Goal: Transaction & Acquisition: Purchase product/service

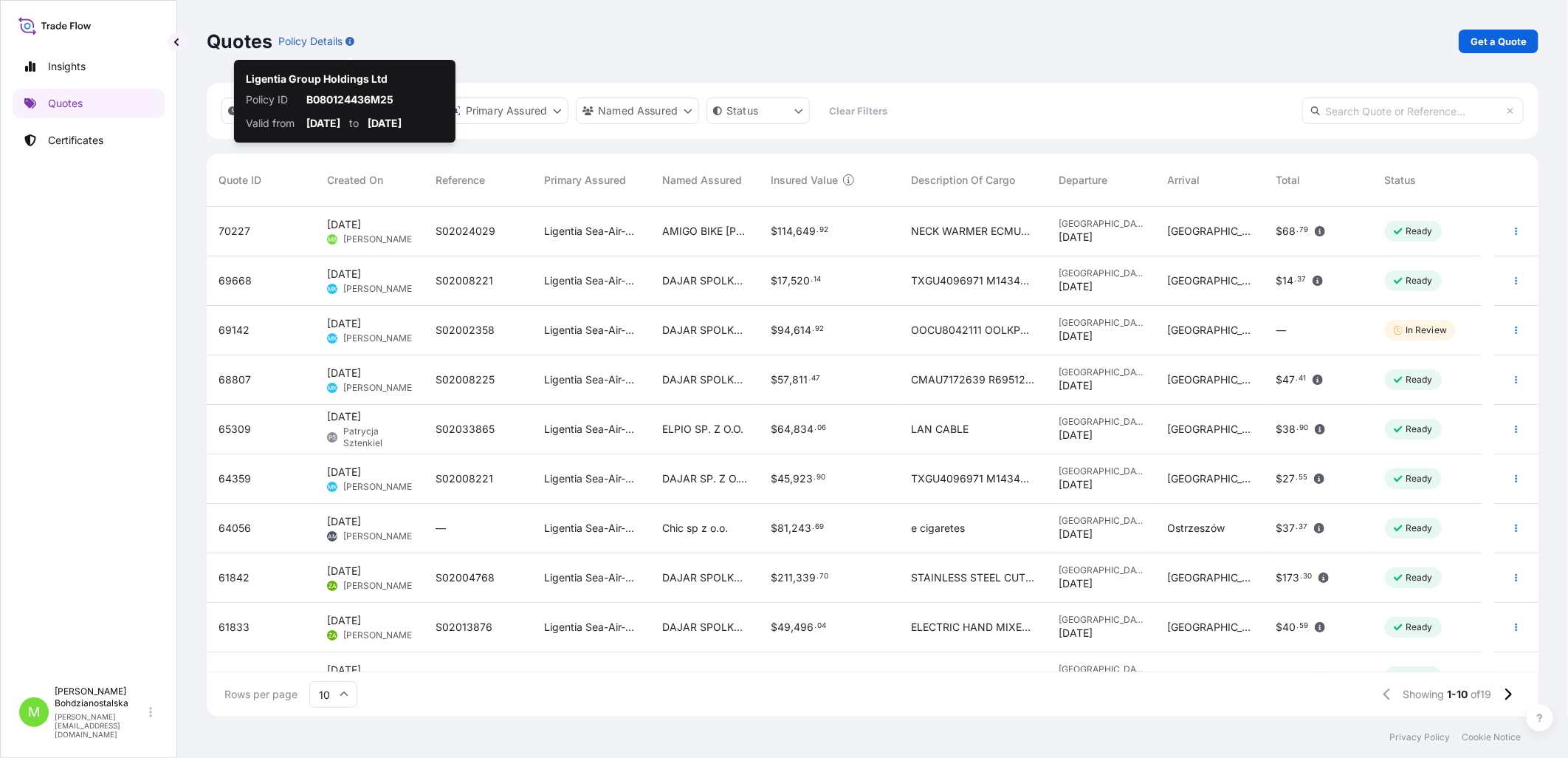
scroll to position [506, 1320]
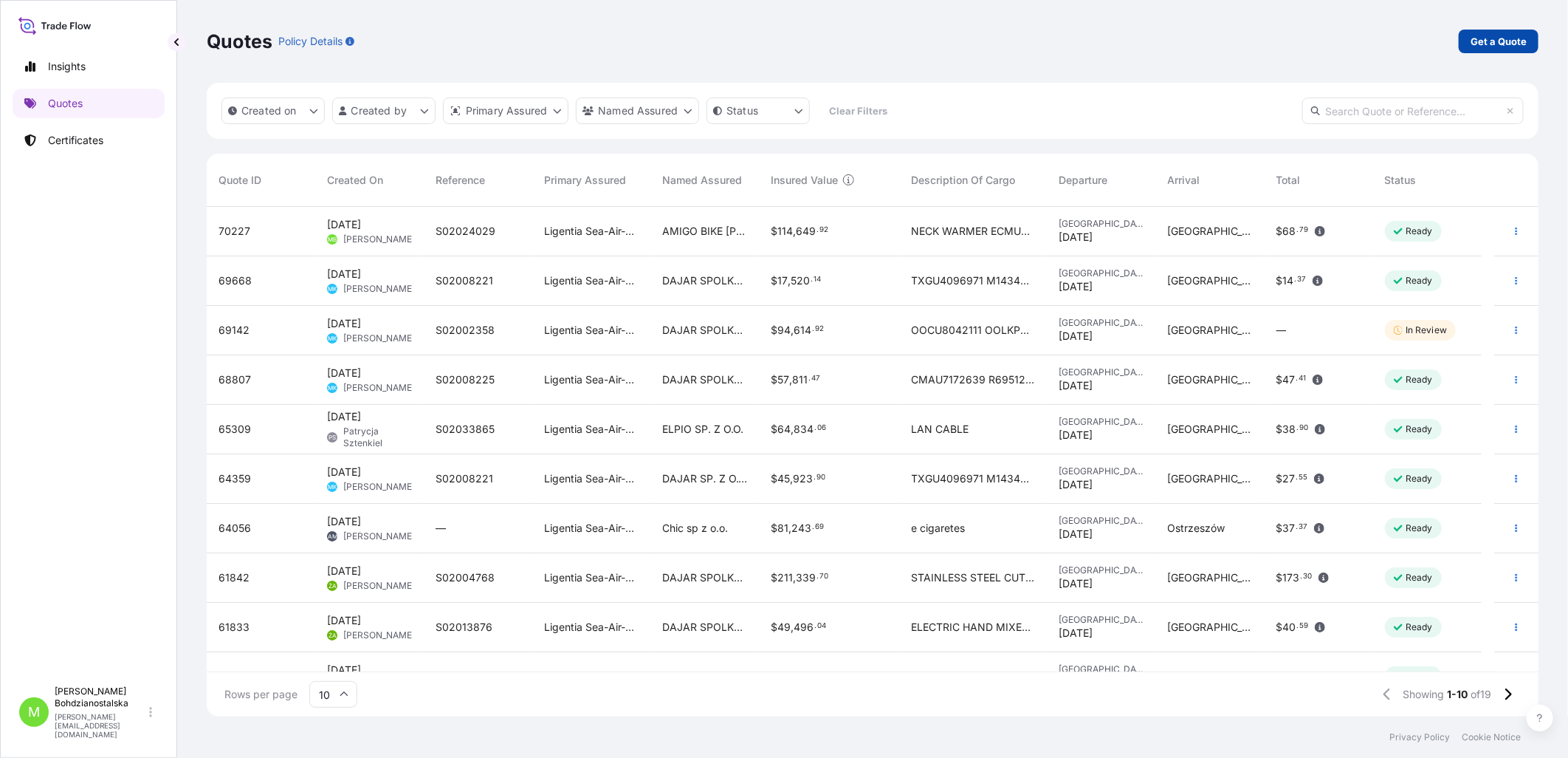
click at [1512, 33] on link "Get a Quote" at bounding box center [1498, 41] width 80 height 24
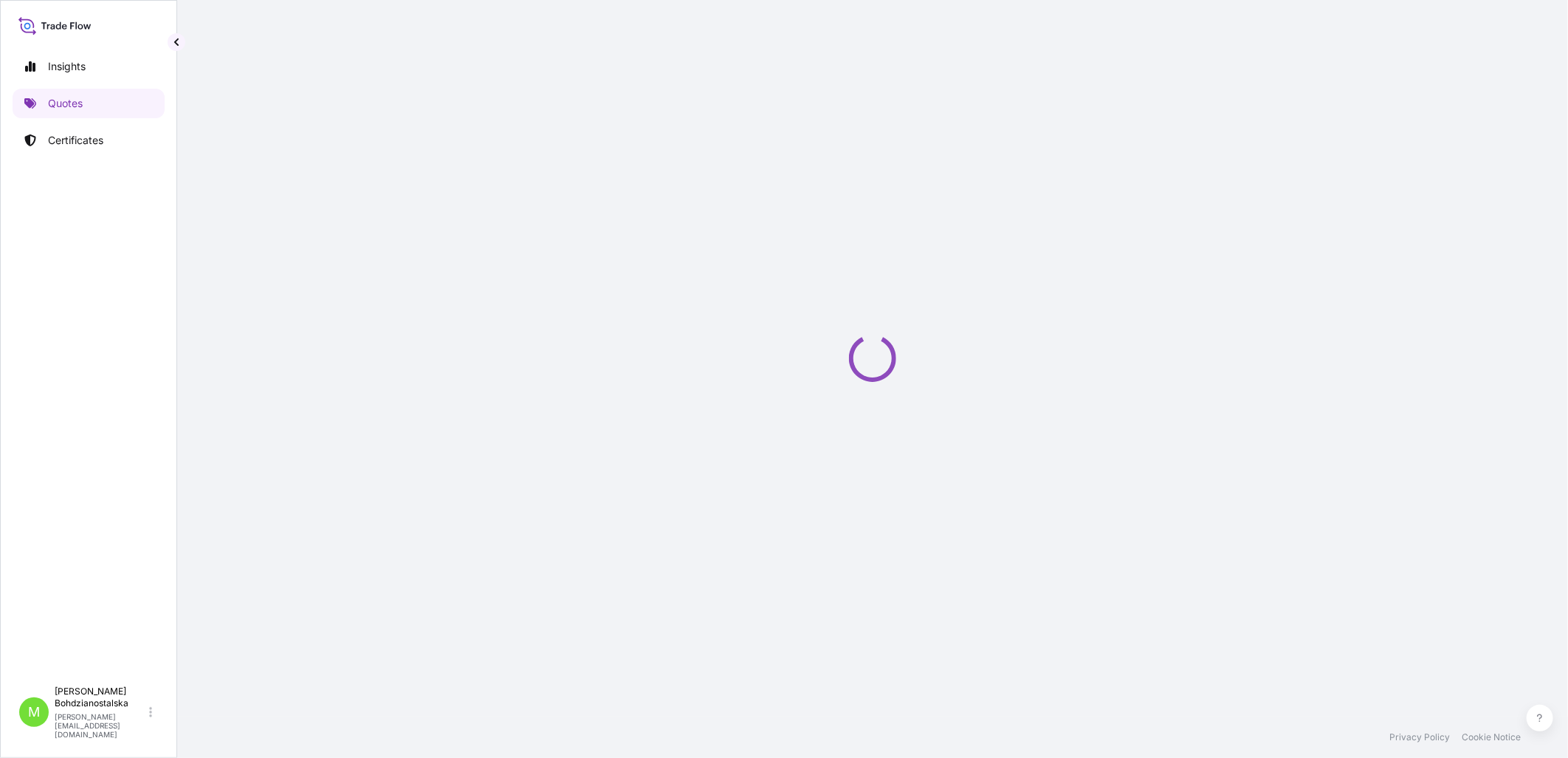
select select "Sea"
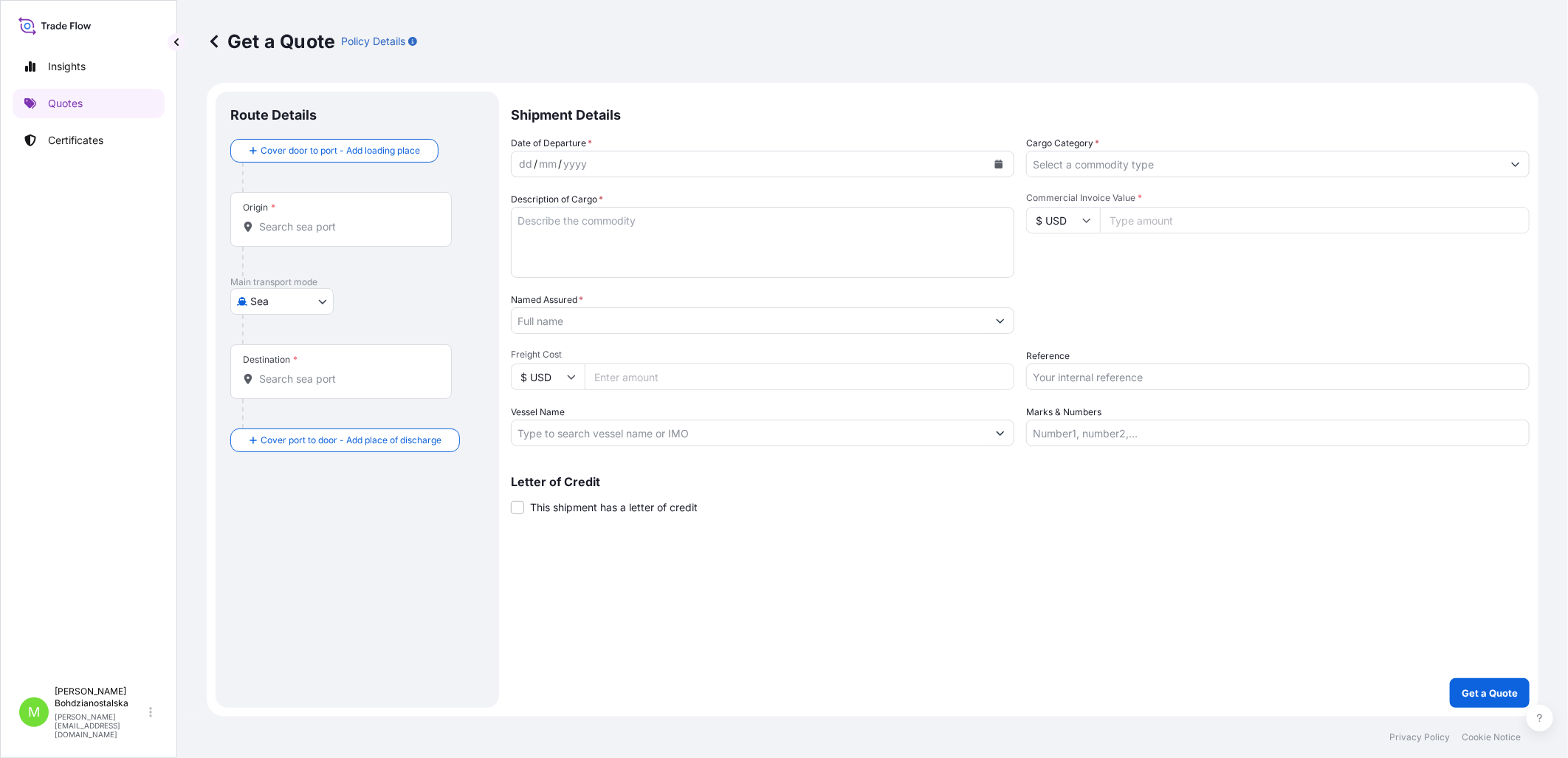
click at [290, 219] on input "Origin *" at bounding box center [346, 226] width 174 height 15
click at [335, 277] on span "Chiny" at bounding box center [321, 271] width 82 height 15
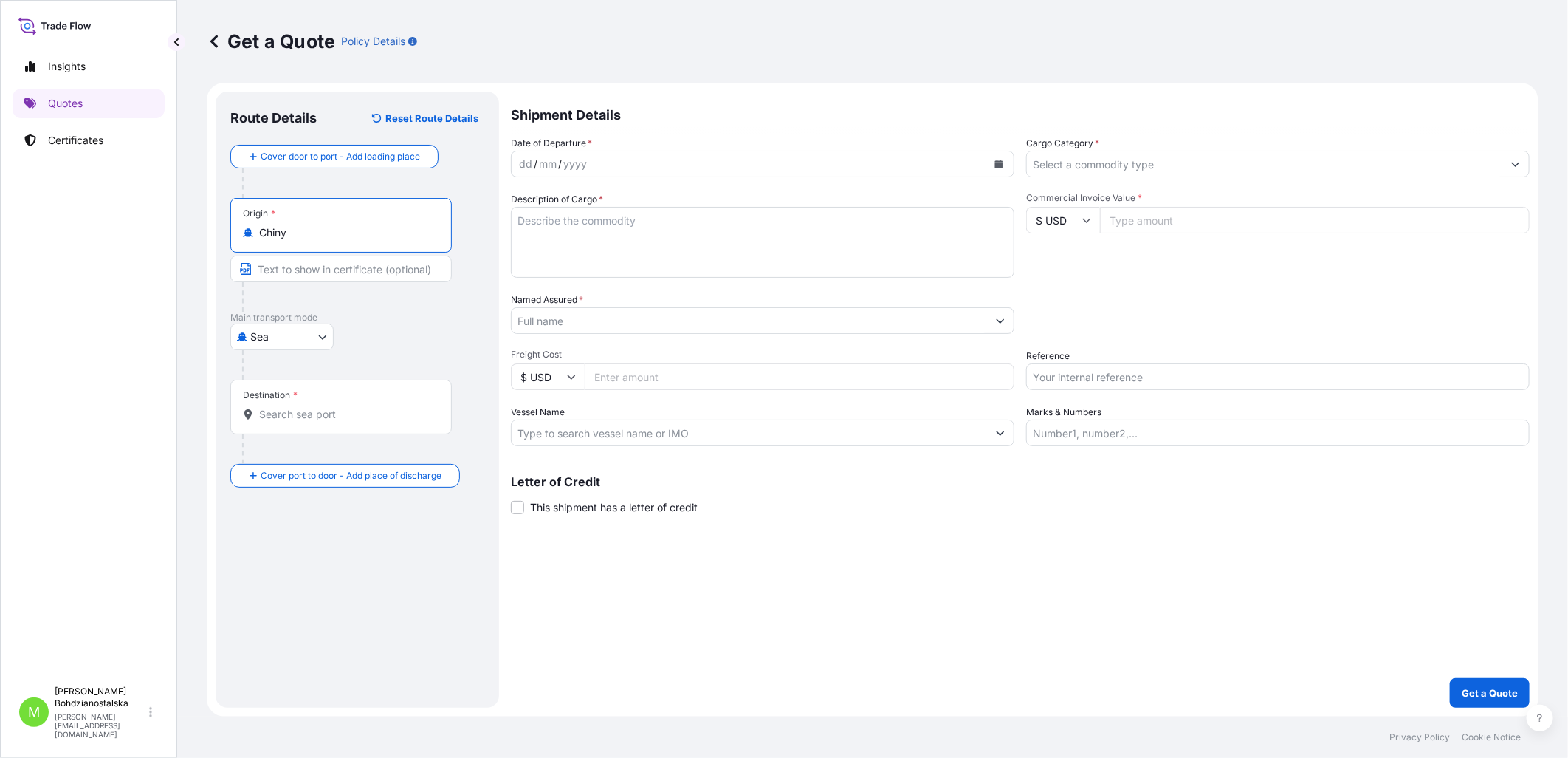
type input "Chiny"
click at [287, 436] on div at bounding box center [347, 448] width 210 height 30
click at [287, 424] on div "Destination *" at bounding box center [344, 406] width 227 height 54
click at [287, 422] on input "Destination *" at bounding box center [349, 414] width 179 height 15
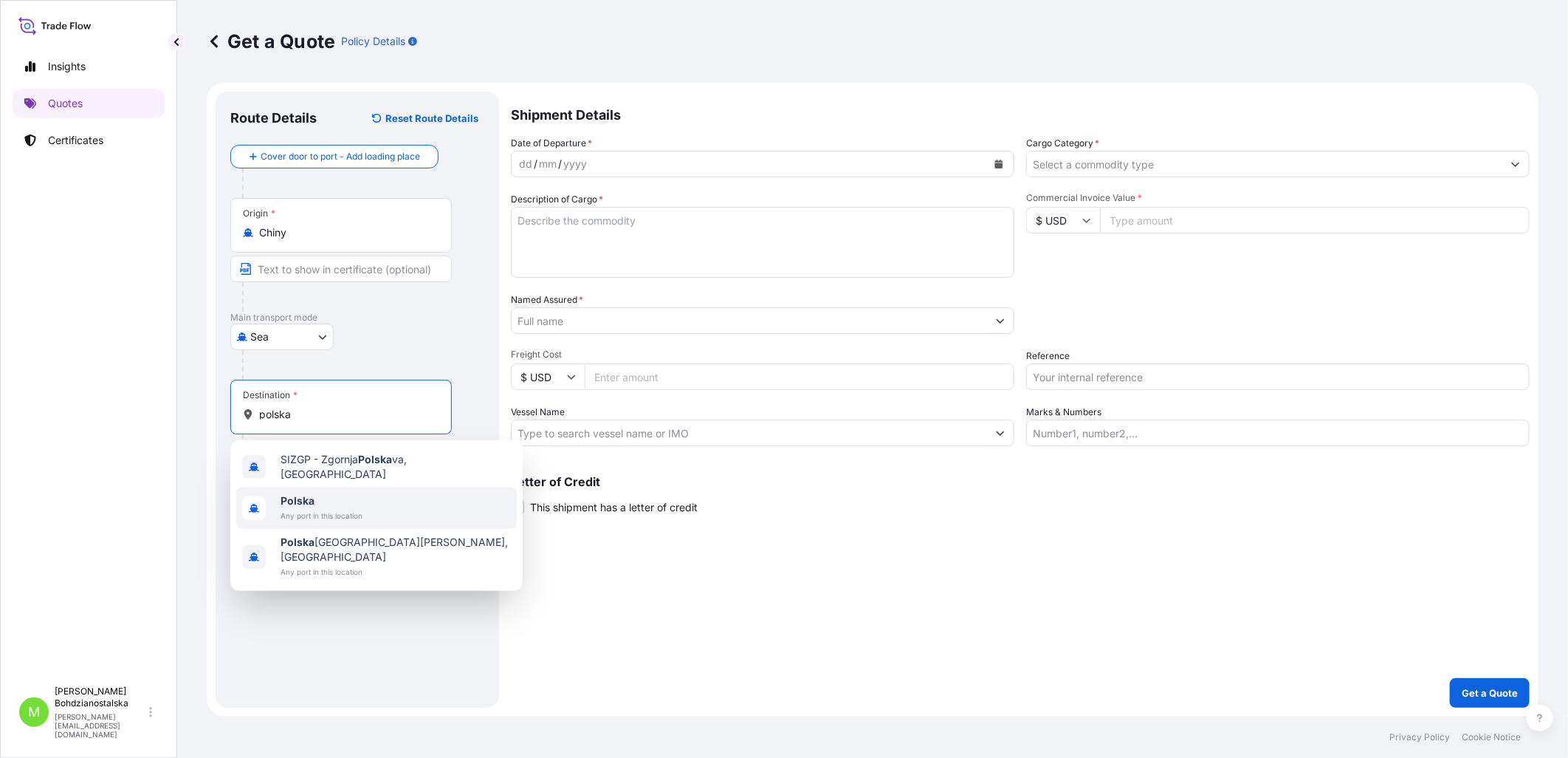
click at [326, 508] on span "Any port in this location" at bounding box center [321, 515] width 82 height 15
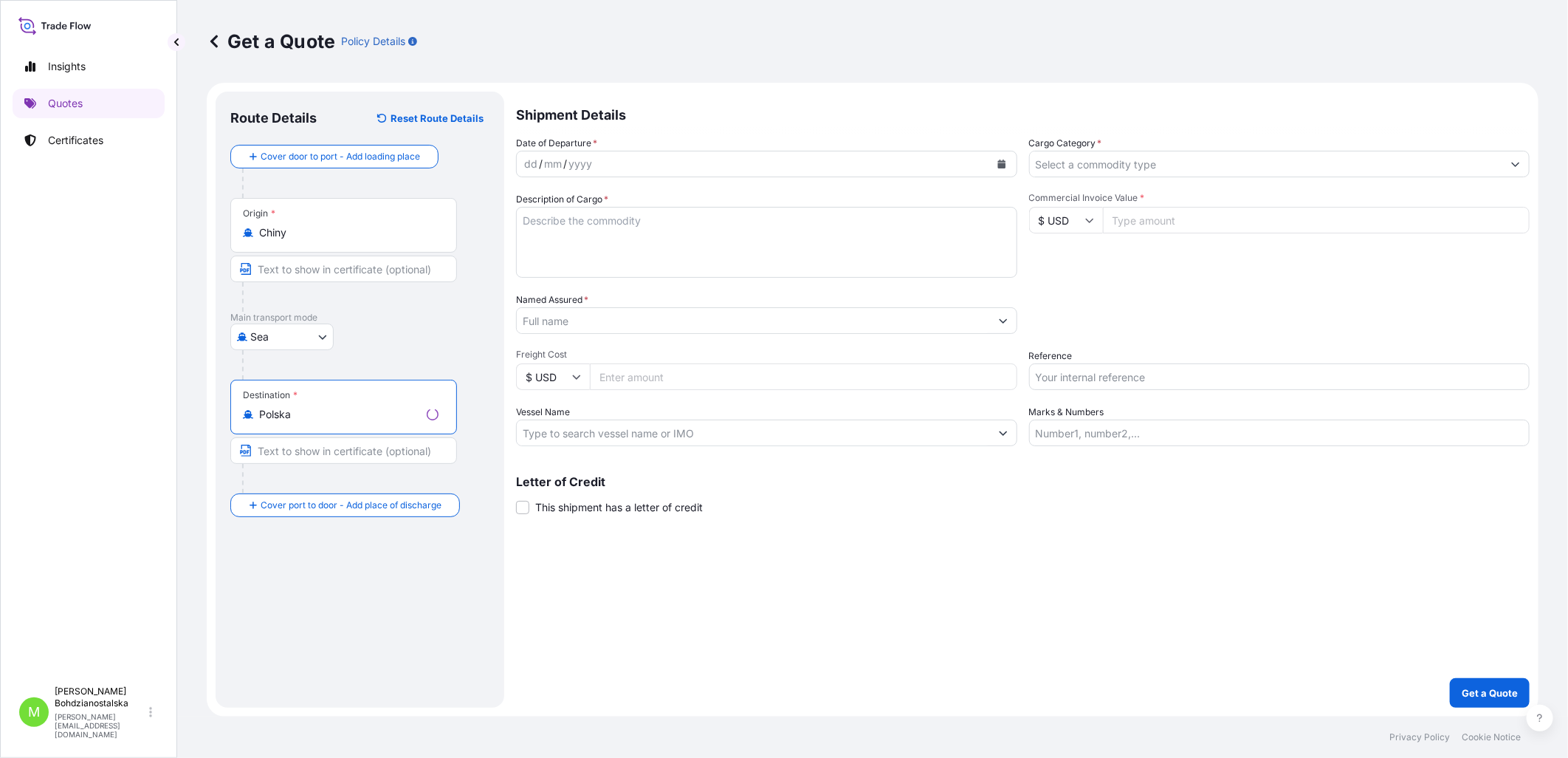
type input "Polska"
click at [543, 167] on div "mm" at bounding box center [553, 164] width 21 height 18
click at [518, 167] on div "dd" at bounding box center [525, 164] width 16 height 18
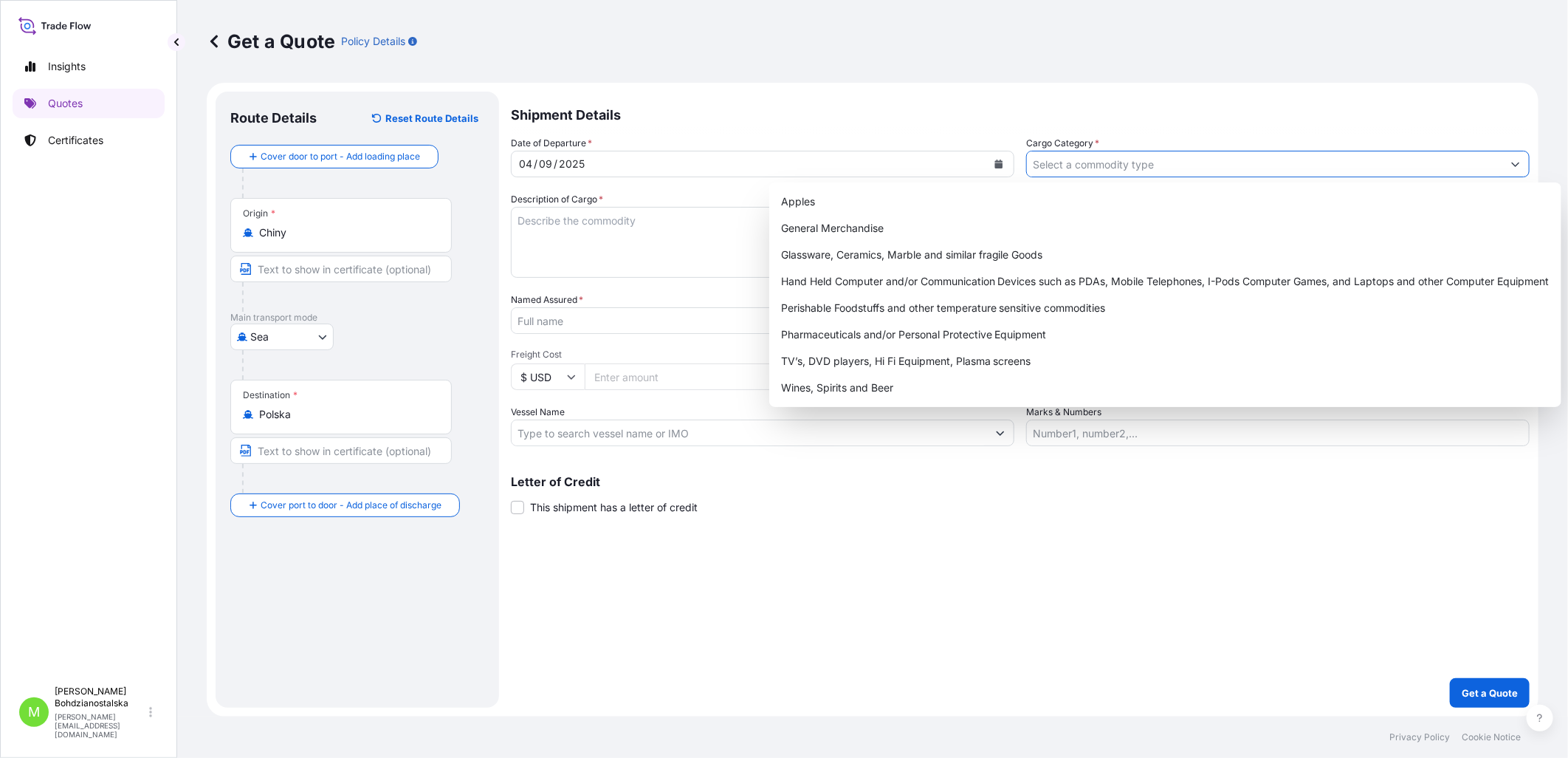
click at [1101, 168] on input "Cargo Category *" at bounding box center [1264, 164] width 475 height 27
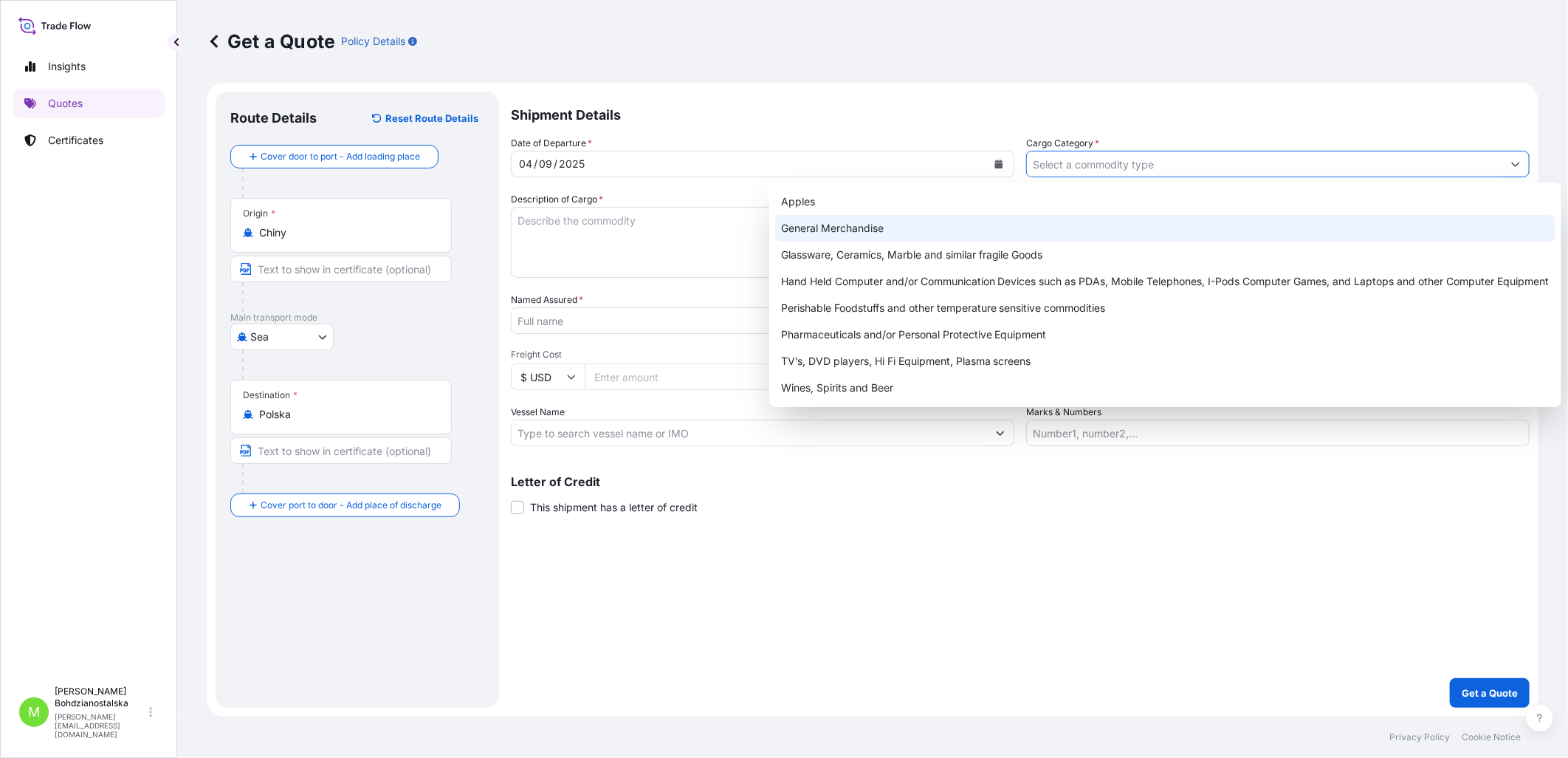
click at [940, 223] on div "General Merchandise" at bounding box center [1166, 228] width 781 height 27
type input "General Merchandise"
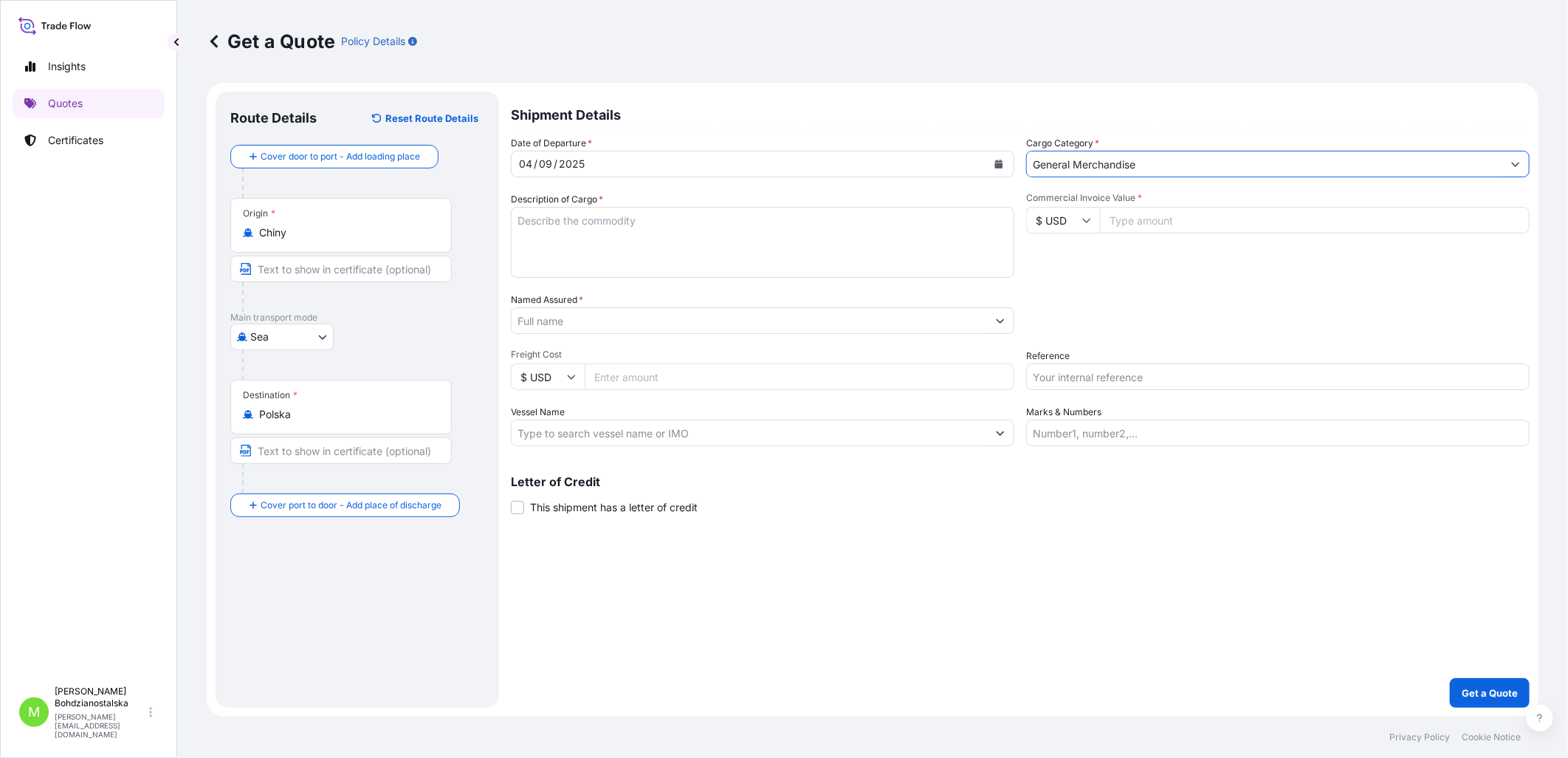
drag, startPoint x: 716, startPoint y: 249, endPoint x: 975, endPoint y: 225, distance: 260.1
click at [718, 247] on textarea "Description of Cargo *" at bounding box center [762, 242] width 504 height 71
click at [541, 220] on textarea "Description of Cargo *" at bounding box center [762, 242] width 504 height 71
paste textarea "STEEL BAKING MOULDS"
click at [579, 251] on textarea "STEEL BAKING MOULDS" at bounding box center [762, 242] width 504 height 71
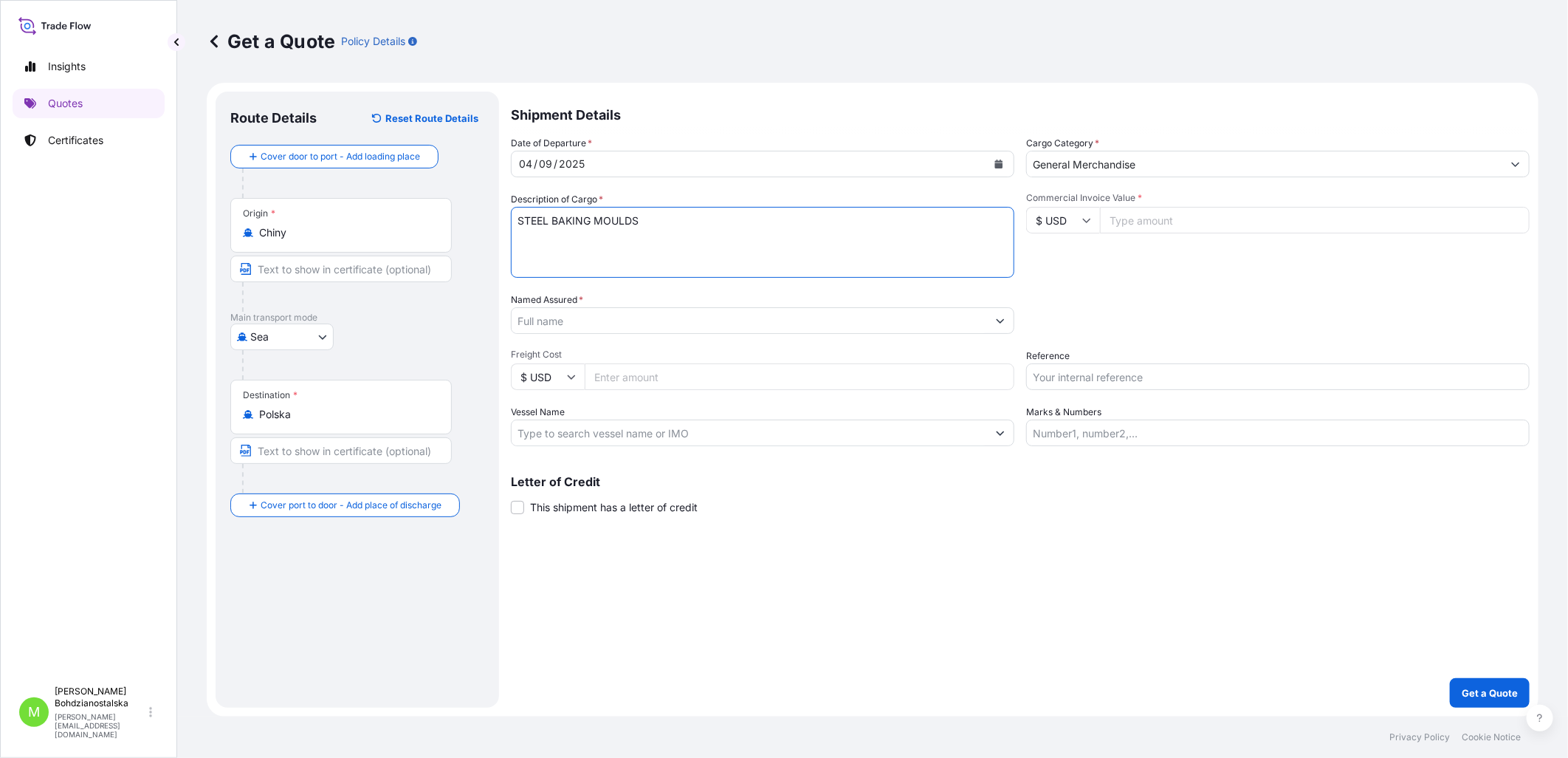
paste textarea "TGBU6951337"
click at [668, 245] on textarea "STEEL BAKING MOULDS TGBU6951337 40HC," at bounding box center [762, 242] width 504 height 71
paste textarea "9591,920"
click at [549, 248] on textarea "STEEL BAKING MOULDS TGBU6951337 40HC, 9591,920 KGS, 65,830 M3, 1604 CTN" at bounding box center [762, 242] width 504 height 71
paste textarea "EISU8494255"
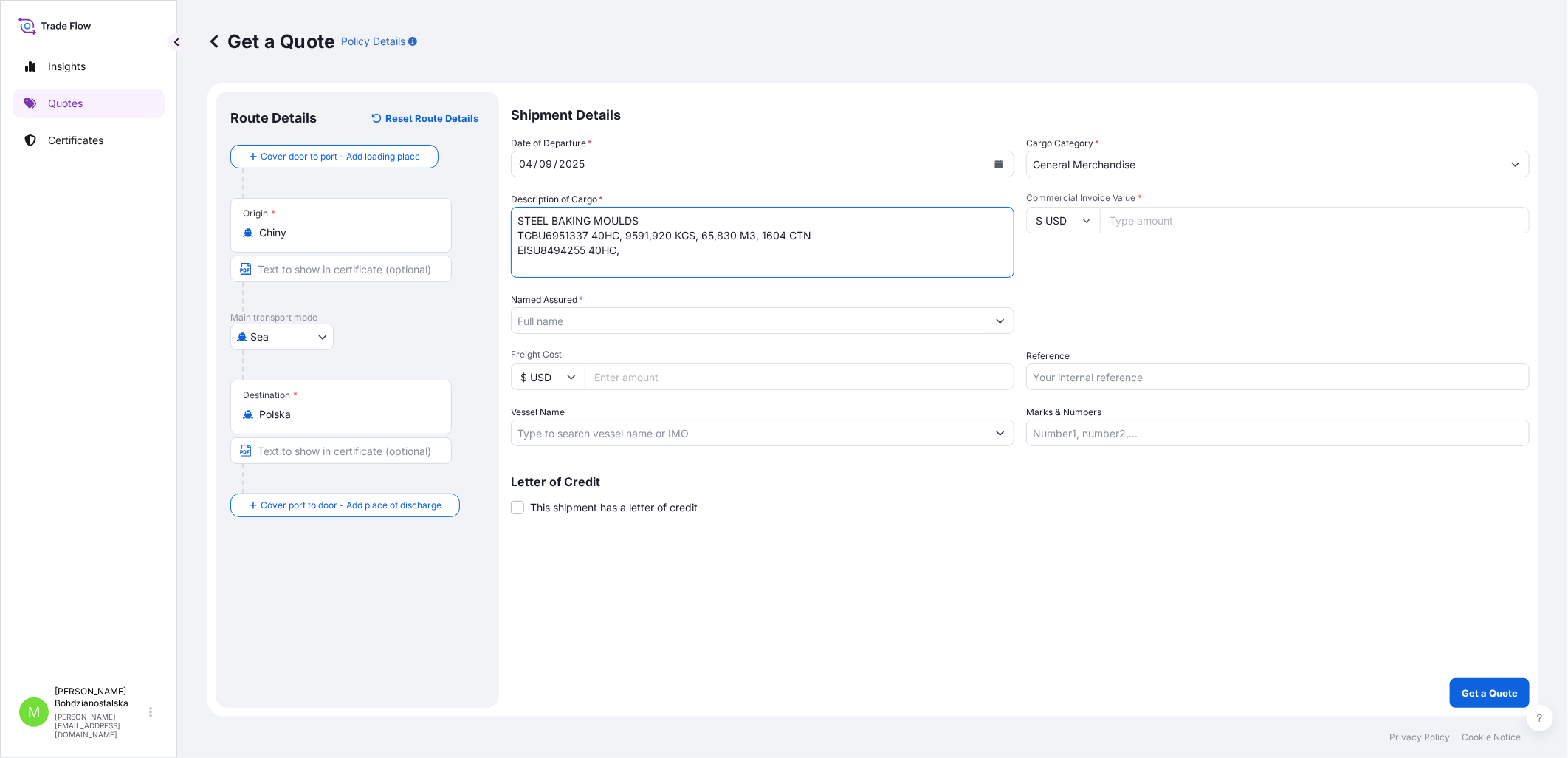
drag, startPoint x: 823, startPoint y: 240, endPoint x: 626, endPoint y: 240, distance: 197.0
click at [626, 240] on textarea "STEEL BAKING MOULDS TGBU6951337 40HC, 9591,920 KGS, 65,830 M3, 1604 CTN EISU849…" at bounding box center [762, 242] width 504 height 71
click at [644, 251] on textarea "STEEL BAKING MOULDS TGBU6951337 40HC, 9591,920 KGS, 65,830 M3, 1604 CTN EISU849…" at bounding box center [762, 242] width 504 height 71
paste textarea "9591,920 KGS, 65,830 M3, 1604 CTN"
click at [574, 259] on textarea "STEEL BAKING MOULDS TGBU6951337 40HC, 9591,920 KGS, 65,830 M3, 1604 CTN EISU849…" at bounding box center [762, 242] width 504 height 71
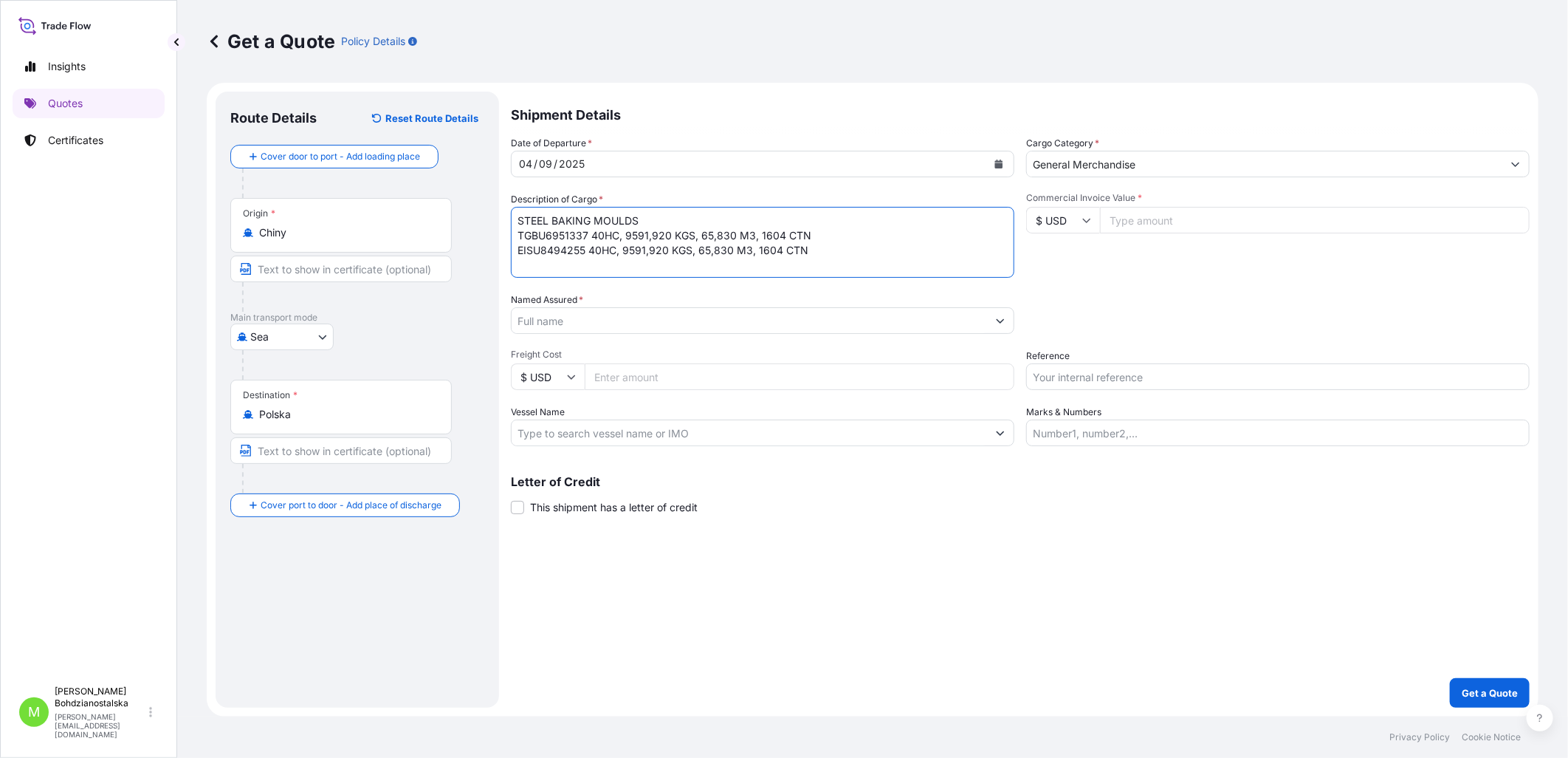
paste textarea "EISU8357400"
drag, startPoint x: 815, startPoint y: 252, endPoint x: 624, endPoint y: 248, distance: 191.0
click at [624, 248] on textarea "STEEL BAKING MOULDS TGBU6951337 40HC, 9591,920 KGS, 65,830 M3, 1604 CTN EISU849…" at bounding box center [762, 242] width 504 height 71
click at [647, 276] on textarea "STEEL BAKING MOULDS TGBU6951337 40HC, 9591,920 KGS, 65,830 M3, 1604 CTN EISU849…" at bounding box center [762, 242] width 504 height 71
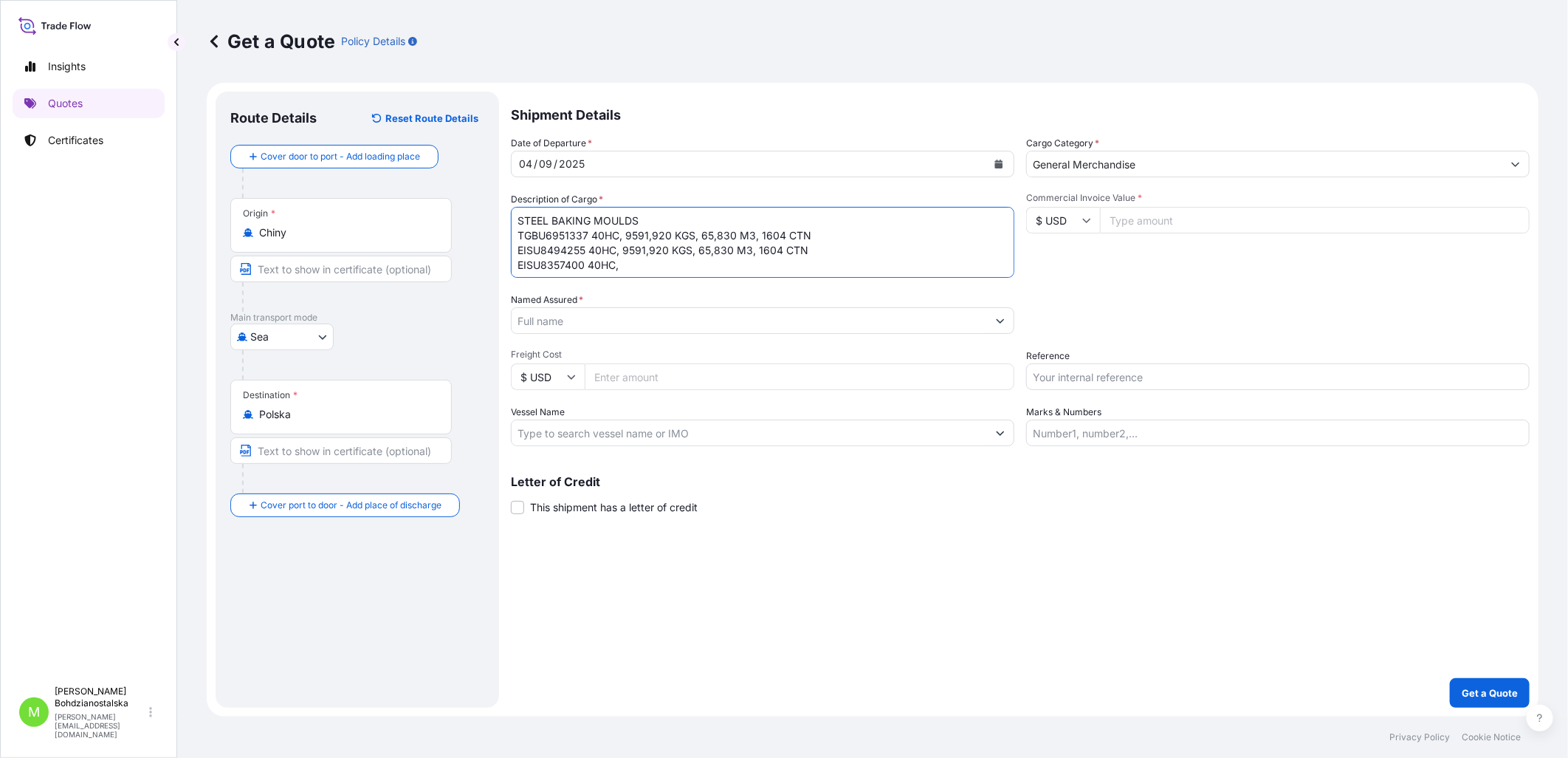
paste textarea "9591,920 KGS, 65,830 M3, 1604 CTN"
click at [574, 268] on textarea "STEEL BAKING MOULDS TGBU6951337 40HC, 9591,920 KGS, 65,830 M3, 1604 CTN EISU849…" at bounding box center [762, 242] width 504 height 71
paste textarea "EGSU1286261"
drag, startPoint x: 824, startPoint y: 266, endPoint x: 676, endPoint y: 266, distance: 148.0
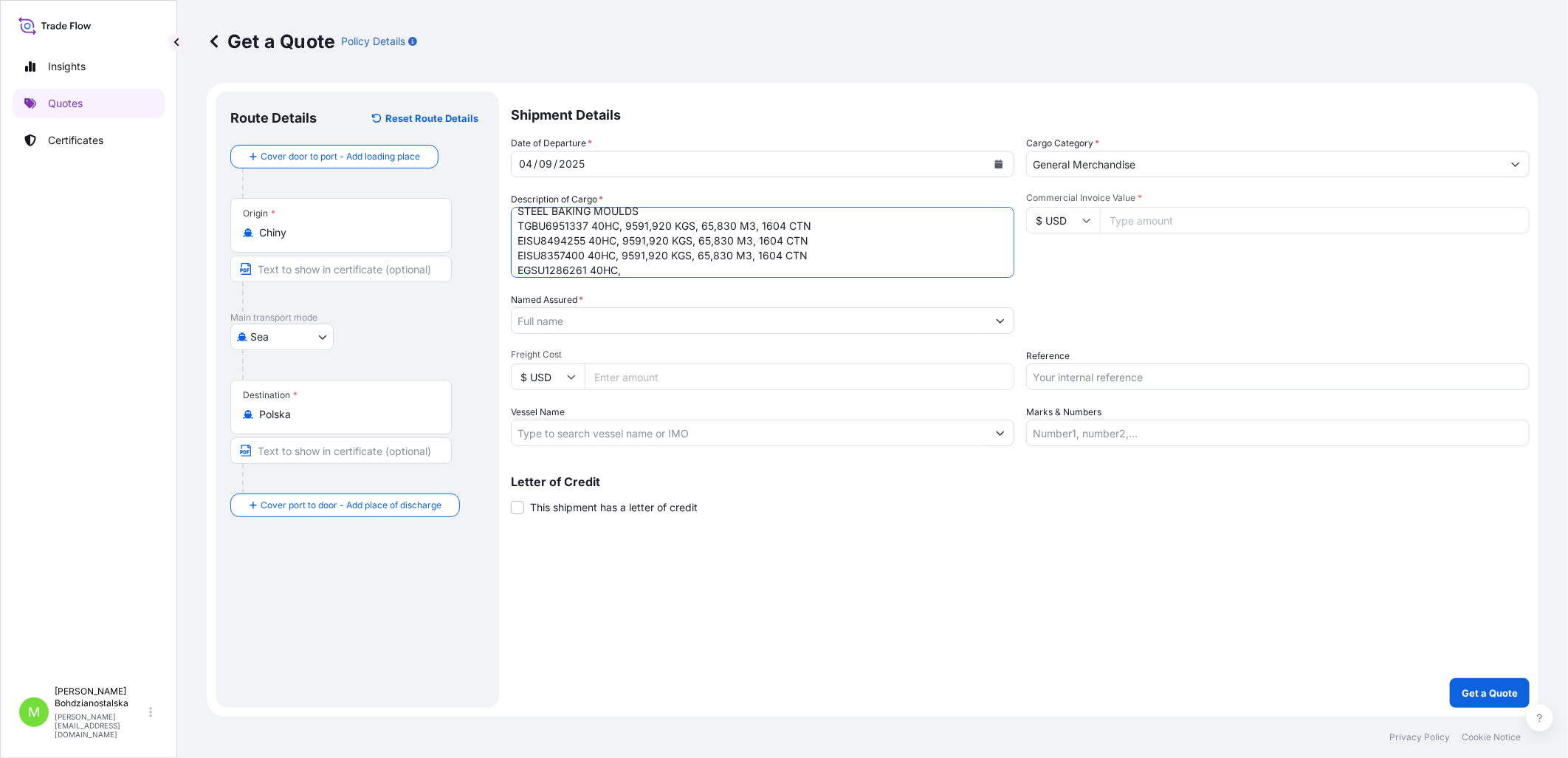
click at [676, 266] on textarea "STEEL BAKING MOULDS TGBU6951337 40HC, 9591,920 KGS, 65,830 M3, 1604 CTN EISU849…" at bounding box center [762, 242] width 504 height 71
click at [696, 256] on textarea "STEEL BAKING MOULDS TGBU6951337 40HC, 9591,920 KGS, 65,830 M3, 1604 CTN EISU849…" at bounding box center [762, 242] width 504 height 71
drag, startPoint x: 817, startPoint y: 258, endPoint x: 625, endPoint y: 258, distance: 192.0
click at [625, 258] on textarea "STEEL BAKING MOULDS TGBU6951337 40HC, 9591,920 KGS, 65,830 M3, 1604 CTN EISU849…" at bounding box center [762, 242] width 504 height 71
click at [640, 274] on textarea "STEEL BAKING MOULDS TGBU6951337 40HC, 9591,920 KGS, 65,830 M3, 1604 CTN EISU849…" at bounding box center [762, 242] width 504 height 71
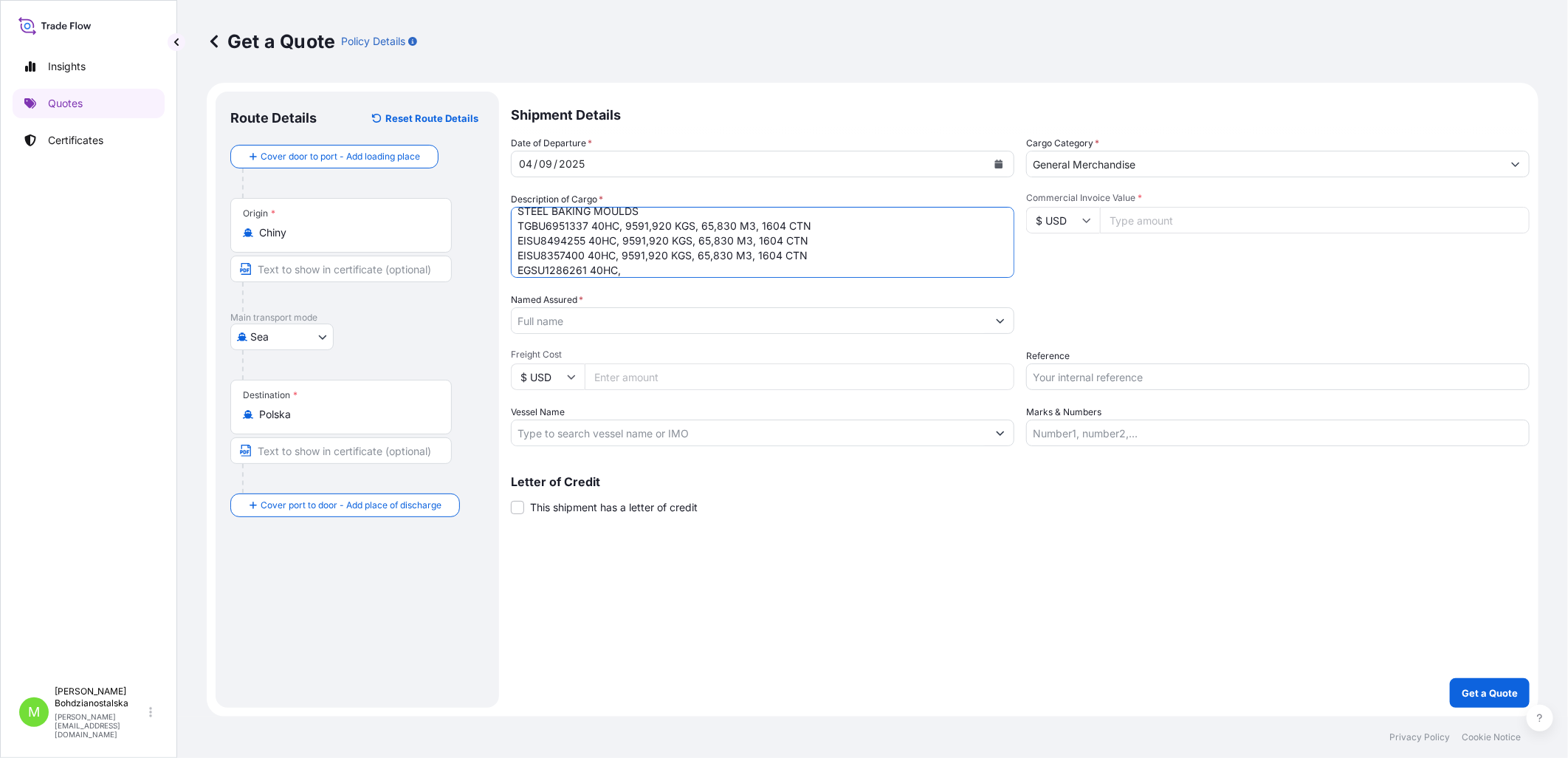
paste textarea "9591,920 KGS, 65,830 M3, 1604 CTN"
type textarea "STEEL BAKING MOULDS TGBU6951337 40HC, 9591,920 KGS, 65,830 M3, 1604 CTN EISU849…"
click at [1152, 219] on input "Commercial Invoice Value *" at bounding box center [1315, 220] width 430 height 27
click at [1164, 223] on input "Commercial Invoice Value *" at bounding box center [1315, 220] width 430 height 27
type input "112824.00"
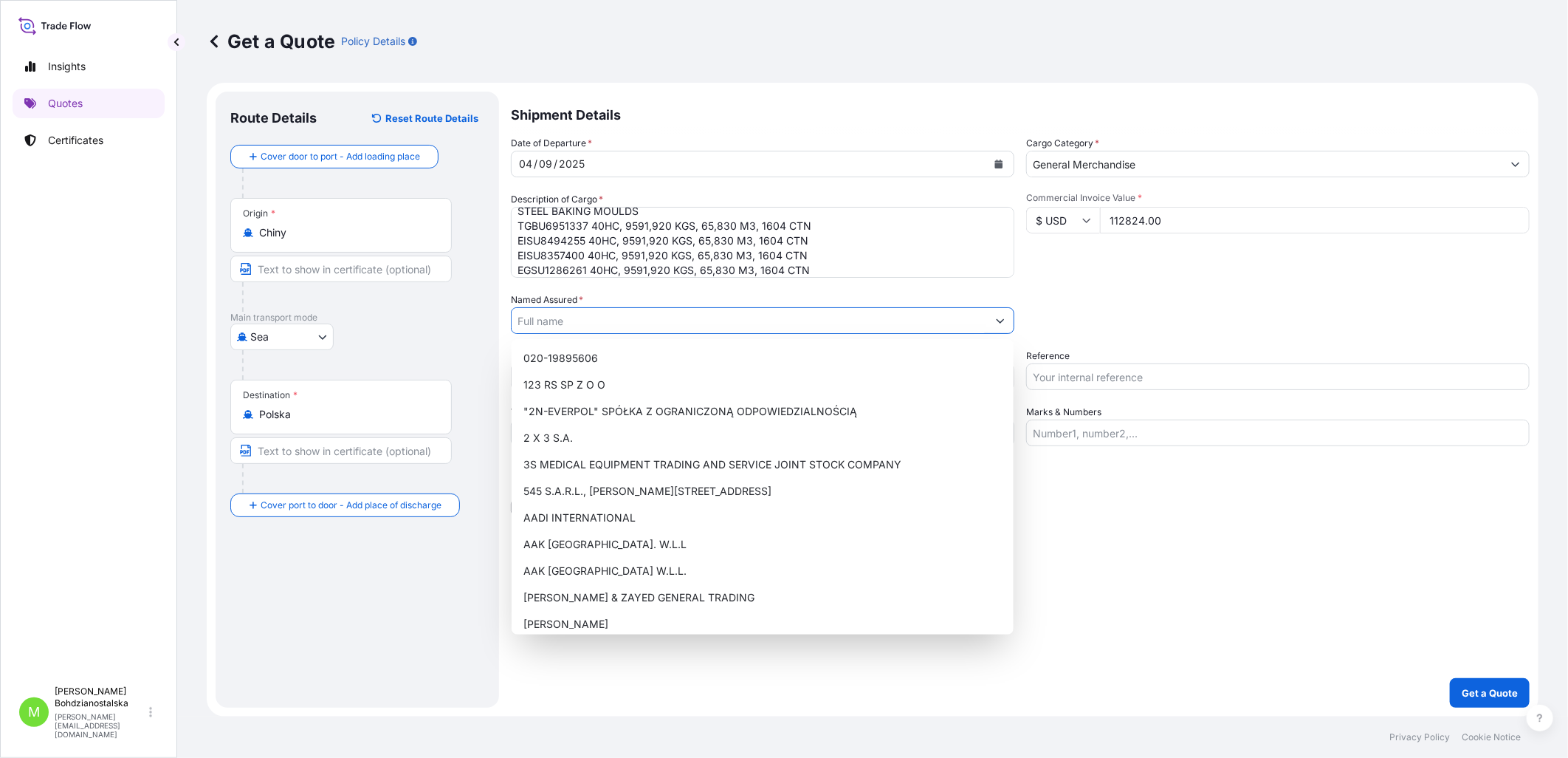
click at [543, 323] on input "Named Assured *" at bounding box center [749, 320] width 475 height 27
click at [543, 322] on input "Named Assured *" at bounding box center [749, 320] width 475 height 27
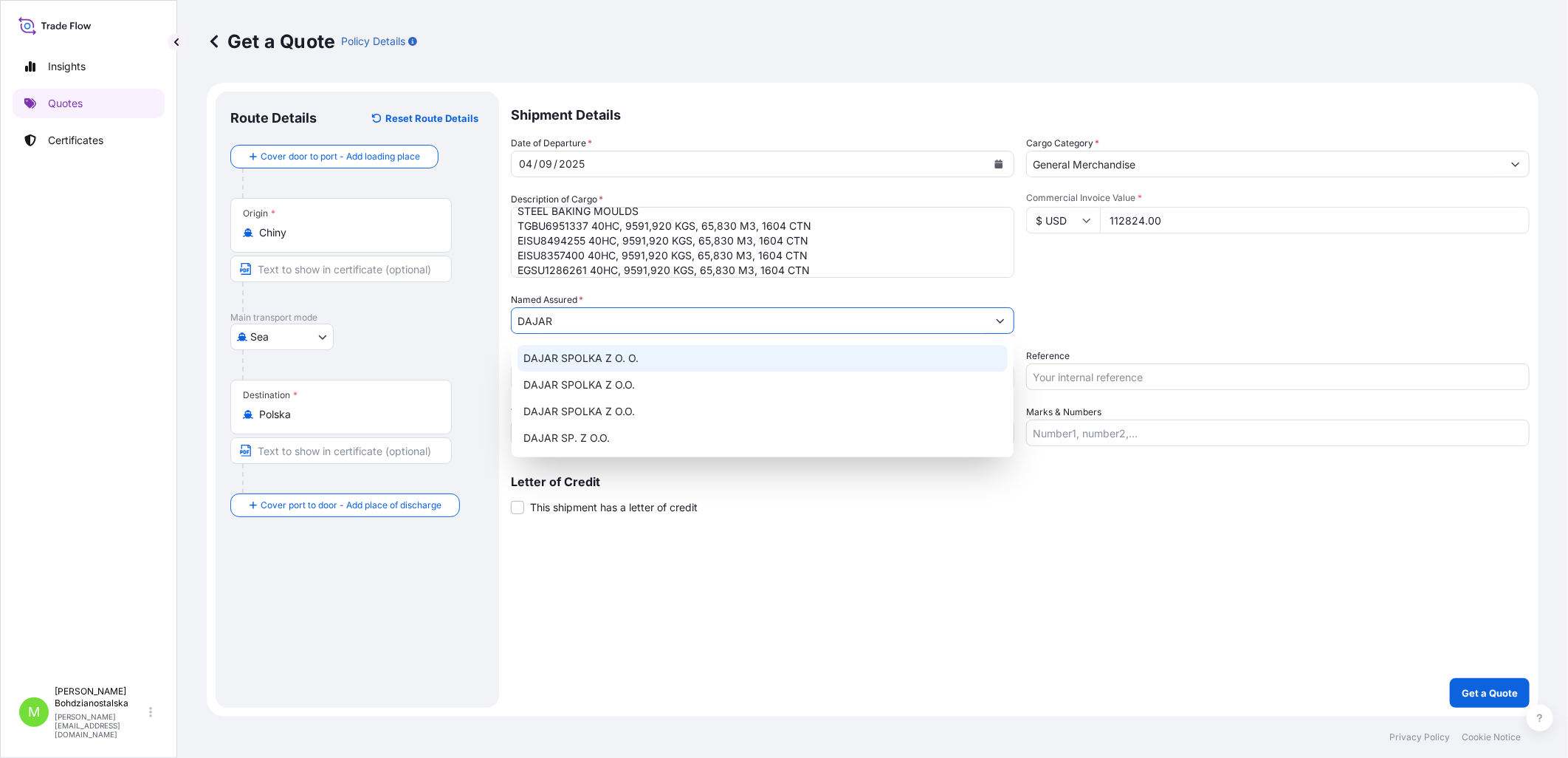
click at [719, 357] on div "DAJAR SPOLKA Z O. O." at bounding box center [762, 358] width 490 height 27
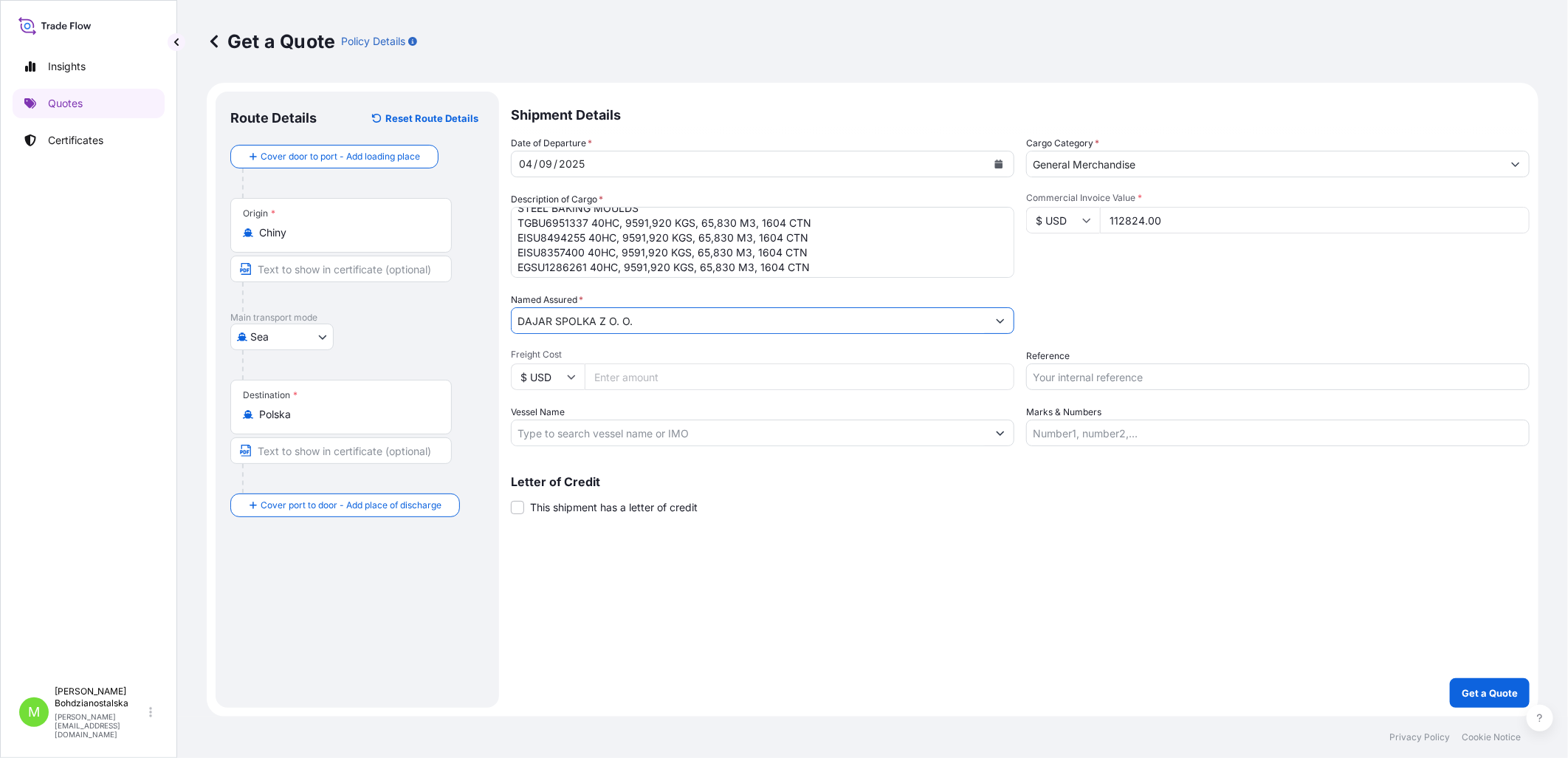
scroll to position [16, 0]
type input "DAJAR SPOLKA Z O. O."
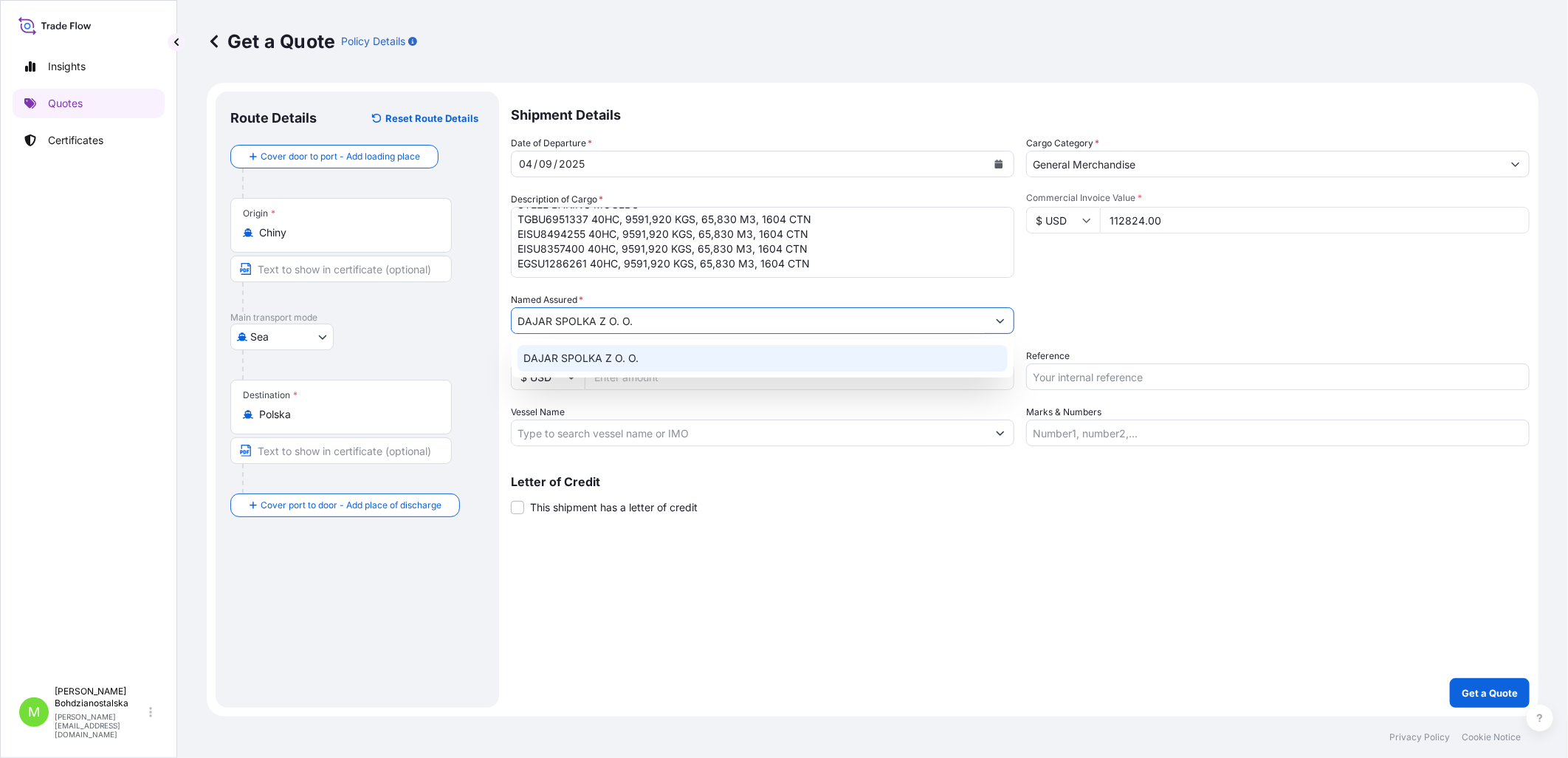
click at [696, 364] on div "DAJAR SPOLKA Z O. O." at bounding box center [762, 358] width 490 height 27
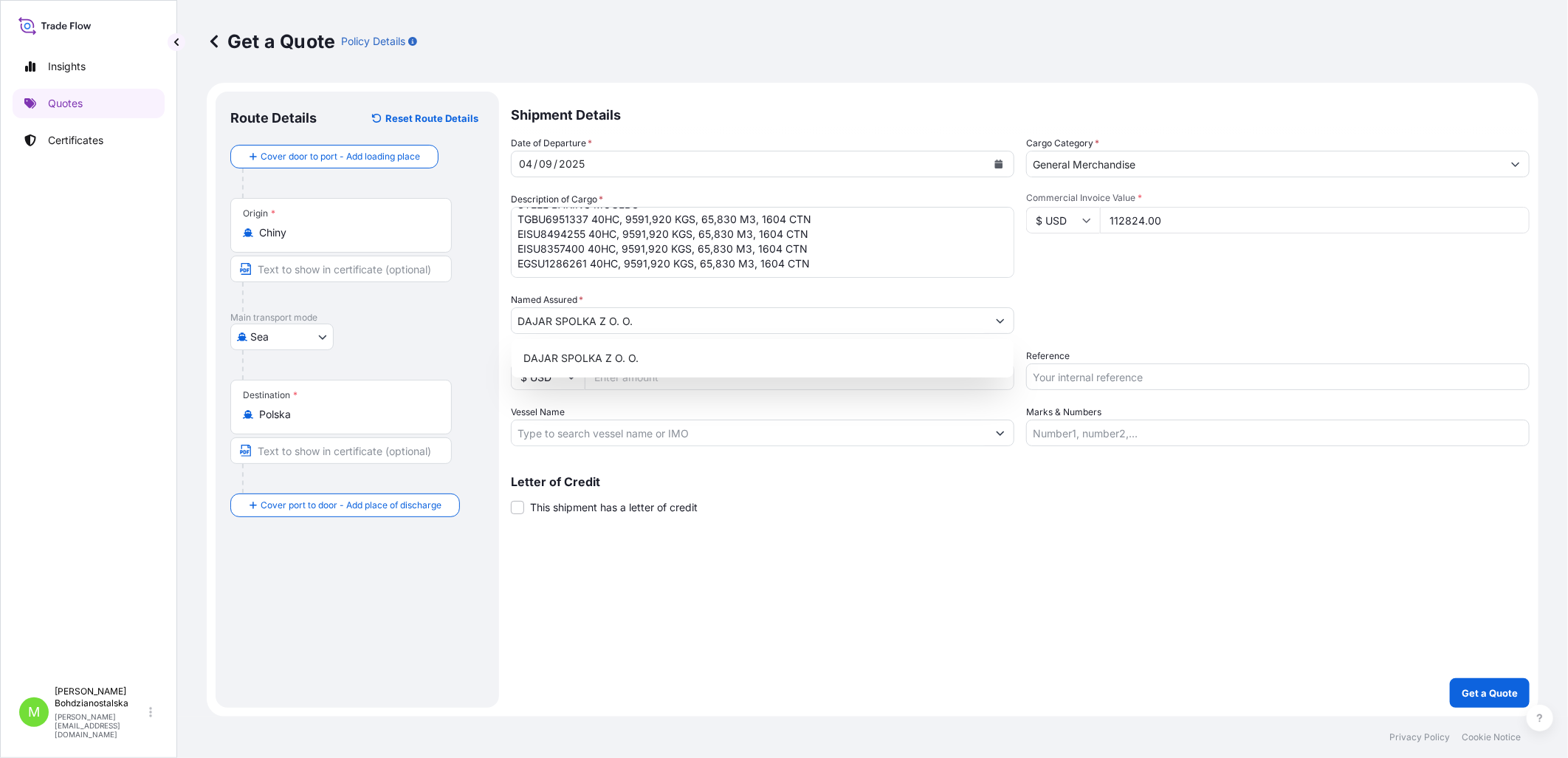
click at [1114, 320] on div "Packing Category Type to search a container mode Please select a primary mode o…" at bounding box center [1277, 313] width 504 height 41
click at [1057, 386] on input "Reference" at bounding box center [1277, 377] width 504 height 27
click at [1104, 374] on input "Reference" at bounding box center [1277, 377] width 504 height 27
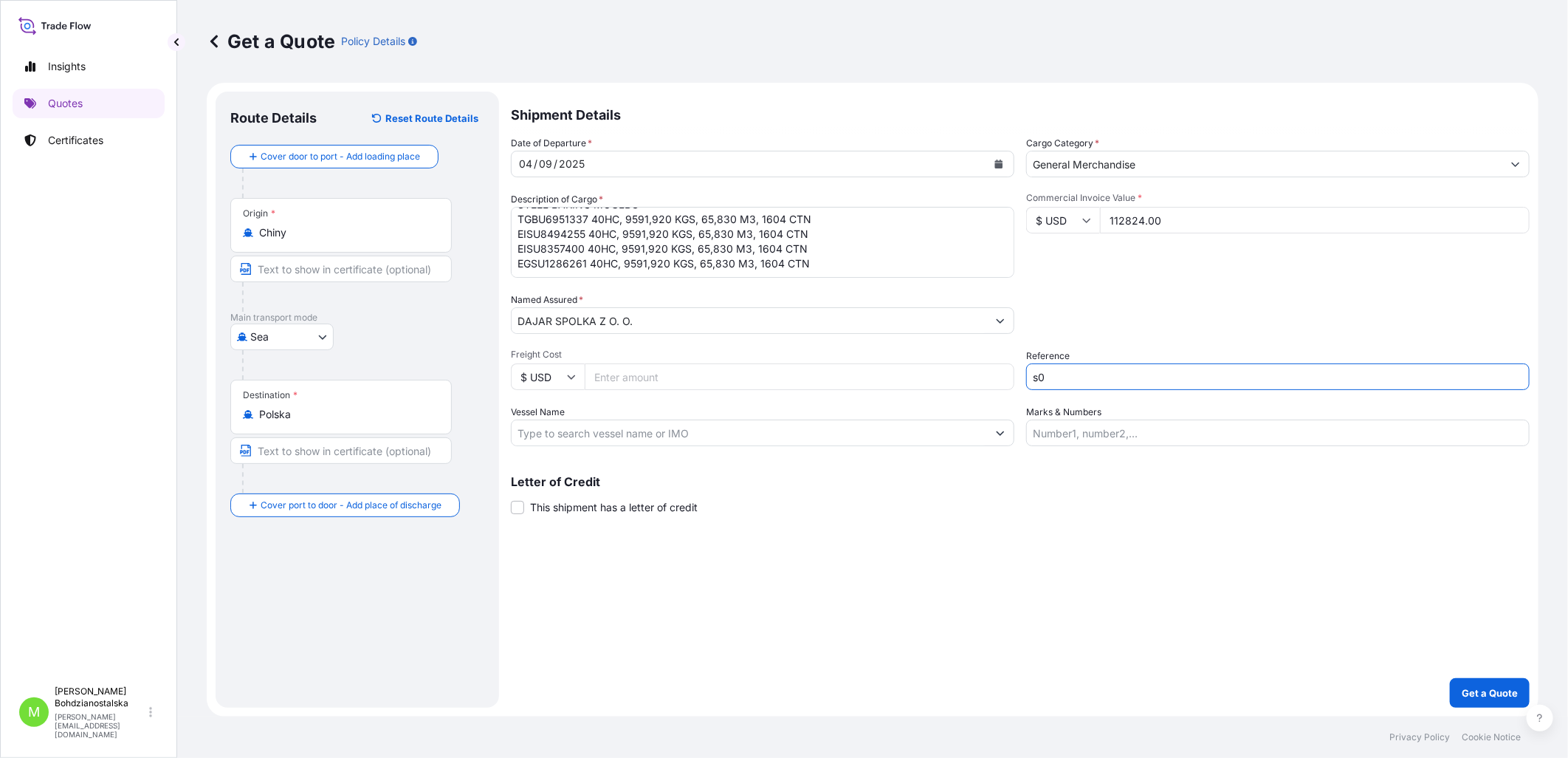
type input "s"
type input "a"
type input "S02039925"
click at [1246, 565] on div "Shipment Details Date of Departure * 04 / 09 / 2025 Cargo Category * General Me…" at bounding box center [1020, 399] width 1019 height 616
click at [607, 381] on input "Freight Cost" at bounding box center [799, 377] width 430 height 27
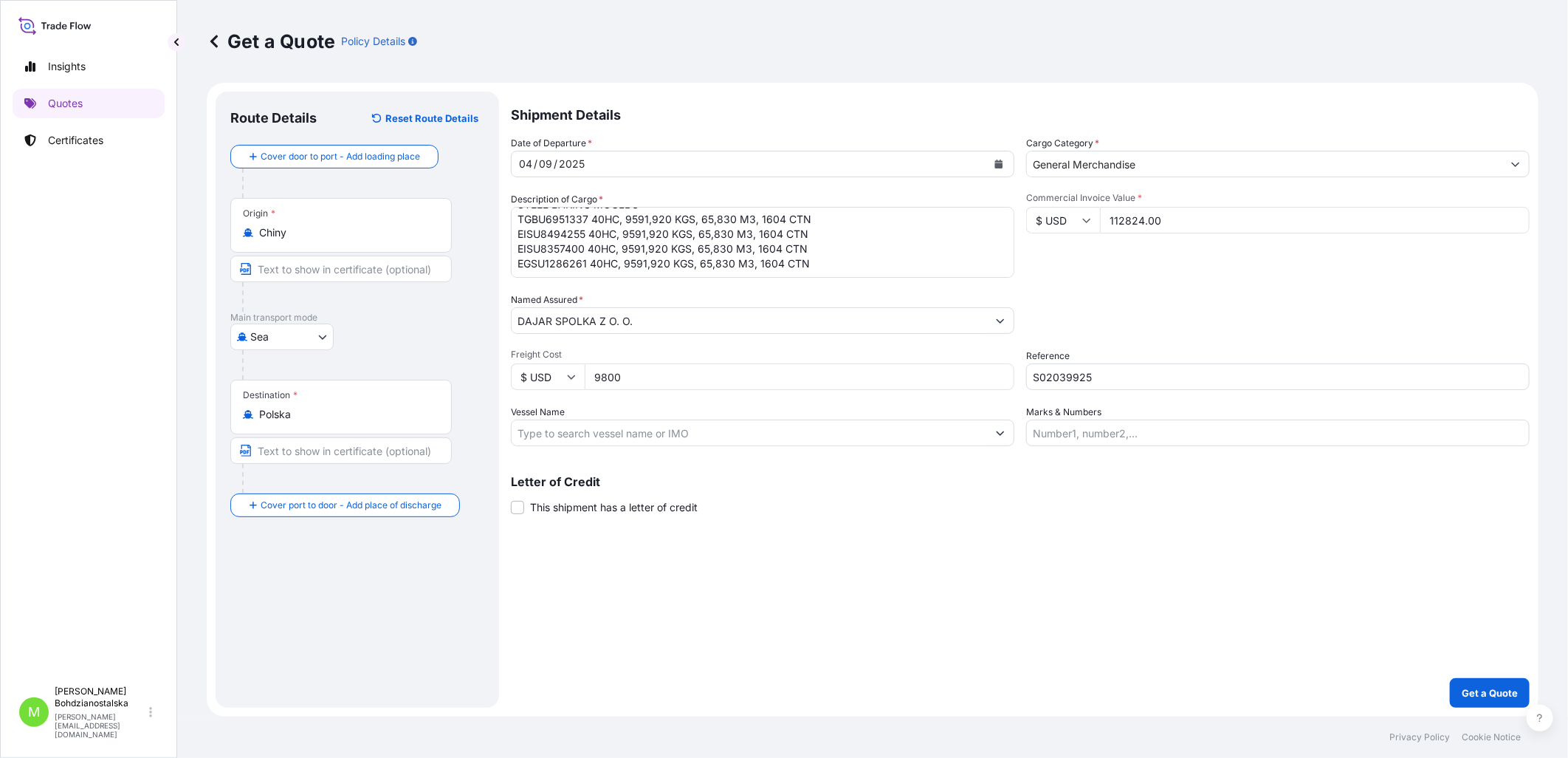
type input "9800"
click at [953, 582] on div "Shipment Details Date of Departure * 04 / 09 / 2025 Cargo Category * General Me…" at bounding box center [1020, 399] width 1019 height 616
click at [1495, 693] on p "Get a Quote" at bounding box center [1489, 692] width 56 height 15
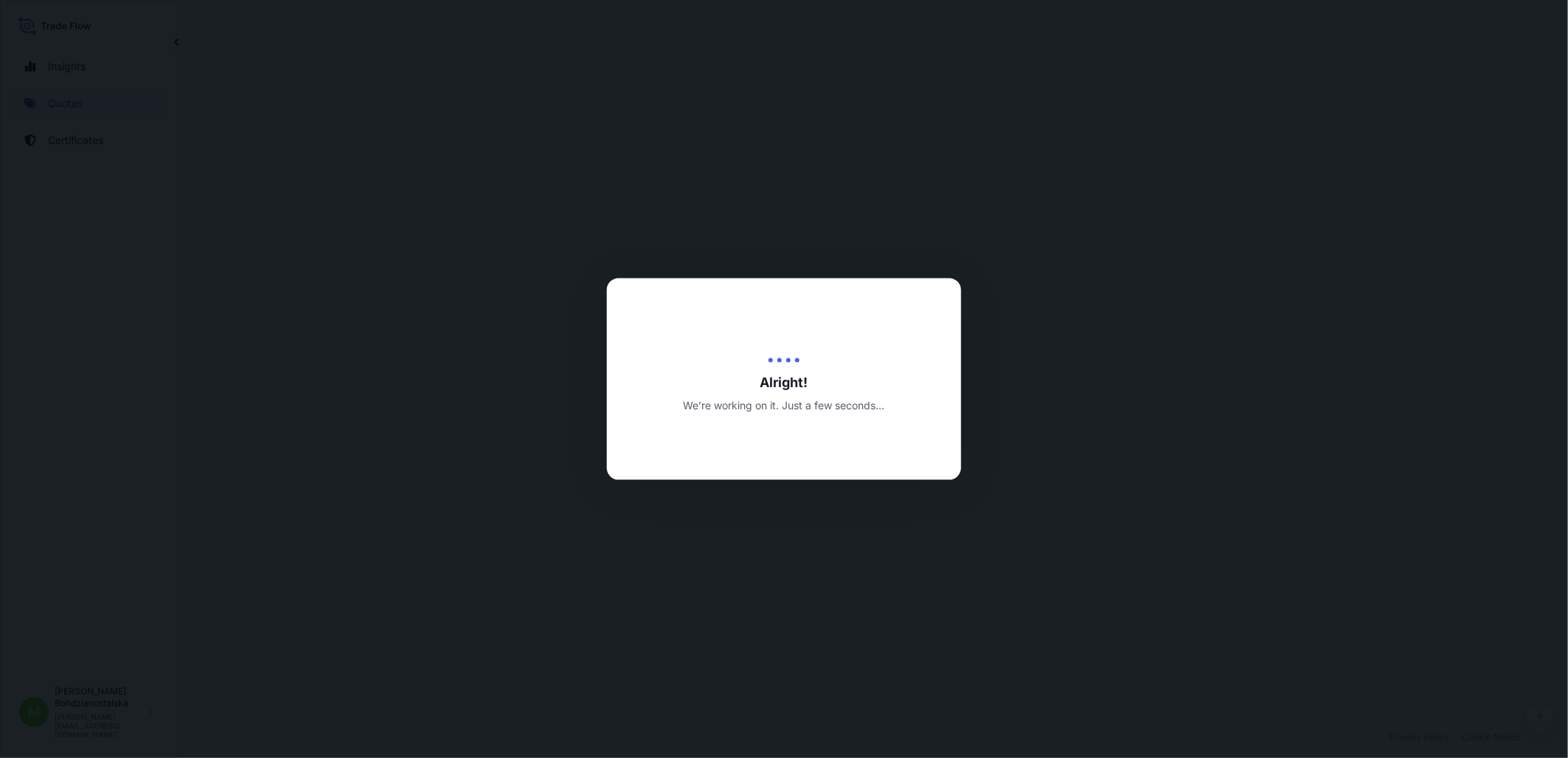
select select "Sea"
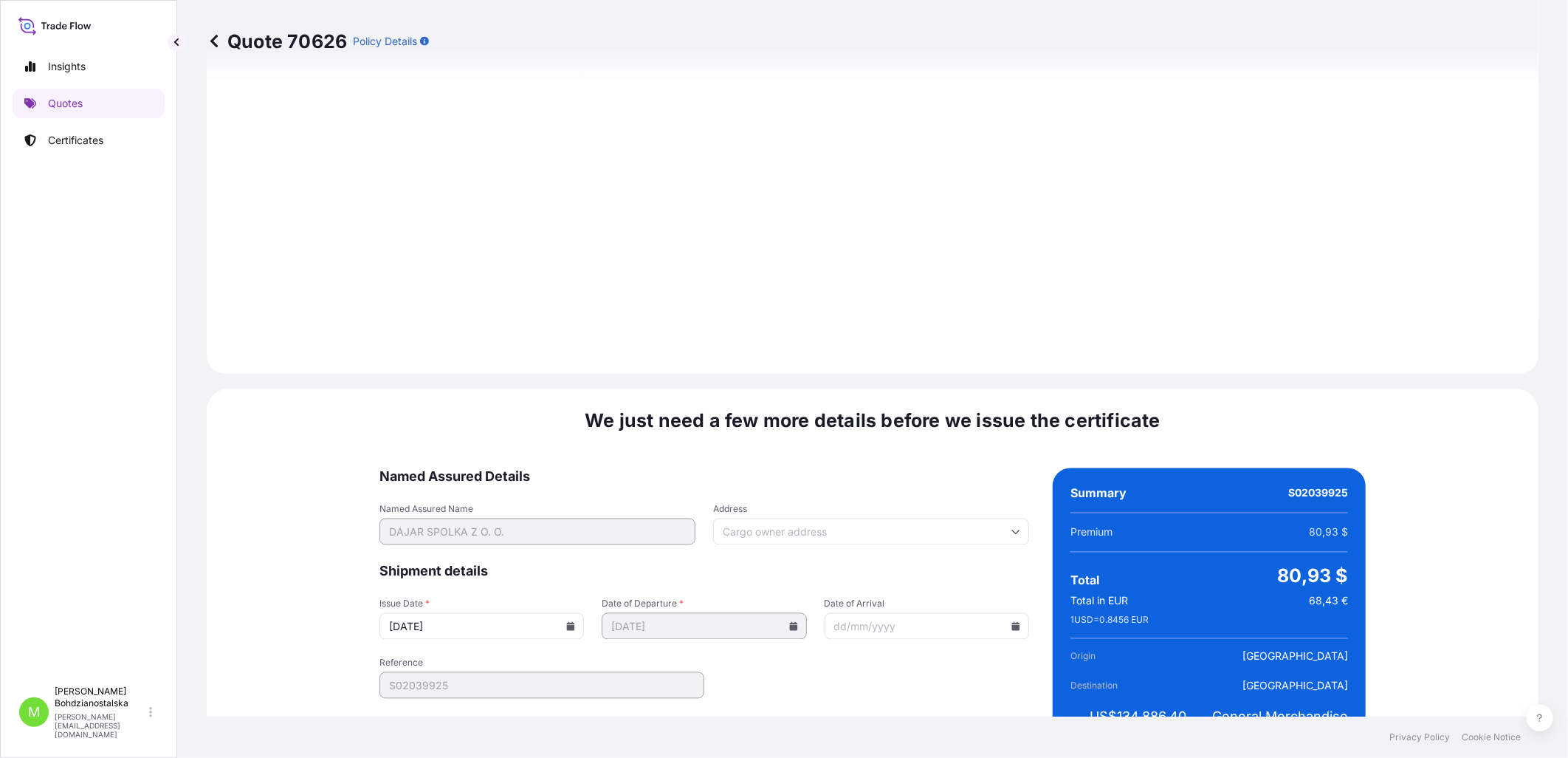
scroll to position [1510, 0]
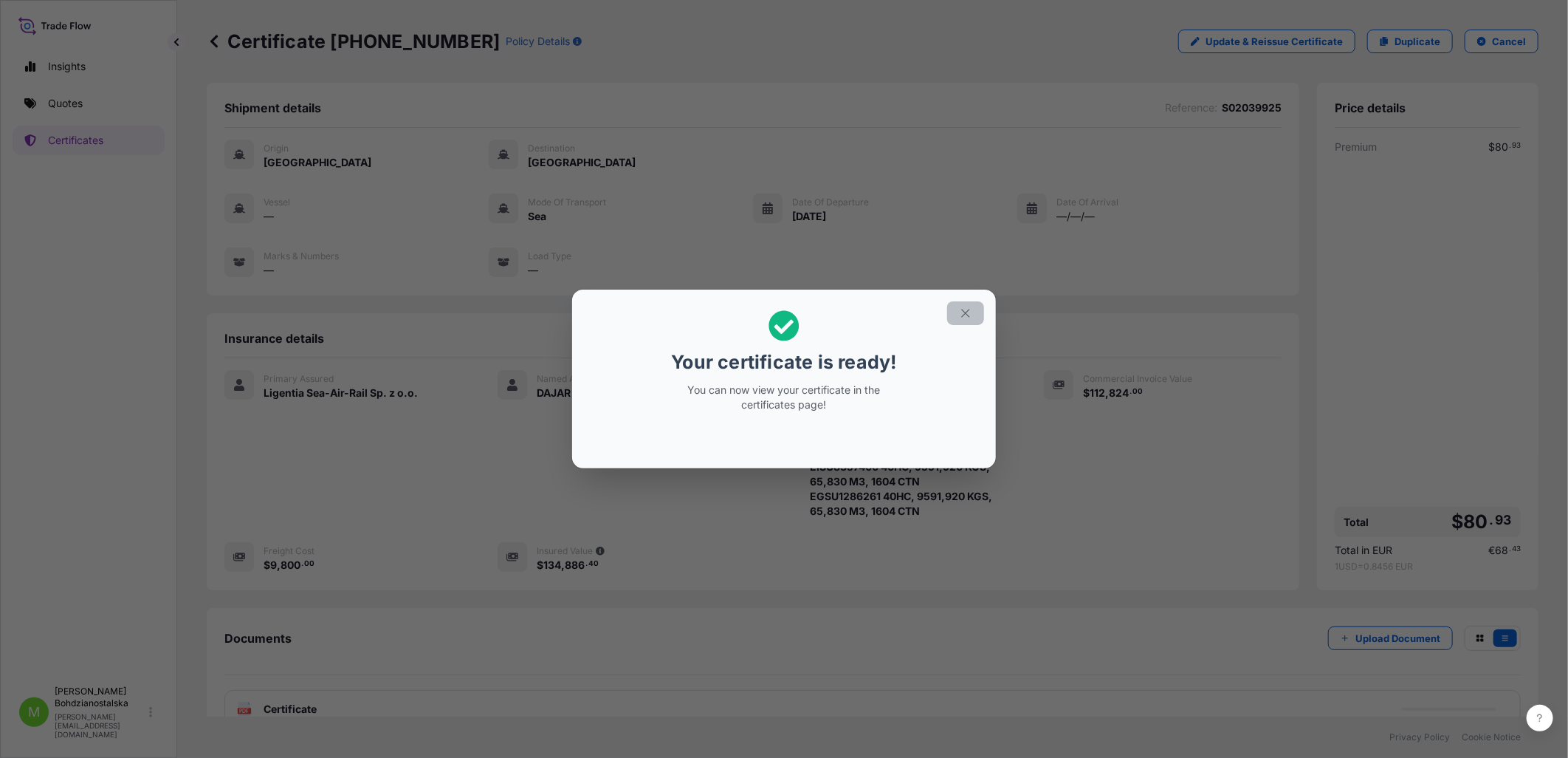
click at [965, 317] on icon "button" at bounding box center [965, 312] width 13 height 13
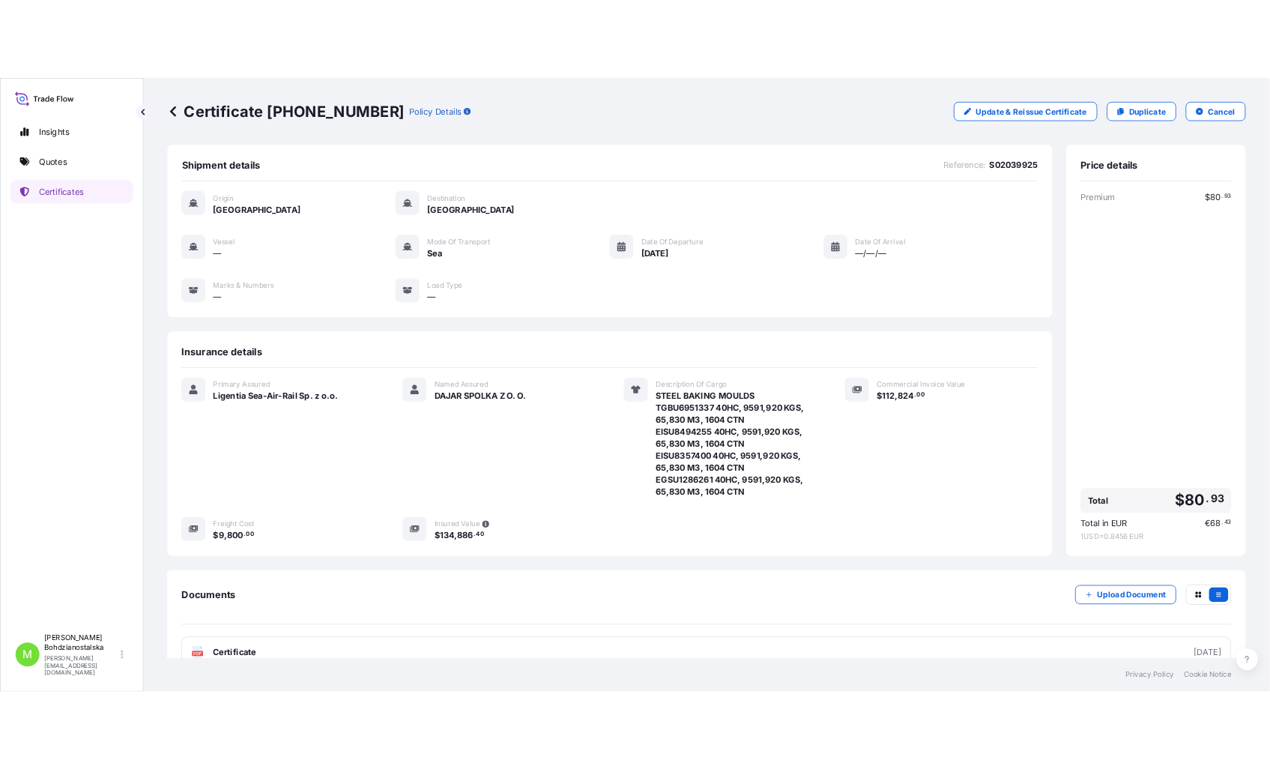
scroll to position [97, 0]
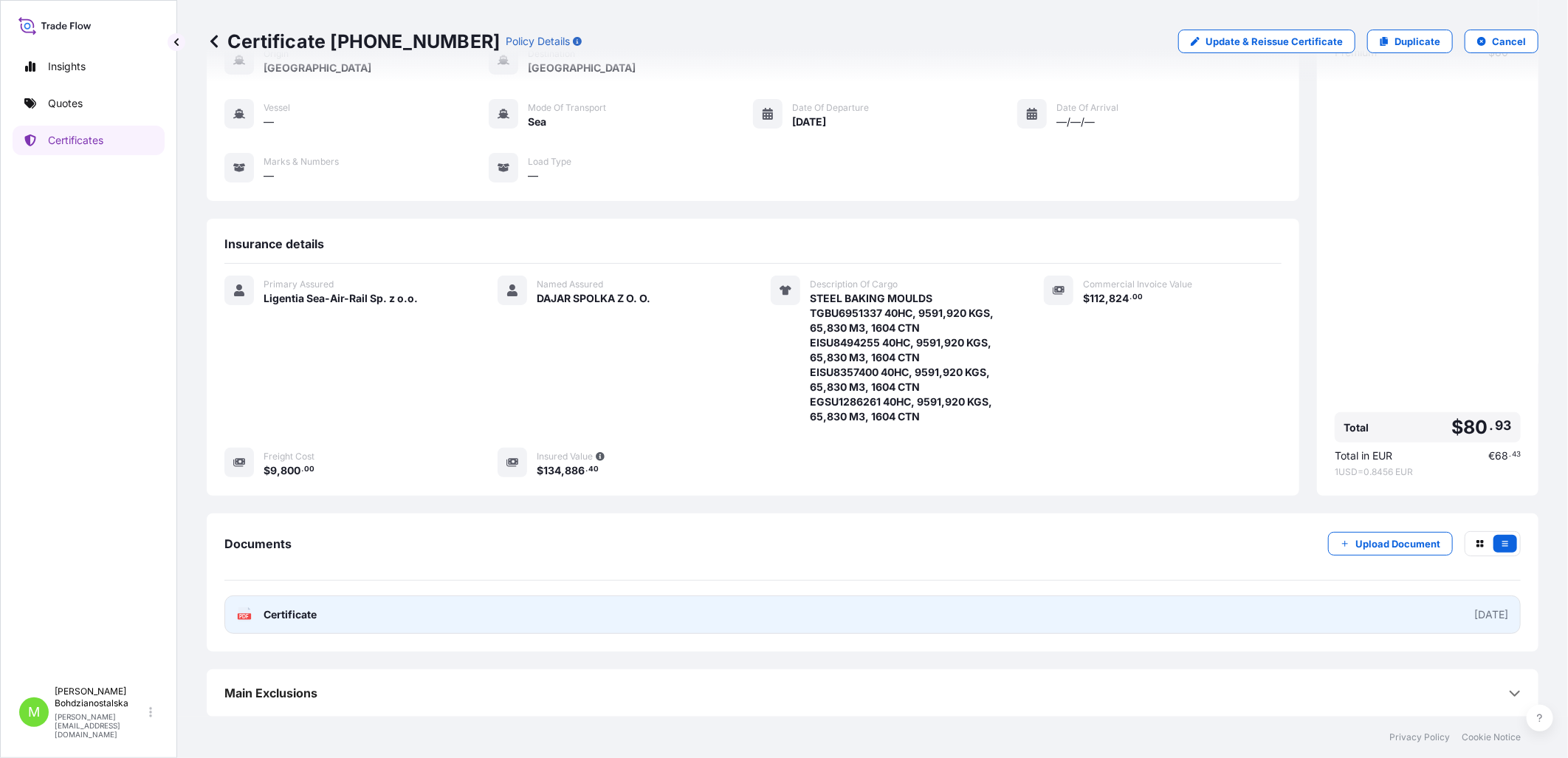
click at [323, 611] on link "PDF Certificate [DATE]" at bounding box center [872, 614] width 1296 height 38
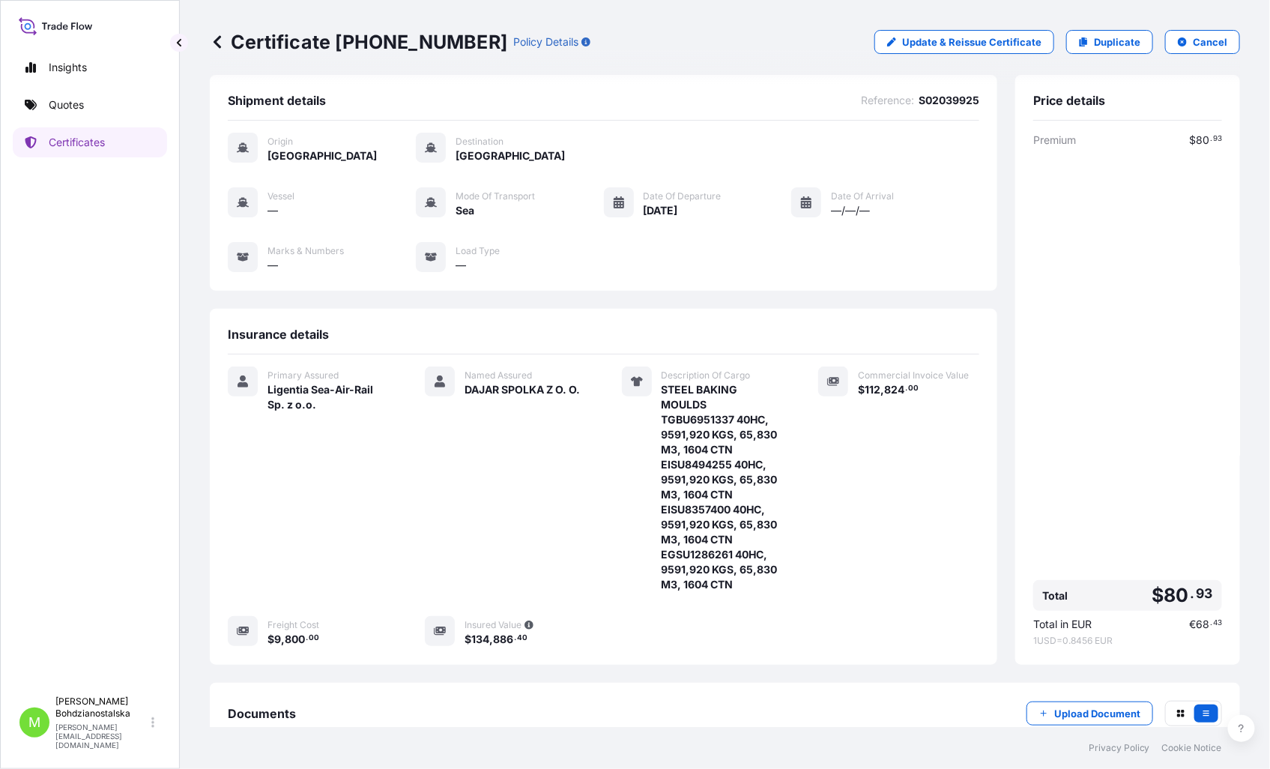
scroll to position [0, 0]
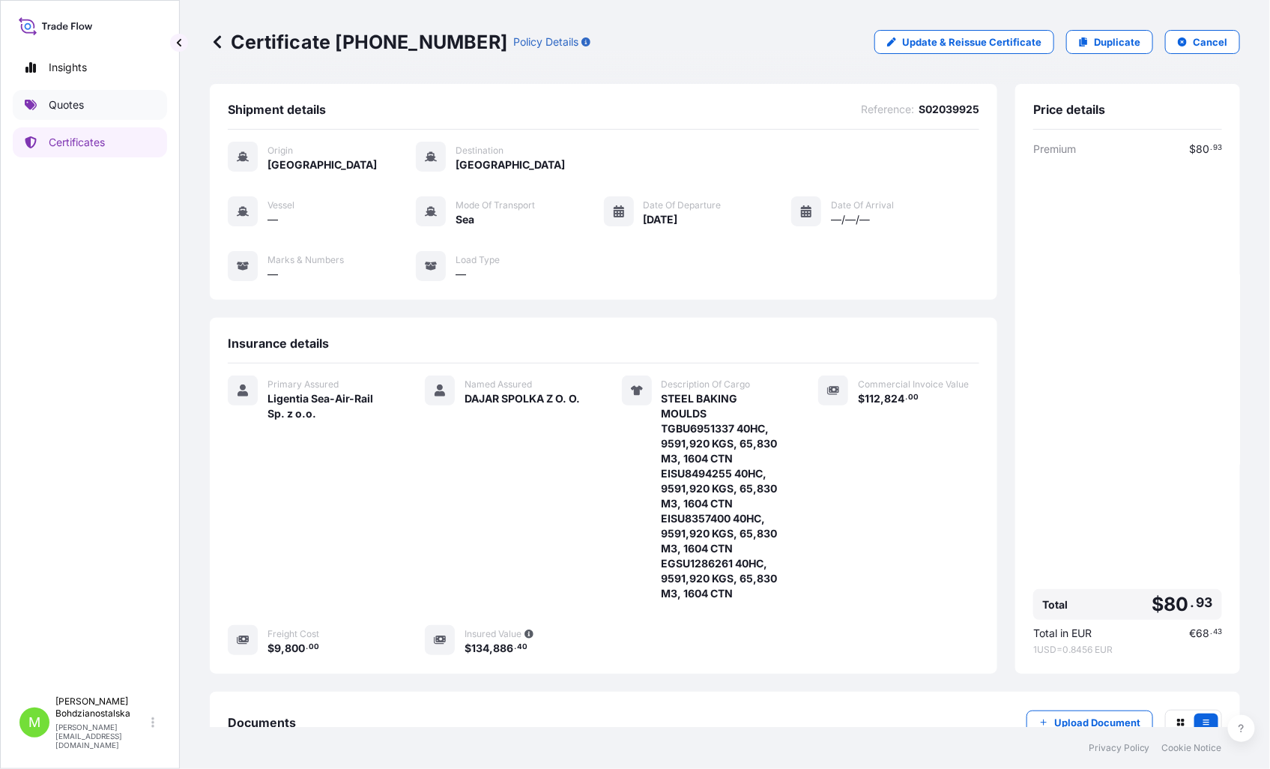
click at [69, 100] on p "Quotes" at bounding box center [66, 104] width 35 height 15
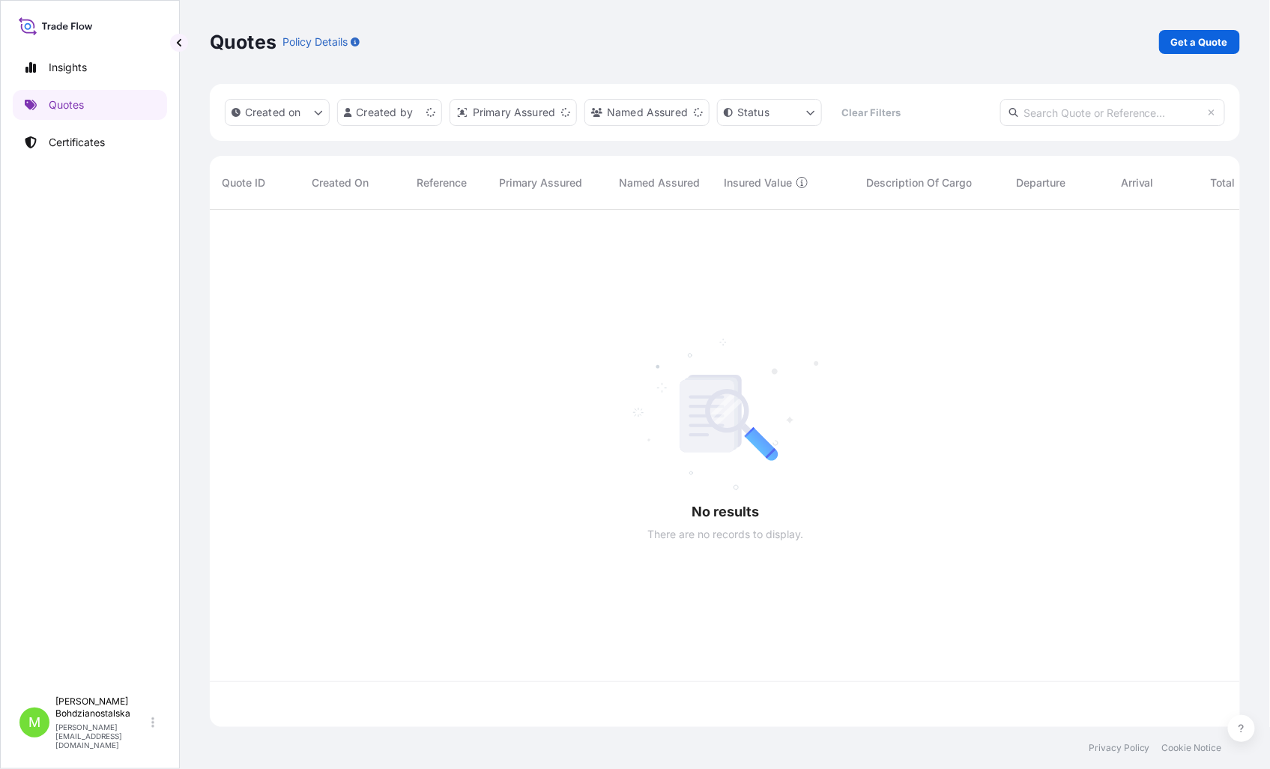
scroll to position [513, 1017]
click at [1205, 35] on p "Get a Quote" at bounding box center [1199, 41] width 57 height 15
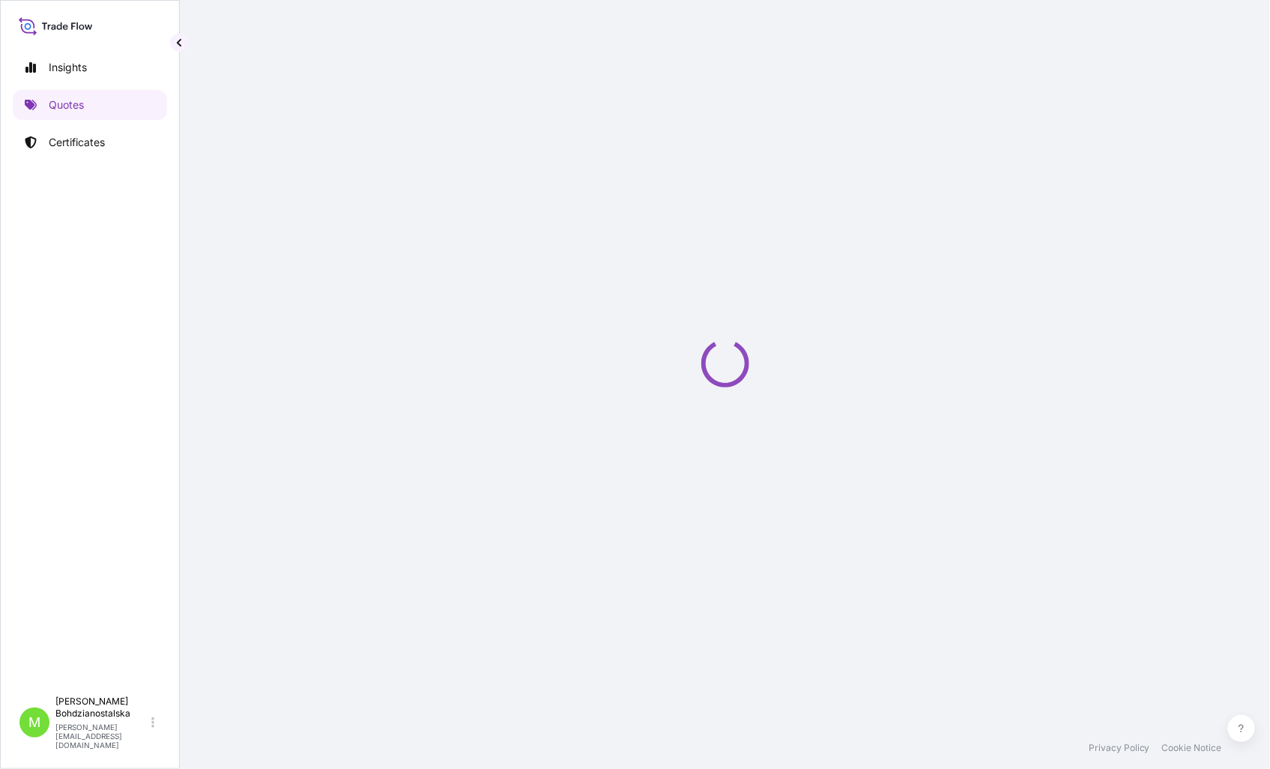
select select "Sea"
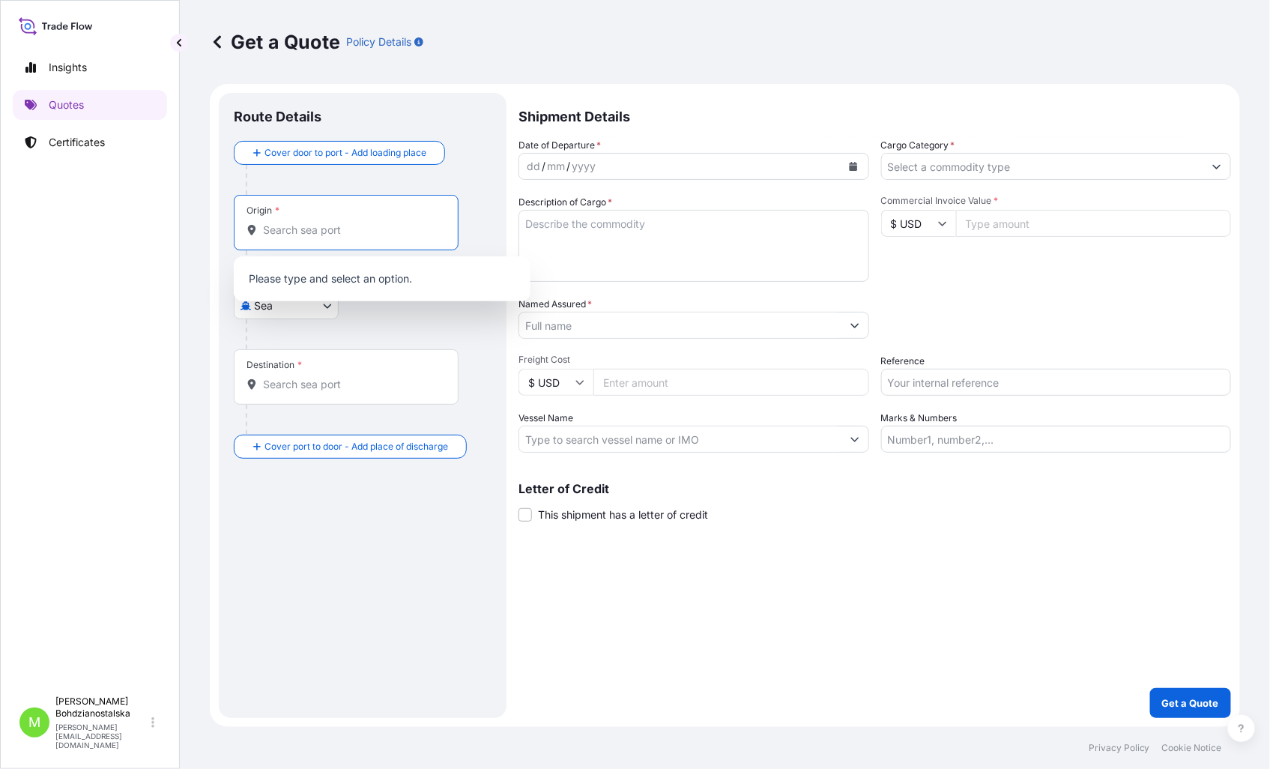
click at [304, 236] on input "Origin *" at bounding box center [351, 229] width 177 height 15
click at [381, 223] on input "Origin * Please select an origin" at bounding box center [351, 229] width 177 height 15
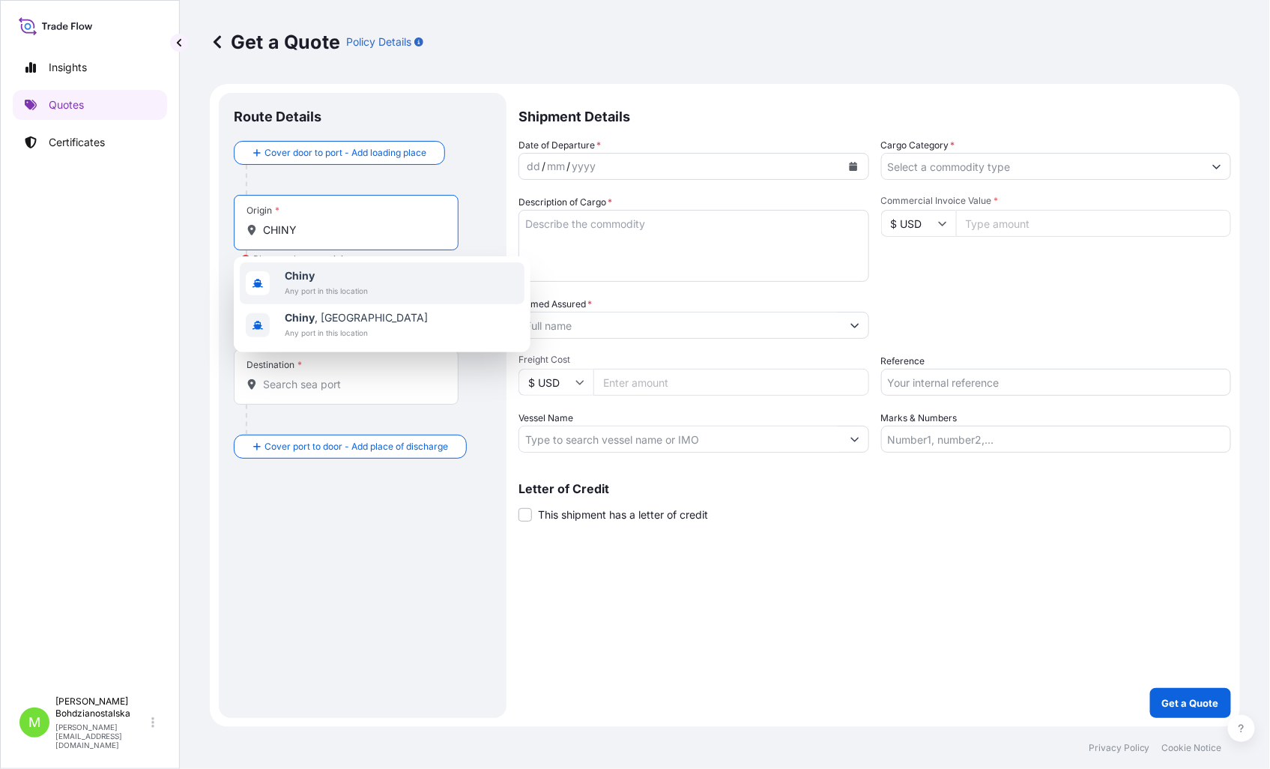
click at [341, 273] on span "Chiny" at bounding box center [326, 275] width 83 height 15
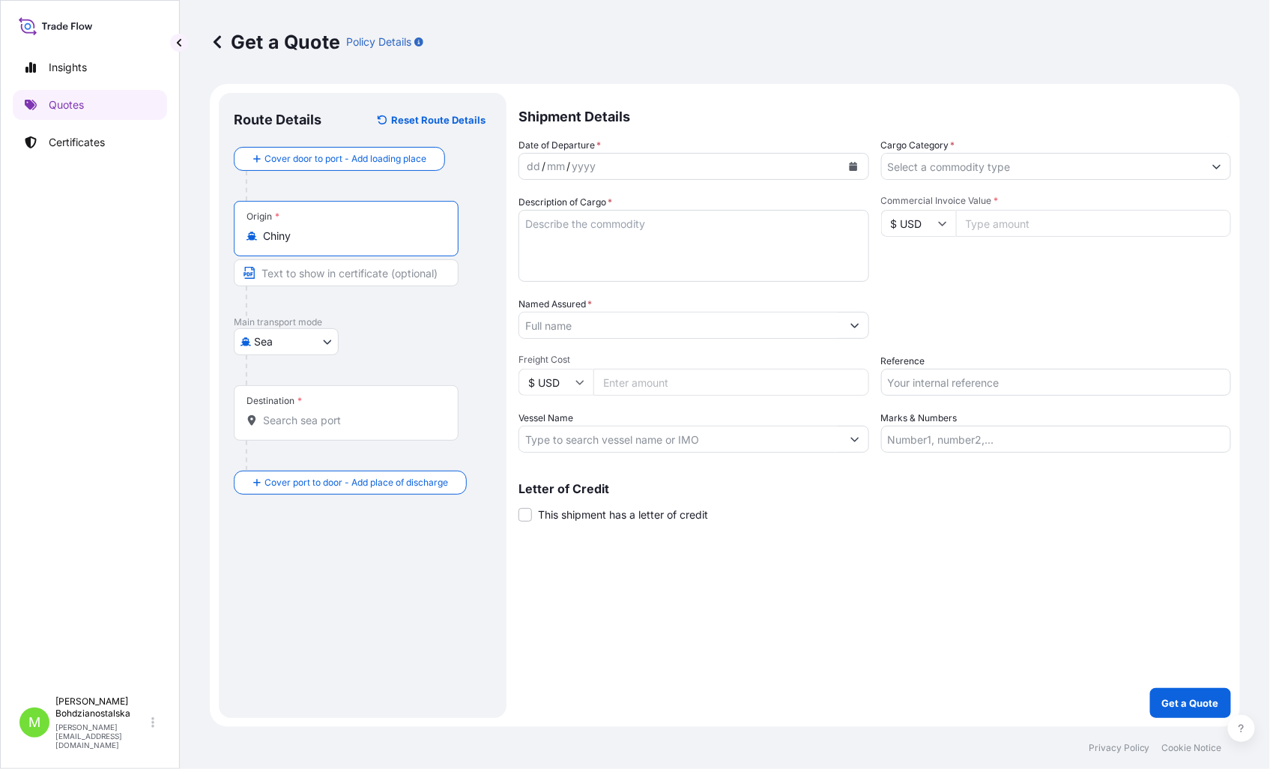
type input "Chiny"
click at [315, 408] on div "Destination *" at bounding box center [346, 412] width 225 height 55
click at [315, 413] on input "Destination *" at bounding box center [351, 420] width 177 height 15
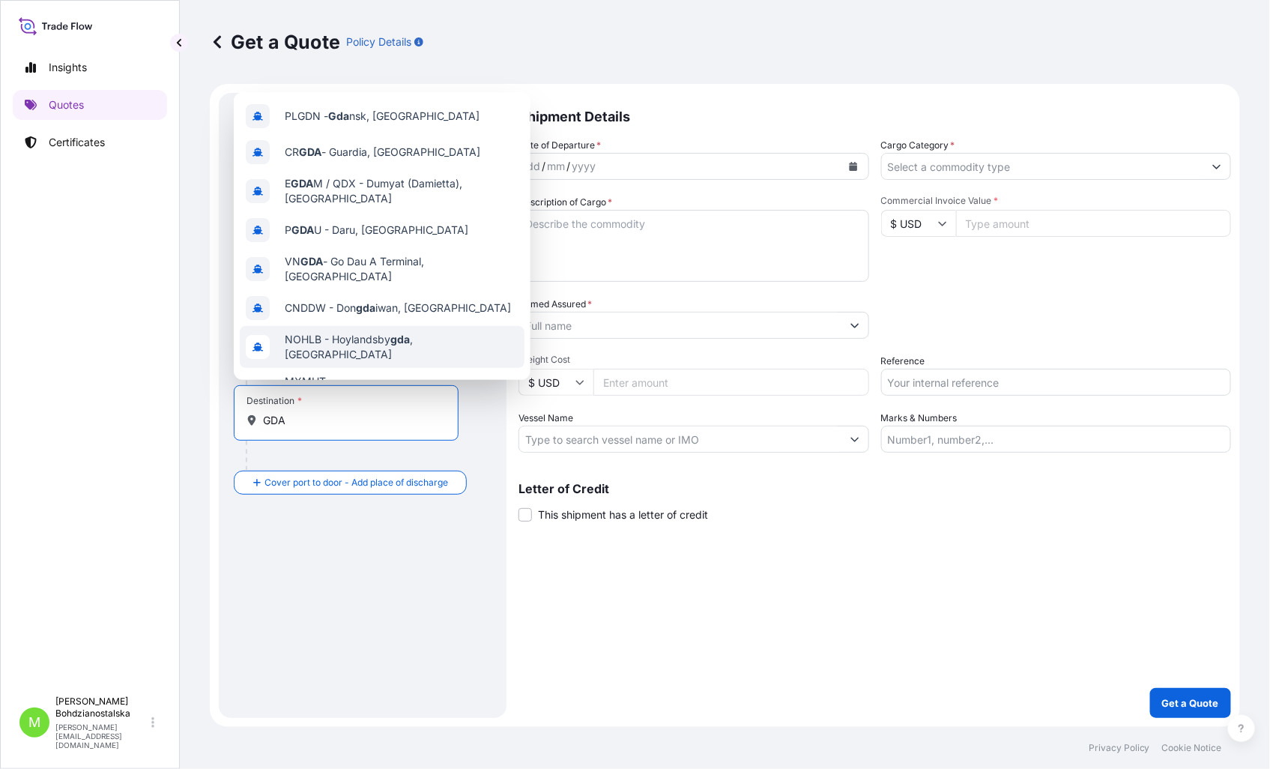
type input "GDA"
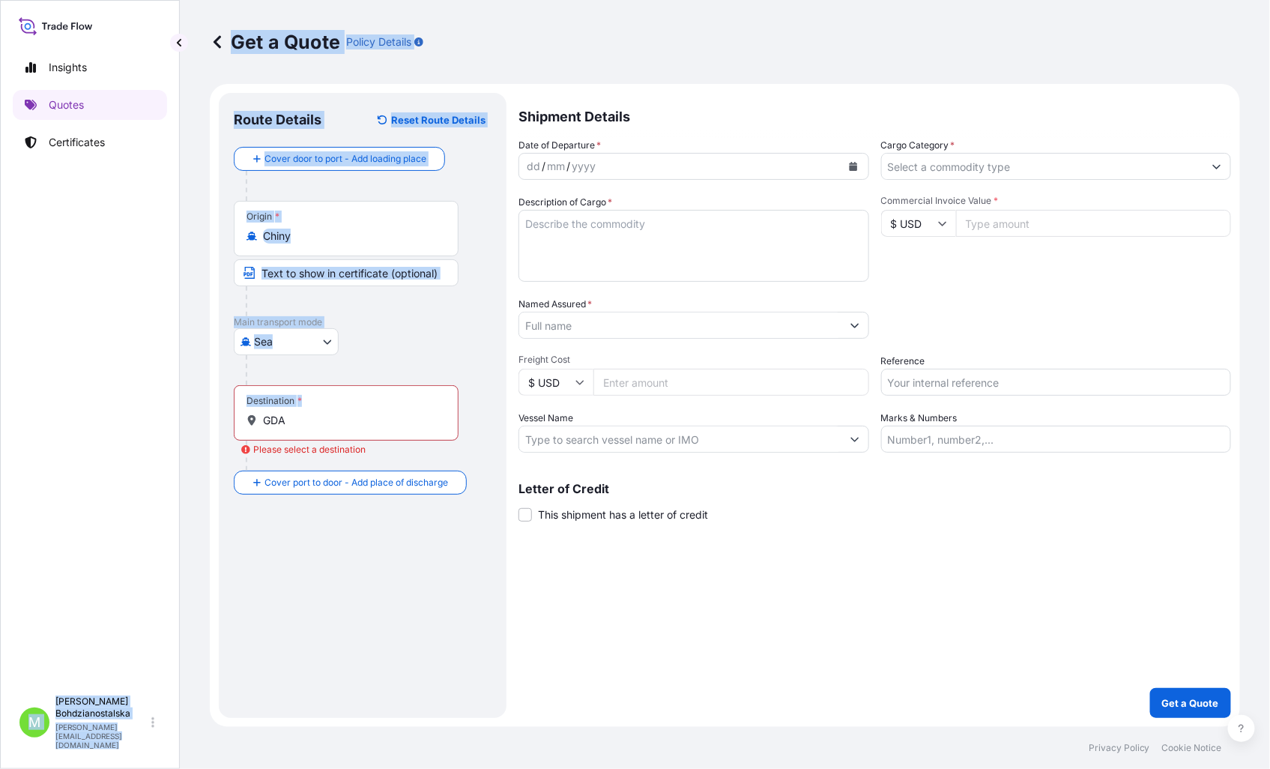
drag, startPoint x: 312, startPoint y: 412, endPoint x: 167, endPoint y: 424, distance: 145.1
click at [166, 424] on div "Insights Quotes Certificates M Monika Bohdzianostalska monika.bohdzianostalska@…" at bounding box center [635, 384] width 1270 height 769
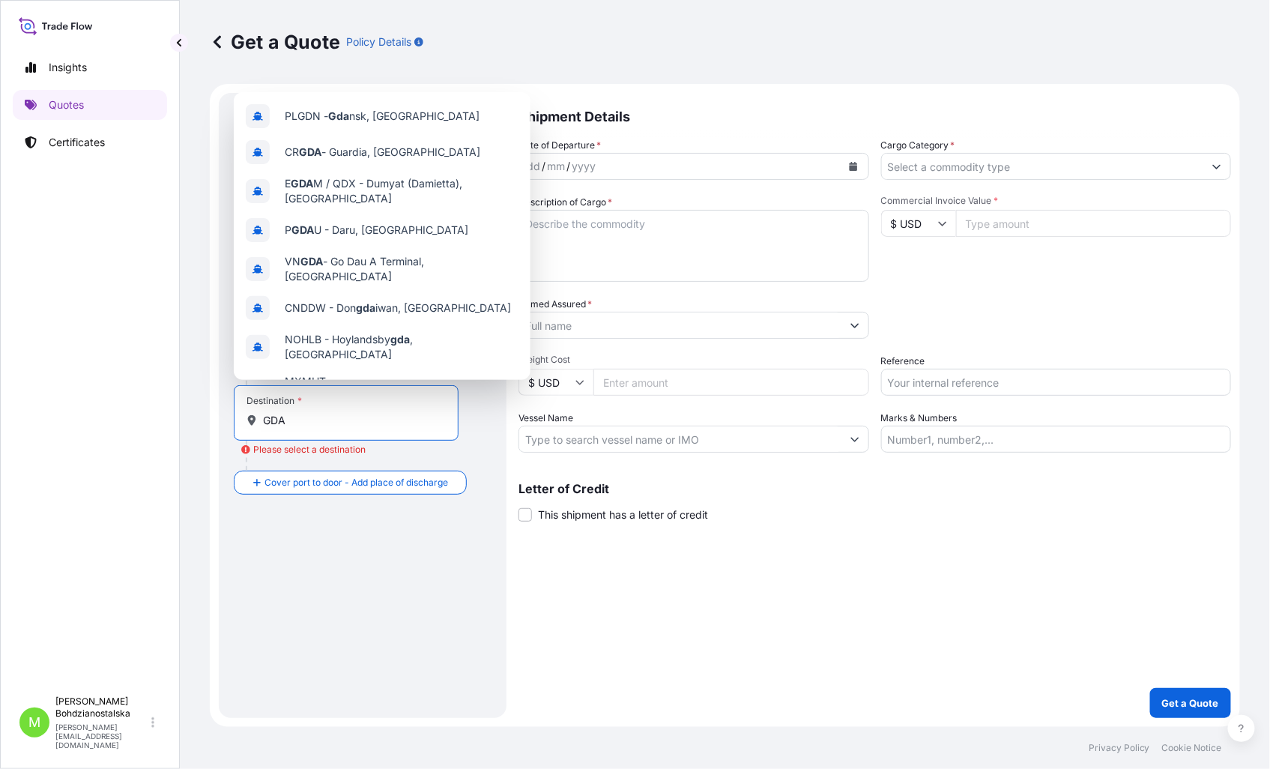
click at [268, 417] on input "GDA" at bounding box center [351, 420] width 177 height 15
drag, startPoint x: 305, startPoint y: 423, endPoint x: 228, endPoint y: 418, distance: 77.3
click at [228, 418] on div "Route Details Reset Route Details Cover door to port - Add loading place Place …" at bounding box center [363, 405] width 288 height 625
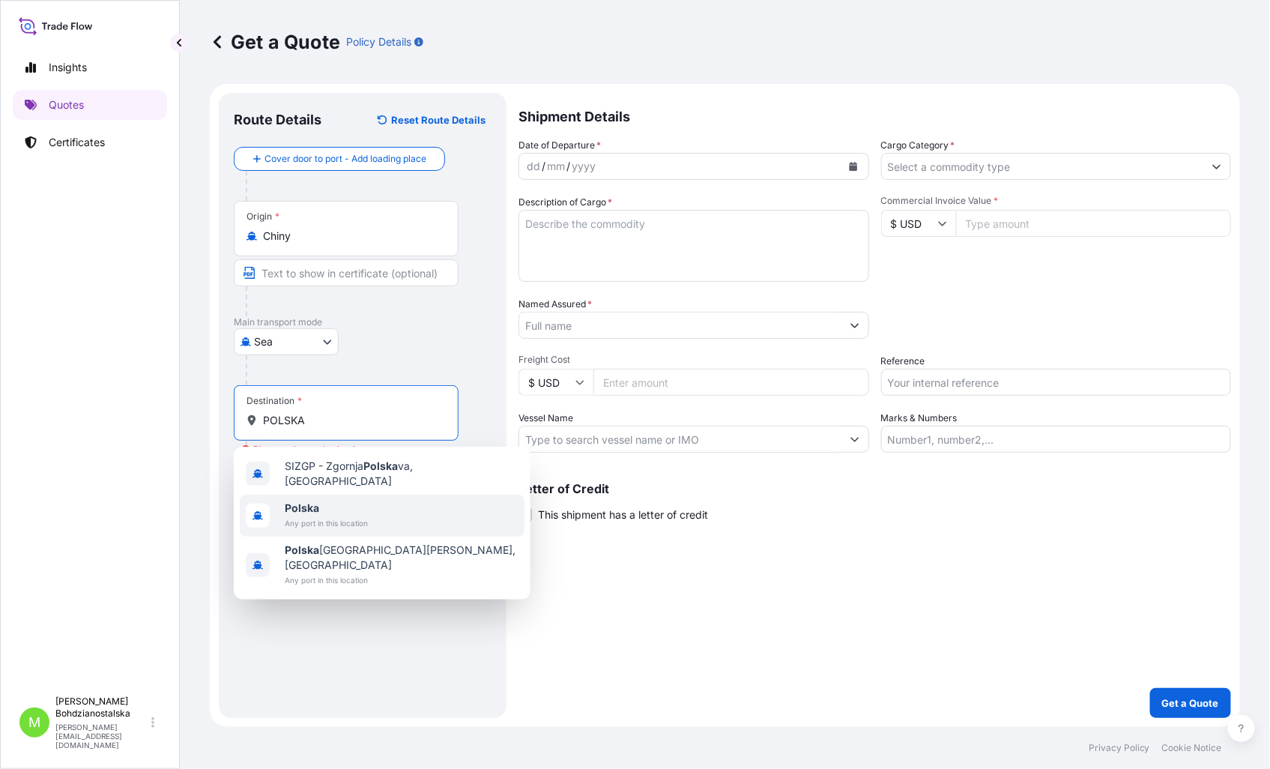
click at [360, 507] on span "Polska" at bounding box center [326, 507] width 83 height 15
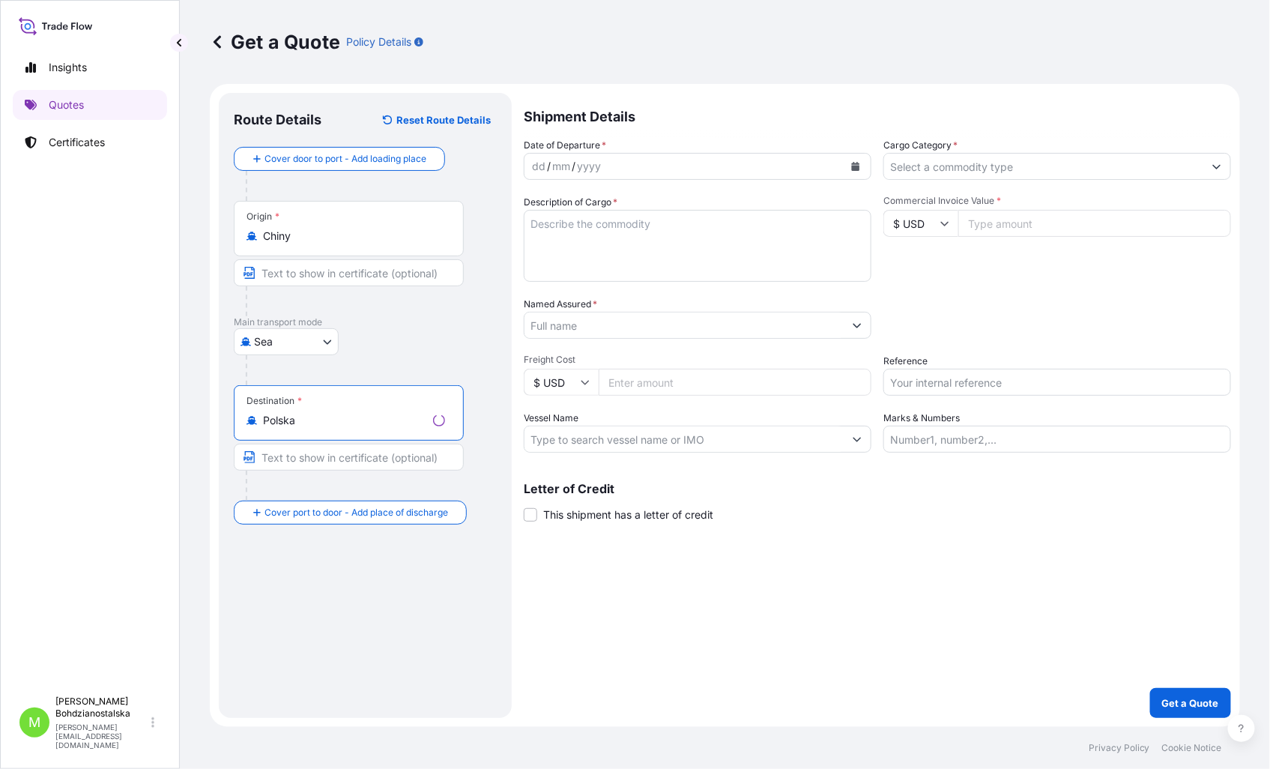
type input "Polska"
click at [530, 163] on div "dd" at bounding box center [538, 166] width 16 height 18
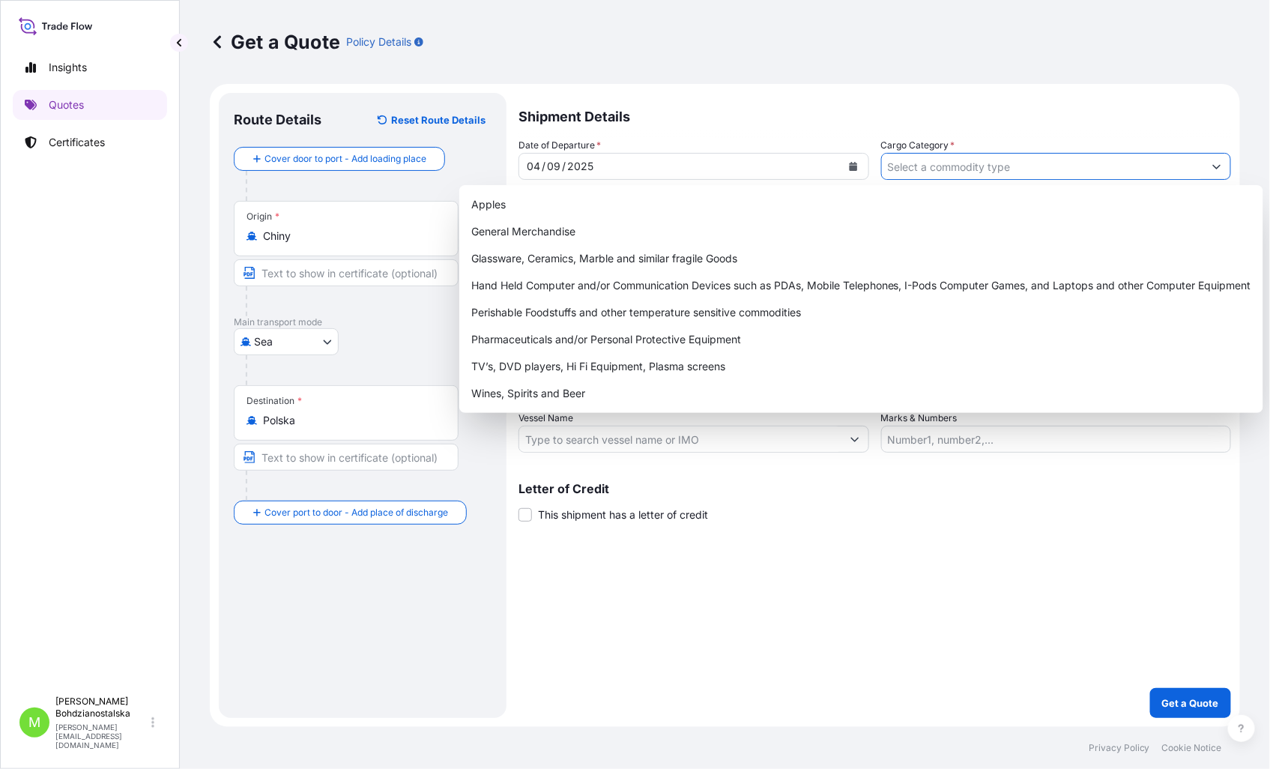
click at [1101, 172] on input "Cargo Category *" at bounding box center [1043, 166] width 322 height 27
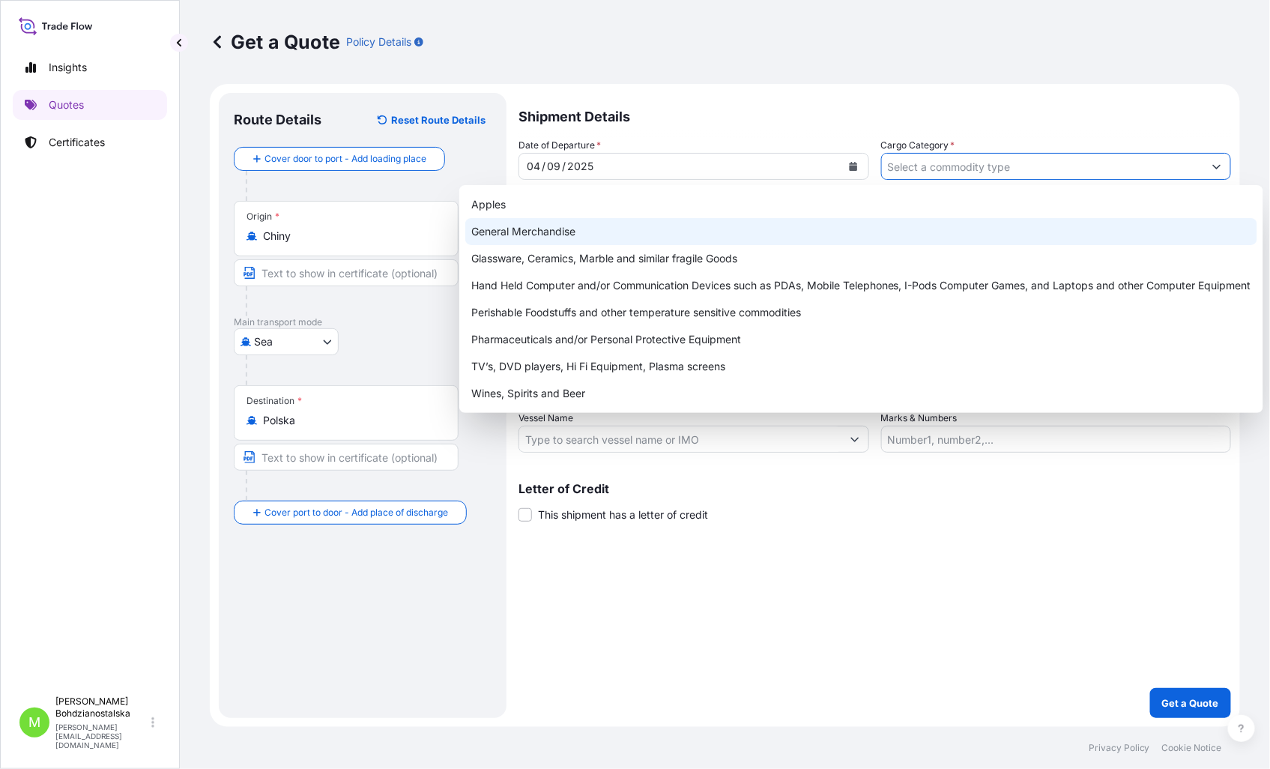
click at [560, 228] on div "General Merchandise" at bounding box center [861, 231] width 792 height 27
type input "General Merchandise"
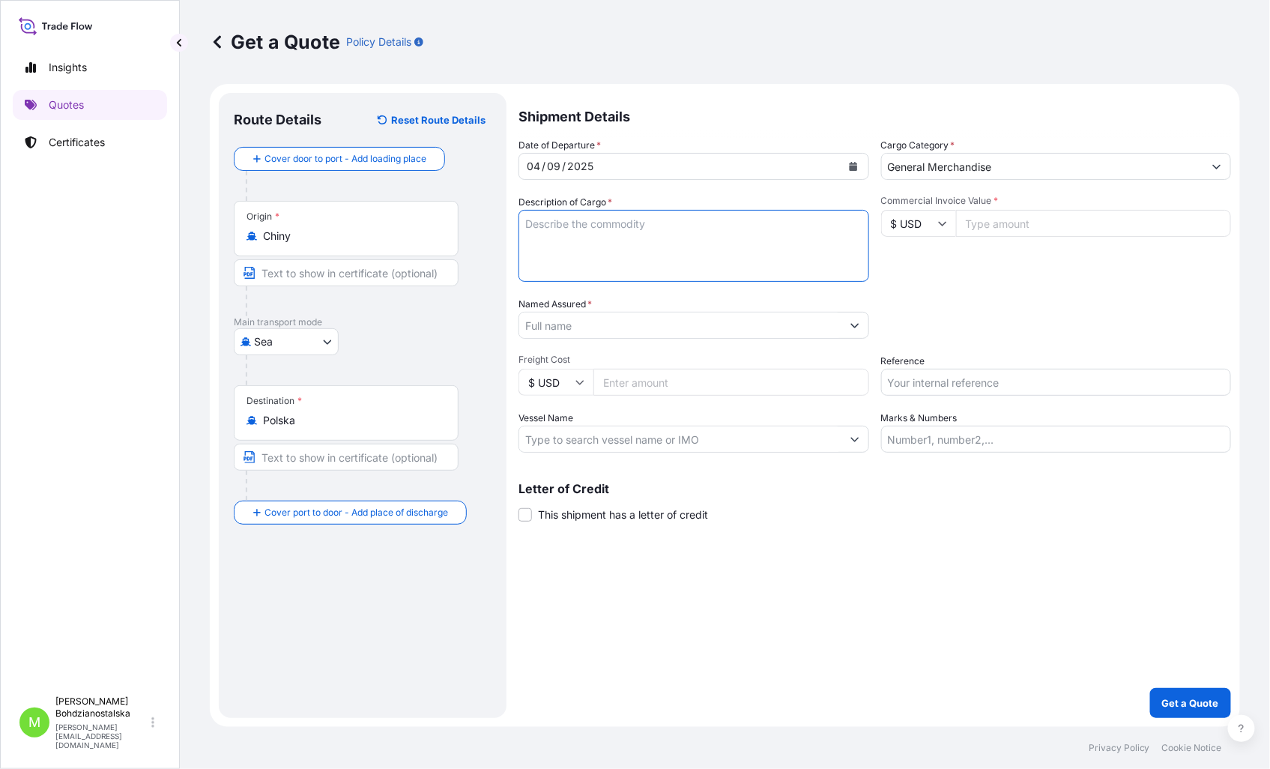
click at [580, 248] on textarea "Description of Cargo *" at bounding box center [693, 246] width 351 height 72
click at [605, 222] on textarea "Description of Cargo *" at bounding box center [693, 246] width 351 height 72
paste textarea "BAKING FORMS"
click at [551, 251] on textarea "BAKING FORMS" at bounding box center [693, 246] width 351 height 72
paste textarea "TGBU6925894"
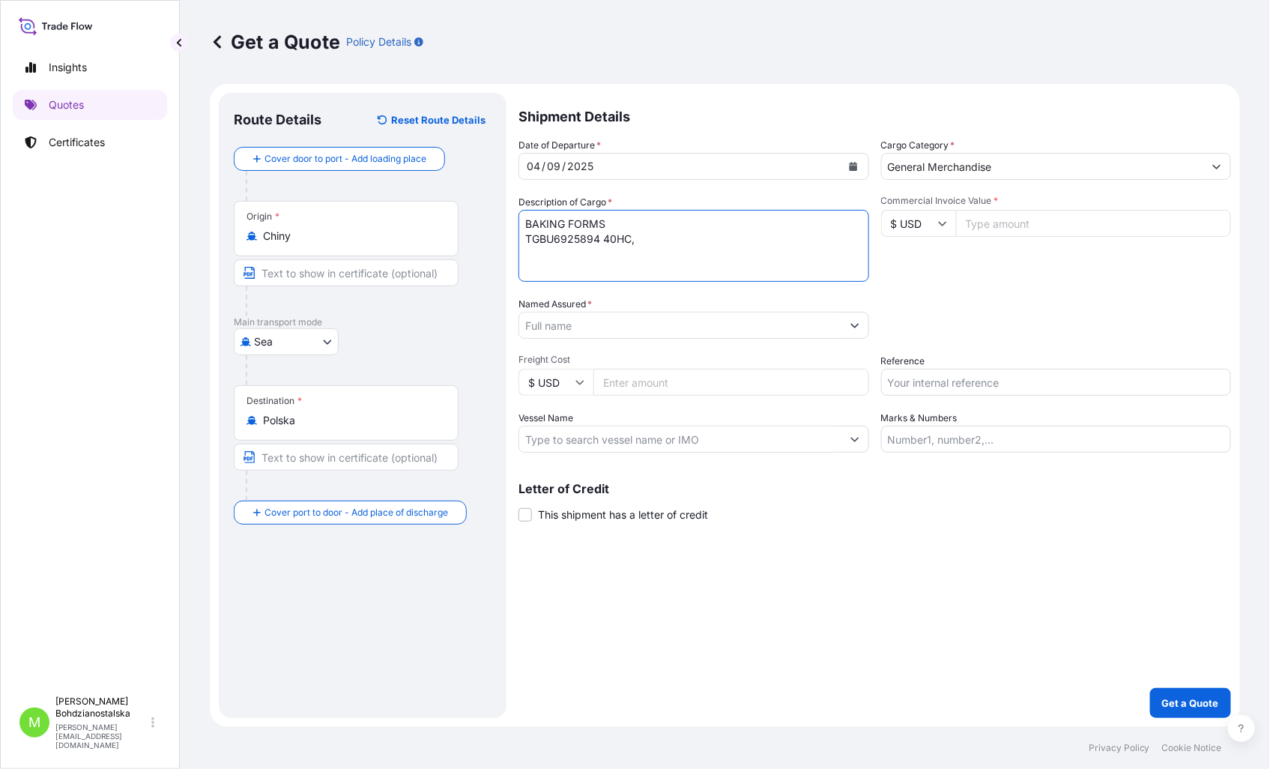
click at [700, 246] on textarea "BAKING FORMS TGBU6925894 40HC," at bounding box center [693, 246] width 351 height 72
paste textarea "6585,600"
click at [789, 241] on textarea "BAKING FORMS TGBU6925894 40HC, 6585,600 KGS," at bounding box center [693, 246] width 351 height 72
paste textarea "66,500"
click at [530, 253] on textarea "BAKING FORMS TGBU6925894 40HC, 6585,600 KGS, 66,500 M3, 1344 CTN" at bounding box center [693, 246] width 351 height 72
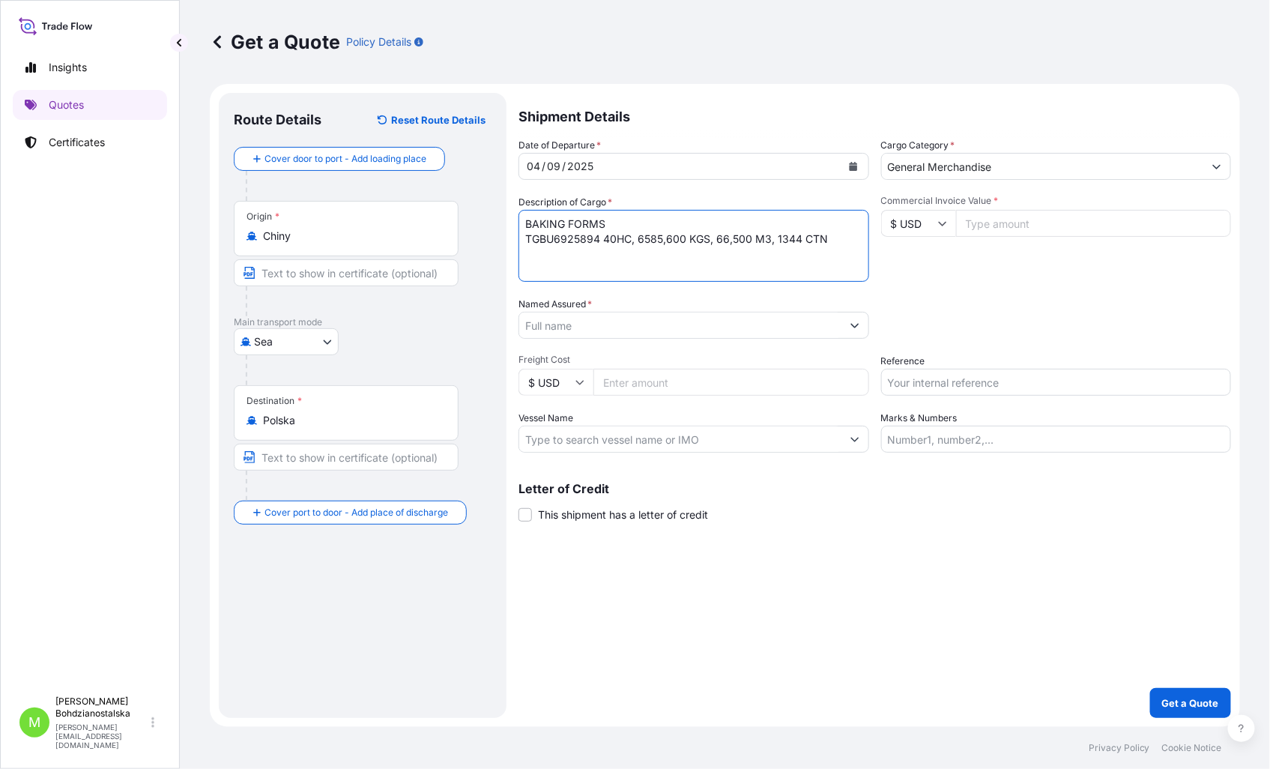
click at [533, 253] on textarea "BAKING FORMS TGBU6925894 40HC, 6585,600 KGS, 66,500 M3, 1344 CTN" at bounding box center [693, 246] width 351 height 72
click at [829, 236] on textarea "BAKING FORMS TGBU6925894 40HC, 6585,600 KGS, 66,500 M3, 1344 CTN" at bounding box center [693, 246] width 351 height 72
paste textarea "TCNU3950152"
drag, startPoint x: 833, startPoint y: 240, endPoint x: 638, endPoint y: 235, distance: 195.6
click at [638, 235] on textarea "BAKING FORMS TGBU6925894 40HC, 6585,600 KGS, 66,500 M3, 1344 CTN TCNU3950152 40…" at bounding box center [693, 246] width 351 height 72
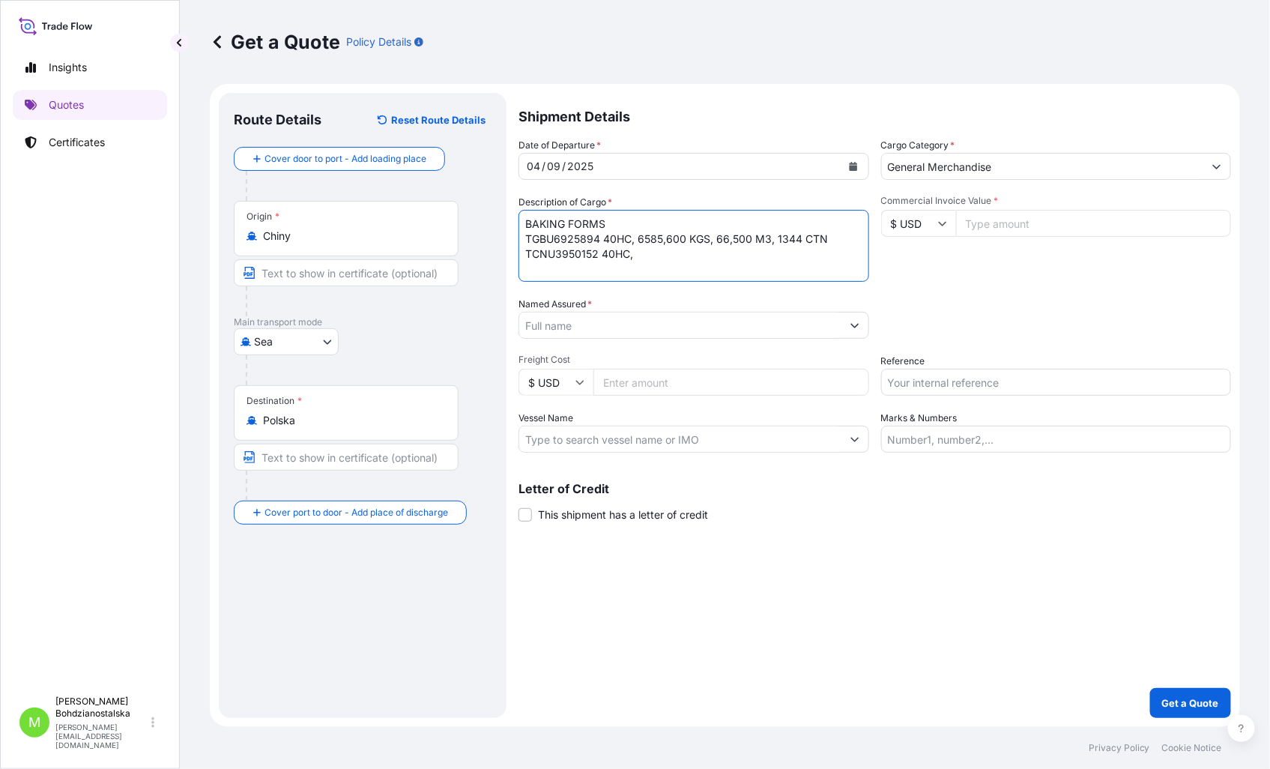
click at [654, 261] on textarea "BAKING FORMS TGBU6925894 40HC, 6585,600 KGS, 66,500 M3, 1344 CTN TCNU3950152 40…" at bounding box center [693, 246] width 351 height 72
paste textarea "6585,600 KGS, 66,500 M3, 1344 CTN"
click at [530, 273] on textarea "BAKING FORMS TGBU6925894 40HC, 6585,600 KGS, 66,500 M3, 1344 CTN TCNU3950152 40…" at bounding box center [693, 246] width 351 height 72
paste textarea "TCLU8665187"
click at [602, 251] on textarea "BAKING FORMS TGBU6925894 40HC, 6585,600 KGS, 66,500 M3, 1344 CTN TCTCLU8665187N…" at bounding box center [693, 246] width 351 height 72
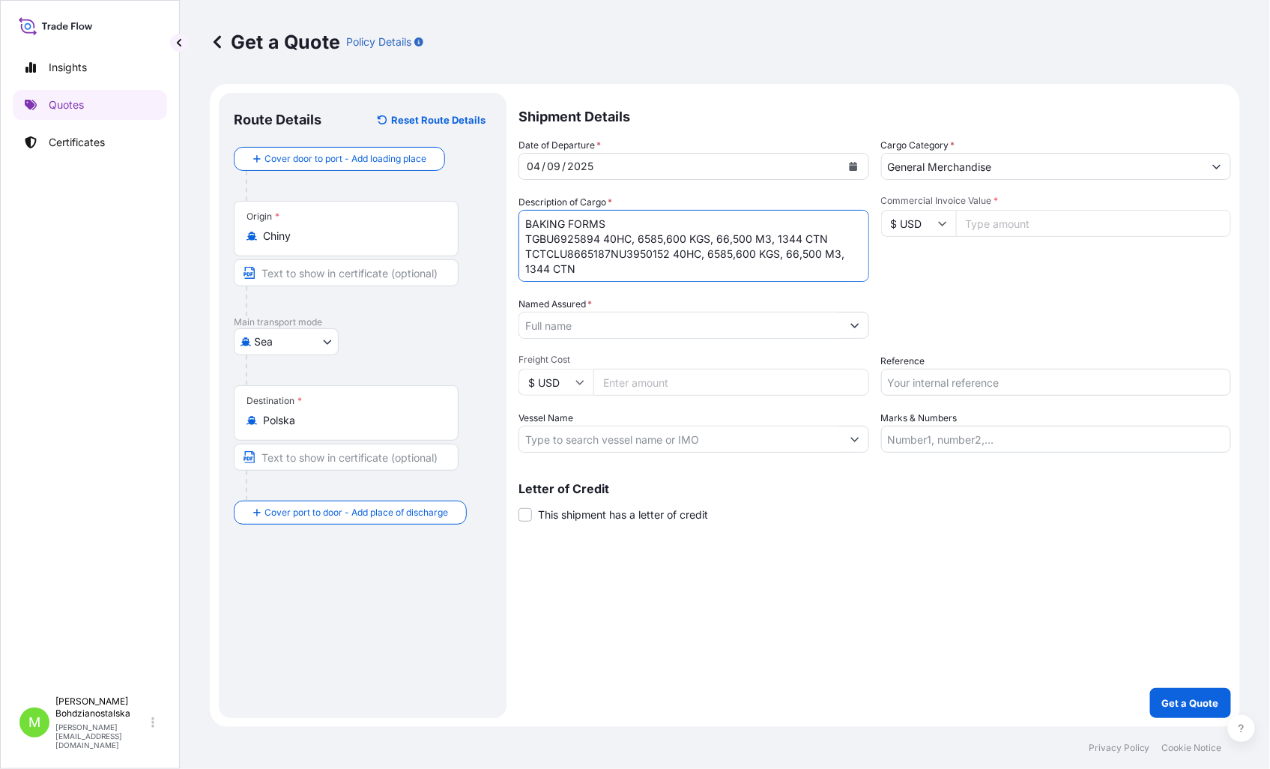
drag, startPoint x: 609, startPoint y: 251, endPoint x: 542, endPoint y: 255, distance: 67.5
click at [542, 255] on textarea "BAKING FORMS TGBU6925894 40HC, 6585,600 KGS, 66,500 M3, 1344 CTN TCTCLU8665187N…" at bounding box center [693, 246] width 351 height 72
click at [842, 252] on textarea "BAKING FORMS TGBU6925894 40HC, 6585,600 KGS, 66,500 M3, 1344 CTN TCNU3950152 40…" at bounding box center [693, 246] width 351 height 72
paste textarea "TCLU8665187"
drag, startPoint x: 837, startPoint y: 268, endPoint x: 829, endPoint y: 258, distance: 12.8
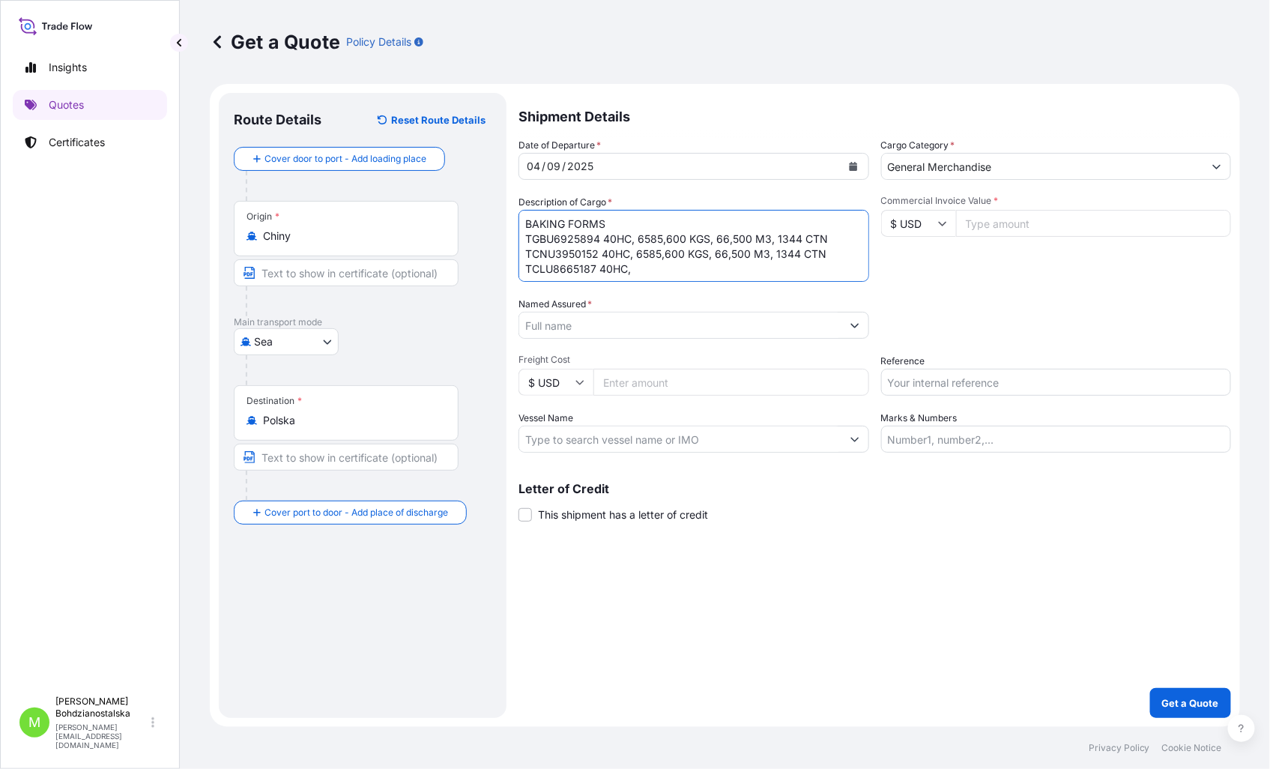
click at [835, 265] on textarea "BAKING FORMS TGBU6925894 40HC, 6585,600 KGS, 66,500 M3, 1344 CTN TCNU3950152 40…" at bounding box center [693, 246] width 351 height 72
drag, startPoint x: 829, startPoint y: 258, endPoint x: 635, endPoint y: 258, distance: 194.0
click at [635, 258] on textarea "BAKING FORMS TGBU6925894 40HC, 6585,600 KGS, 66,500 M3, 1344 CTN TCNU3950152 40…" at bounding box center [693, 246] width 351 height 72
click at [653, 271] on textarea "BAKING FORMS TGBU6925894 40HC, 6585,600 KGS, 66,500 M3, 1344 CTN TCNU3950152 40…" at bounding box center [693, 246] width 351 height 72
paste textarea "6585,600 KGS, 66,500 M3, 1344 CTN"
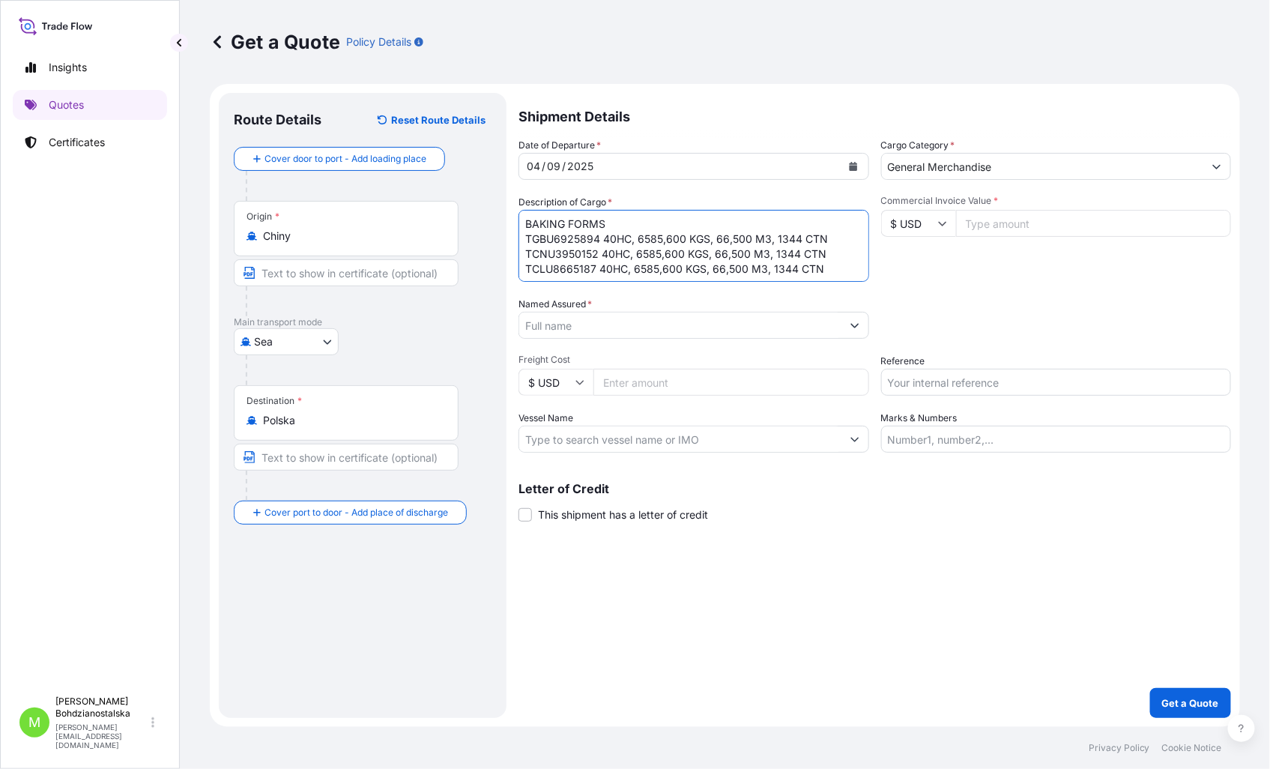
scroll to position [10, 0]
click at [536, 271] on textarea "BAKING FORMS TGBU6925894 40HC, 6585,600 KGS, 66,500 M3, 1344 CTN TCNU3950152 40…" at bounding box center [693, 246] width 351 height 72
paste textarea "FFAU2145351"
drag, startPoint x: 825, startPoint y: 263, endPoint x: 635, endPoint y: 255, distance: 189.7
click at [635, 255] on textarea "BAKING FORMS TGBU6925894 40HC, 6585,600 KGS, 66,500 M3, 1344 CTN TCNU3950152 40…" at bounding box center [693, 246] width 351 height 72
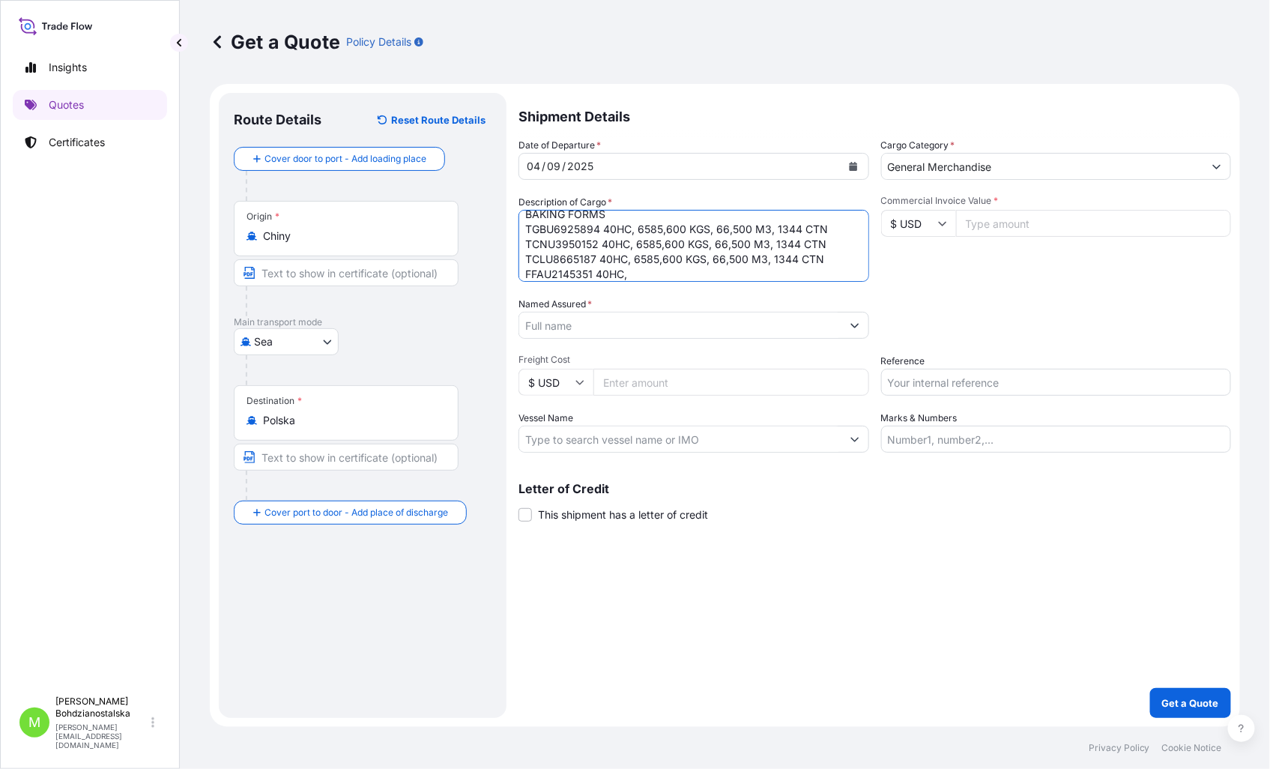
click at [632, 277] on textarea "BAKING FORMS TGBU6925894 40HC, 6585,600 KGS, 66,500 M3, 1344 CTN TCNU3950152 40…" at bounding box center [693, 246] width 351 height 72
paste textarea "6585,600 KGS, 66,500 M3, 1344 CTN"
click at [560, 275] on textarea "BAKING FORMS TGBU6925894 40HC, 6585,600 KGS, 66,500 M3, 1344 CTN TCNU3950152 40…" at bounding box center [693, 246] width 351 height 72
paste textarea "EITU9043455"
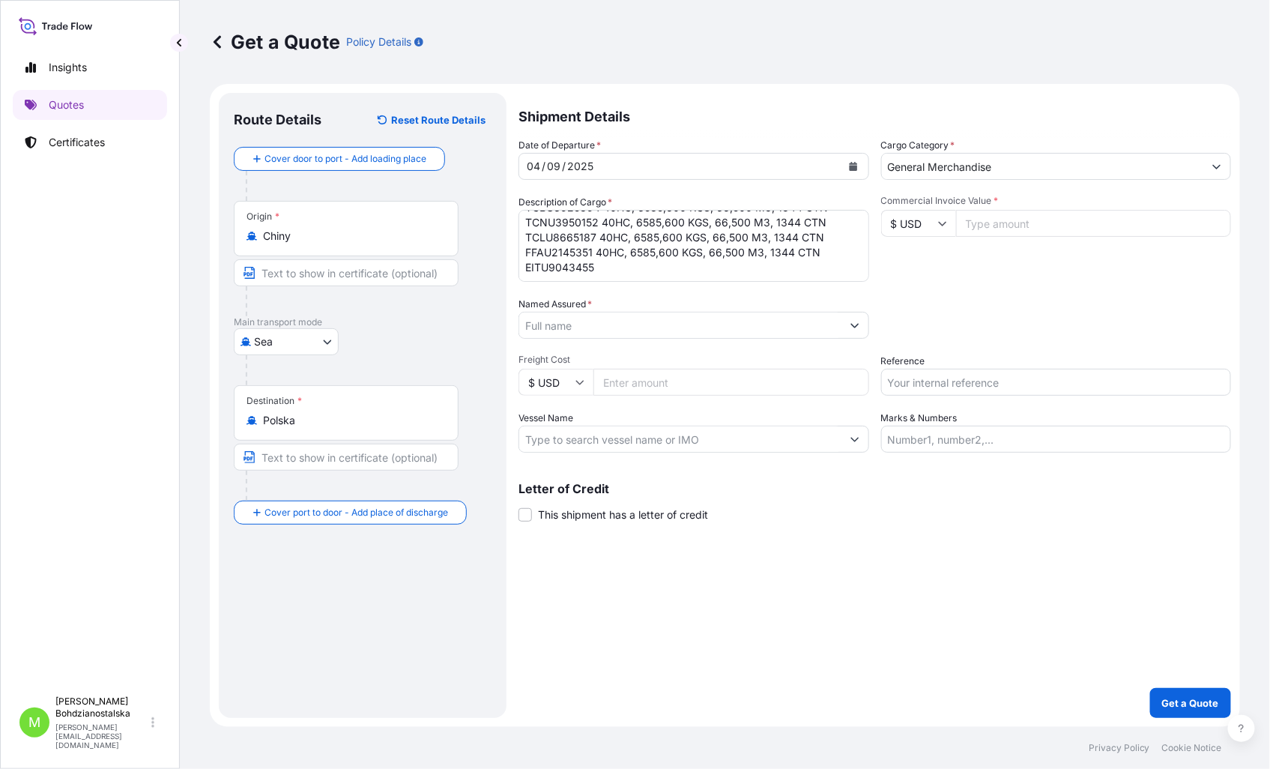
scroll to position [46, 0]
click at [594, 253] on textarea "BAKING FORMS TGBU6925894 40HC, 6585,600 KGS, 66,500 M3, 1344 CTN TCNU3950152 40…" at bounding box center [693, 246] width 351 height 72
paste textarea "EISU8505684"
click at [527, 273] on textarea "BAKING FORMS TGBU6925894 40HC, 6585,600 KGS, 66,500 M3, 1344 CTN TCNU3950152 40…" at bounding box center [693, 246] width 351 height 72
click at [626, 270] on textarea "BAKING FORMS TGBU6925894 40HC, 6585,600 KGS, 66,500 M3, 1344 CTN TCNU3950152 40…" at bounding box center [693, 246] width 351 height 72
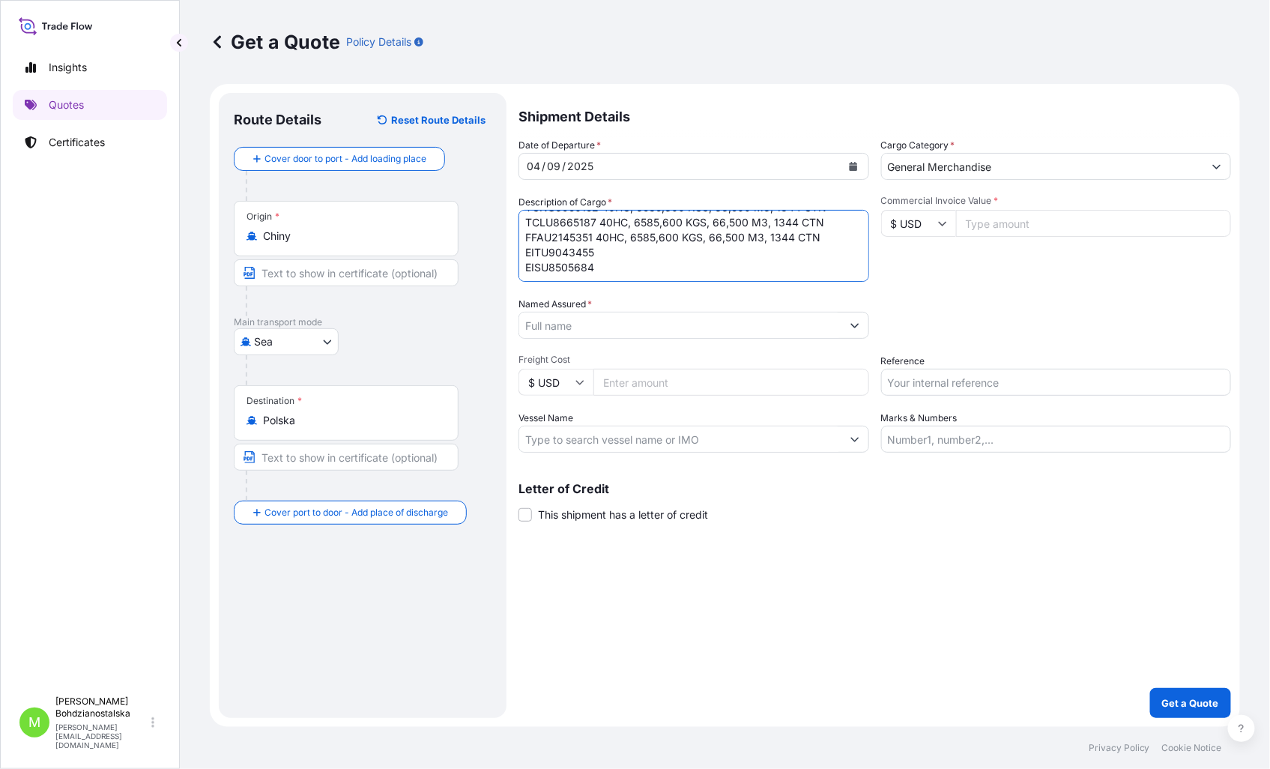
scroll to position [55, 0]
paste textarea "EGSU1480003"
drag, startPoint x: 825, startPoint y: 233, endPoint x: 631, endPoint y: 230, distance: 194.0
click at [631, 230] on textarea "BAKING FORMS TGBU6925894 40HC, 6585,600 KGS, 66,500 M3, 1344 CTN TCNU3950152 40…" at bounding box center [693, 246] width 351 height 72
click at [605, 258] on textarea "BAKING FORMS TGBU6925894 40HC, 6585,600 KGS, 66,500 M3, 1344 CTN TCNU3950152 40…" at bounding box center [693, 246] width 351 height 72
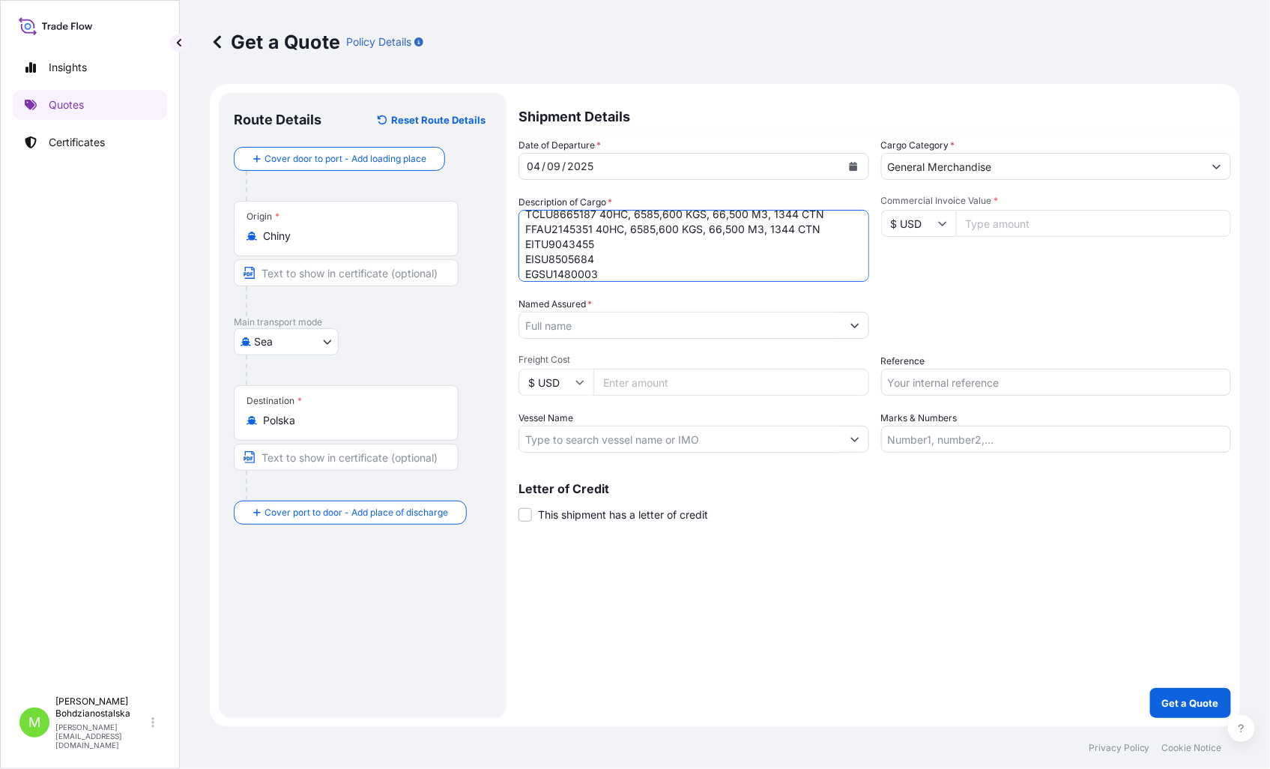
click at [784, 234] on textarea "BAKING FORMS TGBU6925894 40HC, 6585,600 KGS, 66,500 M3, 1344 CTN TCNU3950152 40…" at bounding box center [693, 246] width 351 height 72
drag, startPoint x: 819, startPoint y: 230, endPoint x: 596, endPoint y: 231, distance: 222.5
click at [596, 231] on textarea "BAKING FORMS TGBU6925894 40HC, 6585,600 KGS, 66,500 M3, 1344 CTN TCNU3950152 40…" at bounding box center [693, 246] width 351 height 72
click at [629, 253] on textarea "BAKING FORMS TGBU6925894 40HC, 6585,600 KGS, 66,500 M3, 1344 CTN TCNU3950152 40…" at bounding box center [693, 246] width 351 height 72
click at [613, 243] on textarea "BAKING FORMS TGBU6925894 40HC, 6585,600 KGS, 66,500 M3, 1344 CTN TCNU3950152 40…" at bounding box center [693, 246] width 351 height 72
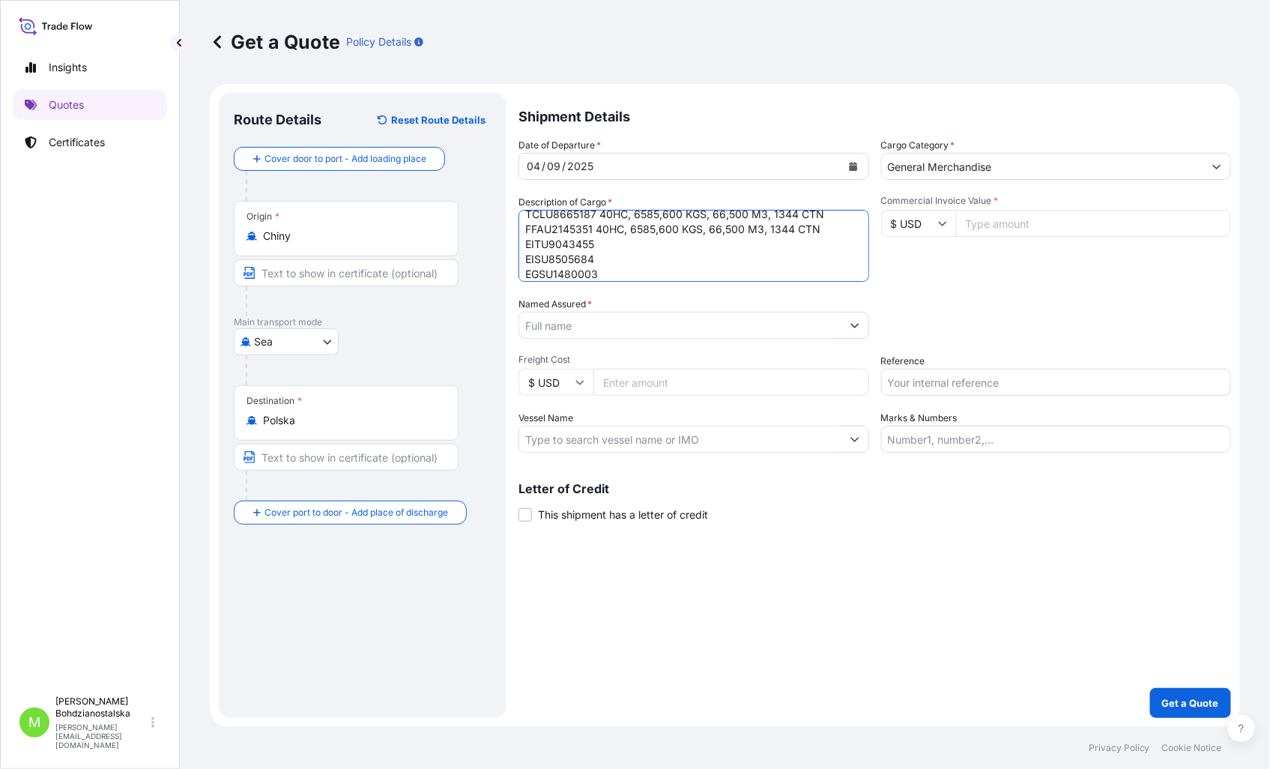
paste textarea "40HC, 6585,600 KGS, 66,500 M3, 1344 CTN"
click at [611, 259] on textarea "BAKING FORMS TGBU6925894 40HC, 6585,600 KGS, 66,500 M3, 1344 CTN TCNU3950152 40…" at bounding box center [693, 246] width 351 height 72
paste textarea "40HC, 6585,600 KGS, 66,500 M3, 1344 CTN"
click at [620, 277] on textarea "BAKING FORMS TGBU6925894 40HC, 6585,600 KGS, 66,500 M3, 1344 CTN TCNU3950152 40…" at bounding box center [693, 246] width 351 height 72
paste textarea "40HC, 6585,600 KGS, 66,500 M3, 1344 CTN"
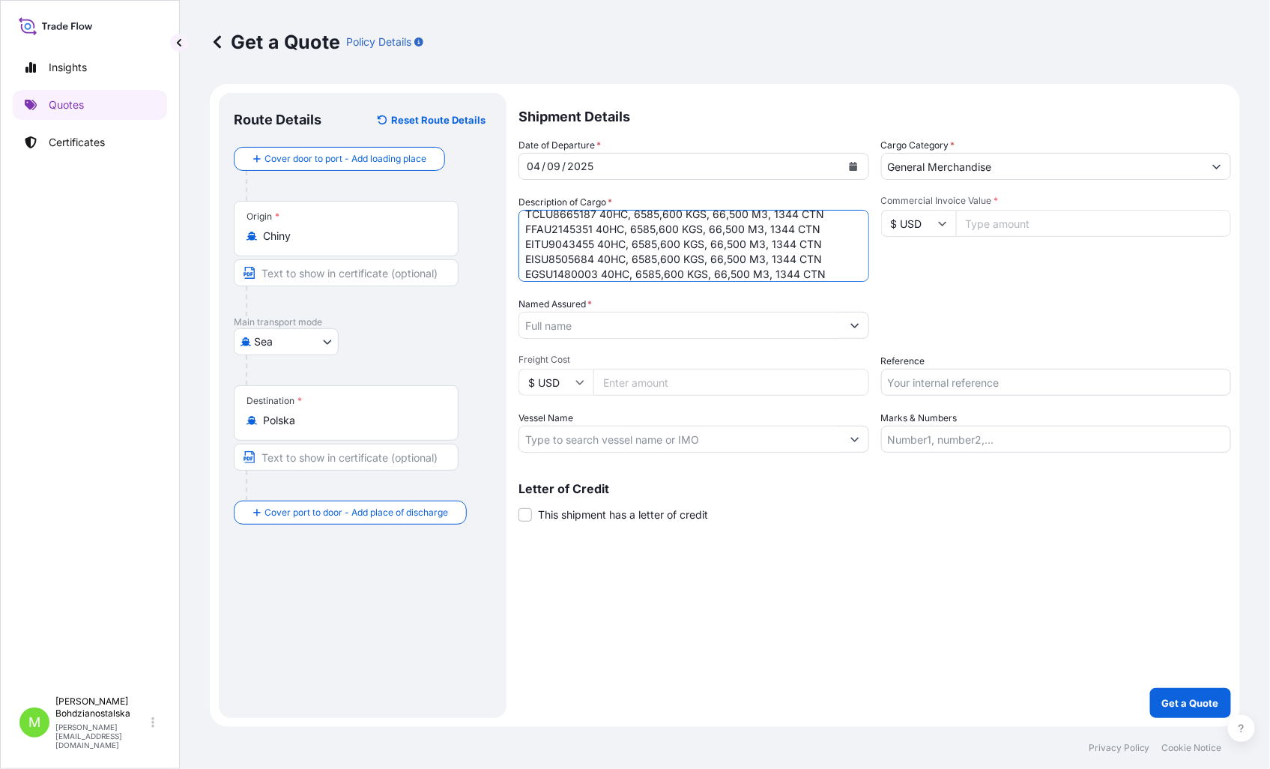
type textarea "BAKING FORMS TGBU6925894 40HC, 6585,600 KGS, 66,500 M3, 1344 CTN TCNU3950152 40…"
click at [990, 225] on input "Commercial Invoice Value *" at bounding box center [1094, 223] width 276 height 27
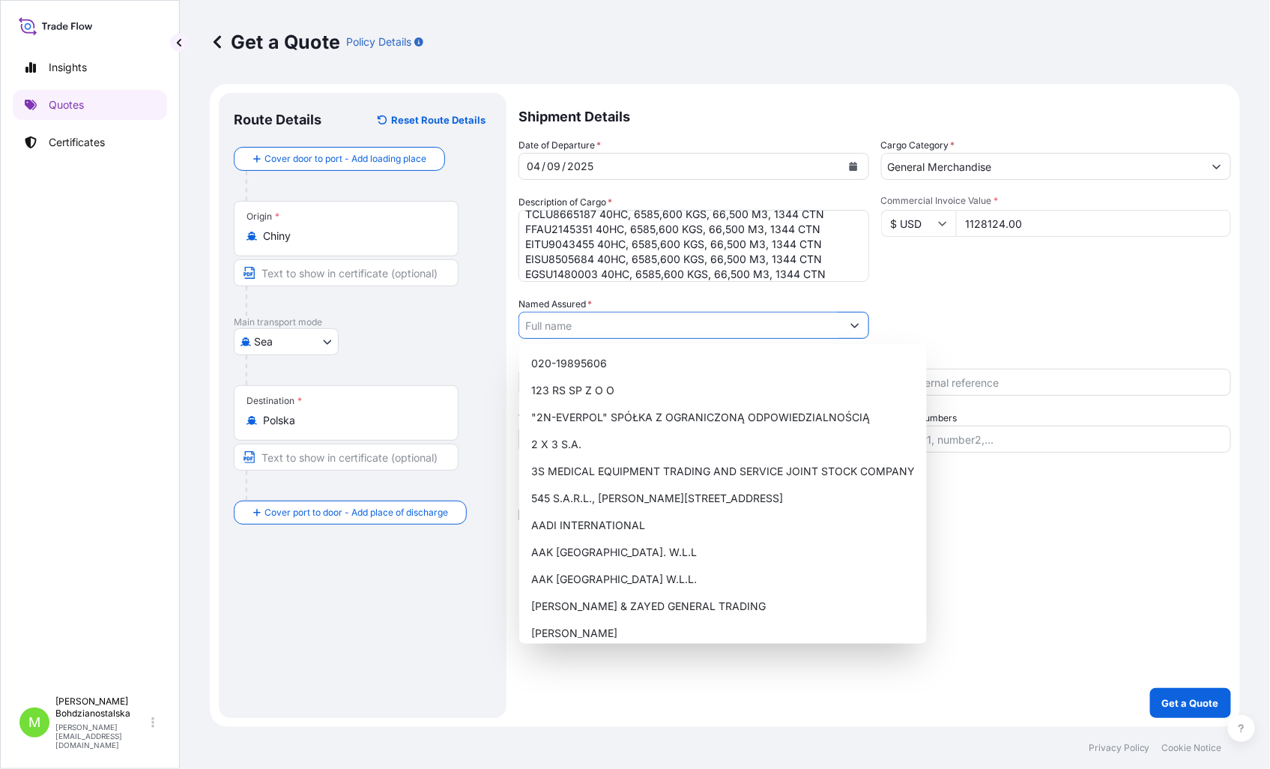
click at [578, 324] on input "Named Assured *" at bounding box center [680, 325] width 322 height 27
click at [993, 226] on input "1128124.00" at bounding box center [1094, 223] width 276 height 27
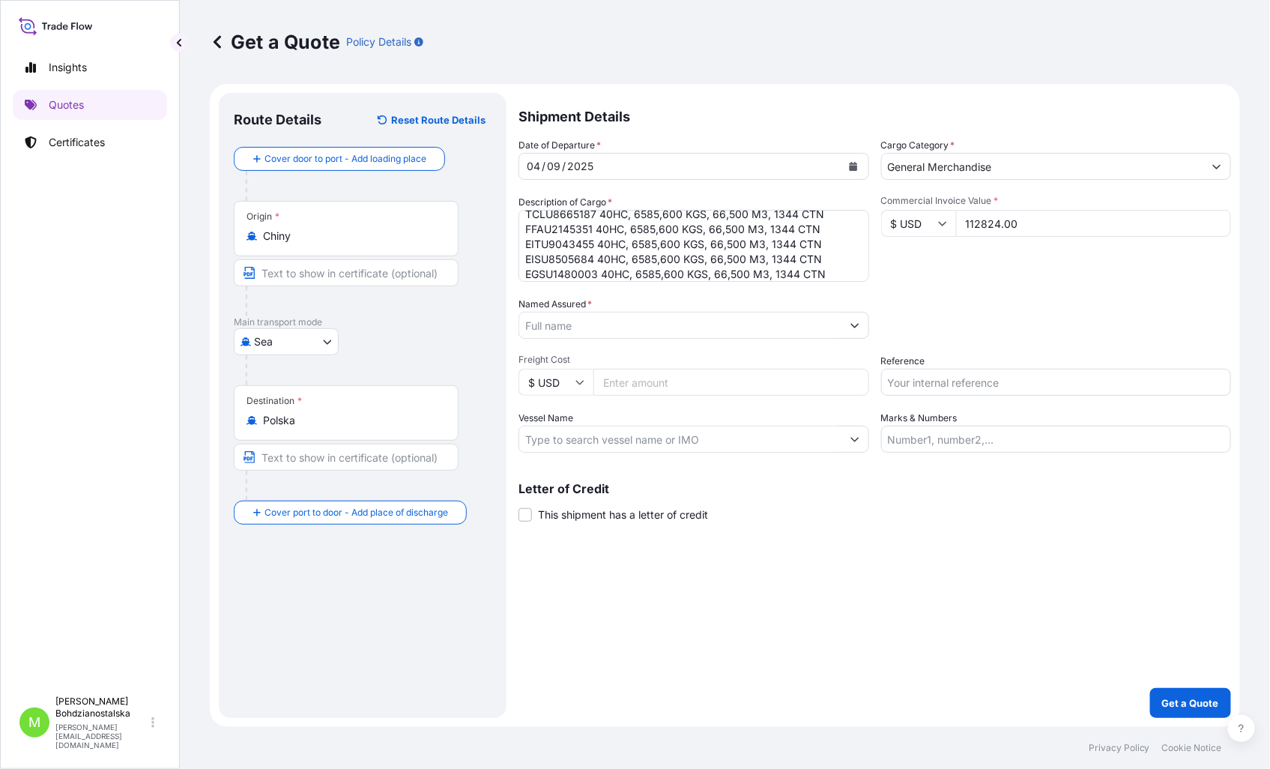
click at [979, 227] on input "112824.00" at bounding box center [1094, 223] width 276 height 27
type input "112824.00"
click at [607, 229] on textarea "BAKING FORMS TGBU6925894 40HC, 6585,600 KGS, 66,500 M3, 1344 CTN TCNU3950152 40…" at bounding box center [693, 246] width 351 height 72
click at [635, 237] on textarea "BAKING FORMS TGBU6925894 40HC, 6585,600 KGS, 66,500 M3, 1344 CTN TCNU3950152 40…" at bounding box center [693, 246] width 351 height 72
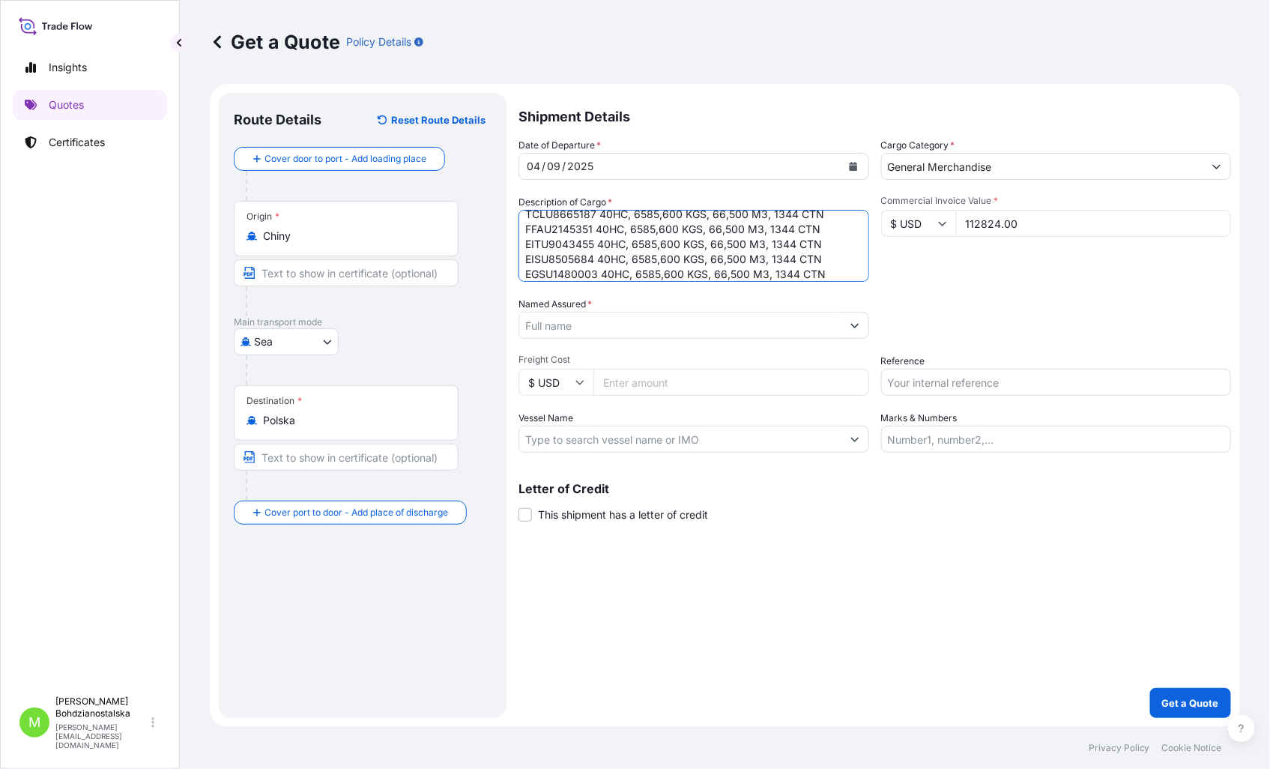
scroll to position [70, 0]
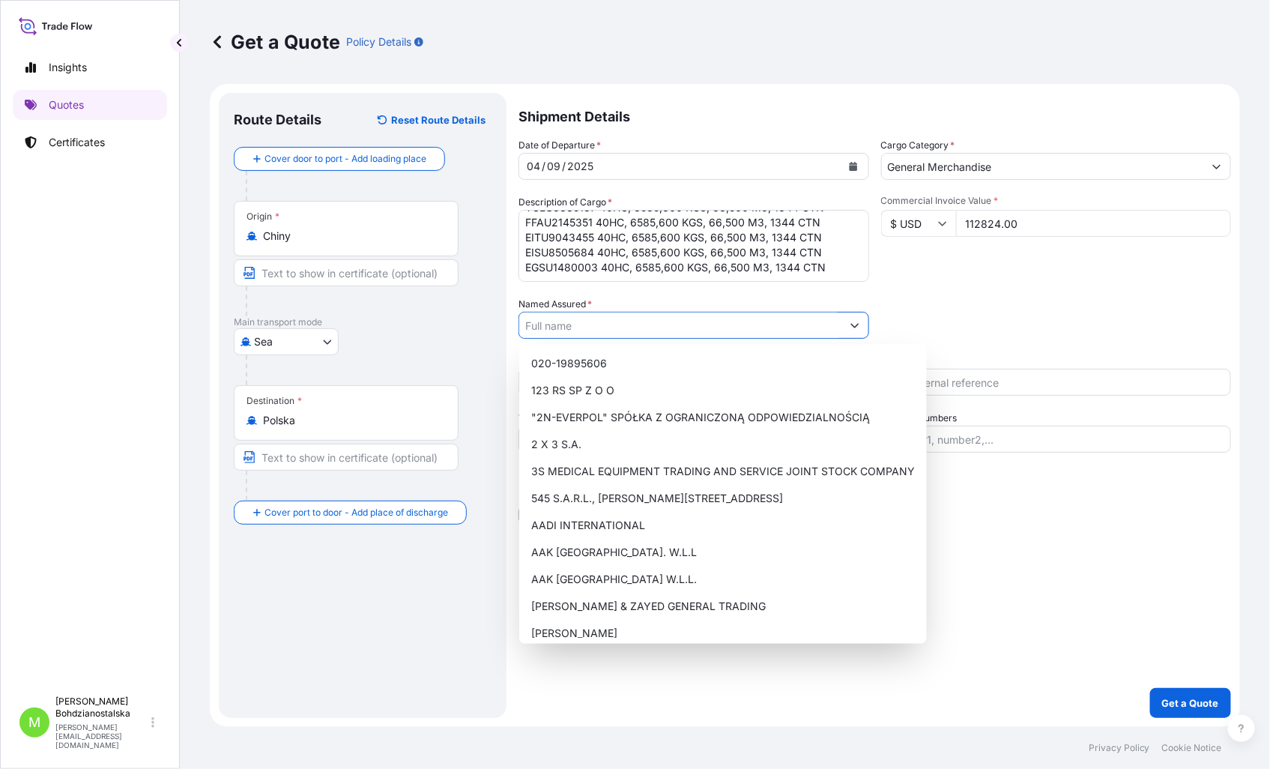
click at [585, 328] on input "Named Assured *" at bounding box center [680, 325] width 322 height 27
click at [993, 333] on div "Packing Category Type to search a container mode Please select a primary mode o…" at bounding box center [1056, 318] width 351 height 42
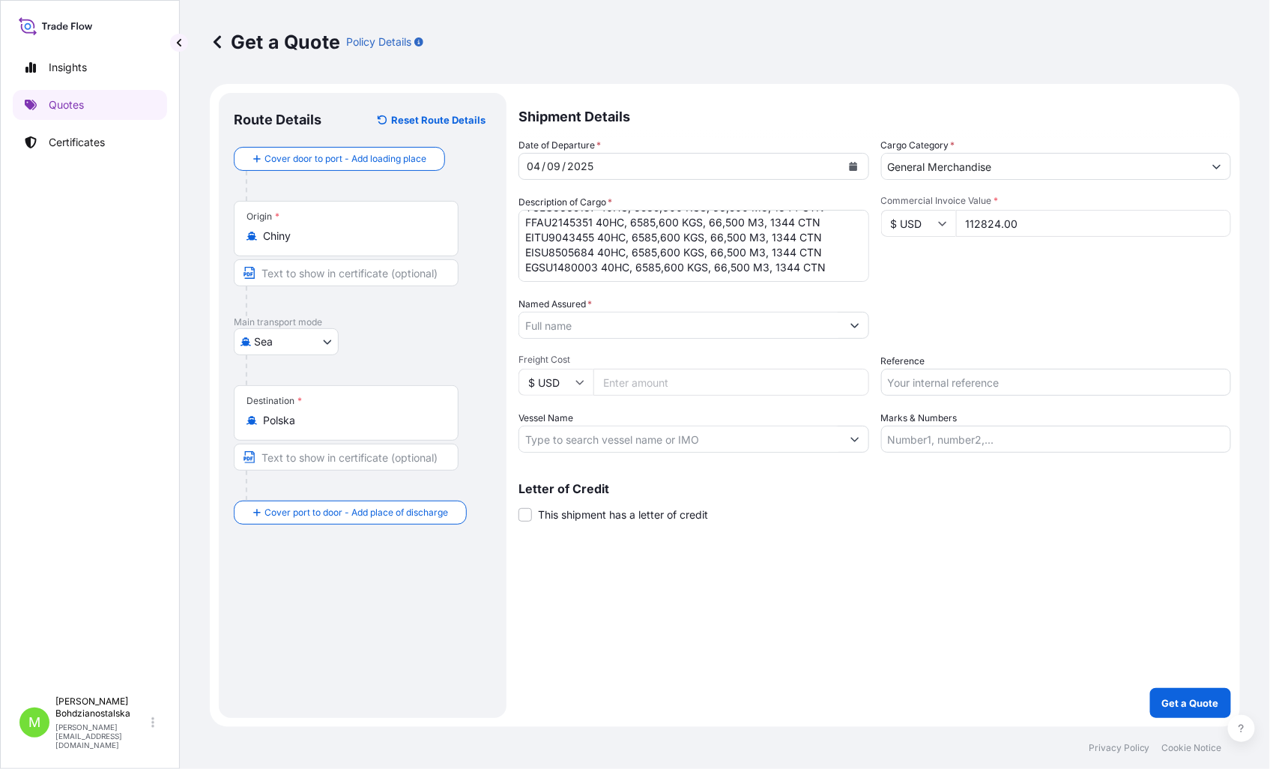
click at [624, 384] on input "Freight Cost" at bounding box center [731, 382] width 276 height 27
click at [613, 381] on input "1750" at bounding box center [731, 382] width 276 height 27
type input "17150"
click at [594, 332] on input "Named Assured *" at bounding box center [680, 325] width 322 height 27
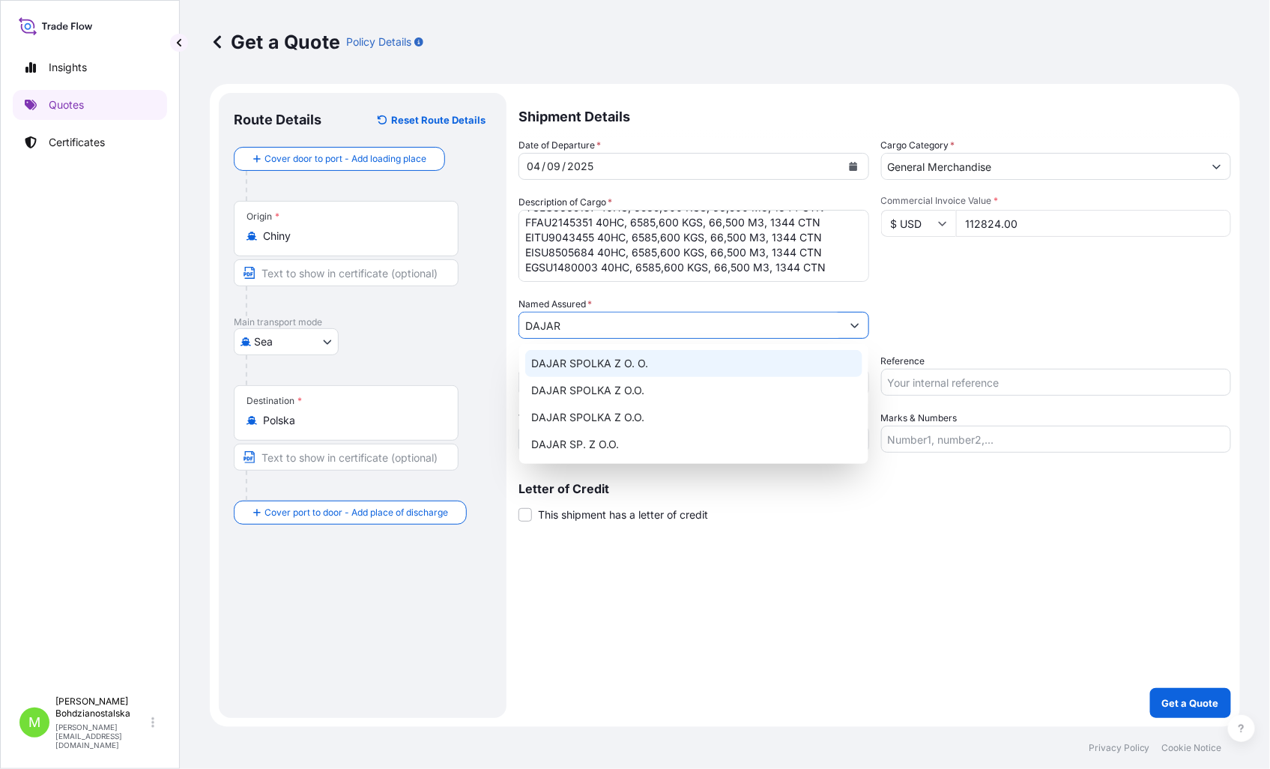
click at [670, 366] on div "DAJAR SPOLKA Z O. O." at bounding box center [693, 363] width 337 height 27
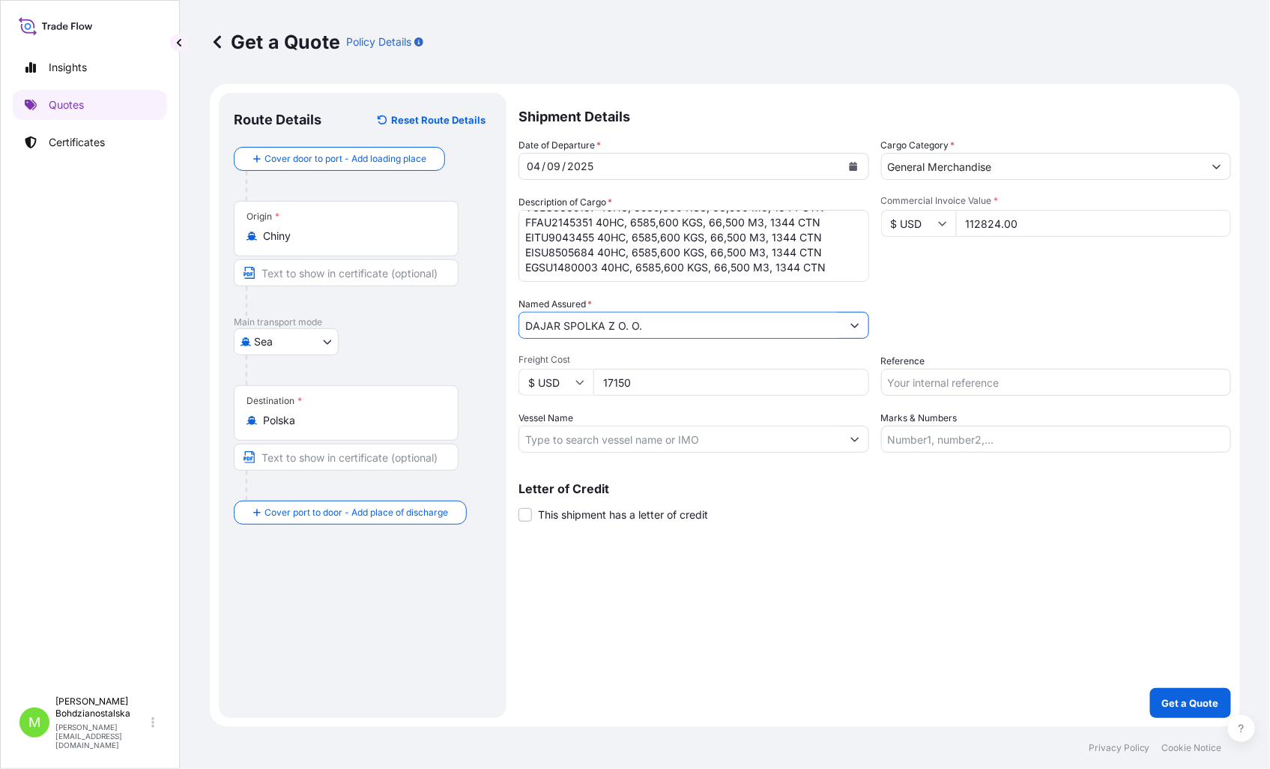
type input "DAJAR SPOLKA Z O. O."
click at [942, 393] on input "Reference" at bounding box center [1056, 382] width 351 height 27
click at [670, 400] on div "Date of Departure * 04 / 09 / 2025 Cargo Category * General Merchandise Descrip…" at bounding box center [874, 295] width 712 height 315
click at [662, 388] on input "17150" at bounding box center [731, 382] width 276 height 27
type input "17150.00"
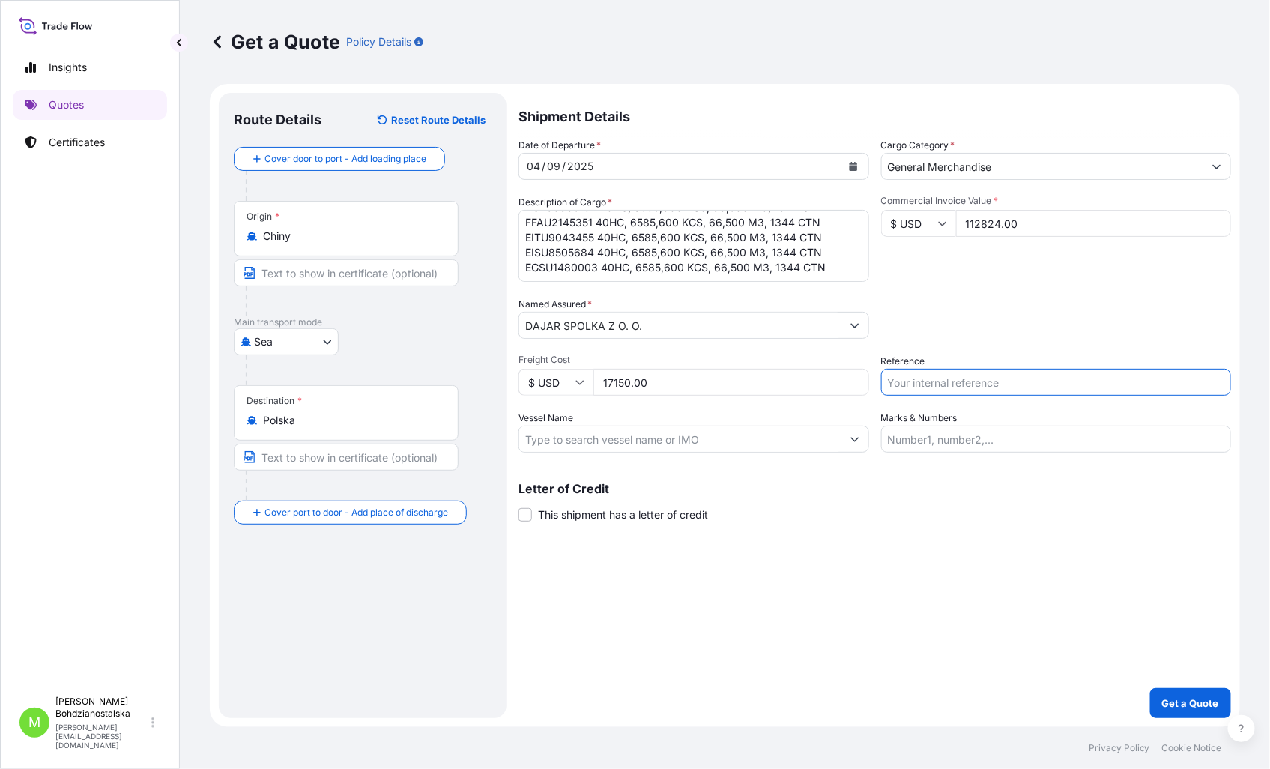
click at [909, 373] on input "Reference" at bounding box center [1056, 382] width 351 height 27
click at [923, 381] on input "S0203317" at bounding box center [1056, 382] width 351 height 27
click at [927, 380] on input "S0203317" at bounding box center [1056, 382] width 351 height 27
type input "S02039917"
click at [742, 585] on div "Shipment Details Date of Departure * 04 / 09 / 2025 Cargo Category * General Me…" at bounding box center [874, 405] width 712 height 625
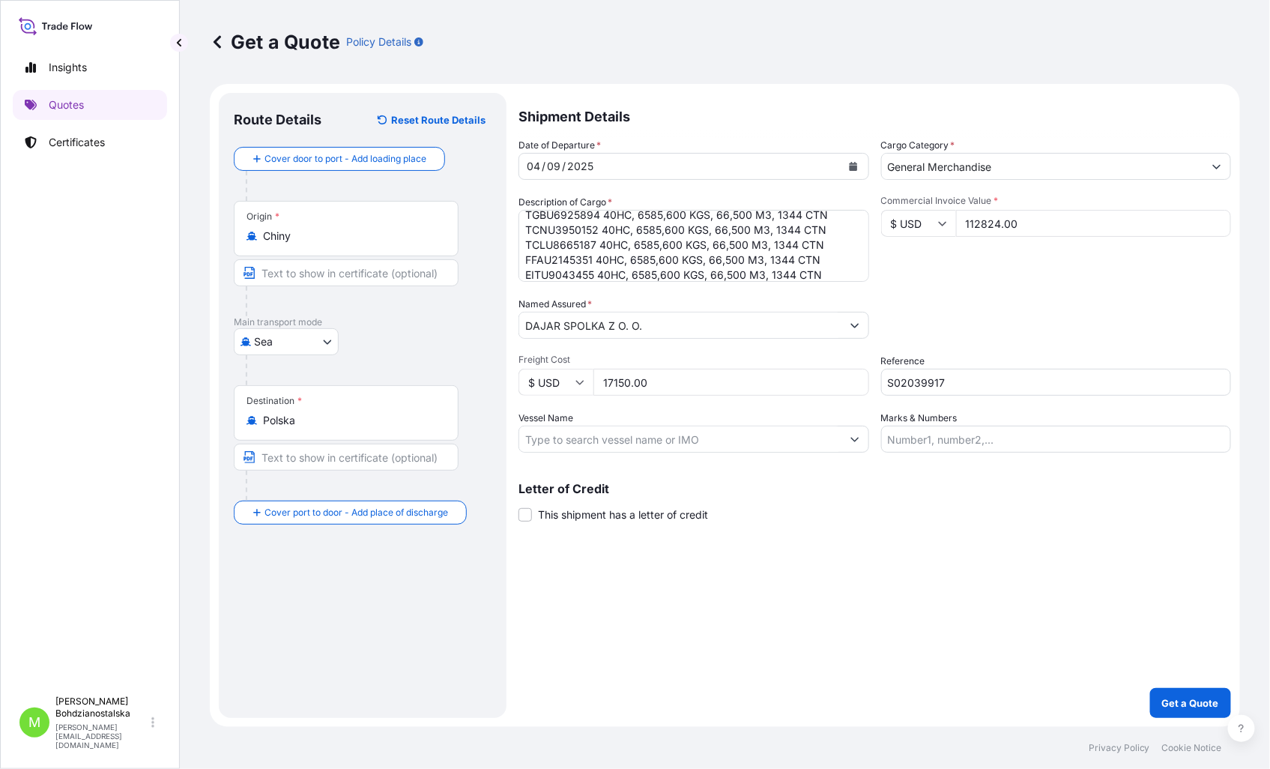
scroll to position [0, 0]
click at [861, 622] on div "Shipment Details Date of Departure * 04 / 09 / 2025 Cargo Category * General Me…" at bounding box center [874, 405] width 712 height 625
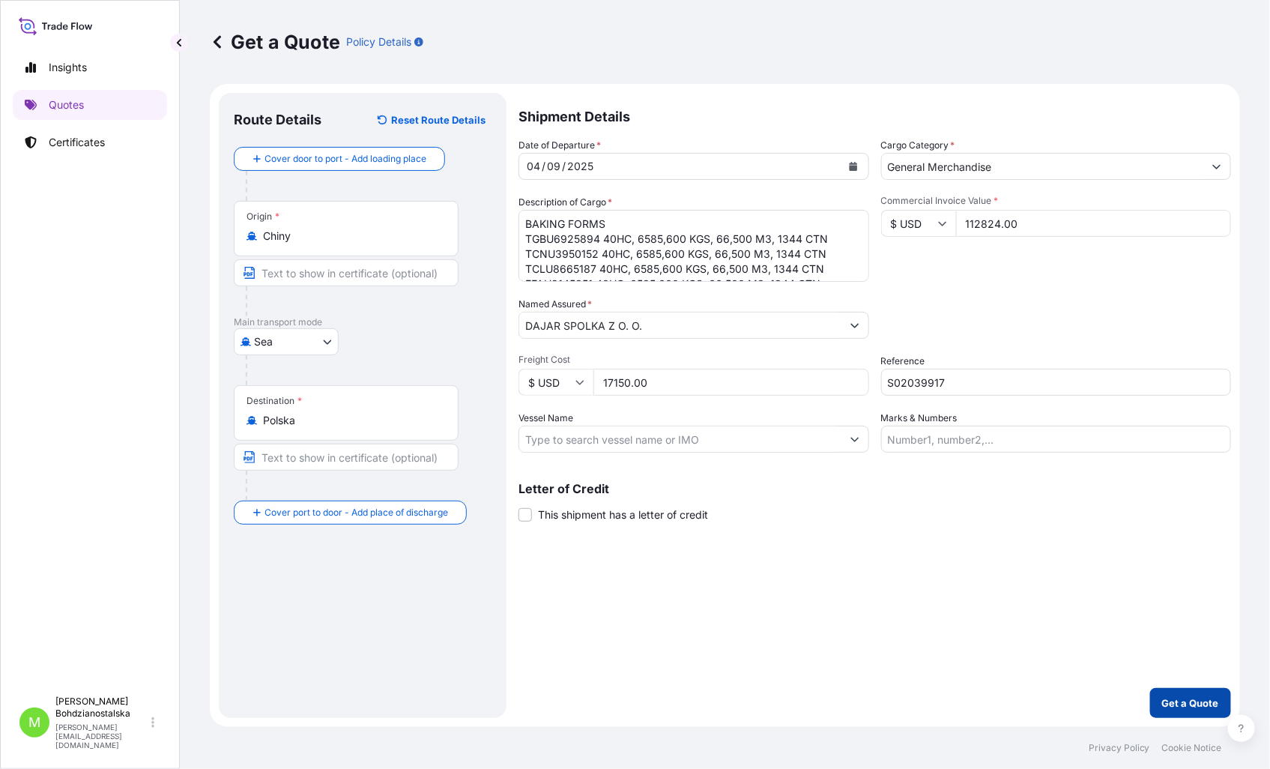
click at [1187, 705] on p "Get a Quote" at bounding box center [1190, 702] width 57 height 15
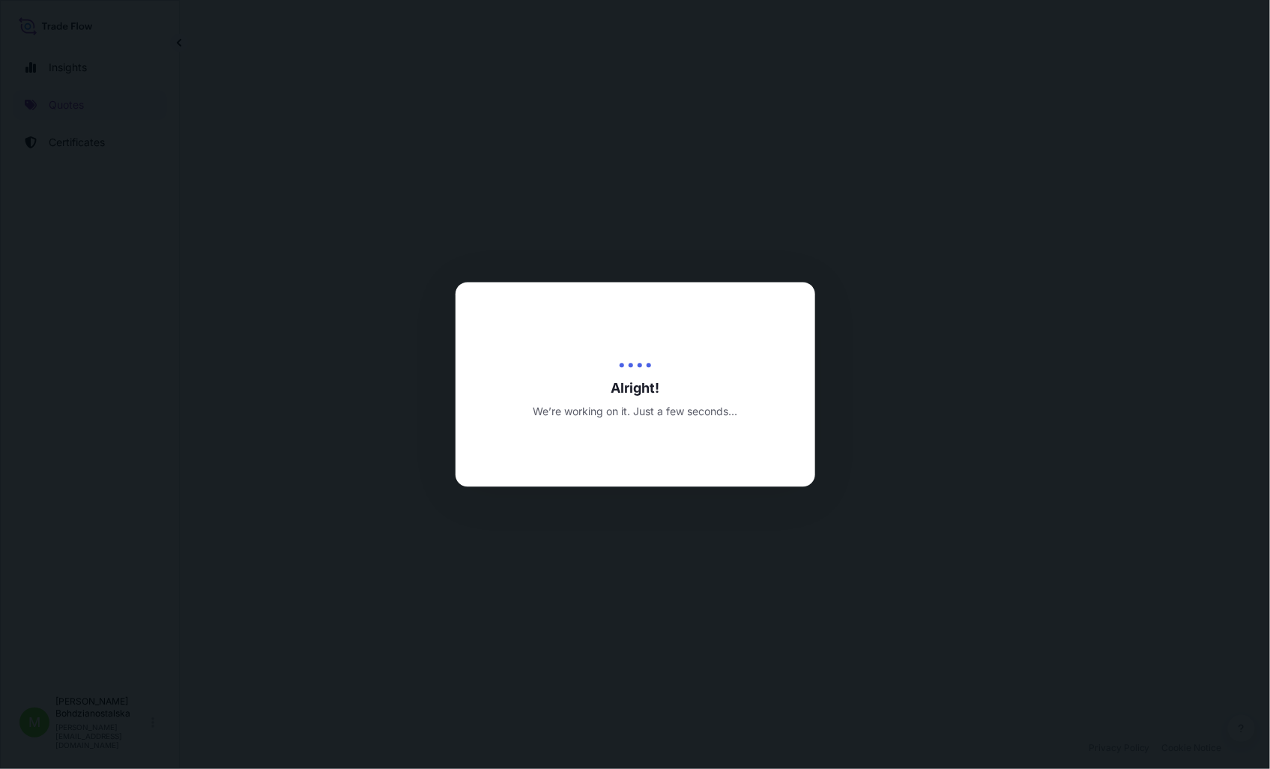
select select "Sea"
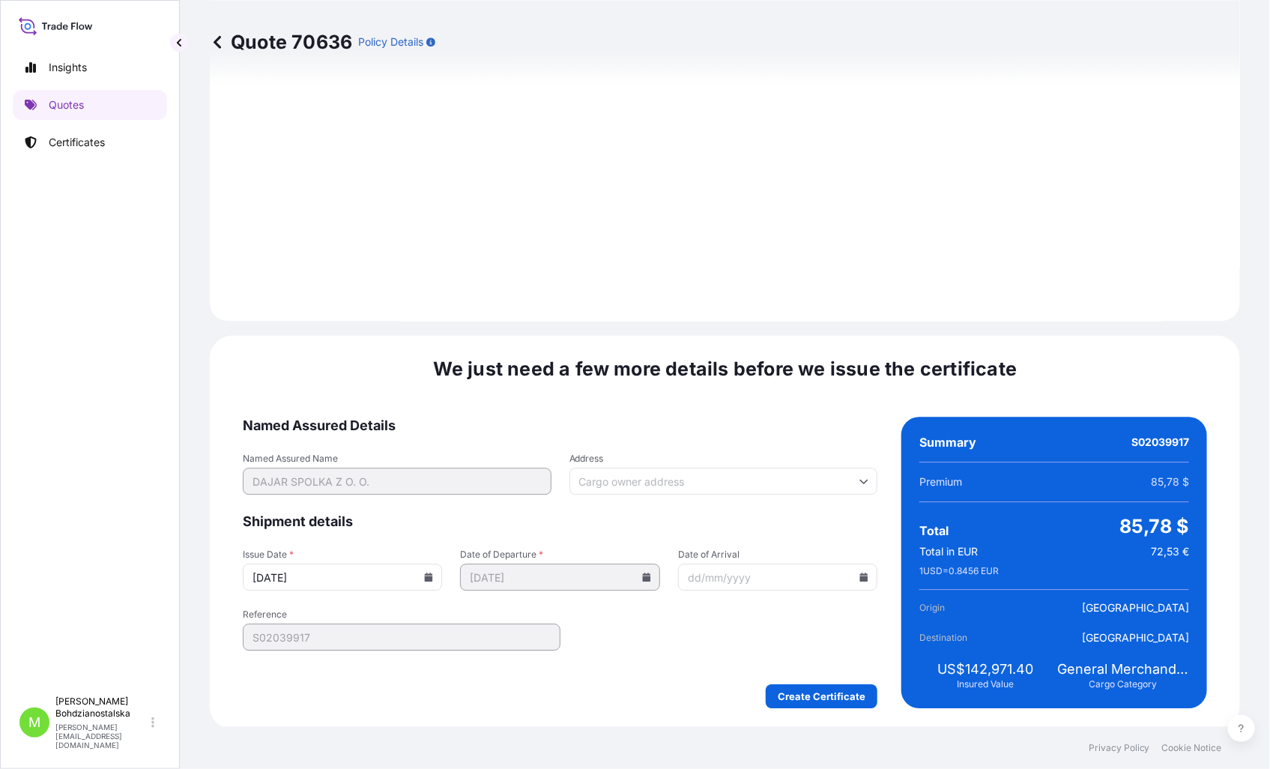
scroll to position [1532, 0]
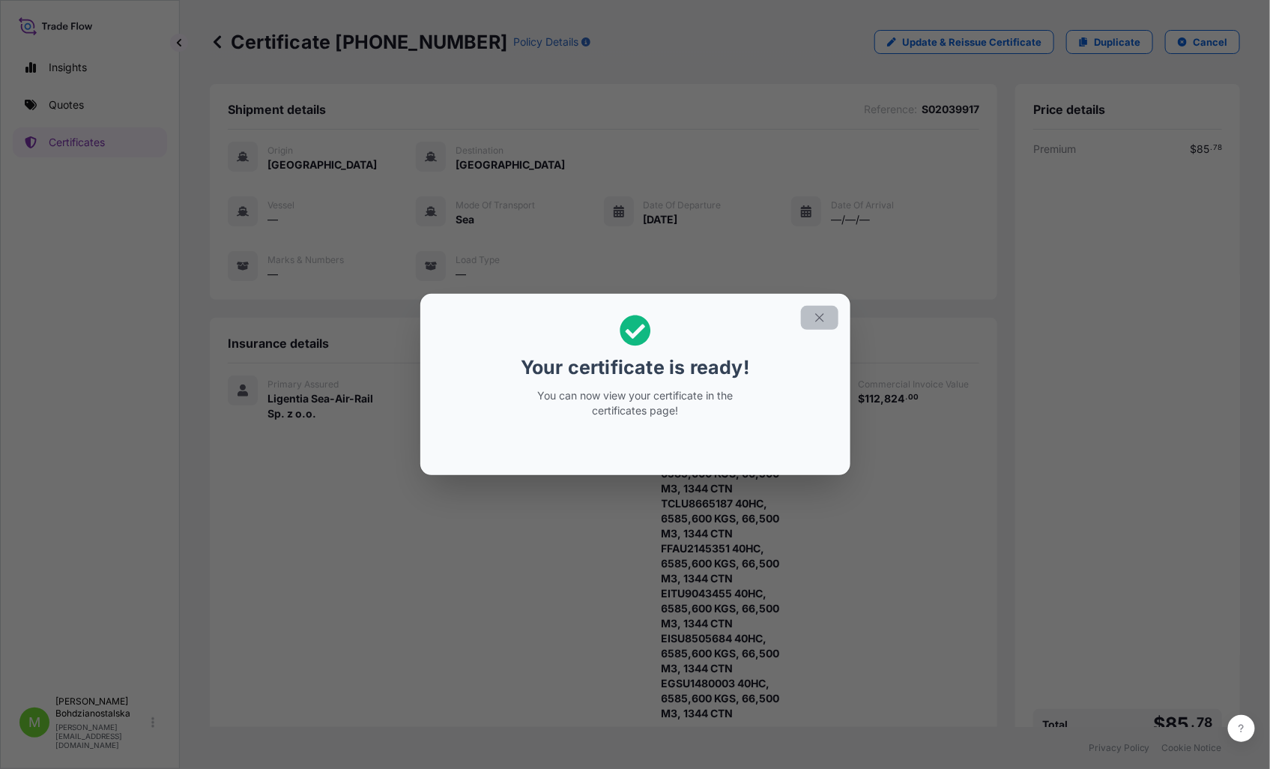
click at [822, 320] on icon "button" at bounding box center [819, 318] width 8 height 8
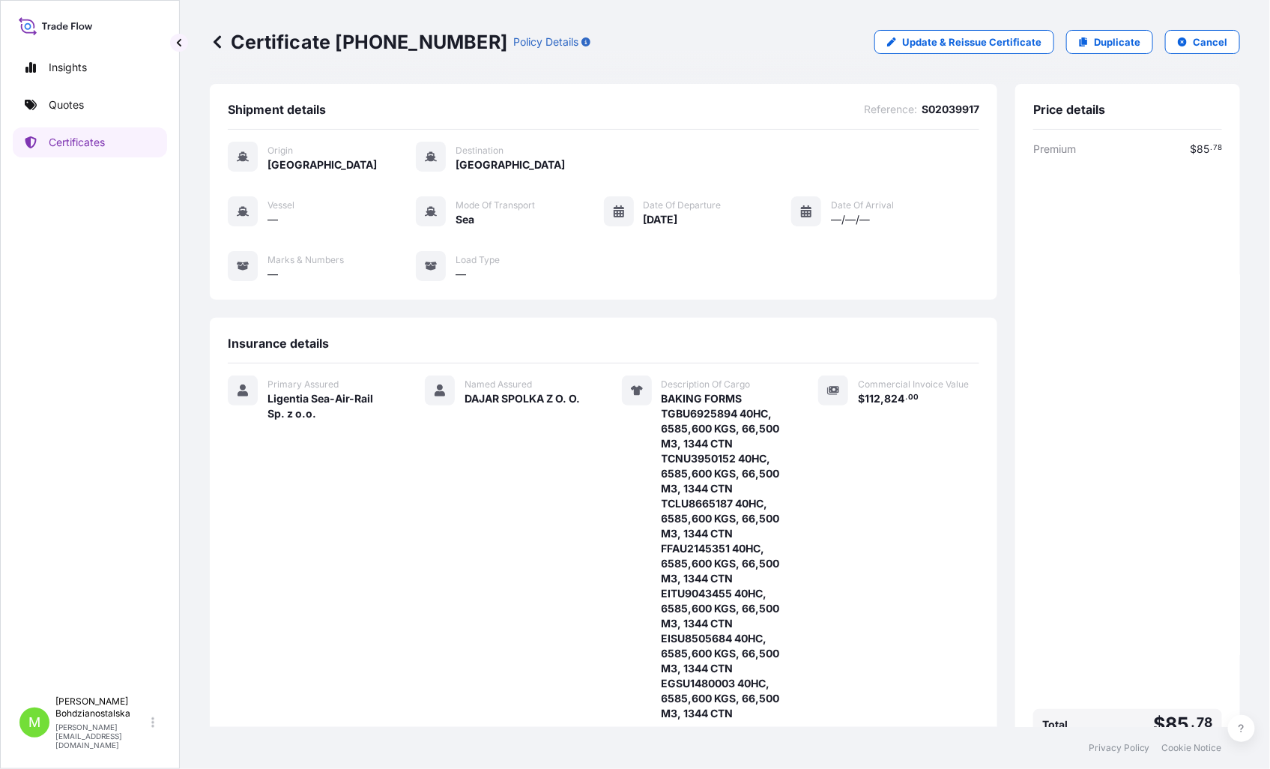
scroll to position [292, 0]
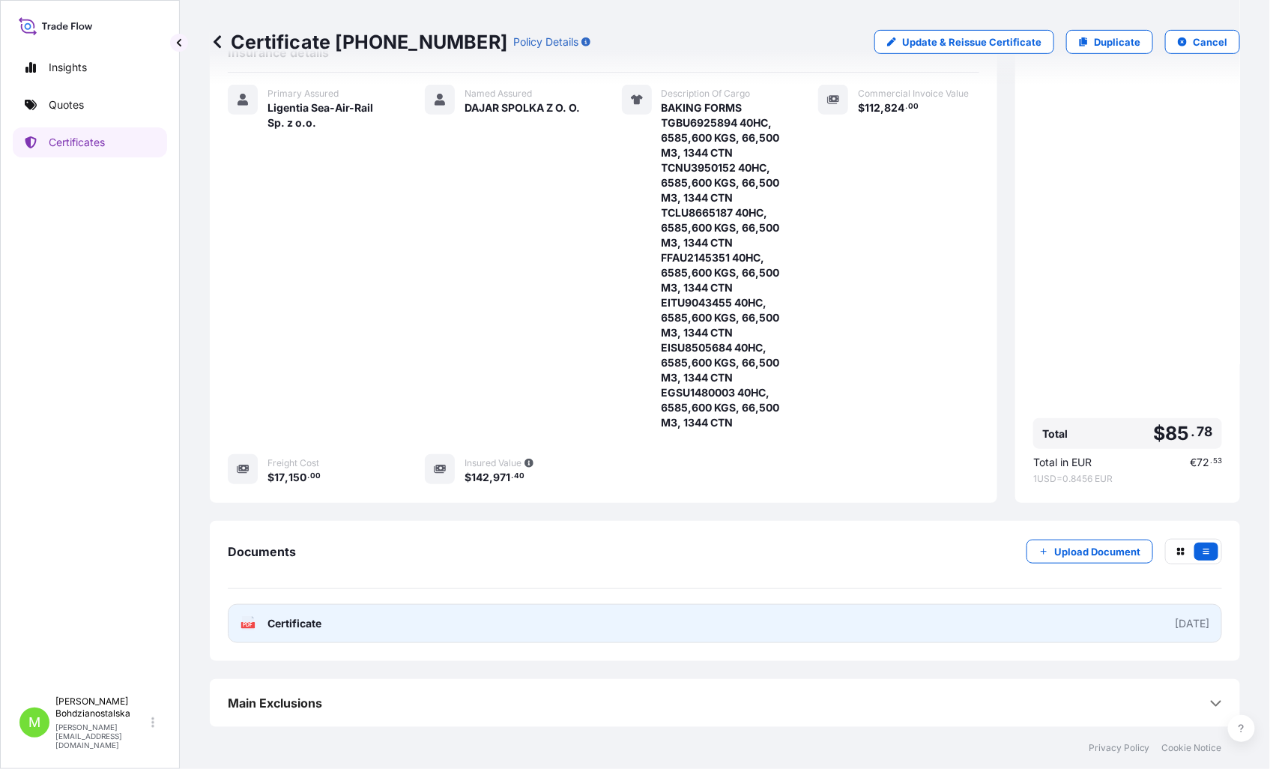
click at [416, 618] on link "PDF Certificate [DATE]" at bounding box center [725, 623] width 994 height 39
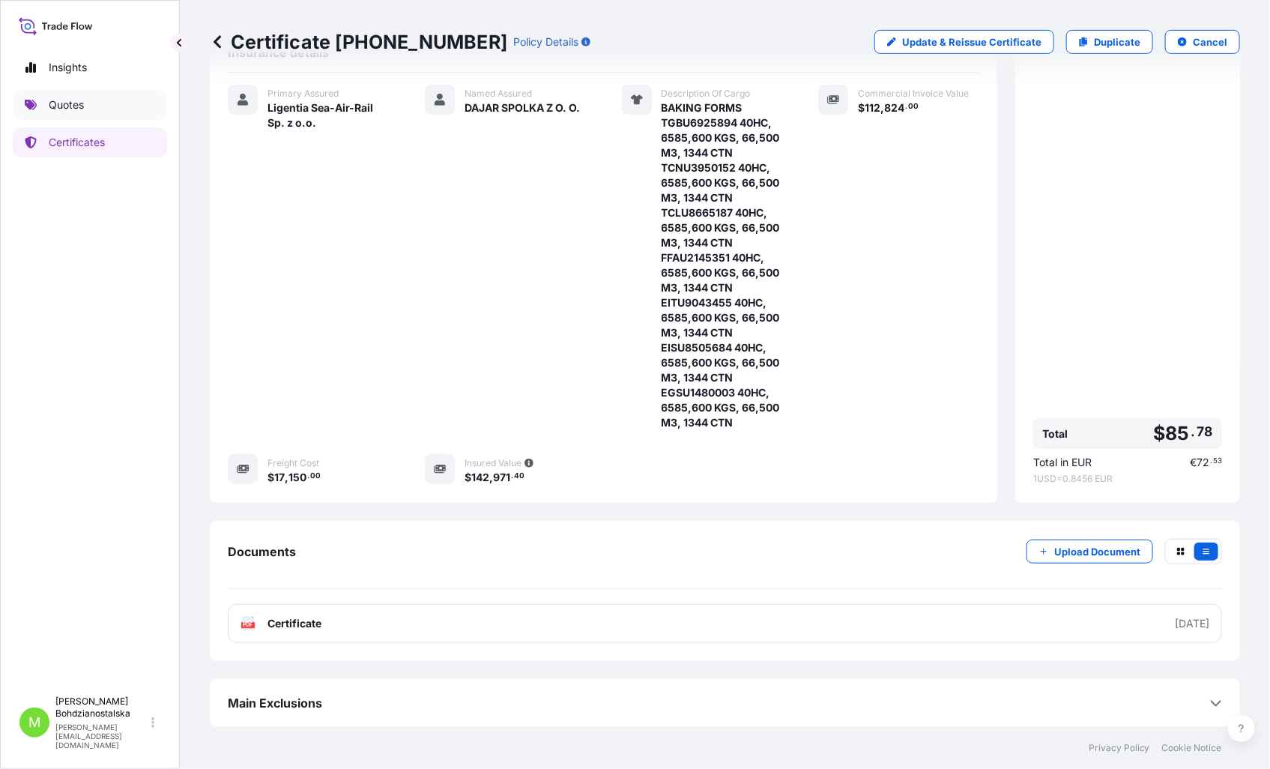
click at [57, 101] on p "Quotes" at bounding box center [66, 104] width 35 height 15
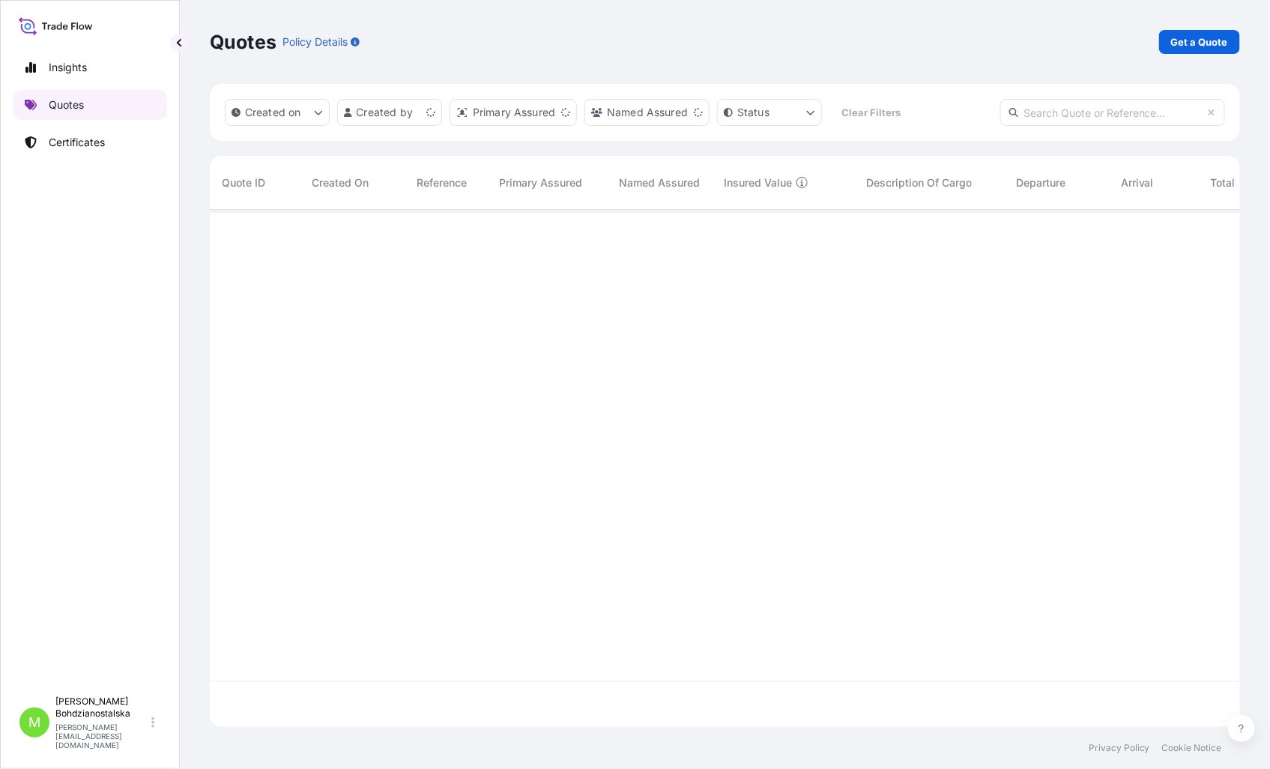
scroll to position [513, 1017]
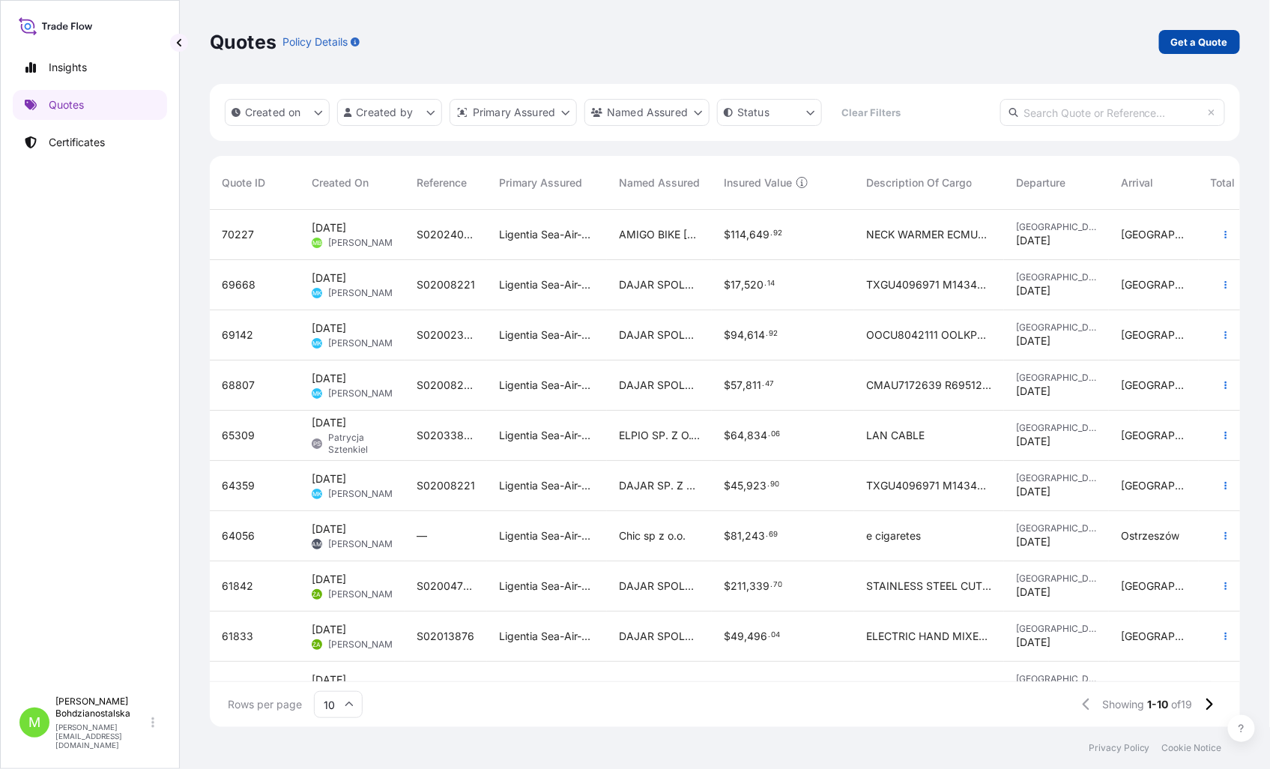
click at [1186, 34] on p "Get a Quote" at bounding box center [1199, 41] width 57 height 15
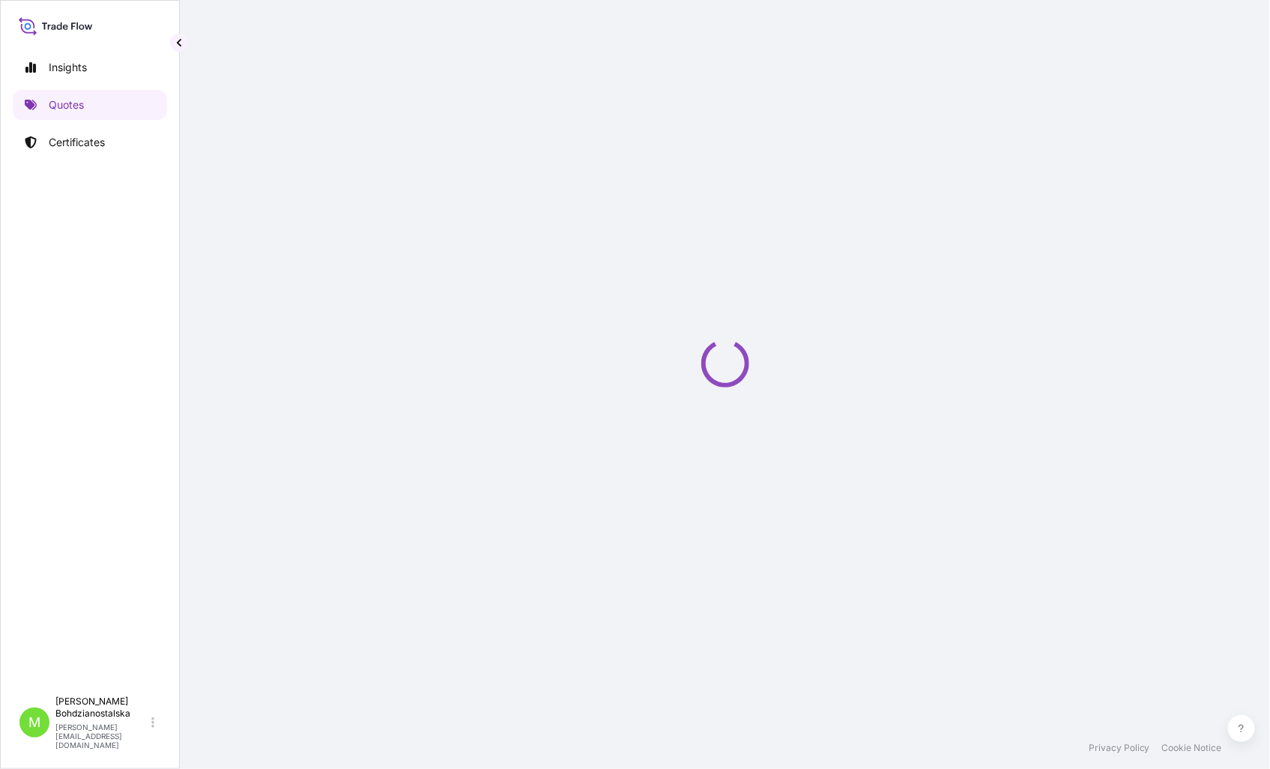
select select "Sea"
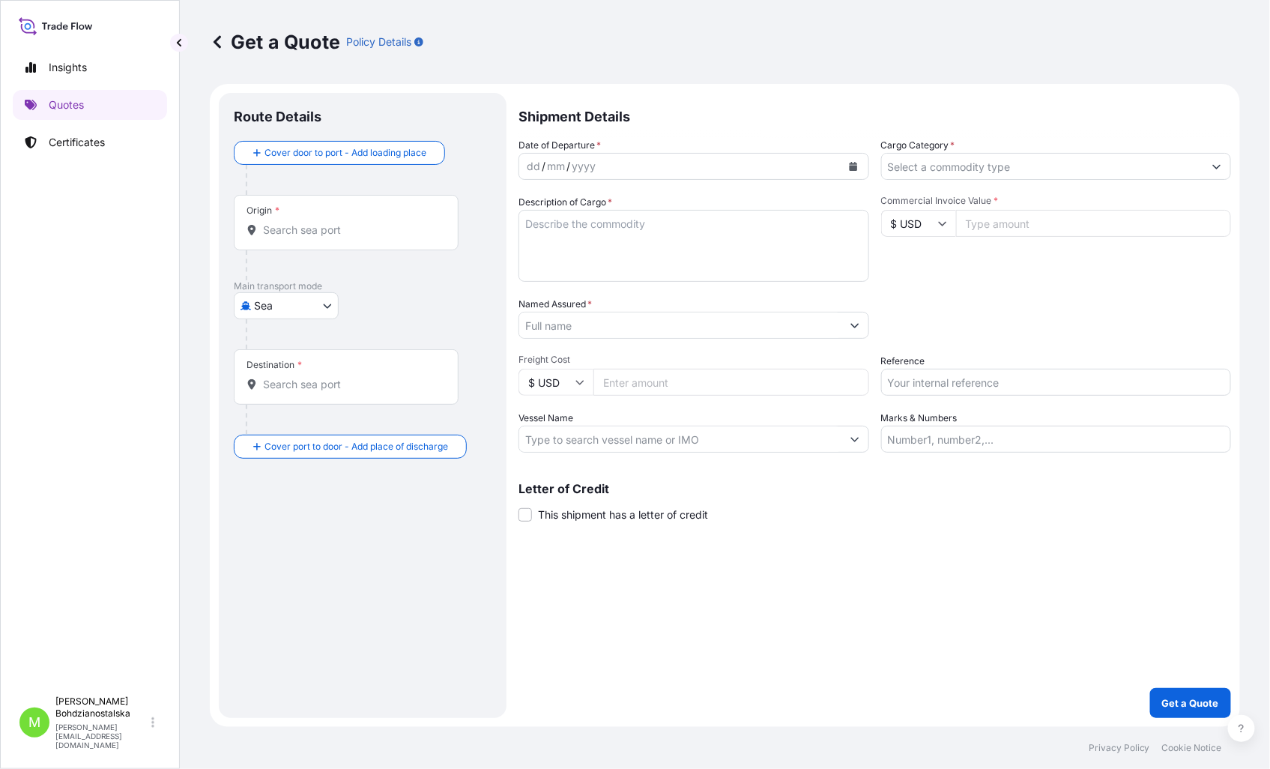
click at [271, 240] on div "Origin *" at bounding box center [346, 222] width 225 height 55
click at [271, 237] on input "Origin *" at bounding box center [351, 229] width 177 height 15
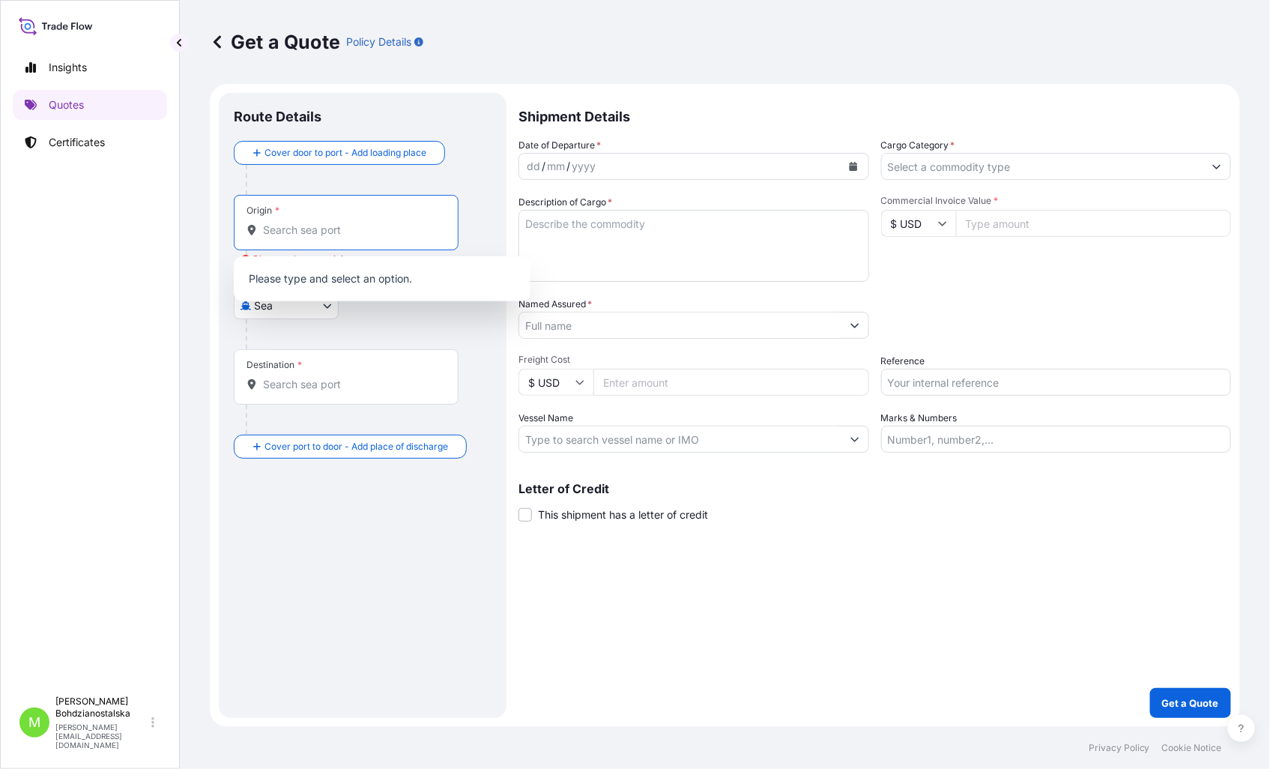
click at [301, 227] on input "Origin * Please select an origin" at bounding box center [351, 229] width 177 height 15
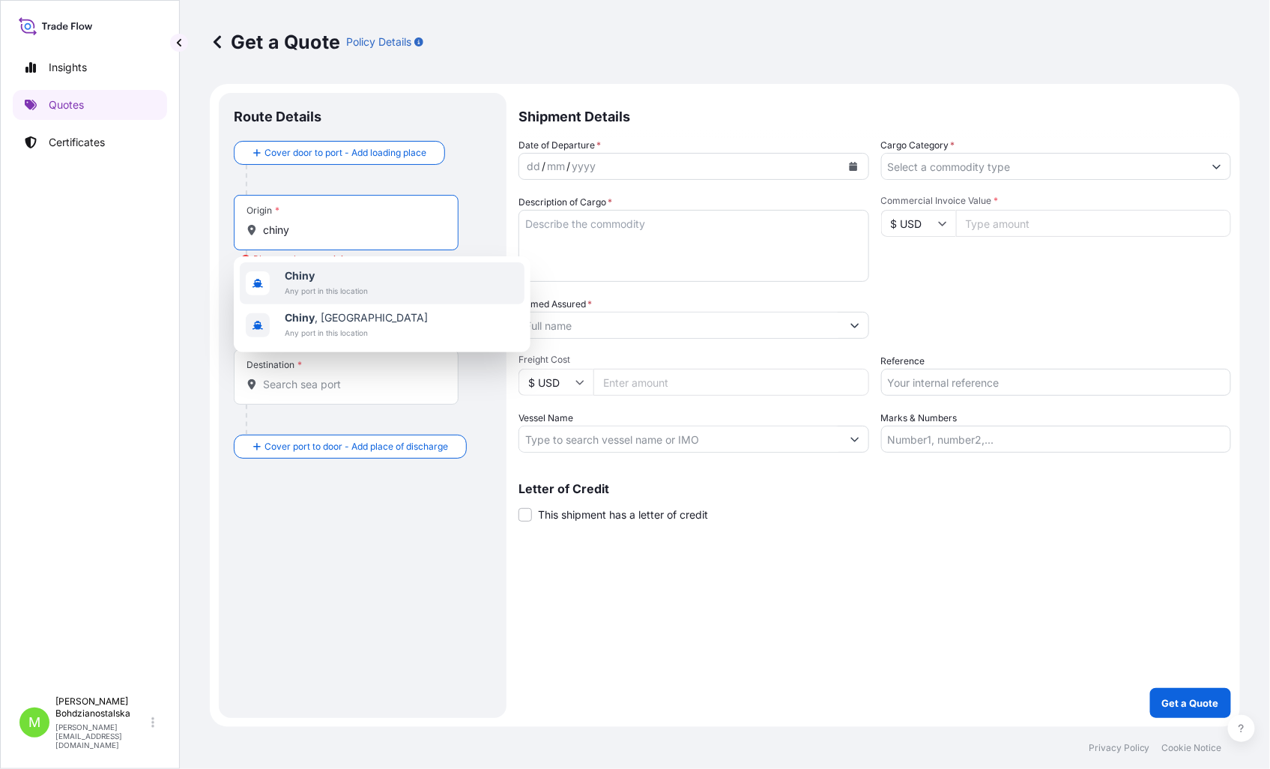
click at [309, 279] on b "Chiny" at bounding box center [300, 275] width 30 height 13
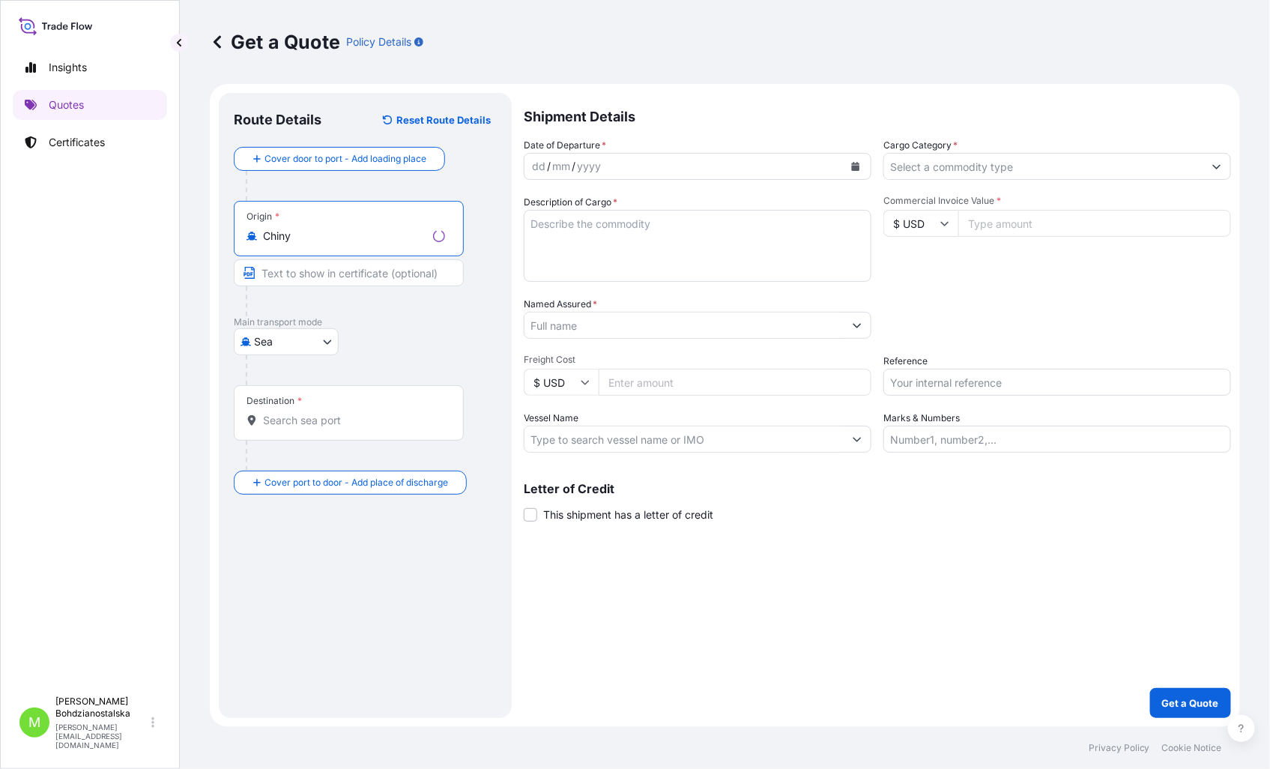
type input "Chiny"
click at [282, 431] on div "Destination *" at bounding box center [349, 412] width 230 height 55
click at [282, 428] on input "Destination *" at bounding box center [354, 420] width 182 height 15
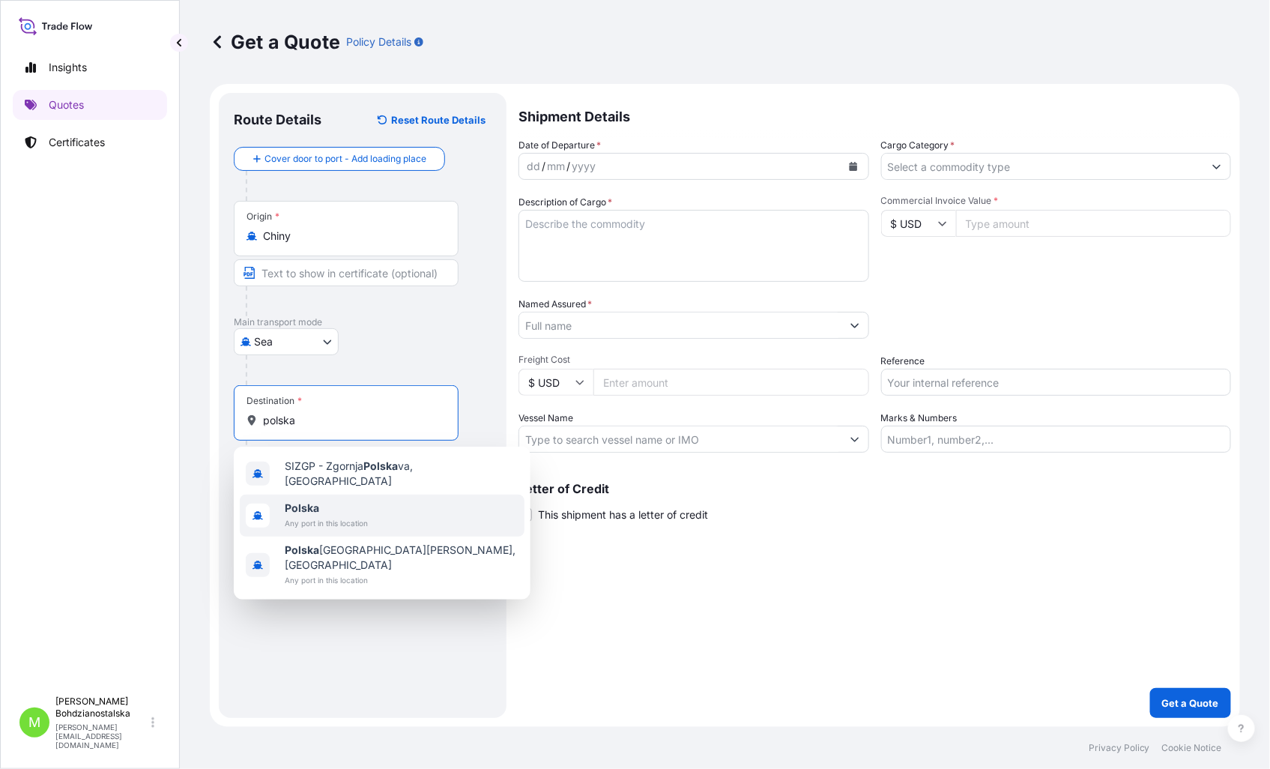
click at [347, 500] on span "Polska" at bounding box center [326, 507] width 83 height 15
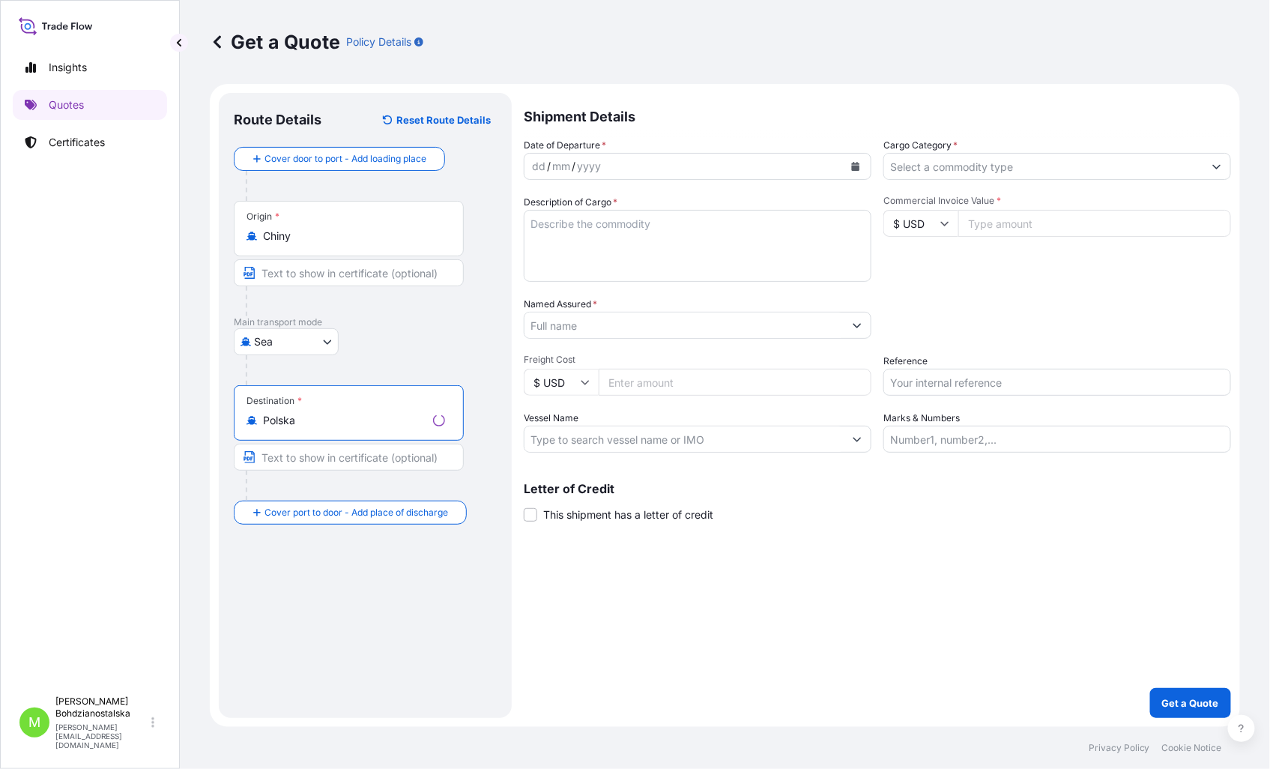
type input "Polska"
click at [536, 163] on div "dd" at bounding box center [538, 166] width 16 height 18
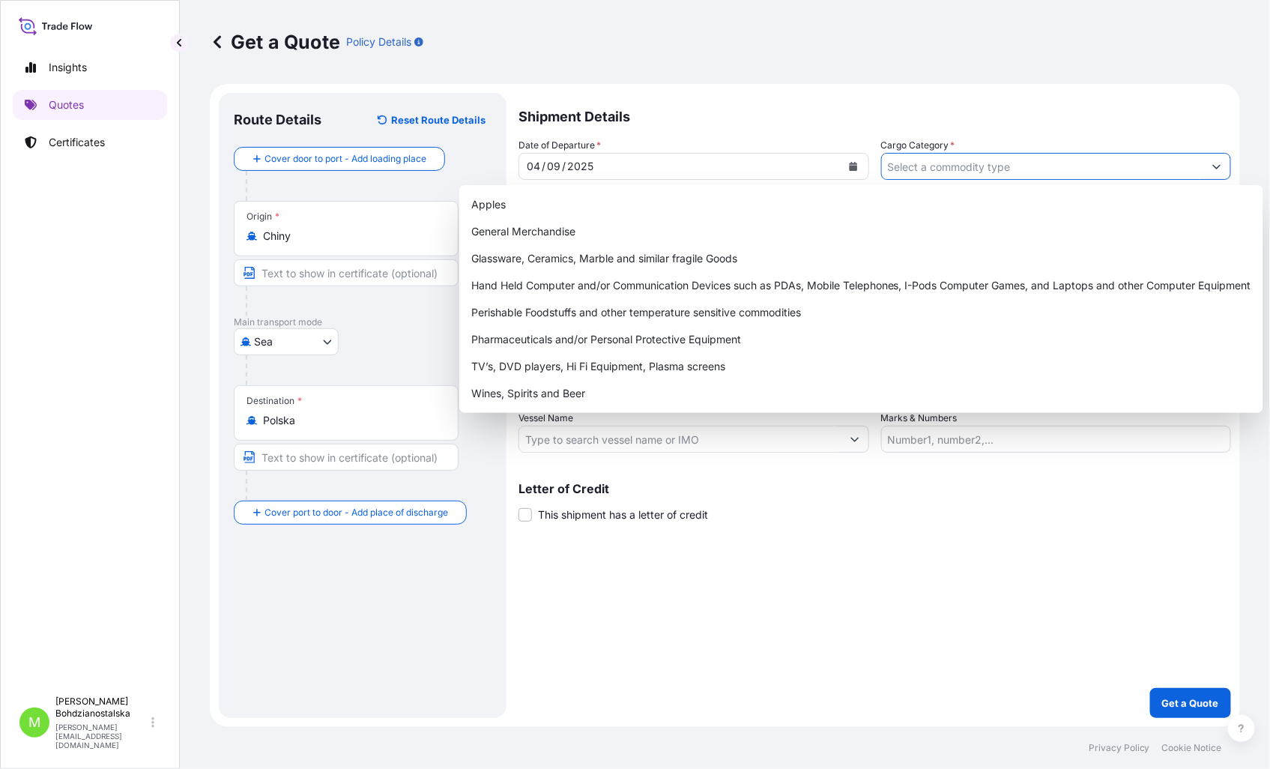
click at [901, 163] on input "Cargo Category *" at bounding box center [1043, 166] width 322 height 27
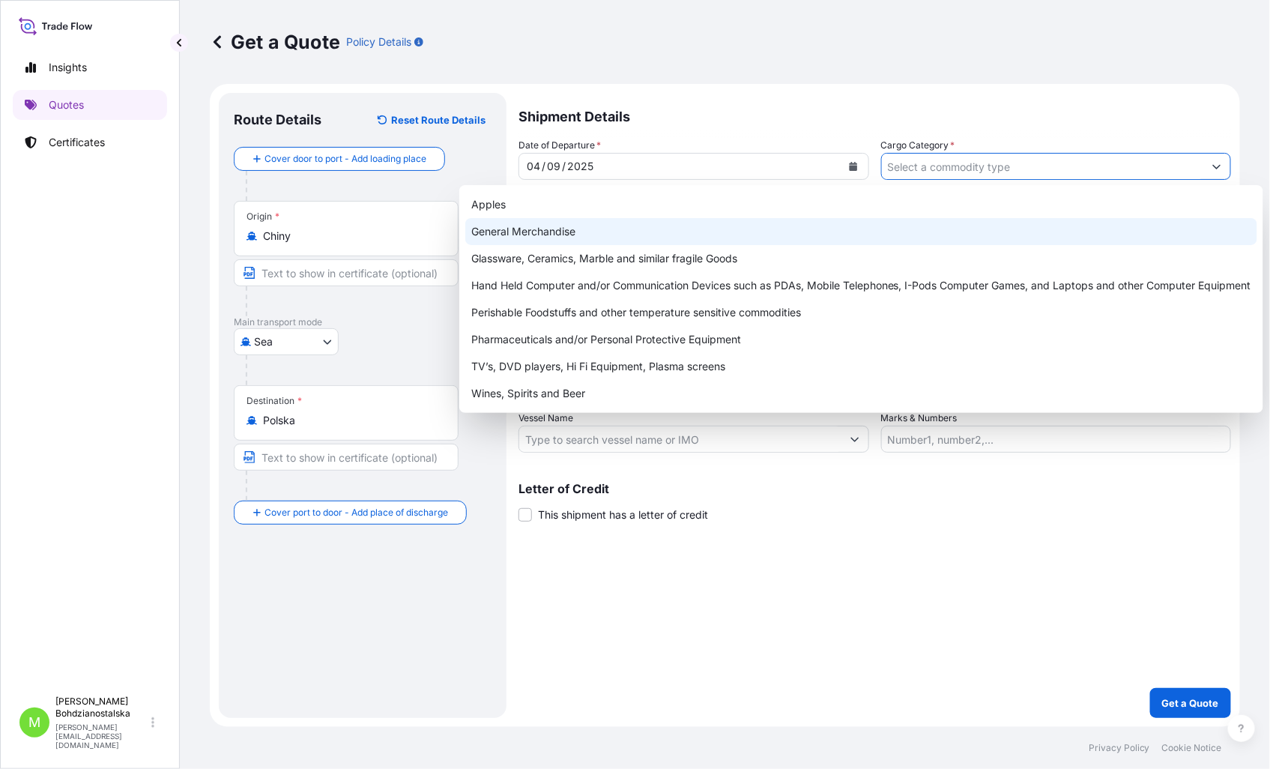
click at [498, 227] on div "General Merchandise" at bounding box center [861, 231] width 792 height 27
type input "General Merchandise"
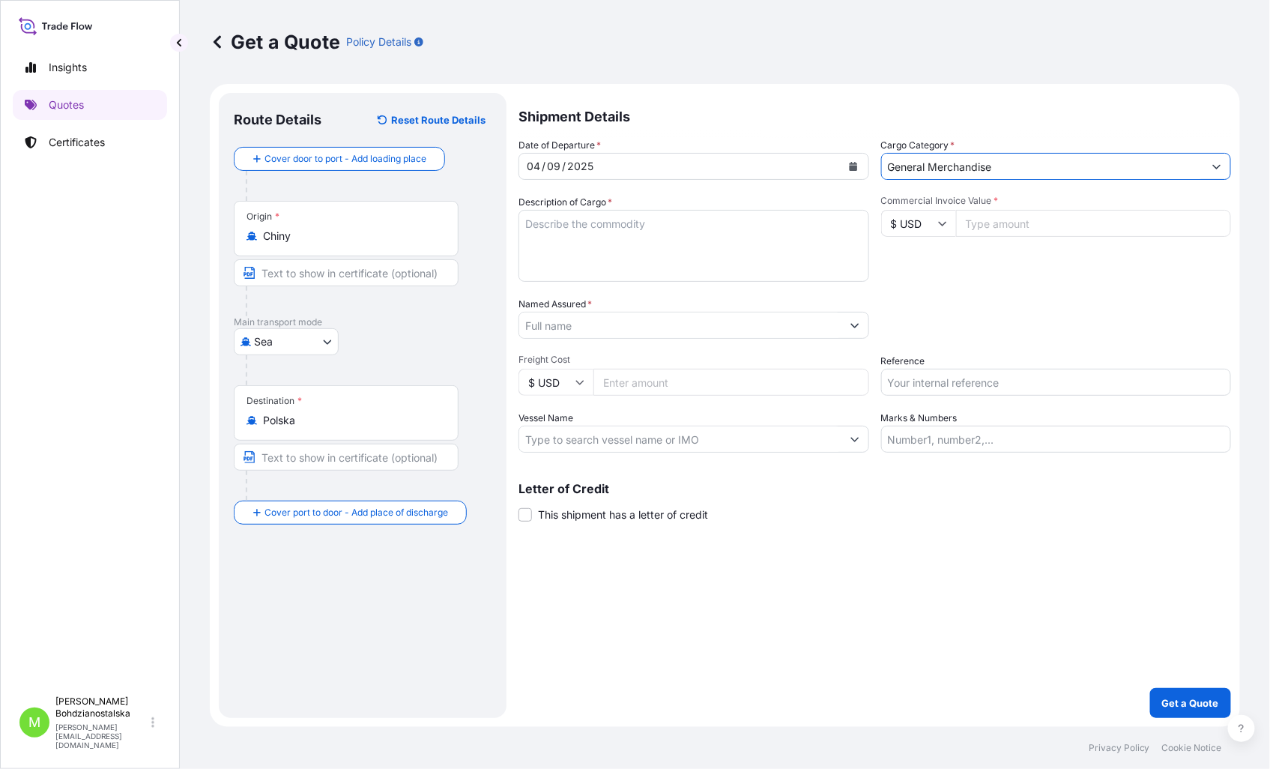
click at [615, 258] on textarea "Description of Cargo *" at bounding box center [693, 246] width 351 height 72
click at [572, 225] on textarea "Description of Cargo *" at bounding box center [693, 246] width 351 height 72
paste textarea "20CM FRY PAN"
type textarea "20CM FRY PAN"
drag, startPoint x: 618, startPoint y: 232, endPoint x: 345, endPoint y: 233, distance: 272.7
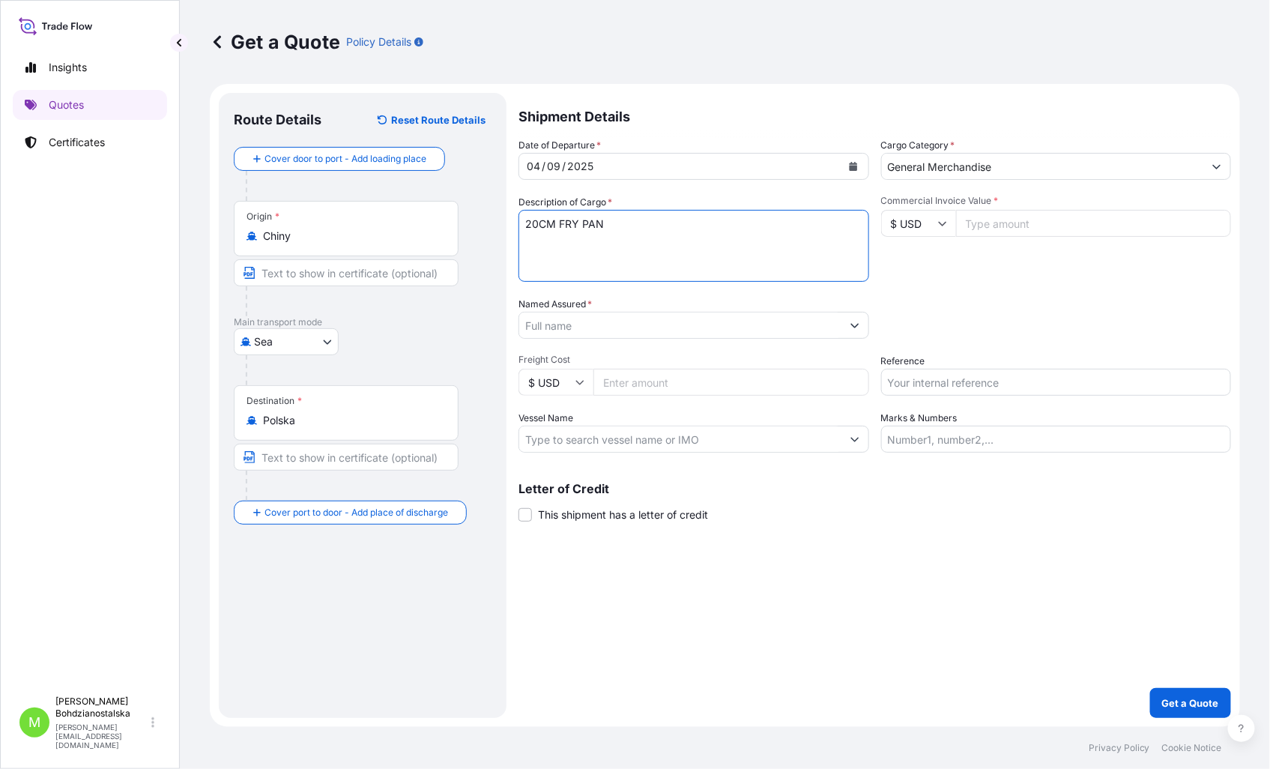
click at [345, 233] on form "Route Details Reset Route Details Cover door to port - Add loading place Place …" at bounding box center [725, 405] width 1030 height 643
click at [558, 230] on textarea "20CM FRY PAN" at bounding box center [693, 246] width 351 height 72
drag, startPoint x: 605, startPoint y: 228, endPoint x: 494, endPoint y: 226, distance: 110.9
click at [494, 226] on form "Route Details Reset Route Details Cover door to port - Add loading place Place …" at bounding box center [725, 405] width 1030 height 643
paste textarea "ALUMINIUM COOKWARE"
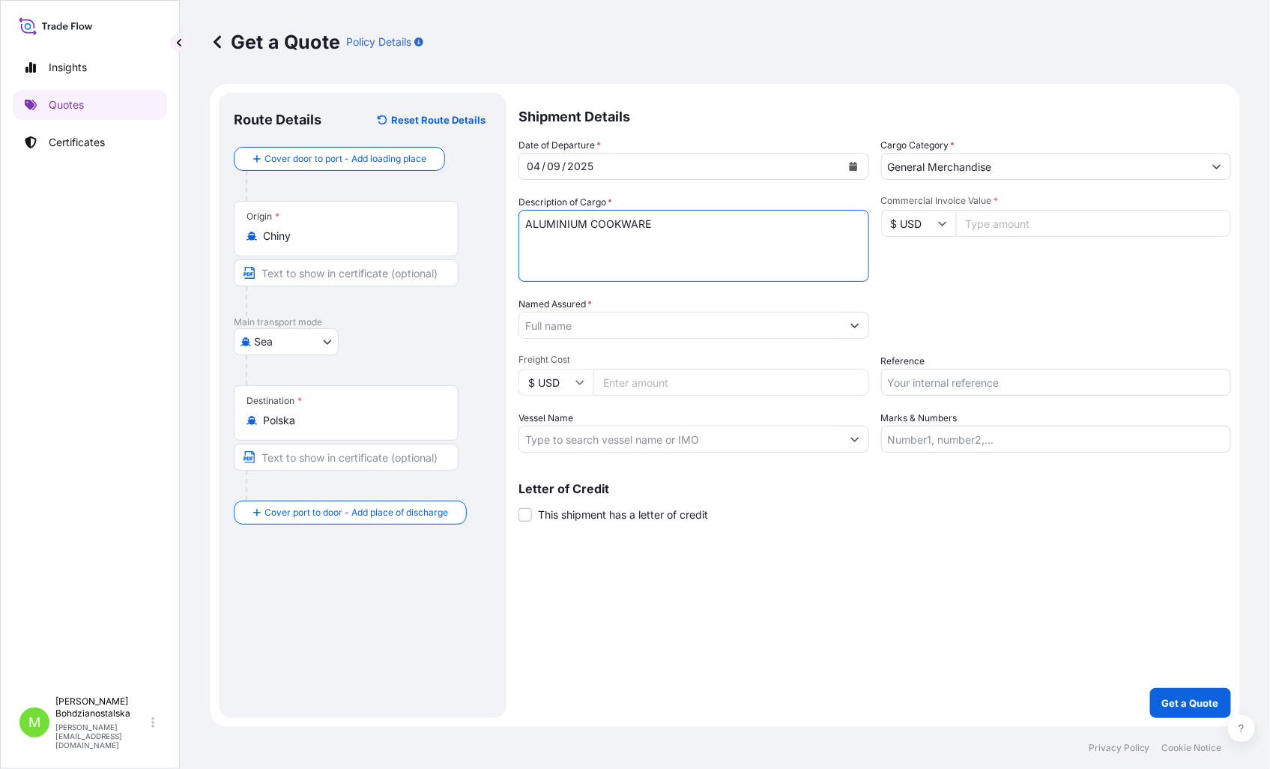
drag, startPoint x: 540, startPoint y: 249, endPoint x: 524, endPoint y: 233, distance: 22.8
click at [522, 229] on textarea "ALUMINIUM COOKWARE" at bounding box center [693, 246] width 351 height 72
click at [530, 238] on textarea "ALUMINIUM COOKWARE" at bounding box center [693, 246] width 351 height 72
paste textarea "EMCU1593720 EMCWCE2514 40HC 13685.00 KG 65.11 M3 2593 CTN"
paste textarea "GCXU6046969 EMCWCD3534 40HC 12908.00 KG 66.50 M3 1767 CTN"
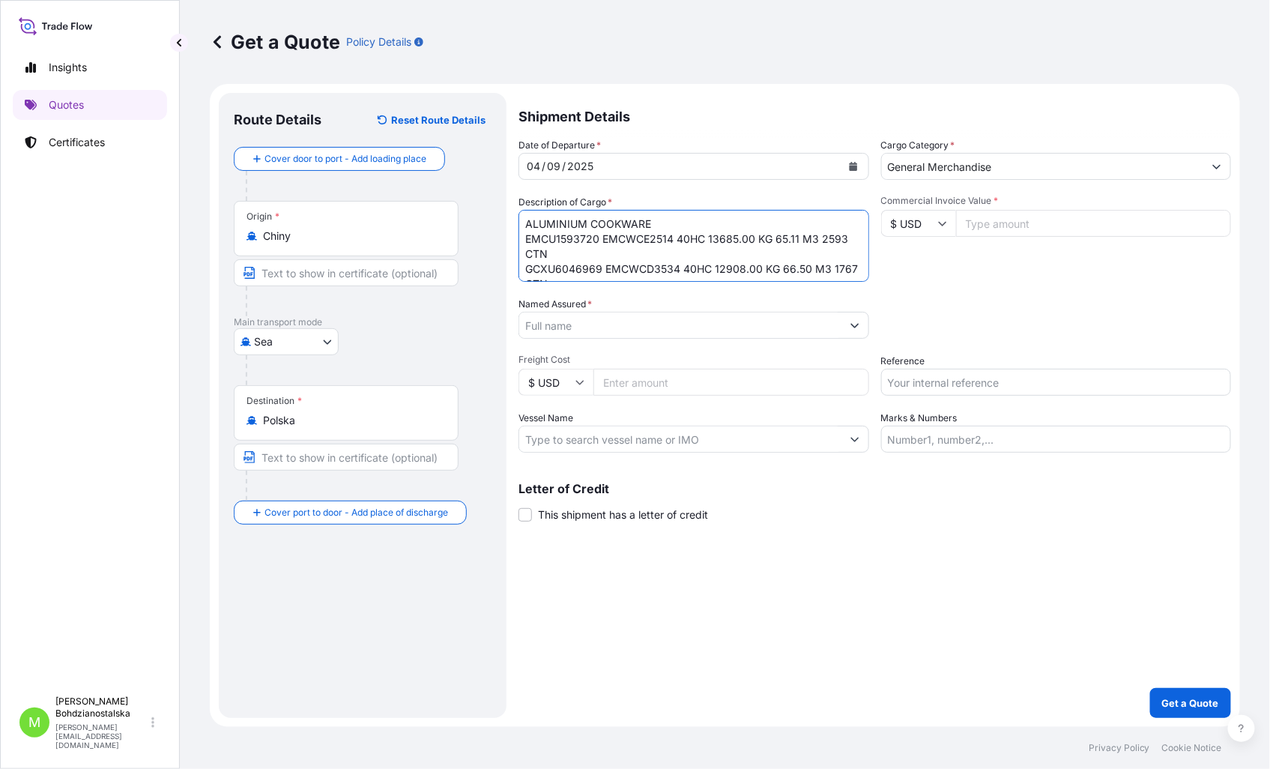
scroll to position [10, 0]
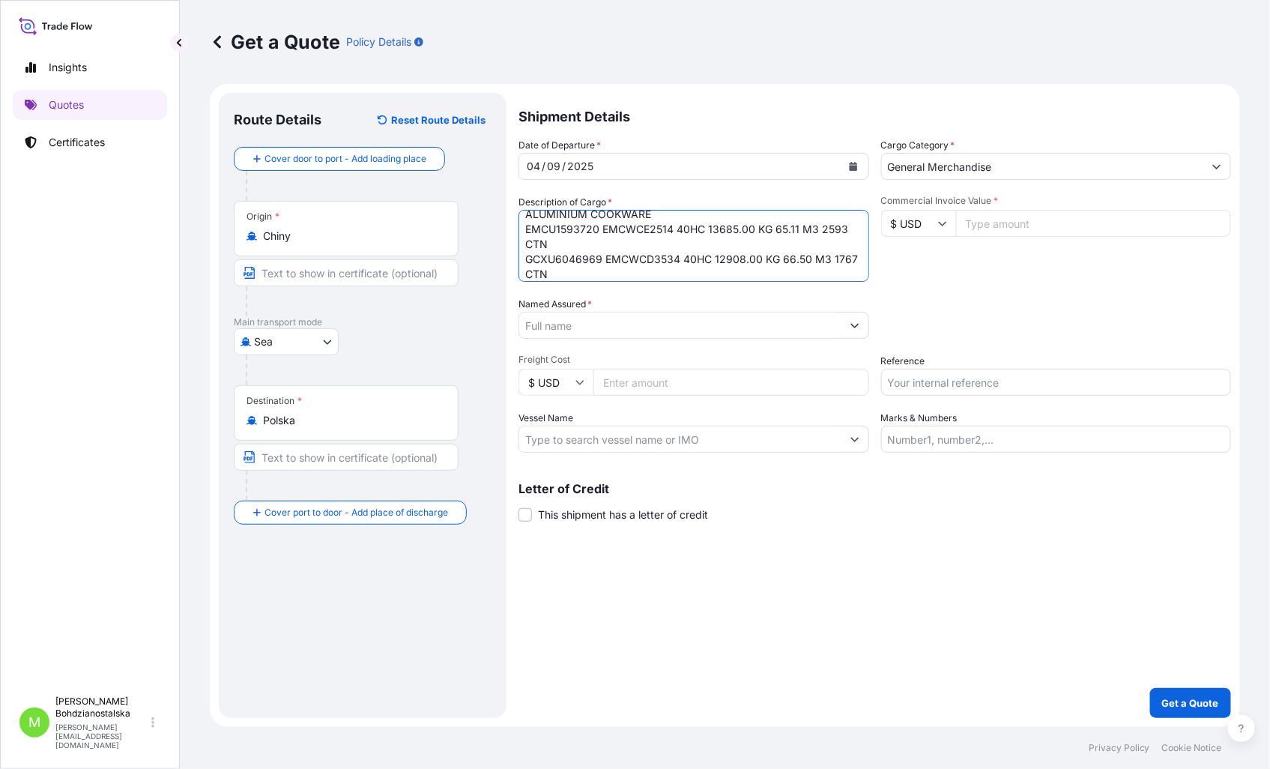
type textarea "ALUMINIUM COOKWARE EMCU1593720 EMCWCE2514 40HC 13685.00 KG 65.11 M3 2593 CTN GC…"
click at [982, 342] on div "Date of Departure * 04 / 09 / 2025 Cargo Category * General Merchandise Descrip…" at bounding box center [874, 295] width 712 height 315
click at [993, 225] on input "Commercial Invoice Value *" at bounding box center [1094, 223] width 276 height 27
click at [981, 237] on div "Commercial Invoice Value * $ USD" at bounding box center [1056, 238] width 351 height 87
click at [984, 229] on input "Commercial Invoice Value *" at bounding box center [1094, 223] width 276 height 27
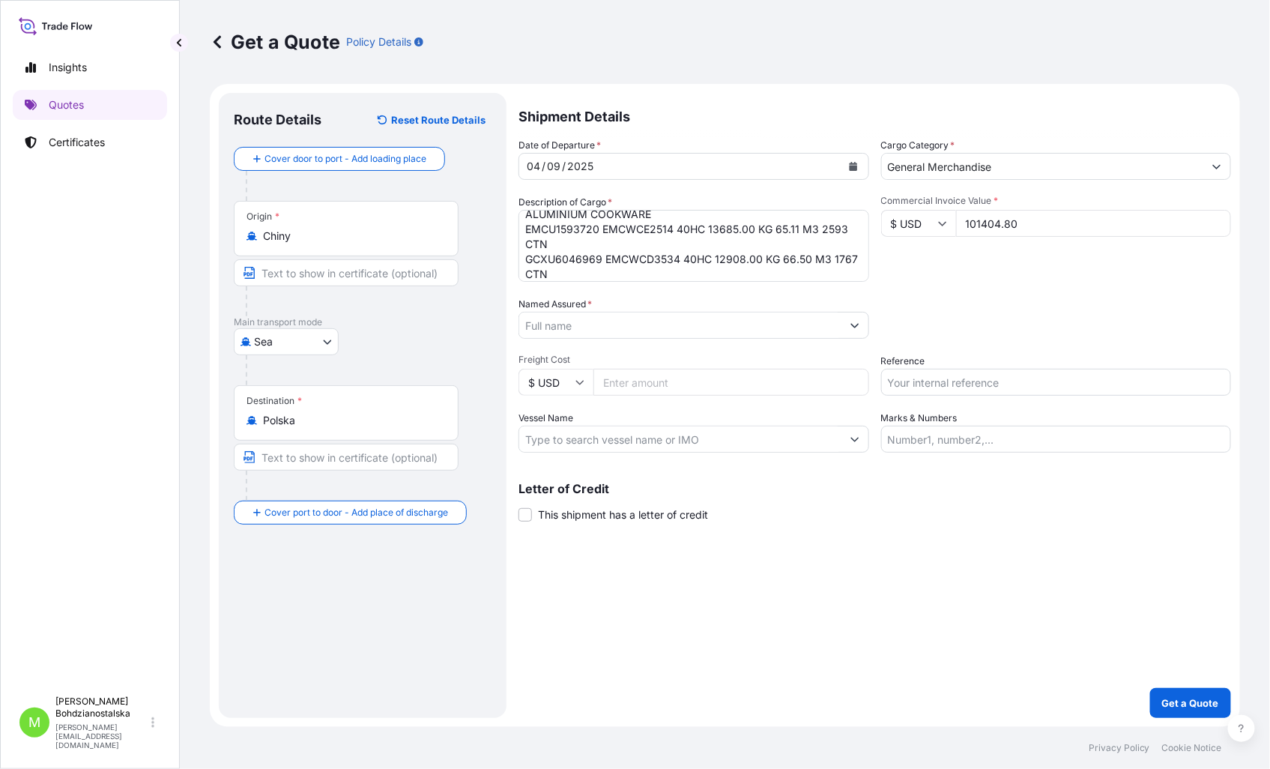
type input "101404.80"
click at [618, 317] on input "Named Assured *" at bounding box center [680, 325] width 322 height 27
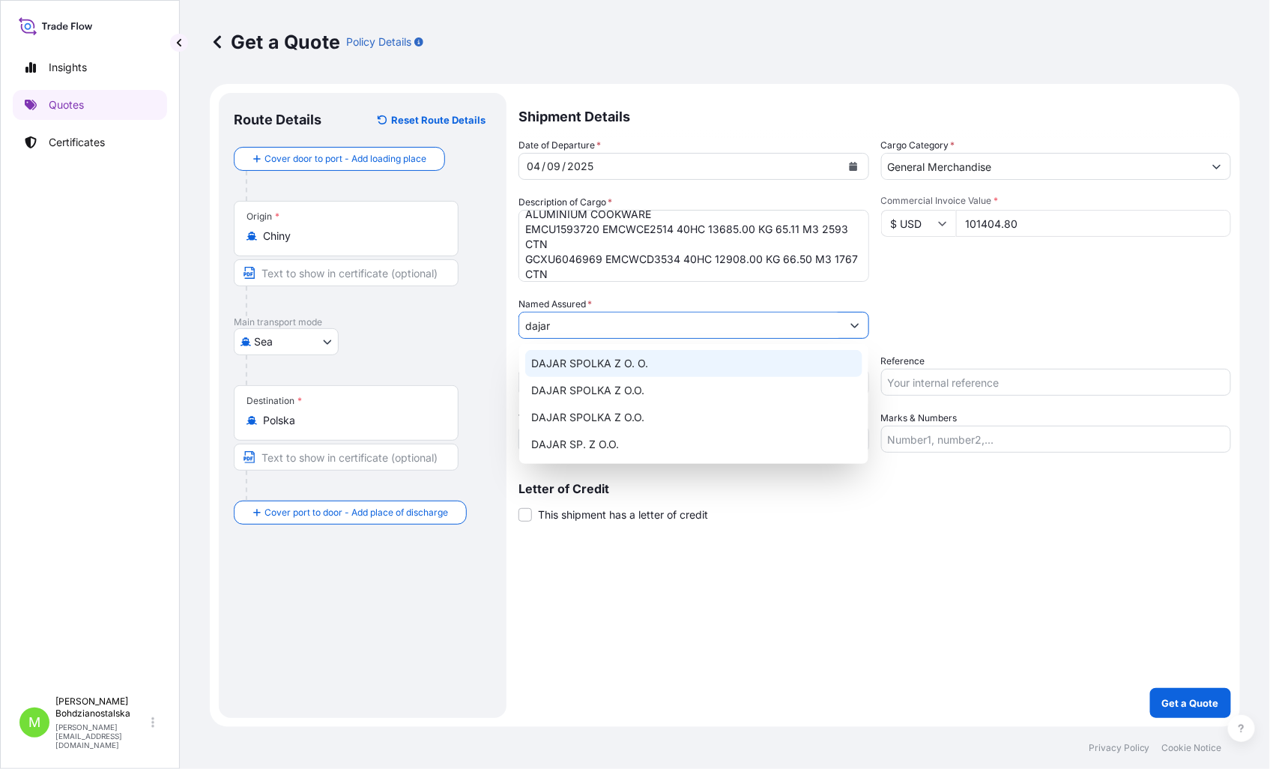
click at [676, 355] on div "DAJAR SPOLKA Z O. O." at bounding box center [693, 363] width 337 height 27
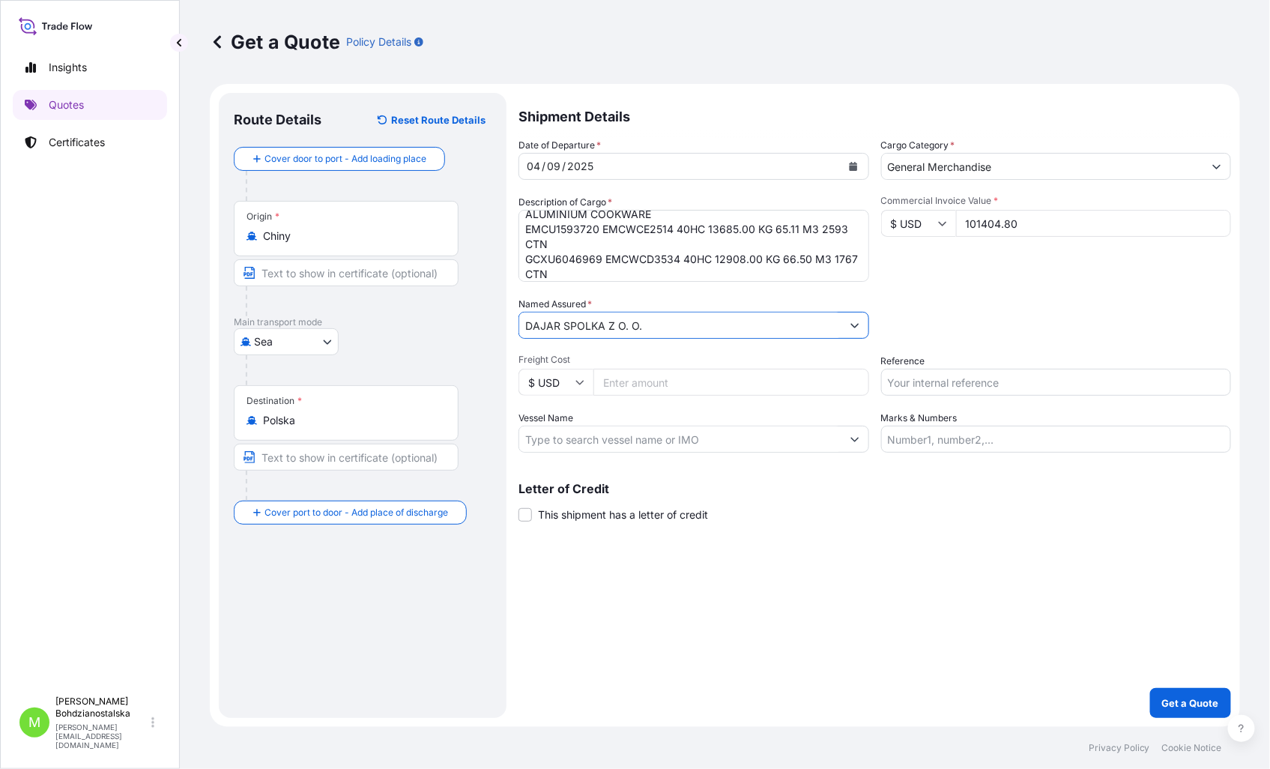
type input "DAJAR SPOLKA Z O. O."
click at [632, 385] on input "Freight Cost" at bounding box center [731, 382] width 276 height 27
click at [997, 627] on div "Shipment Details Date of Departure * 04 / 09 / 2025 Cargo Category * General Me…" at bounding box center [874, 405] width 712 height 625
click at [654, 379] on input "4900" at bounding box center [731, 382] width 276 height 27
type input "4900.00"
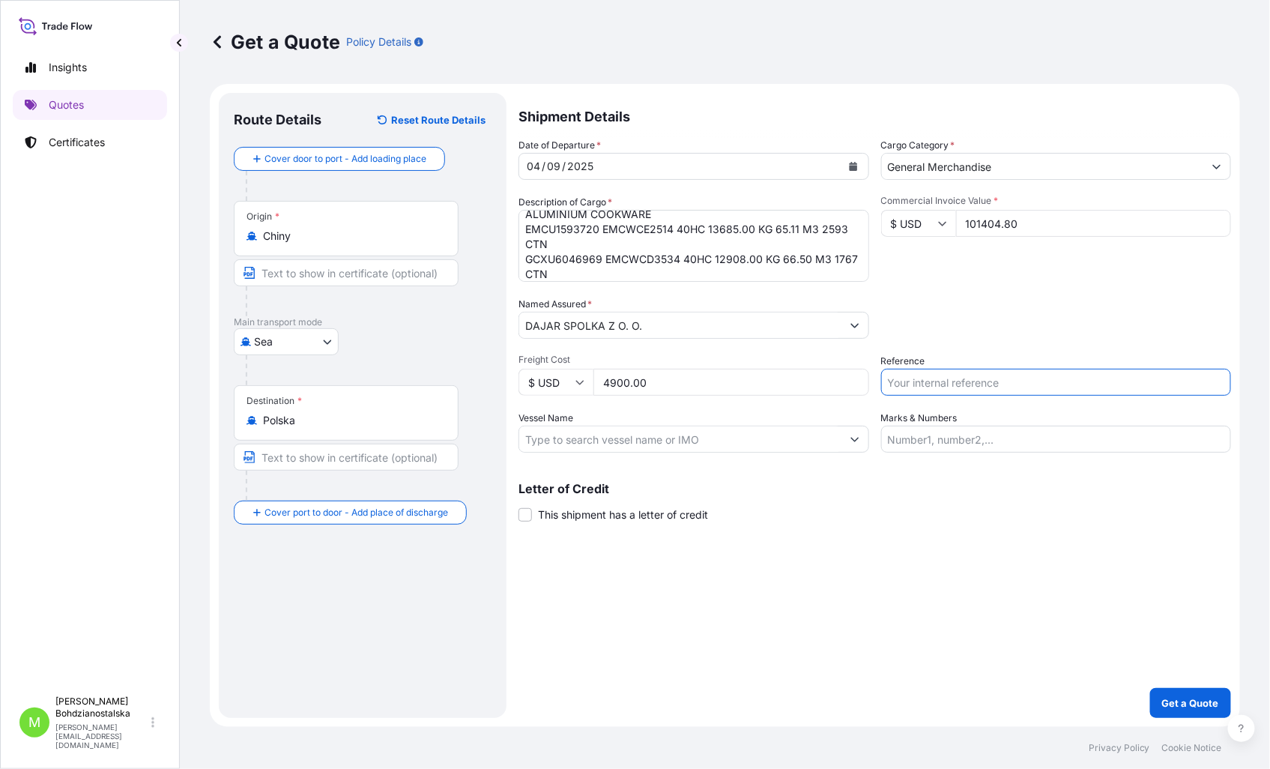
click at [942, 387] on input "Reference" at bounding box center [1056, 382] width 351 height 27
click at [1005, 381] on input "Reference" at bounding box center [1056, 382] width 351 height 27
type input "s"
type input "S02039916"
click at [978, 578] on div "Shipment Details Date of Departure * 04 / 09 / 2025 Cargo Category * General Me…" at bounding box center [874, 405] width 712 height 625
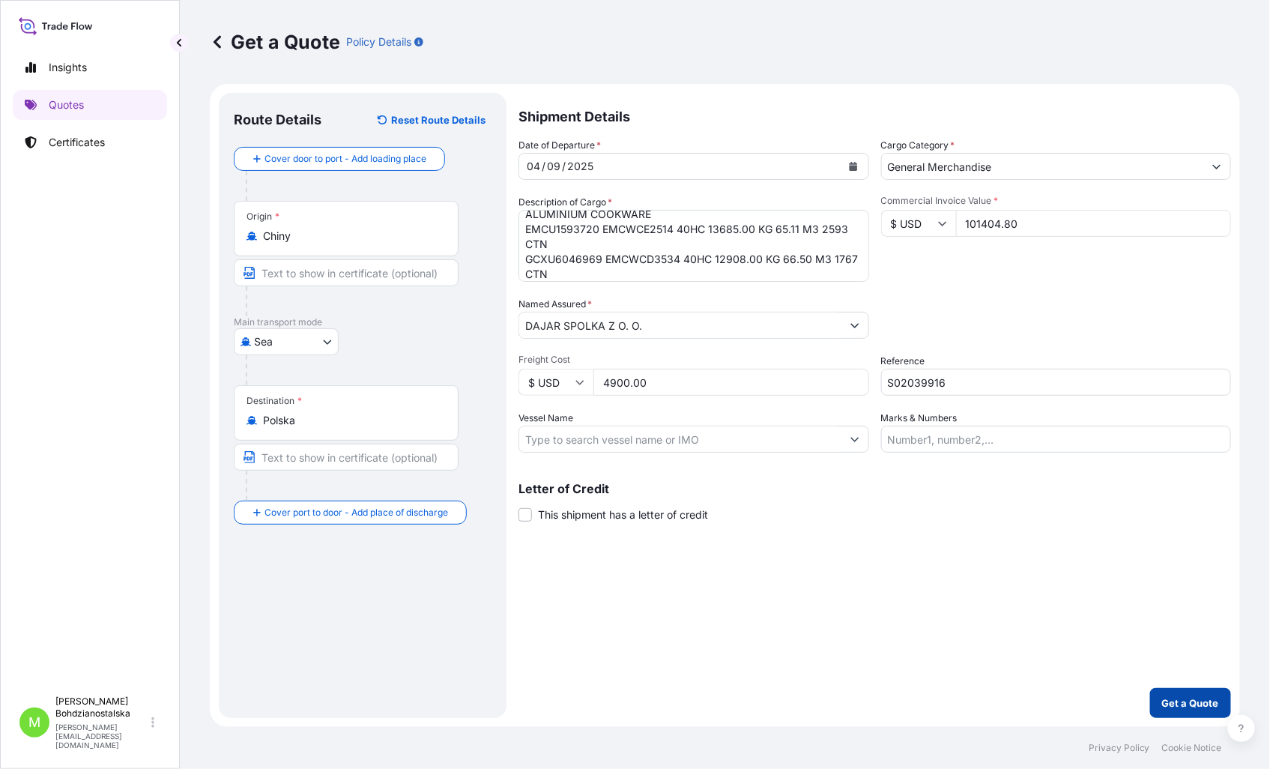
click at [1195, 700] on p "Get a Quote" at bounding box center [1190, 702] width 57 height 15
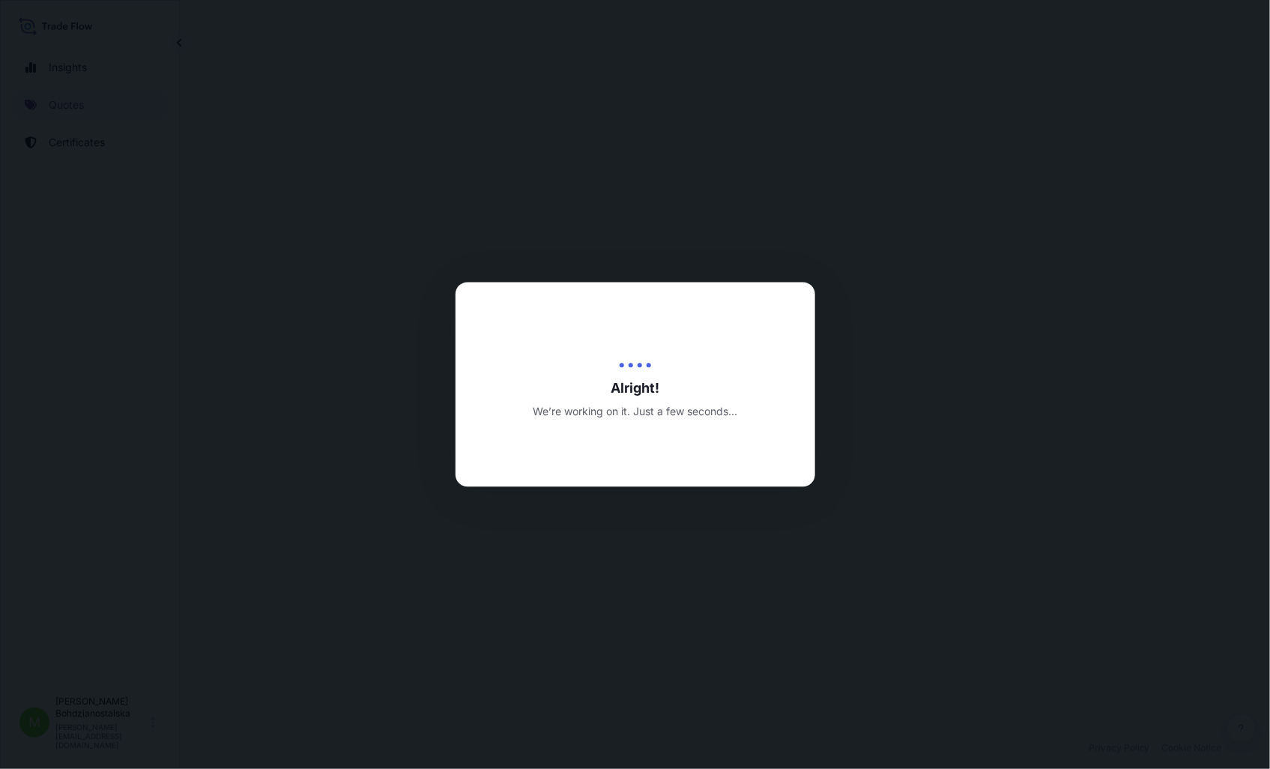
select select "Sea"
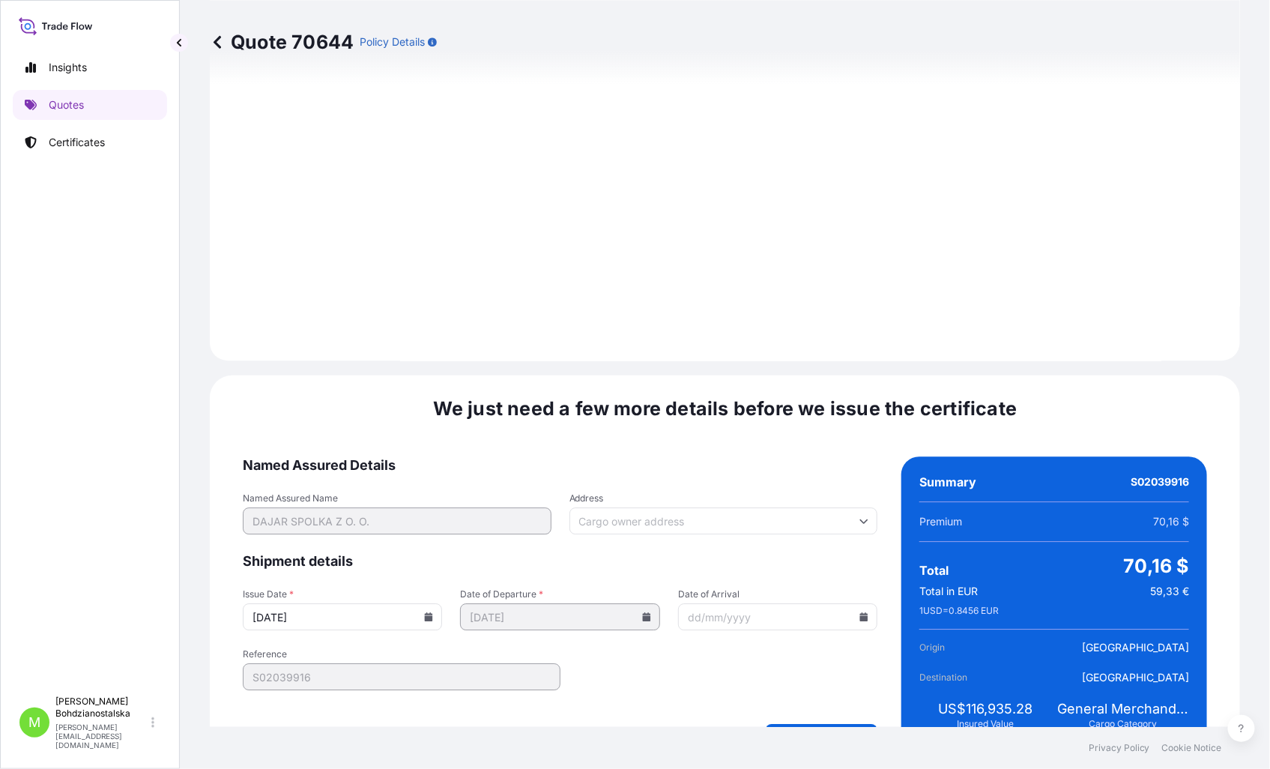
scroll to position [1532, 0]
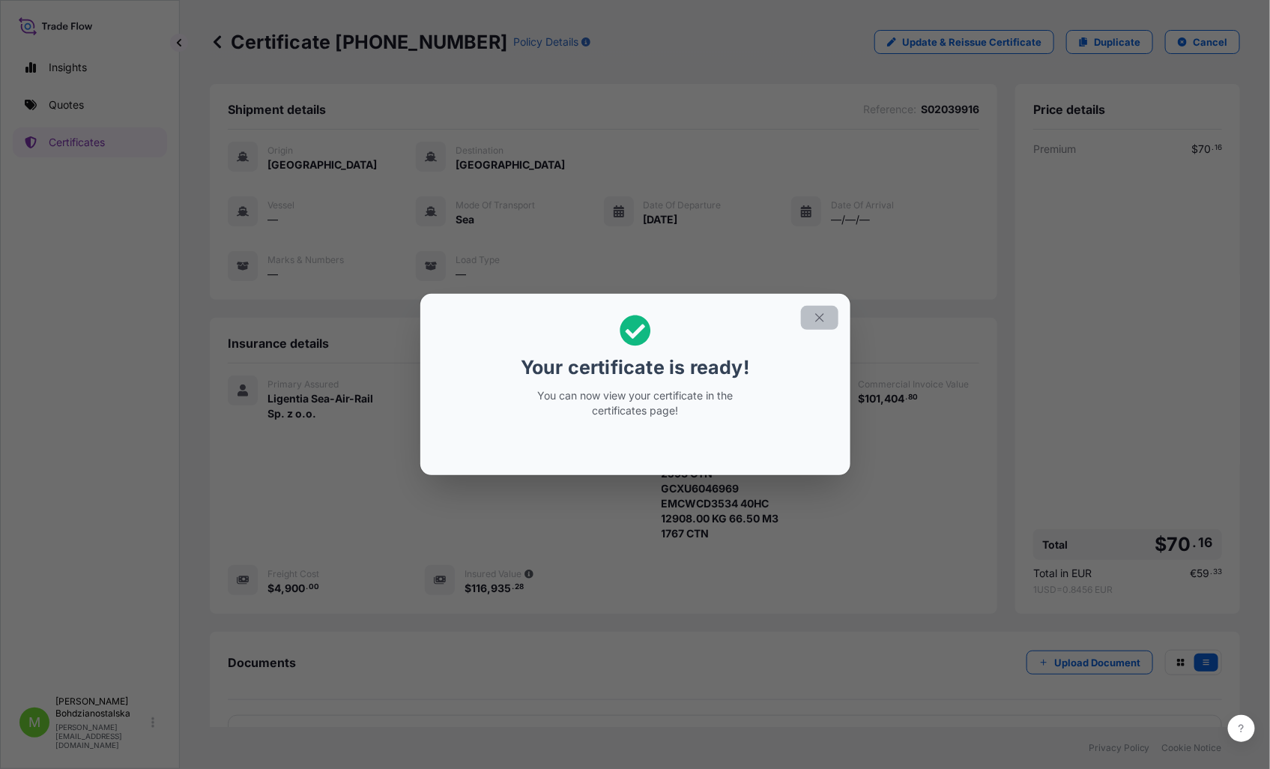
click at [818, 312] on icon "button" at bounding box center [819, 317] width 13 height 13
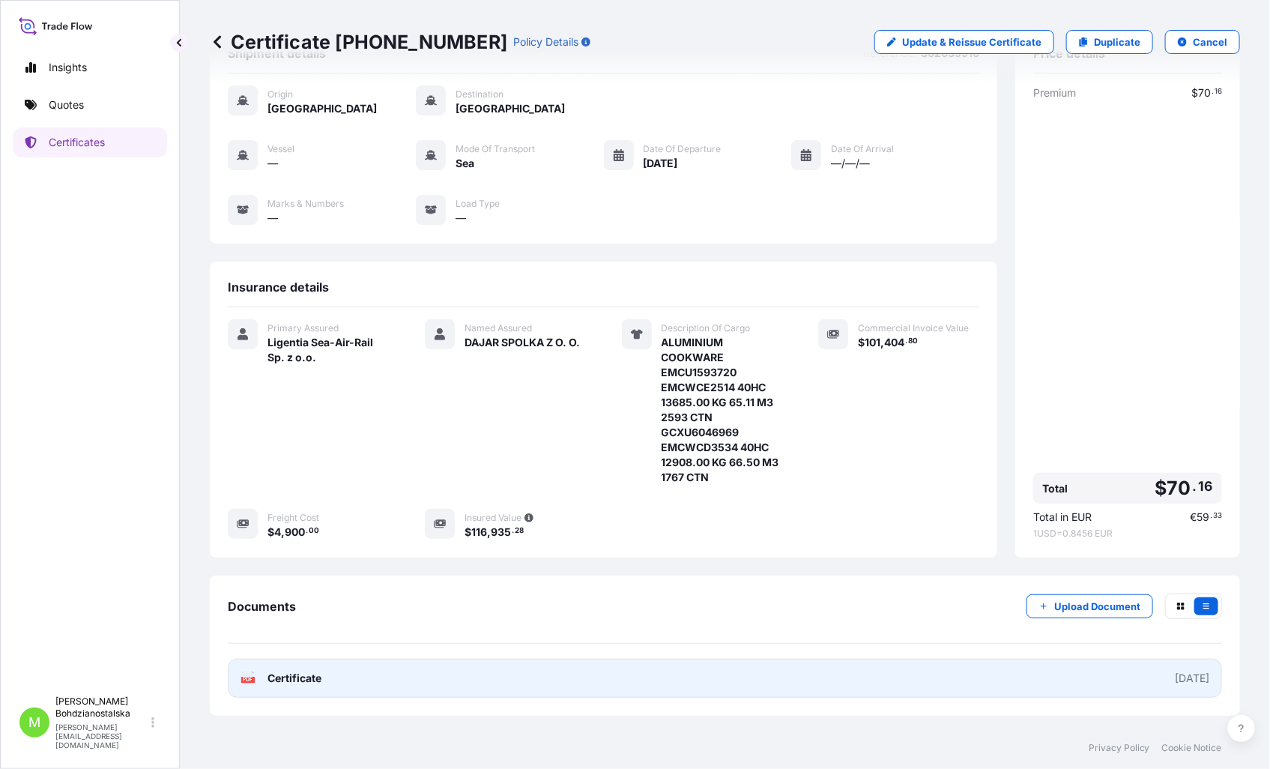
scroll to position [112, 0]
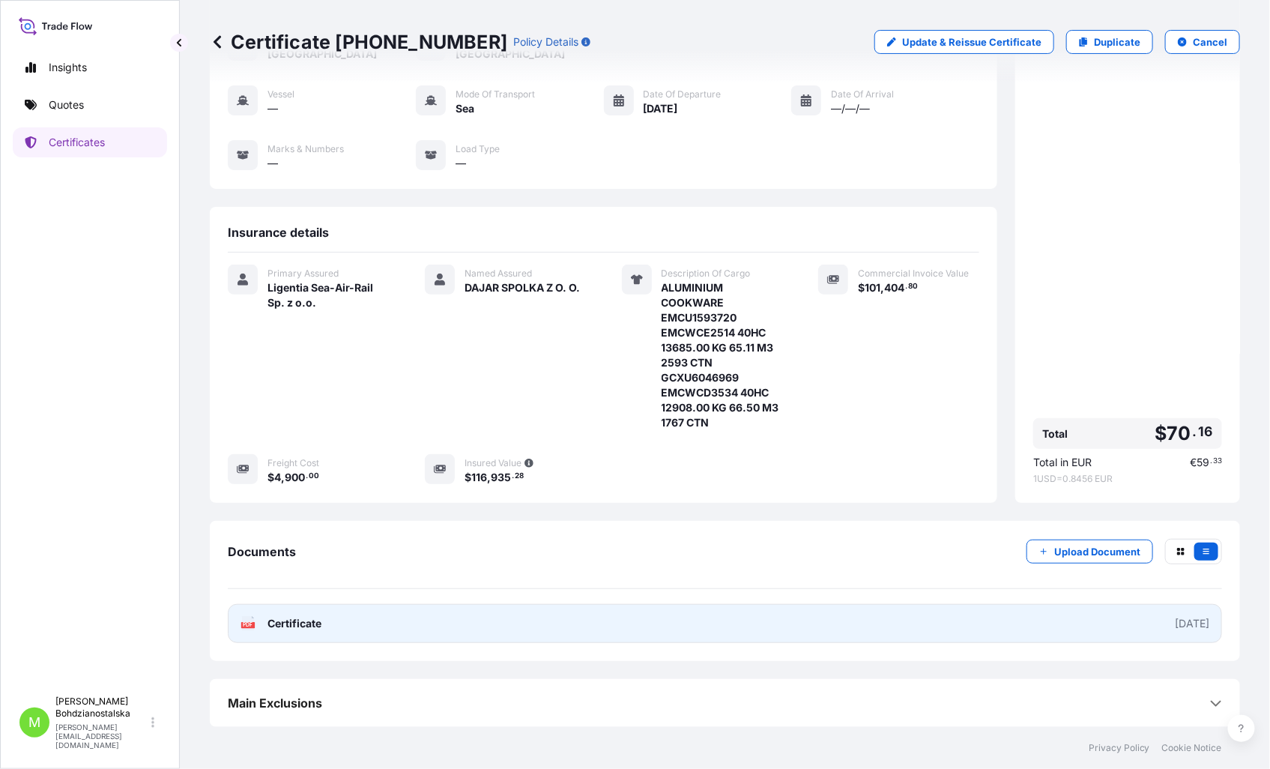
click at [474, 628] on link "PDF Certificate [DATE]" at bounding box center [725, 623] width 994 height 39
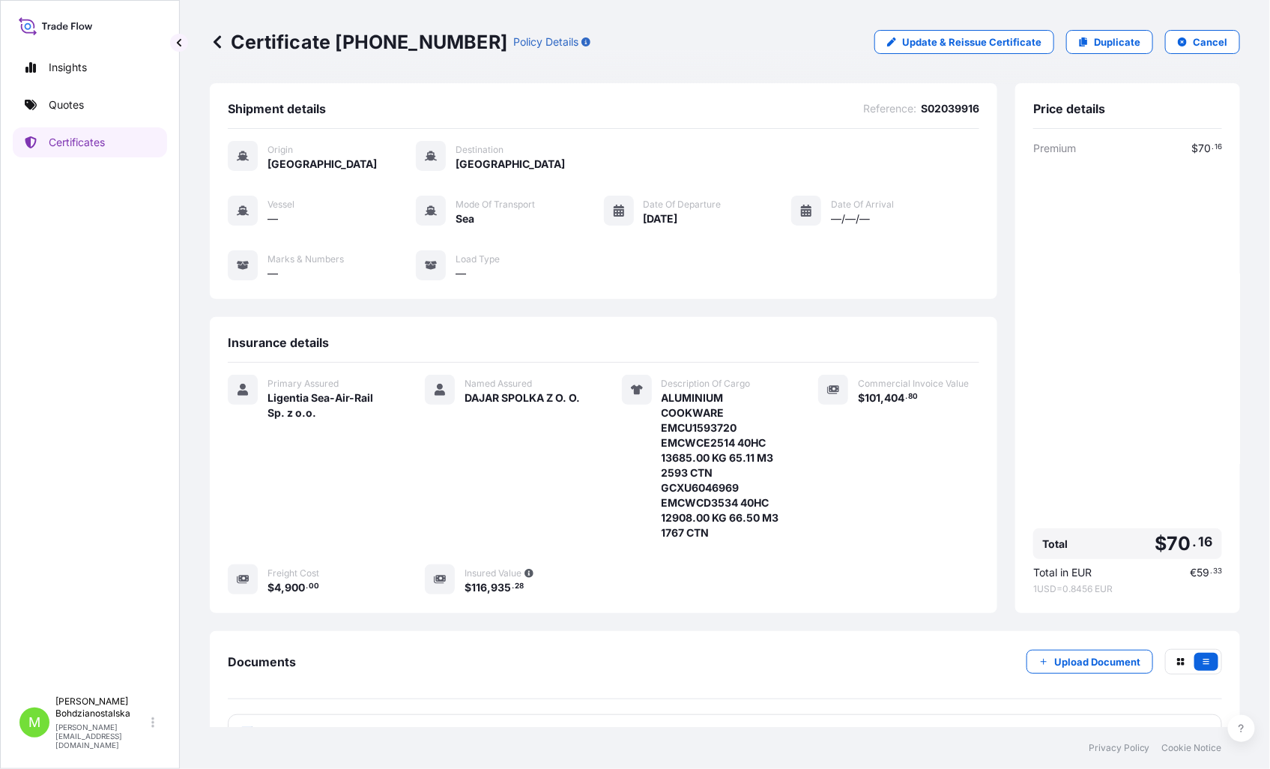
scroll to position [0, 0]
click at [70, 102] on p "Quotes" at bounding box center [66, 104] width 35 height 15
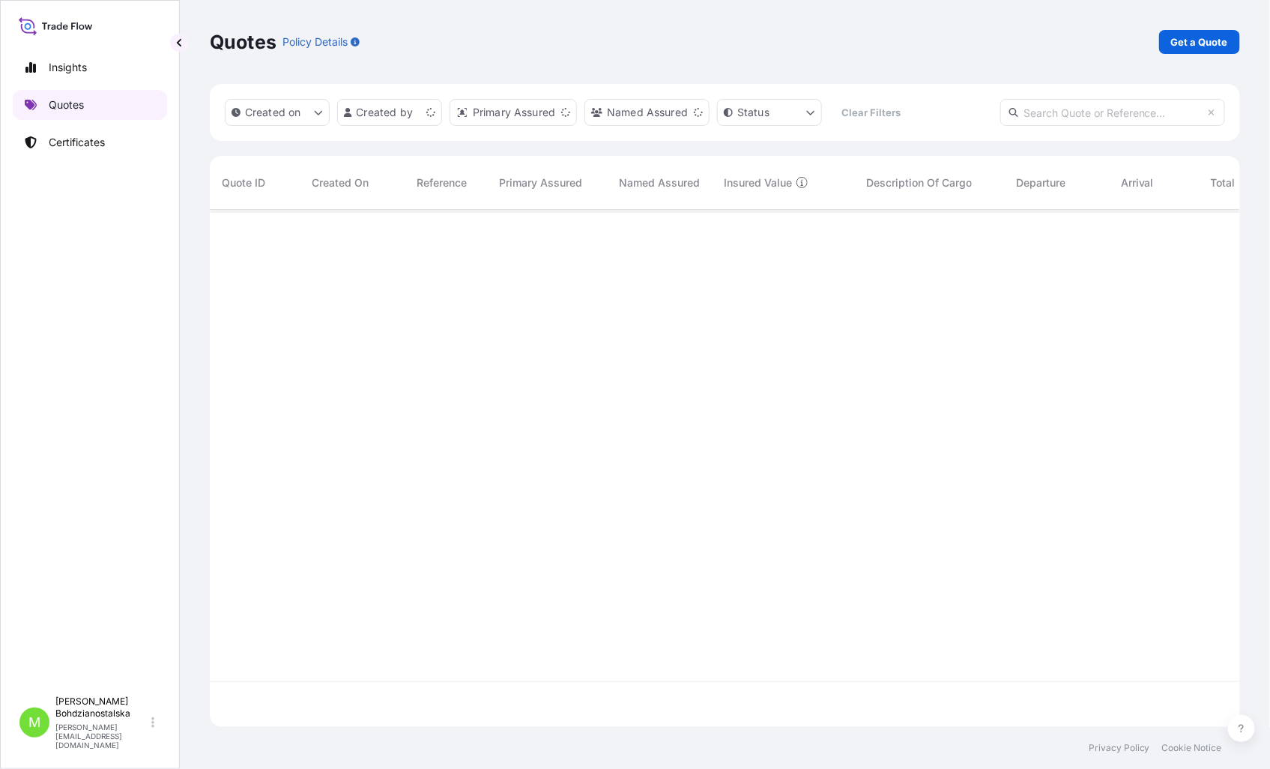
scroll to position [513, 1017]
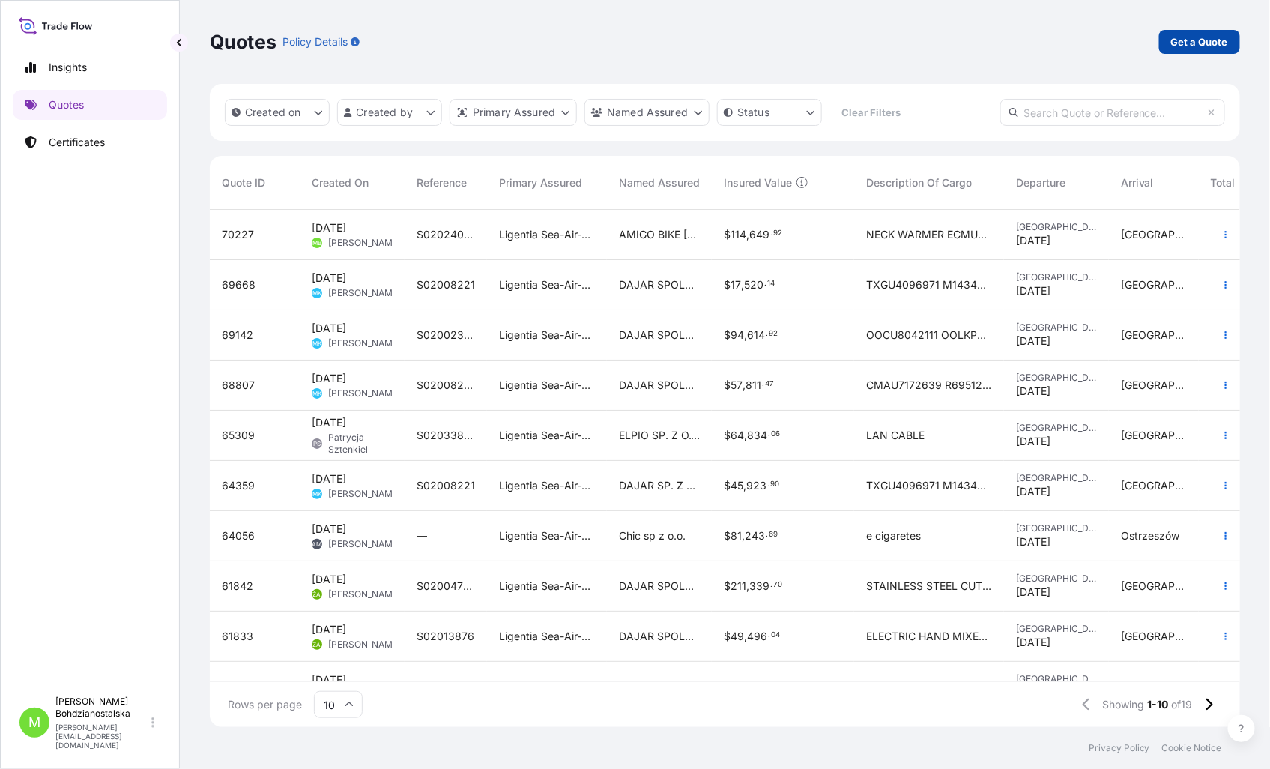
click at [1196, 40] on p "Get a Quote" at bounding box center [1199, 41] width 57 height 15
select select "Sea"
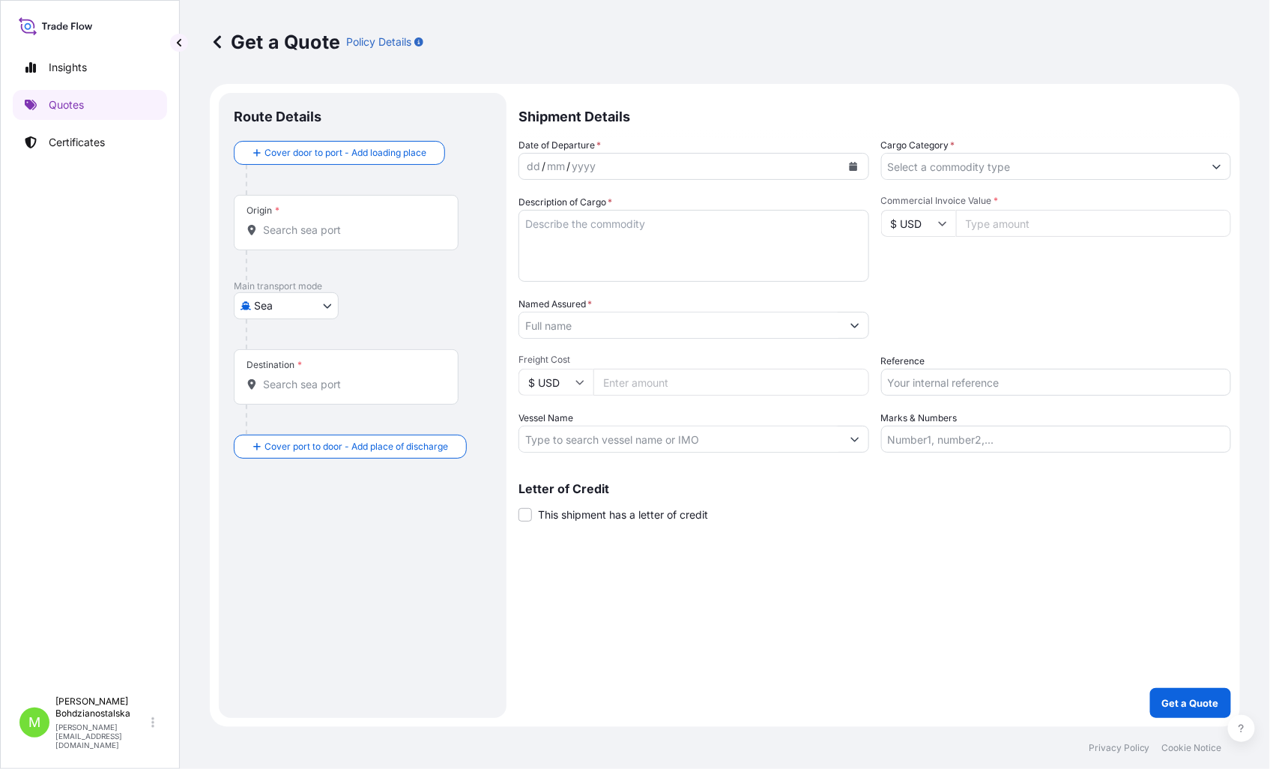
drag, startPoint x: 240, startPoint y: 232, endPoint x: 247, endPoint y: 235, distance: 8.1
click at [240, 235] on div "Origin *" at bounding box center [346, 222] width 225 height 55
click at [263, 235] on input "Origin *" at bounding box center [351, 229] width 177 height 15
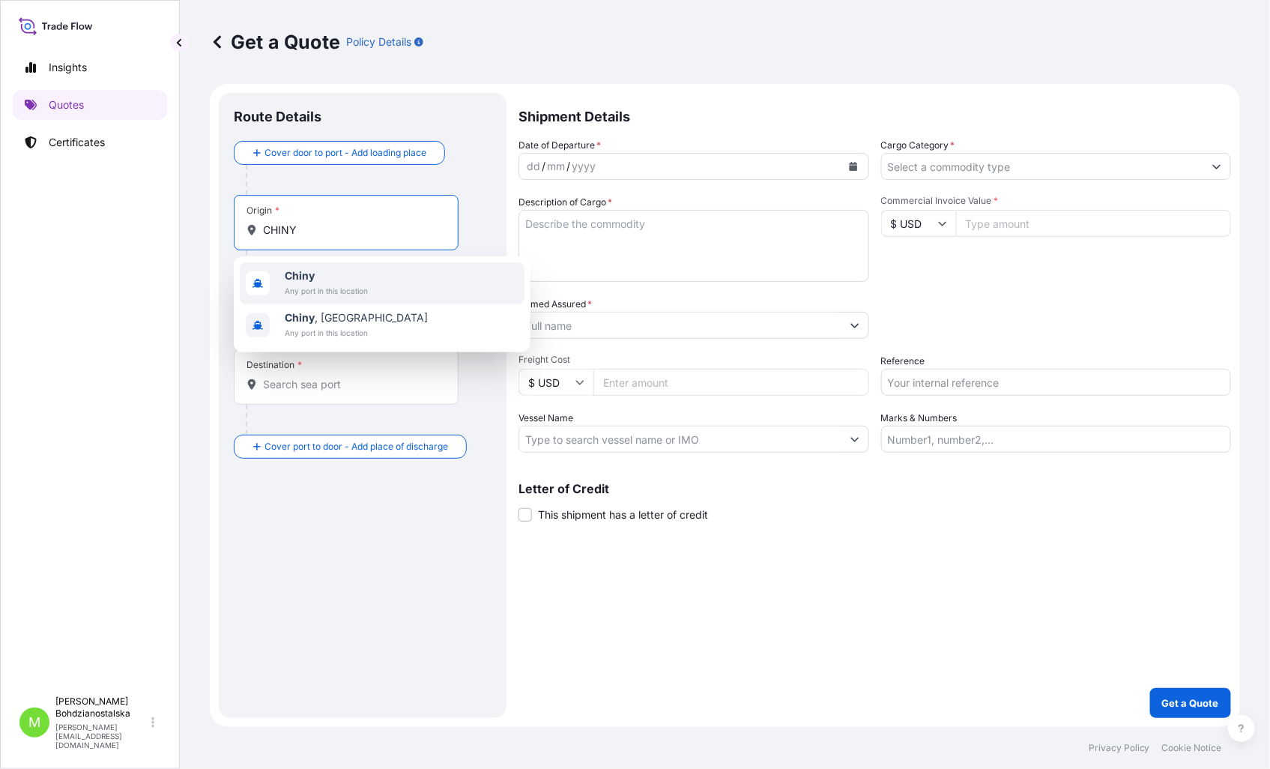
click at [352, 285] on span "Any port in this location" at bounding box center [326, 290] width 83 height 15
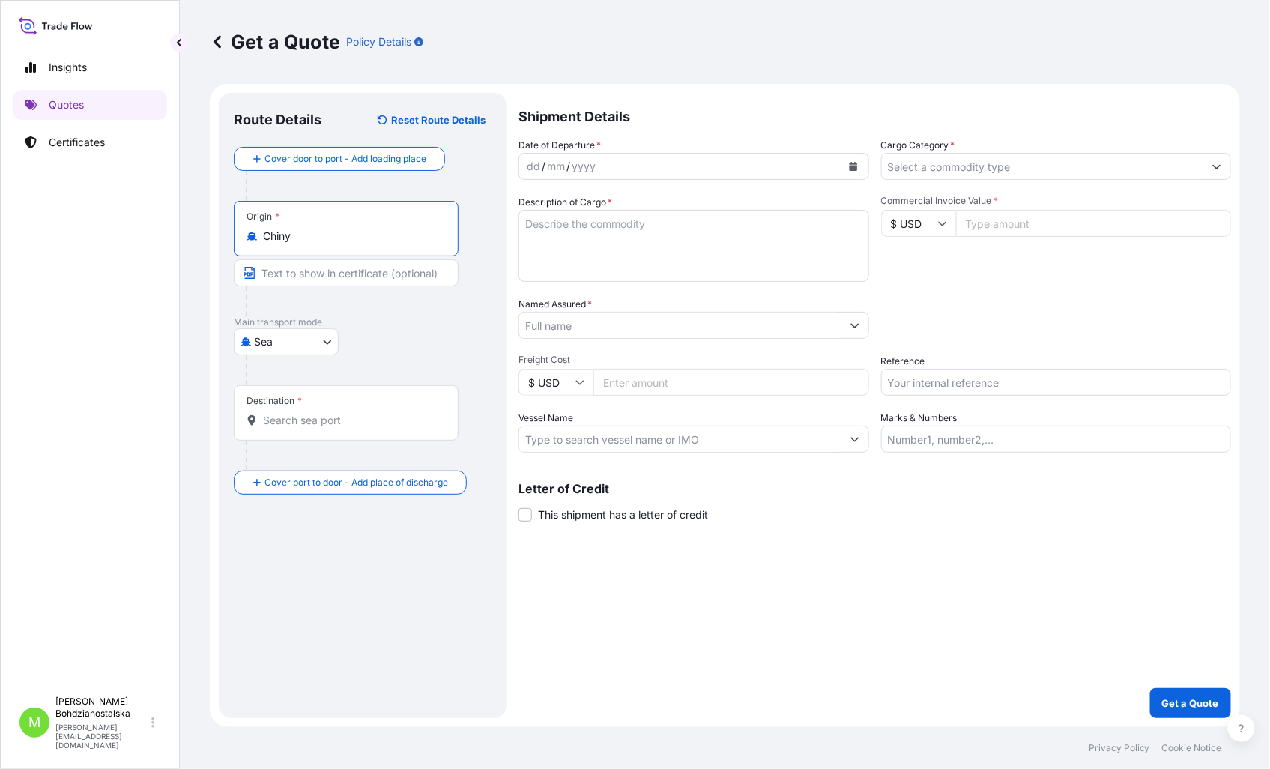
type input "Chiny"
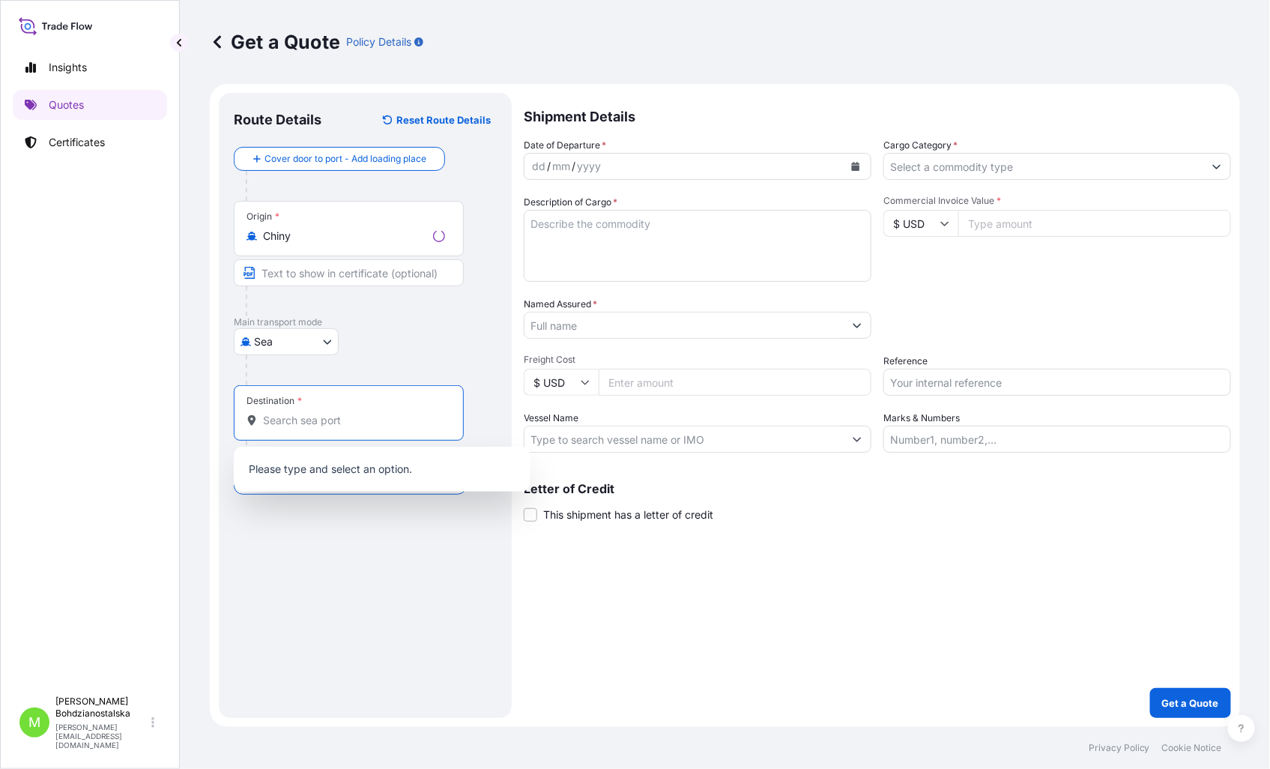
click at [339, 423] on input "Destination *" at bounding box center [354, 420] width 182 height 15
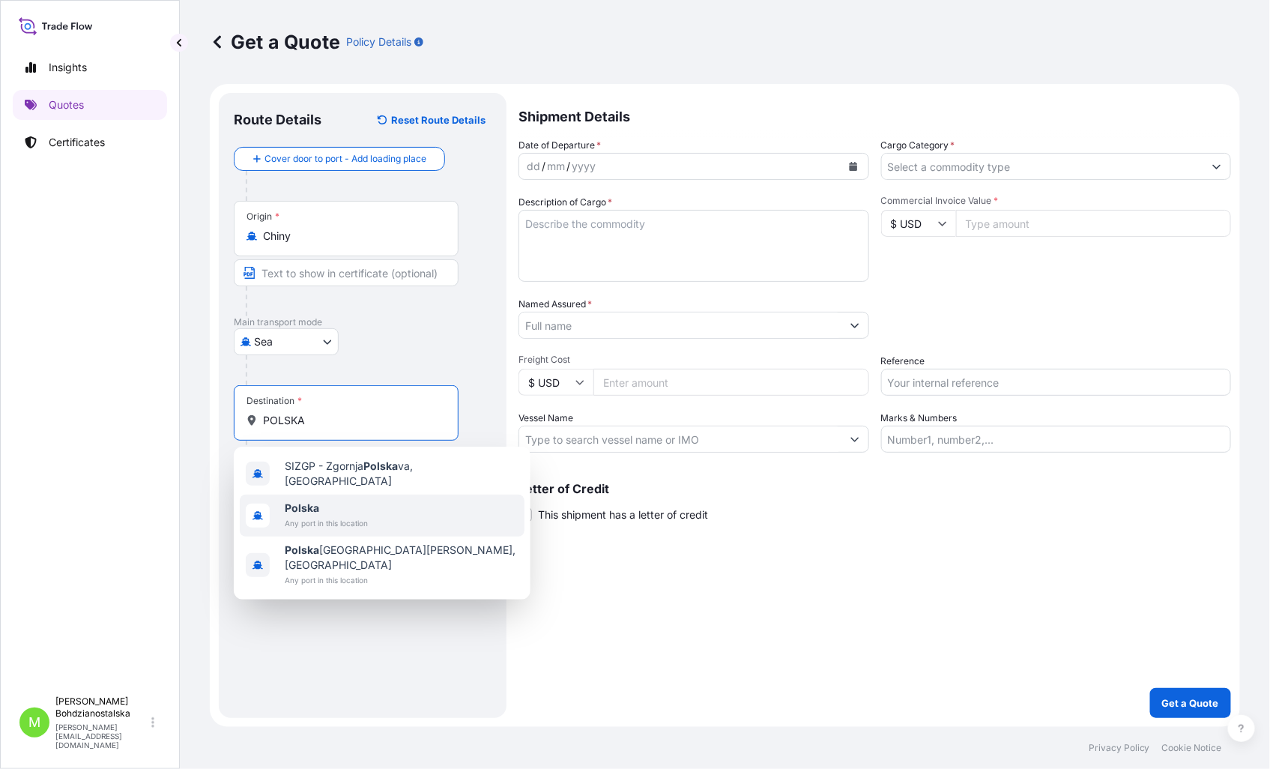
click at [342, 521] on span "Any port in this location" at bounding box center [326, 522] width 83 height 15
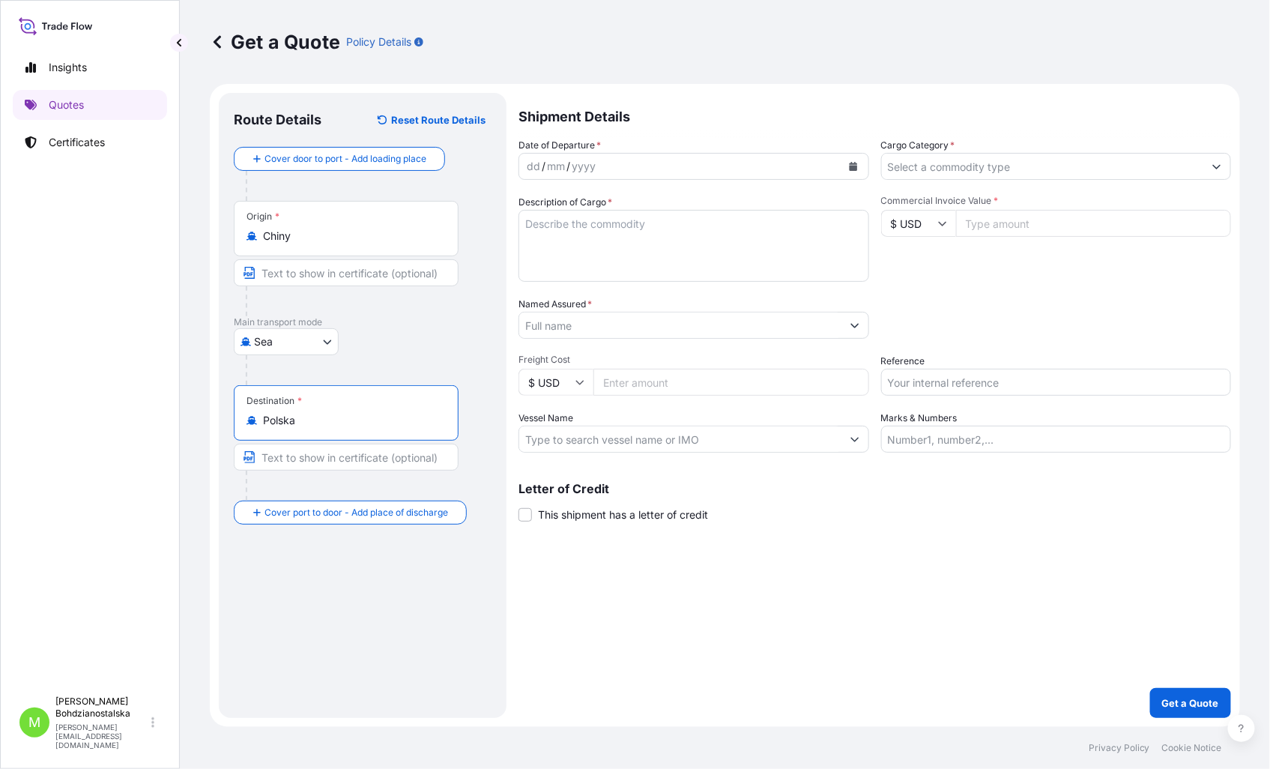
type input "Polska"
click at [542, 163] on div "/" at bounding box center [544, 166] width 4 height 18
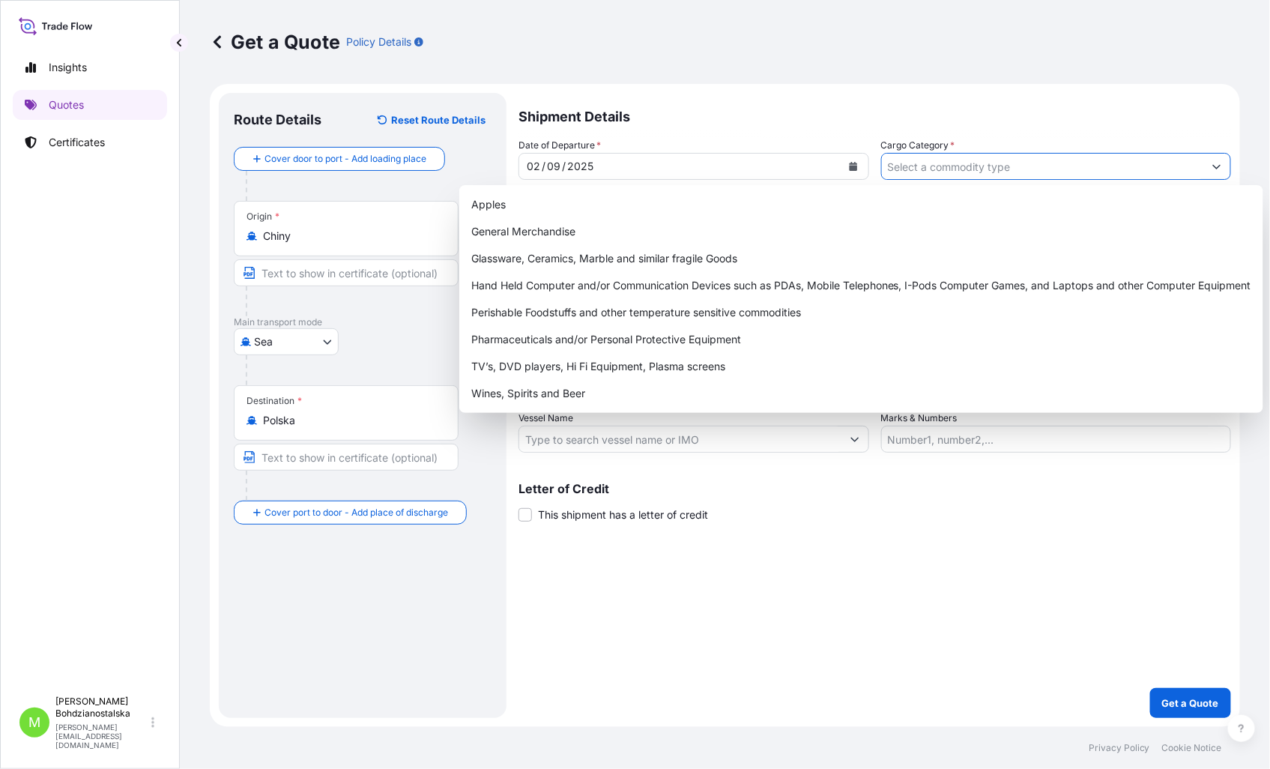
click at [927, 160] on input "Cargo Category *" at bounding box center [1043, 166] width 322 height 27
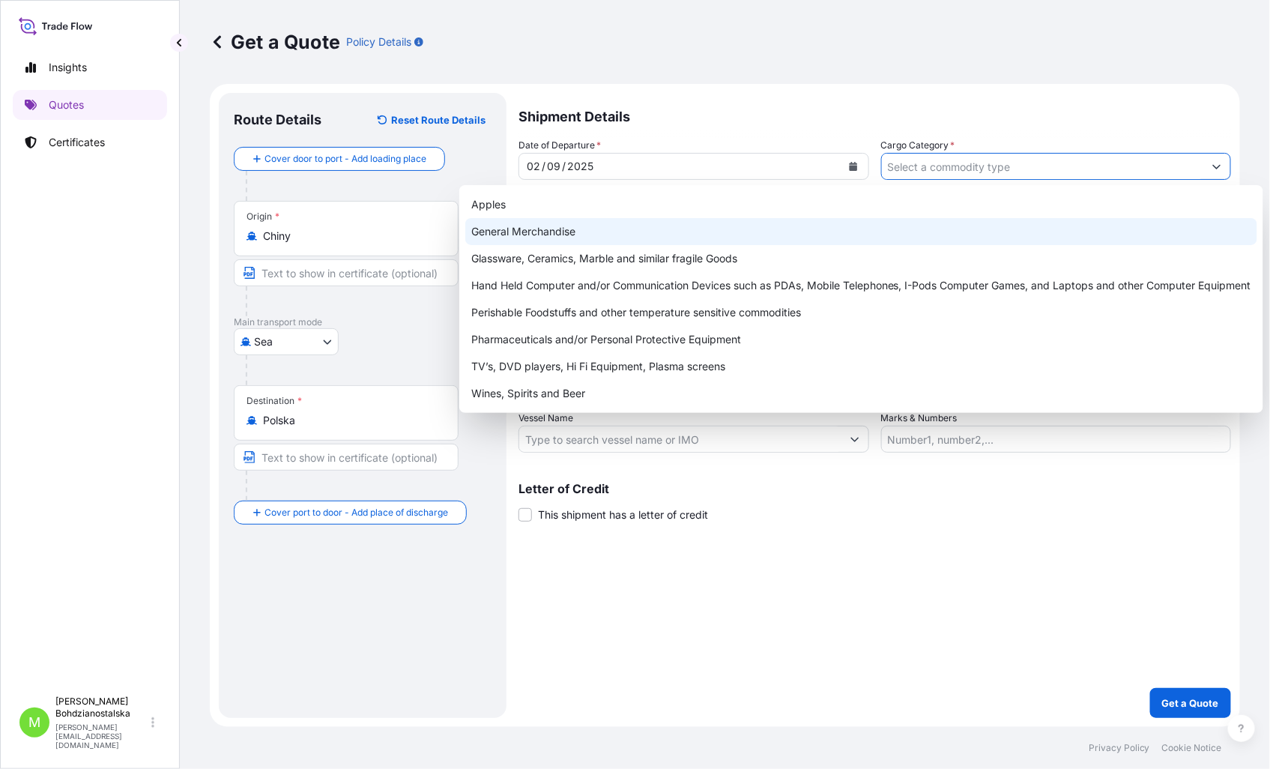
click at [714, 232] on div "General Merchandise" at bounding box center [861, 231] width 792 height 27
type input "General Merchandise"
click at [635, 225] on div "General Merchandise" at bounding box center [861, 231] width 792 height 27
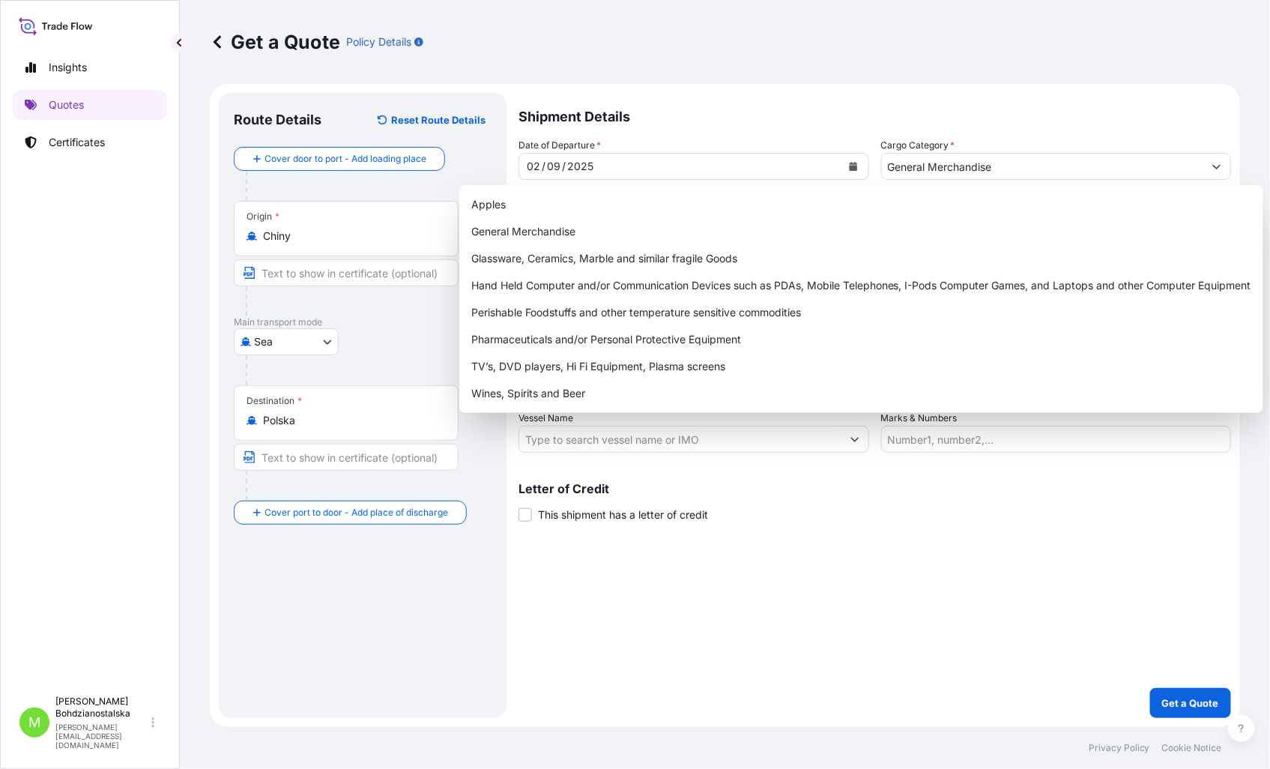
click at [819, 607] on div "Shipment Details Date of Departure * 02 / 09 / 2025 Cargo Category * General Me…" at bounding box center [874, 405] width 712 height 625
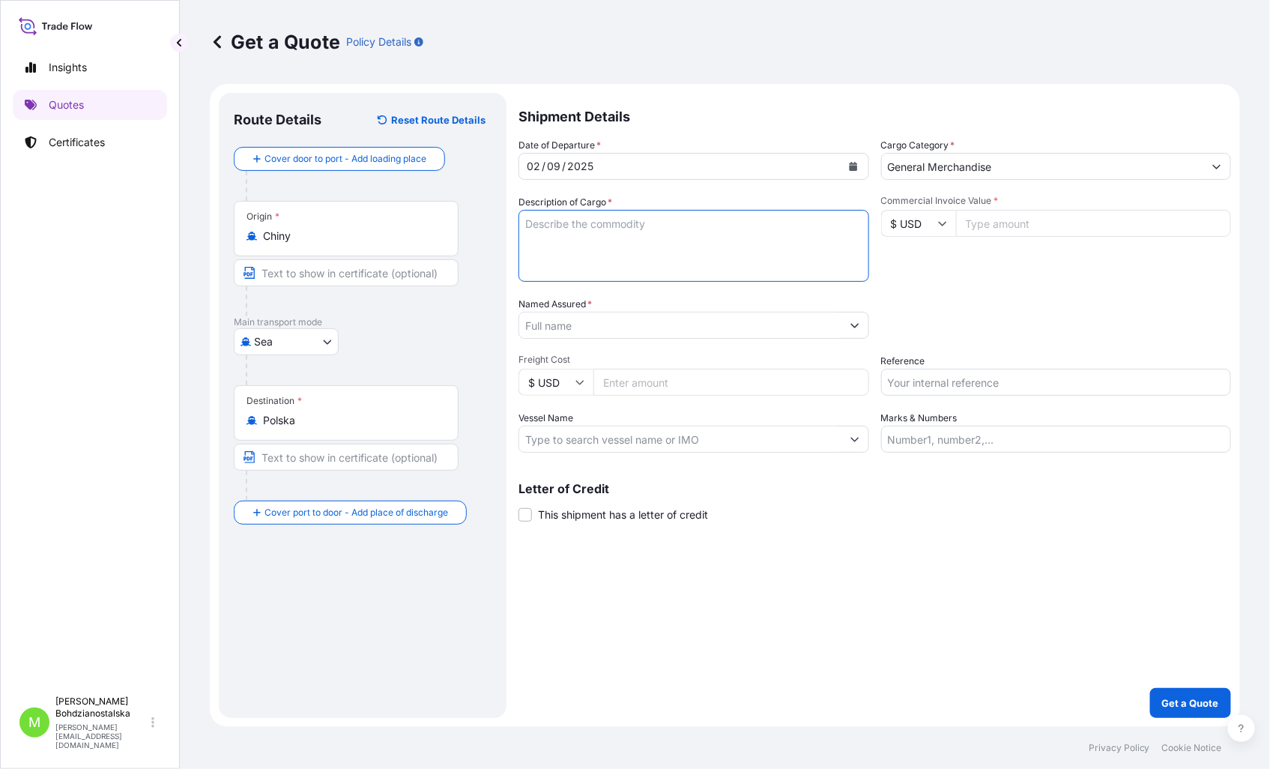
click at [589, 228] on textarea "Description of Cargo *" at bounding box center [693, 246] width 351 height 72
paste textarea "BAMBOO KITCHENWARE SET"
paste textarea "EGHU9338265 EMCWCD5614 40HC 12667.20 KG 62.71 M3 2184 CTN"
paste textarea "EGSU1677564 EMCWCD5534 40HC 12667.20 KG 62.70 M3 2184 CTN"
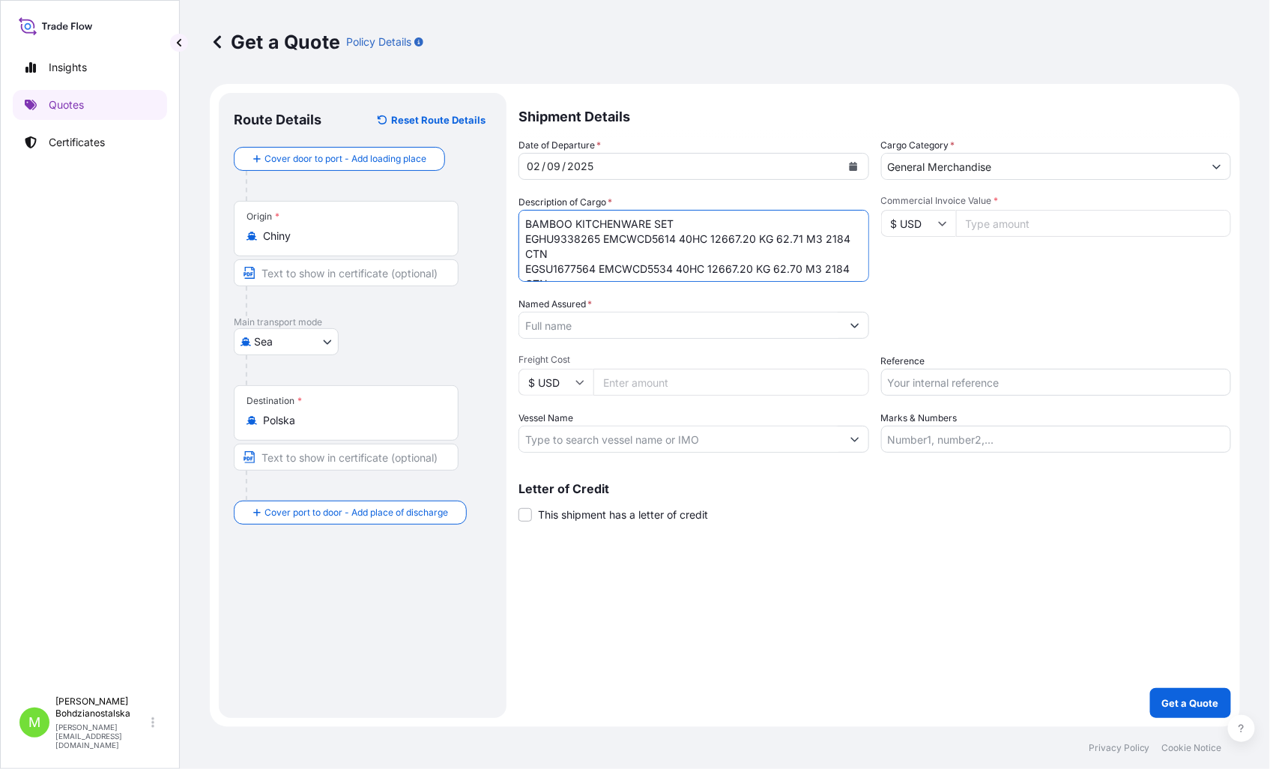
scroll to position [10, 0]
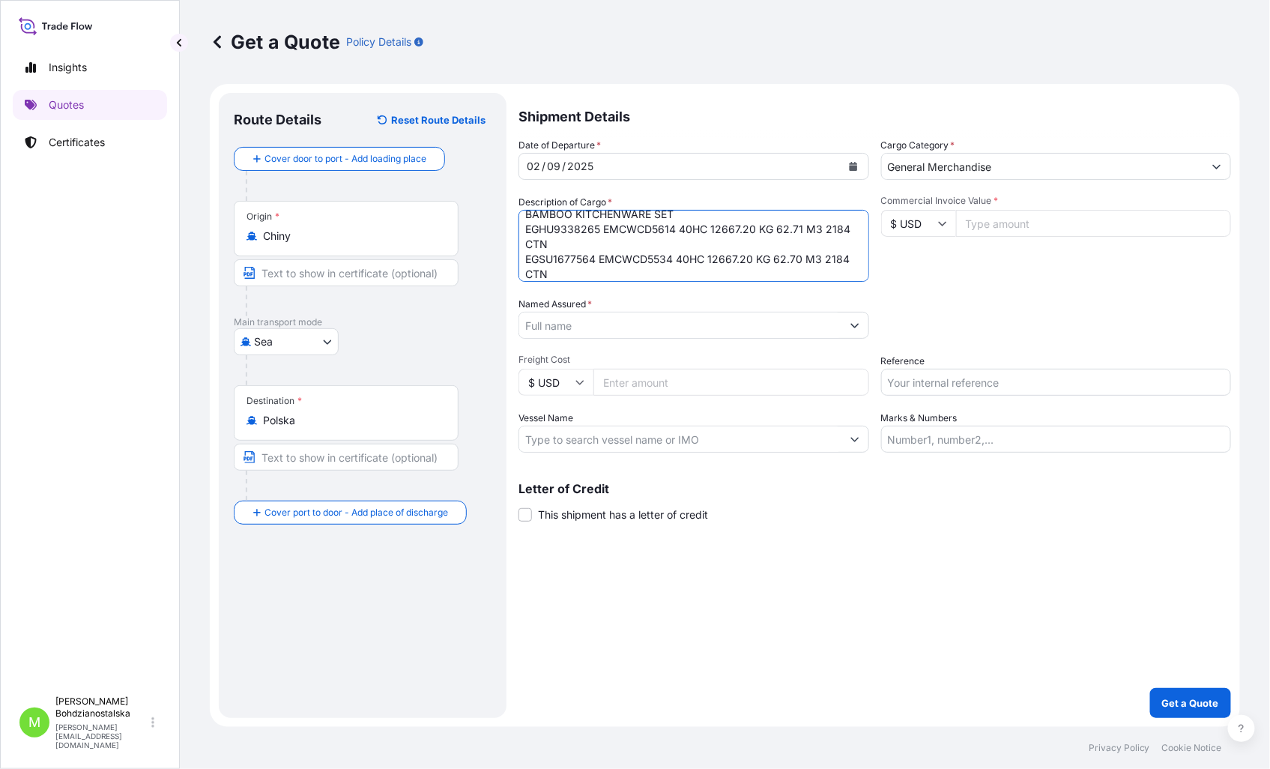
type textarea "BAMBOO KITCHENWARE SET EGHU9338265 EMCWCD5614 40HC 12667.20 KG 62.71 M3 2184 CT…"
click at [1023, 229] on input "Commercial Invoice Value *" at bounding box center [1094, 223] width 276 height 27
click at [981, 232] on input "Commercial Invoice Value *" at bounding box center [1094, 223] width 276 height 27
type input "81600.00"
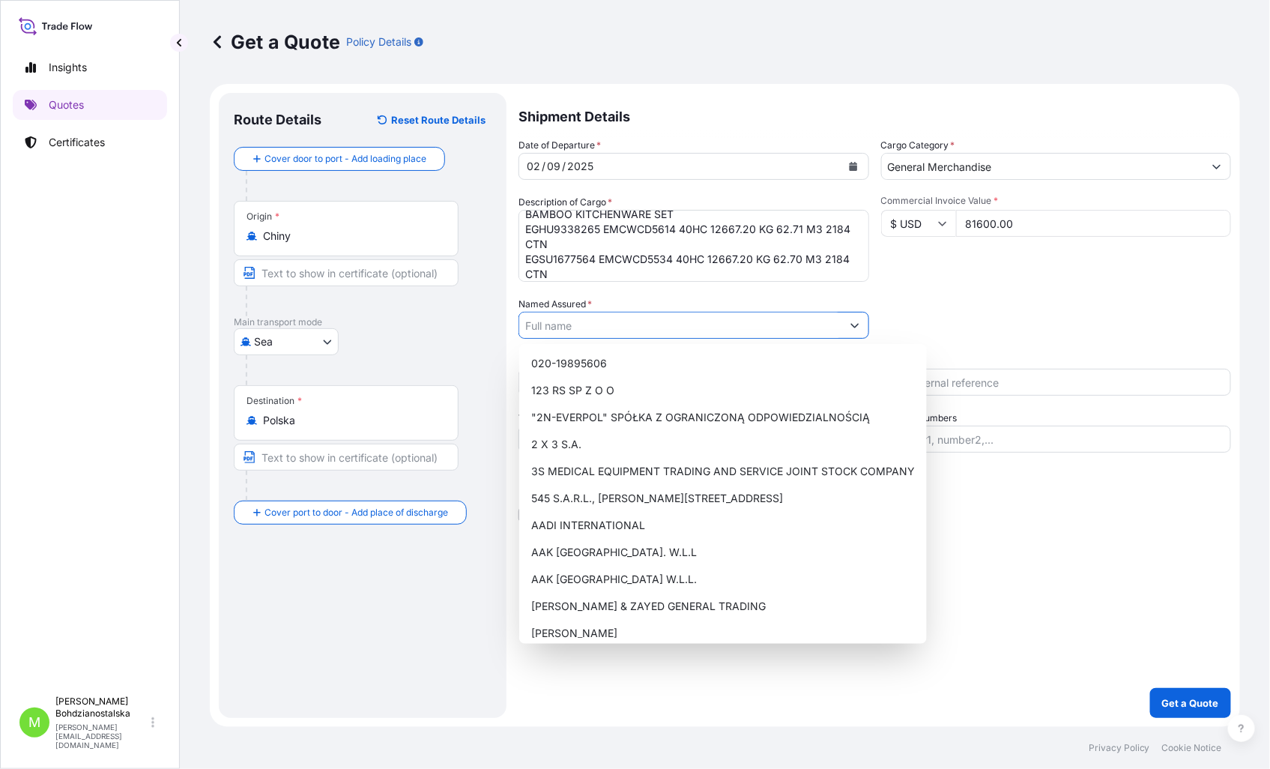
click at [639, 327] on input "Named Assured *" at bounding box center [680, 325] width 322 height 27
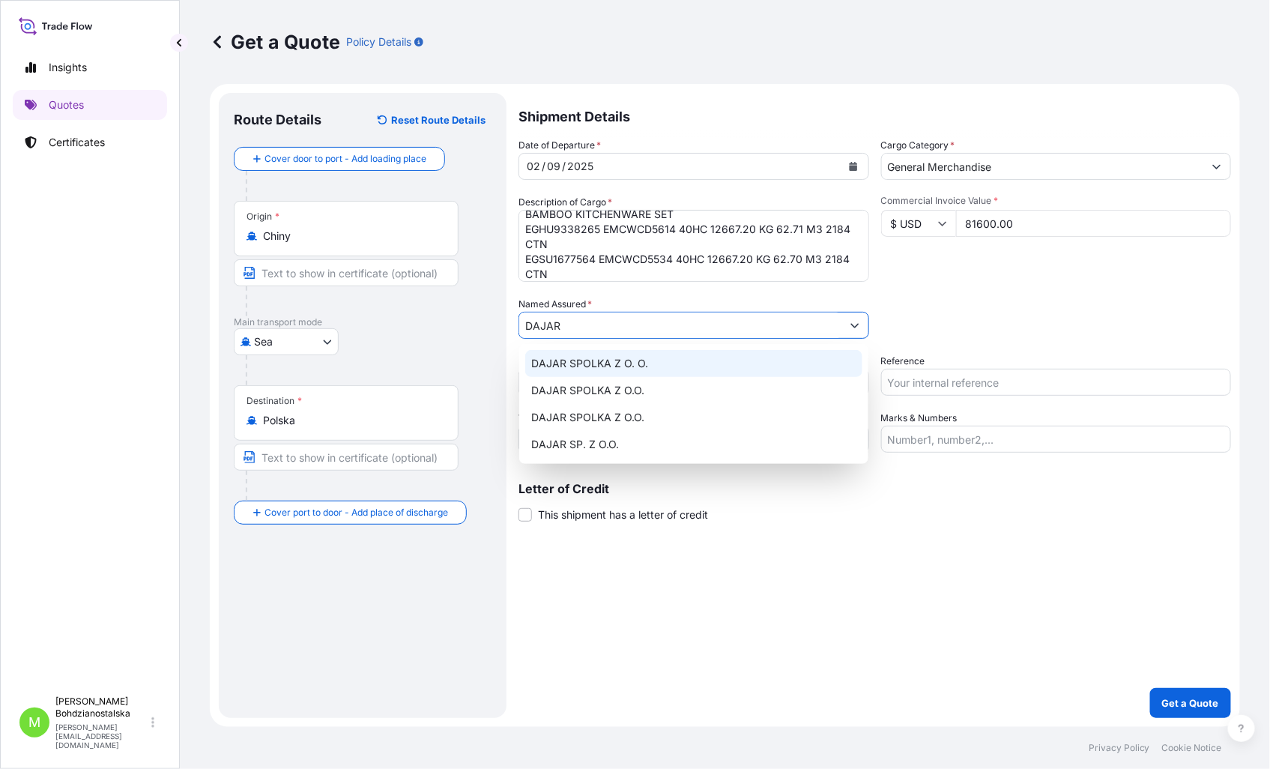
click at [613, 363] on span "DAJAR SPOLKA Z O. O." at bounding box center [589, 363] width 117 height 15
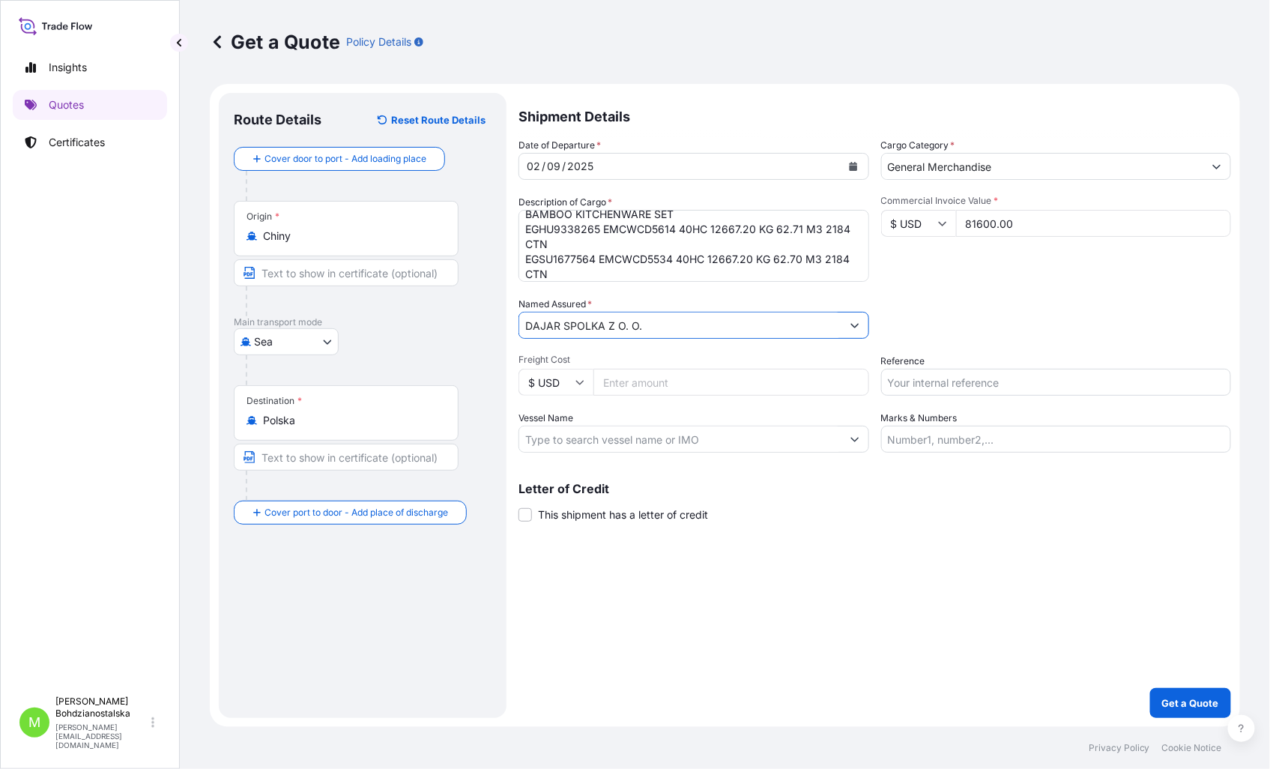
type input "DAJAR SPOLKA Z O. O."
click at [946, 384] on input "Reference" at bounding box center [1056, 382] width 351 height 27
click at [996, 378] on input "Reference" at bounding box center [1056, 382] width 351 height 27
type input "S02039924"
click at [885, 518] on div "Letter of Credit This shipment has a letter of credit Letter of credit * Letter…" at bounding box center [874, 502] width 712 height 40
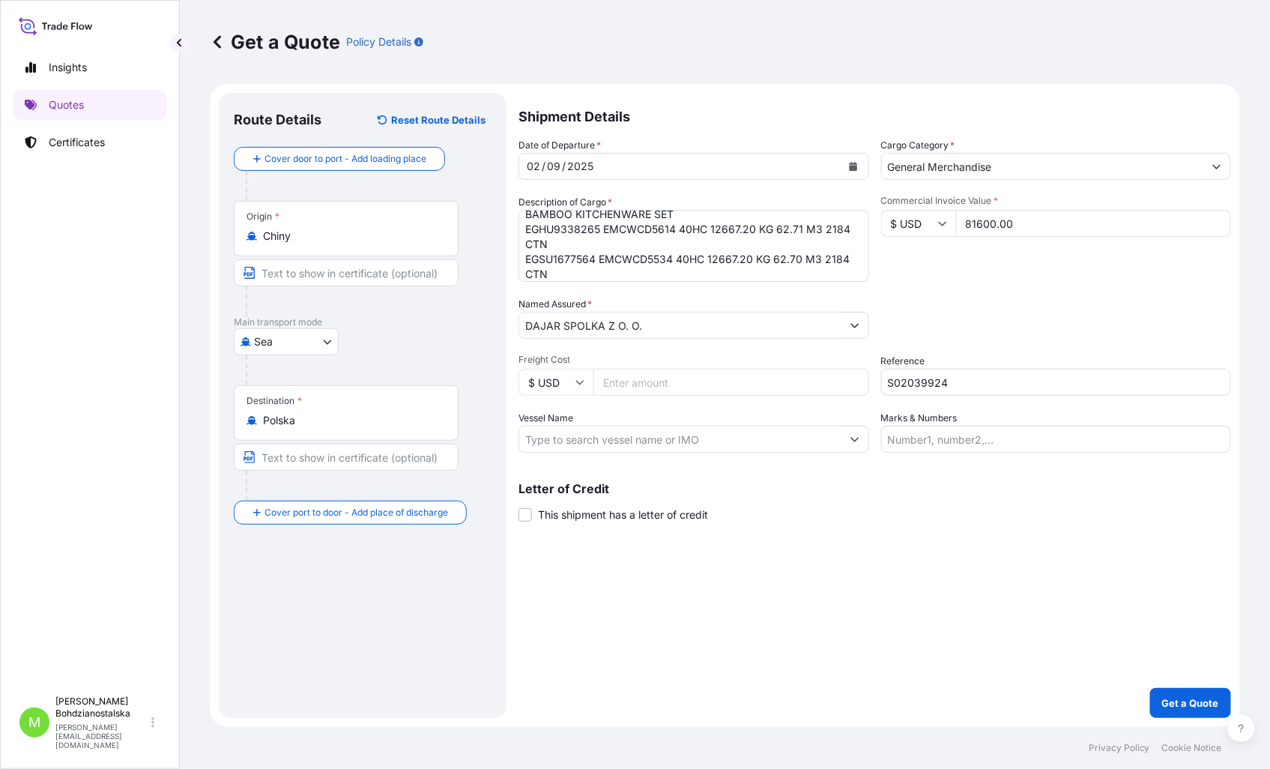
click at [648, 383] on input "Freight Cost" at bounding box center [731, 382] width 276 height 27
click at [931, 614] on div "Shipment Details Date of Departure * 02 / 09 / 2025 Cargo Category * General Me…" at bounding box center [874, 405] width 712 height 625
click at [644, 390] on input "6180" at bounding box center [731, 382] width 276 height 27
type input "6180.00"
click at [841, 585] on div "Shipment Details Date of Departure * 02 / 09 / 2025 Cargo Category * General Me…" at bounding box center [874, 405] width 712 height 625
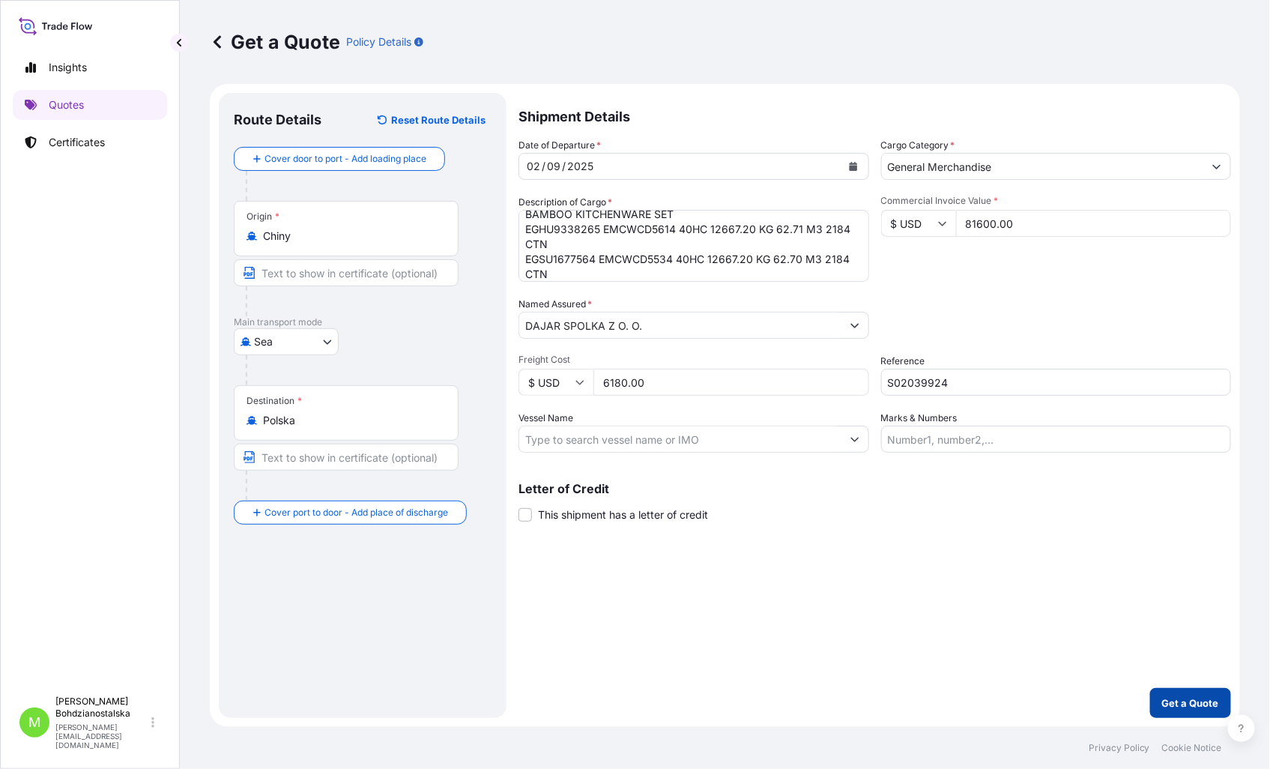
click at [1181, 698] on p "Get a Quote" at bounding box center [1190, 702] width 57 height 15
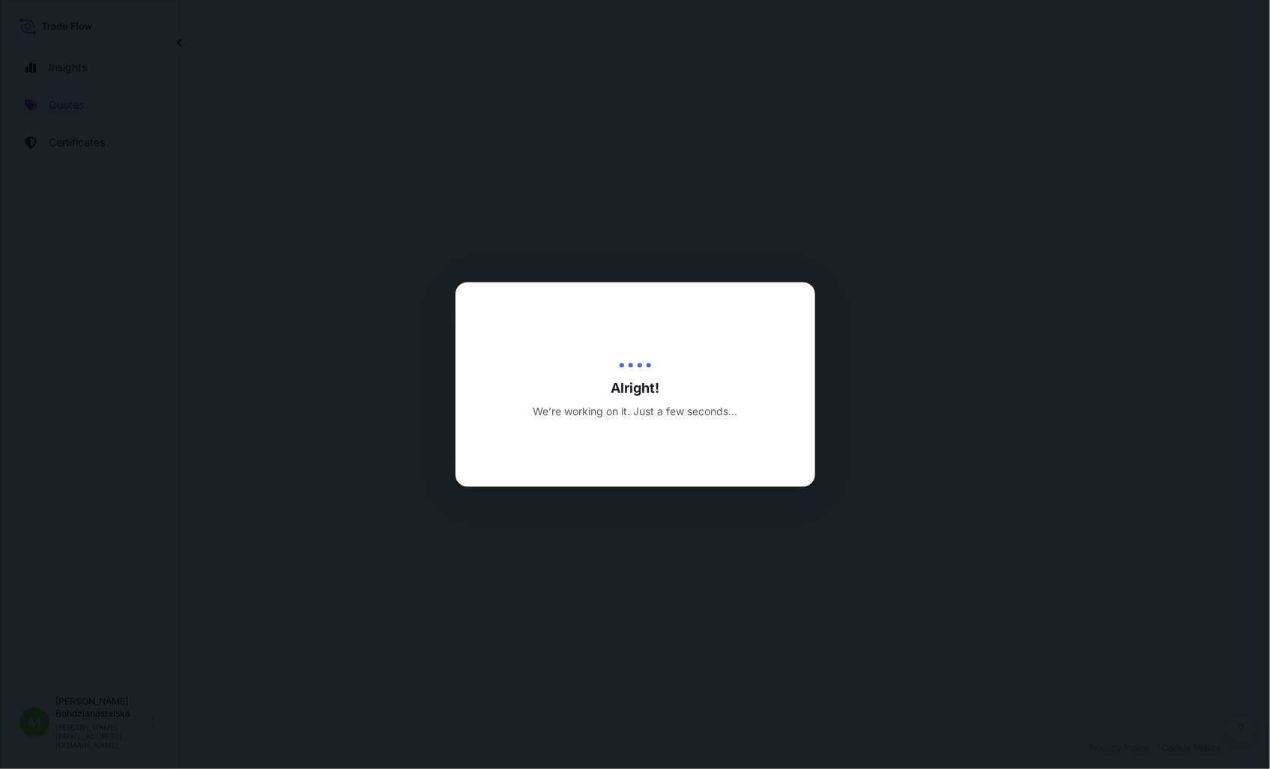
select select "Sea"
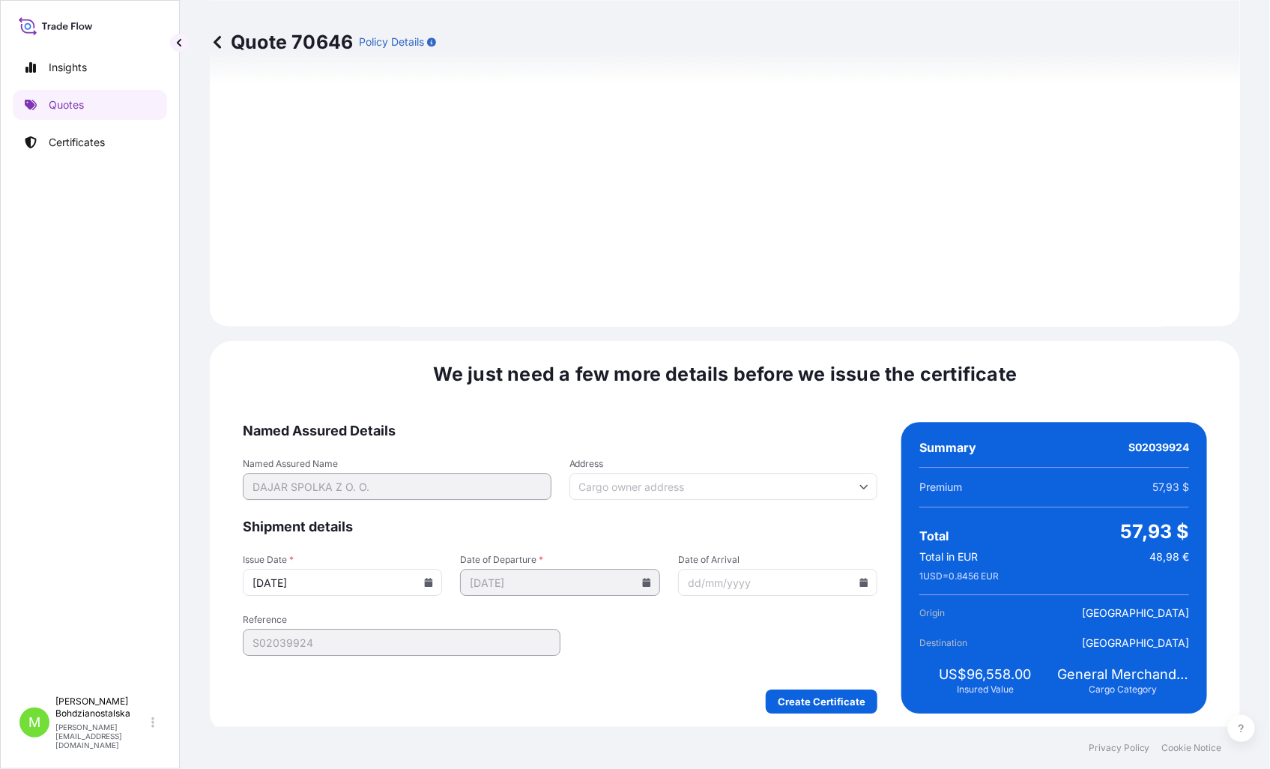
scroll to position [1532, 0]
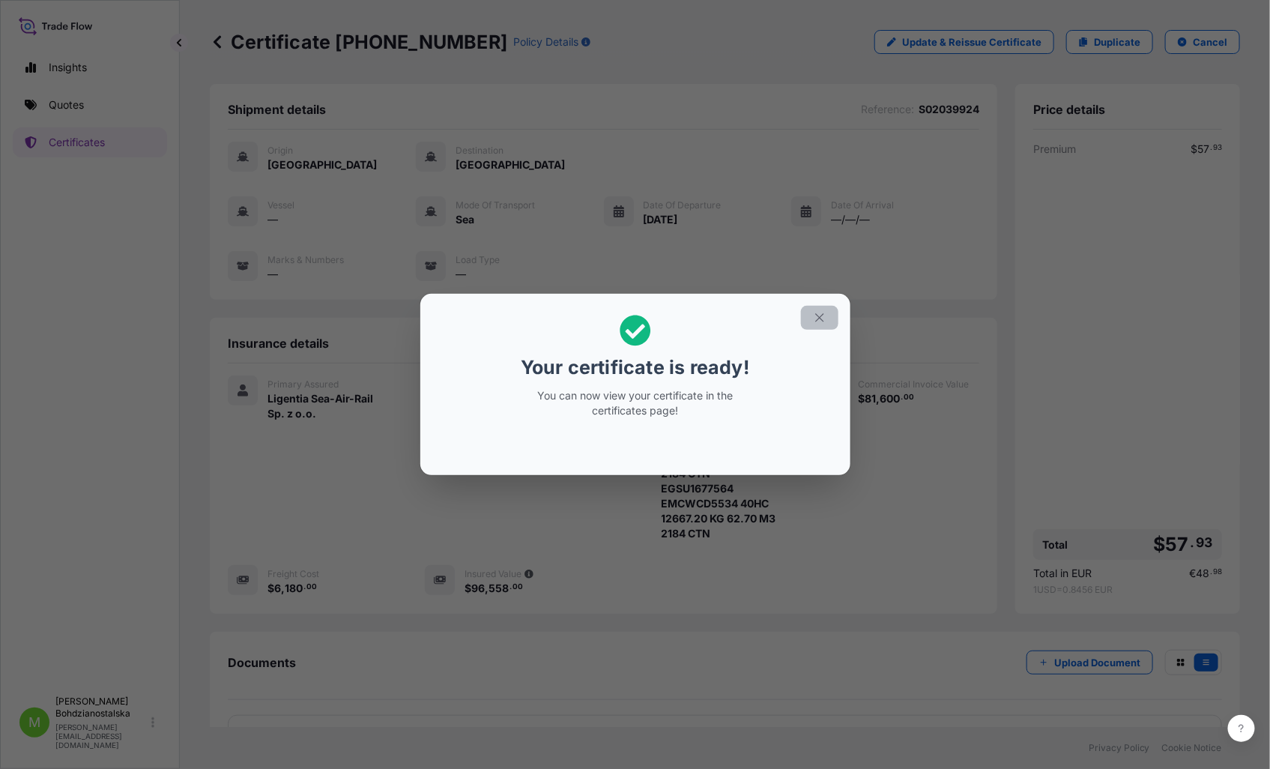
click at [817, 318] on icon "button" at bounding box center [819, 317] width 13 height 13
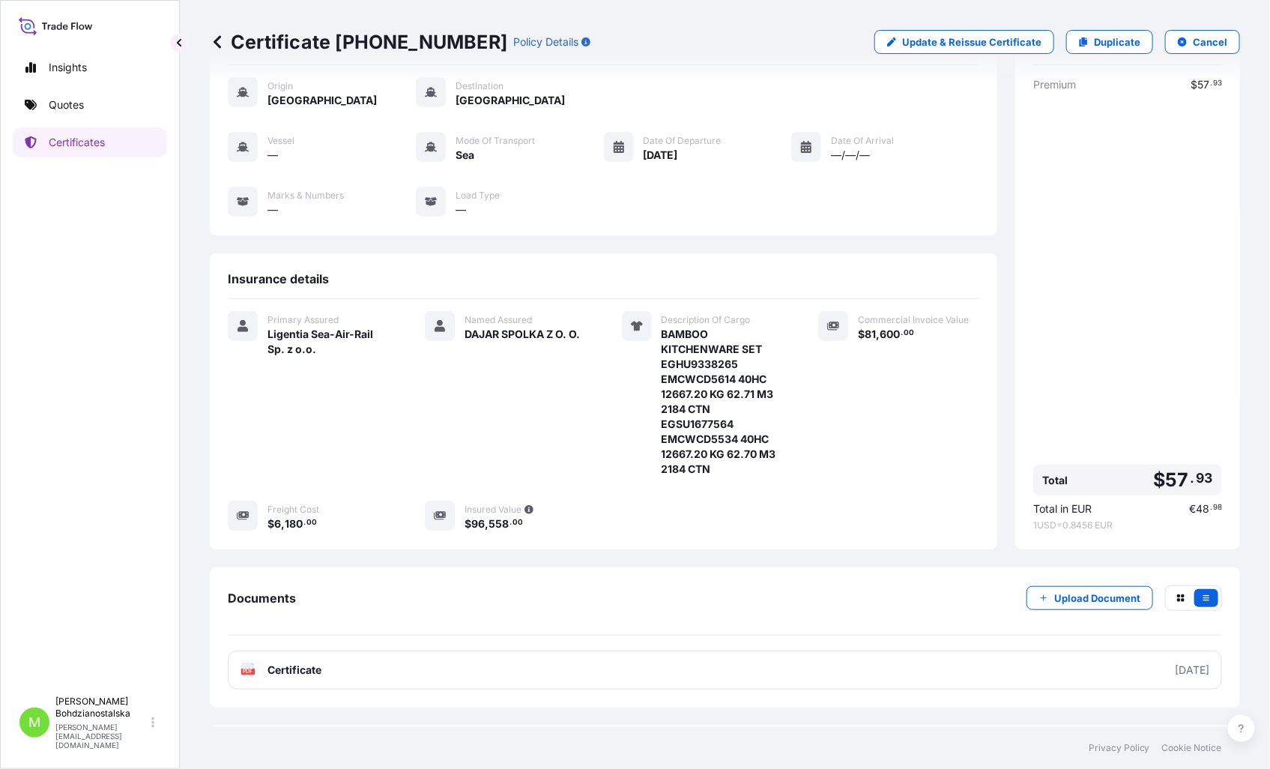
scroll to position [112, 0]
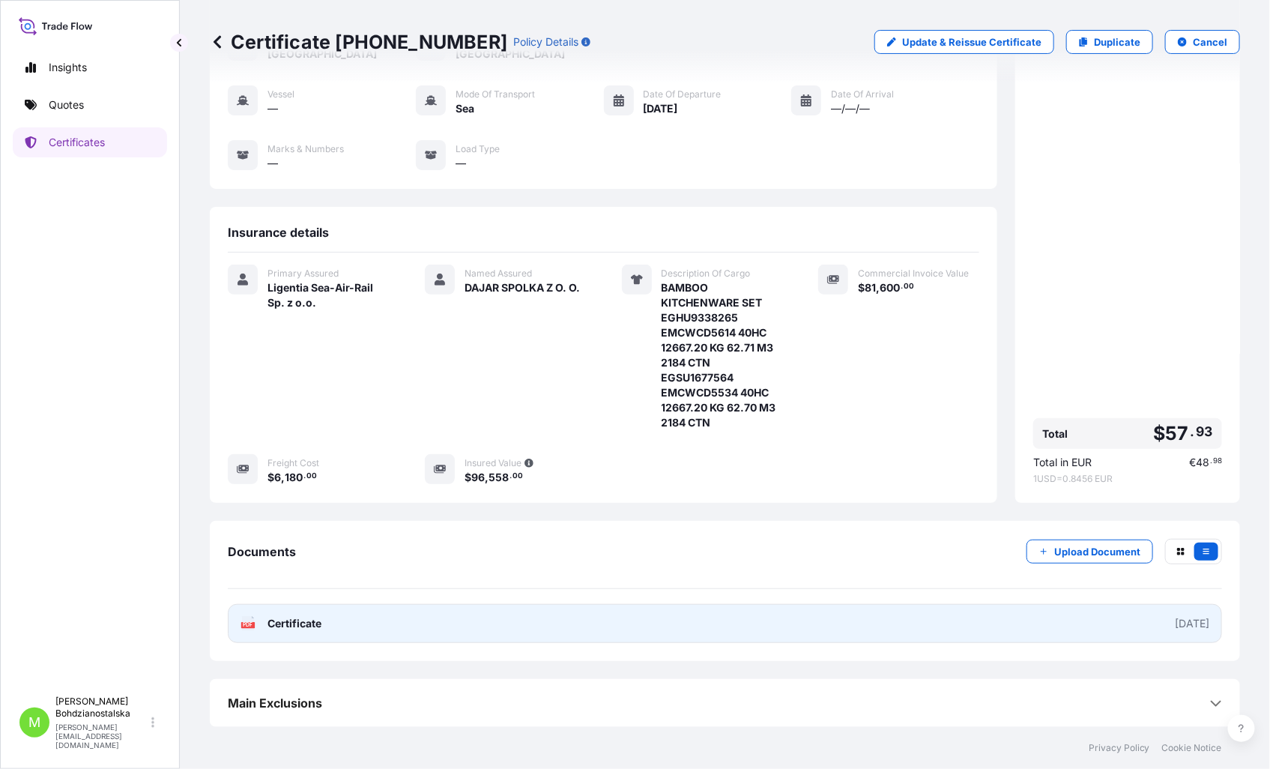
click at [327, 624] on link "PDF Certificate [DATE]" at bounding box center [725, 623] width 994 height 39
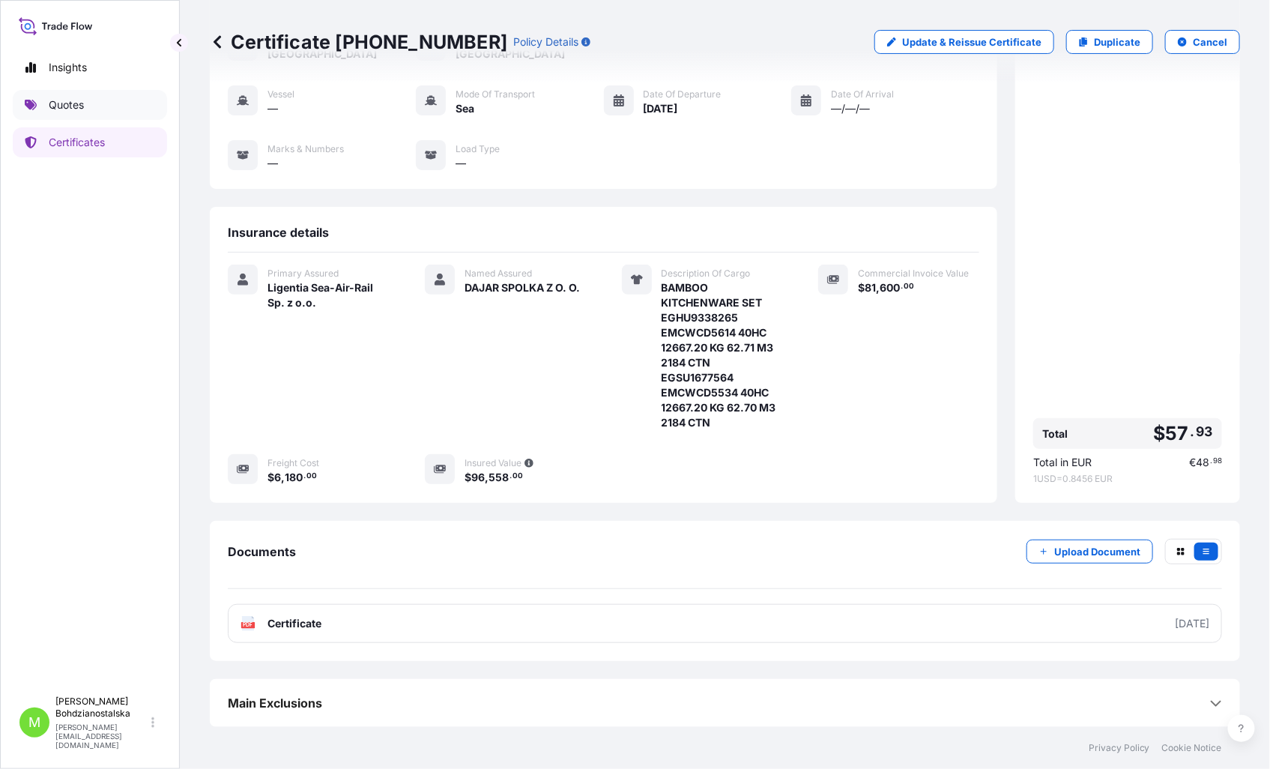
click at [79, 103] on p "Quotes" at bounding box center [66, 104] width 35 height 15
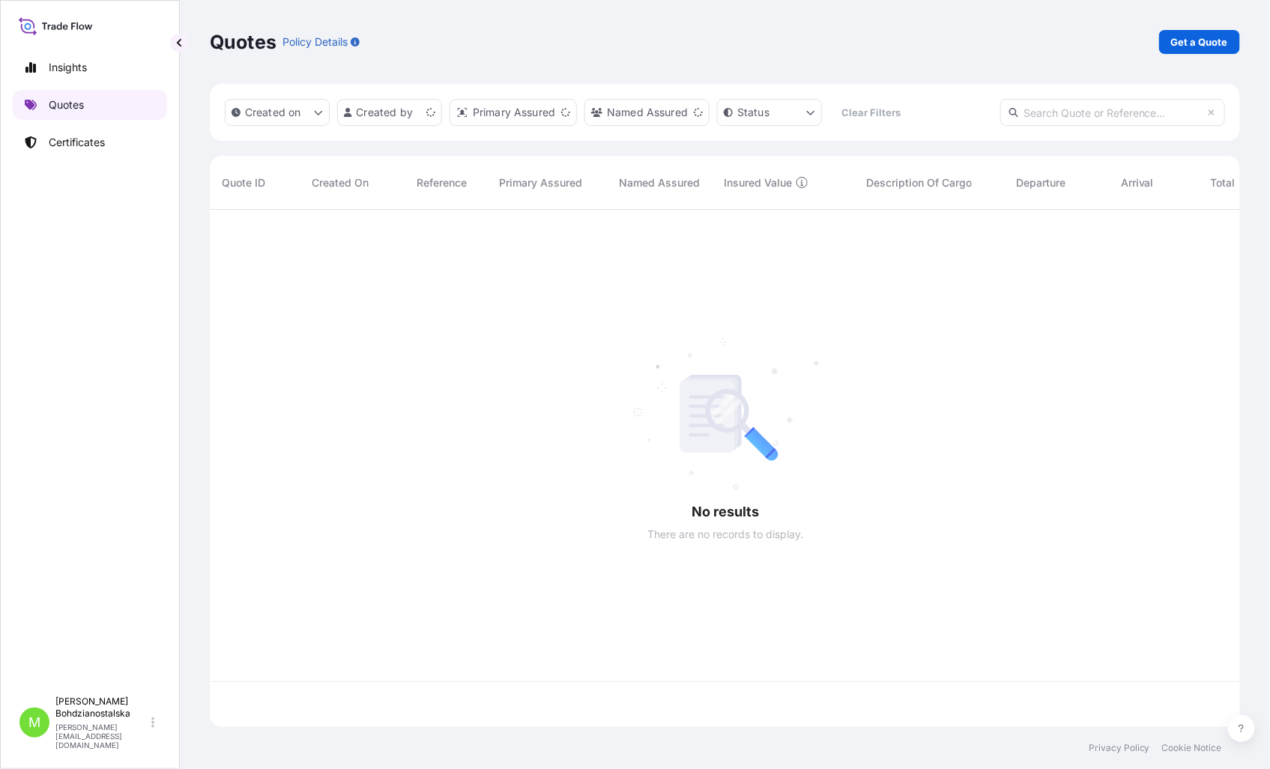
scroll to position [513, 1017]
click at [1190, 45] on p "Get a Quote" at bounding box center [1199, 41] width 57 height 15
select select "Sea"
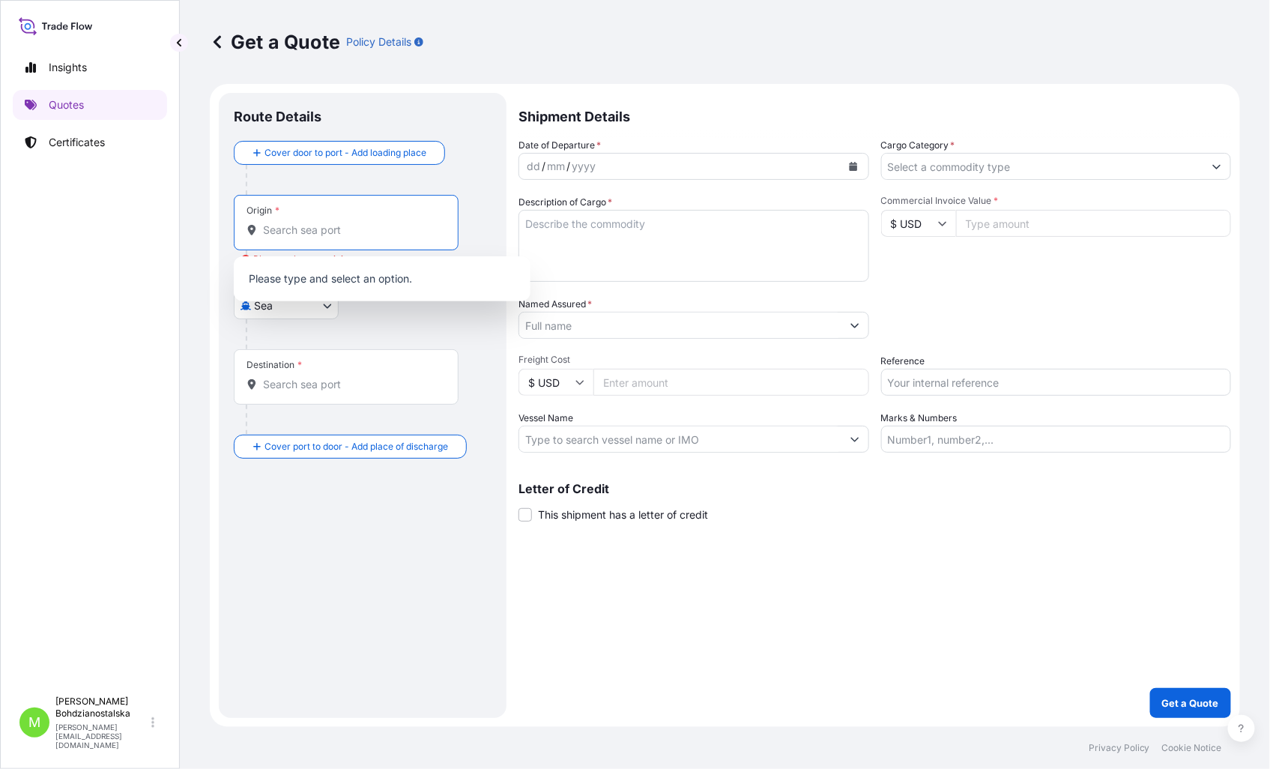
click at [286, 236] on input "Origin * Please select an origin" at bounding box center [351, 229] width 177 height 15
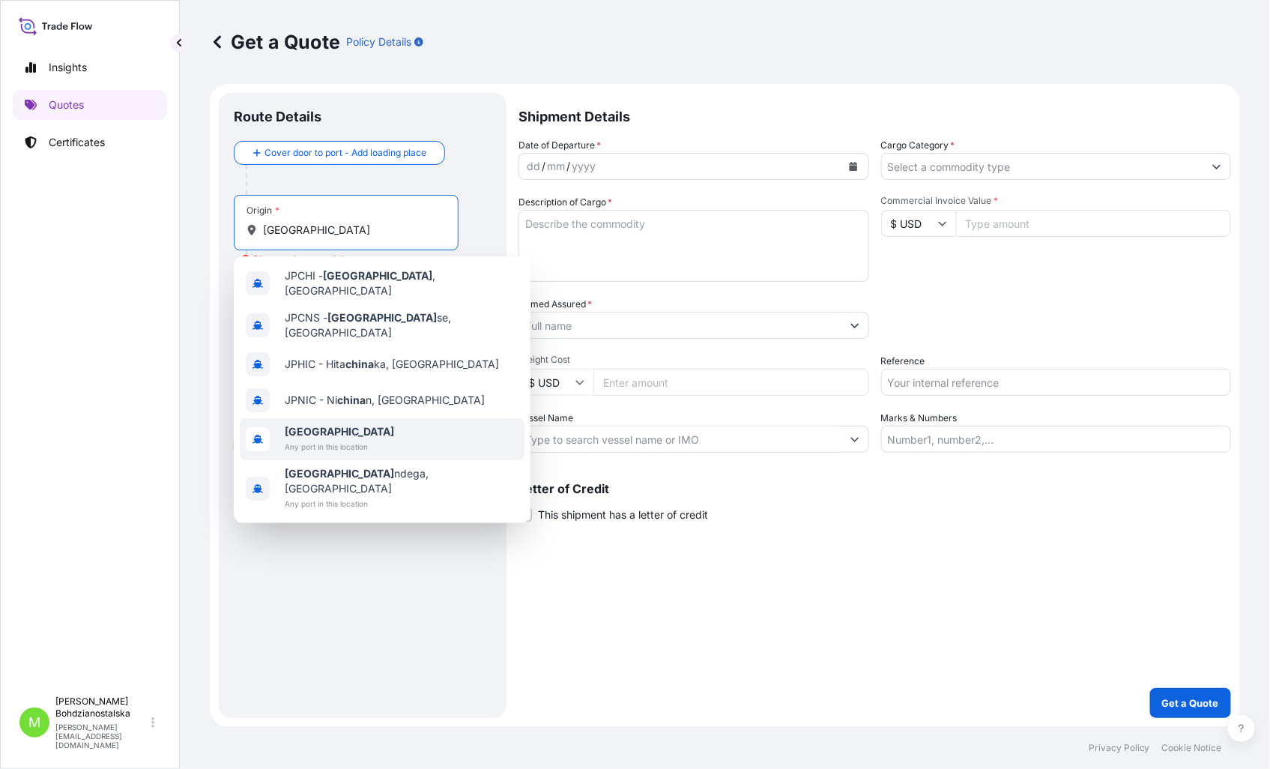
click at [357, 424] on span "[GEOGRAPHIC_DATA]" at bounding box center [339, 431] width 109 height 15
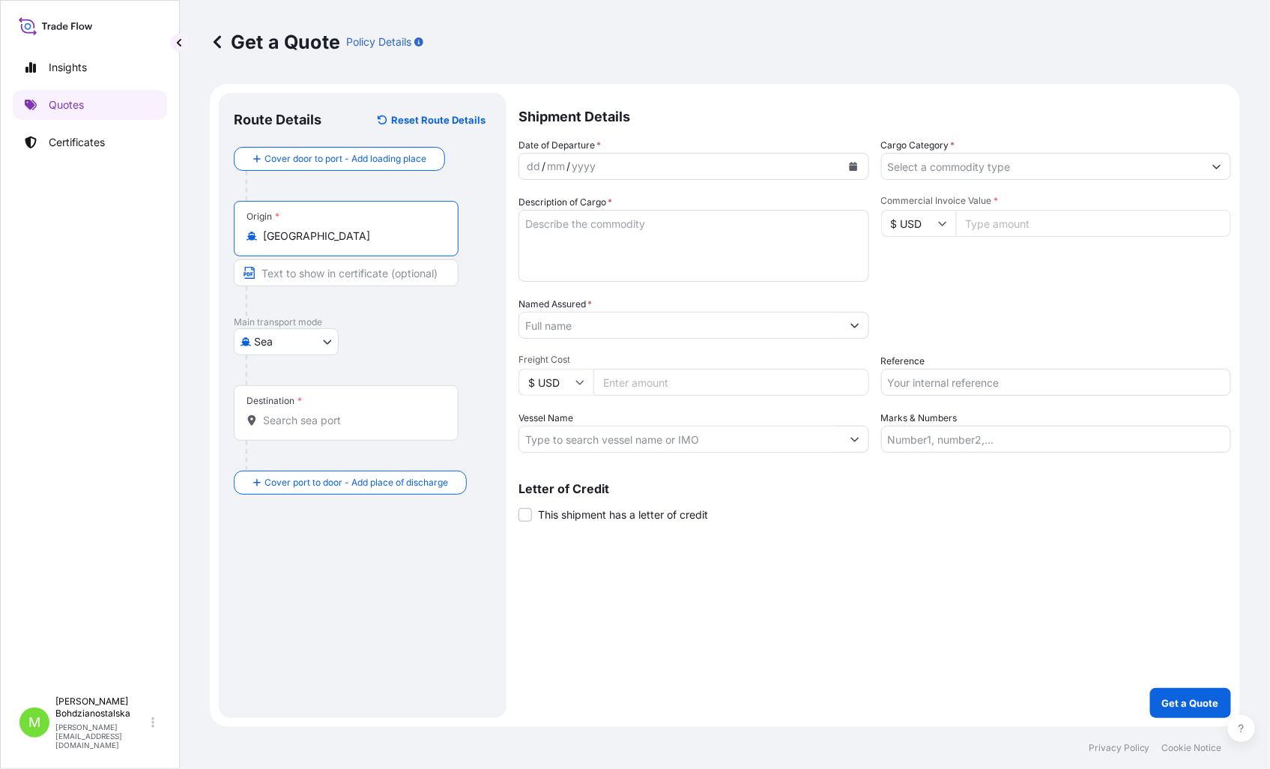
type input "[GEOGRAPHIC_DATA]"
click at [289, 429] on div "Destination *" at bounding box center [349, 412] width 230 height 55
click at [289, 428] on input "Destination *" at bounding box center [354, 420] width 182 height 15
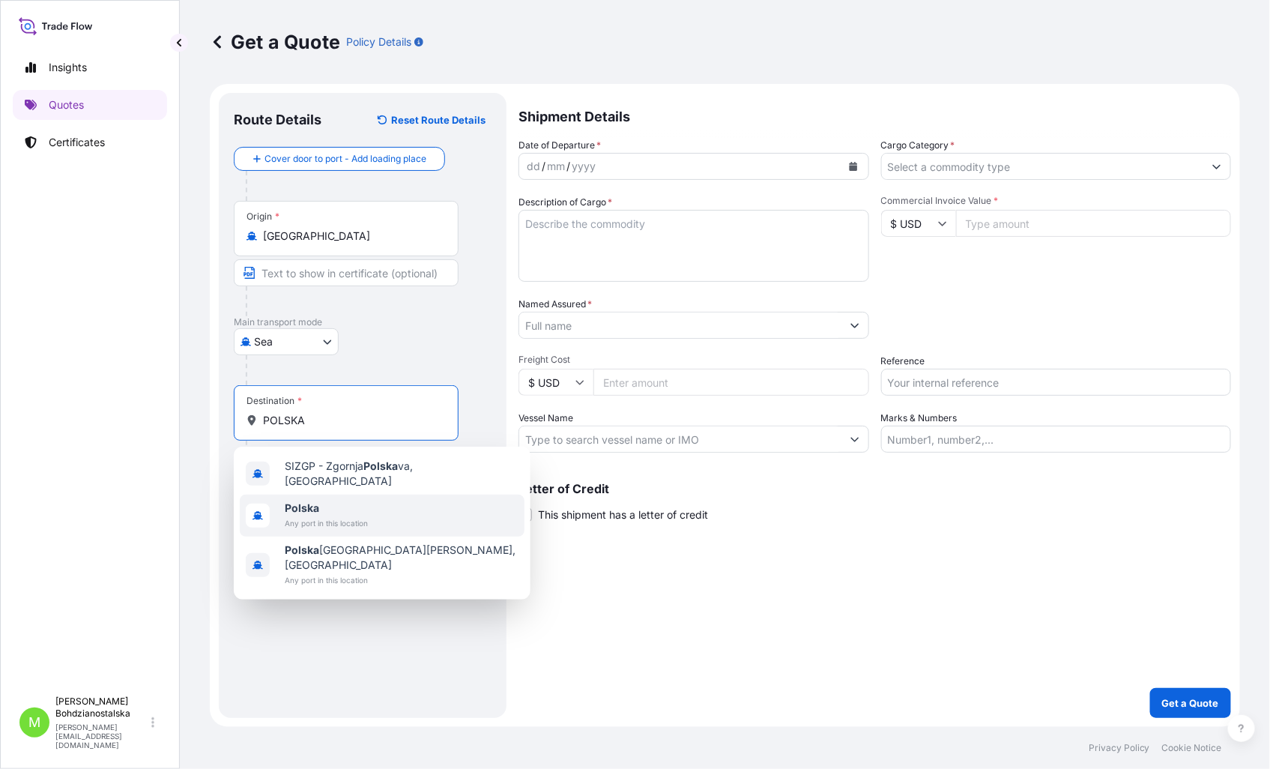
click at [317, 501] on b "Polska" at bounding box center [302, 507] width 34 height 13
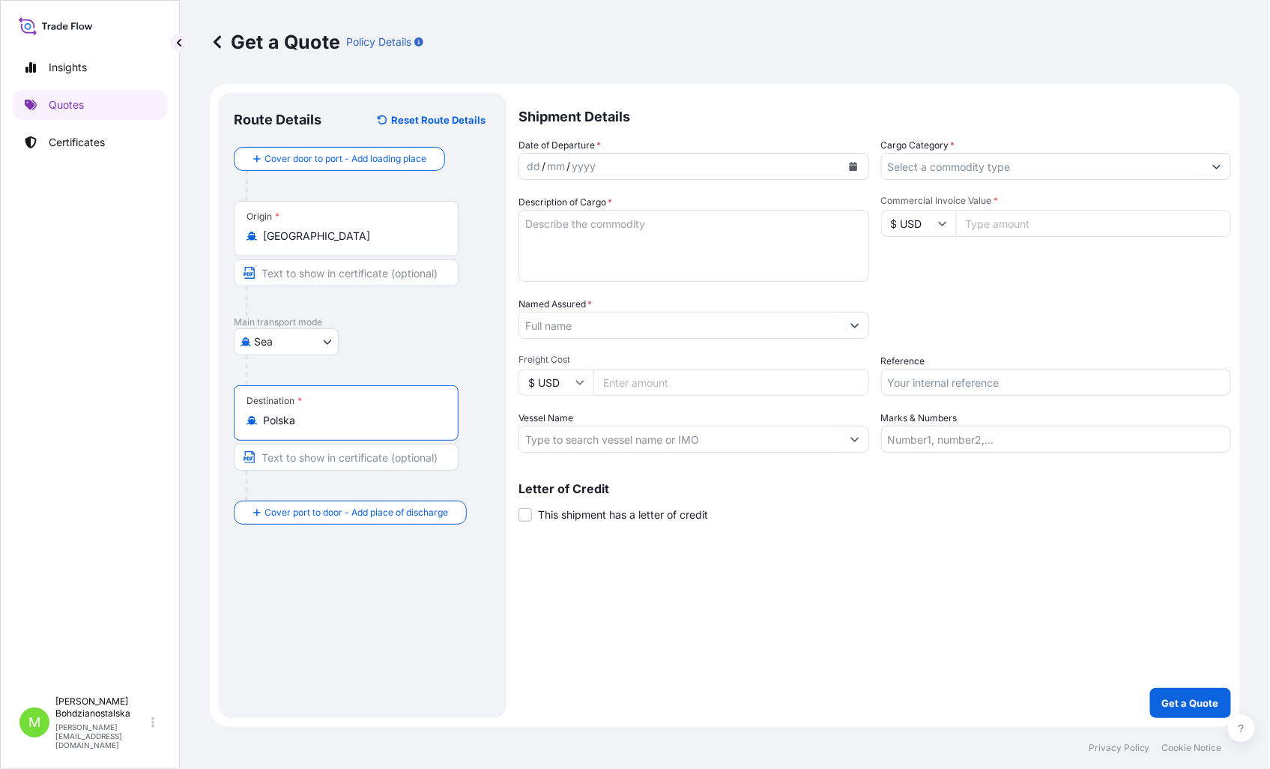
type input "Polska"
click at [536, 154] on div "dd / mm / yyyy" at bounding box center [683, 166] width 319 height 27
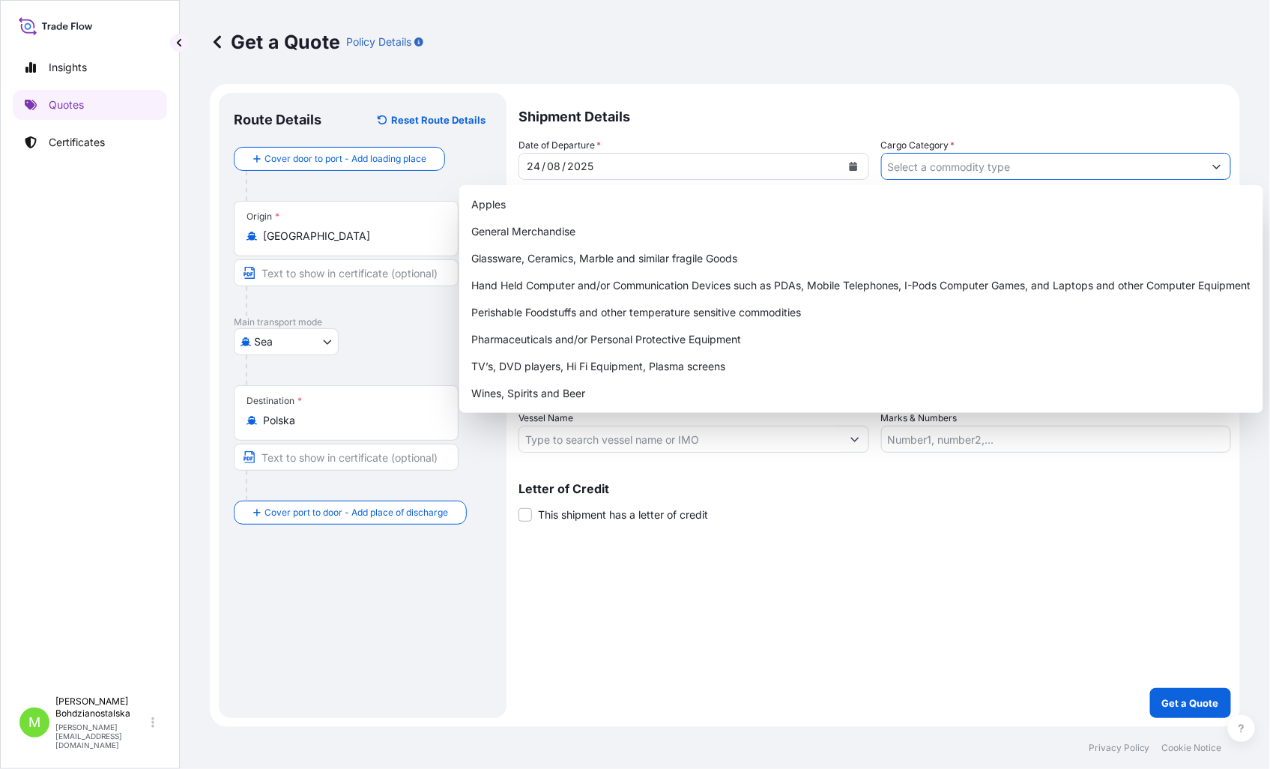
click at [925, 165] on input "Cargo Category *" at bounding box center [1043, 166] width 322 height 27
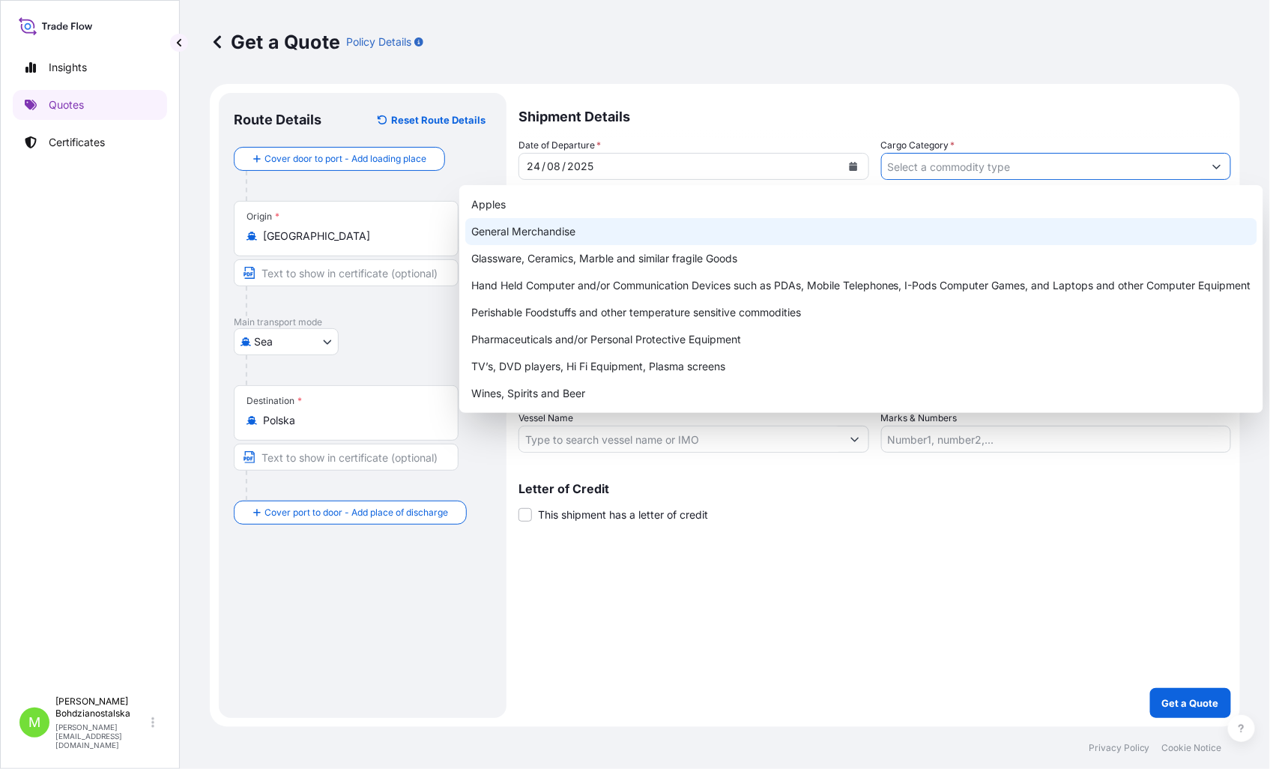
click at [521, 234] on div "General Merchandise" at bounding box center [861, 231] width 792 height 27
type input "General Merchandise"
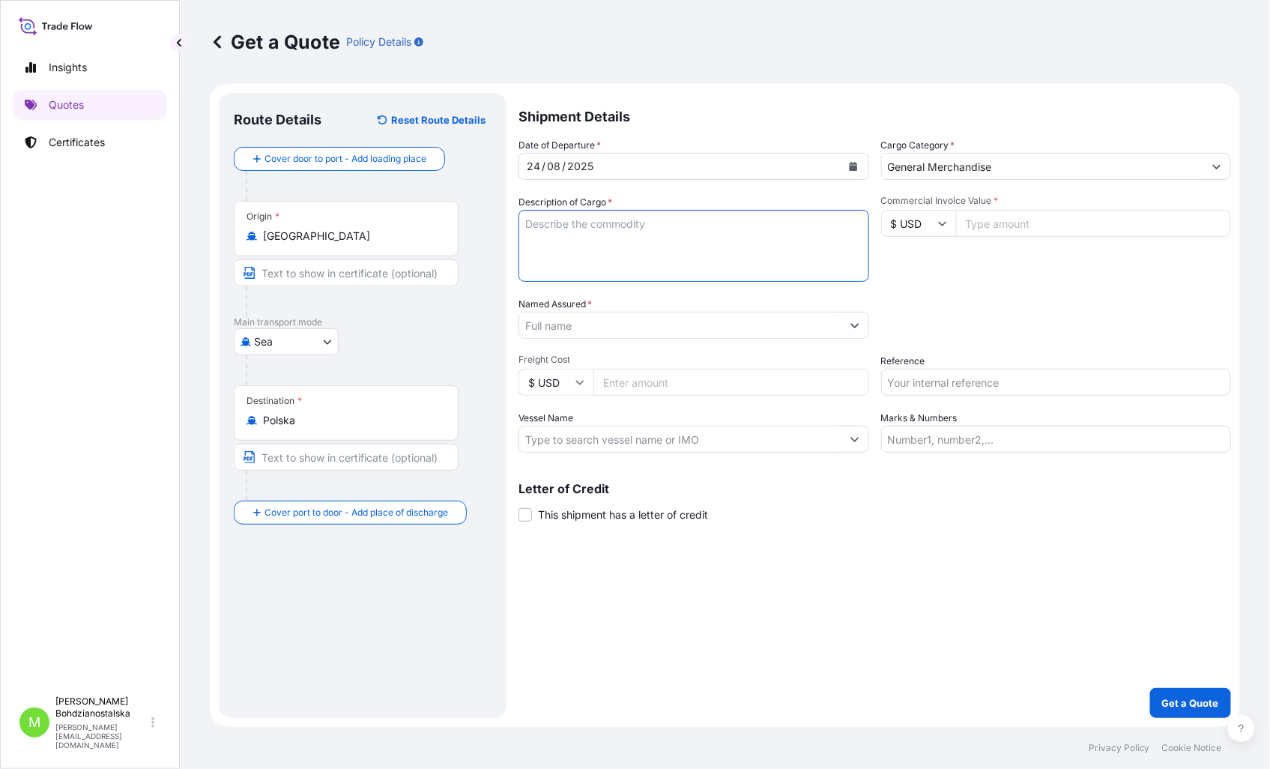
click at [575, 235] on textarea "Description of Cargo *" at bounding box center [693, 246] width 351 height 72
paste textarea "DOUBLEWALL"
type textarea "DOUBLEWALL CUPS"
click at [987, 217] on input "Commercial Invoice Value *" at bounding box center [1094, 223] width 276 height 27
paste input "47023.00"
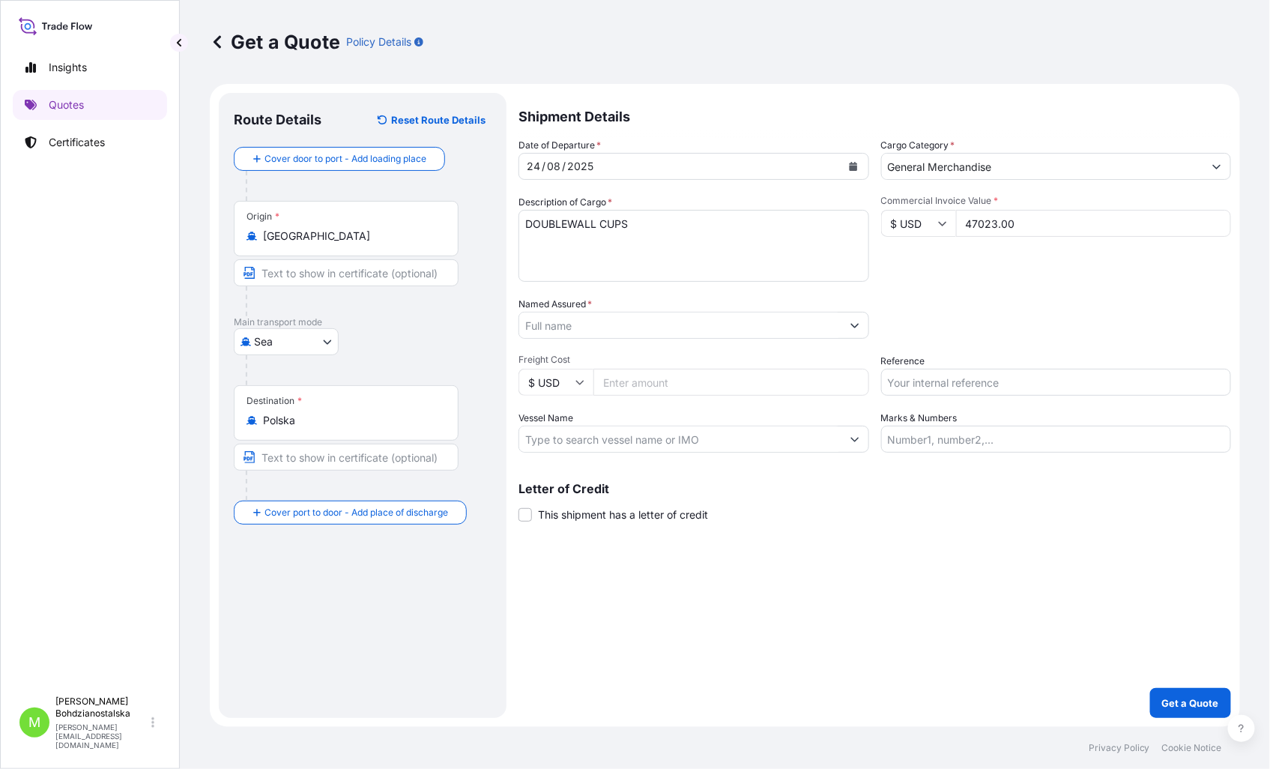
type input "47023.00"
click at [551, 242] on textarea "DOUBLEWALL CUPS" at bounding box center [693, 246] width 351 height 72
click at [668, 229] on textarea "DOUBLEWALL CUPS" at bounding box center [693, 246] width 351 height 72
paste textarea "FFAU5651348 OOLKFH1852 40HC 9771.00 KG 68.00 M3 853 CTN"
type textarea "DOUBLEWALL CUPS FFAU5651348 OOLKFH1852 40HC 9771.00 KG 68.00 M3 853 CTN"
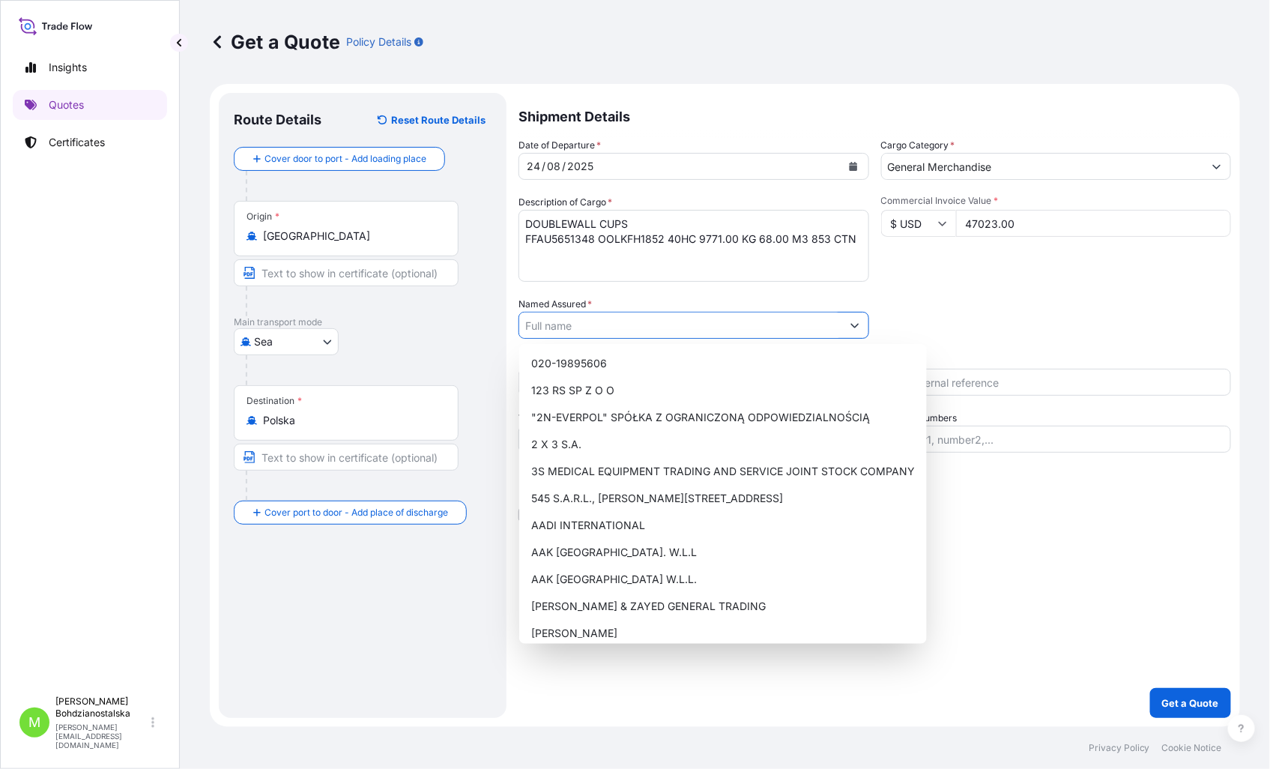
click at [547, 327] on input "Named Assured *" at bounding box center [680, 325] width 322 height 27
click at [553, 320] on input "Named Assured *" at bounding box center [680, 325] width 322 height 27
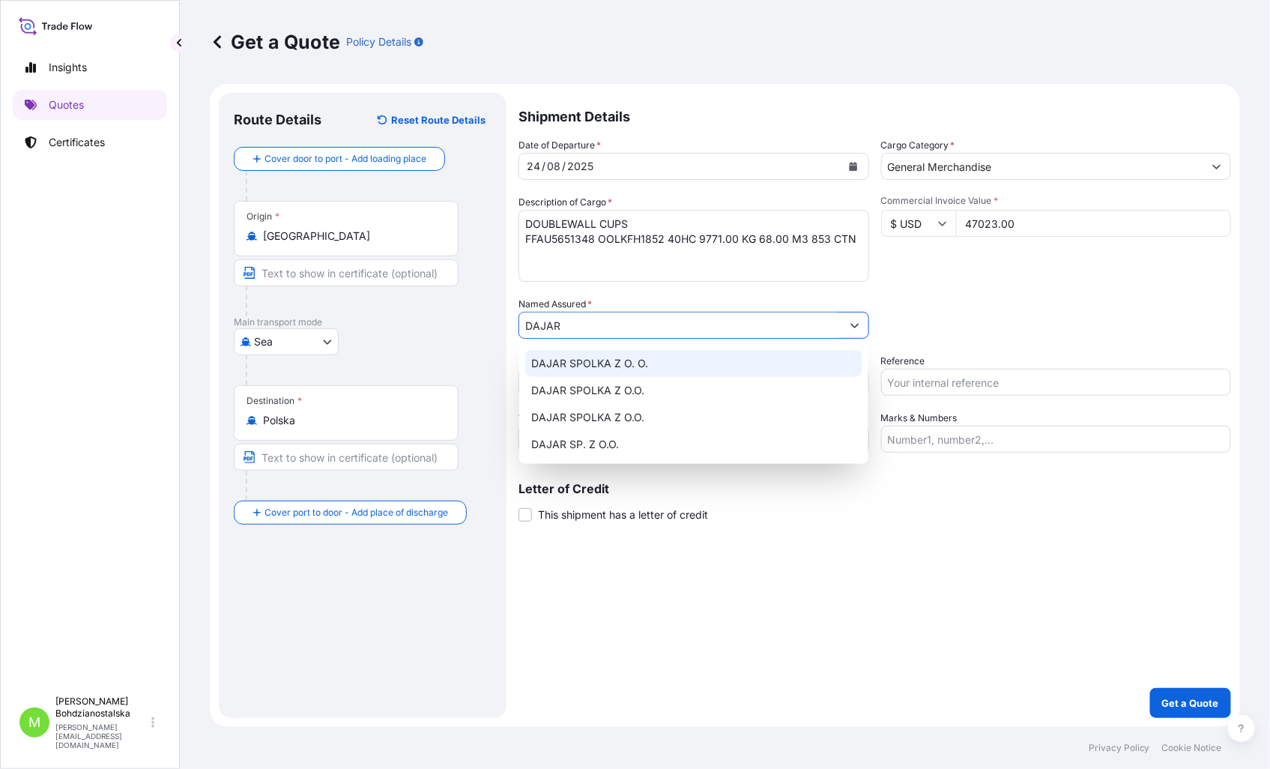
click at [616, 368] on span "DAJAR SPOLKA Z O. O." at bounding box center [589, 363] width 117 height 15
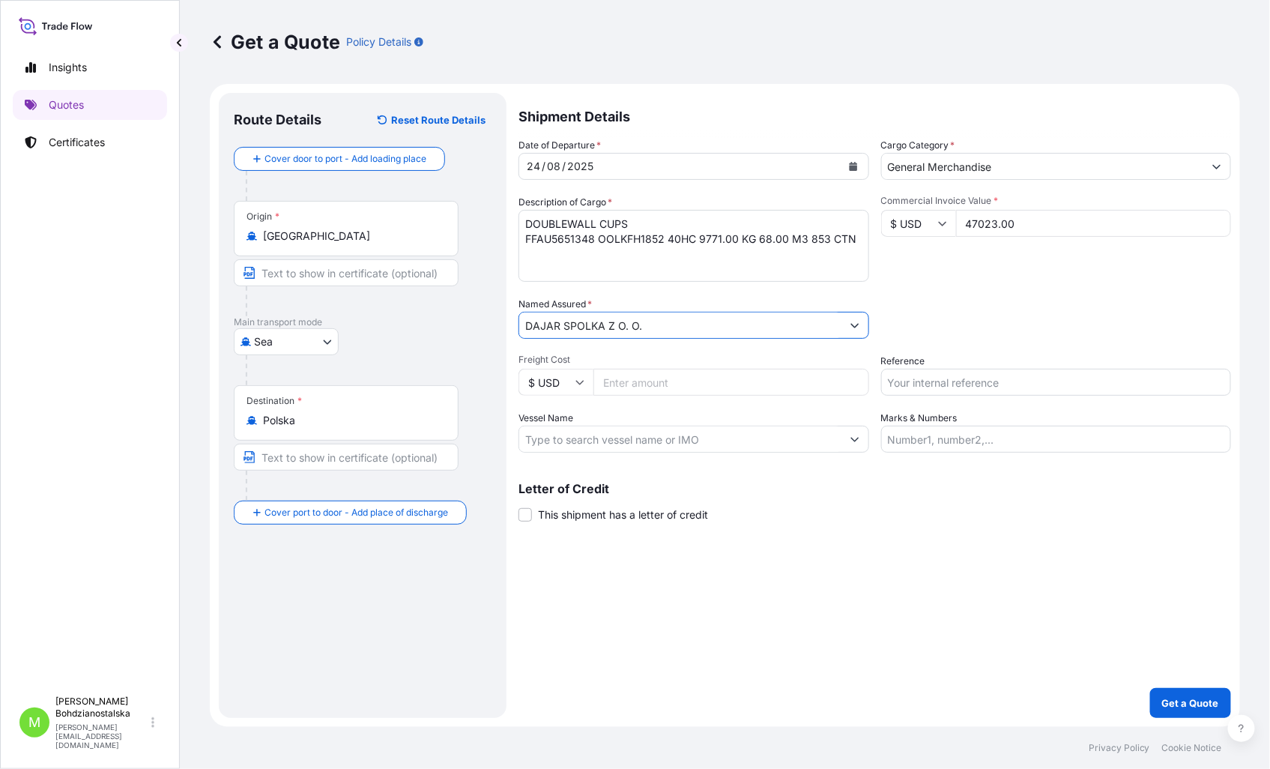
type input "DAJAR SPOLKA Z O. O."
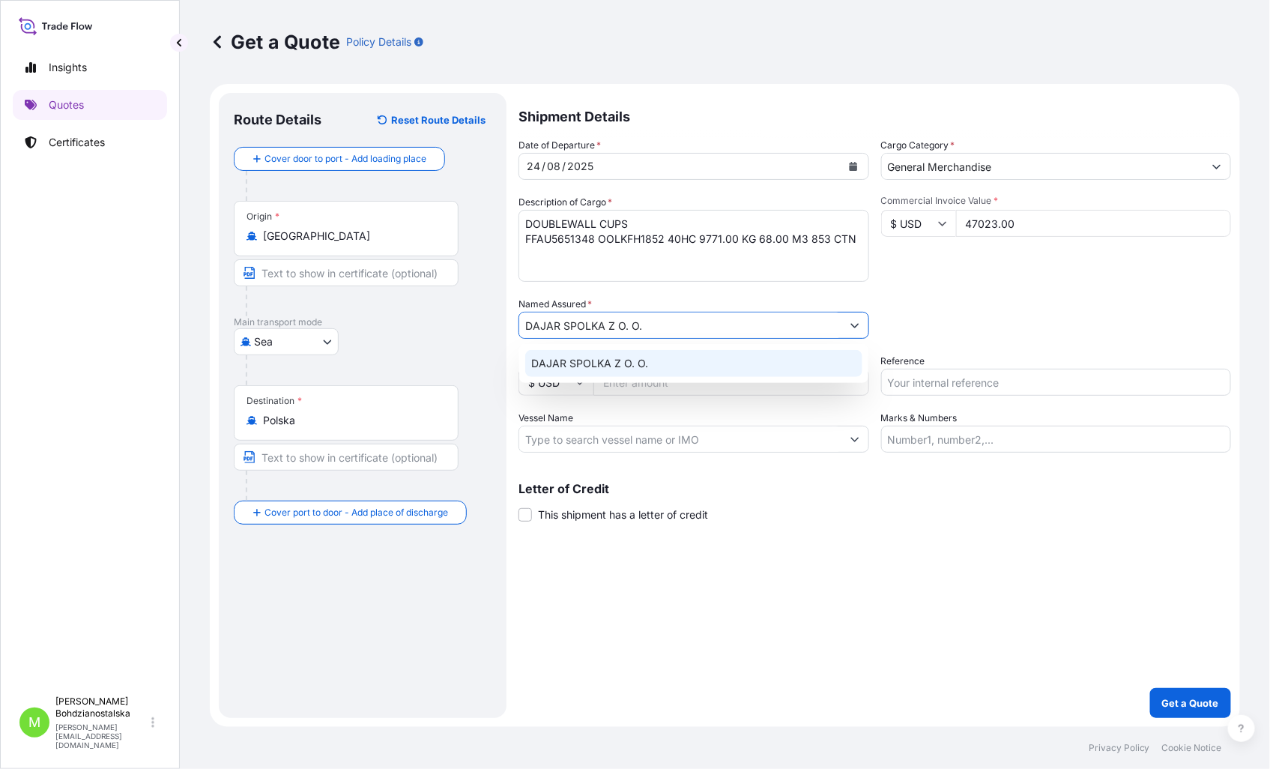
click at [653, 370] on div "DAJAR SPOLKA Z O. O." at bounding box center [693, 363] width 337 height 27
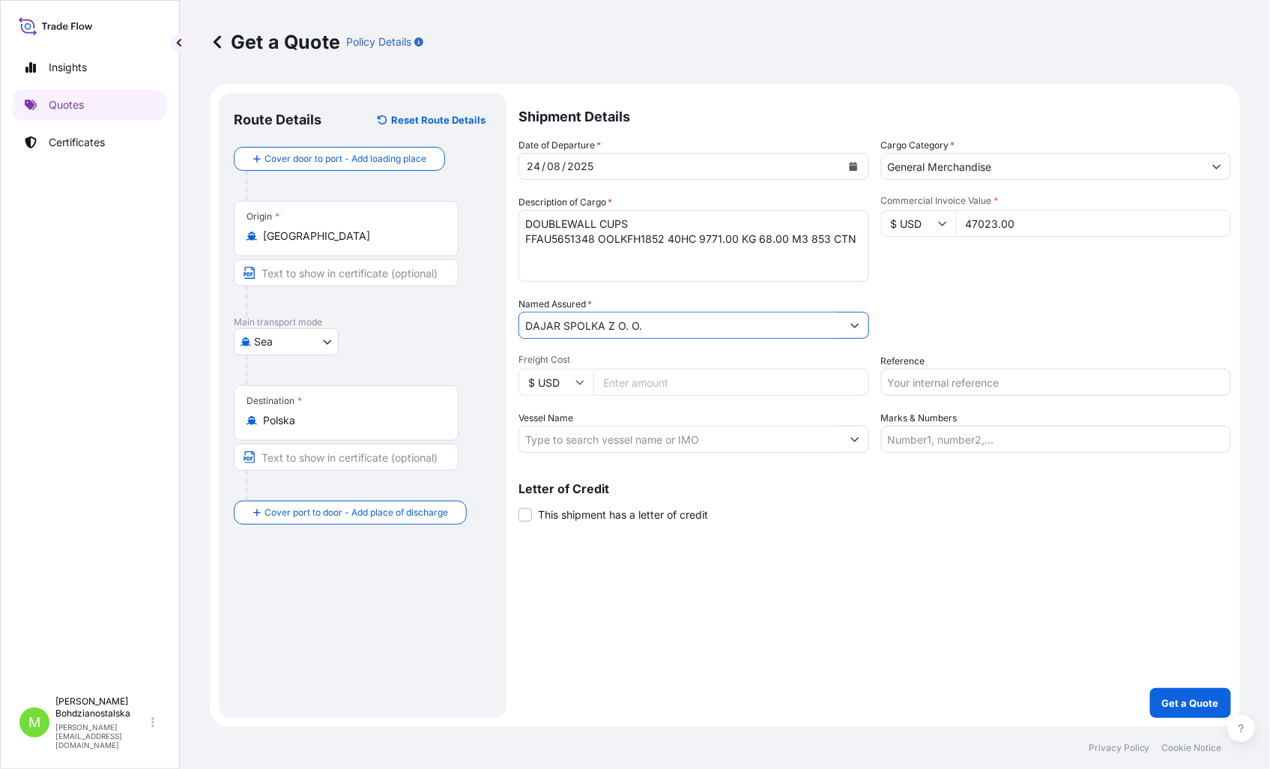
click at [939, 598] on div "Shipment Details Date of Departure * 24 / 08 / 2025 Cargo Category * General Me…" at bounding box center [874, 405] width 712 height 625
click at [912, 388] on input "Reference" at bounding box center [1056, 382] width 351 height 27
click at [960, 373] on input "Reference" at bounding box center [1056, 382] width 351 height 27
type input "S02027940"
click at [731, 672] on div "Shipment Details Date of Departure * 24 / 08 / 2025 Cargo Category * General Me…" at bounding box center [874, 405] width 712 height 625
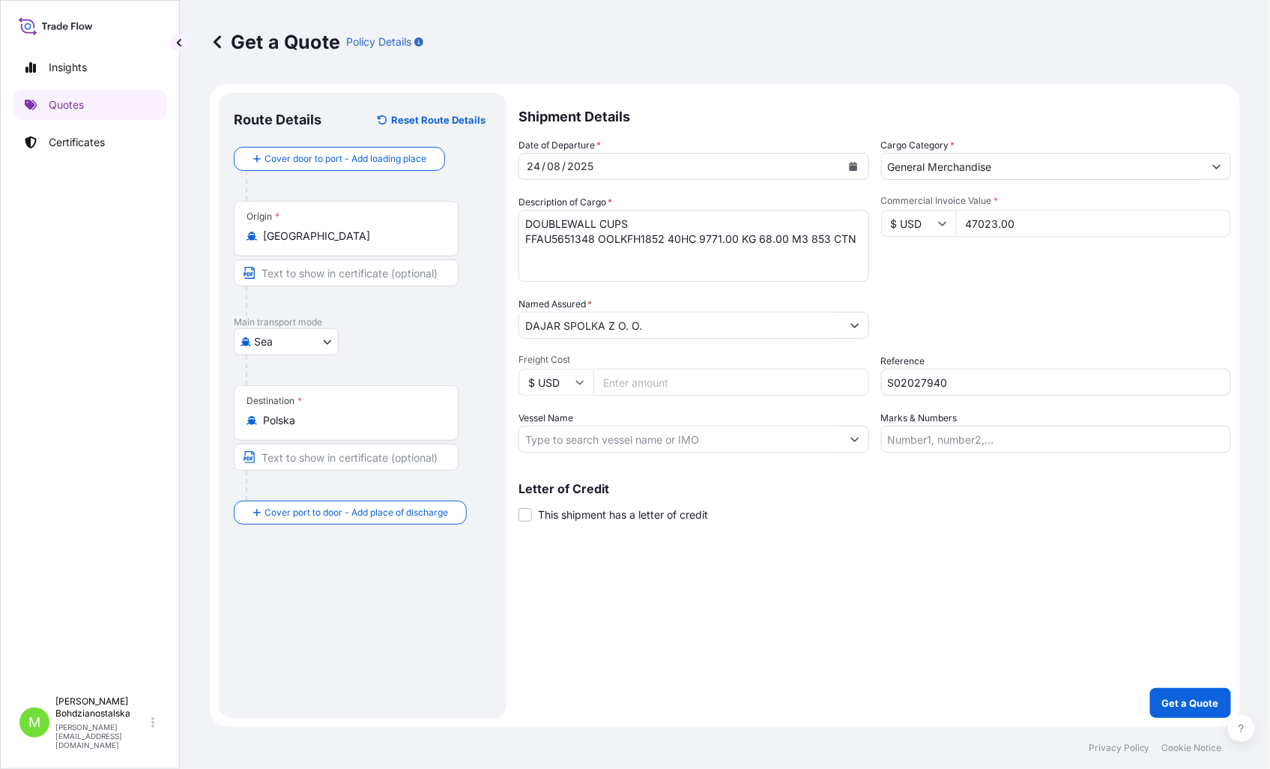
click at [641, 380] on input "Freight Cost" at bounding box center [731, 382] width 276 height 27
click at [721, 572] on div "Shipment Details Date of Departure * 24 / 08 / 2025 Cargo Category * General Me…" at bounding box center [874, 405] width 712 height 625
click at [635, 382] on input "3225" at bounding box center [731, 382] width 276 height 27
type input "3225.00"
click at [939, 619] on div "Shipment Details Date of Departure * 24 / 08 / 2025 Cargo Category * General Me…" at bounding box center [874, 405] width 712 height 625
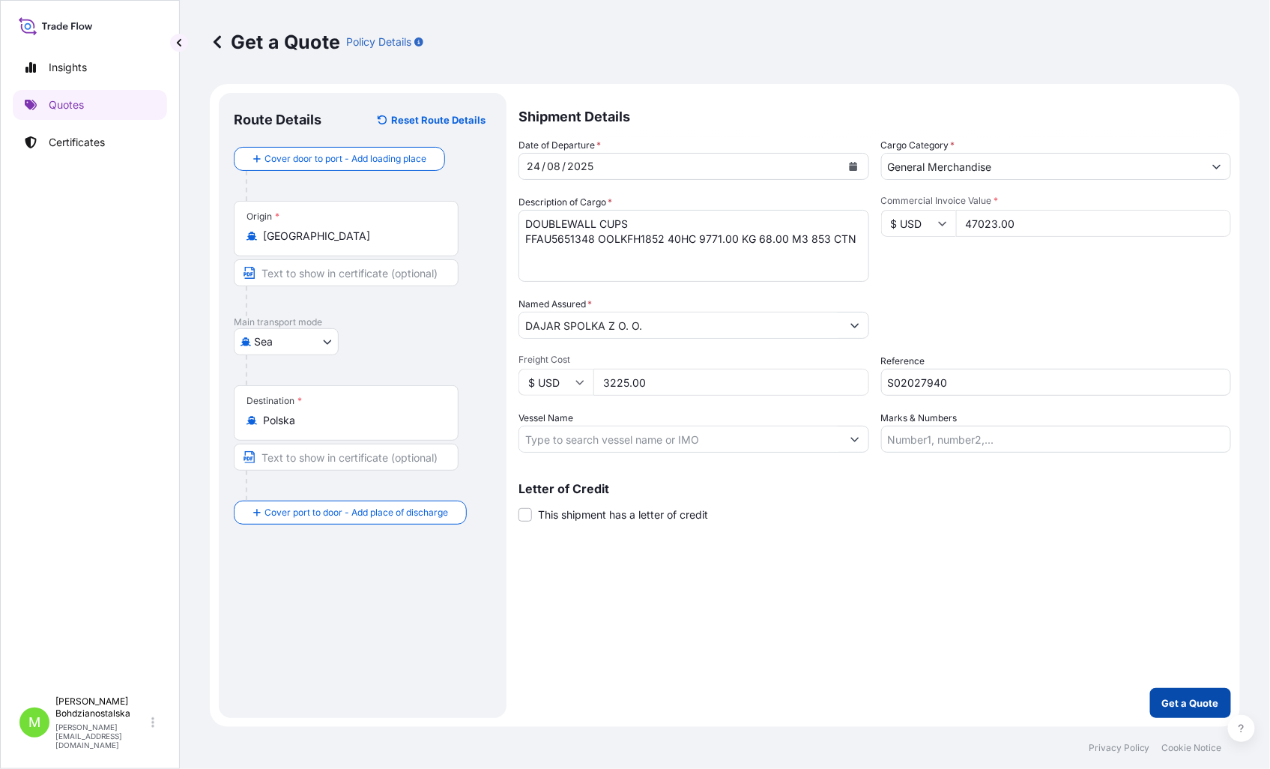
click at [1187, 700] on p "Get a Quote" at bounding box center [1190, 702] width 57 height 15
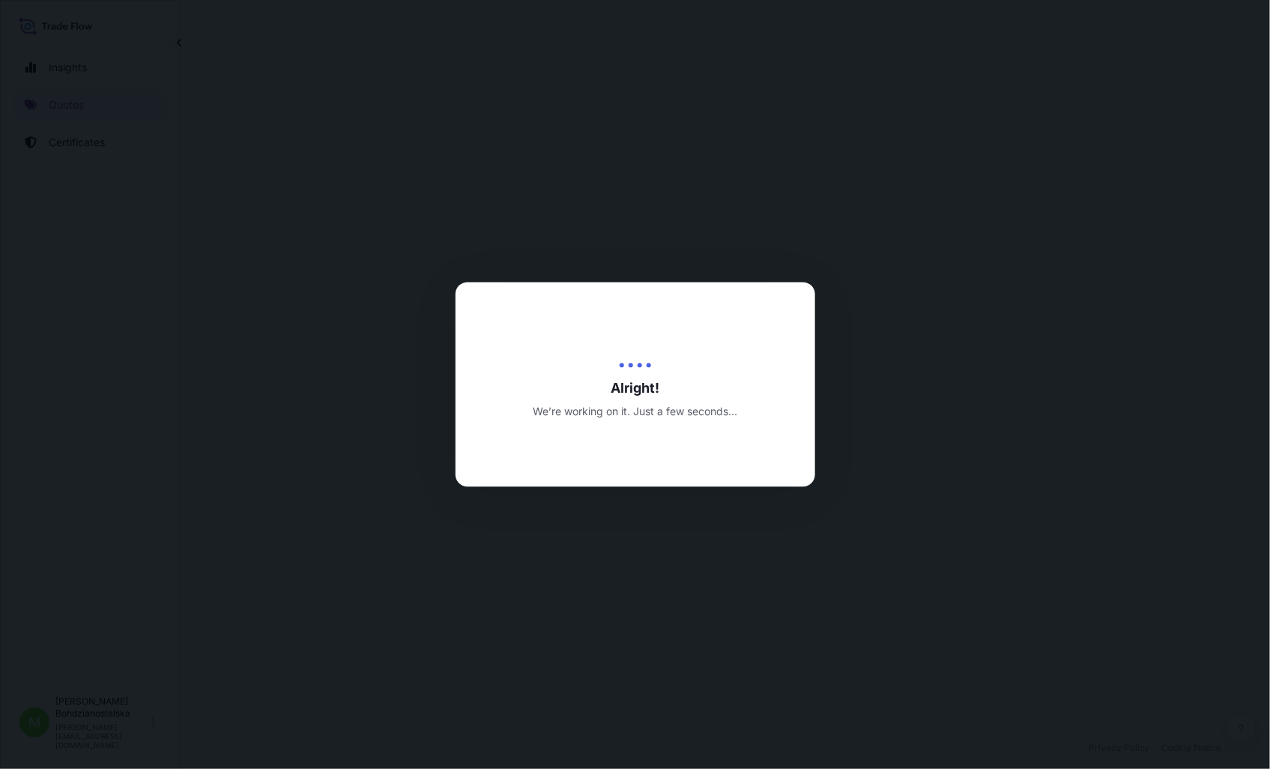
select select "Sea"
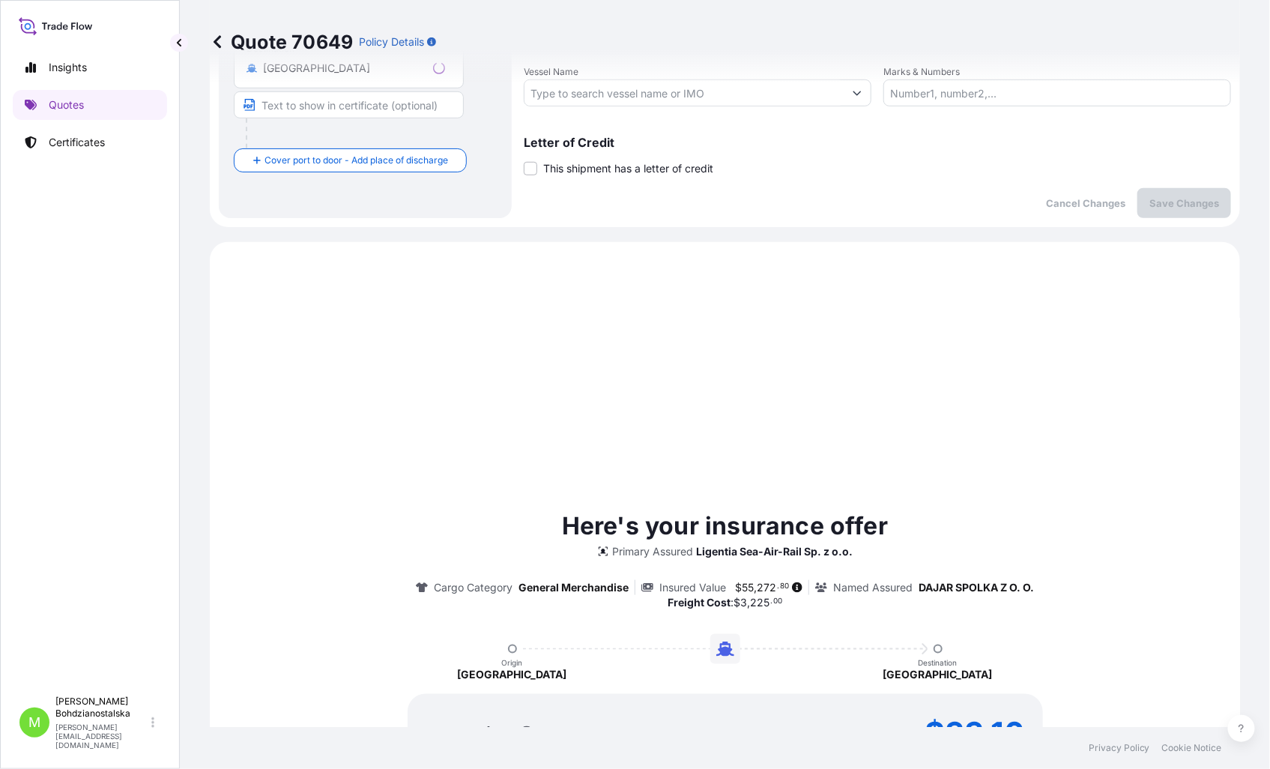
scroll to position [513, 0]
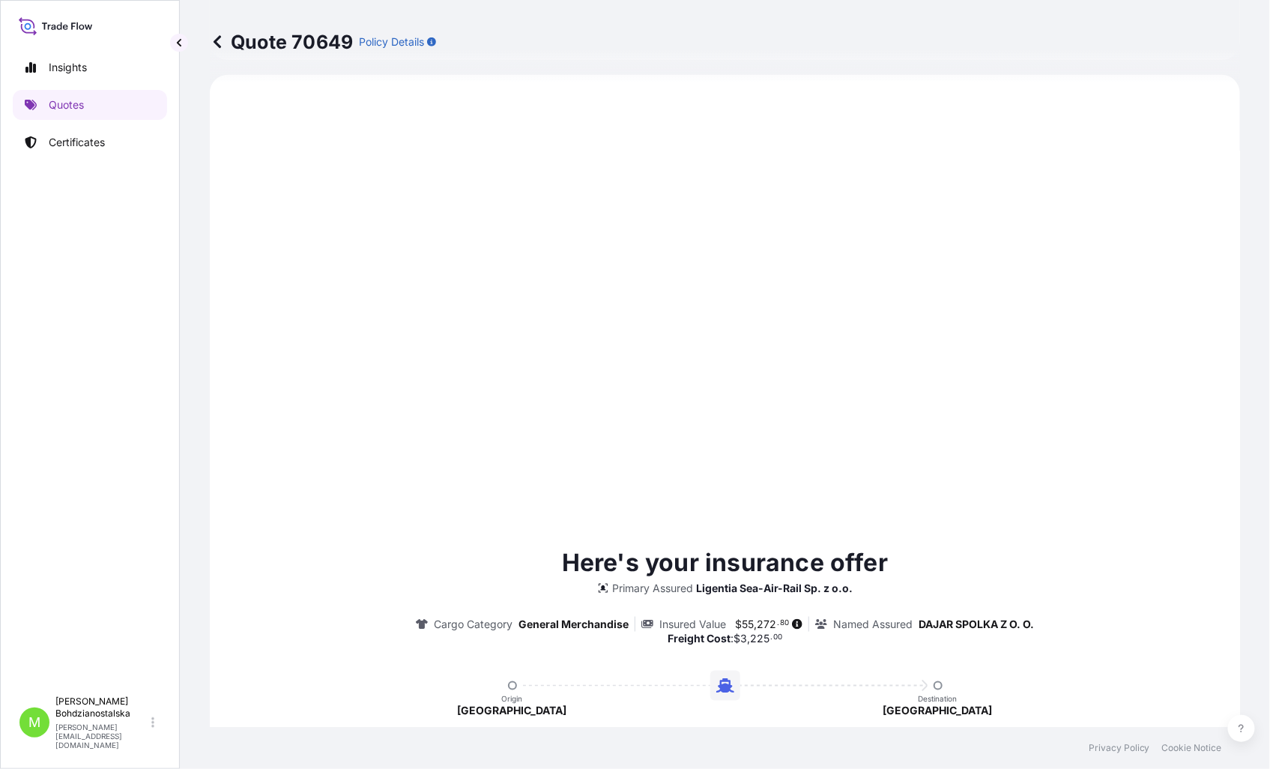
type input "[DATE]"
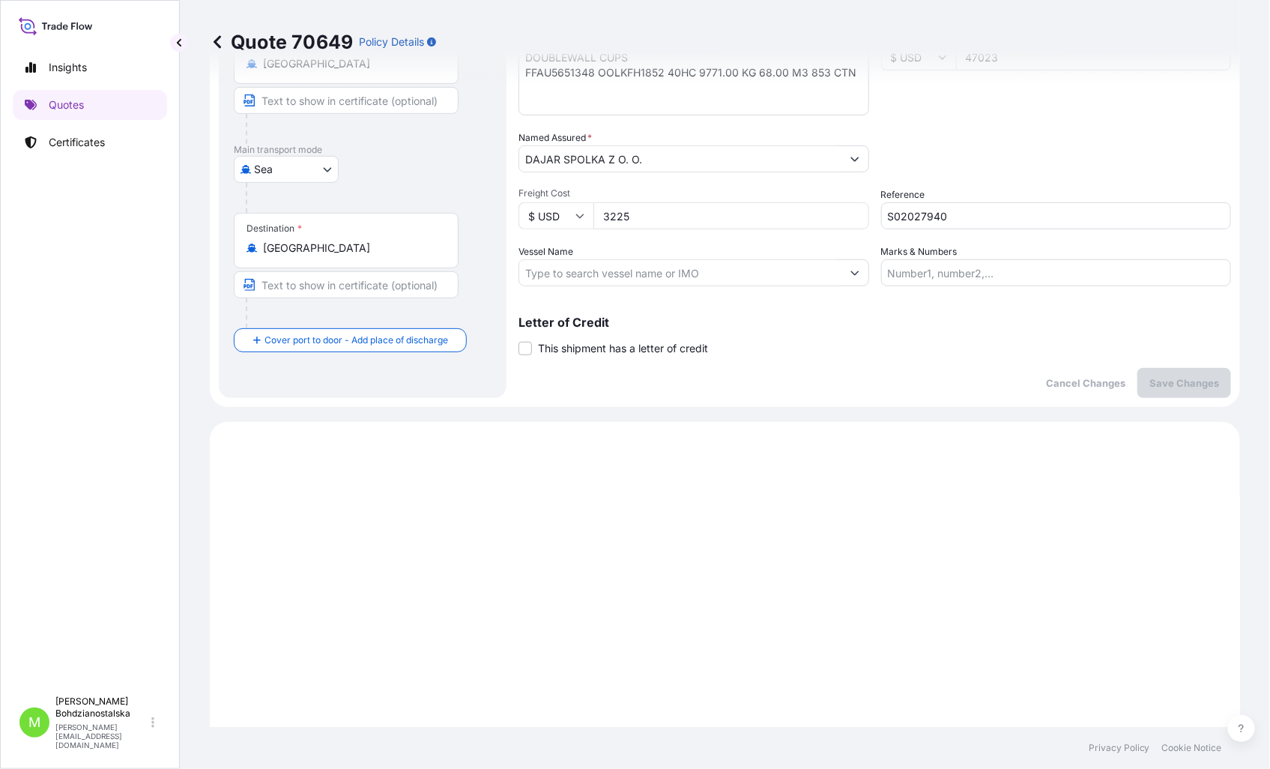
scroll to position [0, 0]
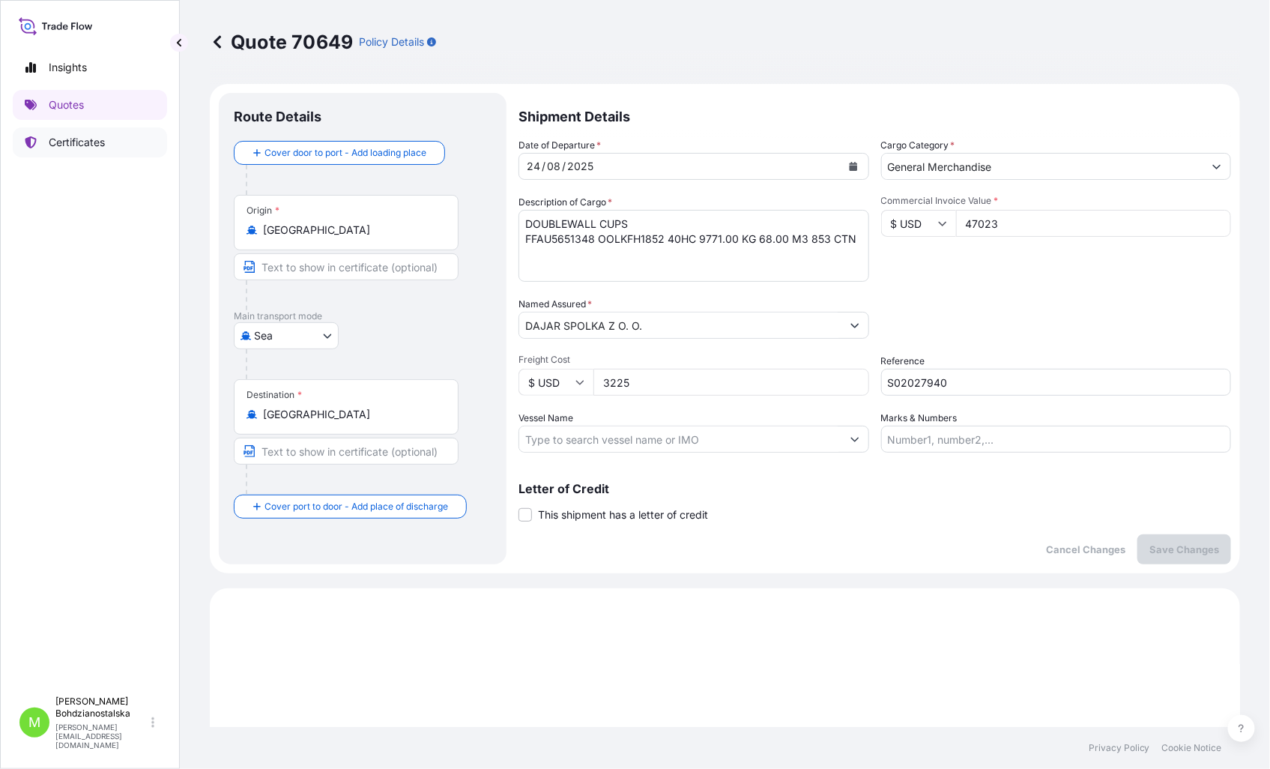
click at [98, 152] on link "Certificates" at bounding box center [90, 142] width 154 height 30
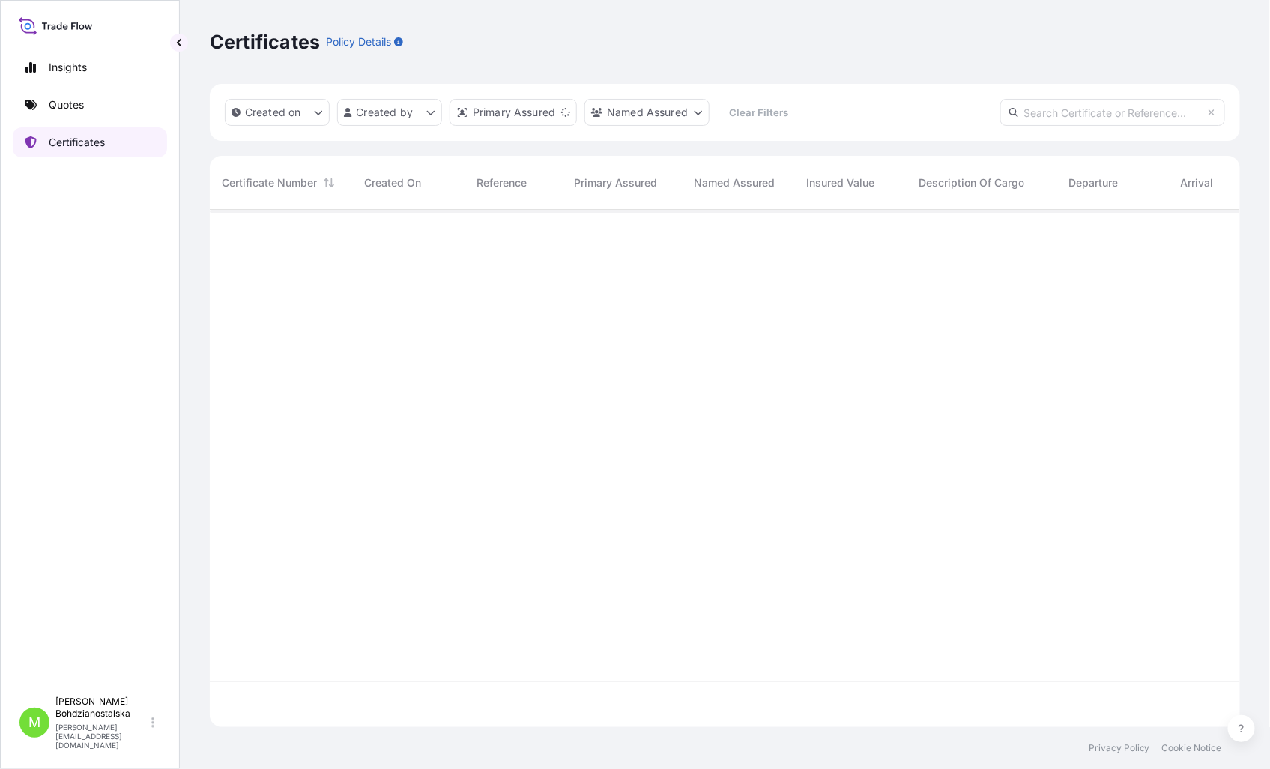
scroll to position [513, 1017]
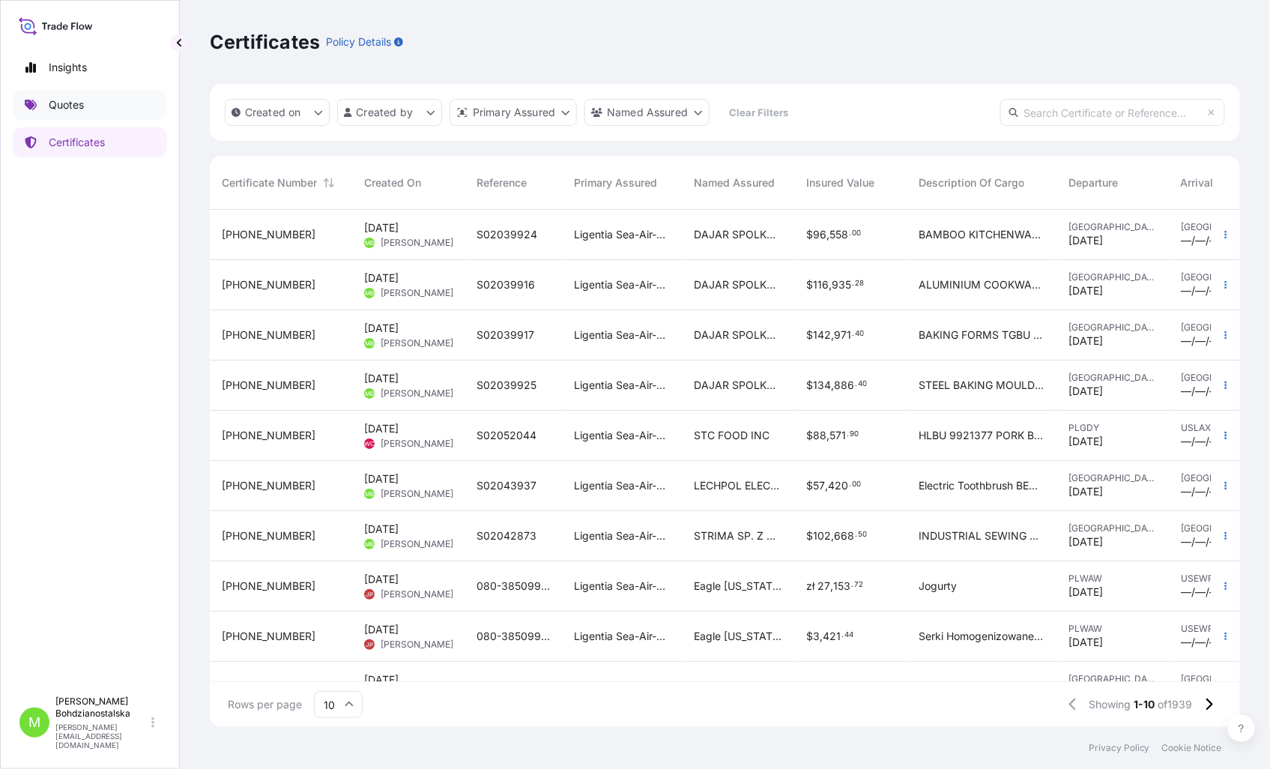
click at [78, 108] on p "Quotes" at bounding box center [66, 104] width 35 height 15
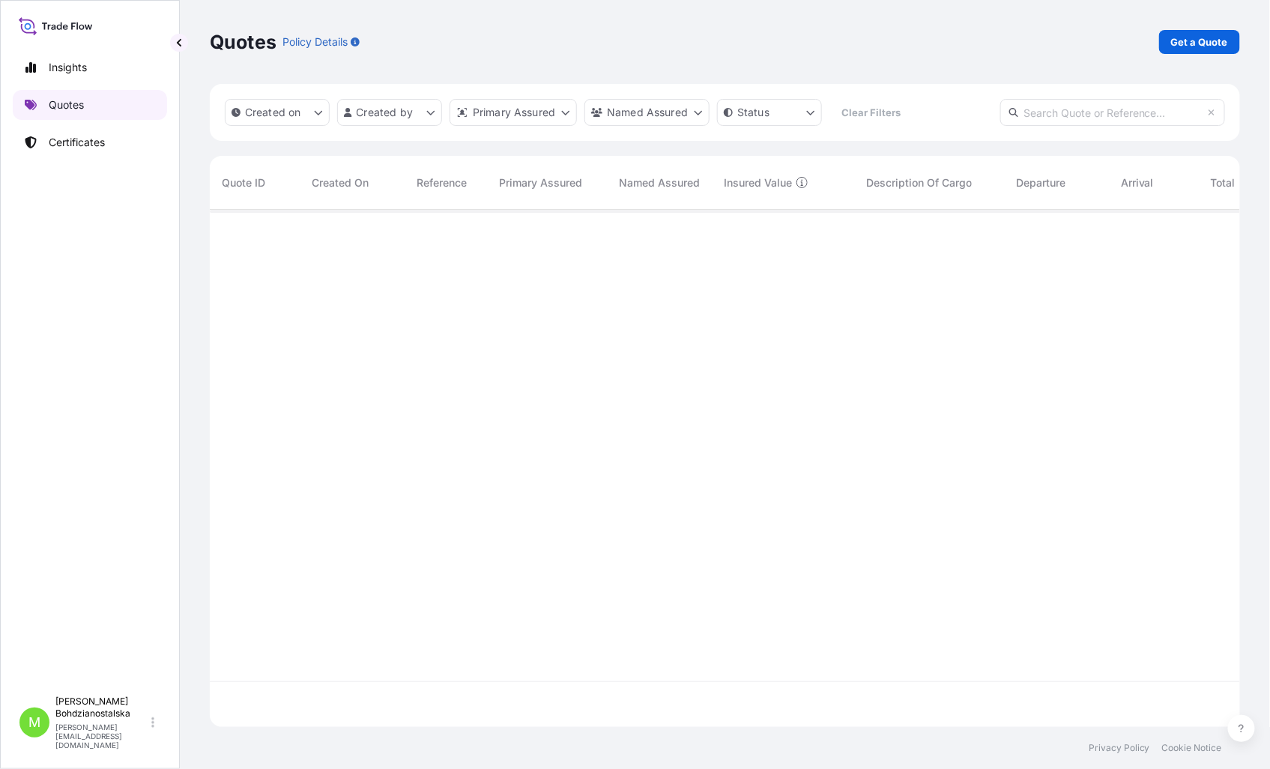
scroll to position [513, 1017]
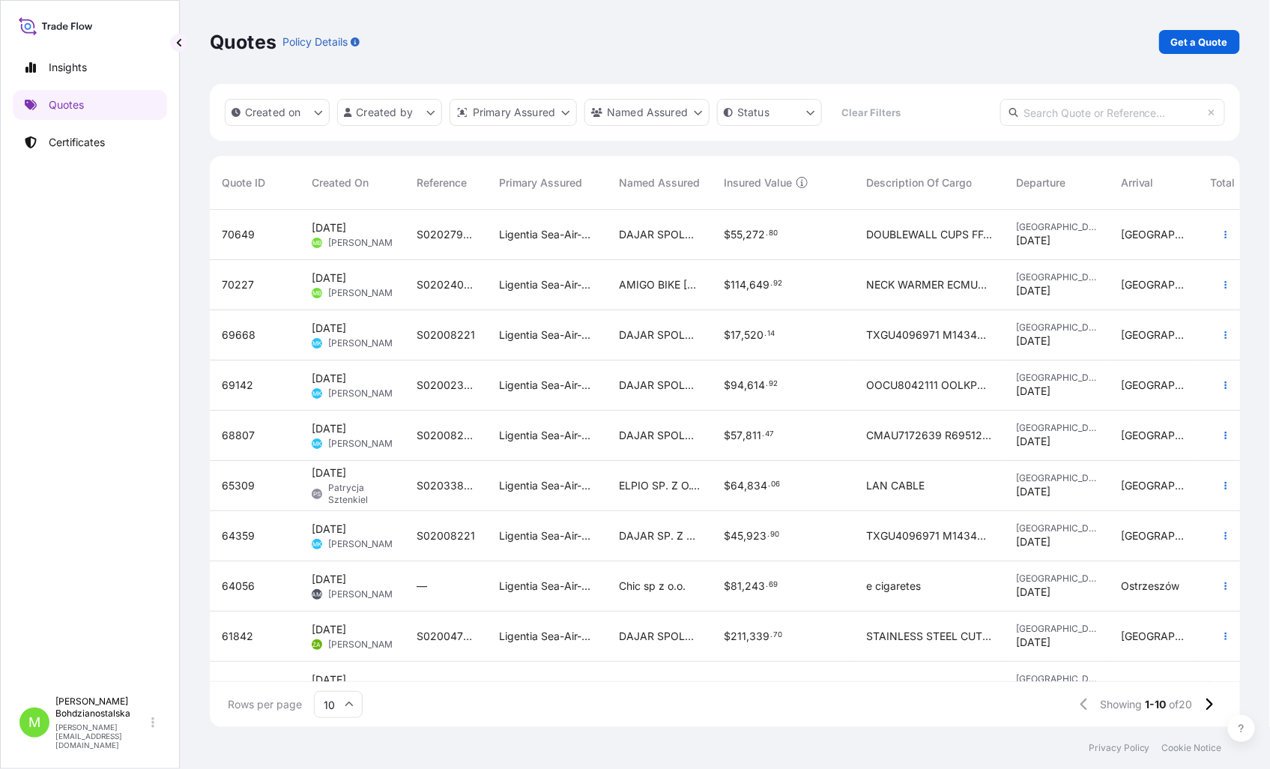
click at [833, 238] on div "$ 55 , 272 . 80" at bounding box center [783, 234] width 118 height 15
select select "Sea"
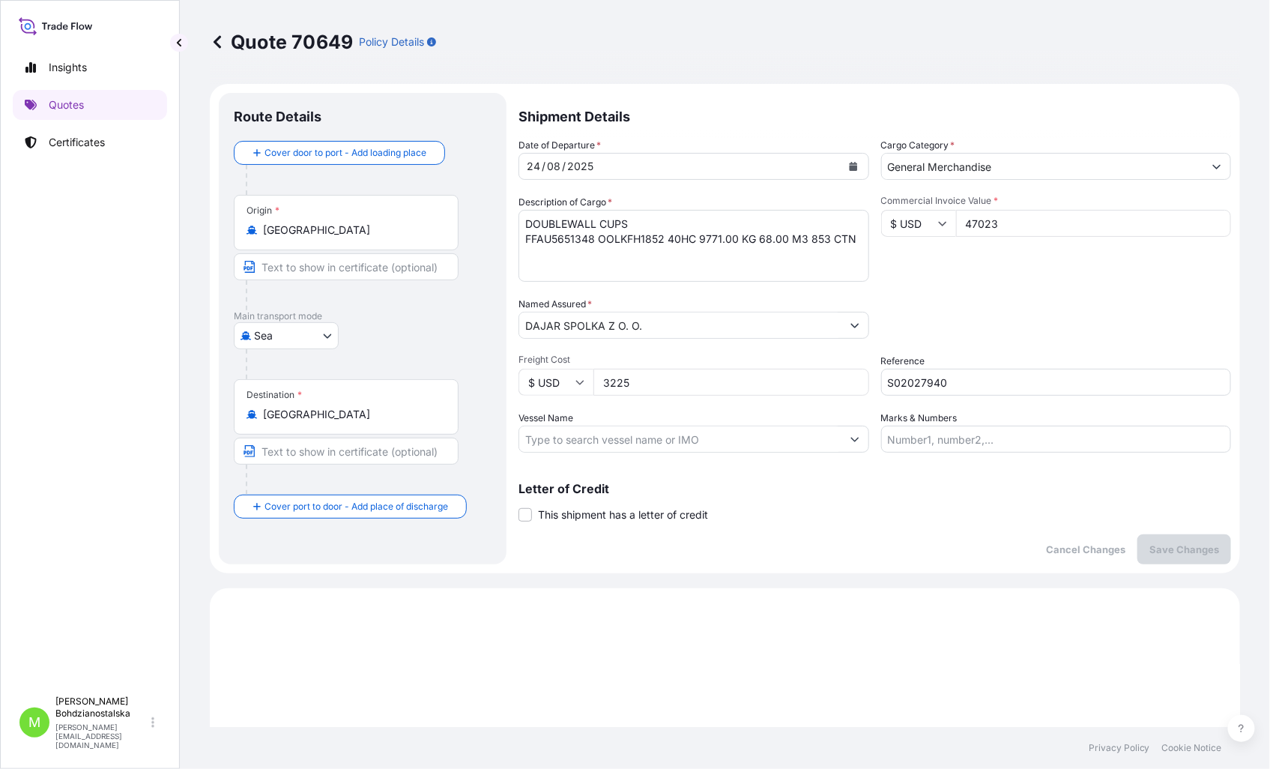
click at [342, 41] on p "Quote 70649" at bounding box center [281, 42] width 143 height 24
drag, startPoint x: 352, startPoint y: 43, endPoint x: 217, endPoint y: 34, distance: 135.1
click at [217, 34] on p "Quote 70649" at bounding box center [281, 42] width 143 height 24
copy p "Quote 70649"
click at [70, 103] on p "Quotes" at bounding box center [66, 104] width 35 height 15
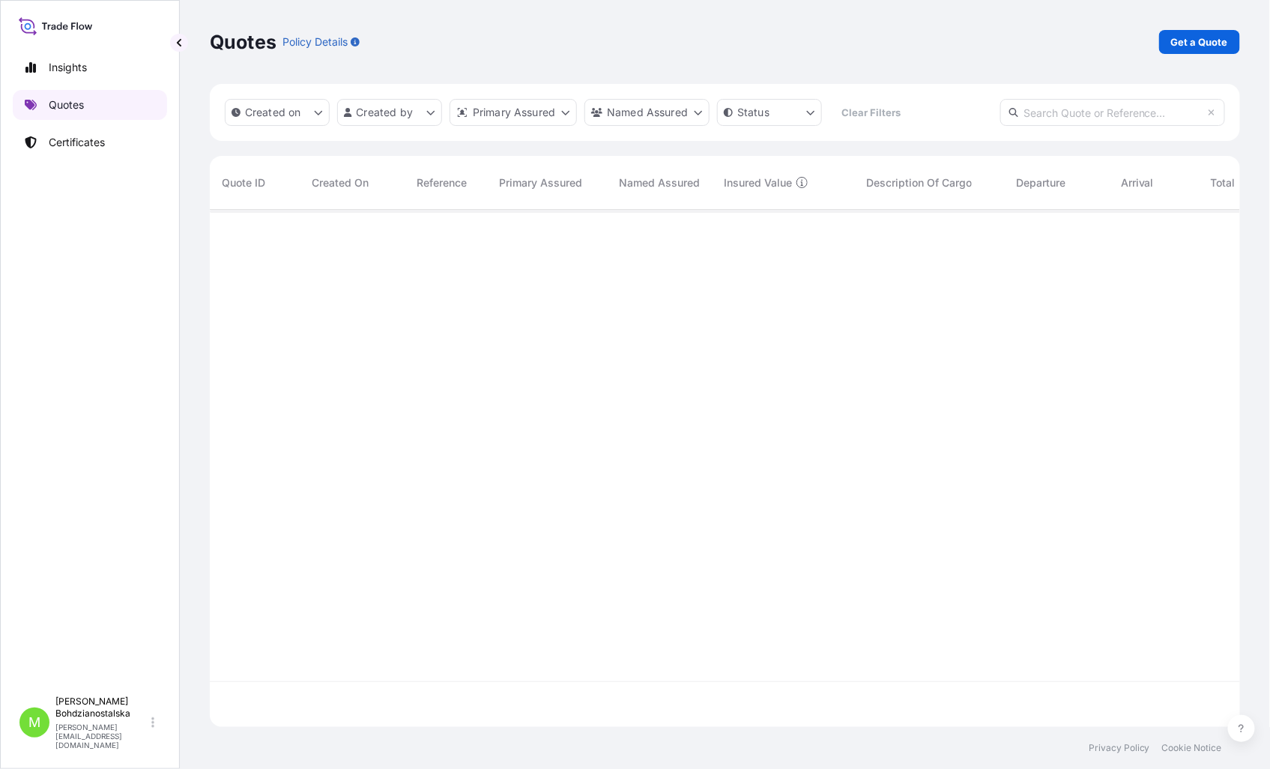
scroll to position [513, 1017]
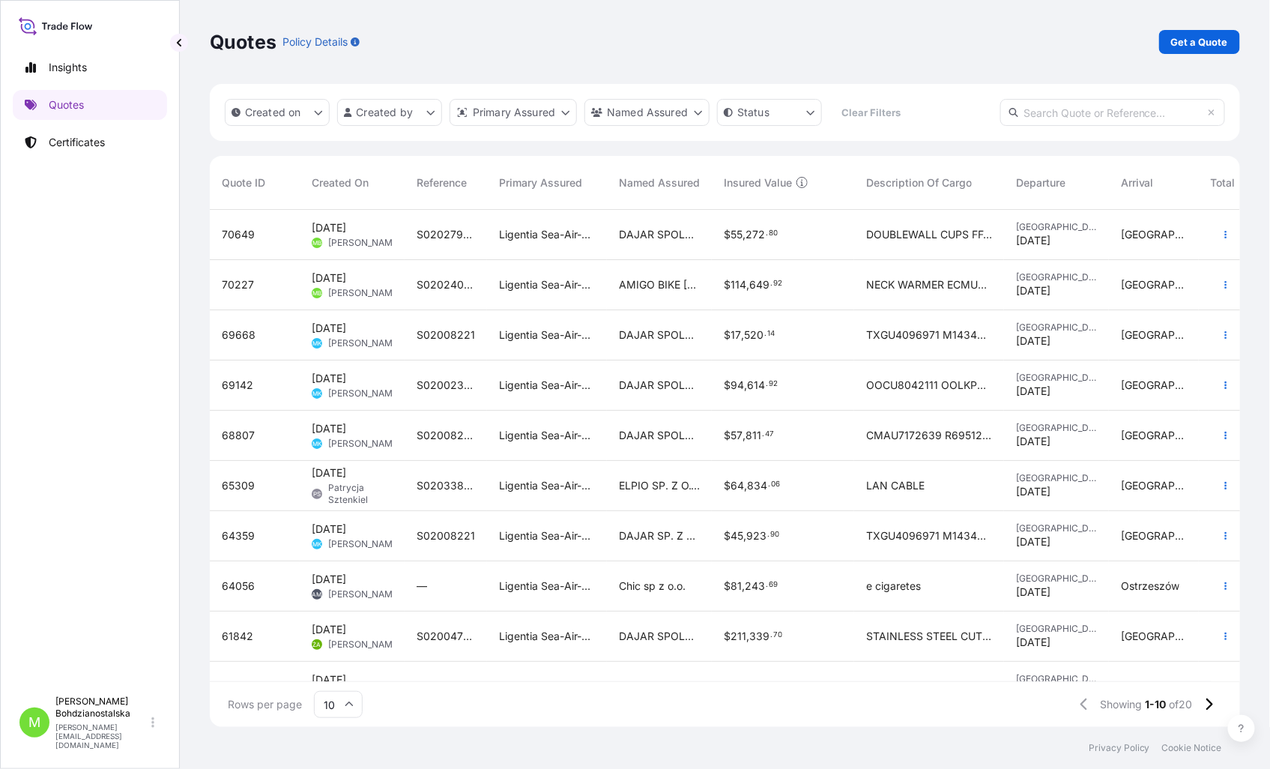
click at [1060, 118] on input "text" at bounding box center [1112, 112] width 225 height 27
paste input "Quote 70649"
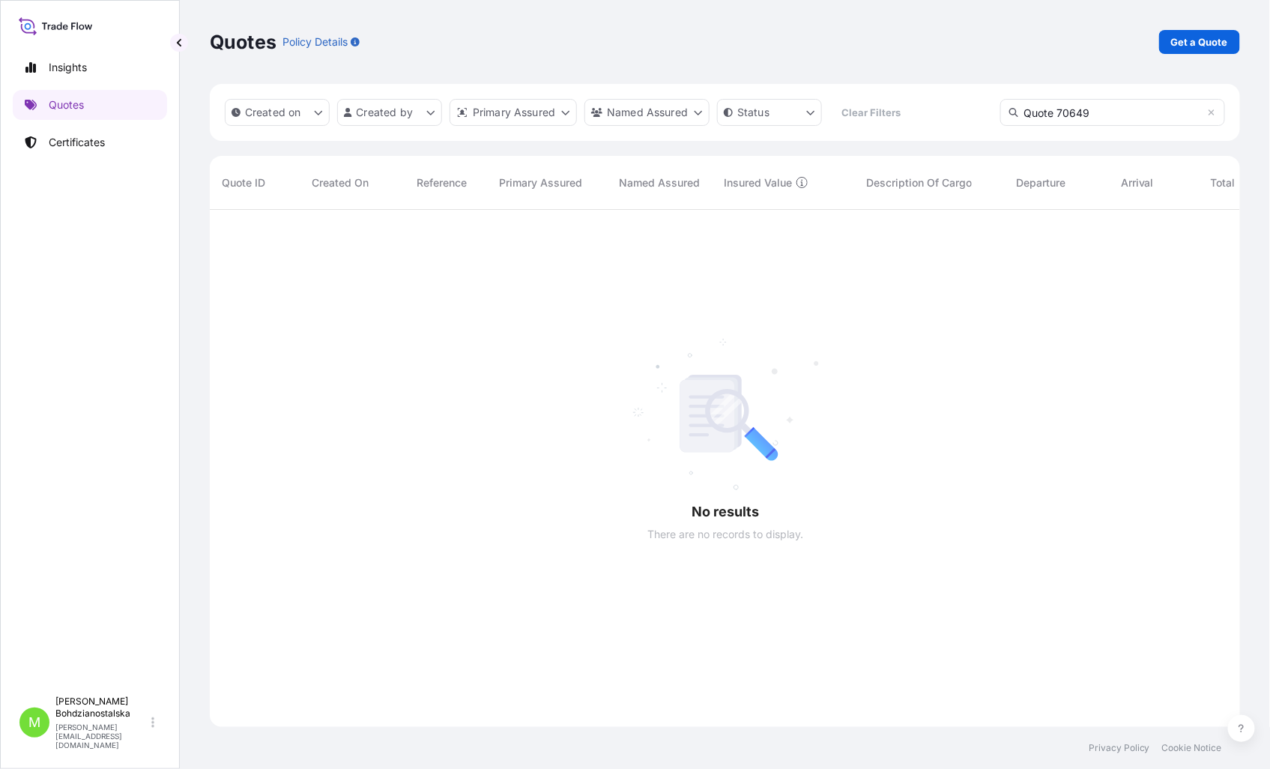
scroll to position [559, 1017]
click at [1057, 111] on input "Quote 70649" at bounding box center [1112, 112] width 225 height 27
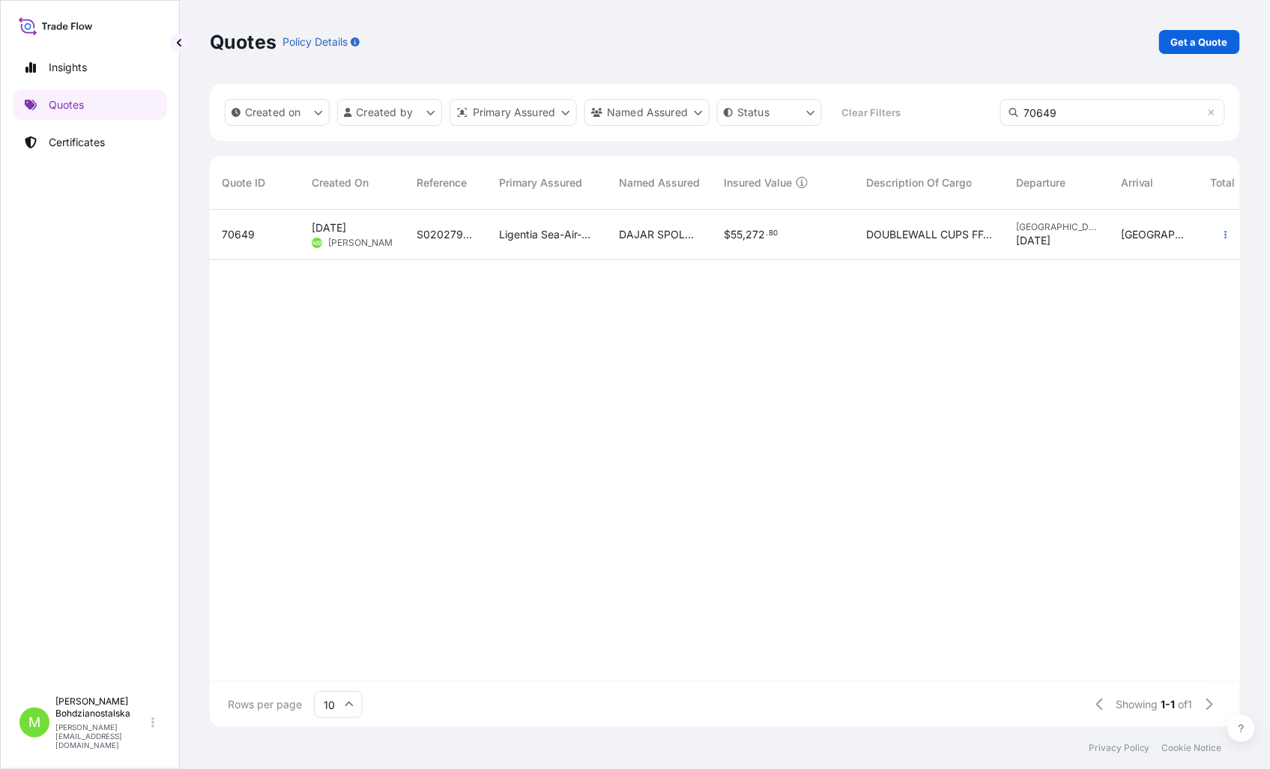
type input "70649"
click at [655, 234] on span "DAJAR SPOLKA Z O. O." at bounding box center [659, 234] width 81 height 15
select select "Sea"
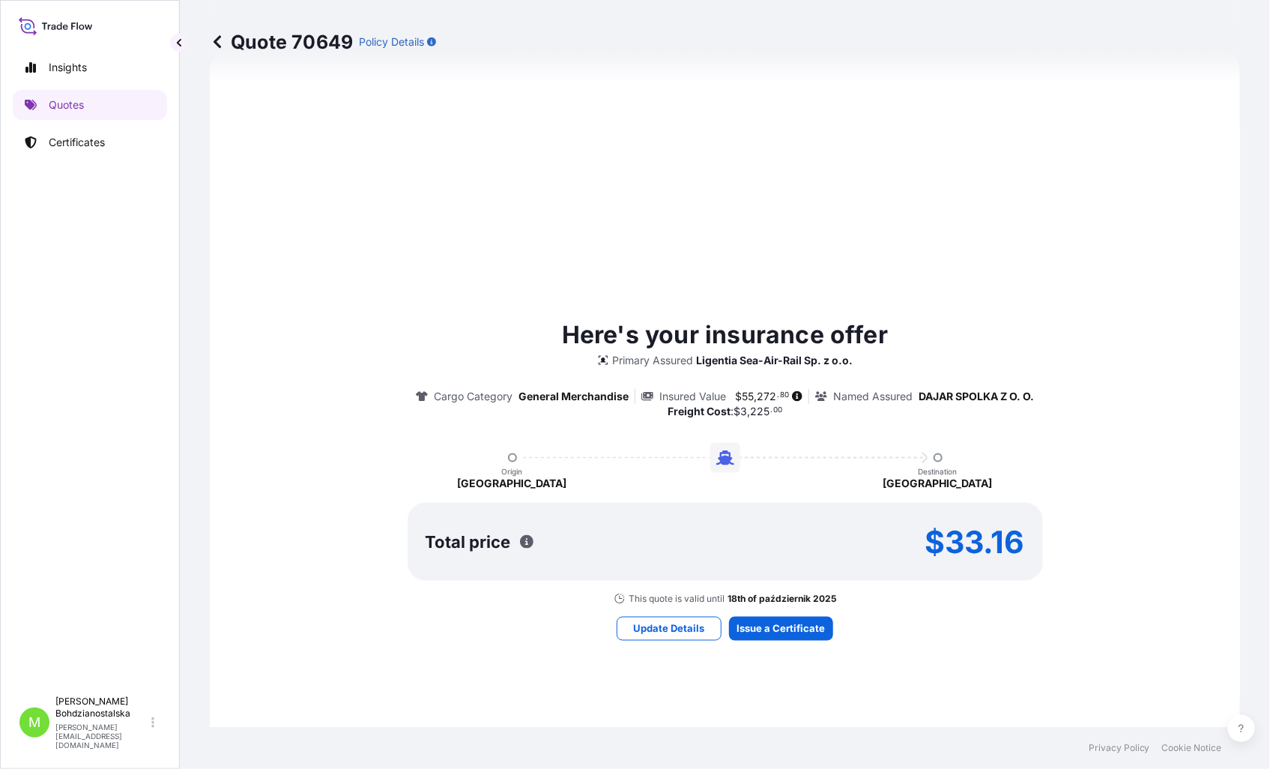
scroll to position [715, 0]
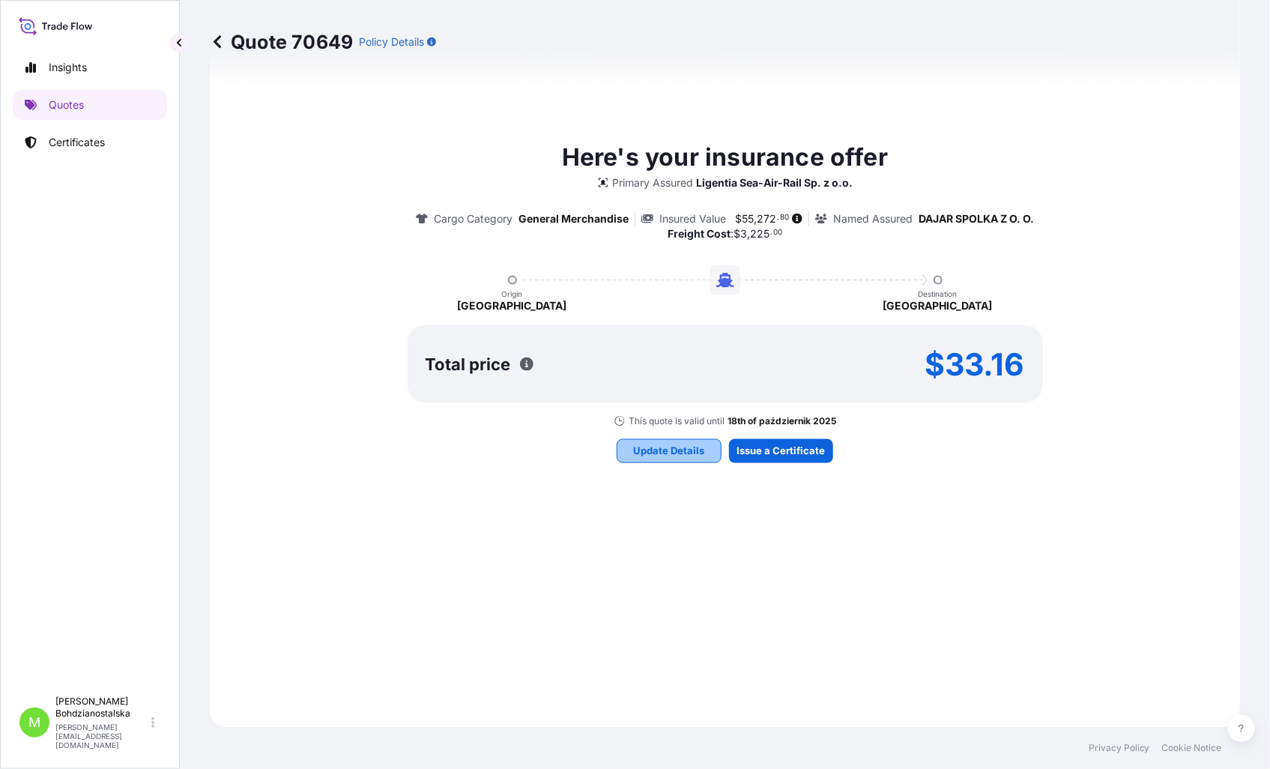
click at [667, 452] on p "Update Details" at bounding box center [669, 450] width 71 height 15
click at [63, 107] on p "Quotes" at bounding box center [66, 104] width 35 height 15
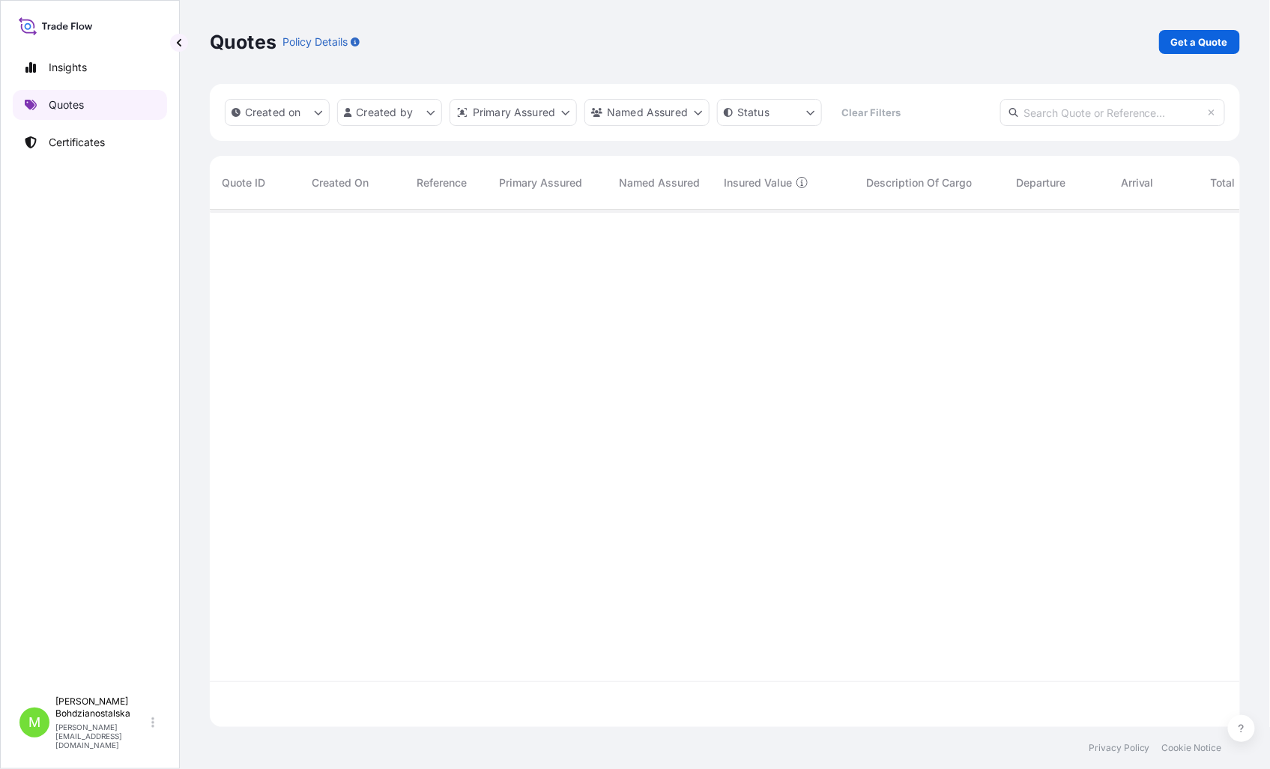
scroll to position [513, 1017]
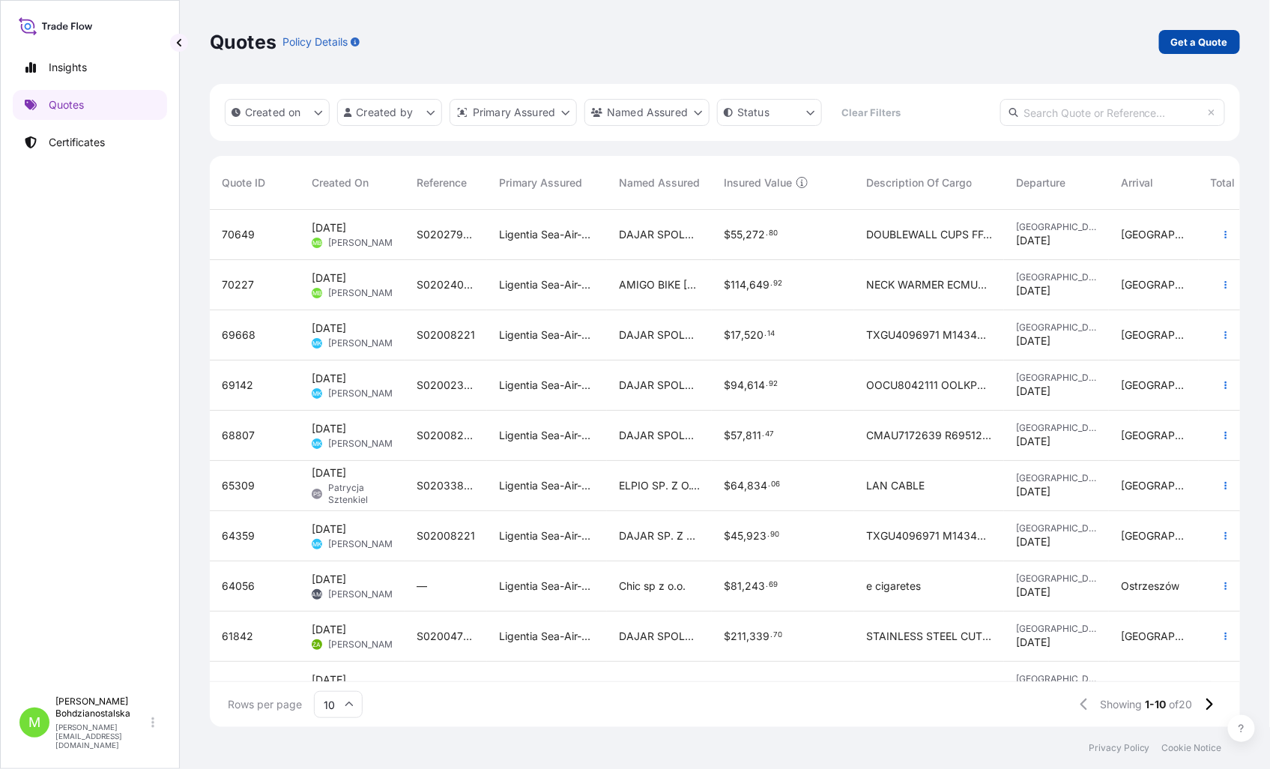
click at [1202, 38] on p "Get a Quote" at bounding box center [1199, 41] width 57 height 15
select select "Sea"
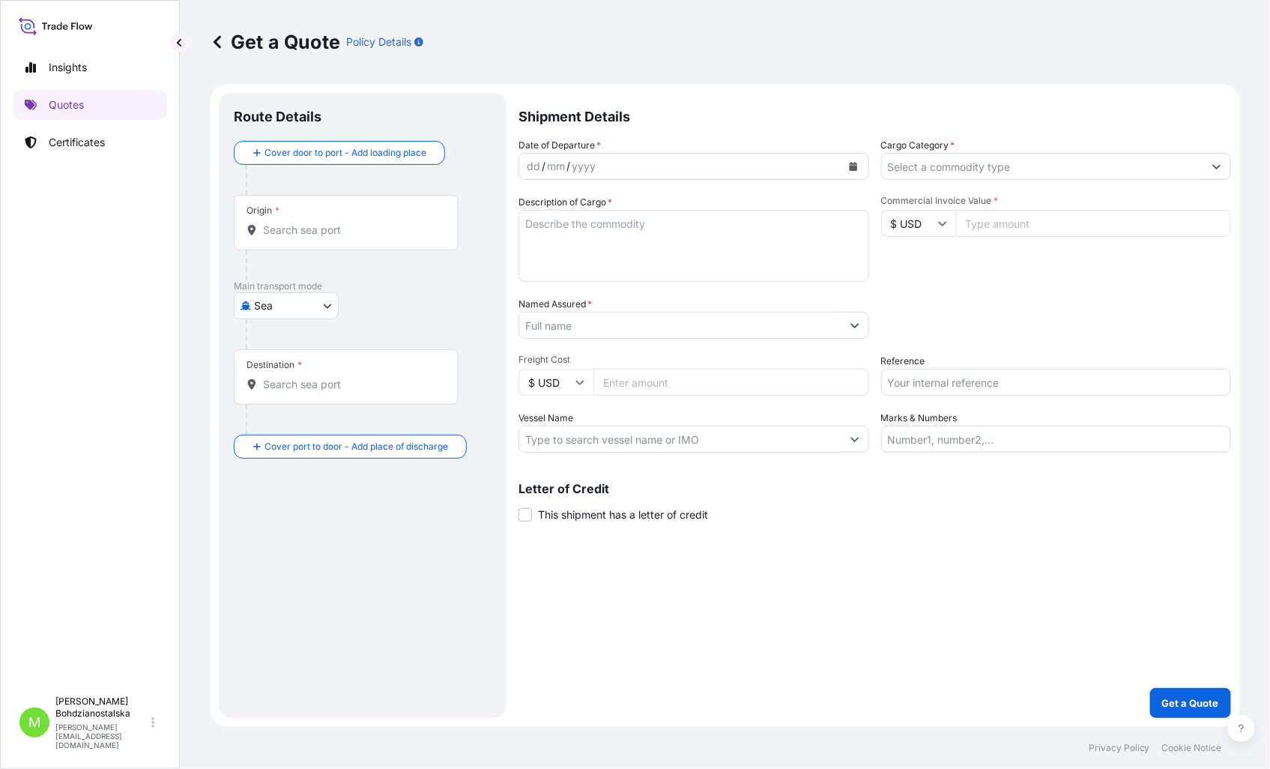
click at [296, 216] on div "Origin *" at bounding box center [346, 222] width 225 height 55
click at [296, 222] on input "Origin *" at bounding box center [351, 229] width 177 height 15
click at [272, 235] on input "Origin * Please select an origin" at bounding box center [351, 229] width 177 height 15
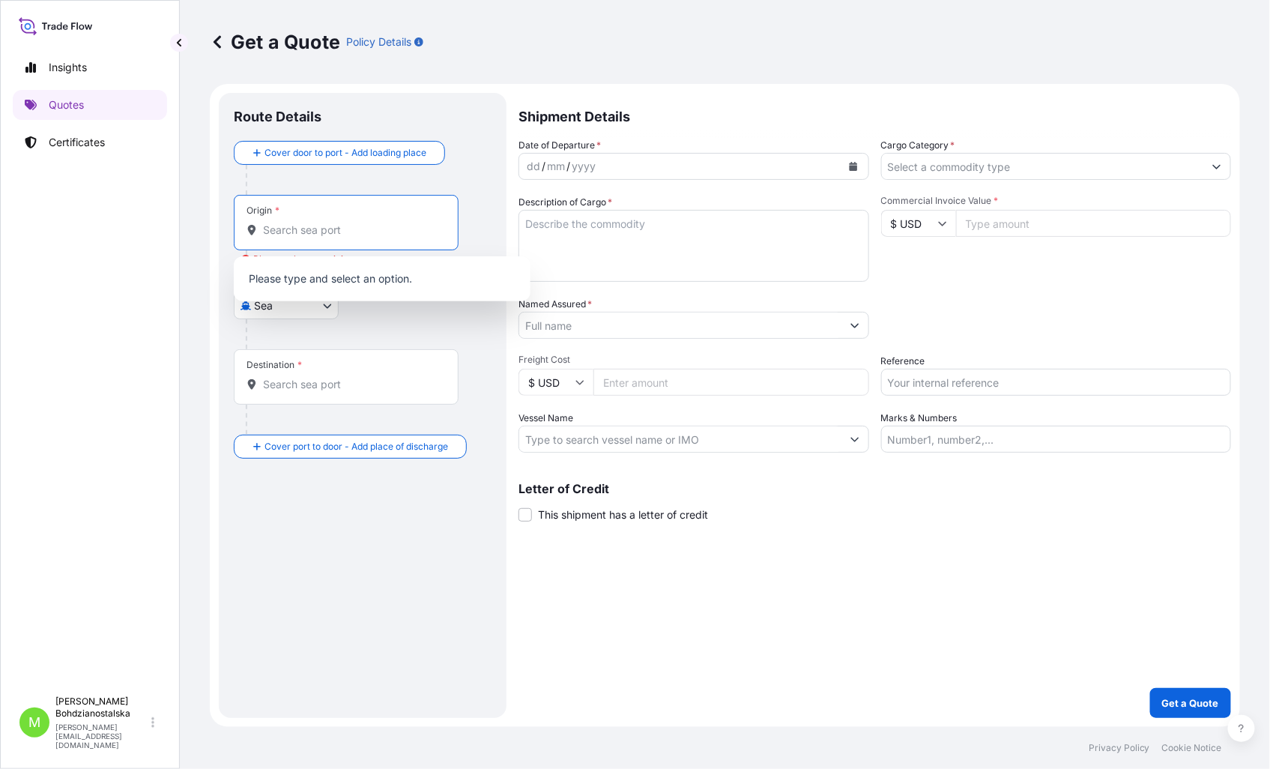
paste input "Jebel Ali"
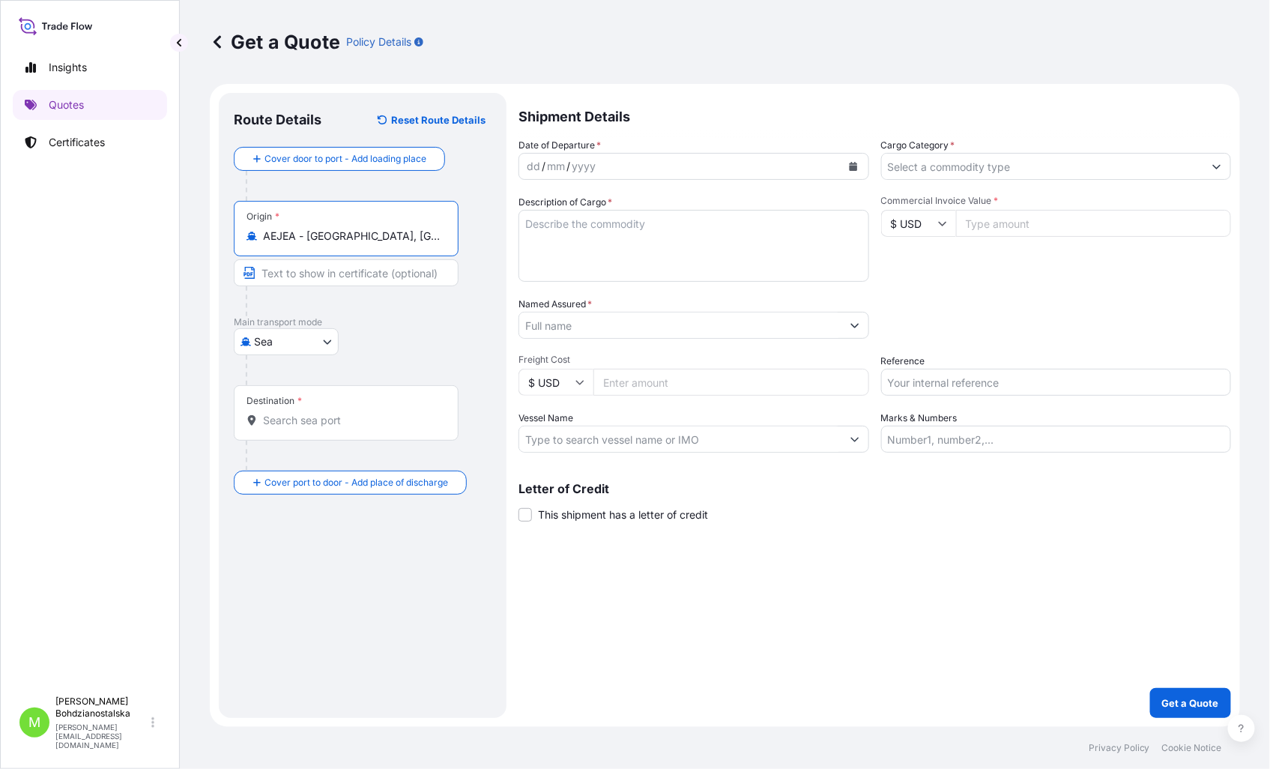
type input "AEJEA - Jebel Ali, United Arab Emirates"
click at [321, 432] on div "Destination *" at bounding box center [349, 412] width 230 height 55
click at [321, 428] on input "Destination *" at bounding box center [354, 420] width 182 height 15
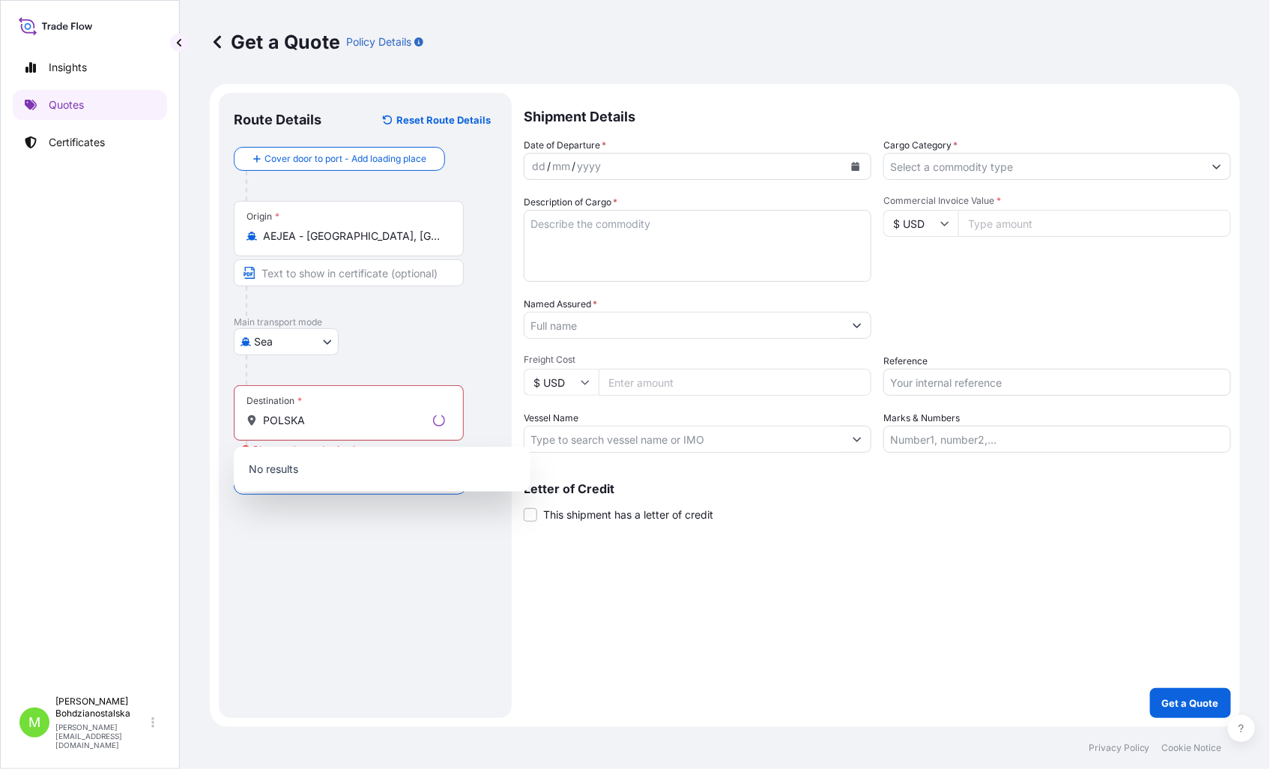
click at [346, 578] on div "Route Details Reset Route Details Cover door to port - Add loading place Place …" at bounding box center [365, 405] width 263 height 595
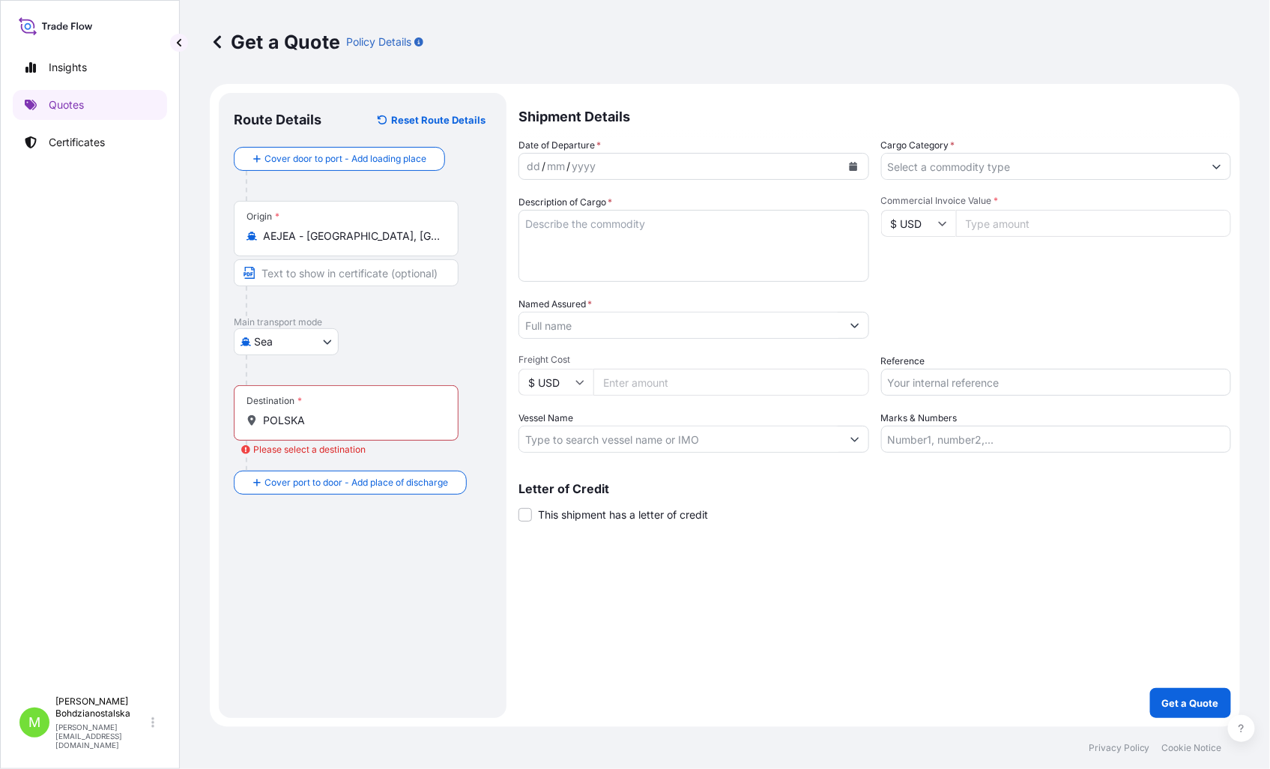
click at [306, 431] on div "Destination * POLSKA" at bounding box center [346, 412] width 225 height 55
click at [306, 428] on input "POLSKA" at bounding box center [351, 420] width 177 height 15
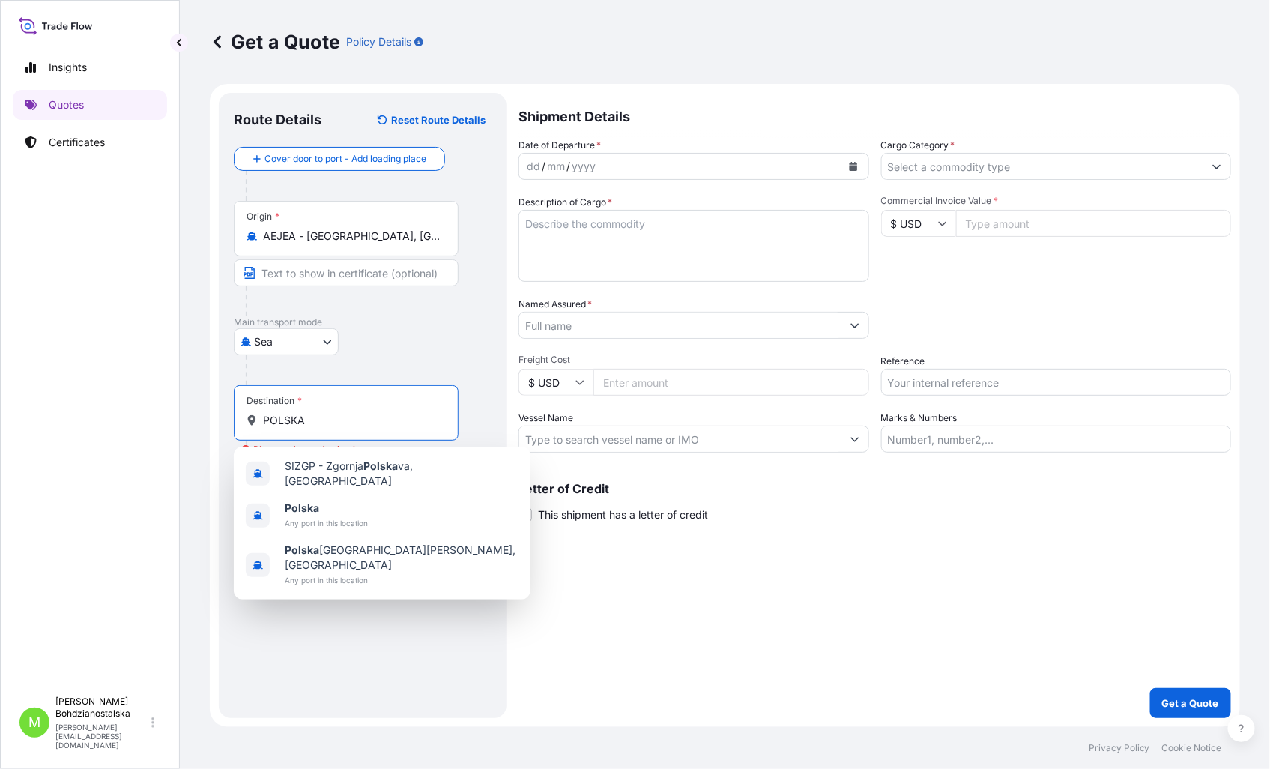
click at [297, 412] on div "Destination * POLSKA" at bounding box center [346, 412] width 225 height 55
click at [297, 413] on input "POLSKA" at bounding box center [351, 420] width 177 height 15
click at [315, 515] on span "Any port in this location" at bounding box center [326, 522] width 83 height 15
type input "Polska"
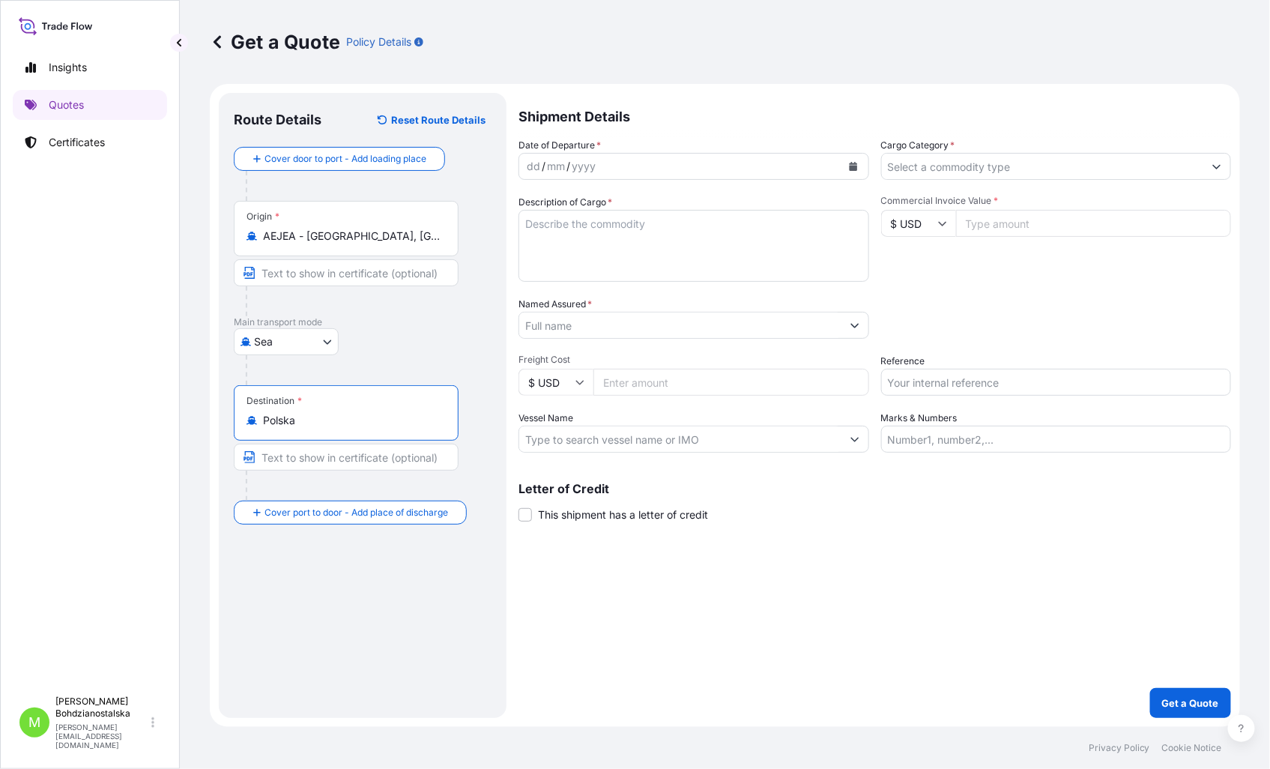
click at [535, 161] on div "dd" at bounding box center [533, 166] width 16 height 18
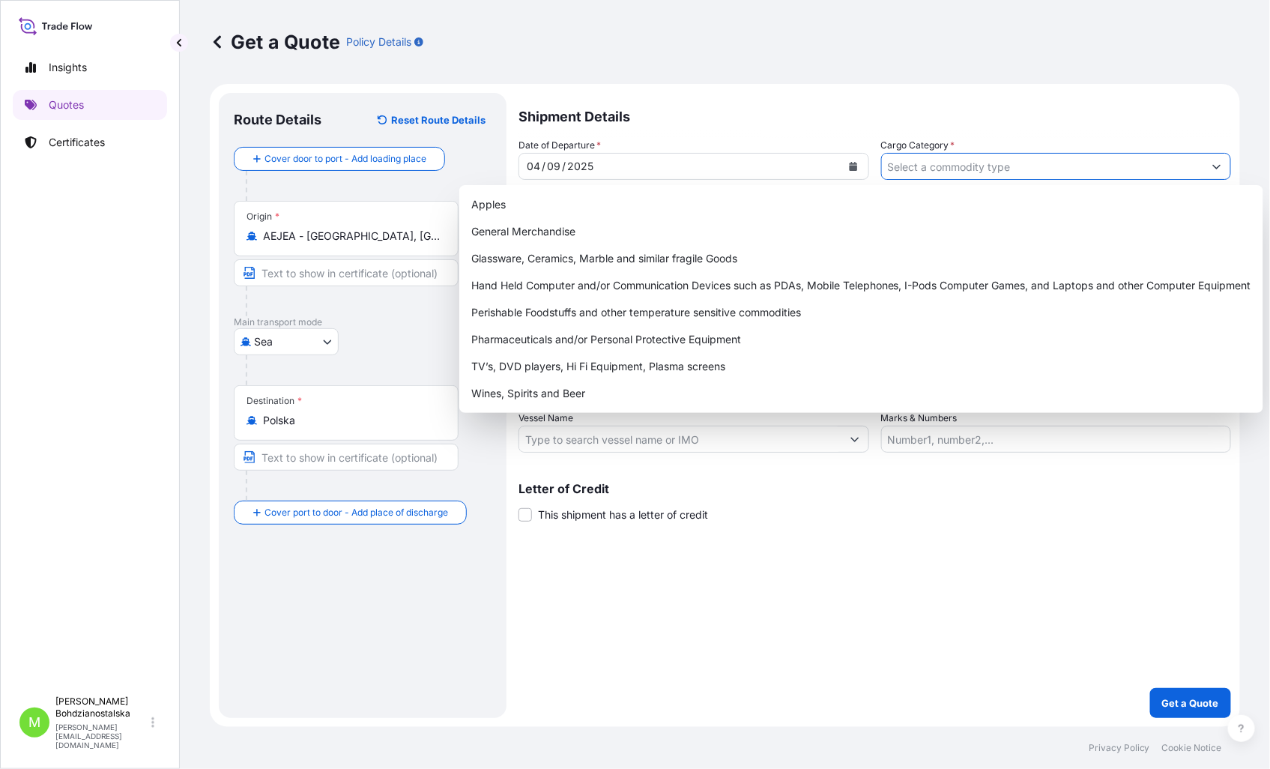
click at [1029, 163] on input "Cargo Category *" at bounding box center [1043, 166] width 322 height 27
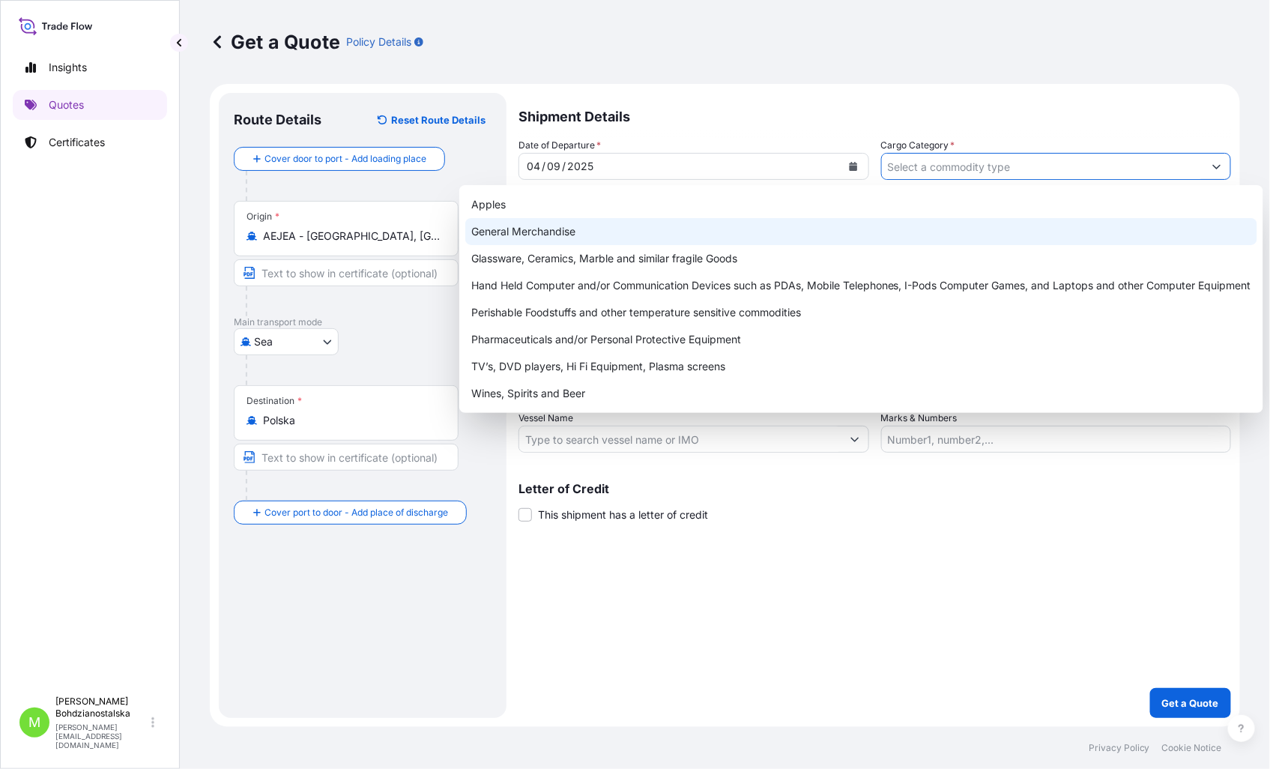
click at [574, 219] on div "General Merchandise" at bounding box center [861, 231] width 792 height 27
type input "General Merchandise"
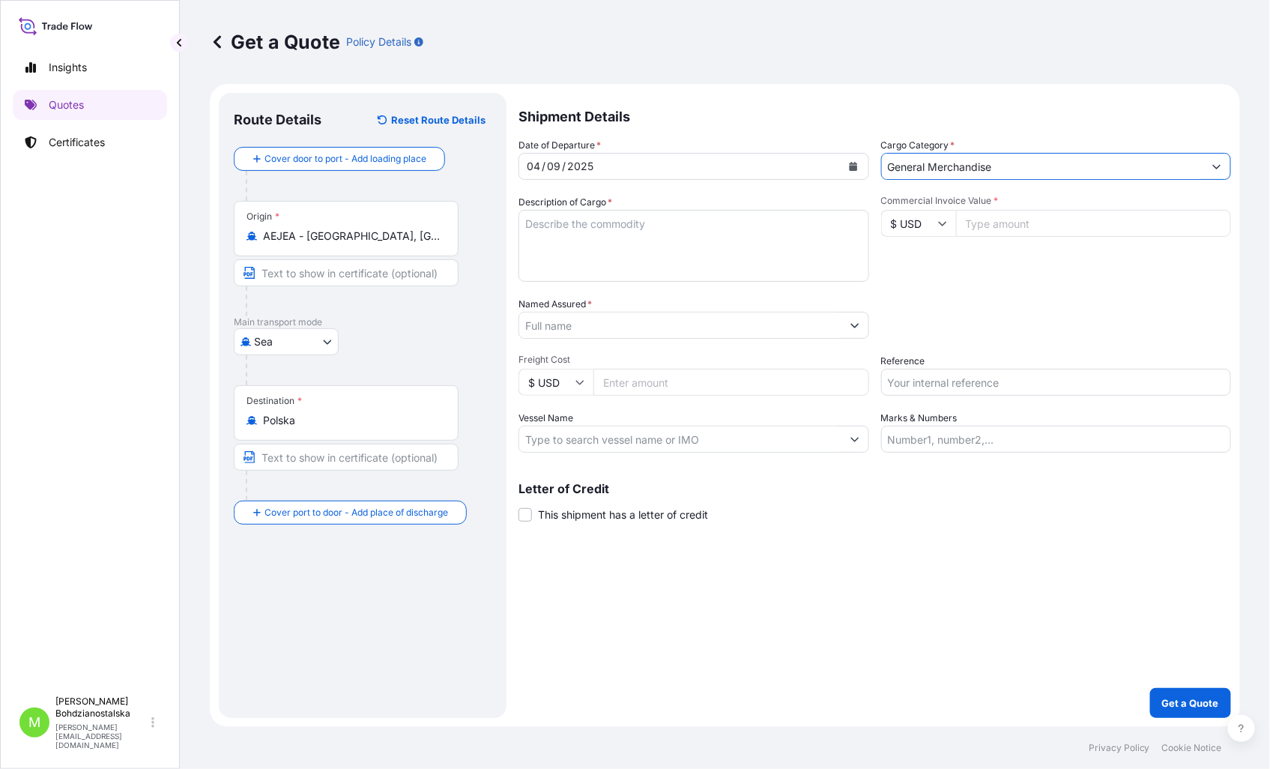
click at [600, 231] on textarea "Description of Cargo *" at bounding box center [693, 246] width 351 height 72
click at [590, 222] on textarea "Description of Cargo *" at bounding box center [693, 246] width 351 height 72
paste textarea "MRSU7657185"
click at [709, 241] on textarea "MRSU7657185 40HC," at bounding box center [693, 246] width 351 height 72
paste textarea "14980,000"
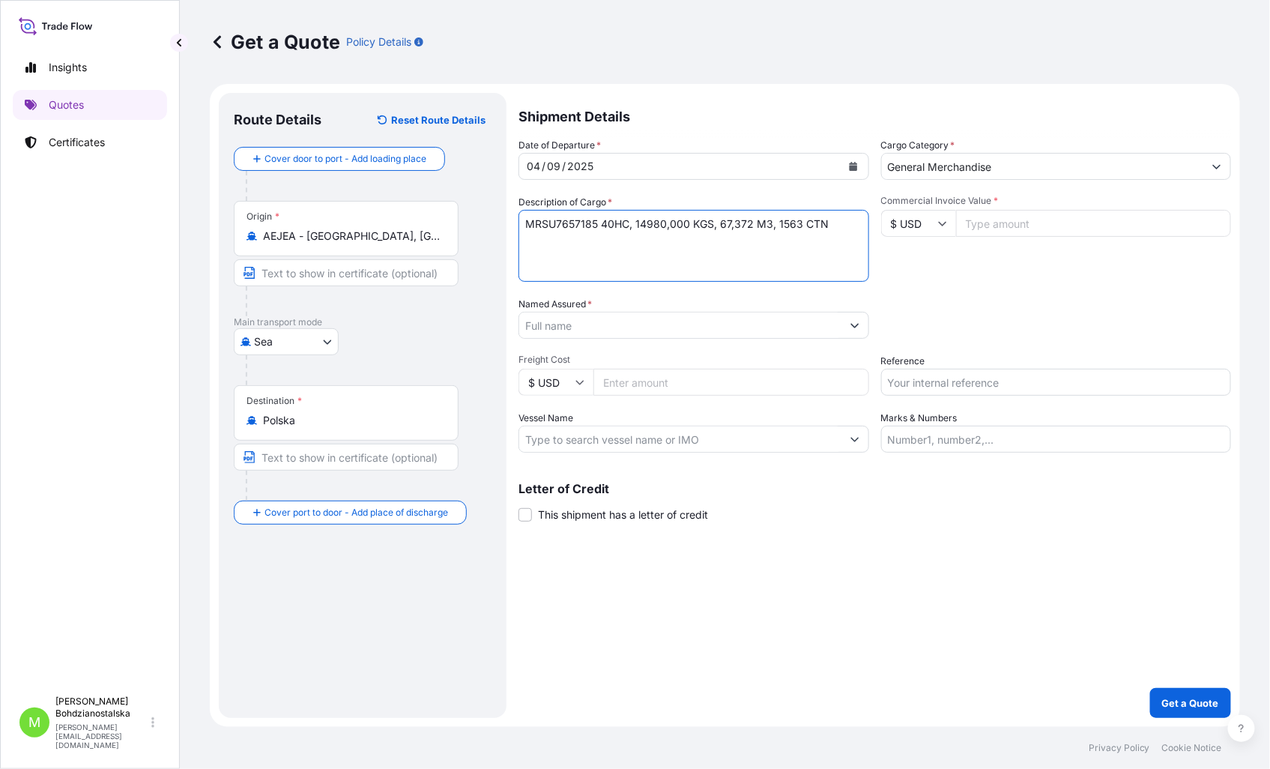
click at [550, 252] on textarea "MRSU7657185 40HC, 14980,000 KGS, 67,372 M3, 1563 CTN" at bounding box center [693, 246] width 351 height 72
paste textarea "MRSU6957547"
click at [535, 266] on textarea "MRSU7657185 40HC, 14980,000 KGS, 67,372 M3, 1563 CTN MRSU6957547 40HC, 14980,00…" at bounding box center [693, 246] width 351 height 72
paste textarea "MRKU5835433"
click at [671, 274] on textarea "MRSU7657185 40HC, 14980,000 KGS, 67,372 M3, 1563 CTN MRSU6957547 40HC, 14980,00…" at bounding box center [693, 246] width 351 height 72
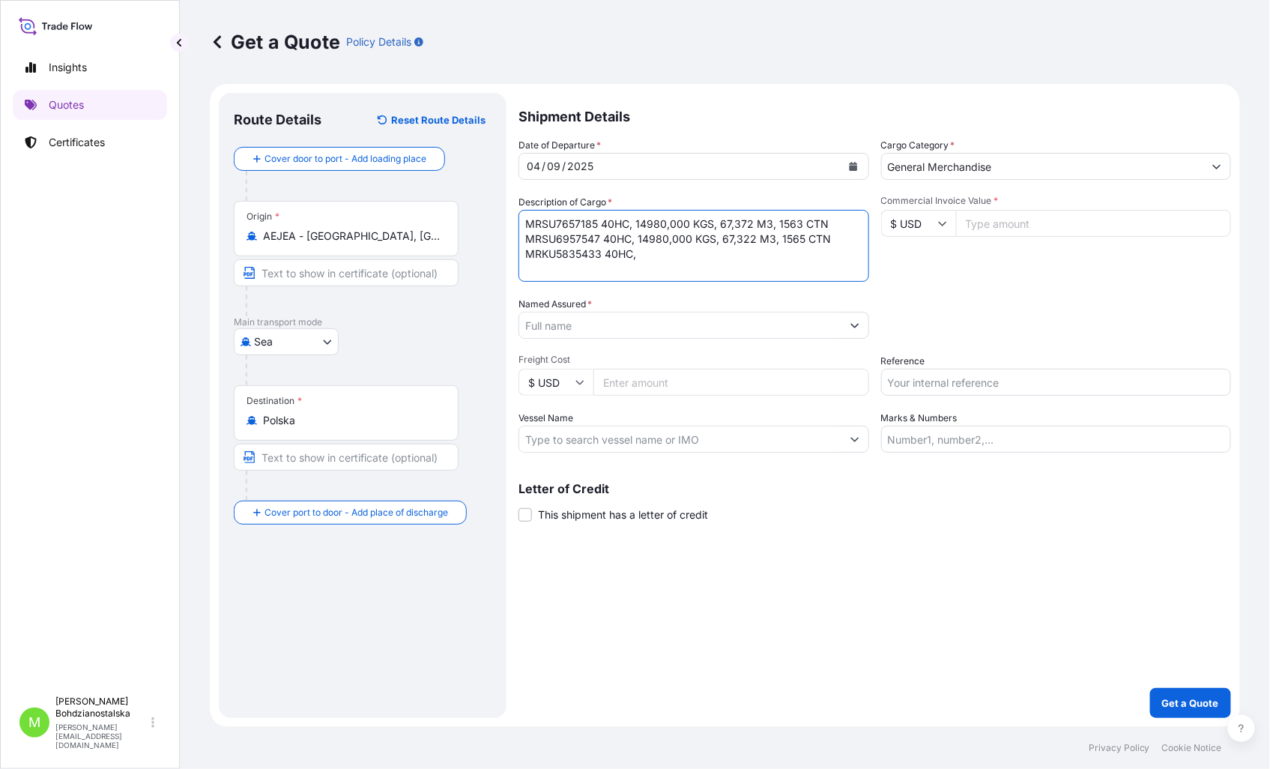
paste textarea "15080,000"
type textarea "MRSU7657185 40HC, 14980,000 KGS, 67,372 M3, 1563 CTN MRSU6957547 40HC, 14980,00…"
click at [995, 228] on input "Commercial Invoice Value *" at bounding box center [1094, 223] width 276 height 27
type input "65200.00"
click at [694, 387] on input "Freight Cost" at bounding box center [731, 382] width 276 height 27
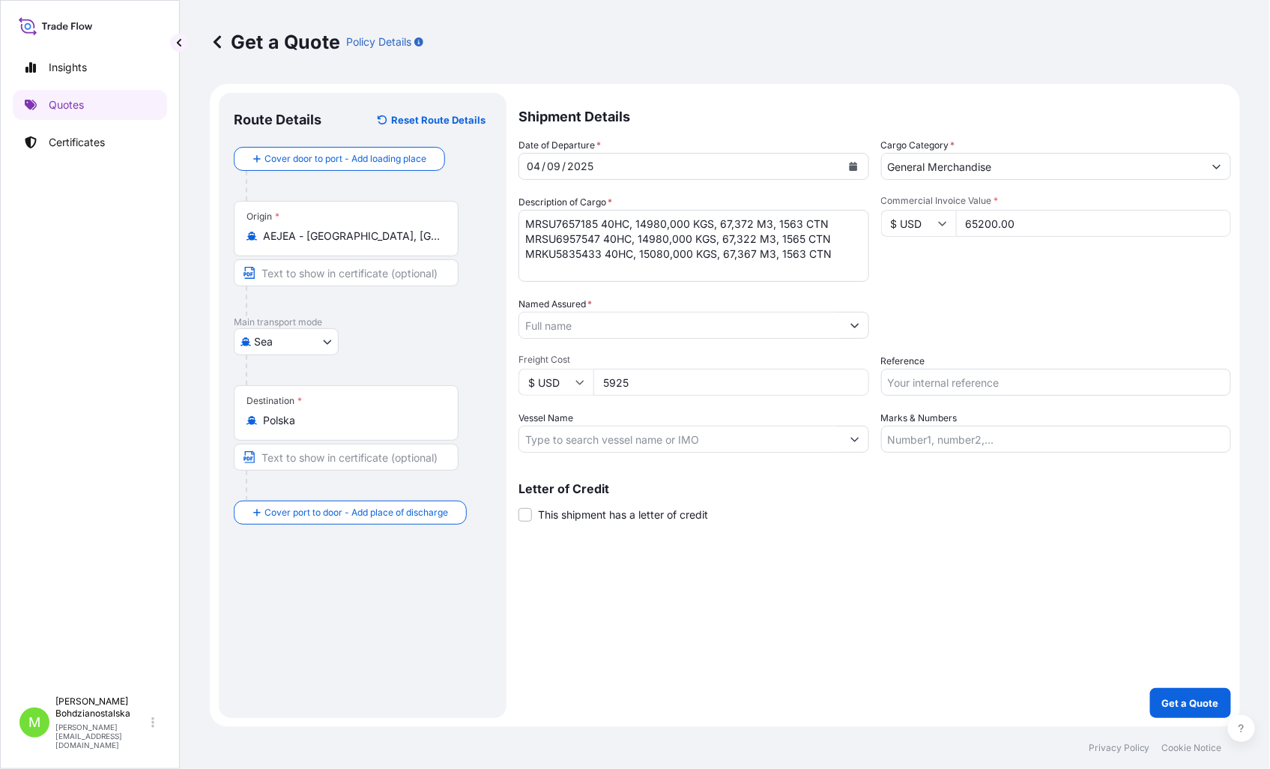
type input "5925"
click at [969, 385] on input "Reference" at bounding box center [1056, 382] width 351 height 27
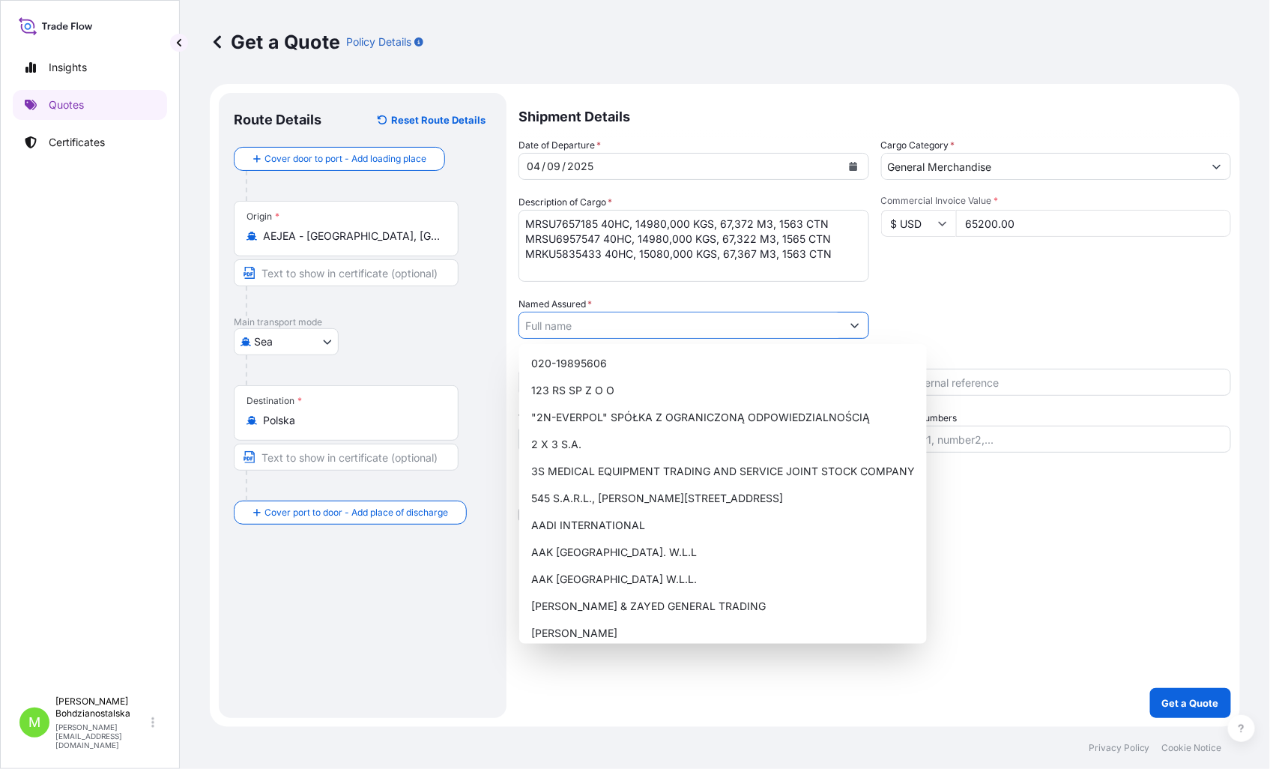
click at [538, 325] on input "Named Assured *" at bounding box center [680, 325] width 322 height 27
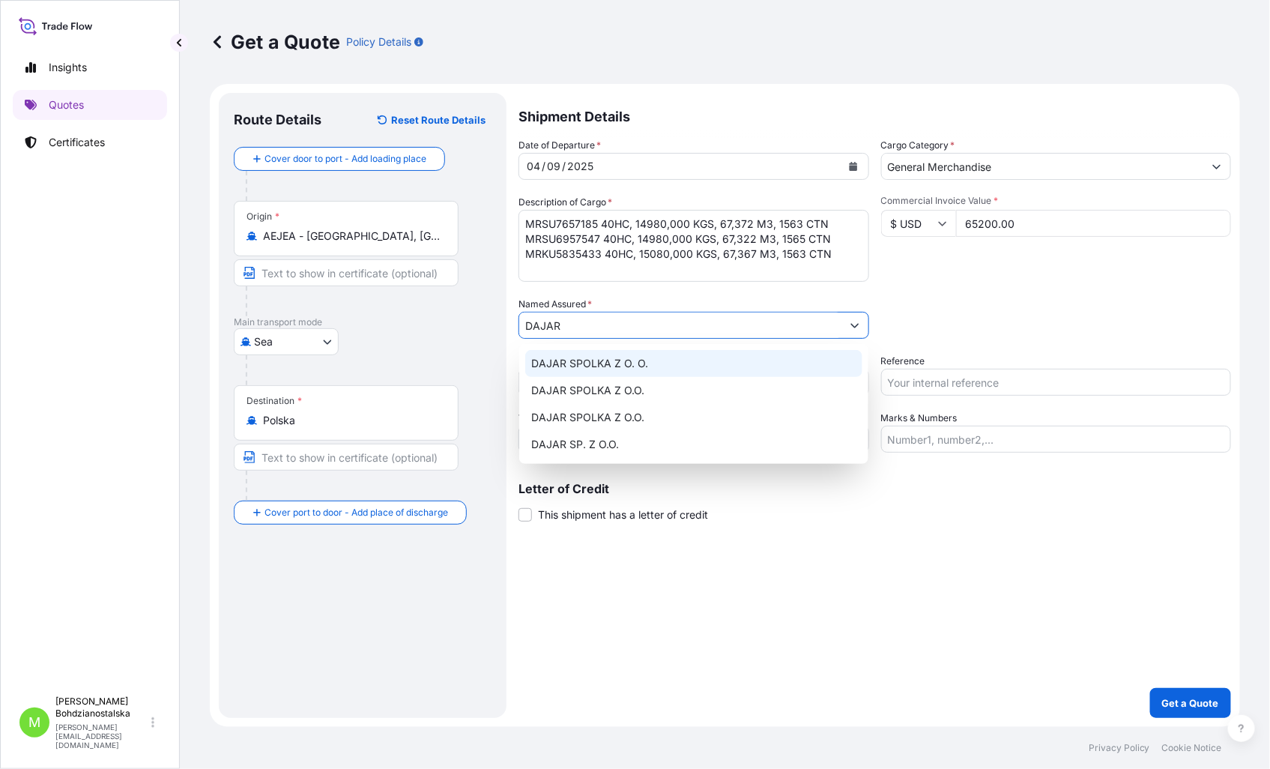
click at [608, 361] on span "DAJAR SPOLKA Z O. O." at bounding box center [589, 363] width 117 height 15
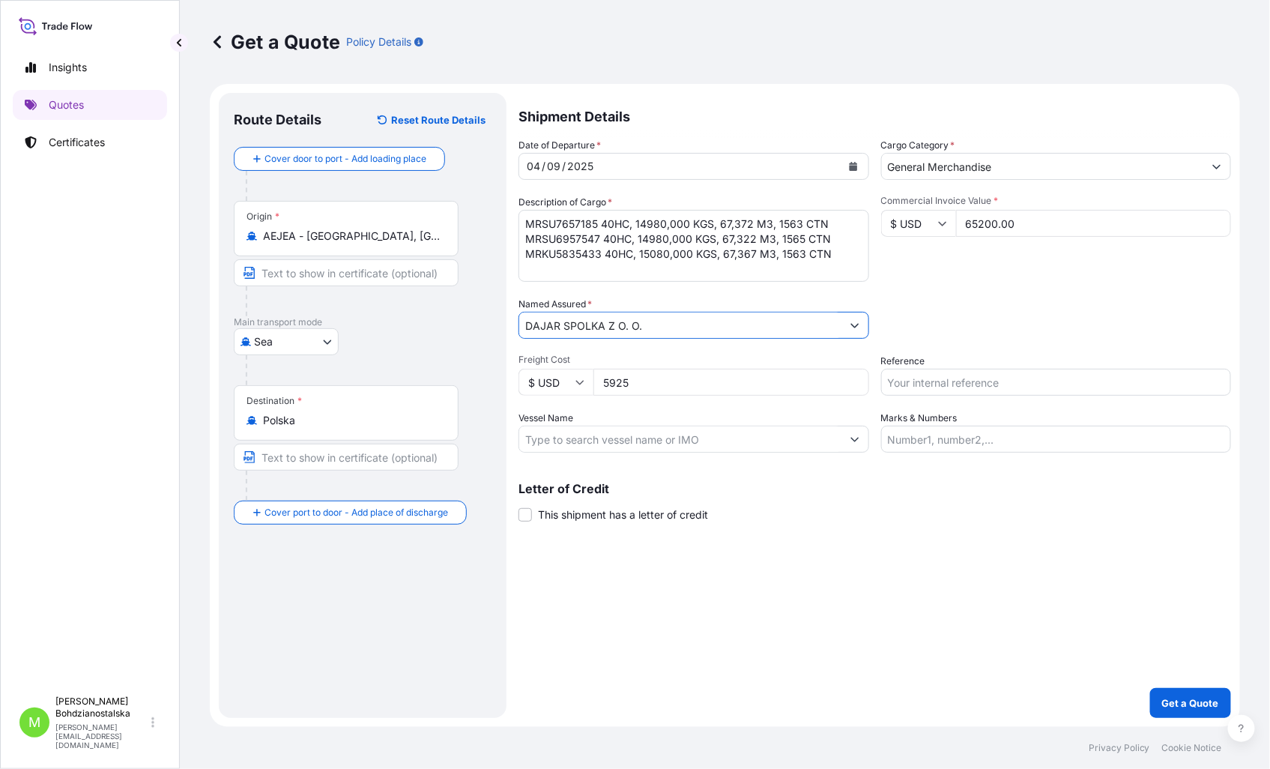
type input "DAJAR SPOLKA Z O. O."
click at [921, 385] on input "Reference" at bounding box center [1056, 382] width 351 height 27
type input "S02052230"
drag, startPoint x: 984, startPoint y: 485, endPoint x: 1002, endPoint y: 491, distance: 18.7
click at [987, 487] on p "Letter of Credit" at bounding box center [874, 488] width 712 height 12
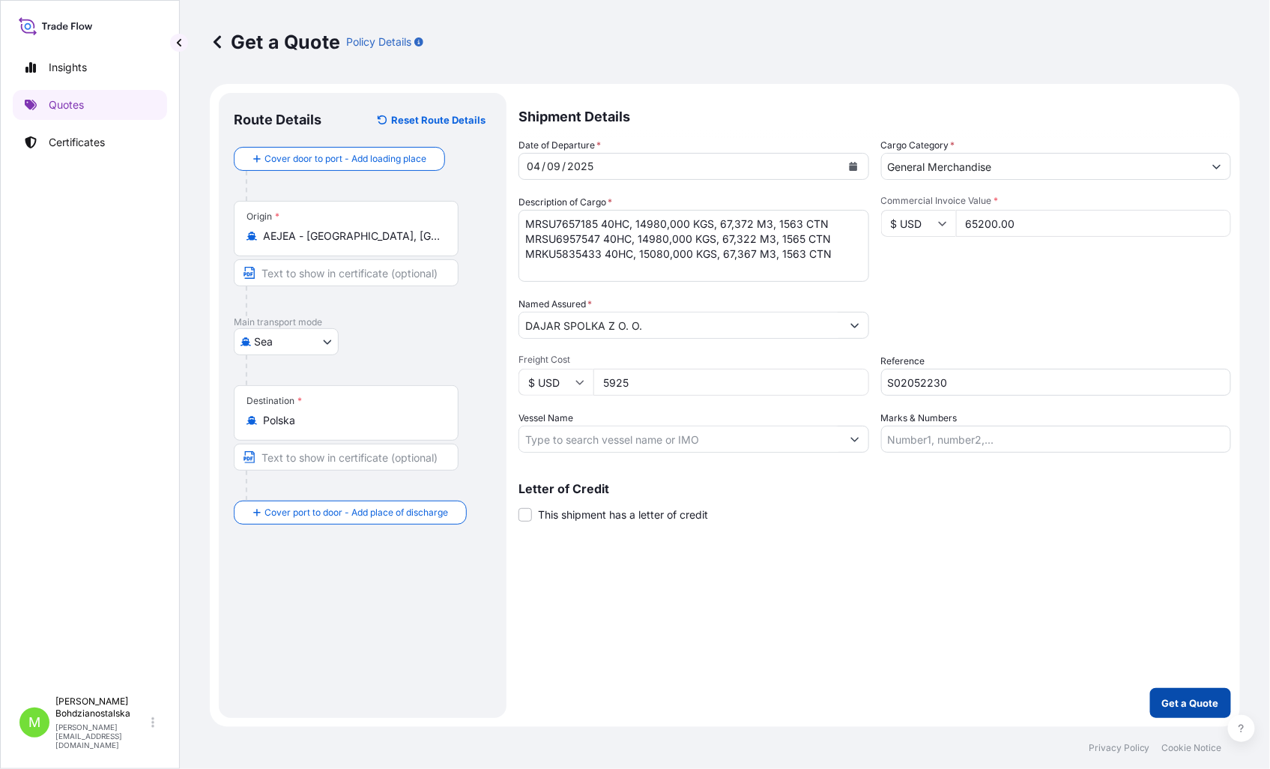
click at [1193, 702] on p "Get a Quote" at bounding box center [1190, 702] width 57 height 15
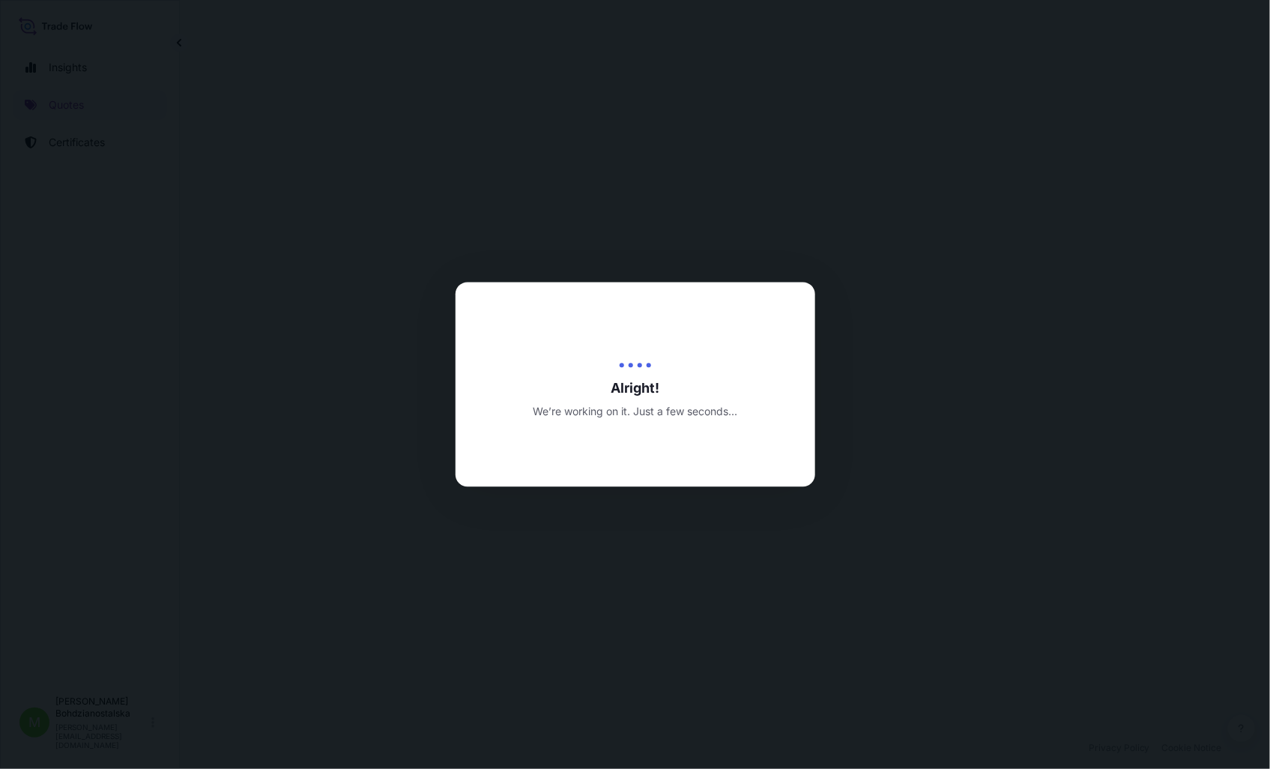
select select "Sea"
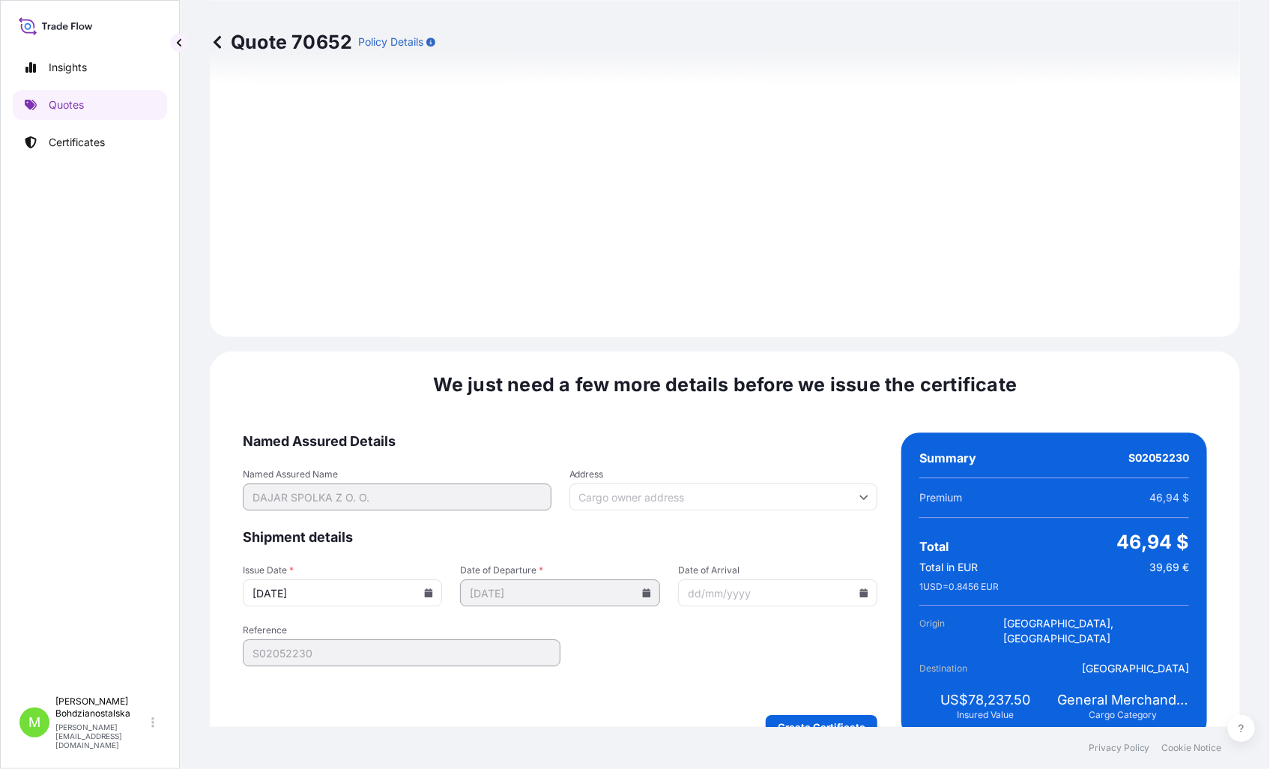
scroll to position [1532, 0]
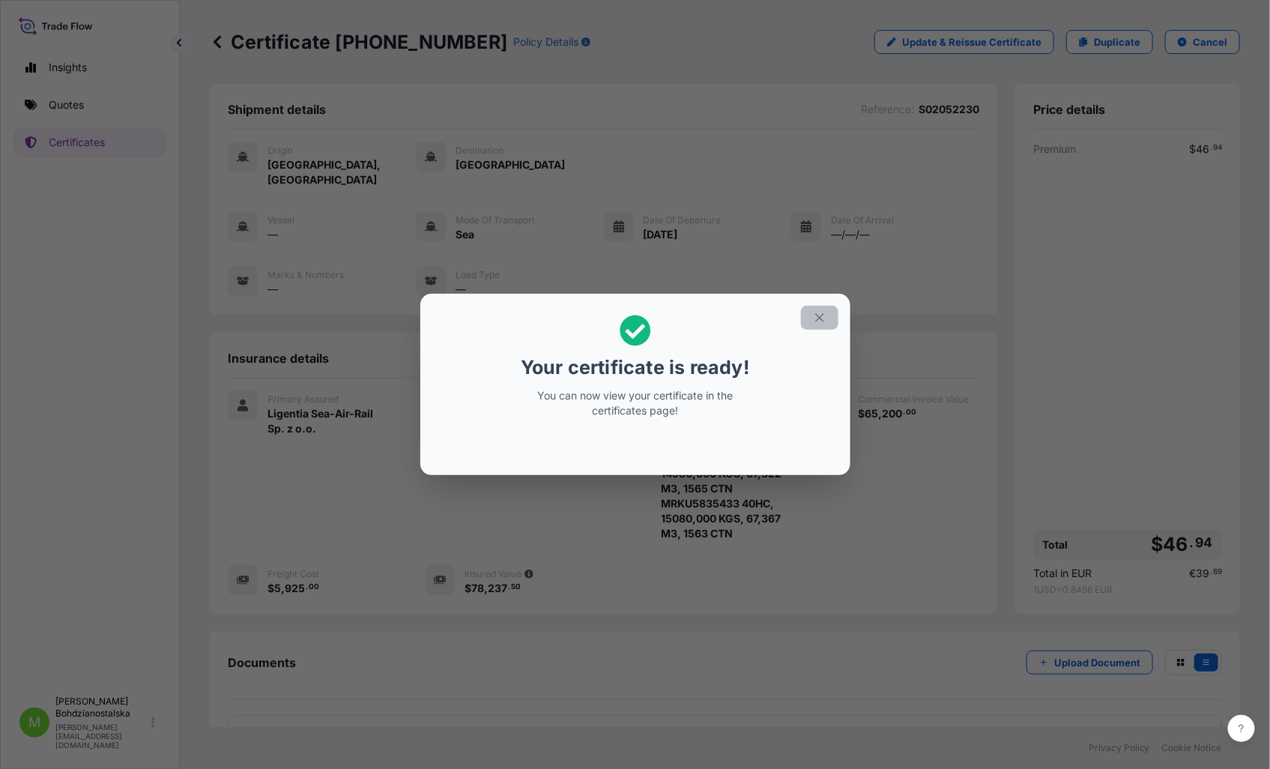
click at [811, 319] on button "button" at bounding box center [819, 318] width 37 height 24
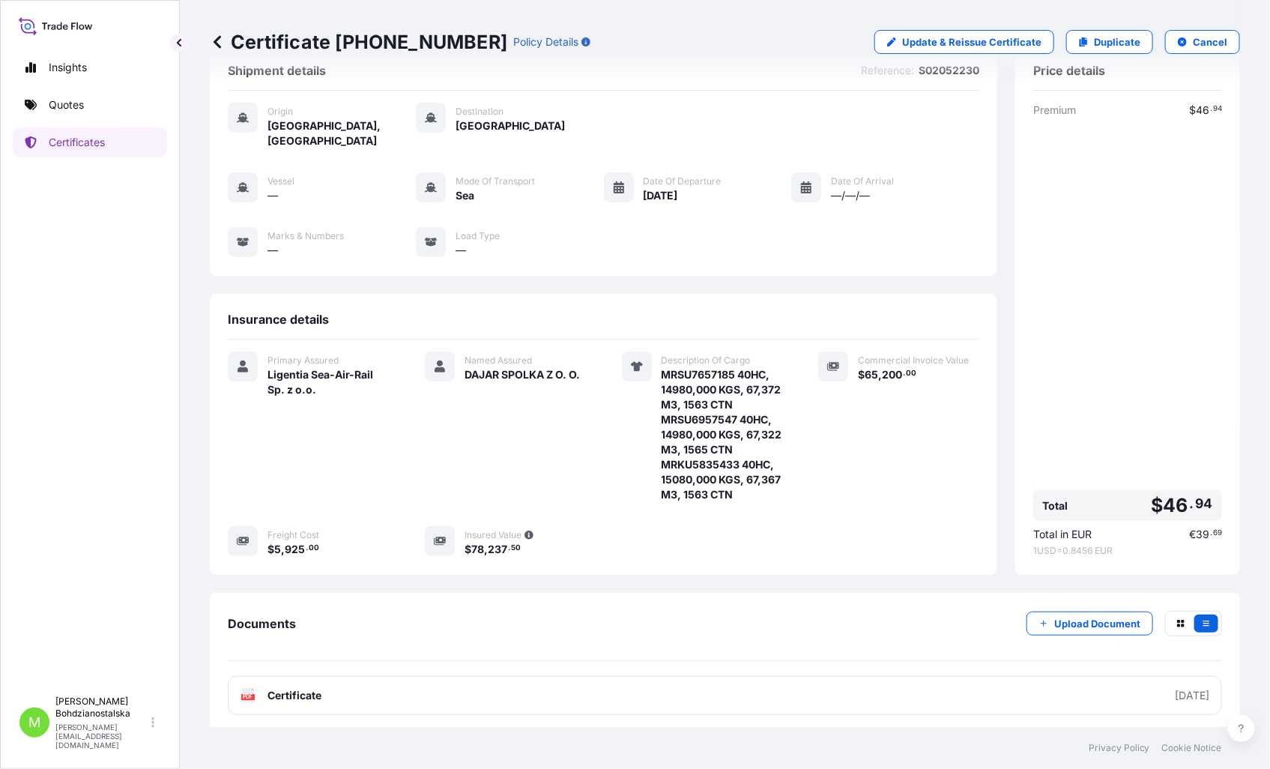
scroll to position [127, 0]
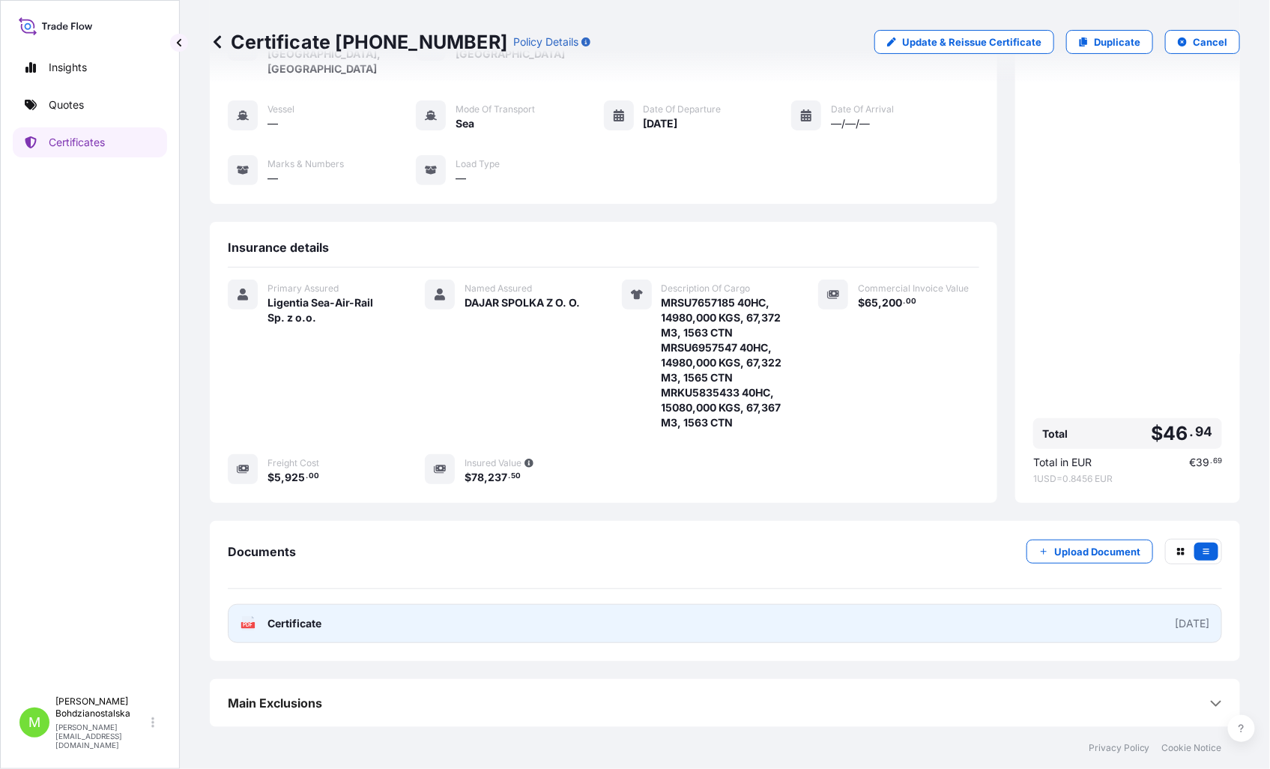
click at [608, 625] on link "PDF Certificate [DATE]" at bounding box center [725, 623] width 994 height 39
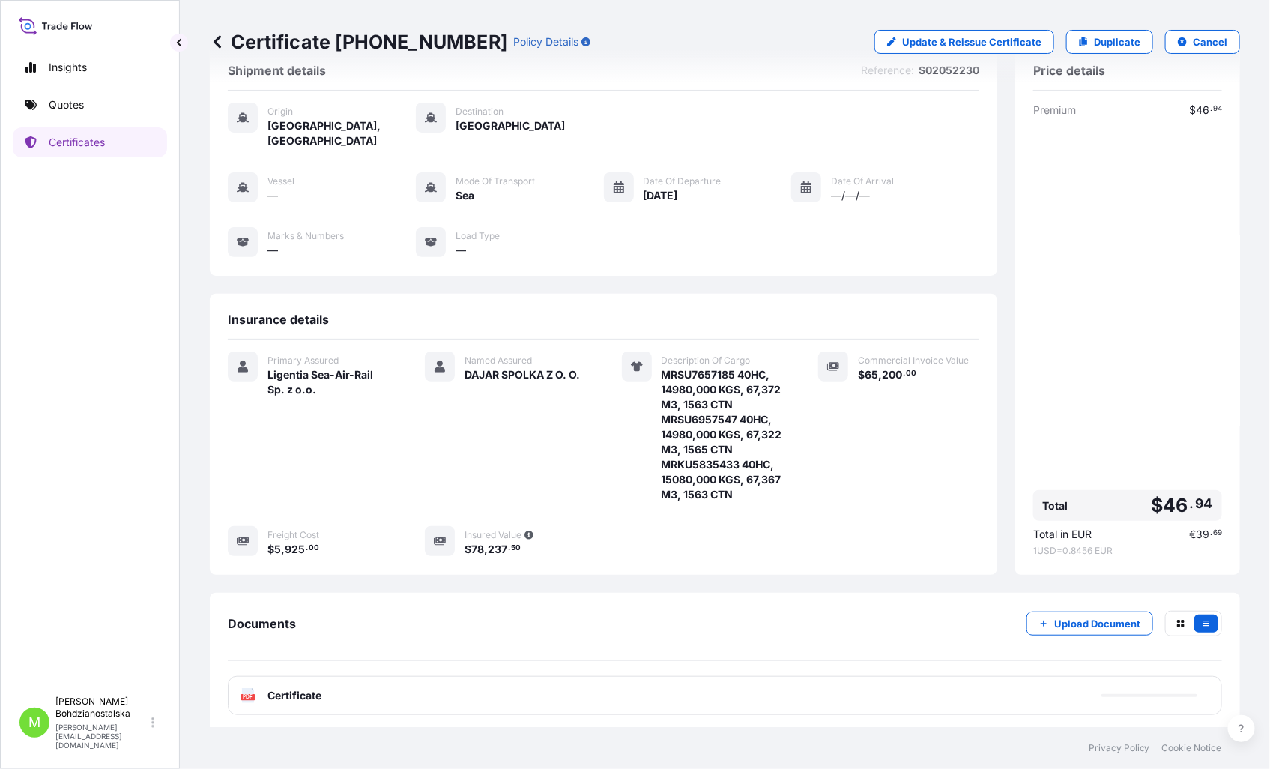
scroll to position [0, 0]
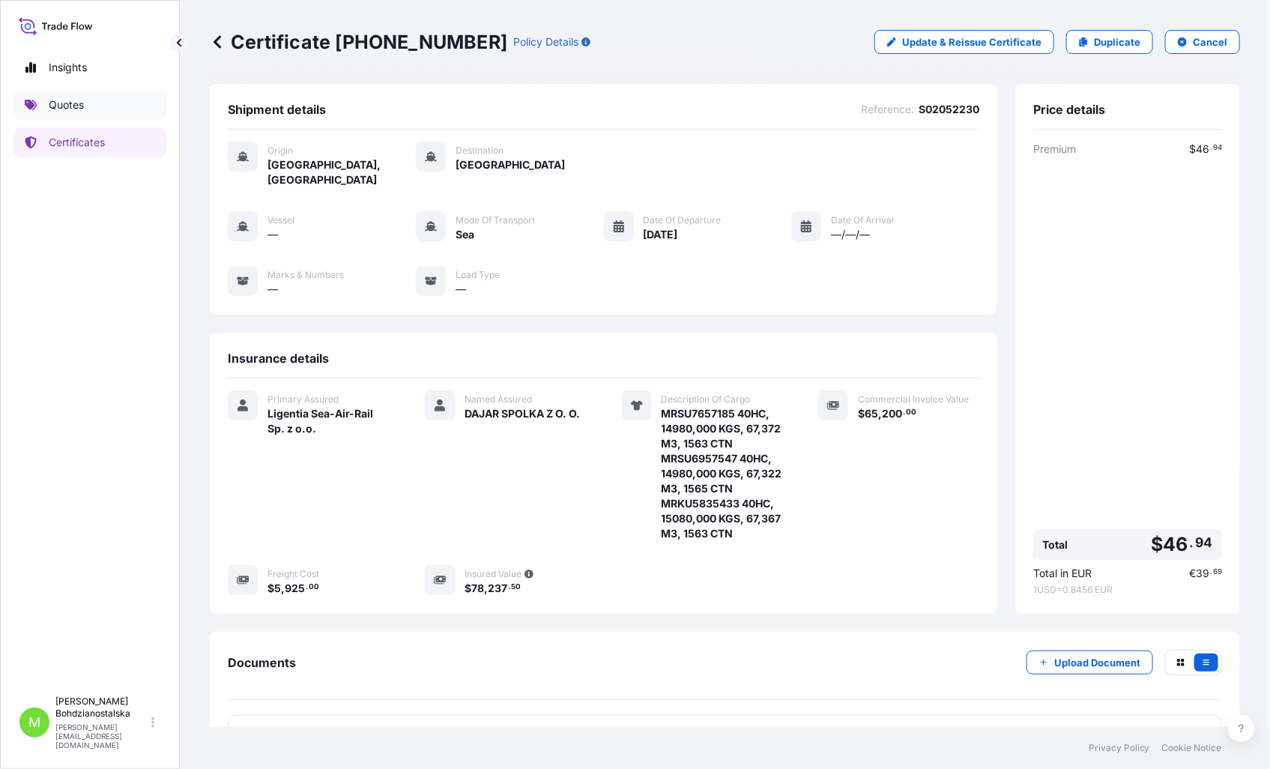
click at [64, 107] on p "Quotes" at bounding box center [66, 104] width 35 height 15
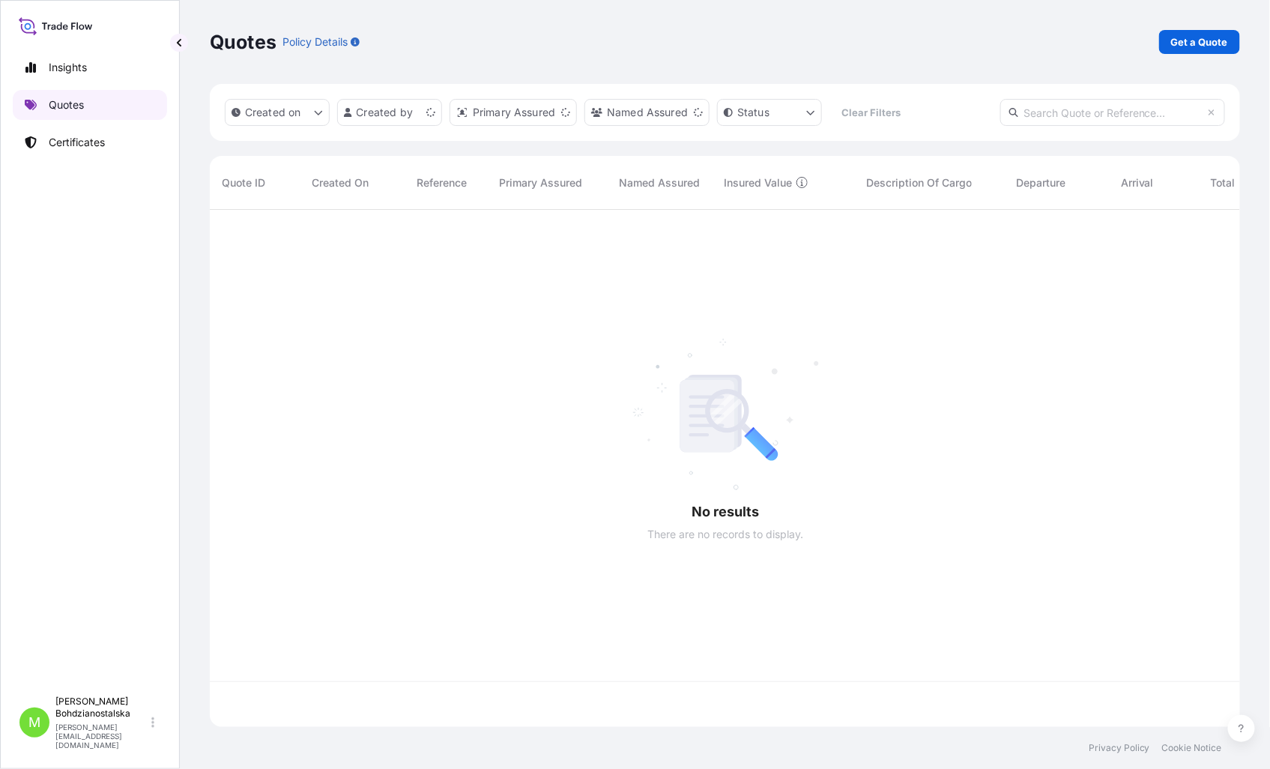
scroll to position [513, 1017]
click at [1184, 35] on p "Get a Quote" at bounding box center [1199, 41] width 57 height 15
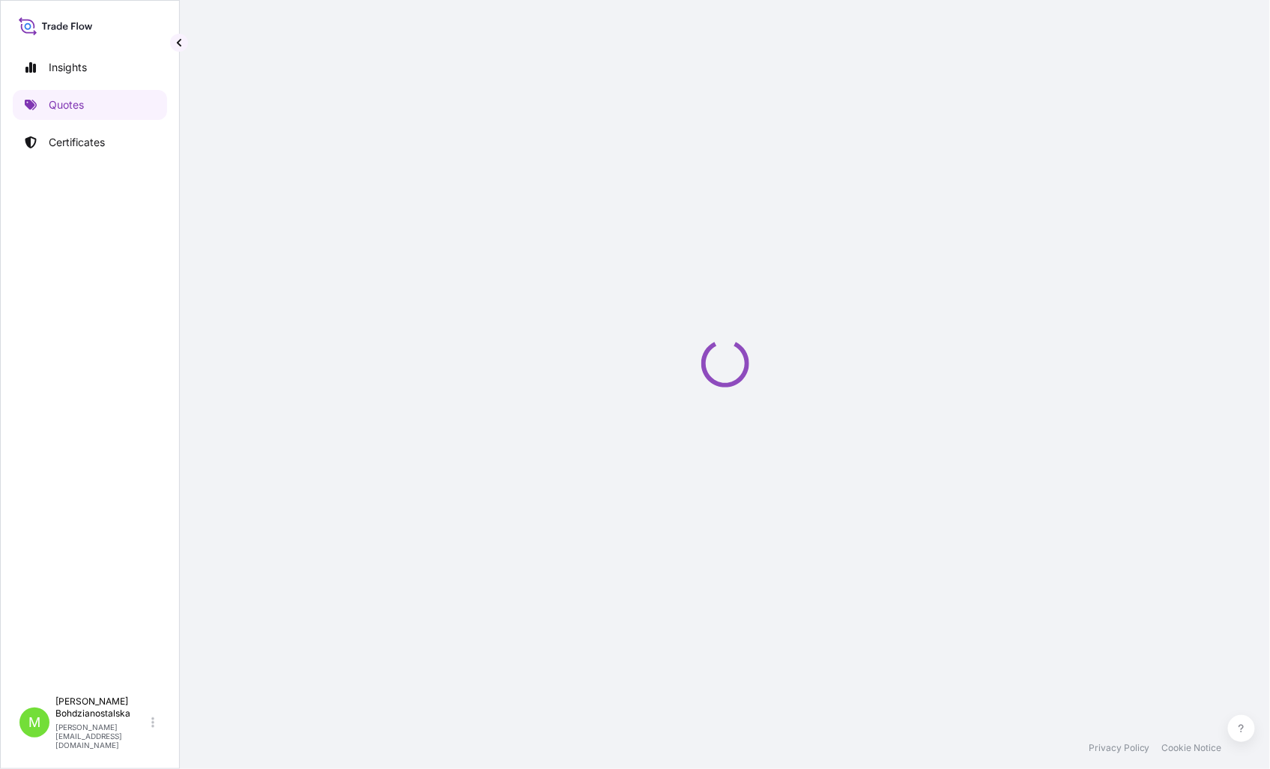
select select "Sea"
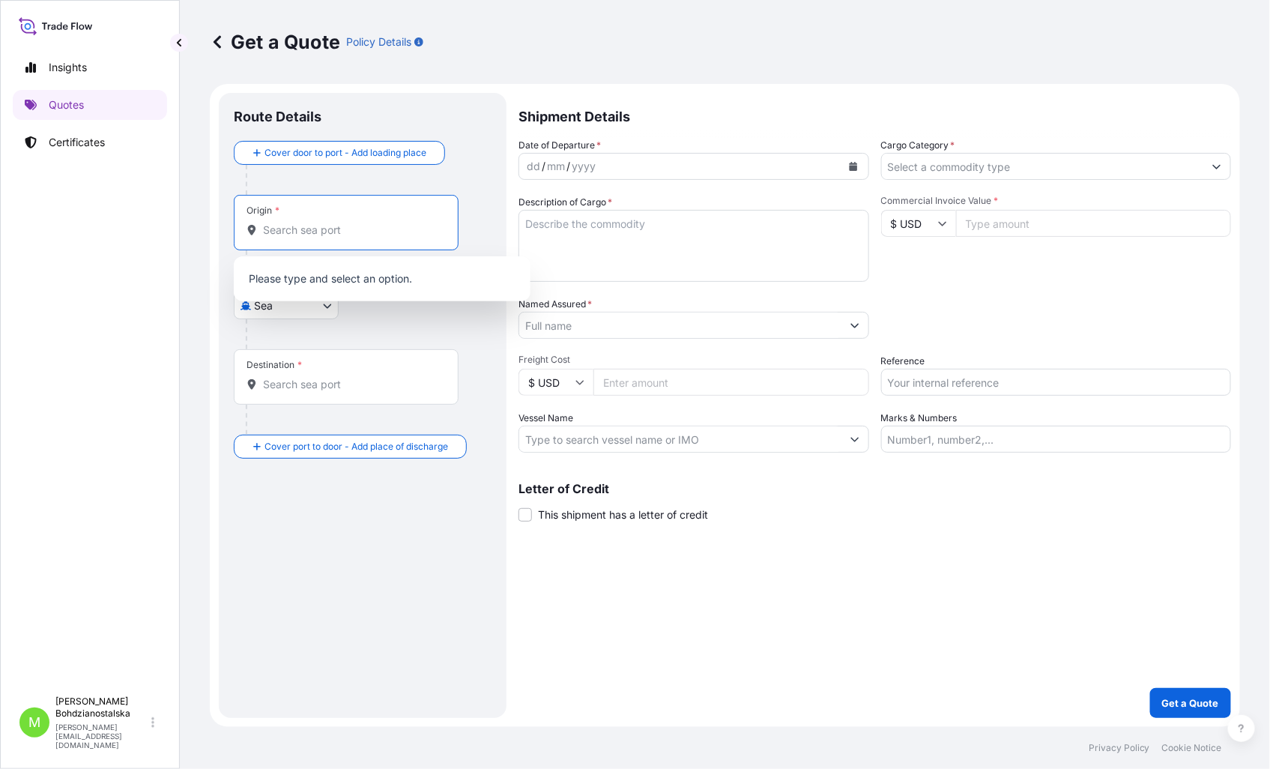
click at [339, 233] on input "Origin *" at bounding box center [351, 229] width 177 height 15
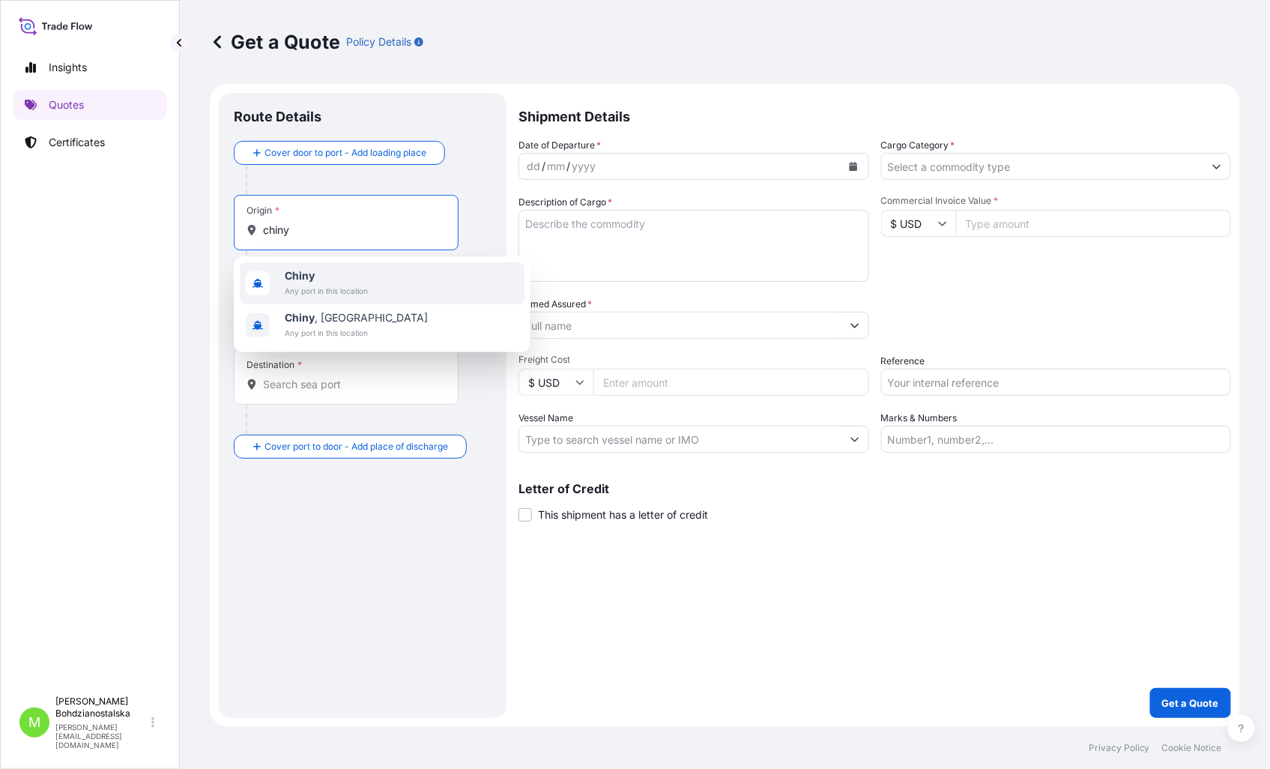
click at [320, 270] on span "Chiny" at bounding box center [326, 275] width 83 height 15
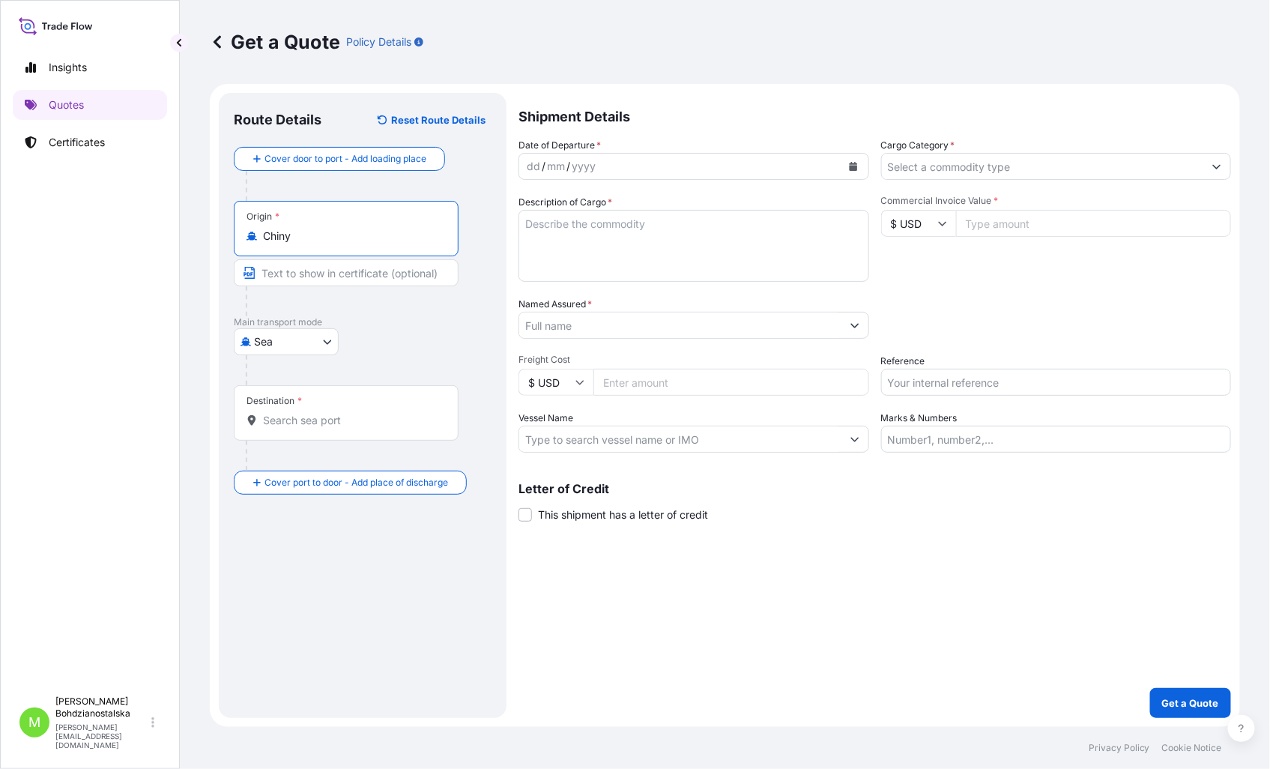
type input "Chiny"
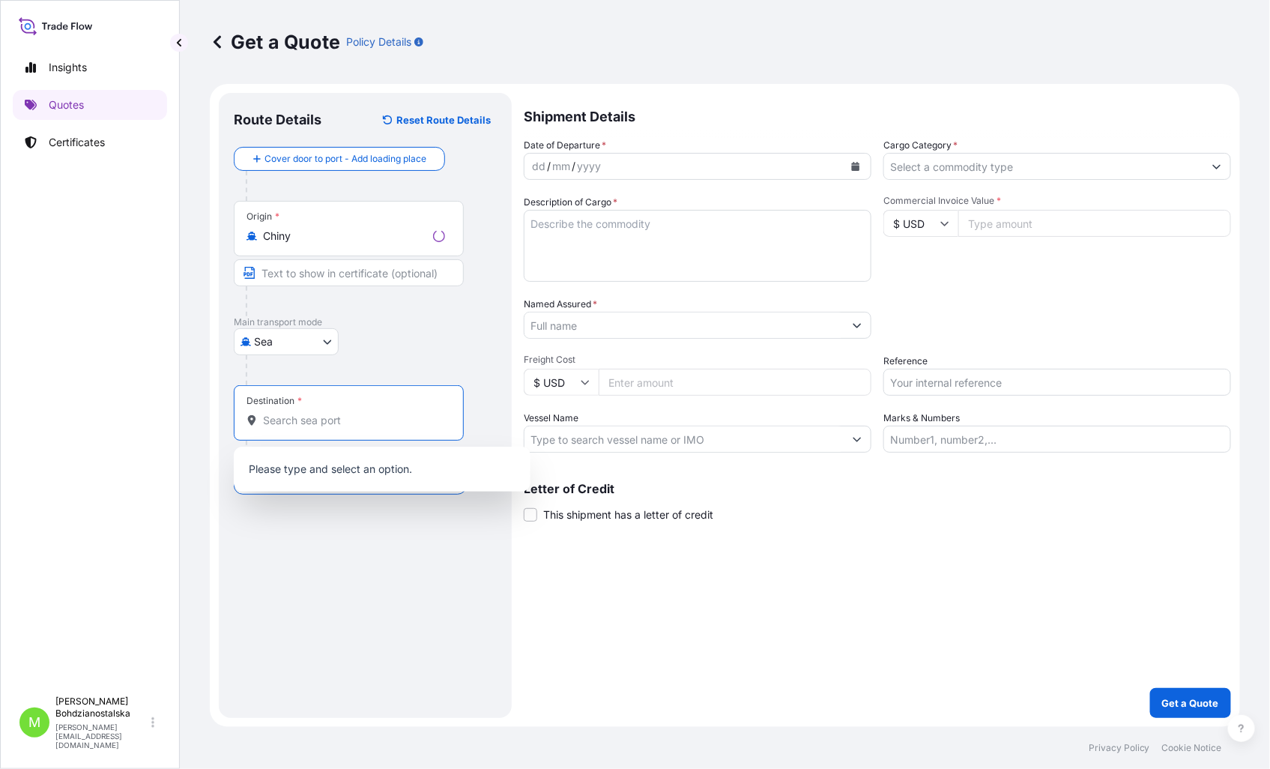
click at [340, 425] on input "Destination *" at bounding box center [354, 420] width 182 height 15
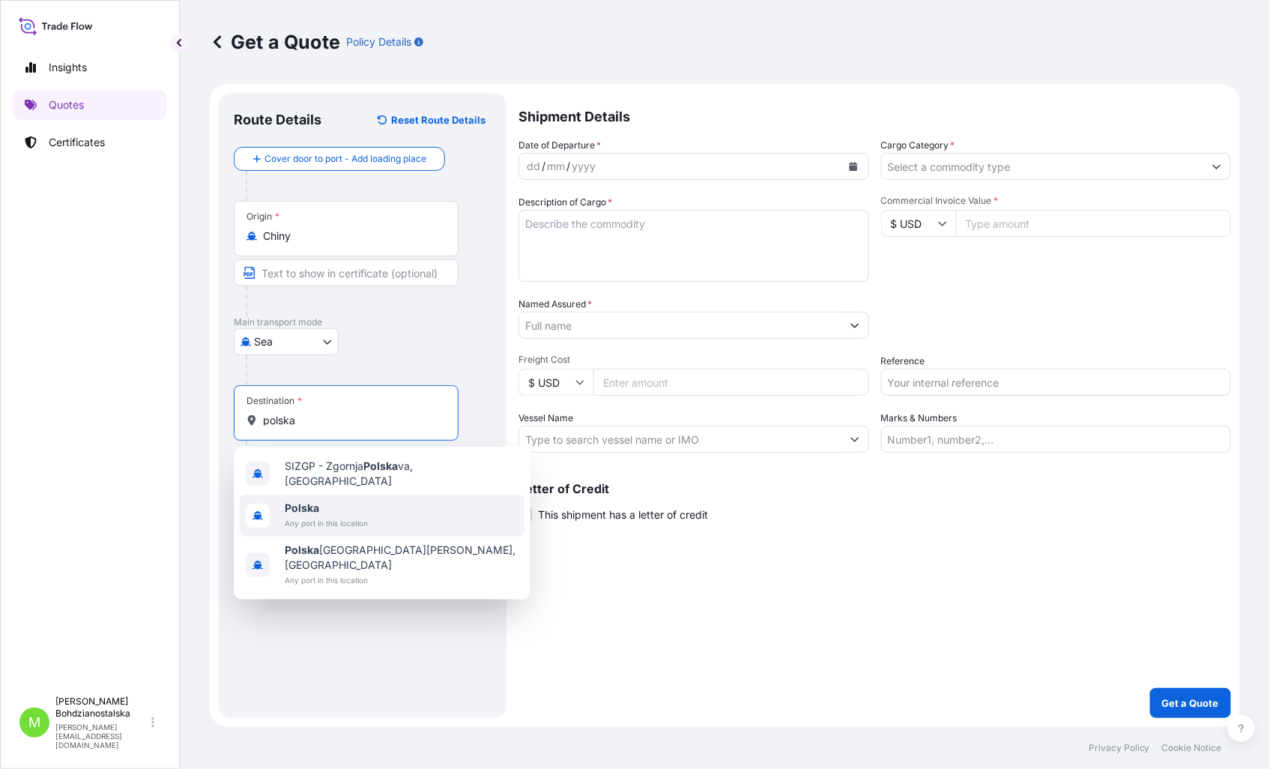
click at [339, 502] on span "Polska" at bounding box center [326, 507] width 83 height 15
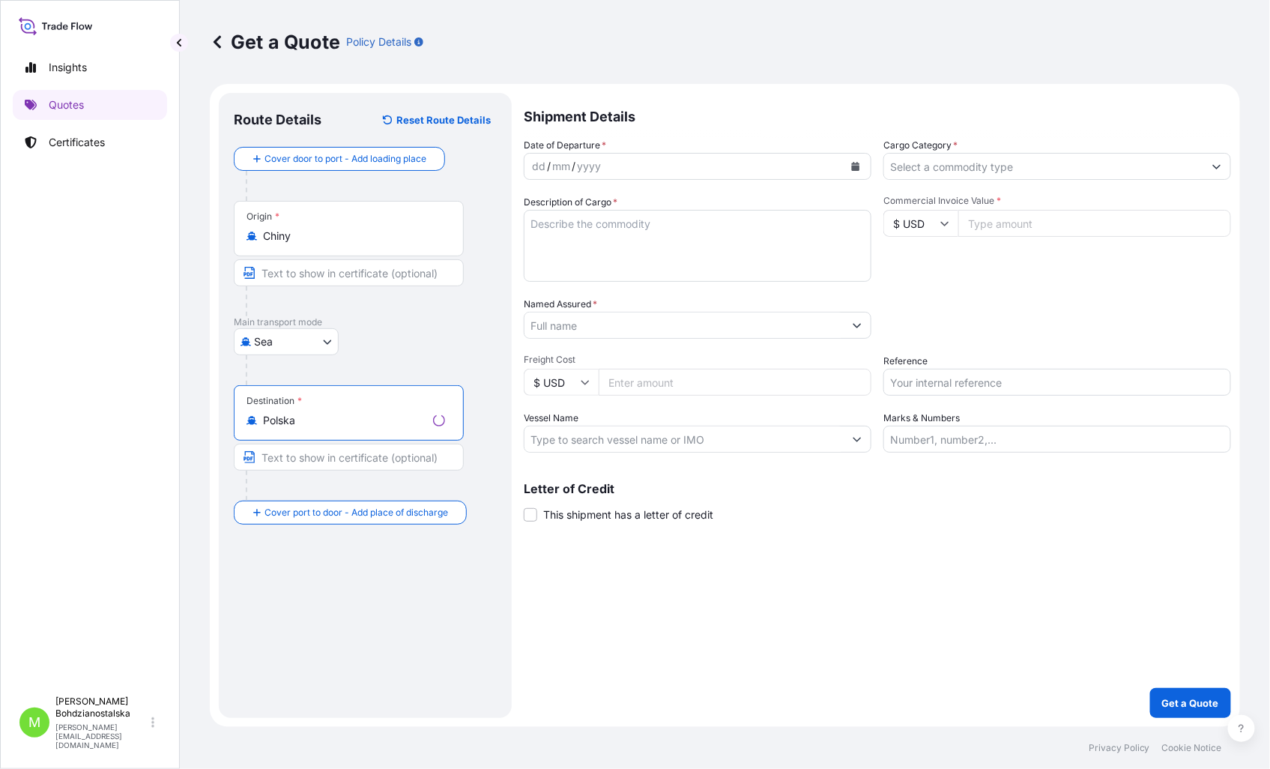
type input "Polska"
click at [534, 165] on div "dd" at bounding box center [538, 166] width 16 height 18
click at [942, 171] on input "Cargo Category *" at bounding box center [1043, 166] width 322 height 27
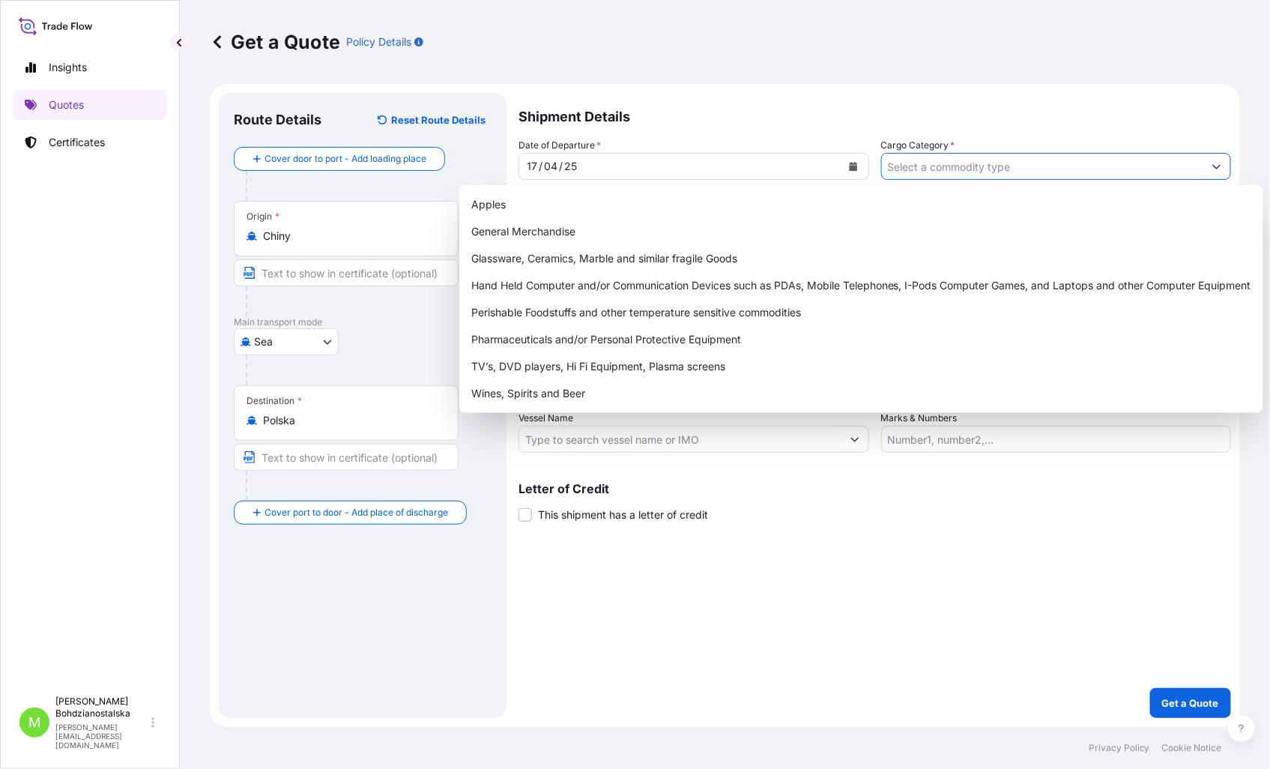
click at [895, 169] on input "Cargo Category *" at bounding box center [1043, 166] width 322 height 27
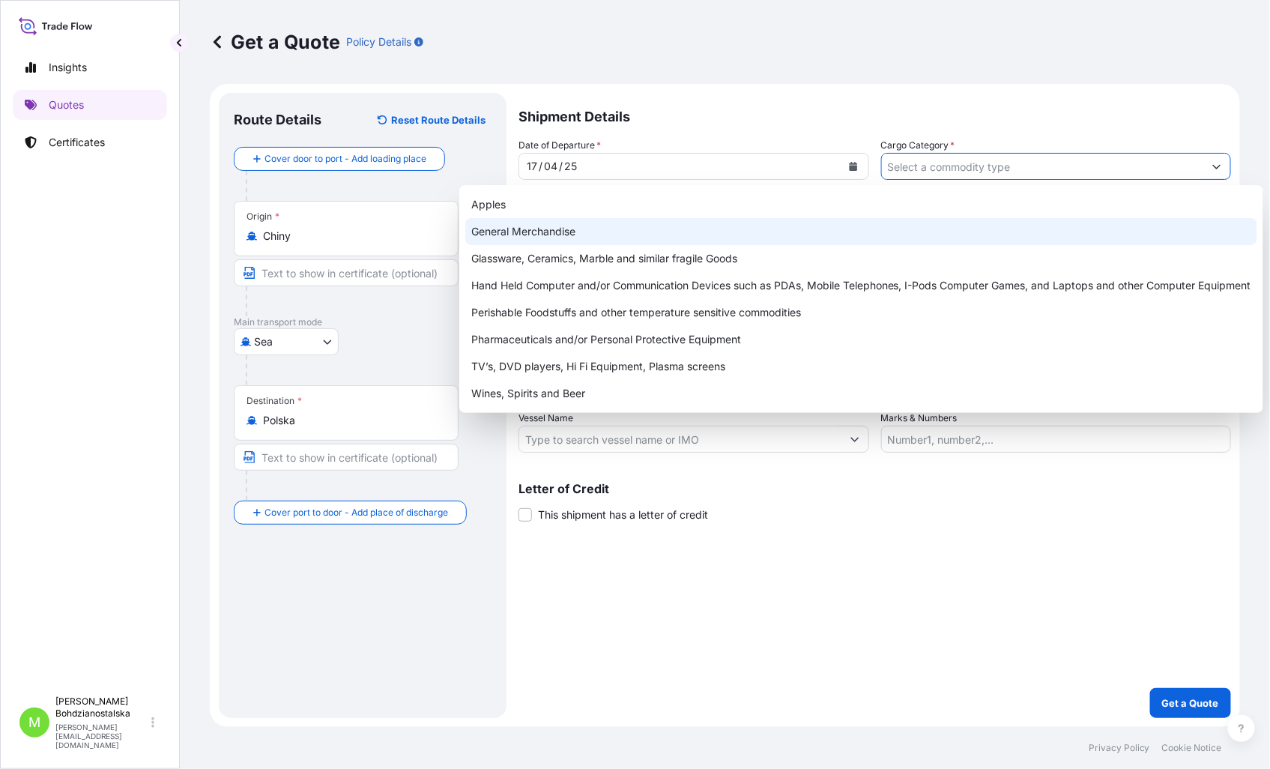
click at [548, 236] on div "General Merchandise" at bounding box center [861, 231] width 792 height 27
type input "General Merchandise"
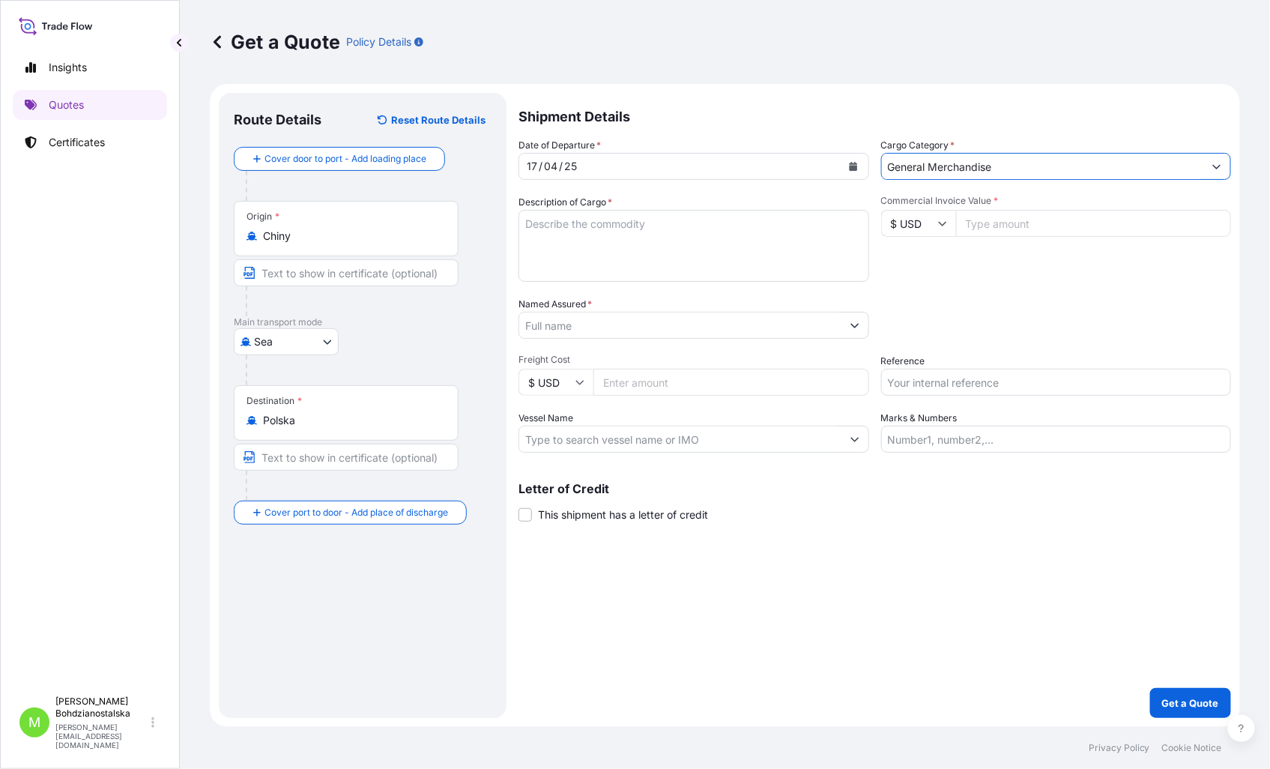
click at [567, 231] on textarea "Description of Cargo *" at bounding box center [693, 246] width 351 height 72
click at [639, 230] on textarea "Description of Cargo *" at bounding box center [693, 246] width 351 height 72
paste textarea "FAUCET"
type textarea "FAUCET"
click at [1044, 639] on div "Shipment Details Date of Departure * 17 / 04 / 25 Cargo Category * General Merc…" at bounding box center [874, 405] width 712 height 625
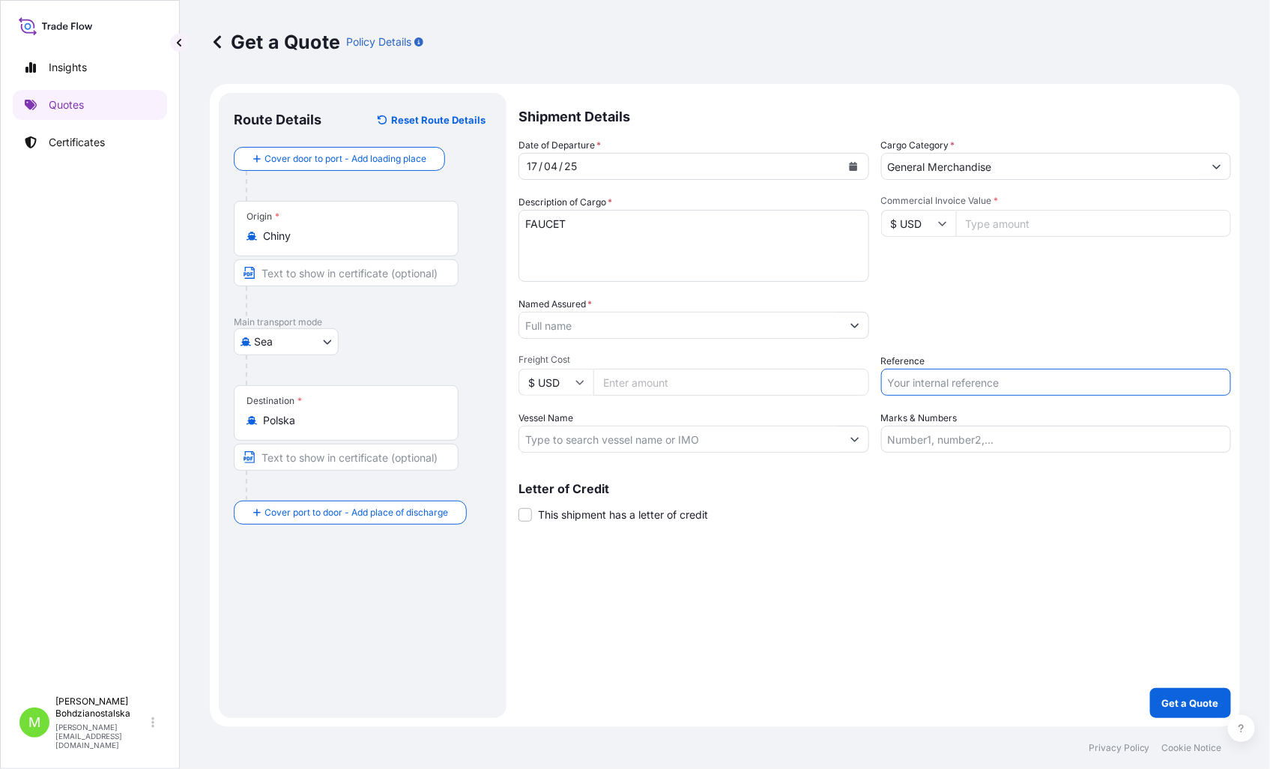
click at [921, 385] on input "Reference" at bounding box center [1056, 382] width 351 height 27
paste input "S02045663"
type input "S02045663"
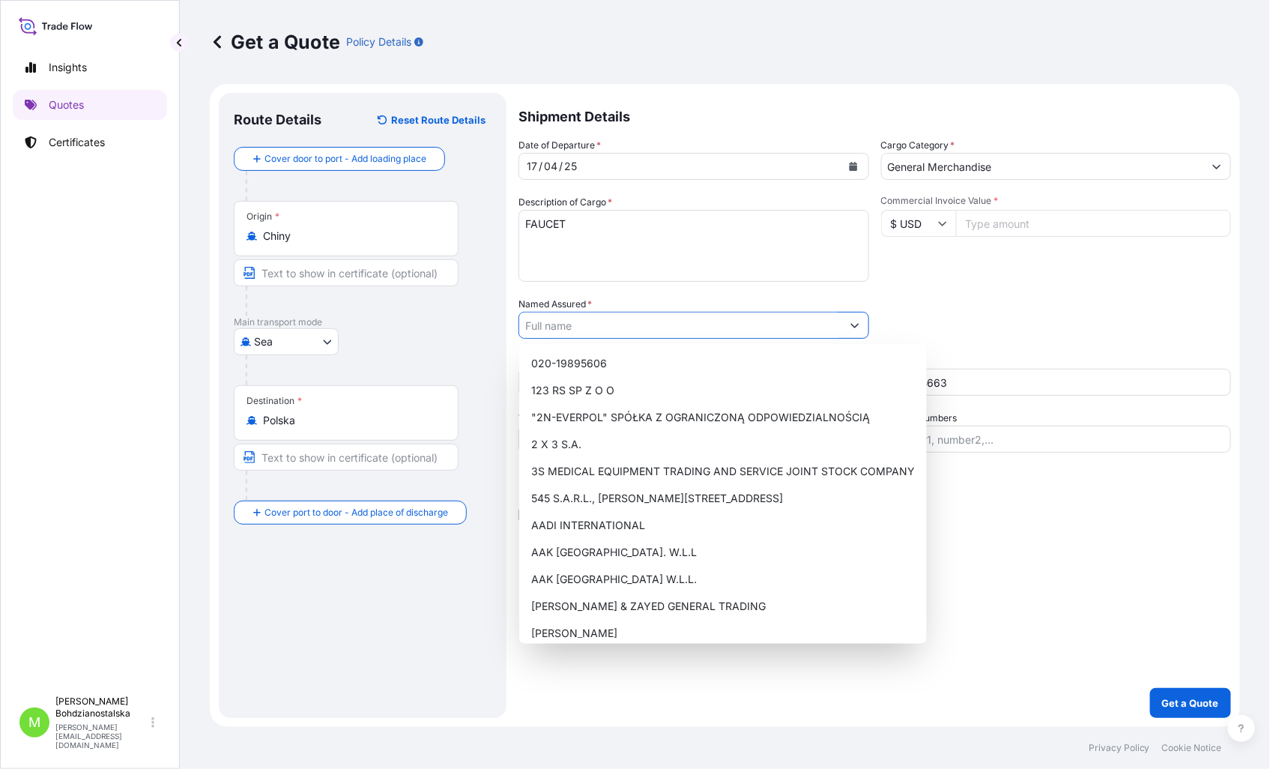
click at [536, 327] on input "Named Assured *" at bounding box center [680, 325] width 322 height 27
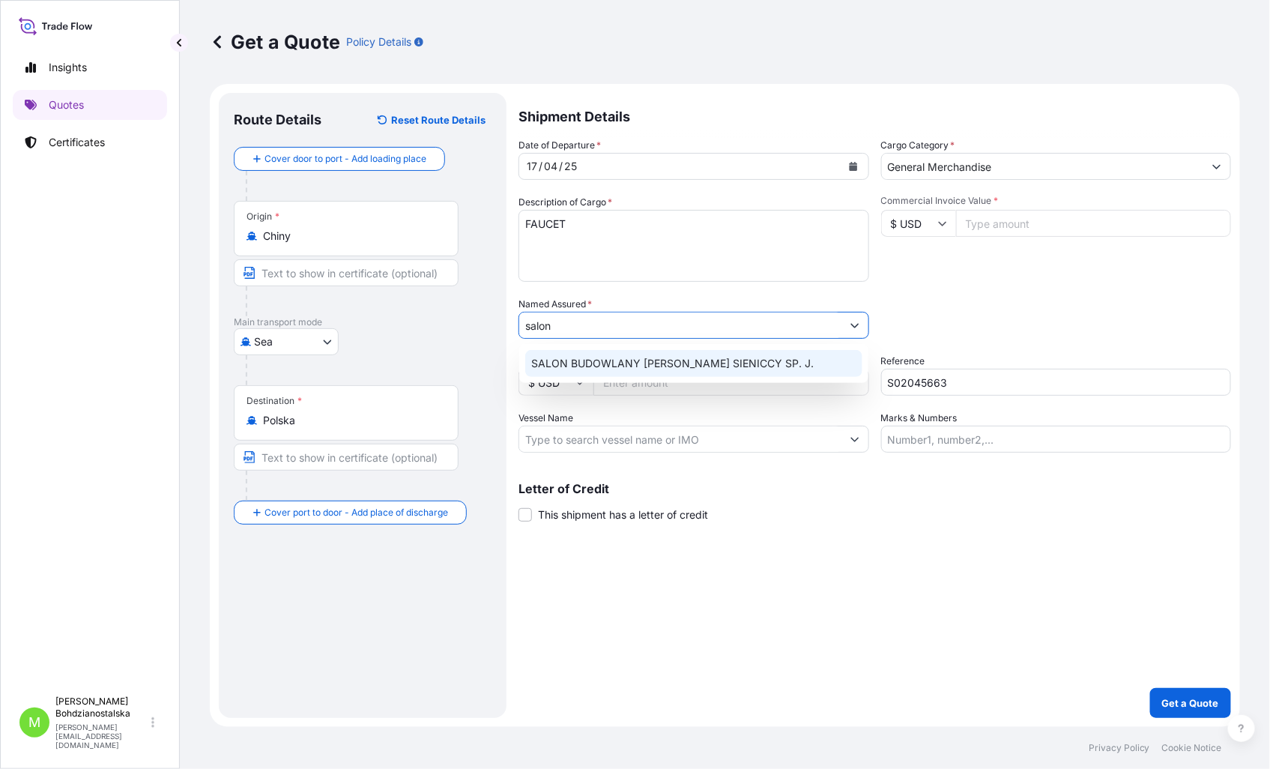
click at [769, 362] on div "SALON BUDOWLANY KRAM SIENICCY SP. J." at bounding box center [693, 363] width 337 height 27
drag, startPoint x: 717, startPoint y: 323, endPoint x: 667, endPoint y: 326, distance: 49.5
click at [667, 326] on input "SALON BUDOWLANY KRAM SIENICCY SP. Z O.O." at bounding box center [680, 325] width 322 height 27
type input "SALON BUDOWLANY KRAM SP. Z O.O."
click at [912, 510] on div "Letter of Credit This shipment has a letter of credit Letter of credit * Letter…" at bounding box center [874, 502] width 712 height 40
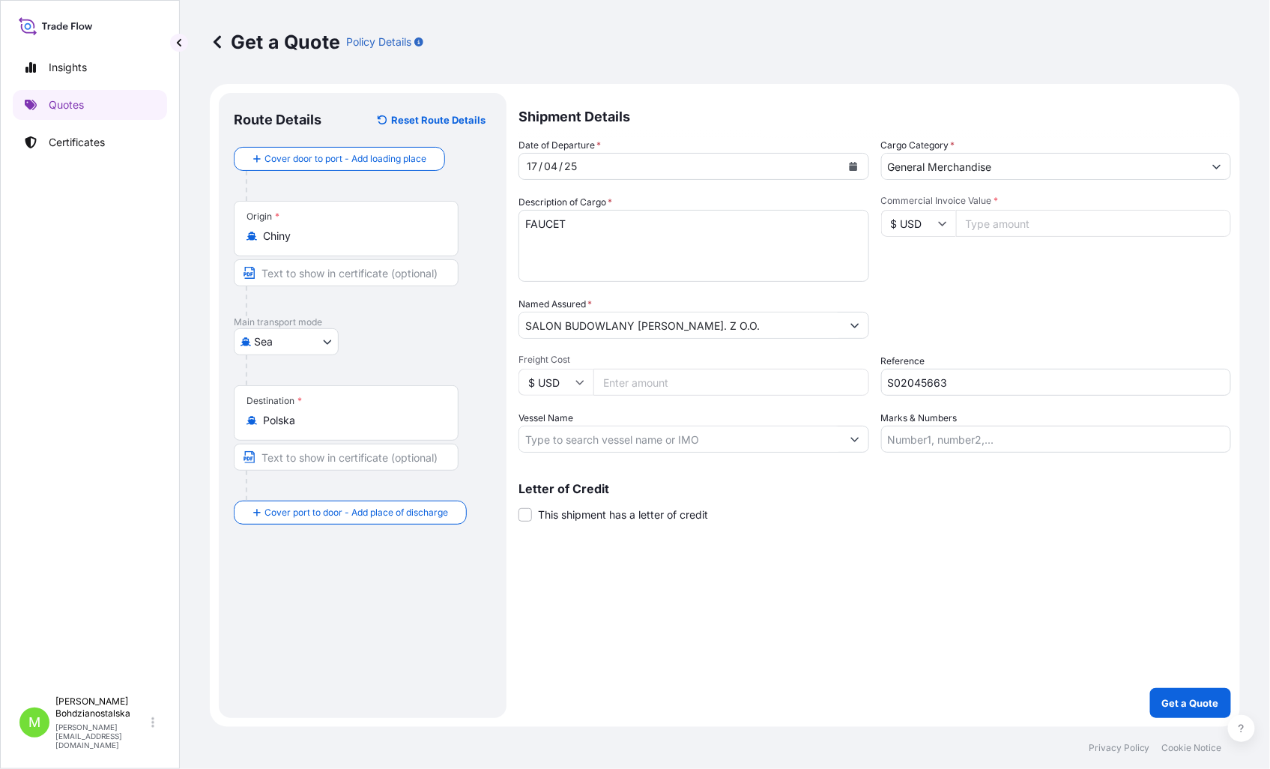
click at [548, 255] on textarea "FAUCET" at bounding box center [693, 246] width 351 height 72
paste textarea "EGSU3174580"
click at [688, 255] on textarea "FAUCET EGSU3174580 40HC," at bounding box center [693, 246] width 351 height 72
type textarea "FAUCET EGSU3174580 40HC, 6952,00 KGS, 24,040 M3, 486 CTN"
click at [1023, 222] on input "Commercial Invoice Value *" at bounding box center [1094, 223] width 276 height 27
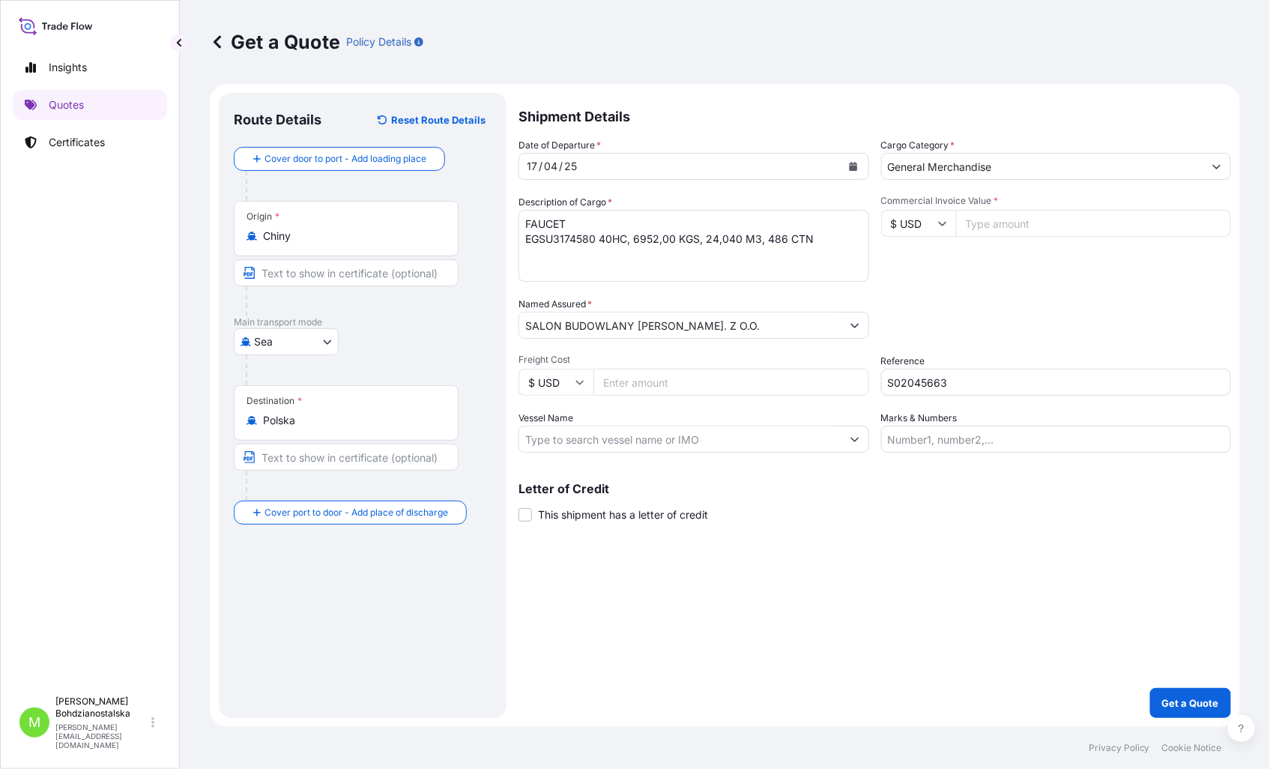
paste input "67145"
type input "67145.00"
click at [1162, 554] on div "Shipment Details Date of Departure * 17 / 04 / 25 Cargo Category * General Merc…" at bounding box center [874, 405] width 712 height 625
click at [607, 240] on textarea "FAUCET EGSU3174580 40HC, 6952,00 KGS, 24,040 M3, 486 CTN" at bounding box center [693, 246] width 351 height 72
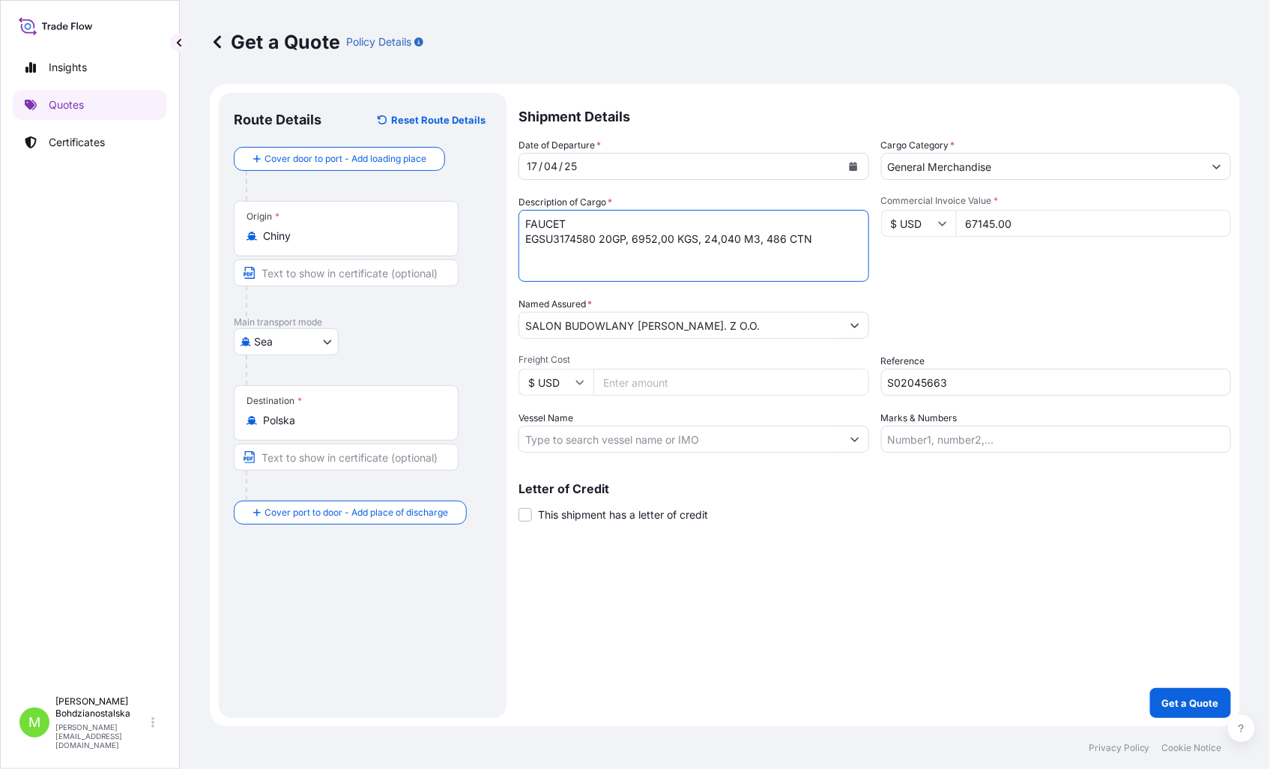
type textarea "FAUCET EGSU3174580 20GP, 6952,00 KGS, 24,040 M3, 486 CTN"
click at [534, 165] on div "17" at bounding box center [531, 166] width 13 height 18
click at [525, 165] on div "11" at bounding box center [531, 166] width 12 height 18
click at [530, 162] on div "11" at bounding box center [531, 166] width 12 height 18
click at [1050, 563] on div "Shipment Details Date of Departure * 16 / 09 / 2025 Cargo Category * General Me…" at bounding box center [874, 405] width 712 height 625
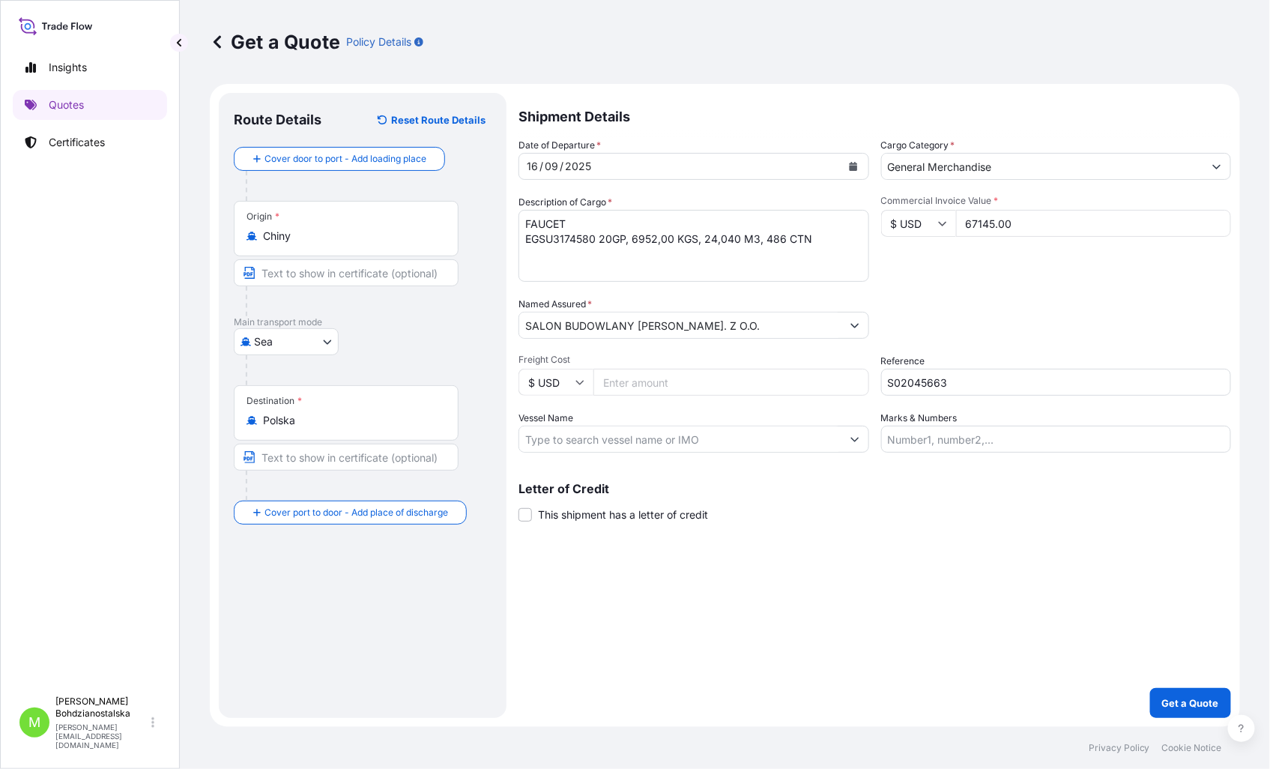
click at [976, 635] on div "Shipment Details Date of Departure * 16 / 09 / 2025 Cargo Category * General Me…" at bounding box center [874, 405] width 712 height 625
click at [1195, 700] on p "Get a Quote" at bounding box center [1190, 702] width 57 height 15
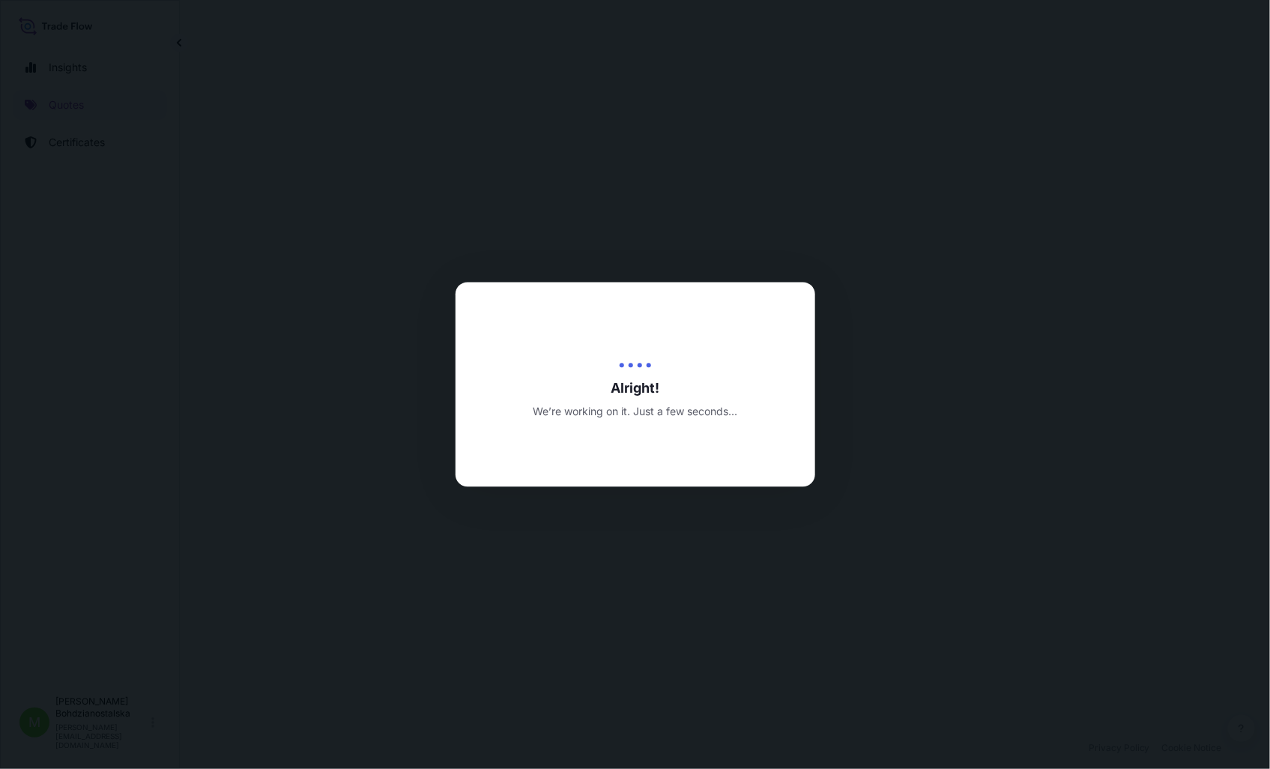
select select "Sea"
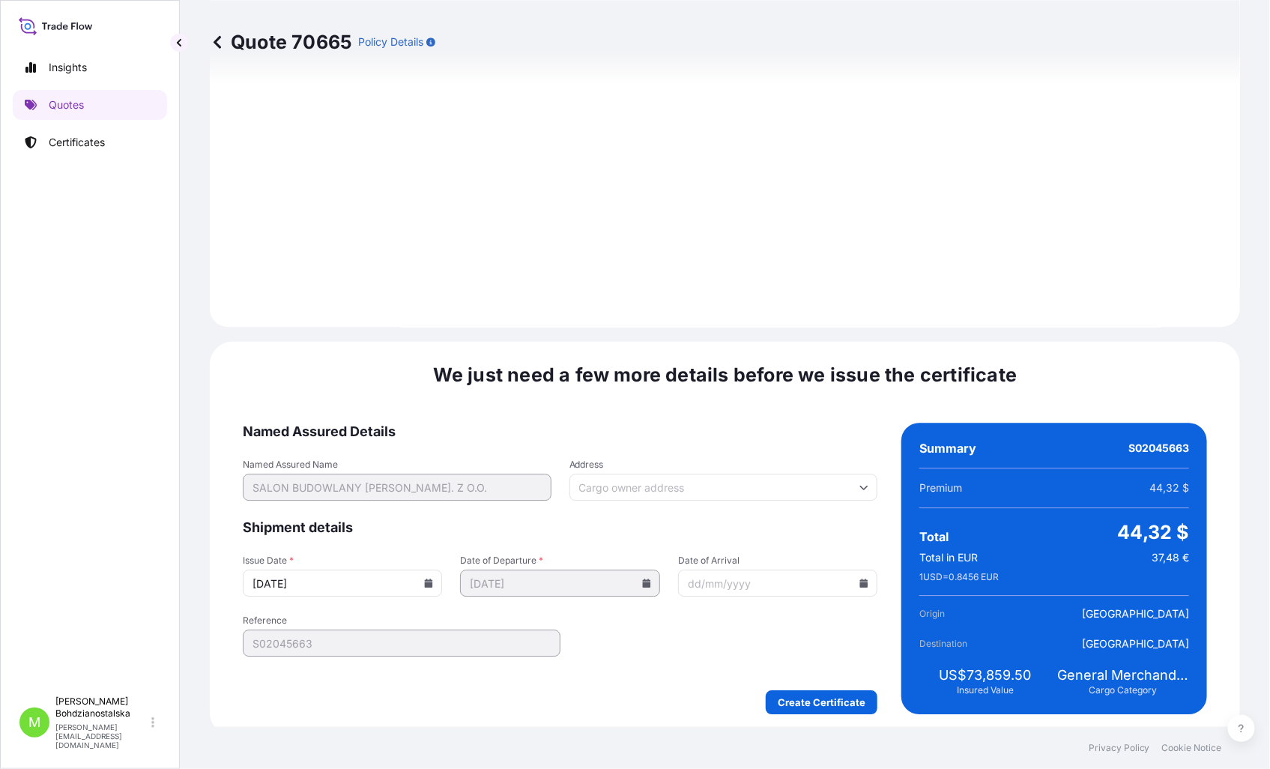
scroll to position [1517, 0]
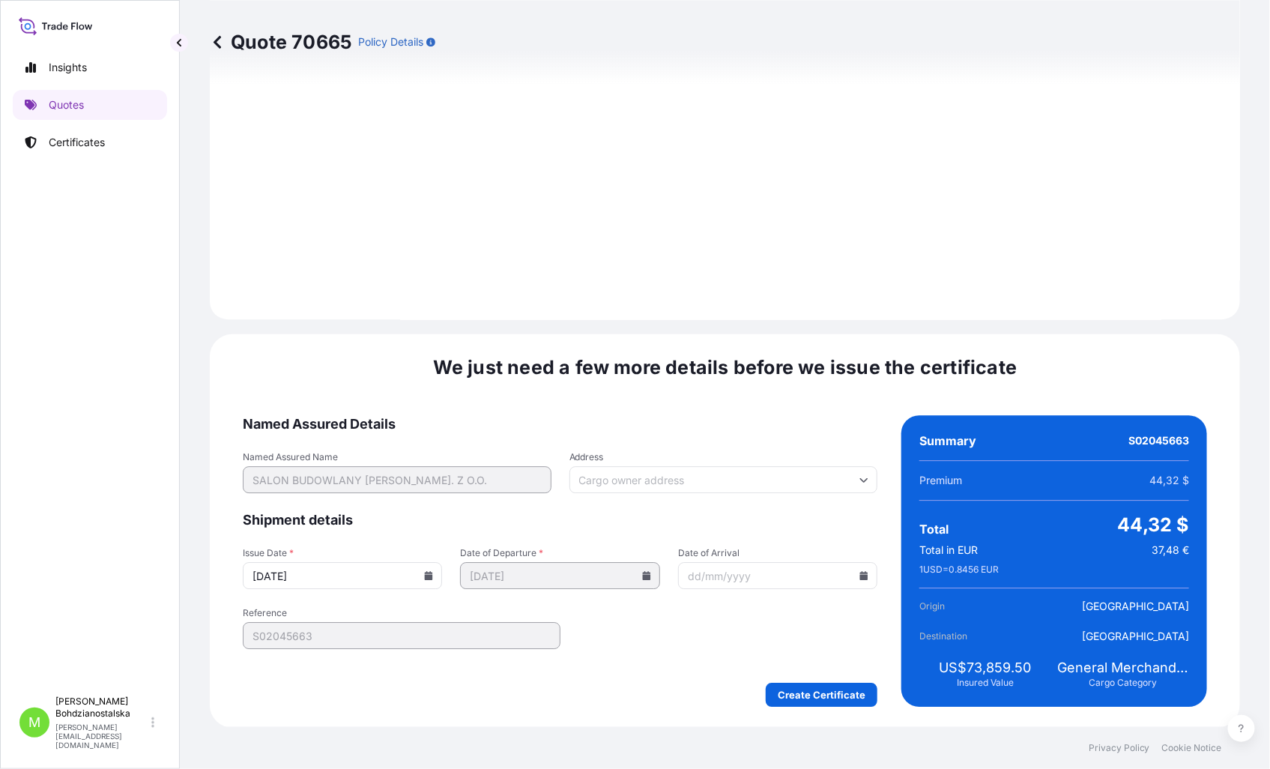
click at [1224, 363] on div "We just need a few more details before we issue the certificate Named Assured D…" at bounding box center [725, 530] width 1030 height 393
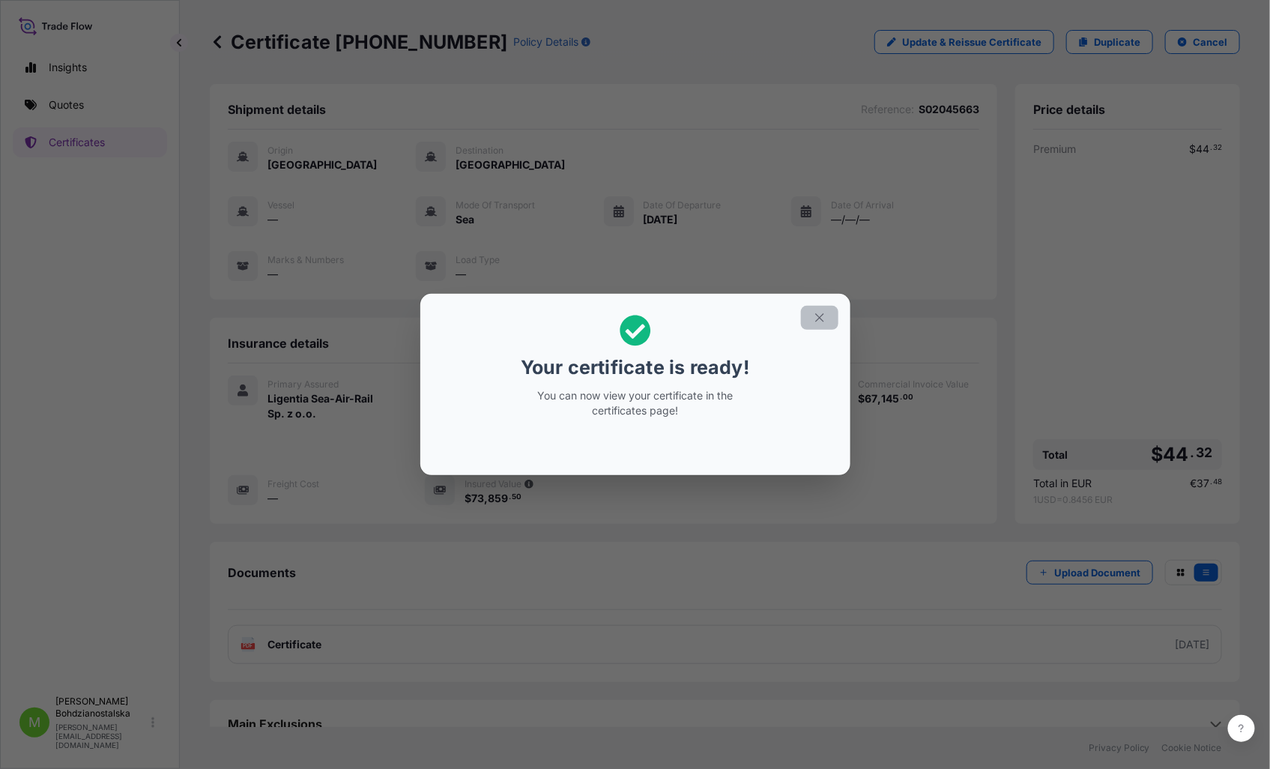
click at [813, 319] on icon "button" at bounding box center [819, 317] width 13 height 13
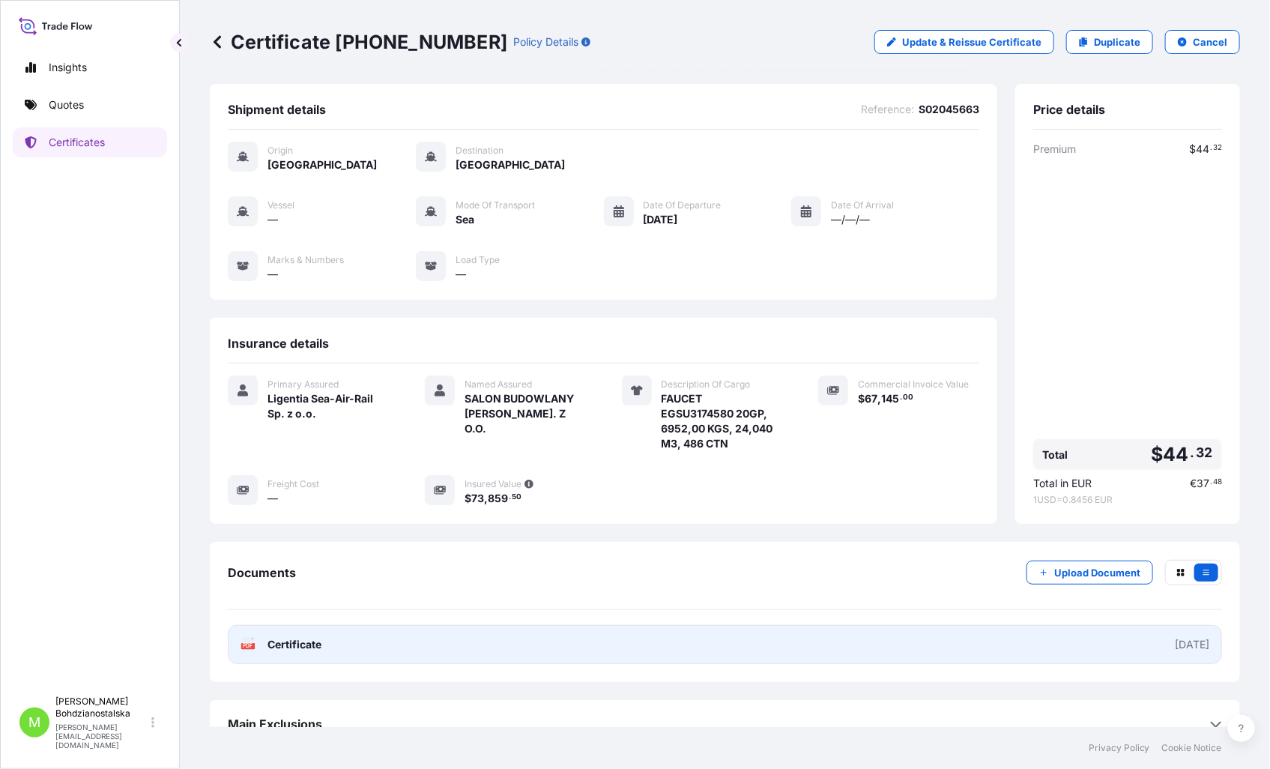
click at [391, 644] on link "PDF Certificate [DATE]" at bounding box center [725, 644] width 994 height 39
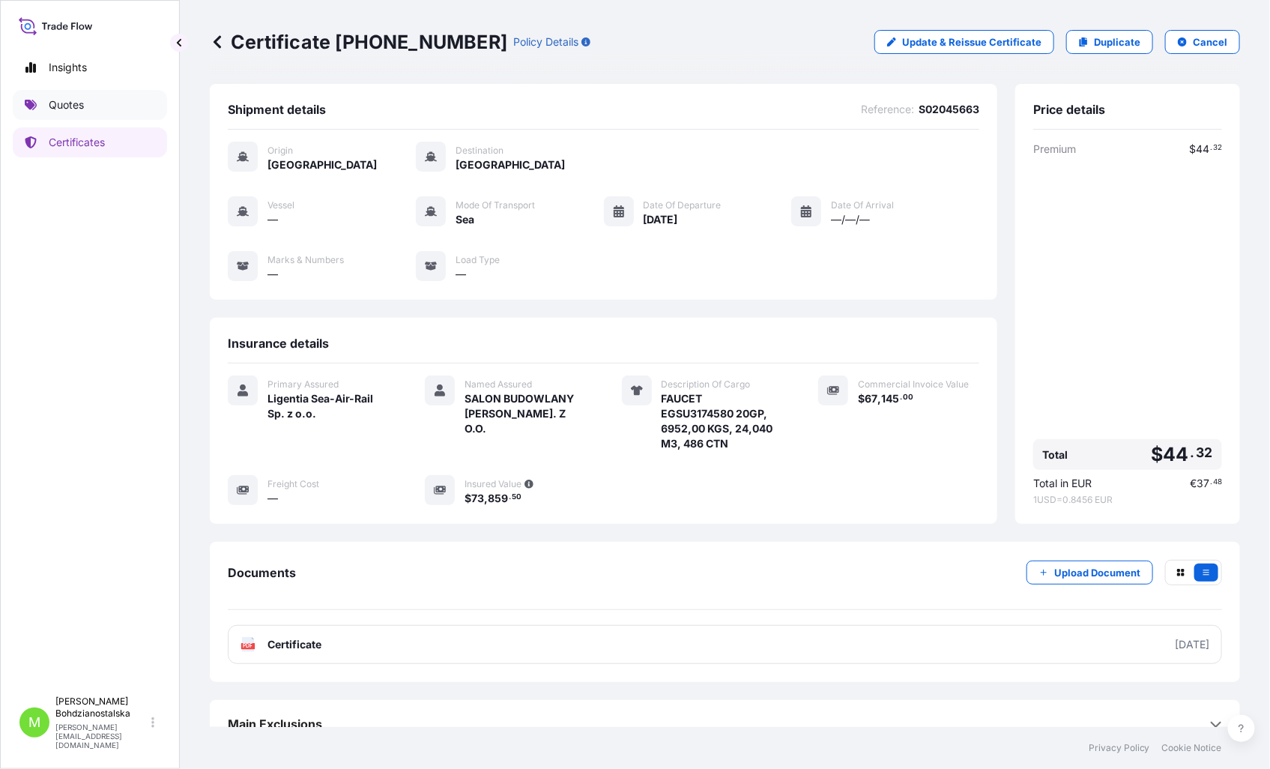
click at [68, 97] on p "Quotes" at bounding box center [66, 104] width 35 height 15
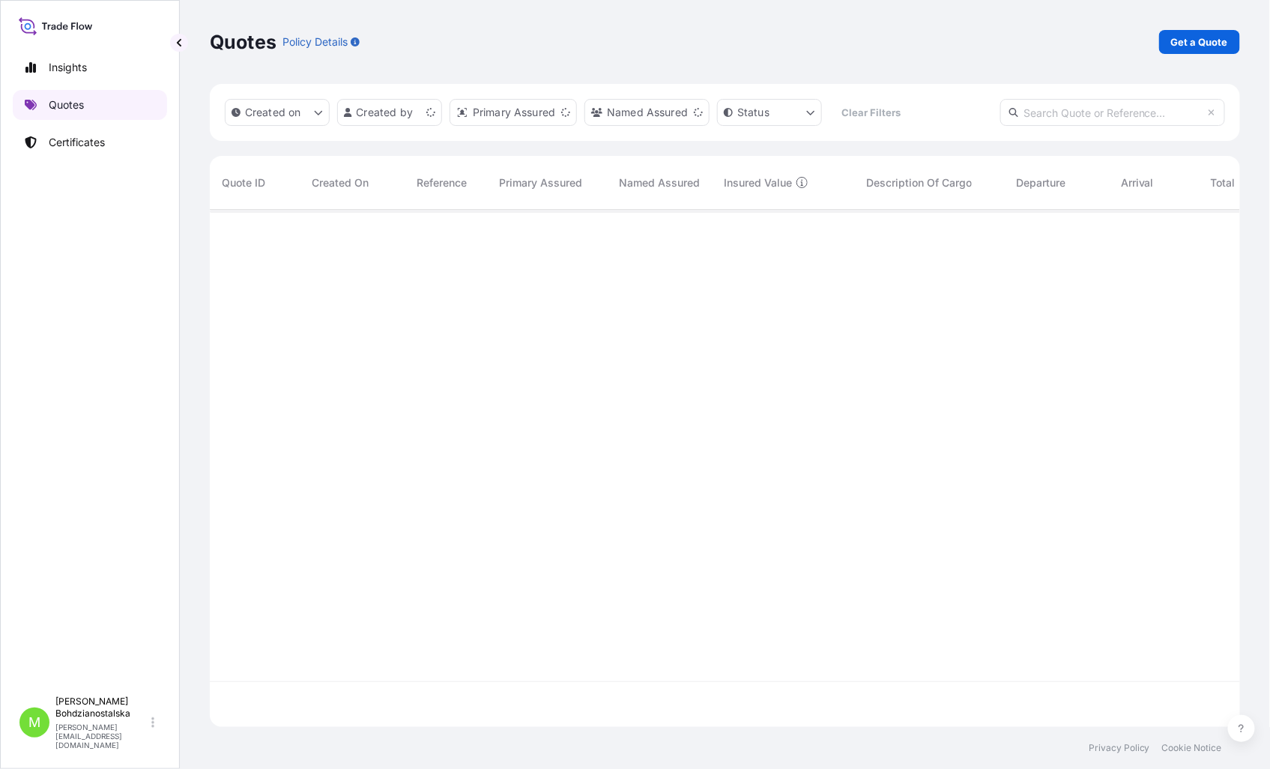
scroll to position [513, 1017]
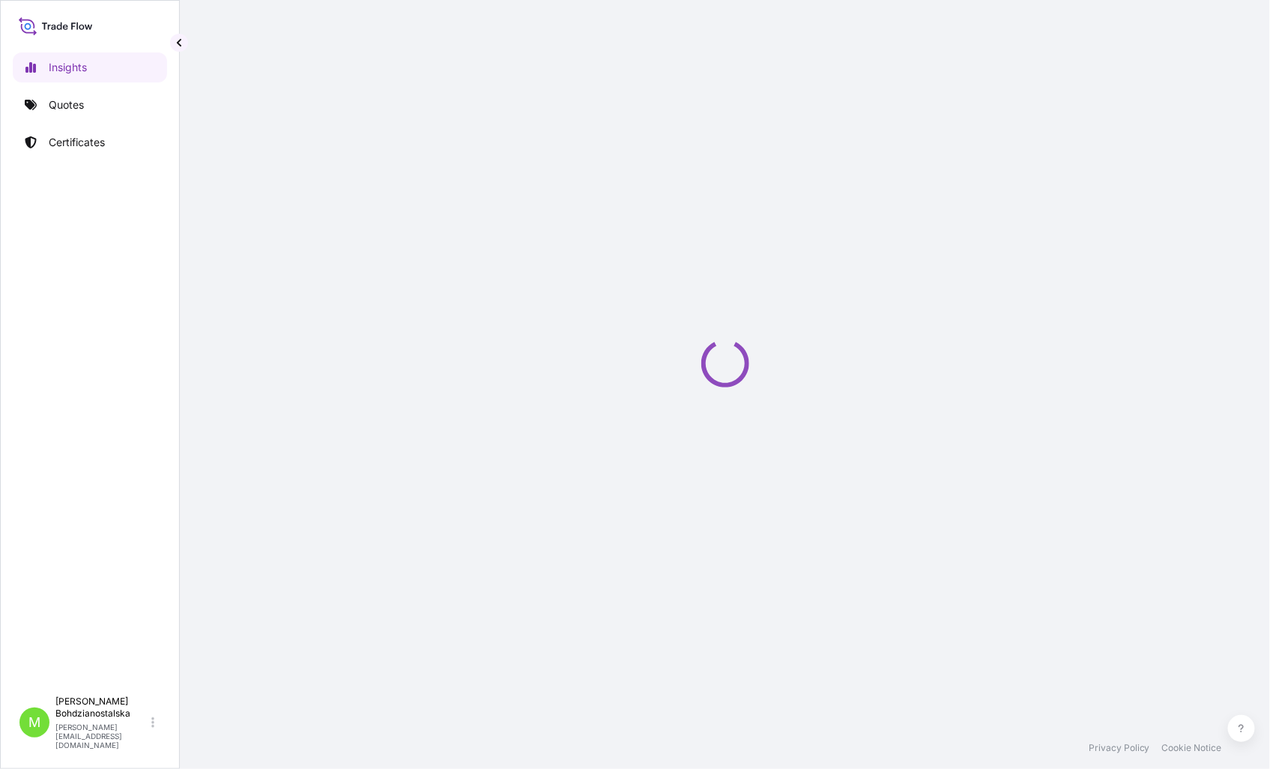
select select "2025"
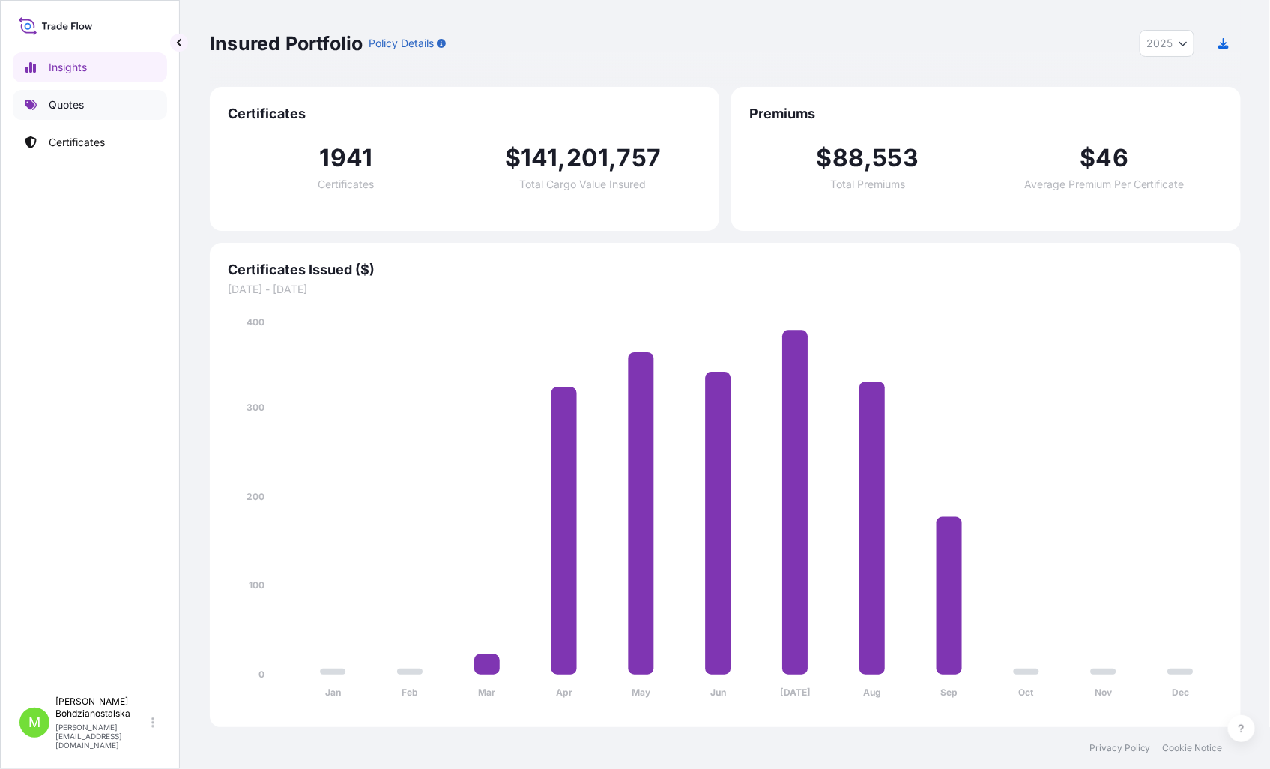
click at [65, 106] on p "Quotes" at bounding box center [66, 104] width 35 height 15
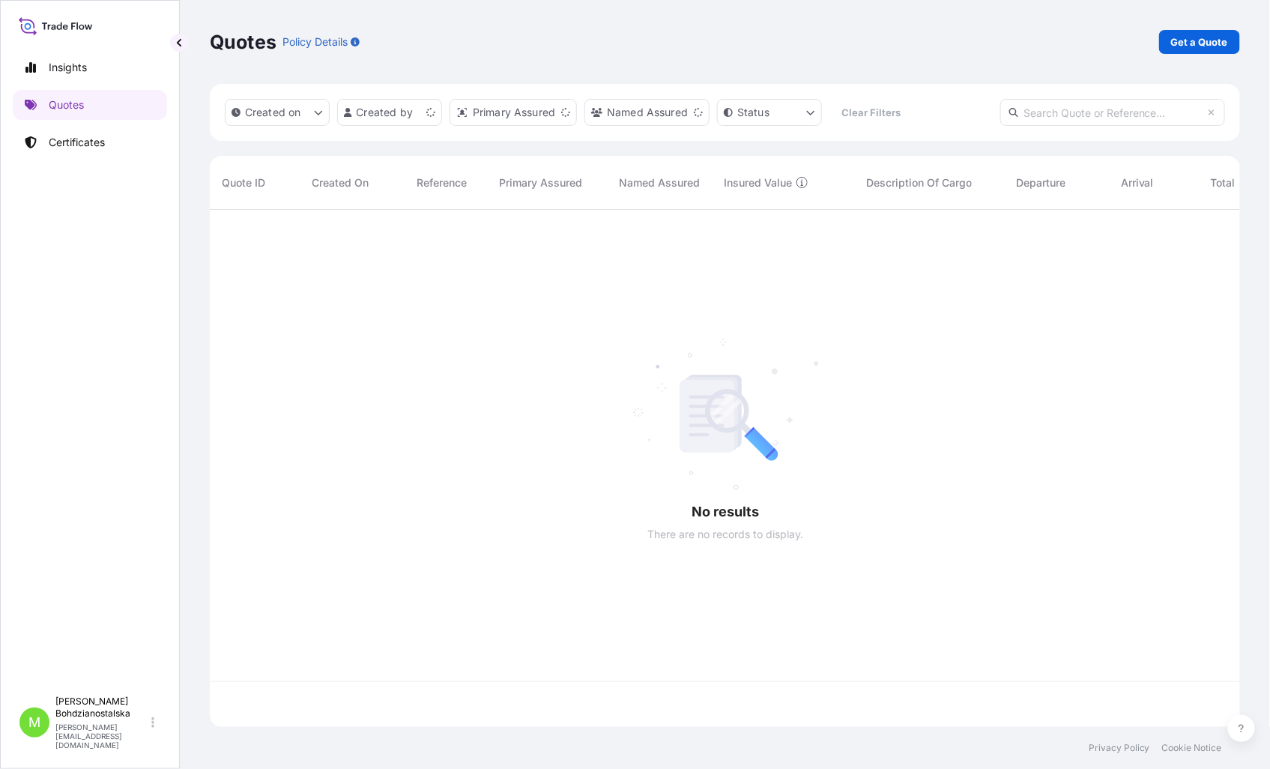
scroll to position [513, 1017]
click at [1202, 37] on p "Get a Quote" at bounding box center [1199, 41] width 57 height 15
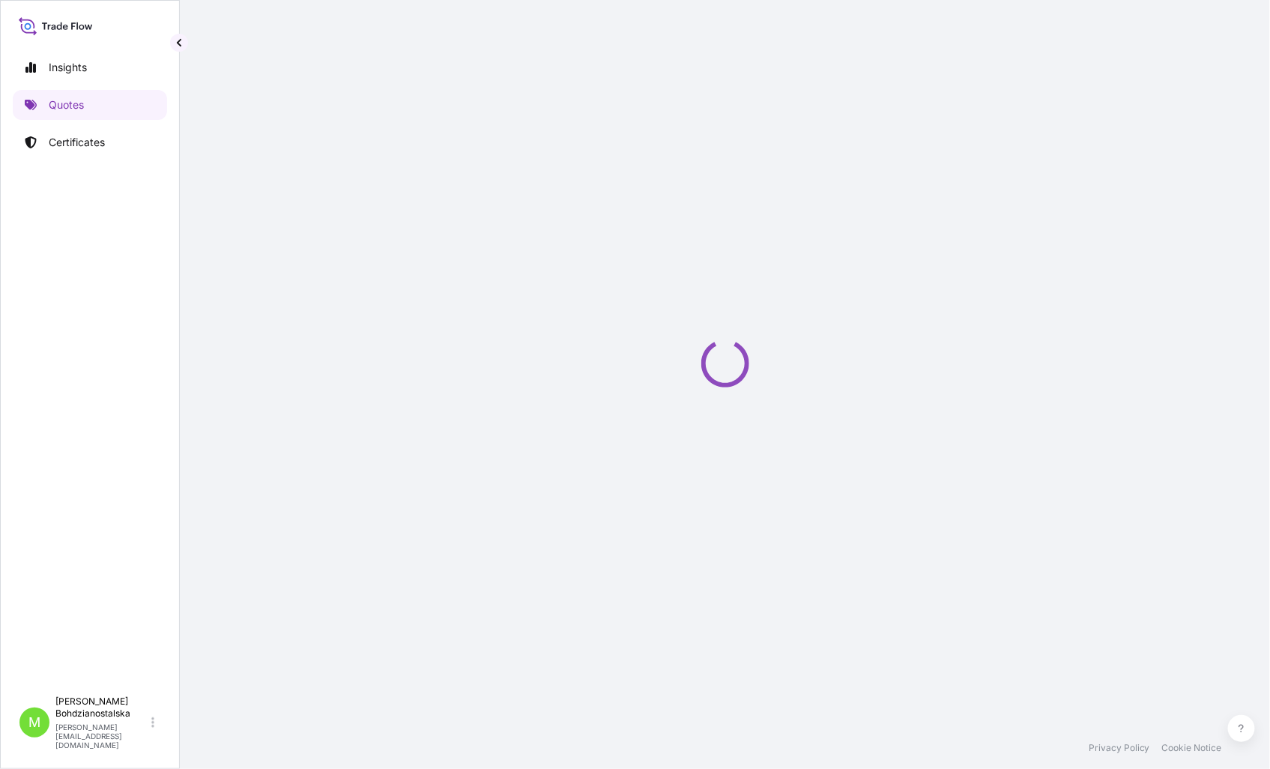
select select "Sea"
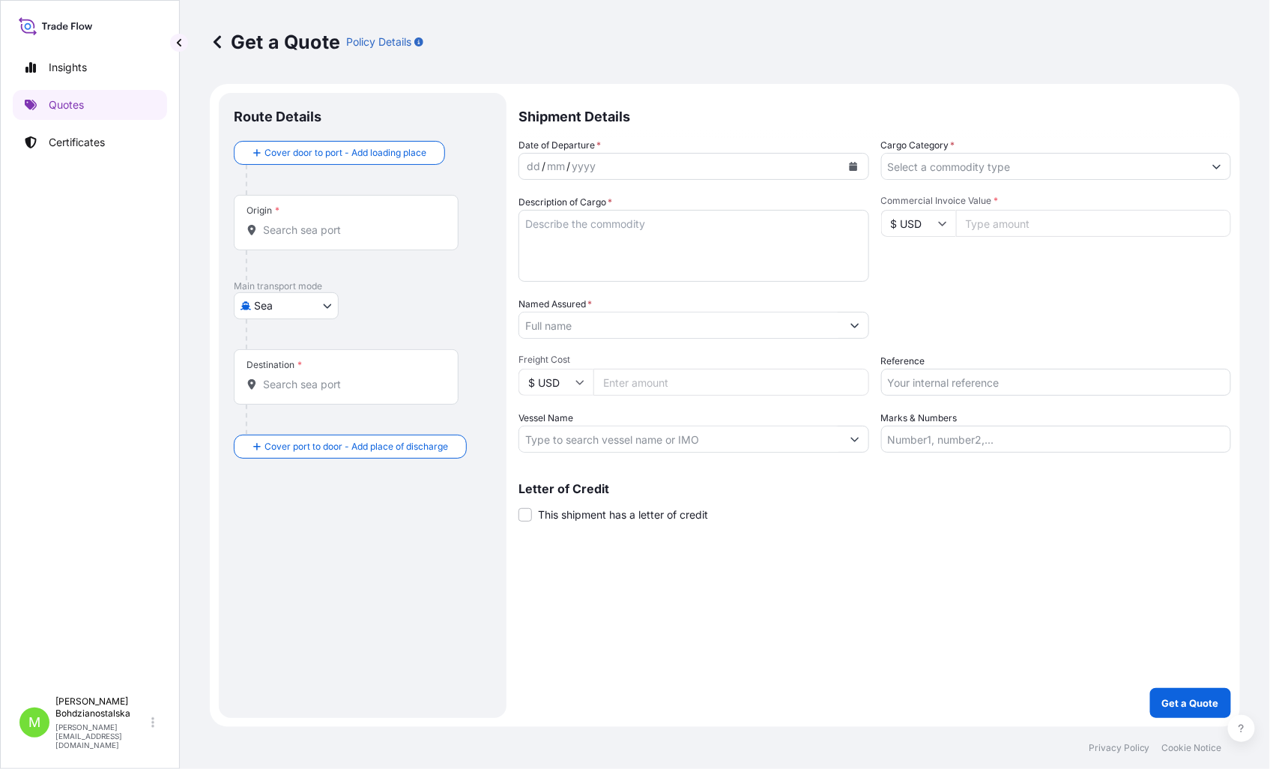
click at [1082, 638] on div "Shipment Details Date of Departure * dd / mm / yyyy Cargo Category * Descriptio…" at bounding box center [874, 405] width 712 height 625
click at [282, 225] on input "Origin *" at bounding box center [351, 229] width 177 height 15
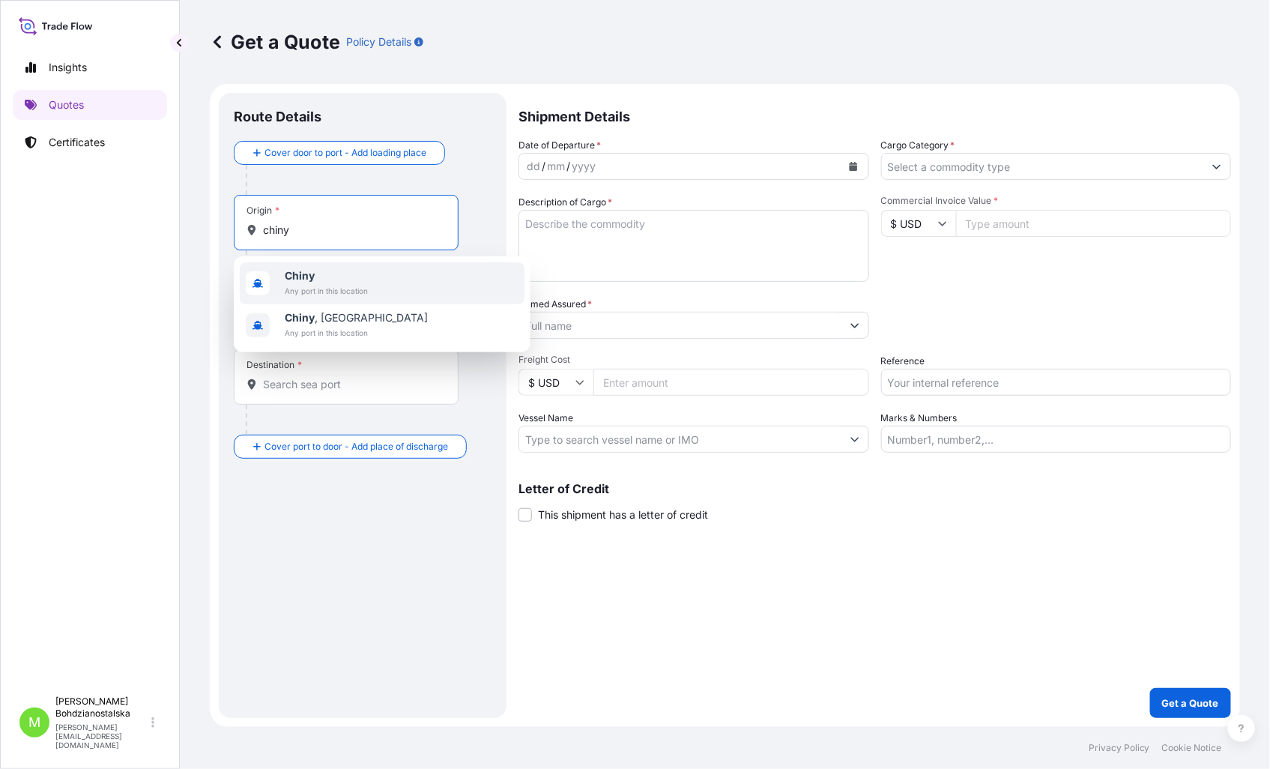
click at [355, 281] on span "Chiny" at bounding box center [326, 275] width 83 height 15
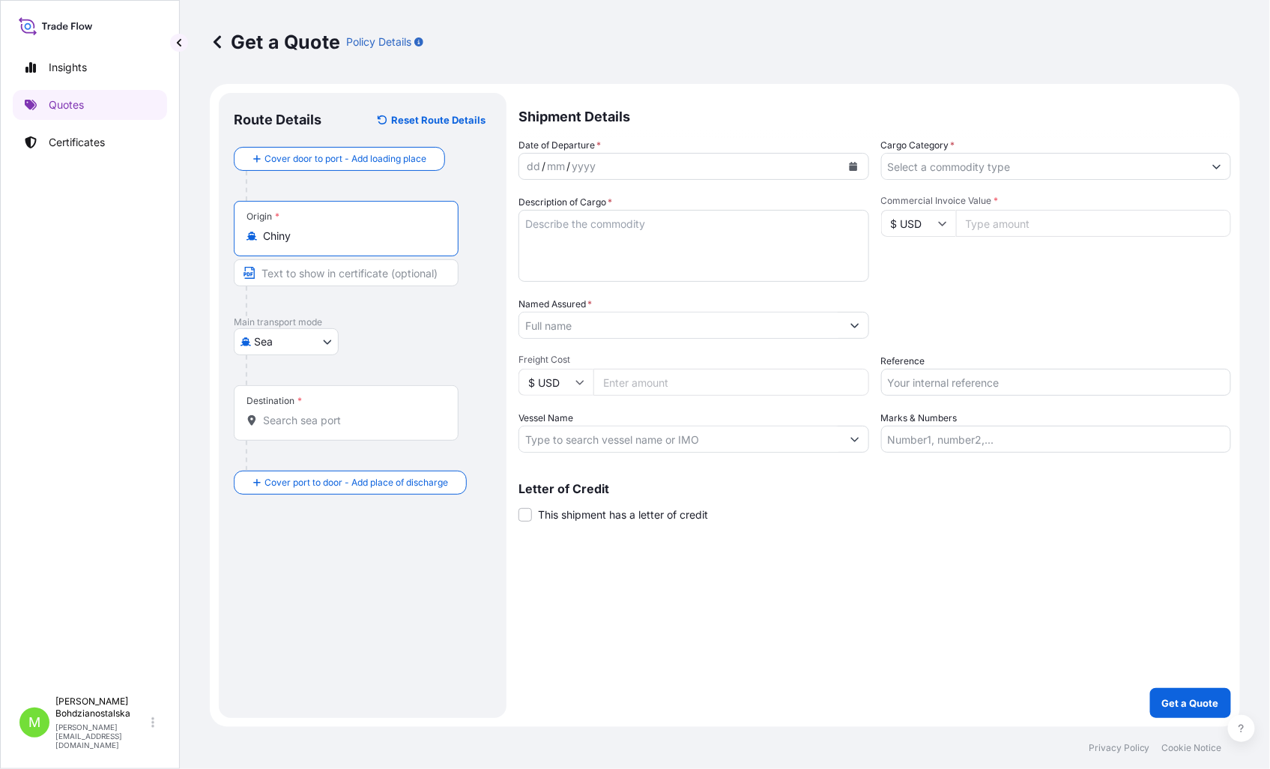
type input "Chiny"
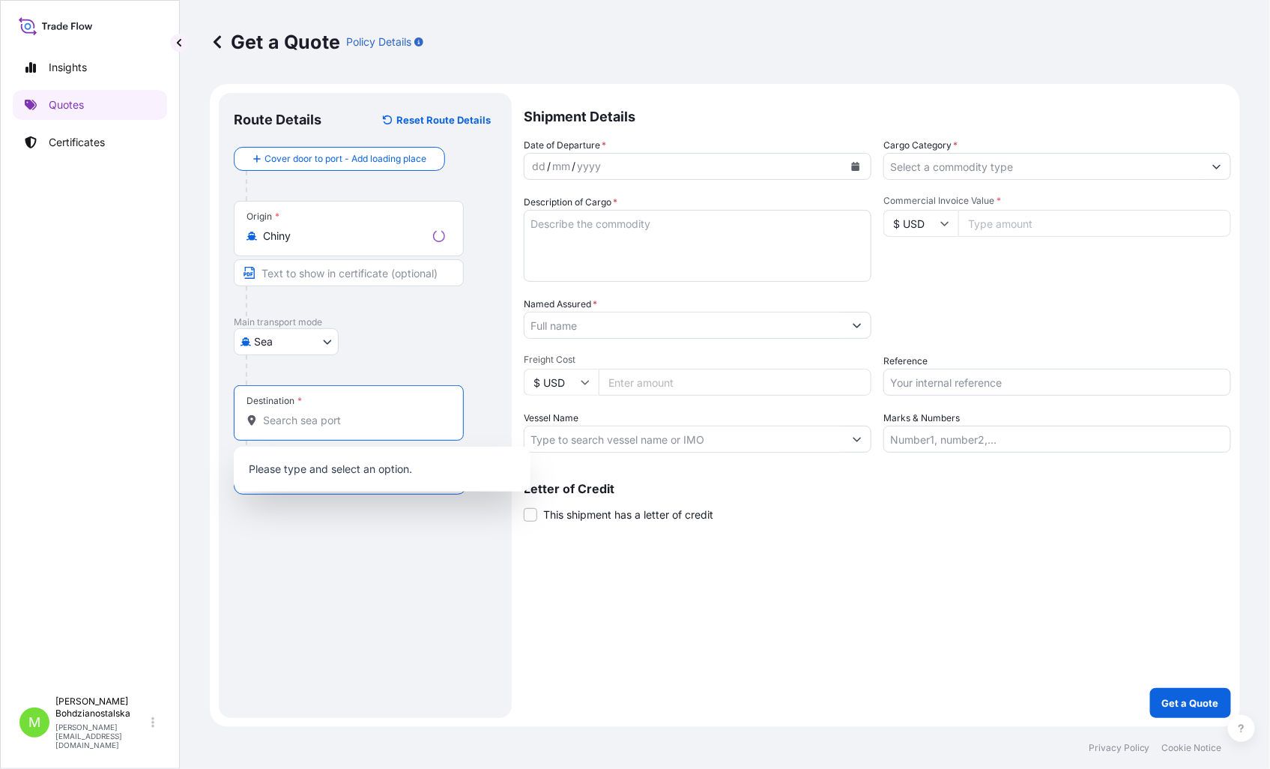
click at [300, 423] on input "Destination *" at bounding box center [354, 420] width 182 height 15
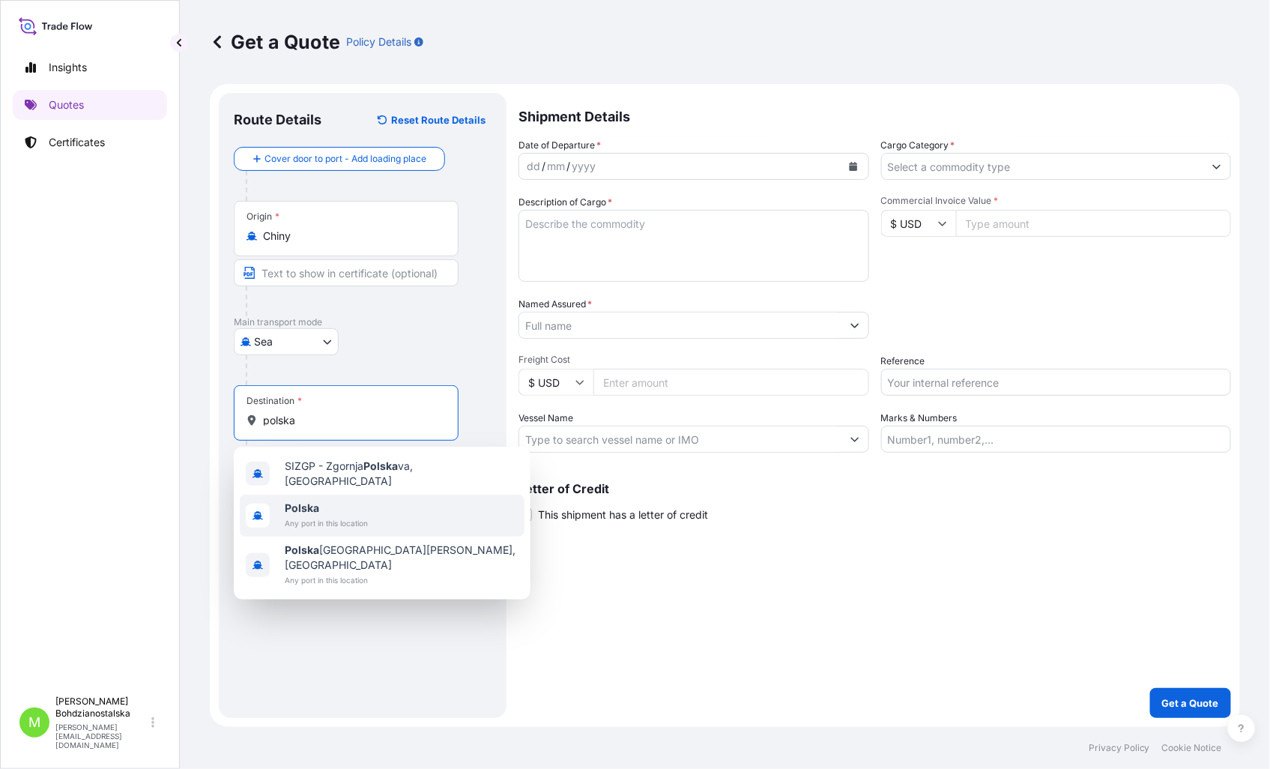
click at [318, 518] on span "Any port in this location" at bounding box center [326, 522] width 83 height 15
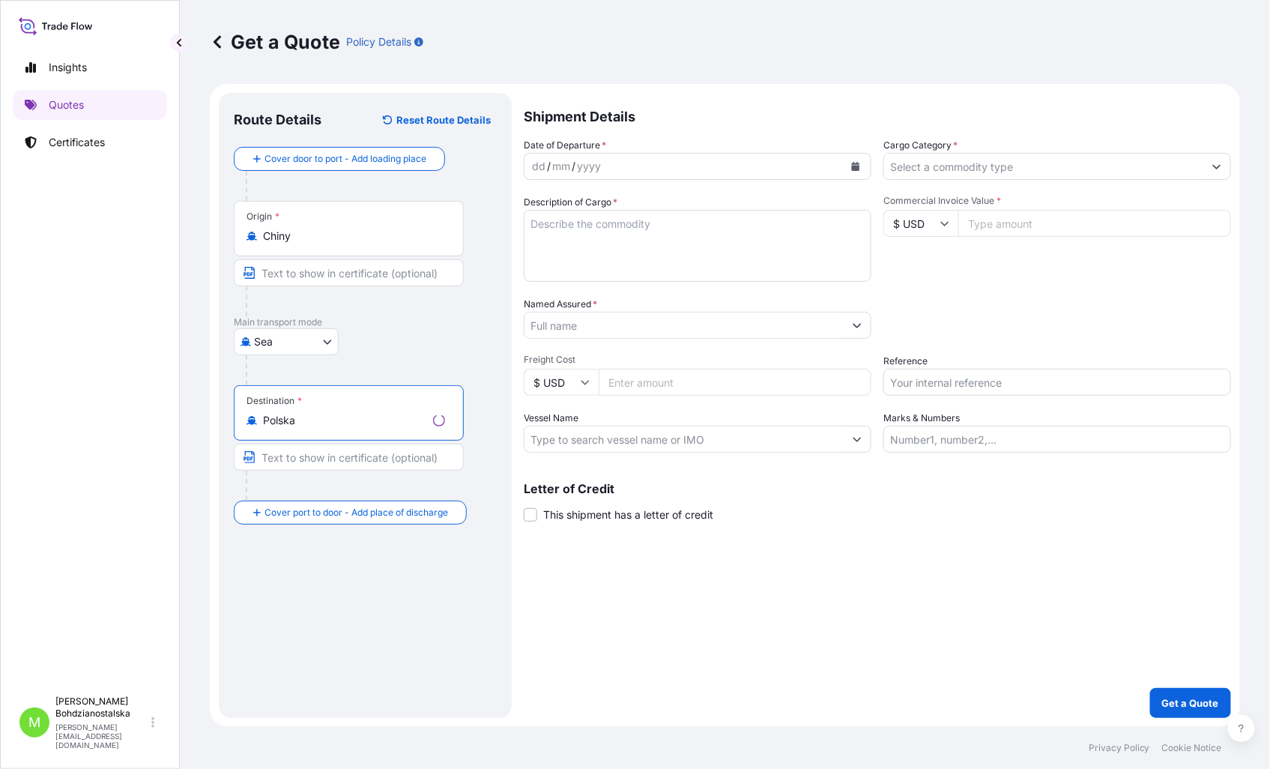
type input "Polska"
click at [533, 167] on div "dd" at bounding box center [538, 166] width 16 height 18
click at [332, 340] on body "Insights Quotes Certificates M [PERSON_NAME] [PERSON_NAME][EMAIL_ADDRESS][DOMAI…" at bounding box center [635, 384] width 1270 height 769
click at [307, 437] on div "Road" at bounding box center [286, 434] width 93 height 27
select select "Road"
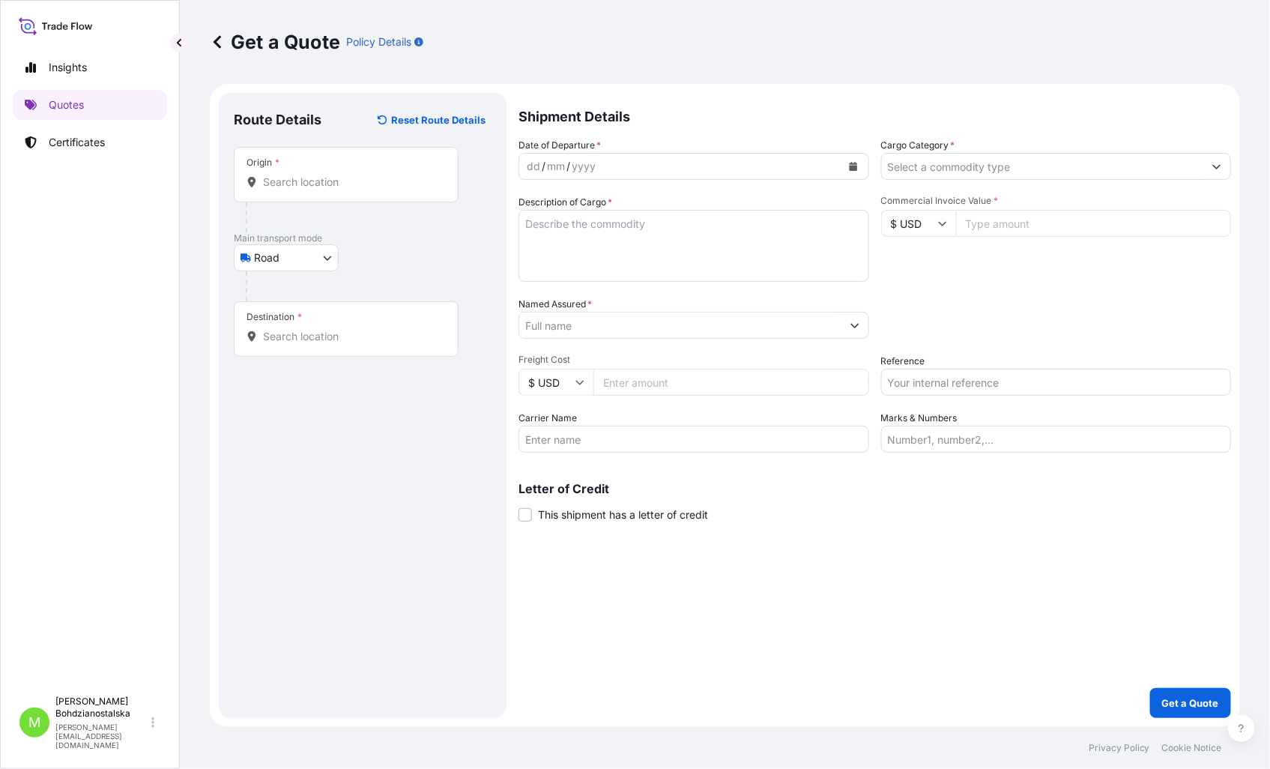
click at [279, 196] on div "Origin *" at bounding box center [346, 174] width 225 height 55
click at [279, 190] on input "Origin *" at bounding box center [351, 182] width 177 height 15
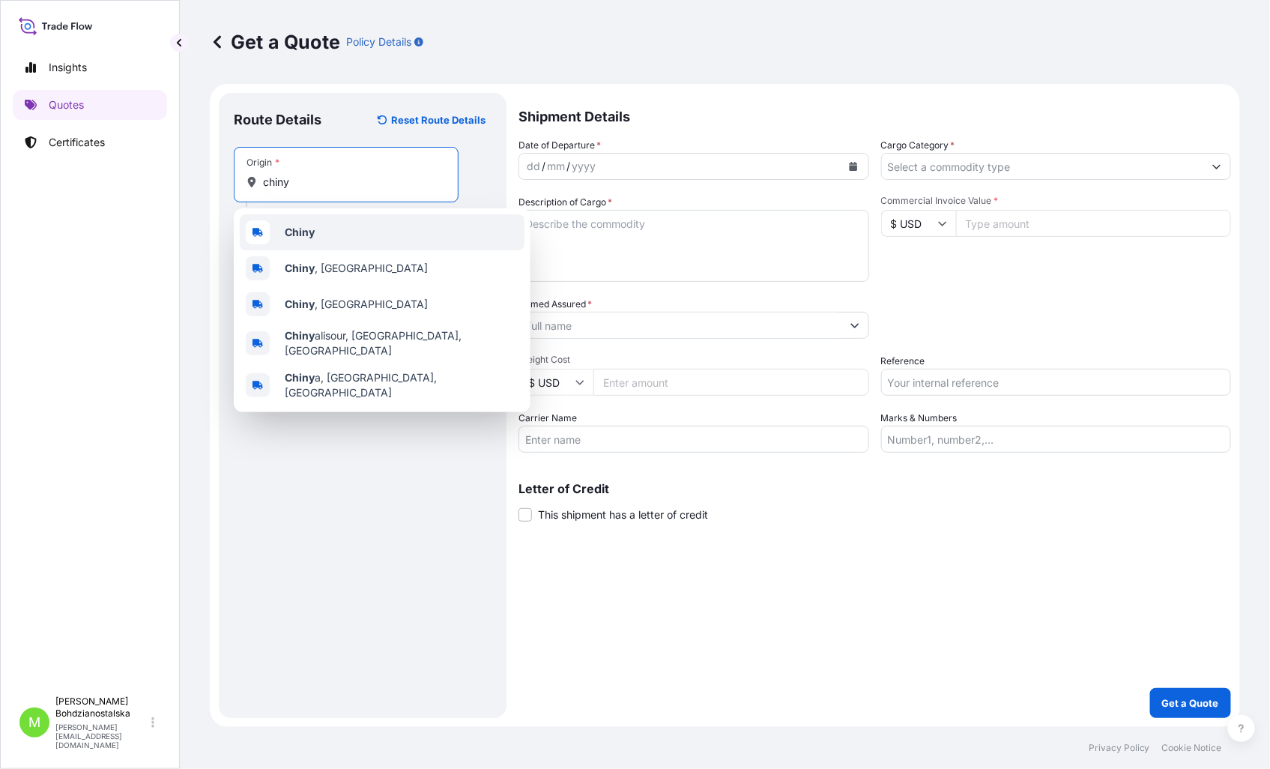
click at [342, 233] on div "Chiny" at bounding box center [382, 232] width 285 height 36
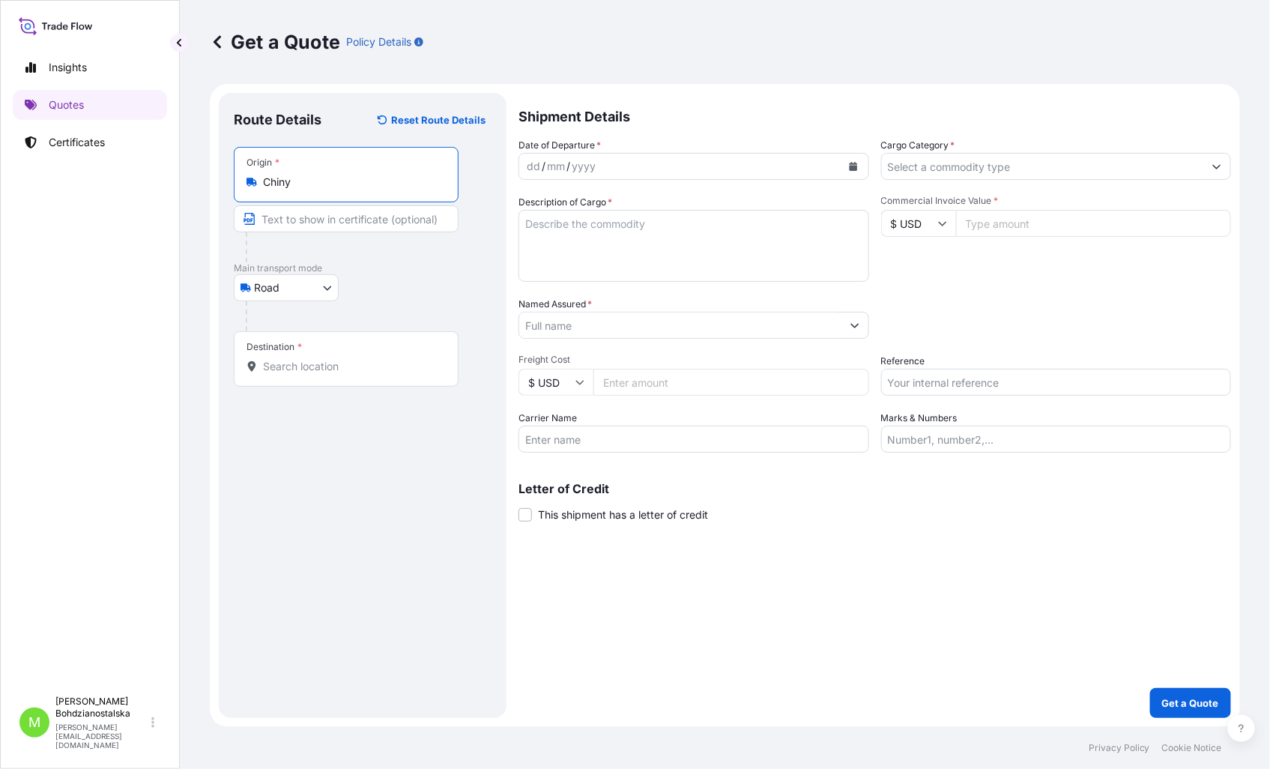
type input "Chiny"
click at [346, 380] on div "Destination *" at bounding box center [349, 358] width 230 height 55
click at [346, 374] on input "Destination *" at bounding box center [354, 366] width 182 height 15
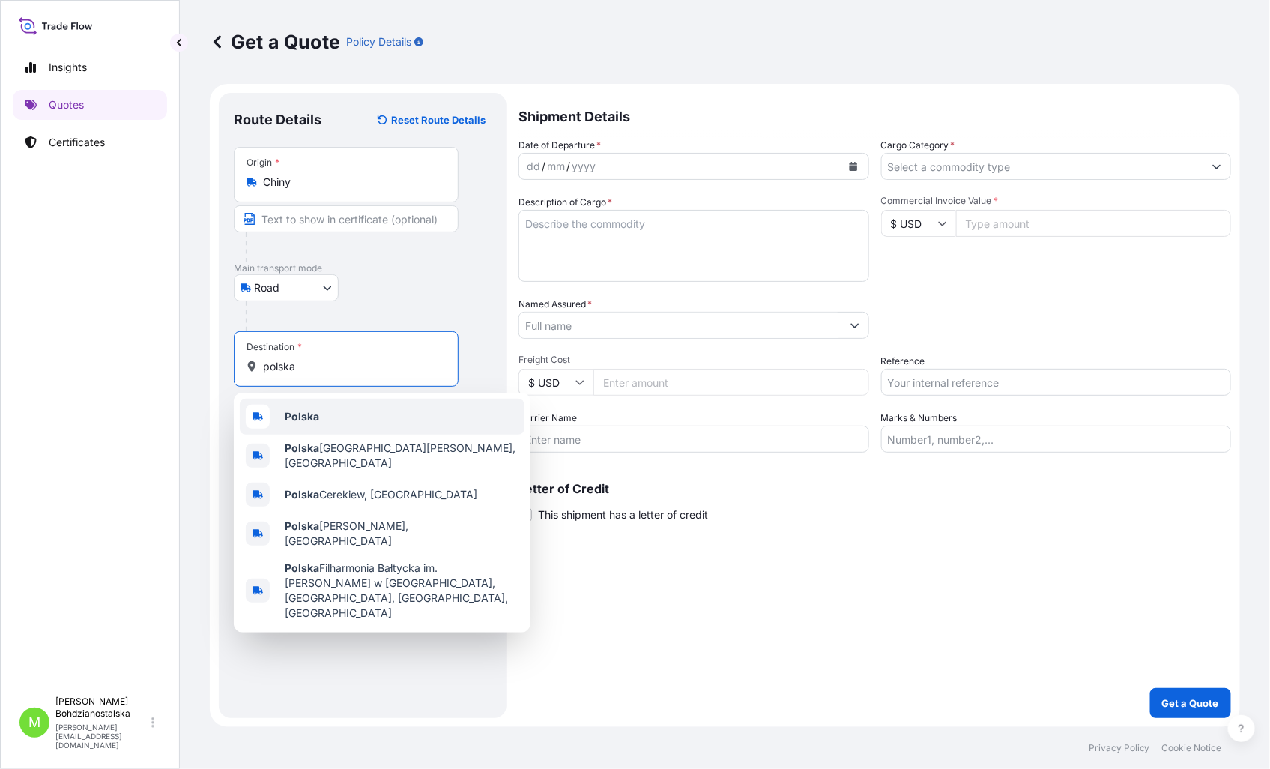
click at [368, 420] on div "Polska" at bounding box center [382, 417] width 285 height 36
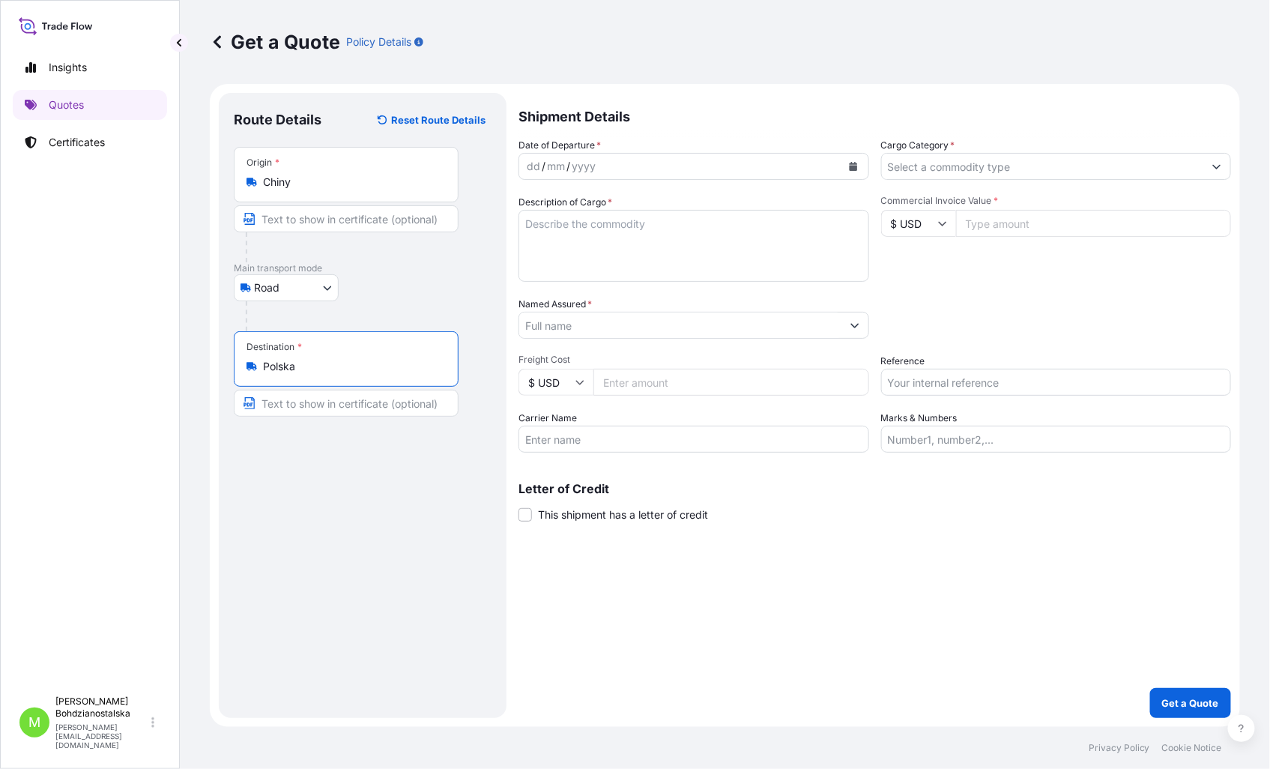
type input "Polska"
click at [897, 175] on input "Cargo Category *" at bounding box center [1043, 166] width 322 height 27
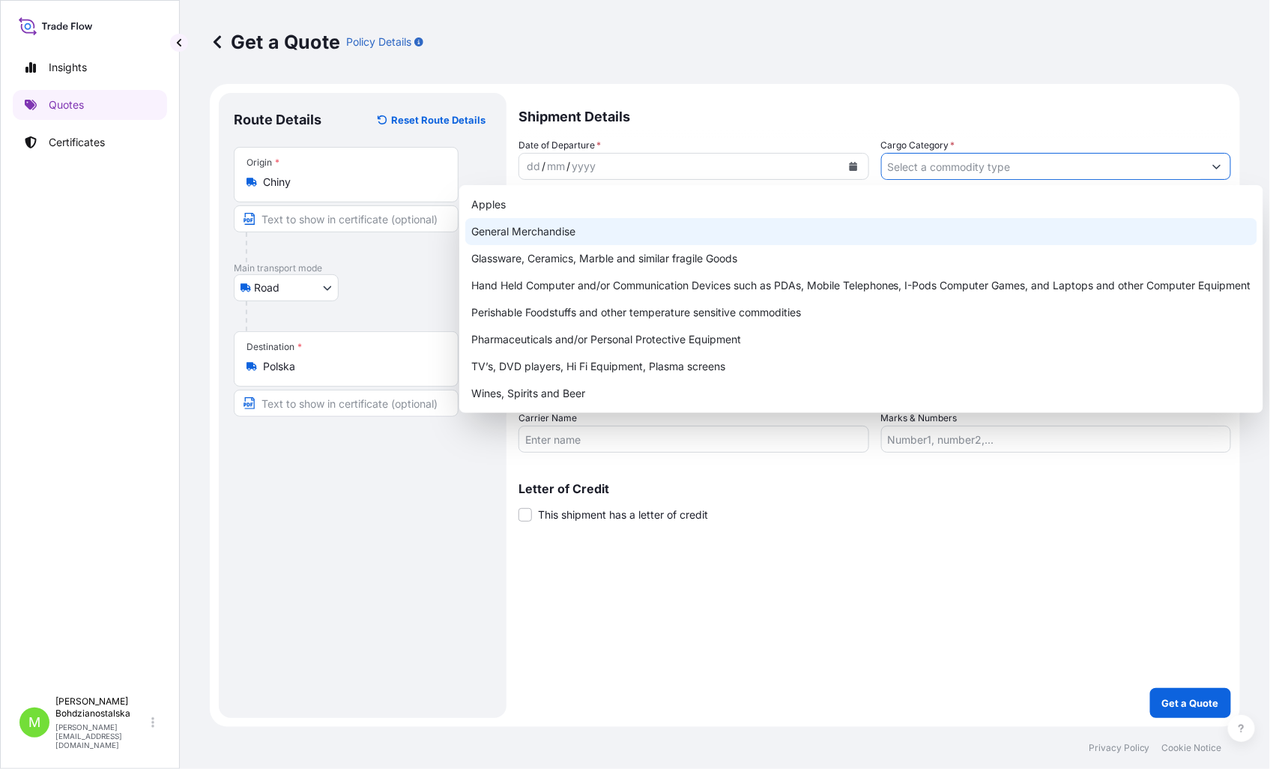
click at [609, 222] on div "General Merchandise" at bounding box center [861, 231] width 792 height 27
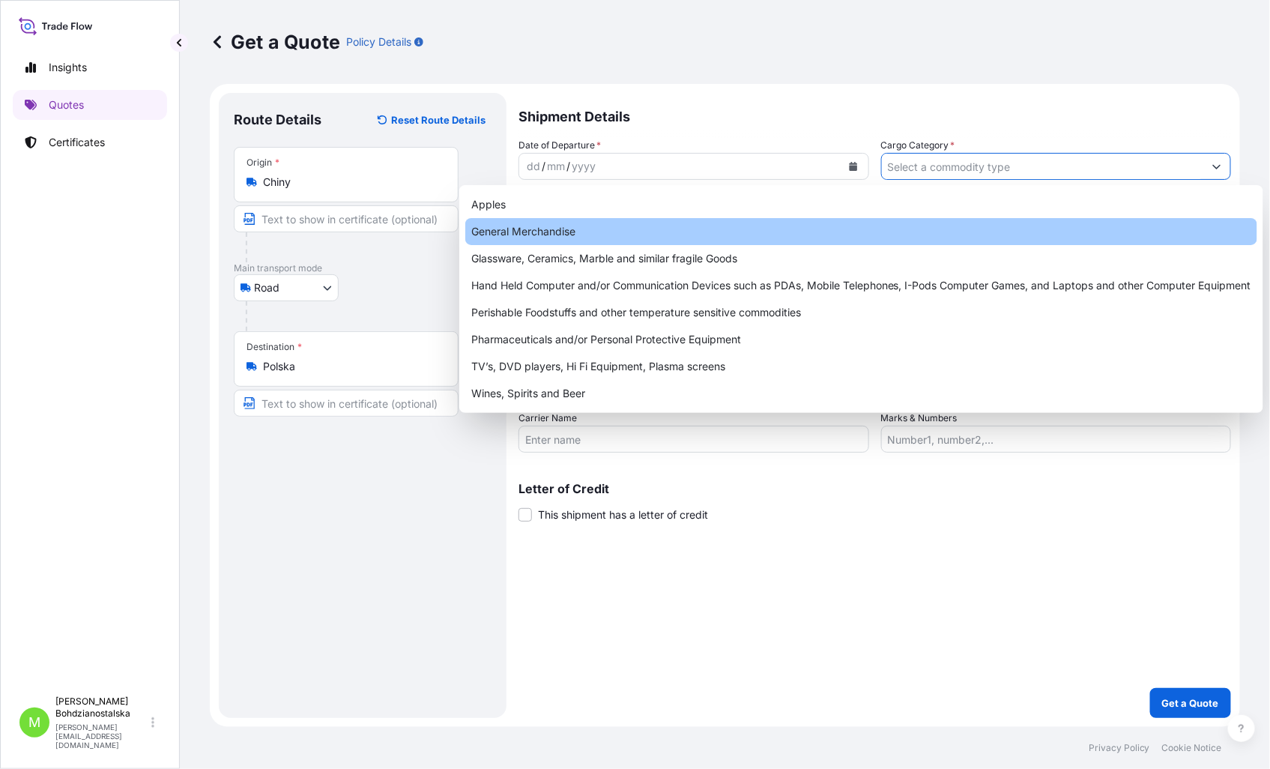
type input "General Merchandise"
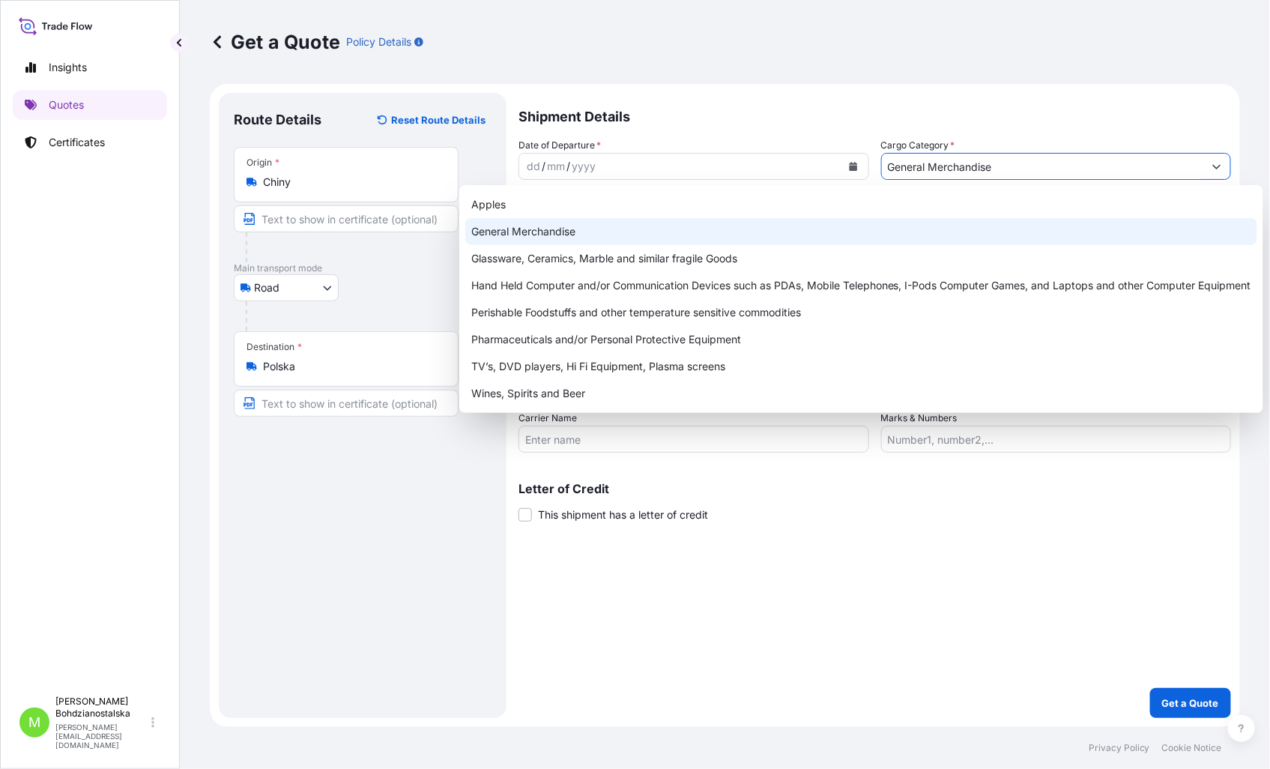
click at [619, 219] on div "General Merchandise" at bounding box center [861, 231] width 792 height 27
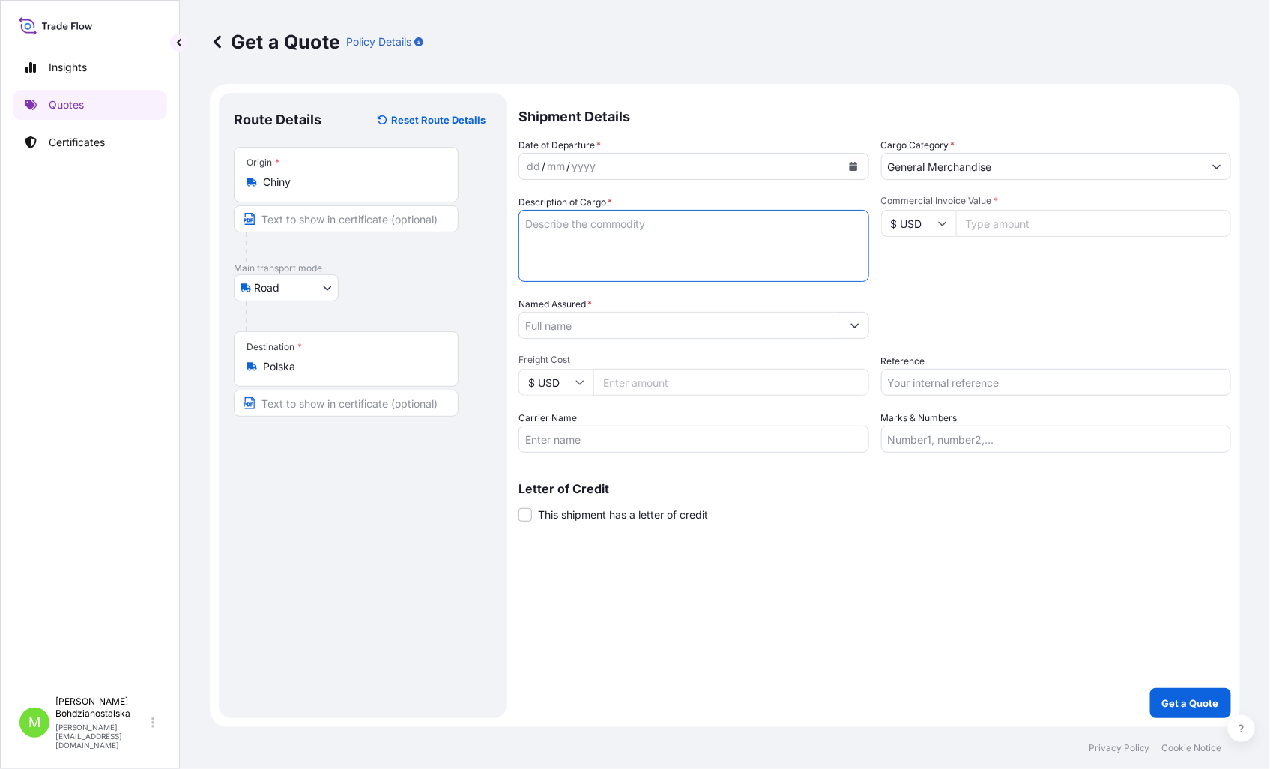
drag, startPoint x: 617, startPoint y: 219, endPoint x: 565, endPoint y: 244, distance: 58.0
paste textarea "FINE MIST SPRAYER"
type textarea "FINE MIST SPRAYER"
click at [533, 172] on div "dd" at bounding box center [533, 166] width 16 height 18
click at [588, 261] on textarea "FINE MIST SPRAYER" at bounding box center [693, 246] width 351 height 72
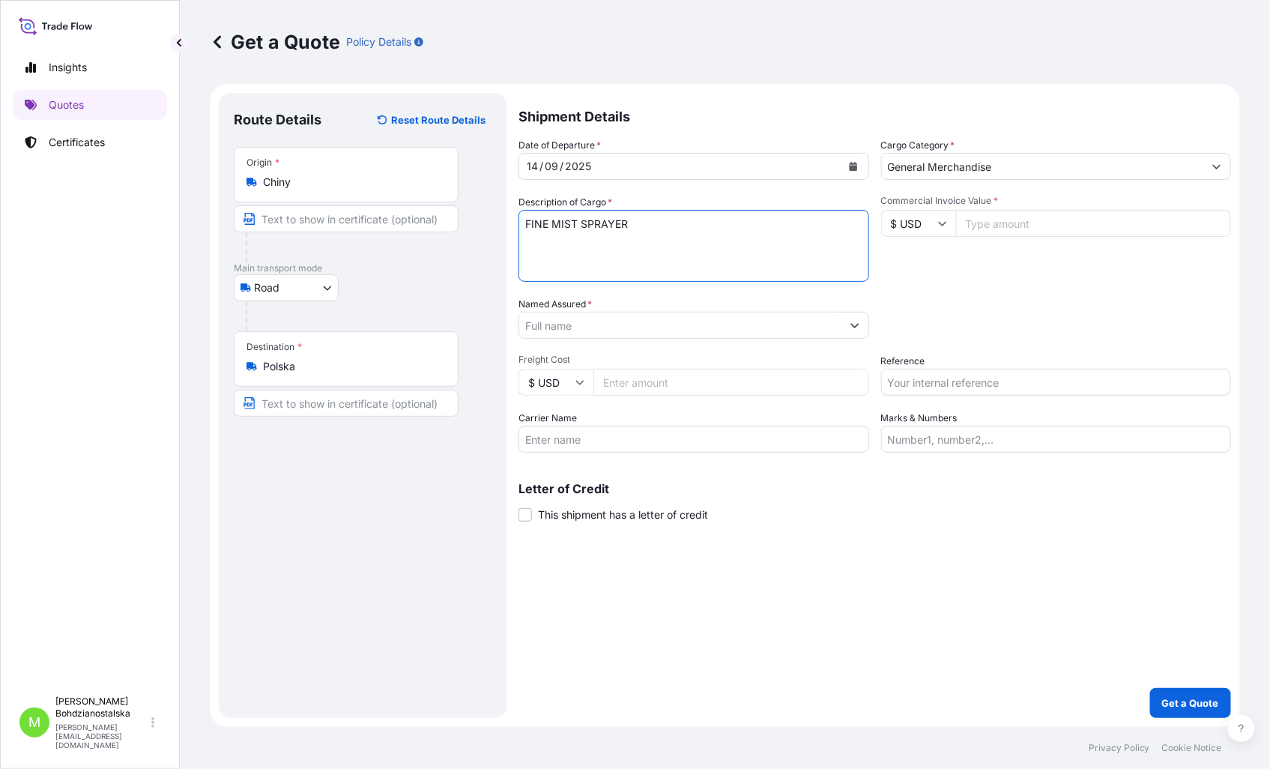
click at [918, 376] on input "Reference" at bounding box center [1056, 382] width 351 height 27
paste input "RAIL16564 / S02043100"
type input "RAIL16564 / S02043100"
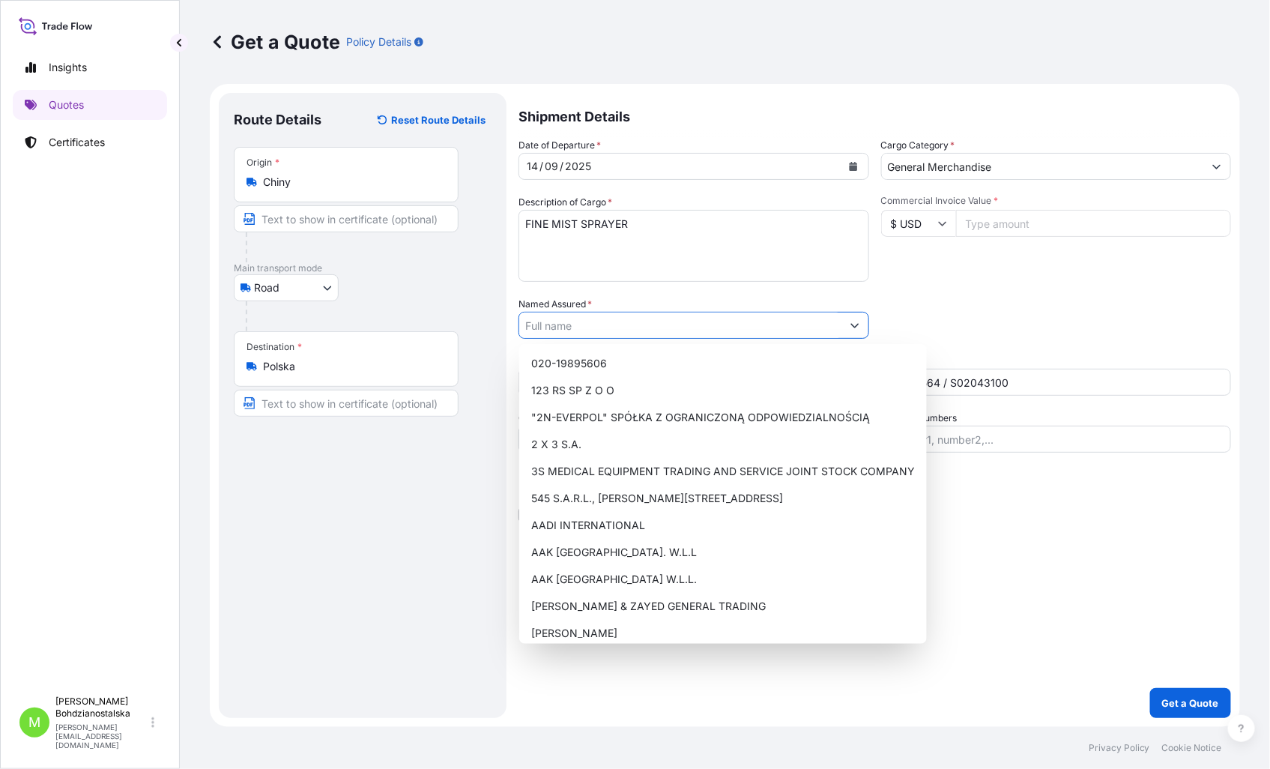
click at [611, 335] on input "Named Assured *" at bounding box center [680, 325] width 322 height 27
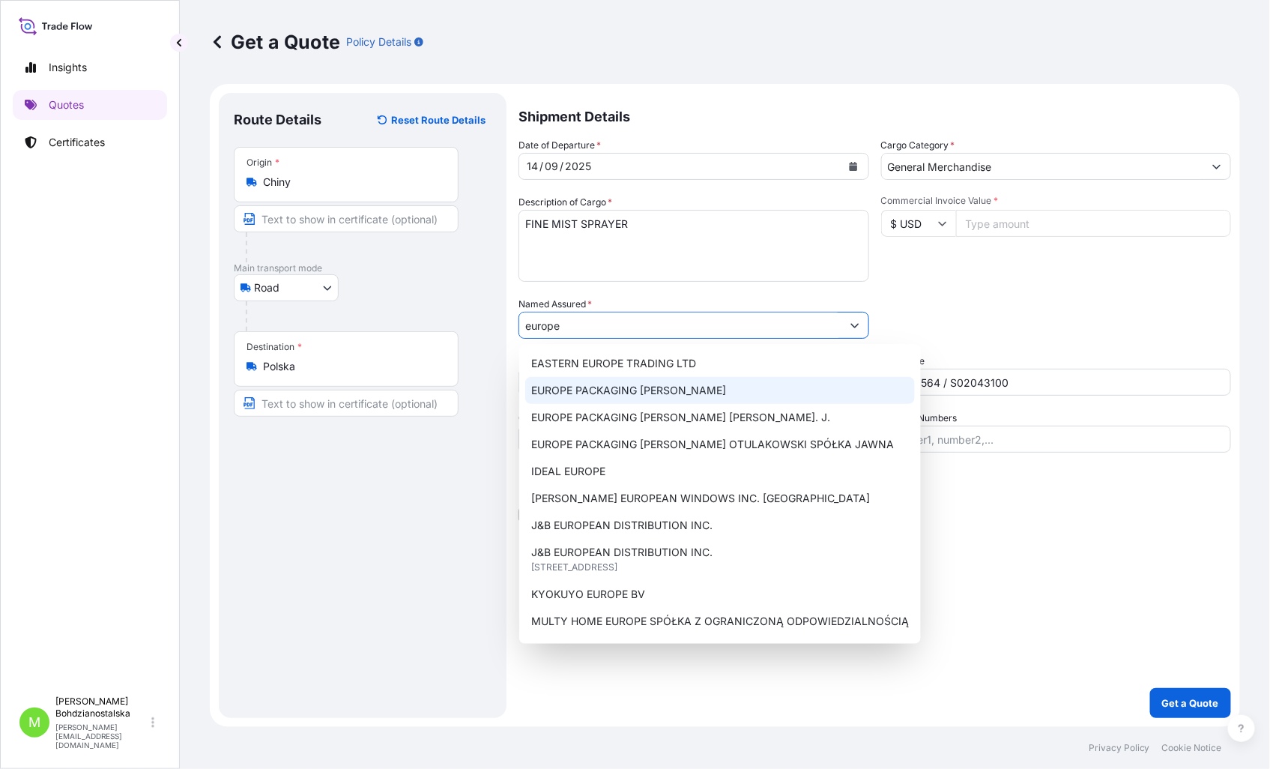
click at [685, 387] on span "EUROPE PACKAGING [PERSON_NAME]" at bounding box center [628, 390] width 195 height 15
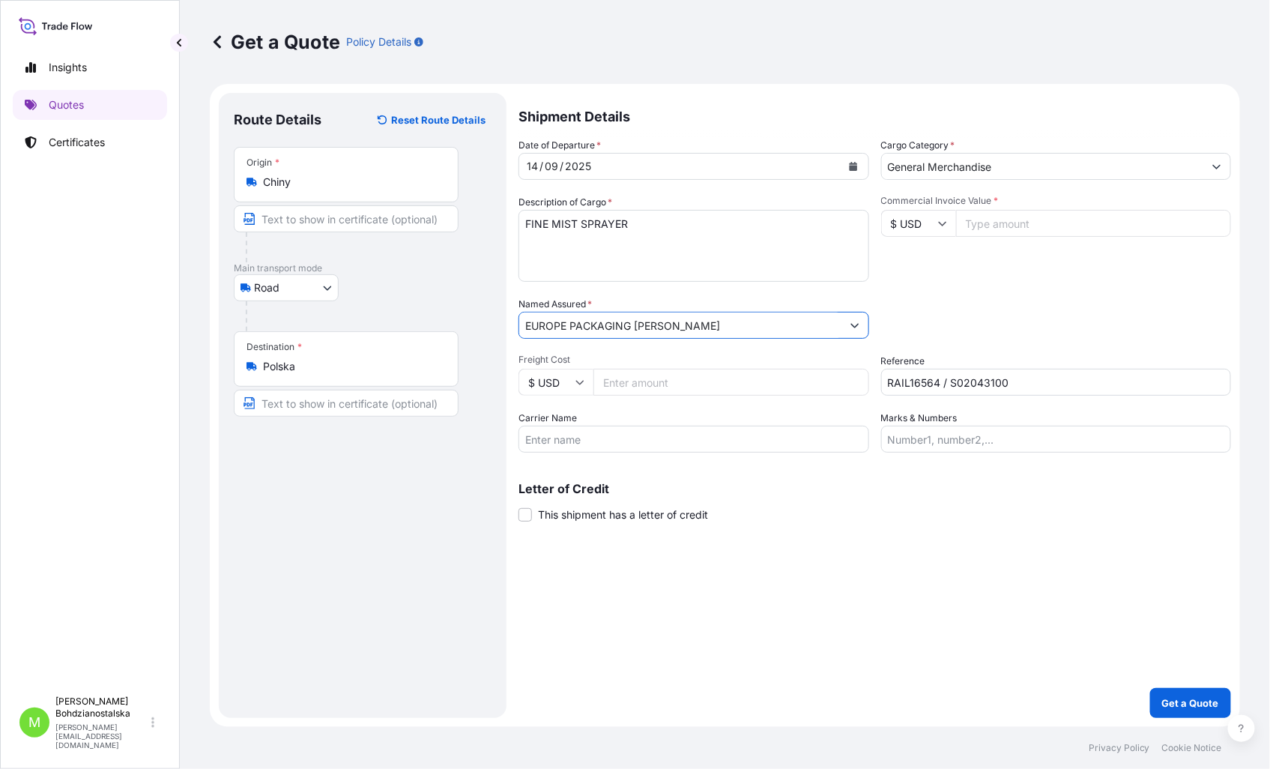
type input "EUROPE PACKAGING [PERSON_NAME]"
click at [974, 276] on div "Commercial Invoice Value * $ USD" at bounding box center [1056, 238] width 351 height 87
click at [995, 219] on input "Commercial Invoice Value *" at bounding box center [1094, 223] width 276 height 27
type input "3600"
drag, startPoint x: 1030, startPoint y: 276, endPoint x: 1038, endPoint y: 273, distance: 8.1
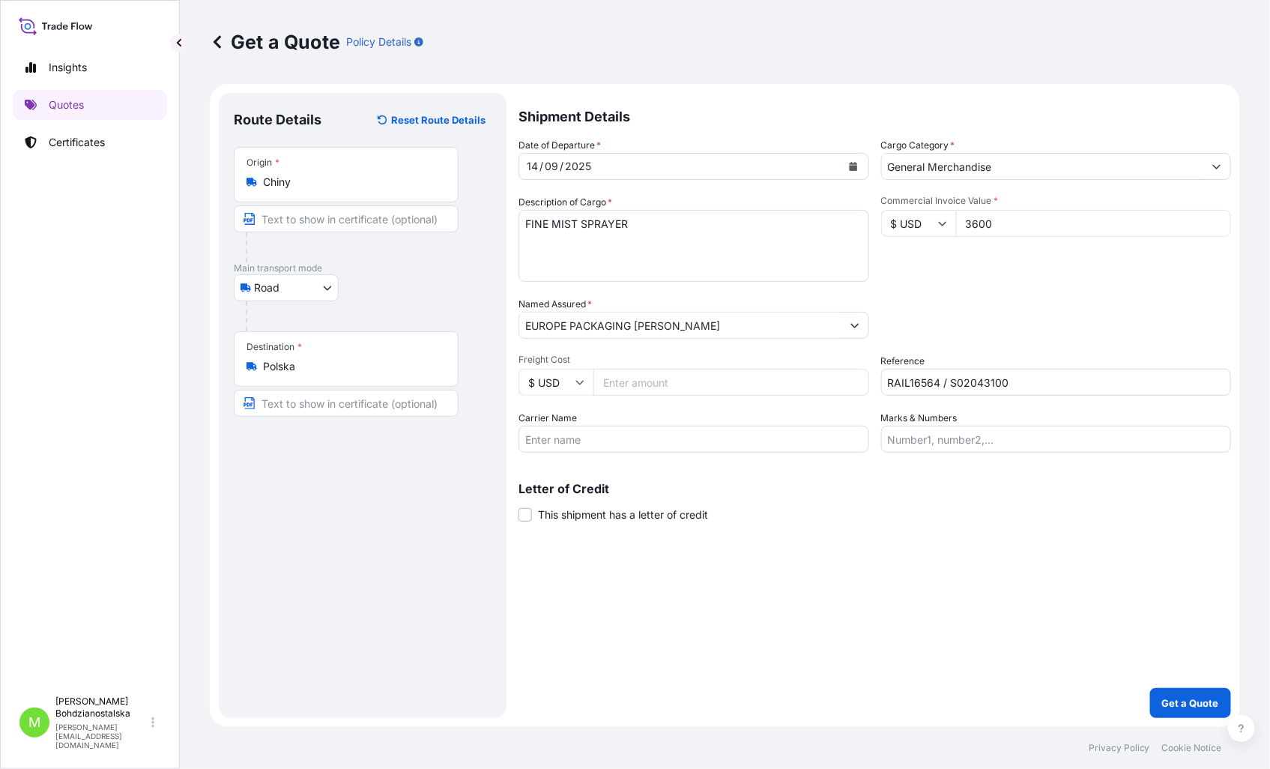
click at [1032, 277] on div "Commercial Invoice Value * $ USD 3600" at bounding box center [1056, 238] width 351 height 87
click at [583, 242] on textarea "FINE MIST SPRAYER" at bounding box center [693, 246] width 351 height 72
paste textarea "3600"
drag, startPoint x: 566, startPoint y: 243, endPoint x: 440, endPoint y: 233, distance: 127.0
click at [440, 233] on form "Route Details Reset Route Details Place of loading Road / Inland Road / Inland …" at bounding box center [725, 405] width 1030 height 643
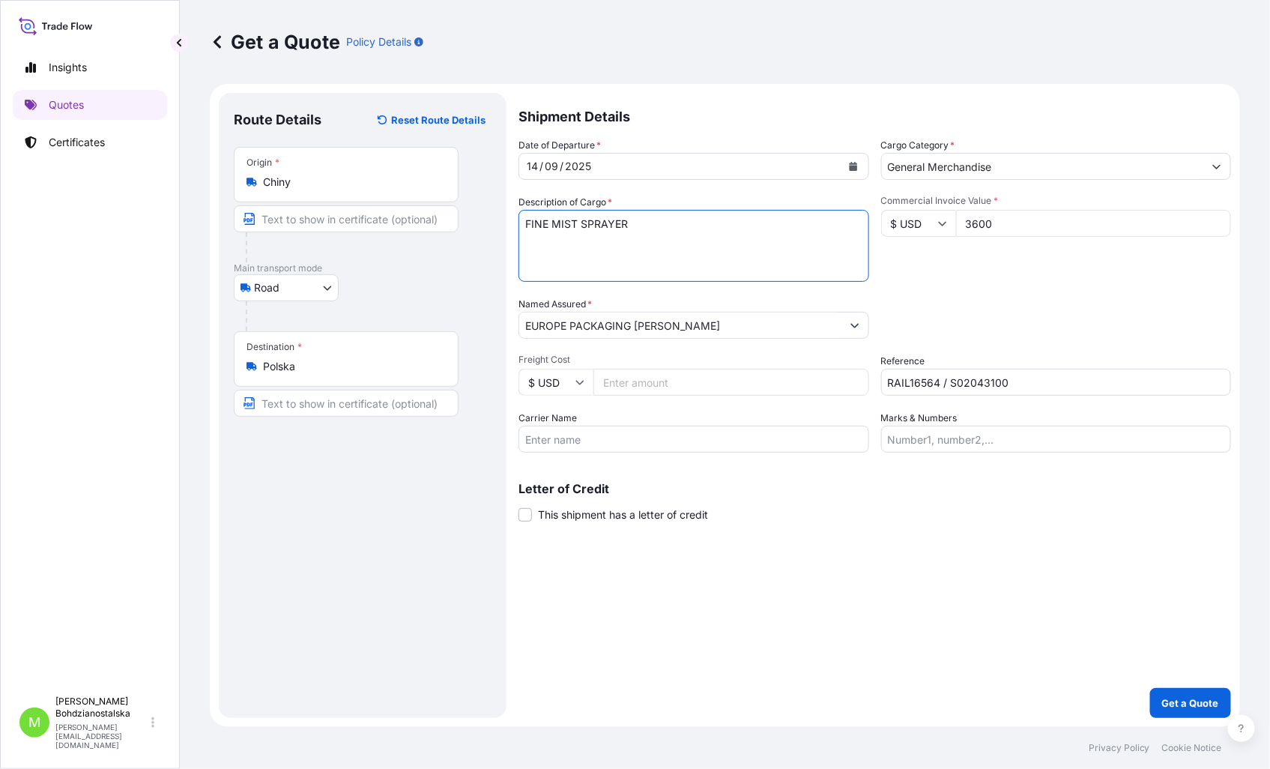
click at [975, 382] on input "RAIL16564 / S02043100" at bounding box center [1056, 382] width 351 height 27
click at [563, 255] on textarea "FINE MIST SPRAYER" at bounding box center [693, 246] width 351 height 72
paste textarea "S02043100"
type textarea "FINE MIST SPRAYER S02043100 750,00 kgs, 4,500 m3, 60 ctn"
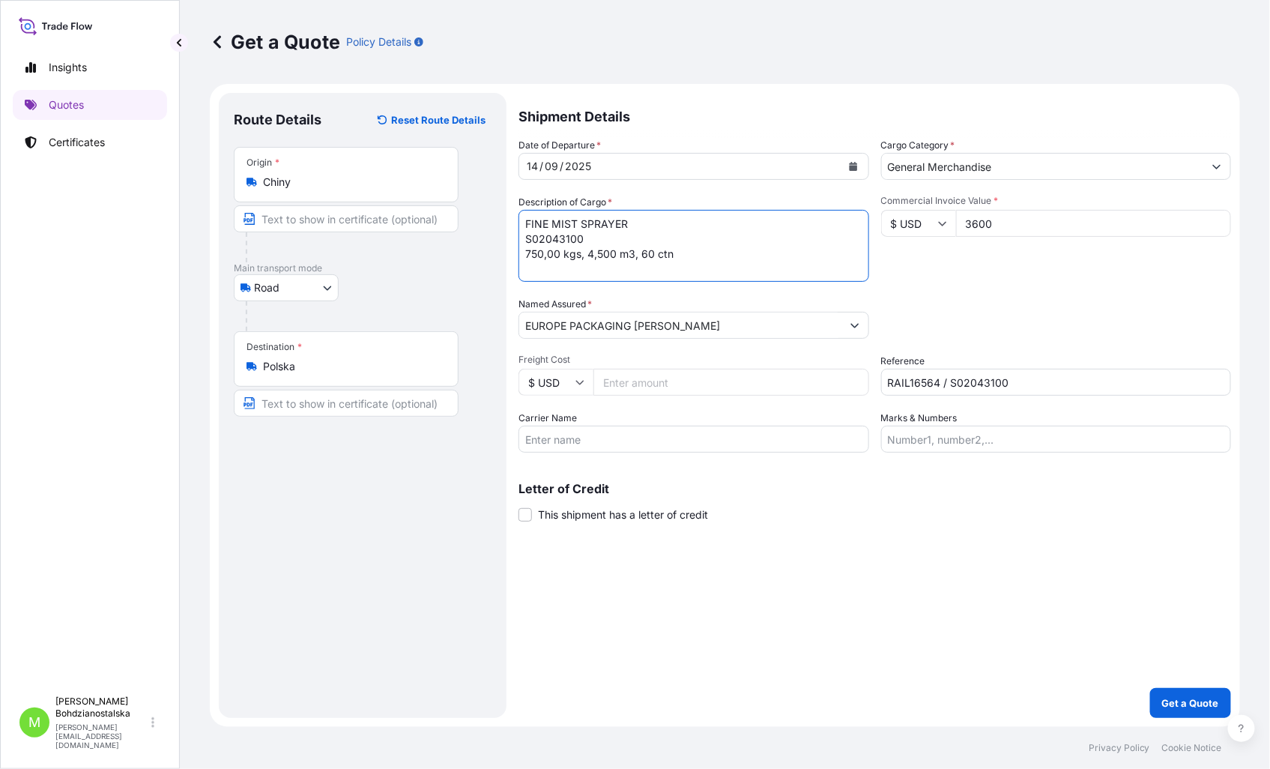
click at [890, 583] on div "Shipment Details Date of Departure * [DATE] Cargo Category * General Merchandis…" at bounding box center [874, 405] width 712 height 625
click at [1193, 702] on p "Get a Quote" at bounding box center [1190, 702] width 57 height 15
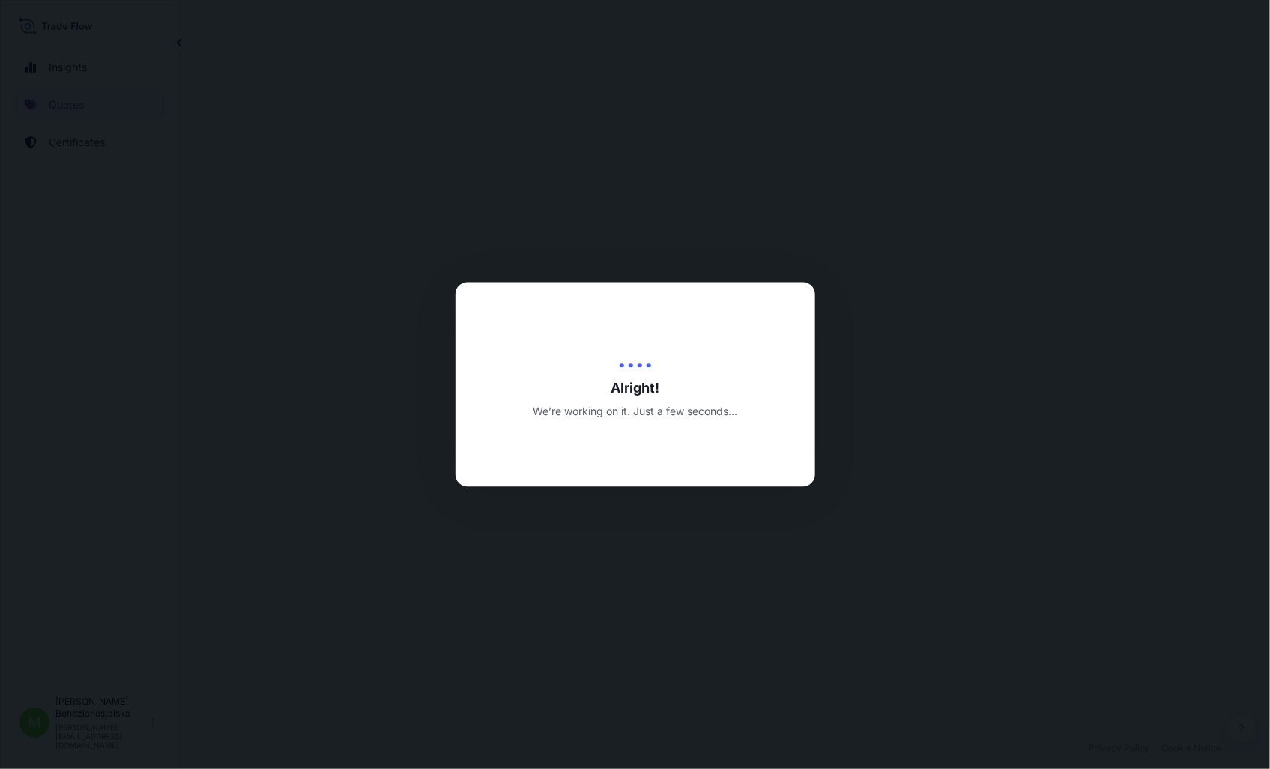
select select "Road"
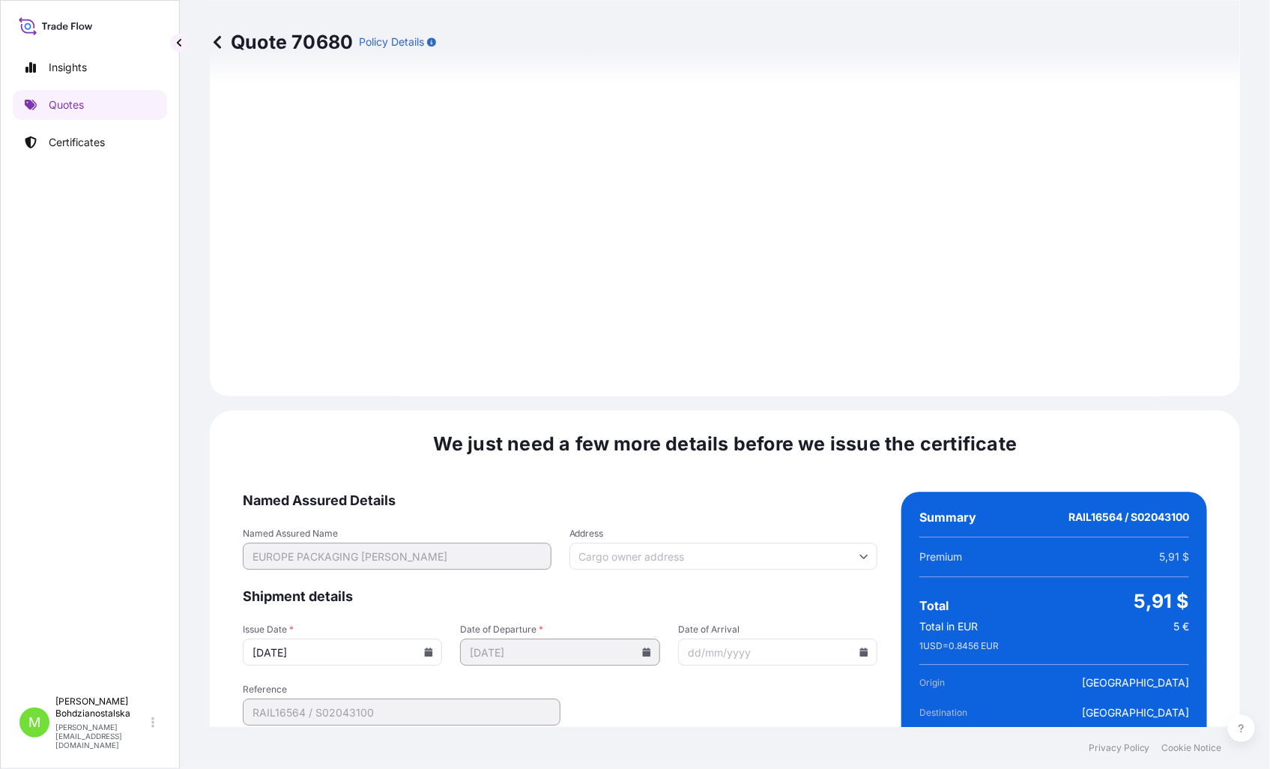
scroll to position [1517, 0]
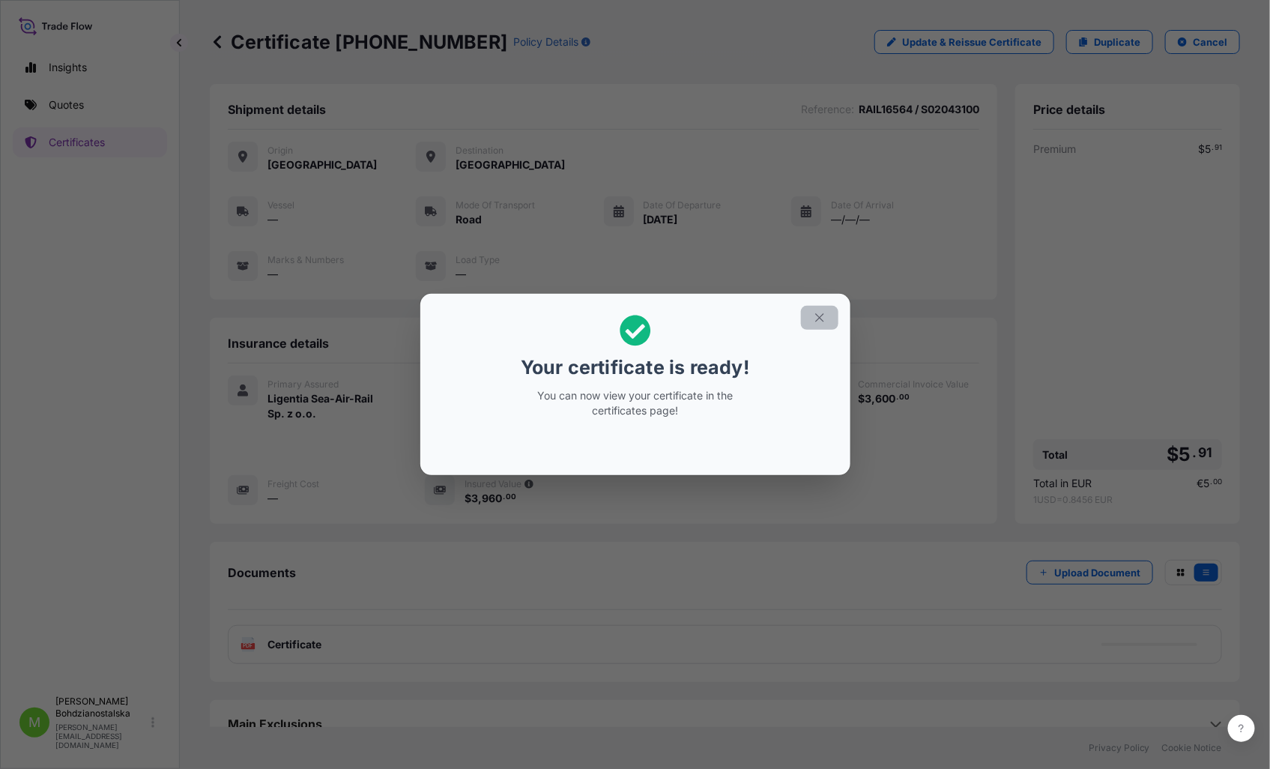
click at [822, 316] on icon "button" at bounding box center [819, 317] width 13 height 13
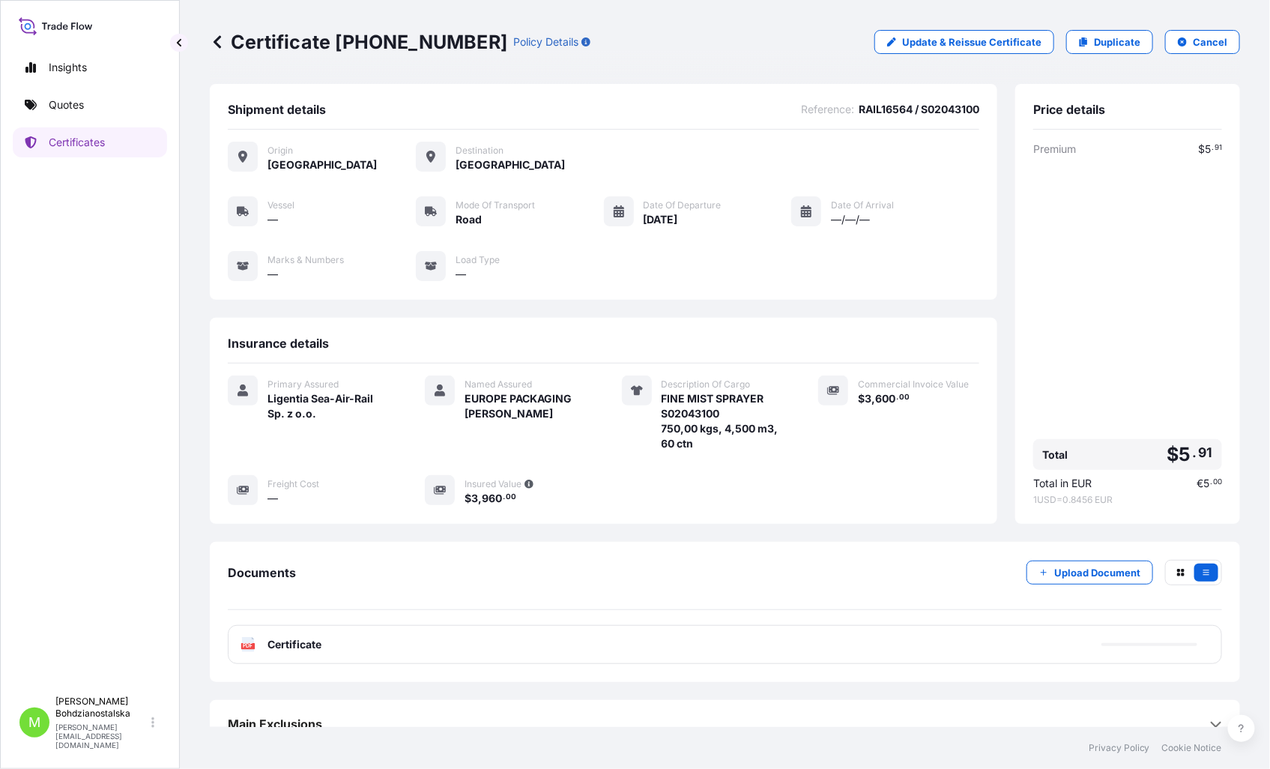
click at [332, 648] on div "PDF Certificate" at bounding box center [725, 644] width 994 height 39
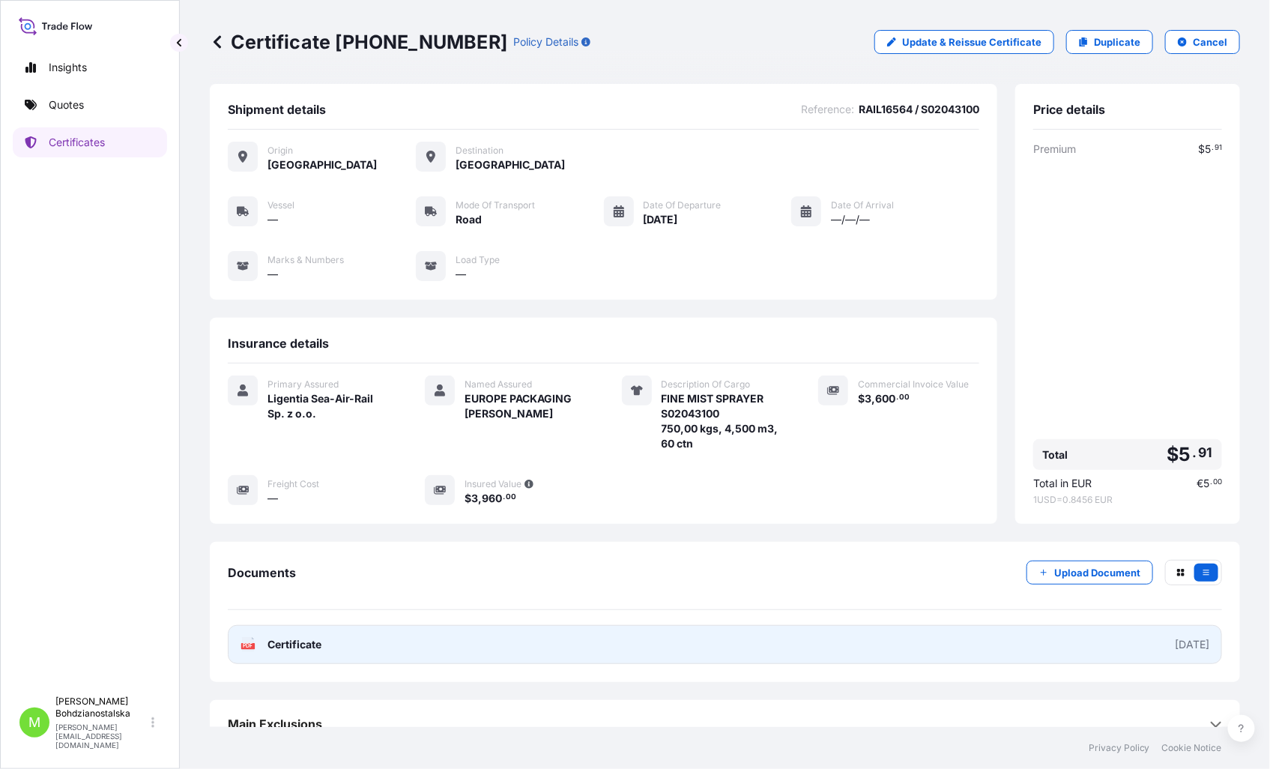
click at [302, 648] on span "Certificate" at bounding box center [294, 644] width 54 height 15
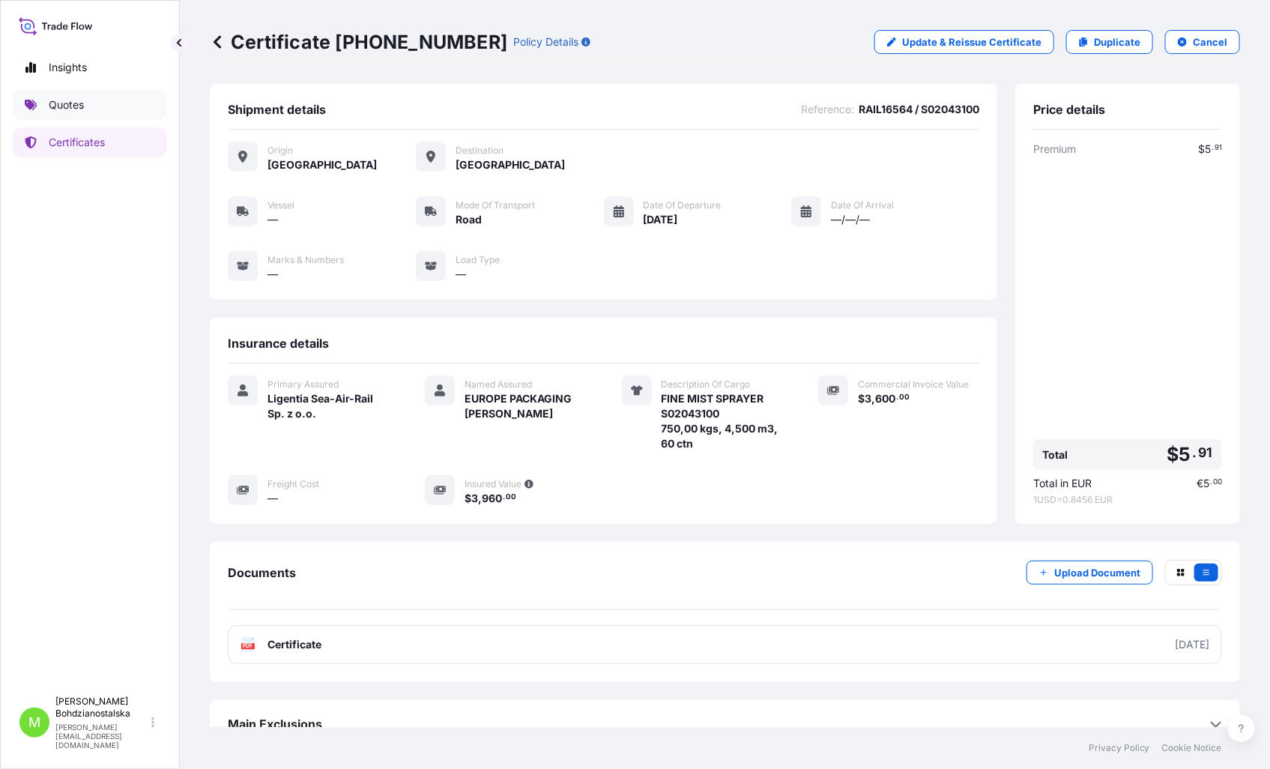
click at [76, 103] on p "Quotes" at bounding box center [66, 104] width 35 height 15
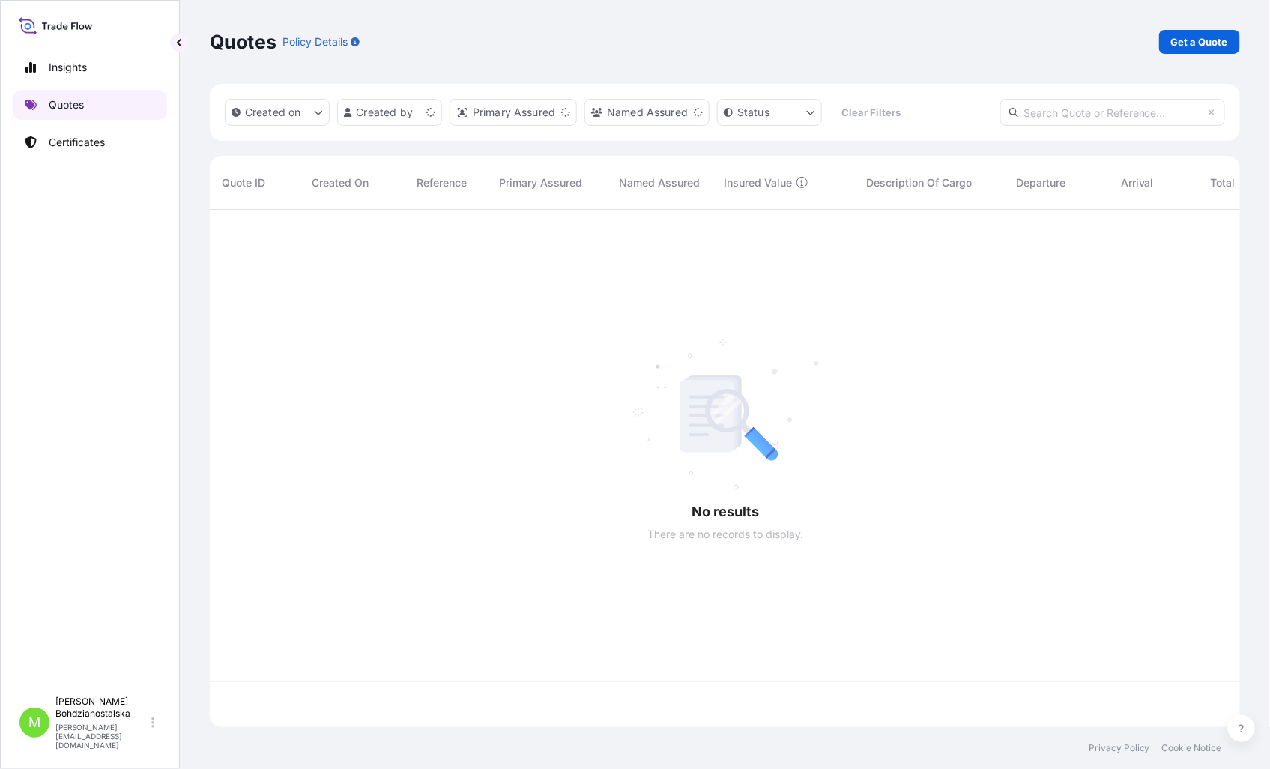
scroll to position [513, 1017]
click at [1185, 43] on p "Get a Quote" at bounding box center [1199, 41] width 57 height 15
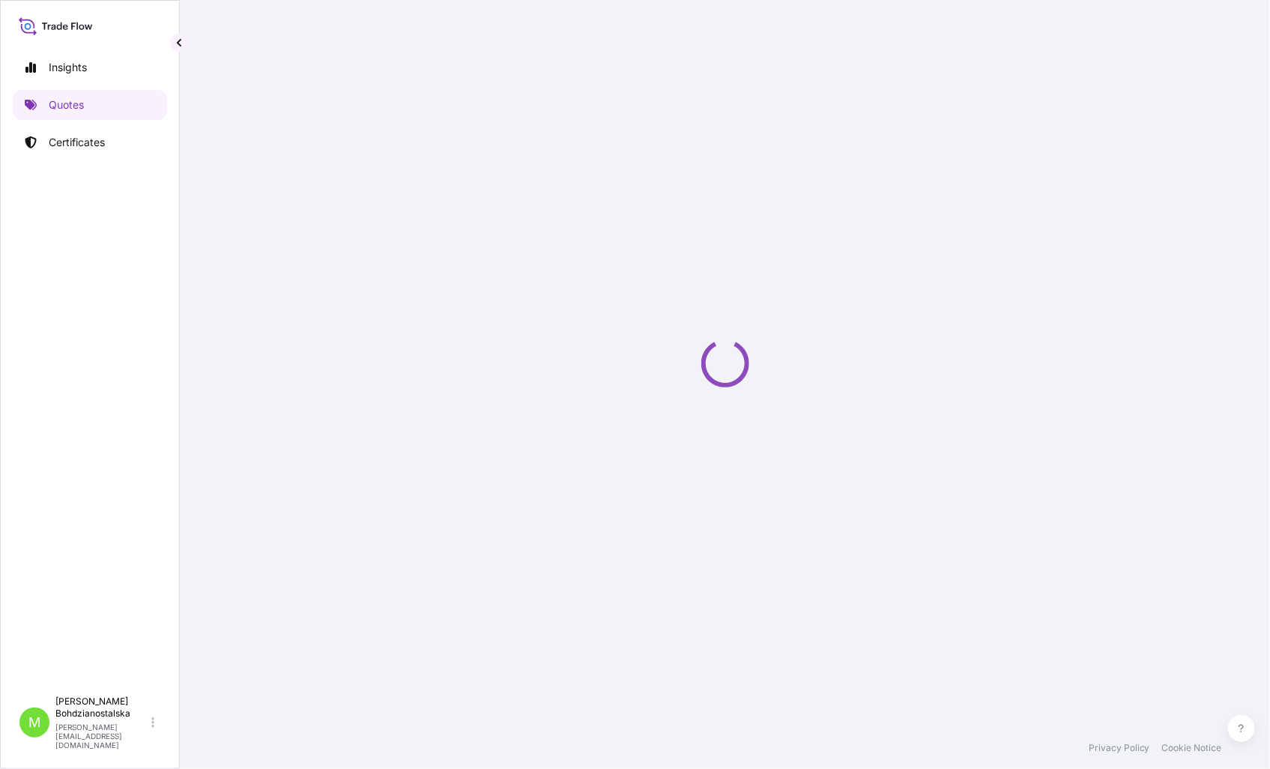
select select "Sea"
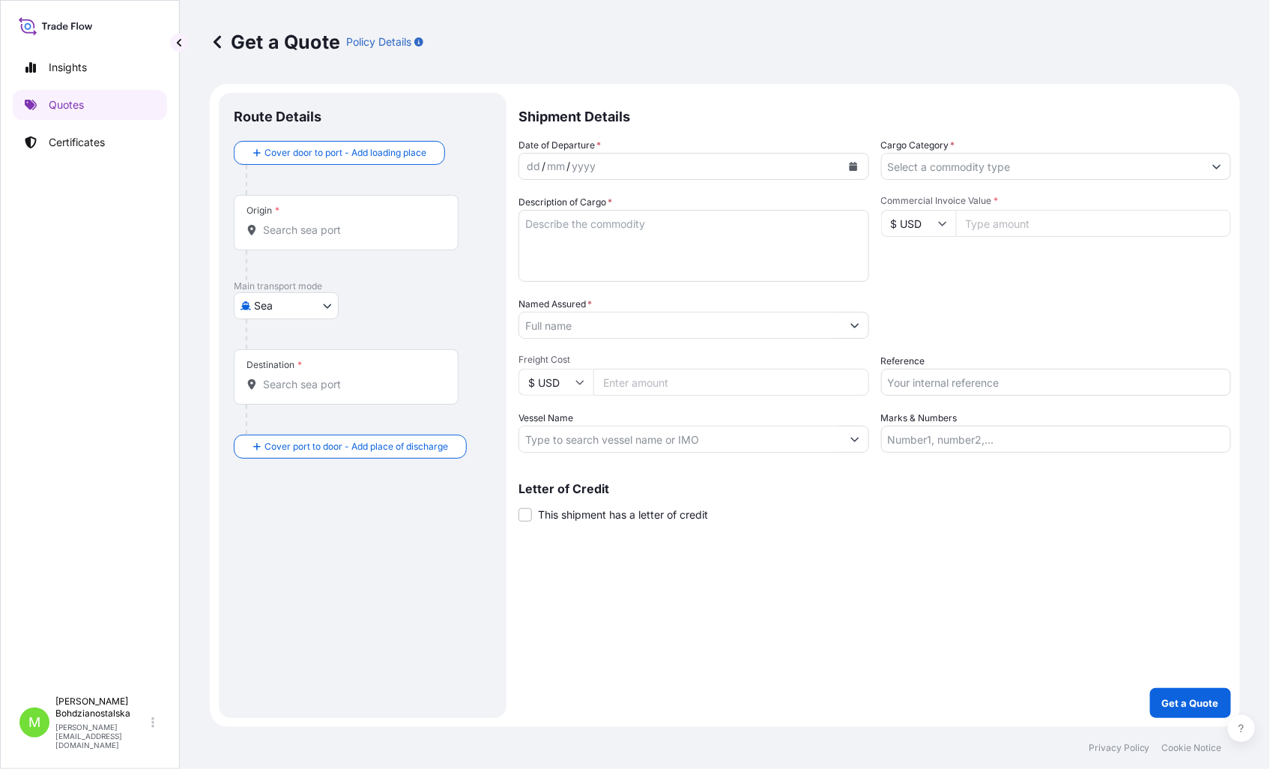
click at [300, 233] on input "Origin *" at bounding box center [351, 229] width 177 height 15
click at [318, 228] on input "Origin * Please select an origin" at bounding box center [351, 229] width 177 height 15
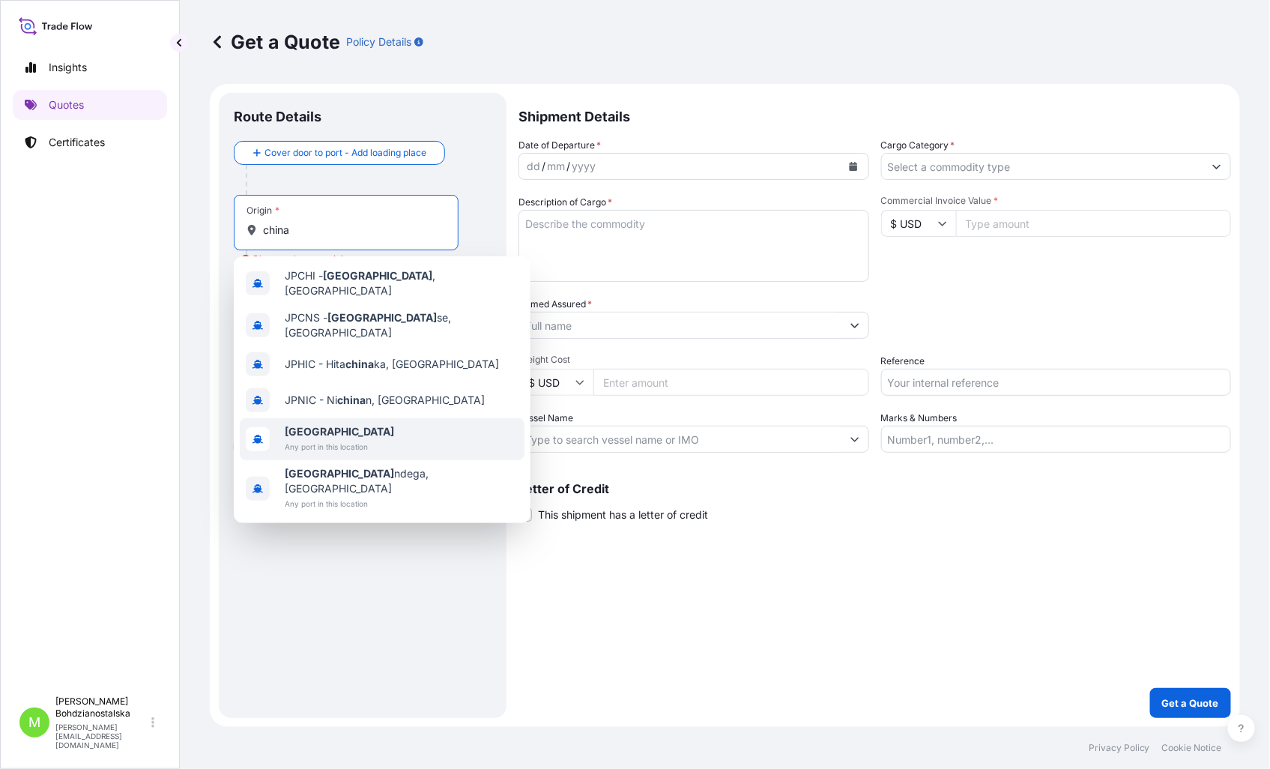
click at [316, 439] on span "Any port in this location" at bounding box center [339, 446] width 109 height 15
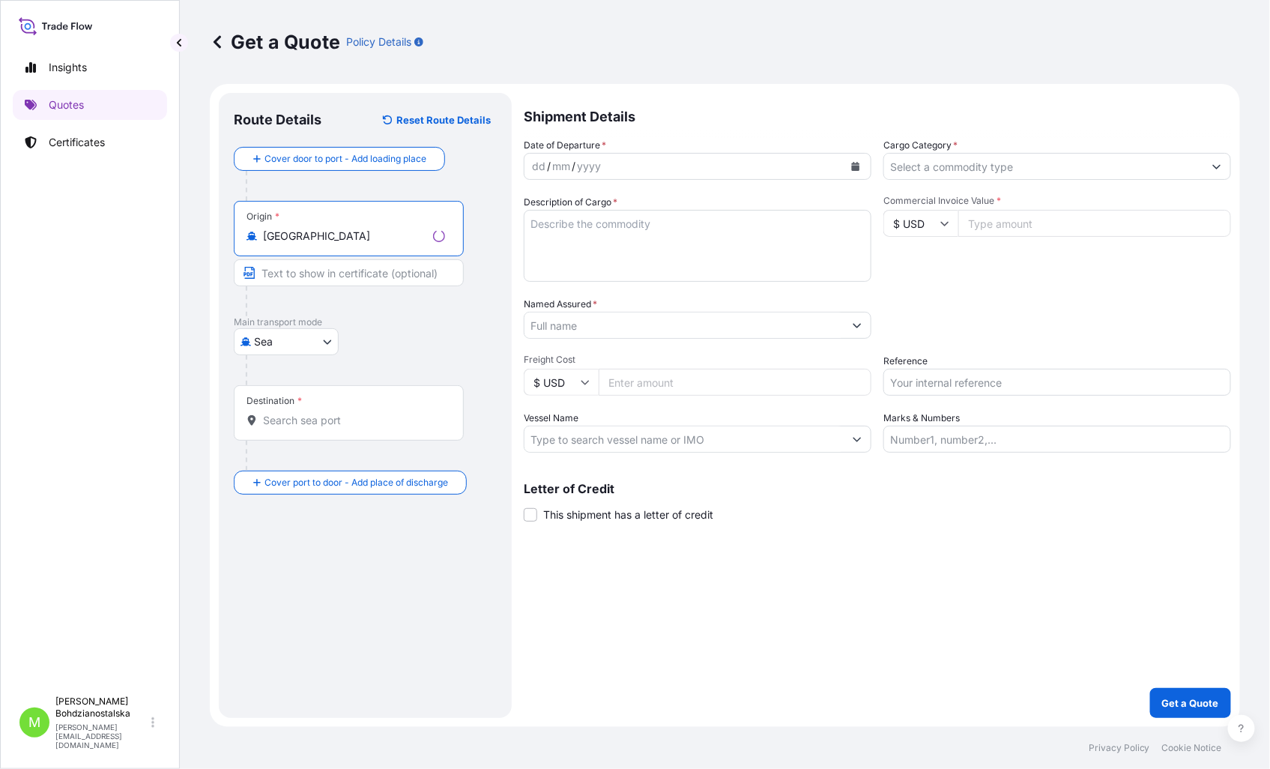
type input "[GEOGRAPHIC_DATA]"
click at [288, 433] on div "Destination *" at bounding box center [349, 412] width 230 height 55
click at [288, 428] on input "Destination *" at bounding box center [354, 420] width 182 height 15
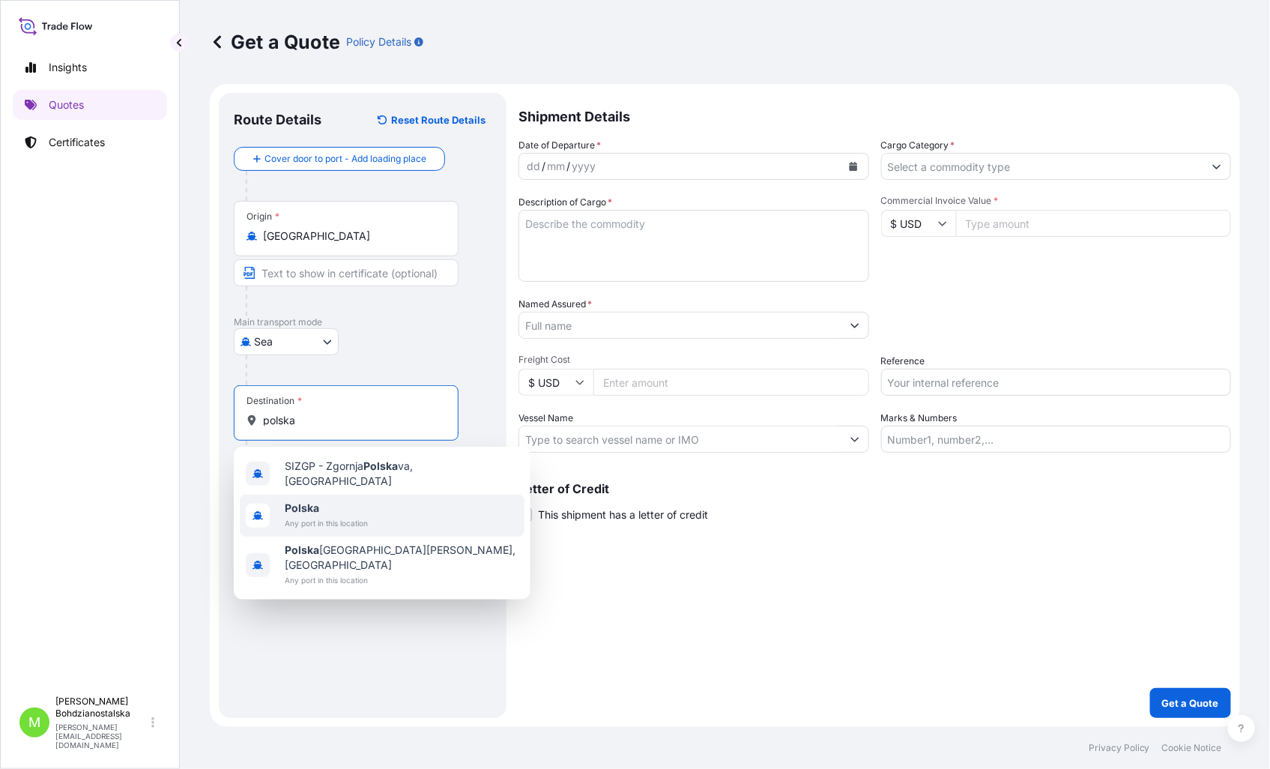
click at [330, 500] on span "Polska" at bounding box center [326, 507] width 83 height 15
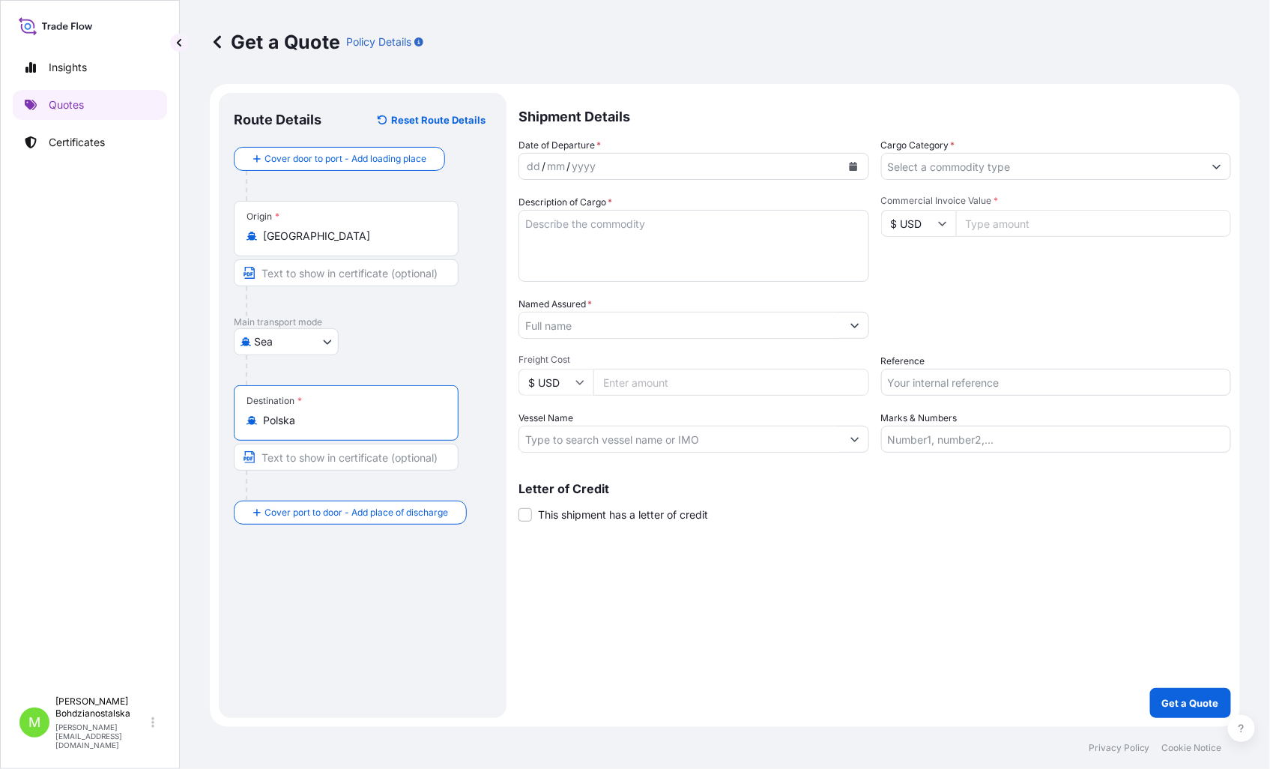
type input "Polska"
click at [529, 163] on div "dd" at bounding box center [533, 166] width 16 height 18
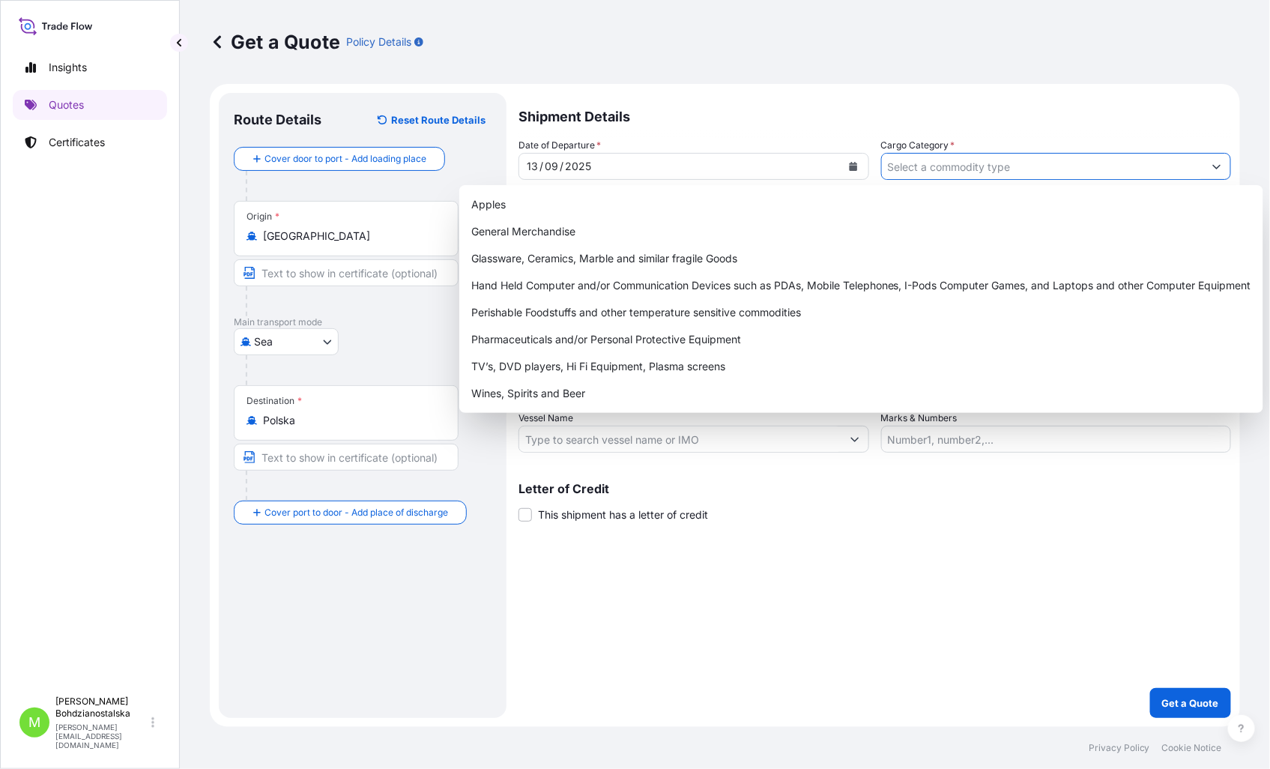
click at [964, 169] on input "Cargo Category *" at bounding box center [1043, 166] width 322 height 27
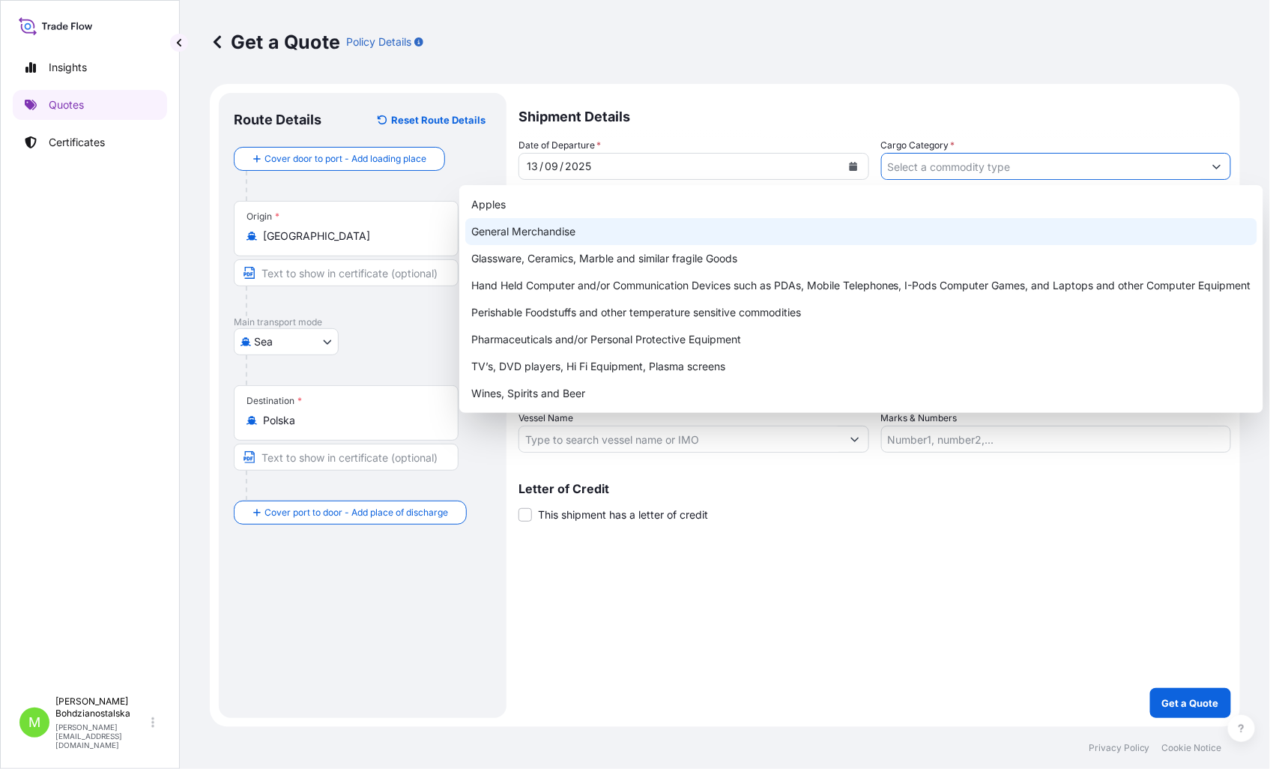
click at [601, 230] on div "General Merchandise" at bounding box center [861, 231] width 792 height 27
type input "General Merchandise"
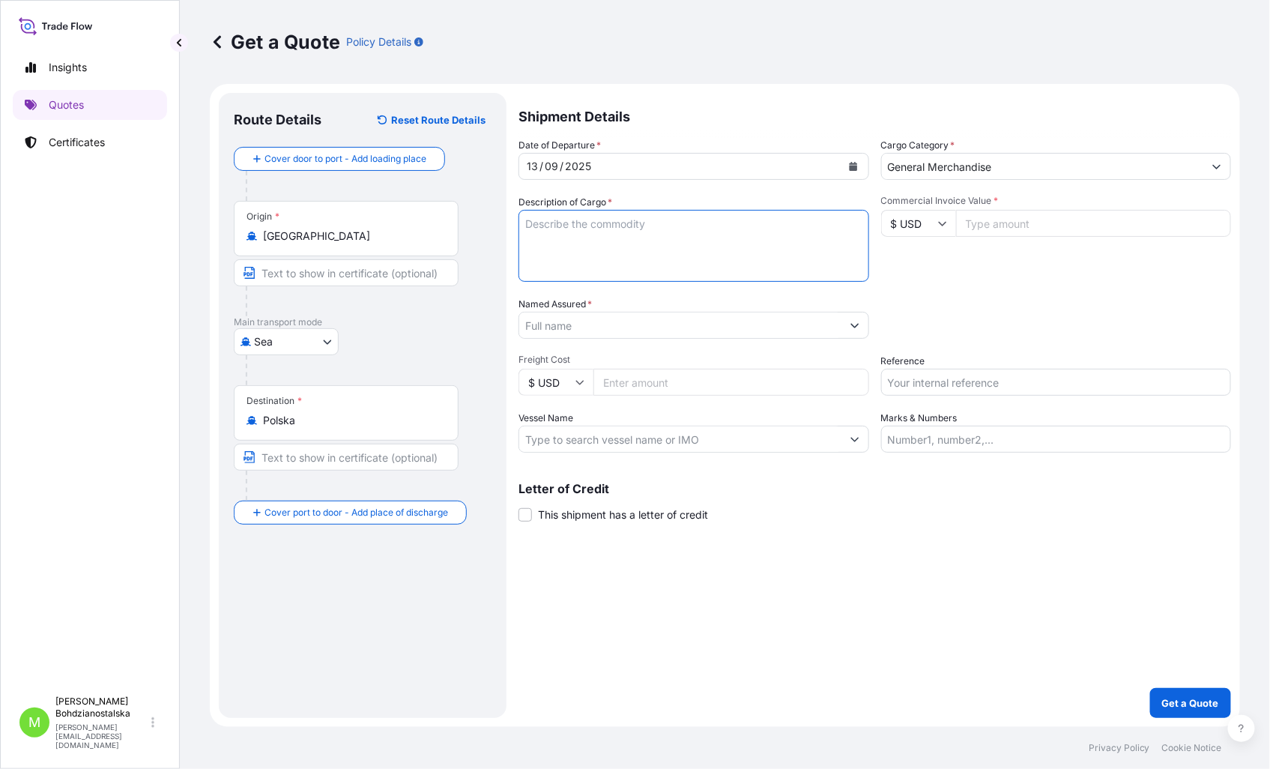
click at [586, 228] on textarea "Description of Cargo *" at bounding box center [693, 246] width 351 height 72
click at [551, 243] on textarea "Description of Cargo *" at bounding box center [693, 246] width 351 height 72
paste textarea "JP-400 Two Head Trigger Capping Mac"
drag, startPoint x: 545, startPoint y: 275, endPoint x: 547, endPoint y: 255, distance: 19.5
click at [545, 274] on textarea "JP-400 Two Head Trigger Capping Mac" at bounding box center [693, 246] width 351 height 72
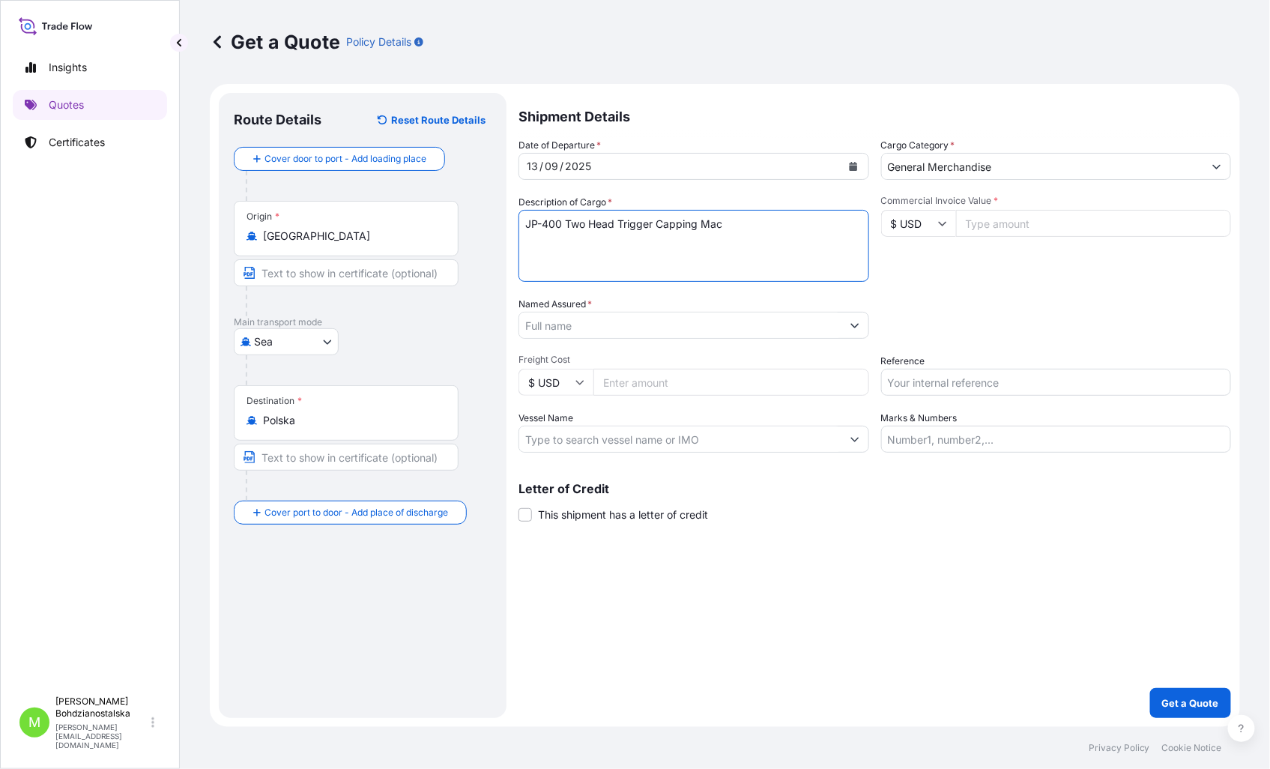
paste textarea "CICU3508809"
click at [694, 250] on textarea "JP-400 Two Head Trigger Capping Mac CICU3508809 40hc," at bounding box center [693, 246] width 351 height 72
paste textarea "1 460,000"
type textarea "JP-400 Two Head Trigger Capping Mac CICU3508809 40hc, 1 460,000 kgs, 11,510 m3,"
click at [917, 382] on input "Reference" at bounding box center [1056, 382] width 351 height 27
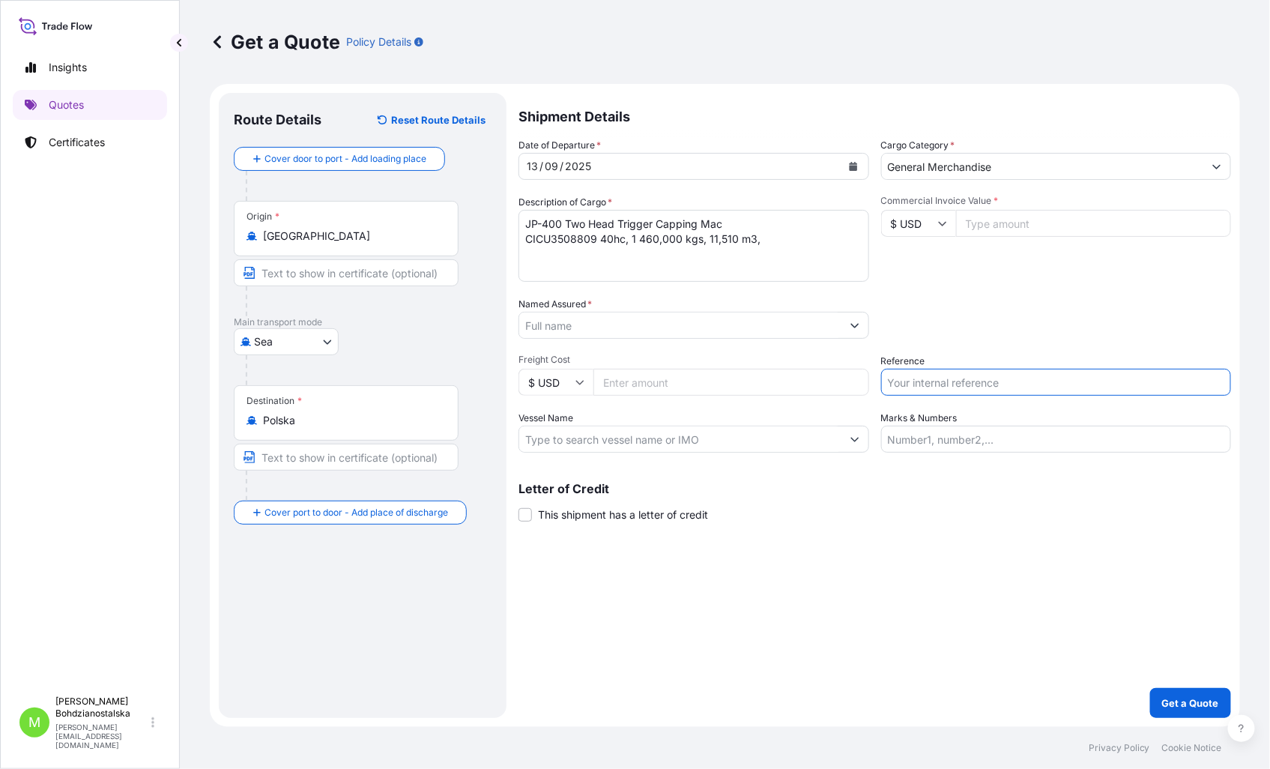
paste input "1 460,000"
type input "1 460,000"
drag, startPoint x: 957, startPoint y: 380, endPoint x: 703, endPoint y: 381, distance: 254.0
click at [703, 381] on div "Date of Departure * [DATE] Cargo Category * General Merchandise Description of …" at bounding box center [874, 295] width 712 height 315
click at [957, 385] on input "Reference" at bounding box center [1056, 382] width 351 height 27
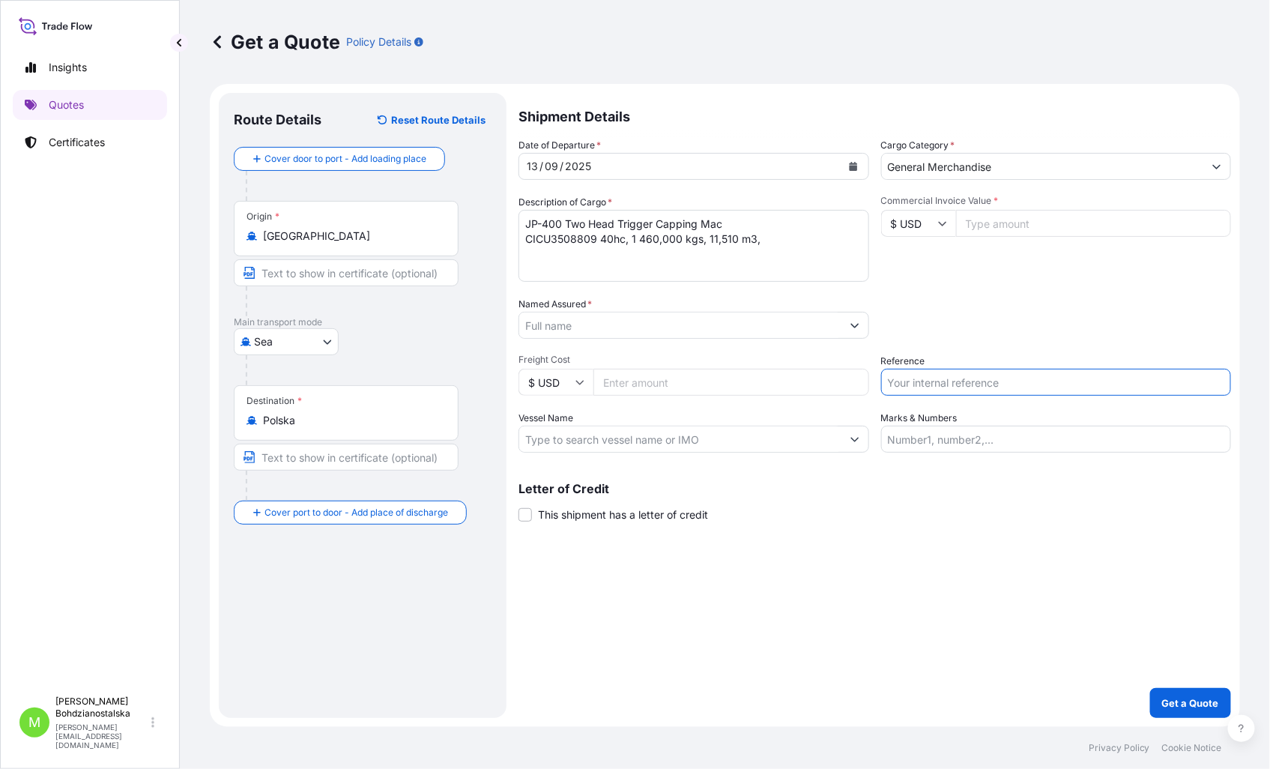
paste input "RLCL16559 DRAMERS WENZHOU [PERSON_NAME] [GEOGRAPHIC_DATA] [DATE] [DATE] CICU350…"
drag, startPoint x: 885, startPoint y: 384, endPoint x: 1077, endPoint y: 385, distance: 192.5
click at [1077, 385] on input "RLCL16559 DRAMERS WENZHOU [PERSON_NAME] [GEOGRAPHIC_DATA] [DATE] [DATE] CICU350…" at bounding box center [1056, 382] width 351 height 27
click at [1077, 384] on input "RLCL16559 DRAMERS WENZHOU [PERSON_NAME] [GEOGRAPHIC_DATA] [DATE] [DATE] CICU350…" at bounding box center [1056, 382] width 351 height 27
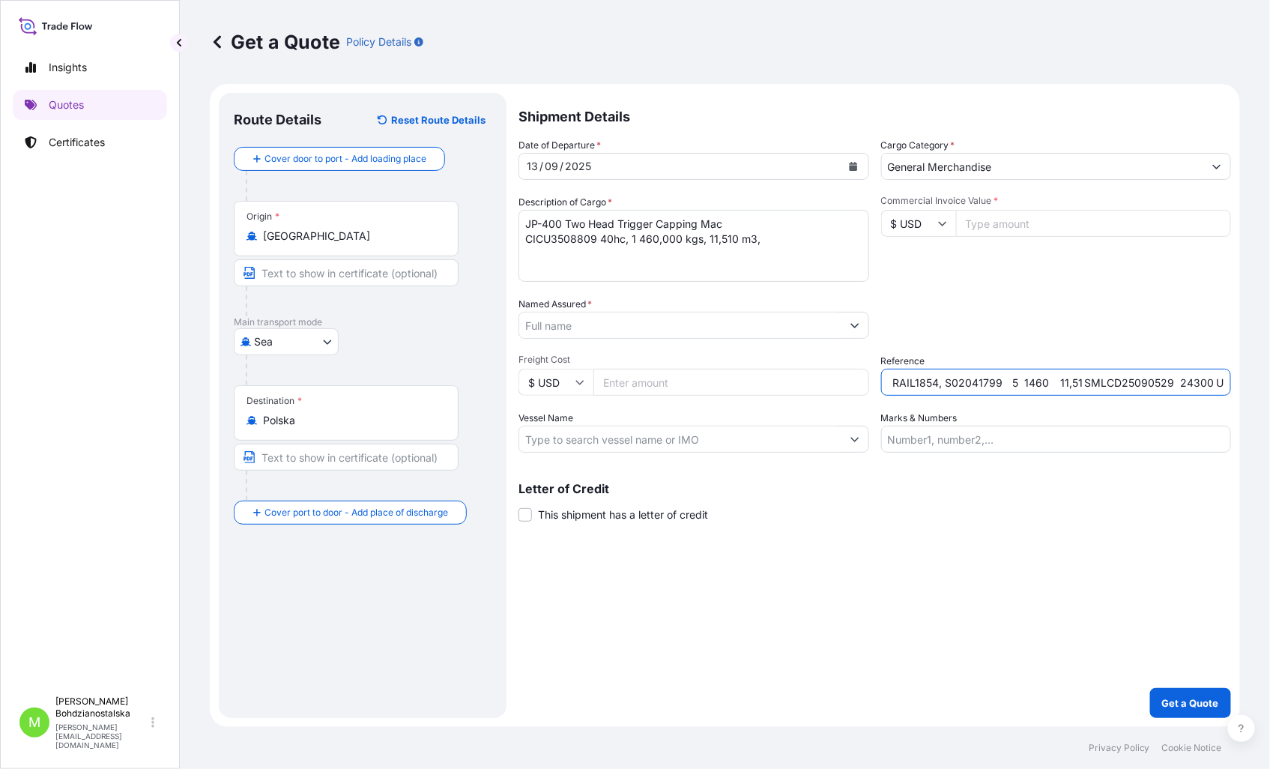
drag, startPoint x: 1021, startPoint y: 379, endPoint x: 1305, endPoint y: 366, distance: 284.2
click at [1269, 366] on html "Insights Quotes Certificates M [PERSON_NAME] [PERSON_NAME][EMAIL_ADDRESS][DOMAI…" at bounding box center [635, 384] width 1270 height 769
drag, startPoint x: 1015, startPoint y: 371, endPoint x: 1402, endPoint y: 368, distance: 387.3
click at [1269, 368] on html "Insights Quotes Certificates M [PERSON_NAME] [PERSON_NAME][EMAIL_ADDRESS][DOMAI…" at bounding box center [635, 384] width 1270 height 769
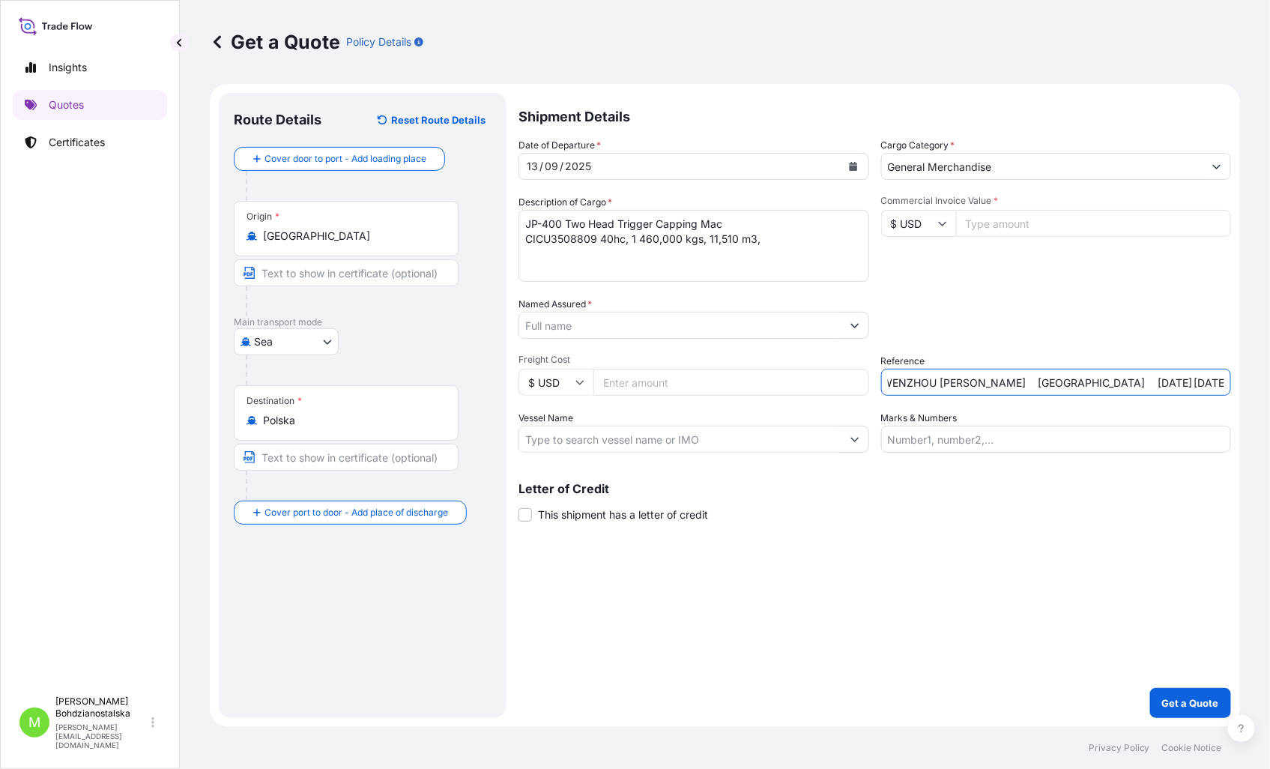
scroll to position [0, 0]
drag, startPoint x: 1222, startPoint y: 378, endPoint x: 954, endPoint y: 379, distance: 268.2
click at [954, 379] on input "RLCL16559 DRAMERS WENZHOU [PERSON_NAME] [GEOGRAPHIC_DATA] [DATE] [DATE]" at bounding box center [1056, 382] width 351 height 27
click at [971, 382] on input "RLCL16559" at bounding box center [1056, 382] width 351 height 27
paste input "S02041799"
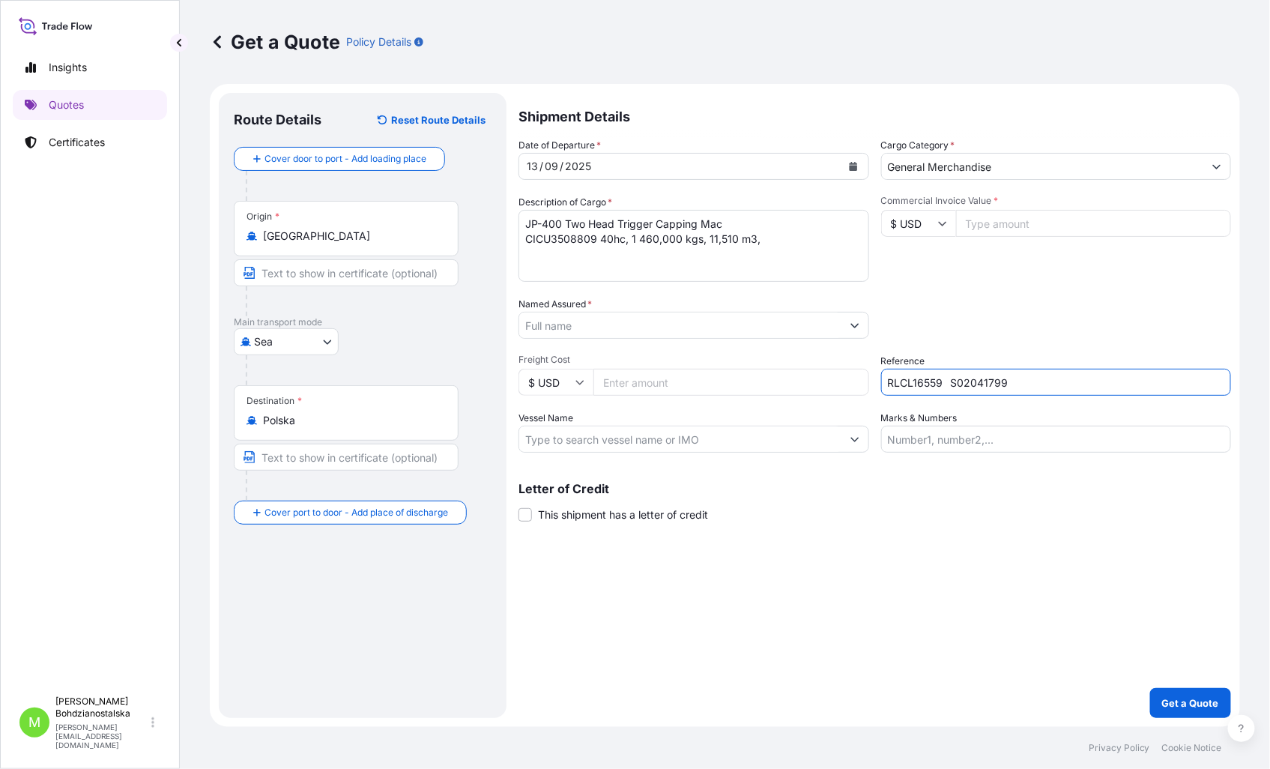
click at [918, 383] on input "RLCL16559 S02041799" at bounding box center [1056, 382] width 351 height 27
click at [972, 395] on input "S02041799" at bounding box center [1056, 382] width 351 height 27
click at [1065, 388] on input "S02041799/" at bounding box center [1056, 382] width 351 height 27
paste input "RLCL16559"
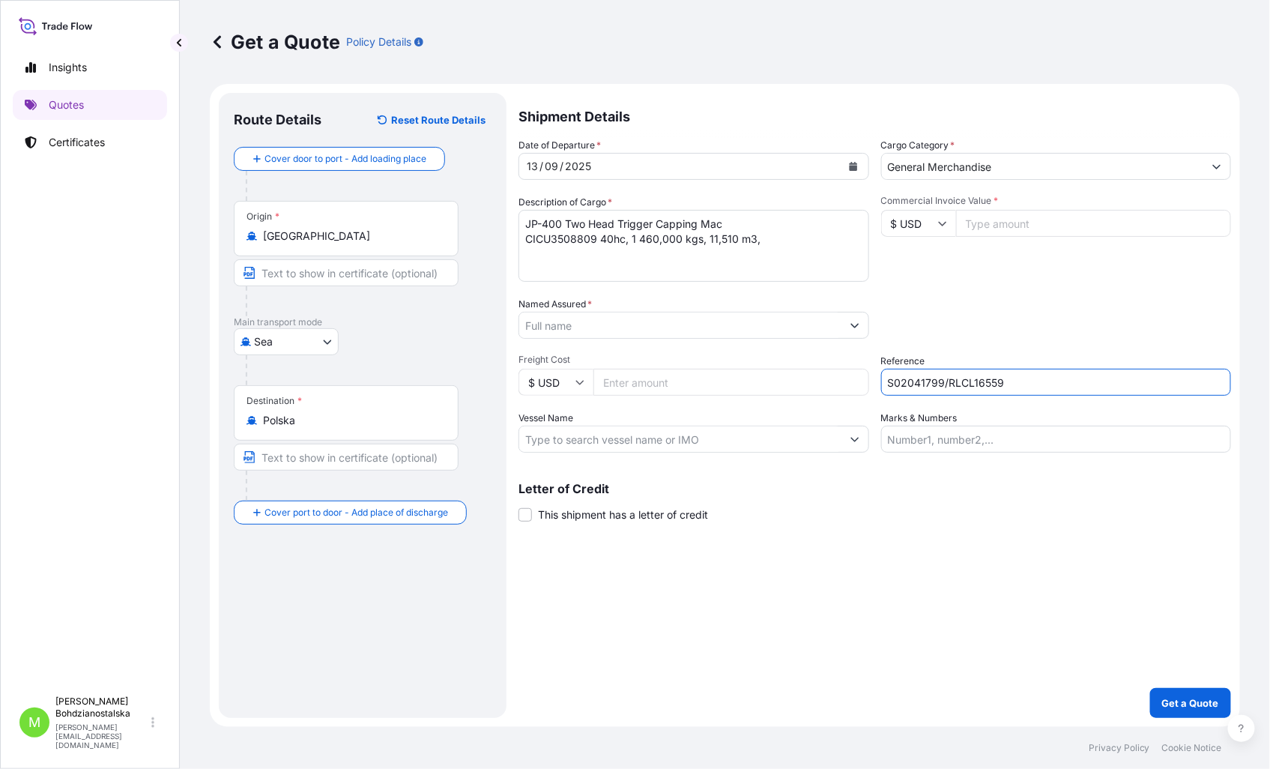
type input "S02041799/RLCL16559"
click at [282, 335] on body "Insights Quotes Certificates M [PERSON_NAME] [PERSON_NAME][EMAIL_ADDRESS][DOMAI…" at bounding box center [635, 384] width 1270 height 769
click at [298, 437] on div "Road" at bounding box center [286, 434] width 93 height 27
select select "Road"
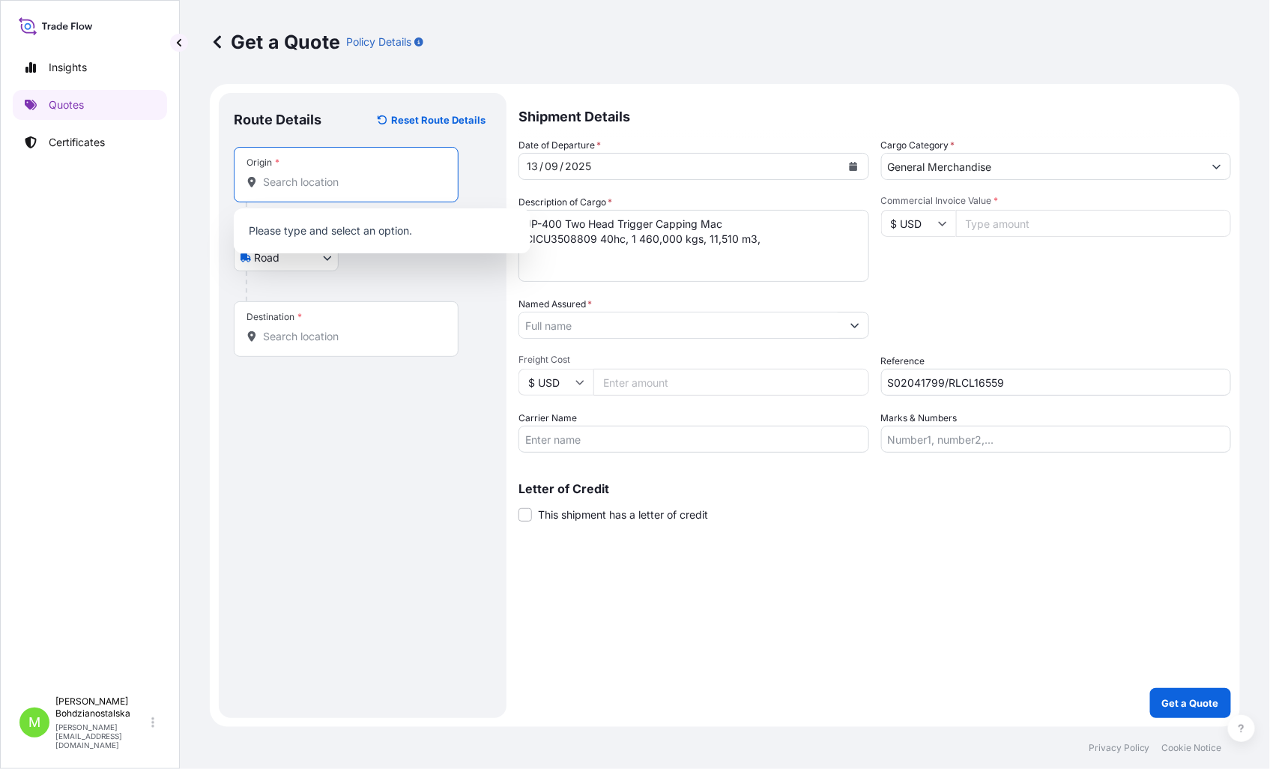
click at [288, 178] on input "Origin *" at bounding box center [351, 182] width 177 height 15
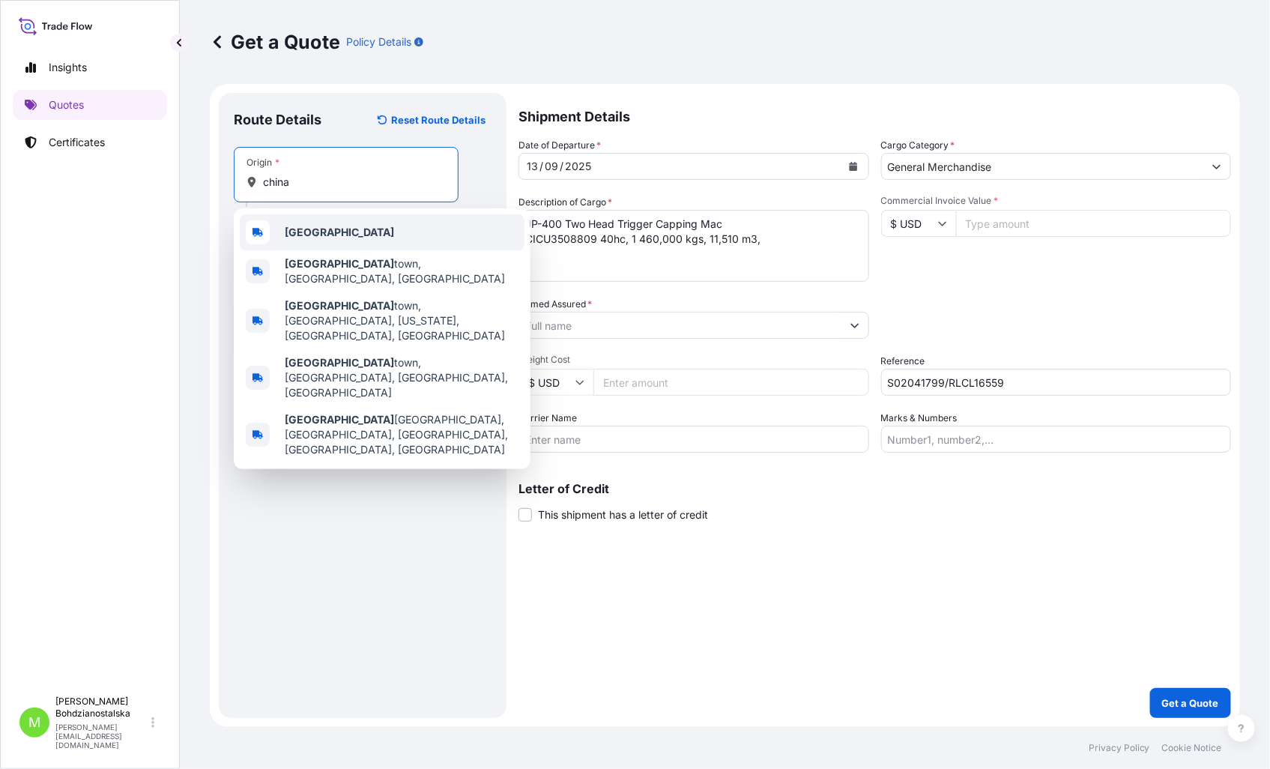
click at [351, 215] on div "[GEOGRAPHIC_DATA]" at bounding box center [382, 232] width 285 height 36
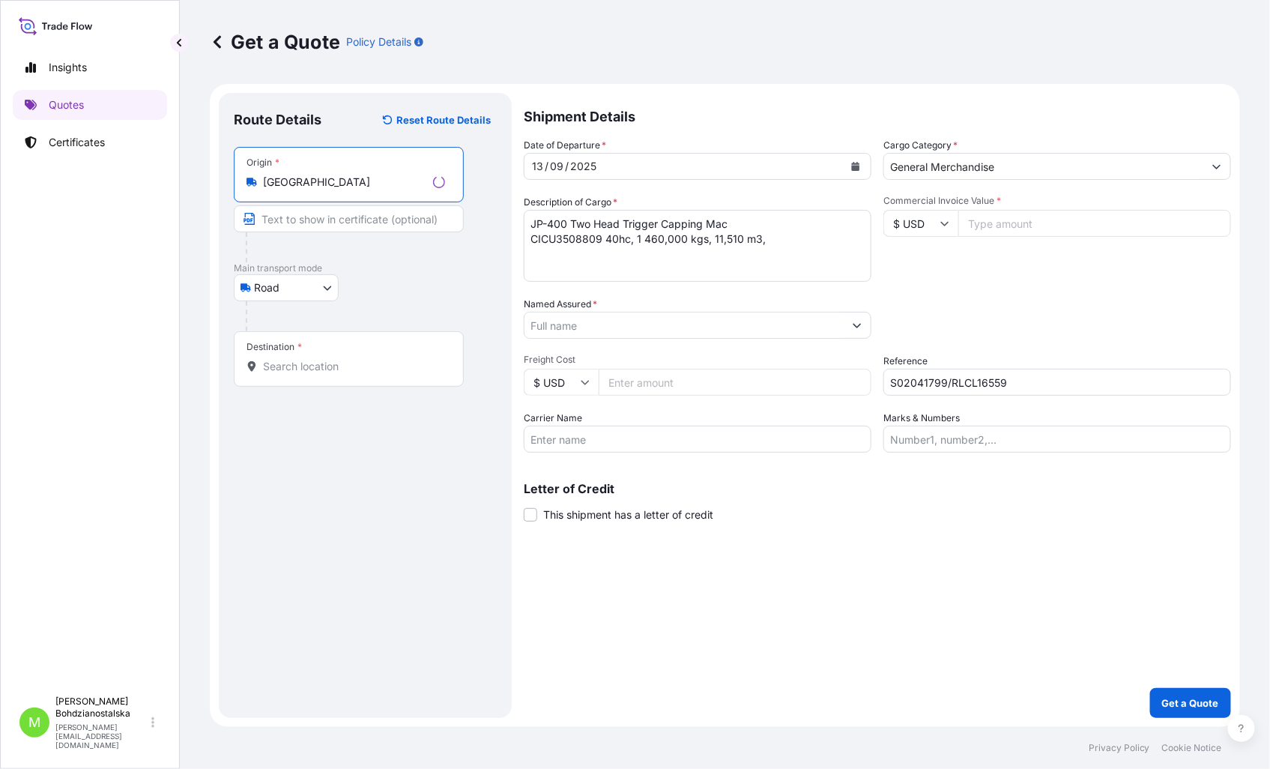
type input "[GEOGRAPHIC_DATA]"
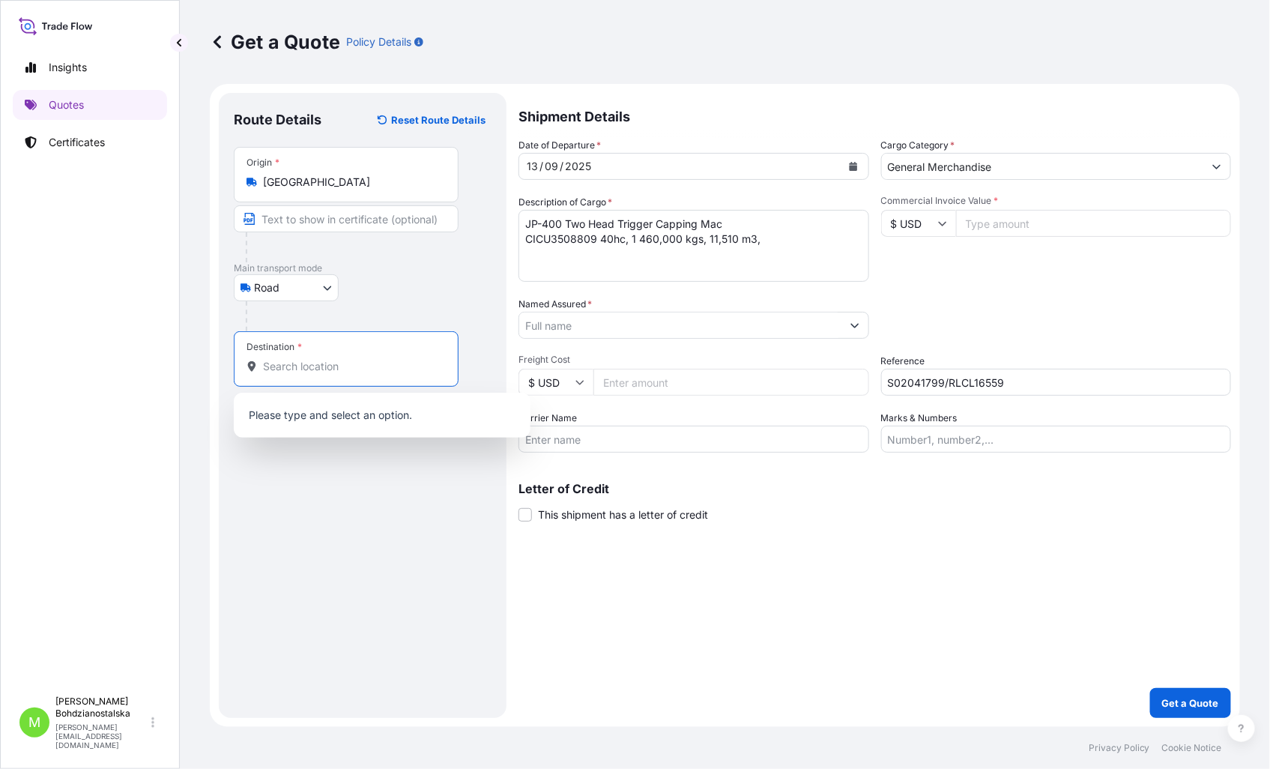
click at [279, 371] on input "Destination *" at bounding box center [351, 366] width 177 height 15
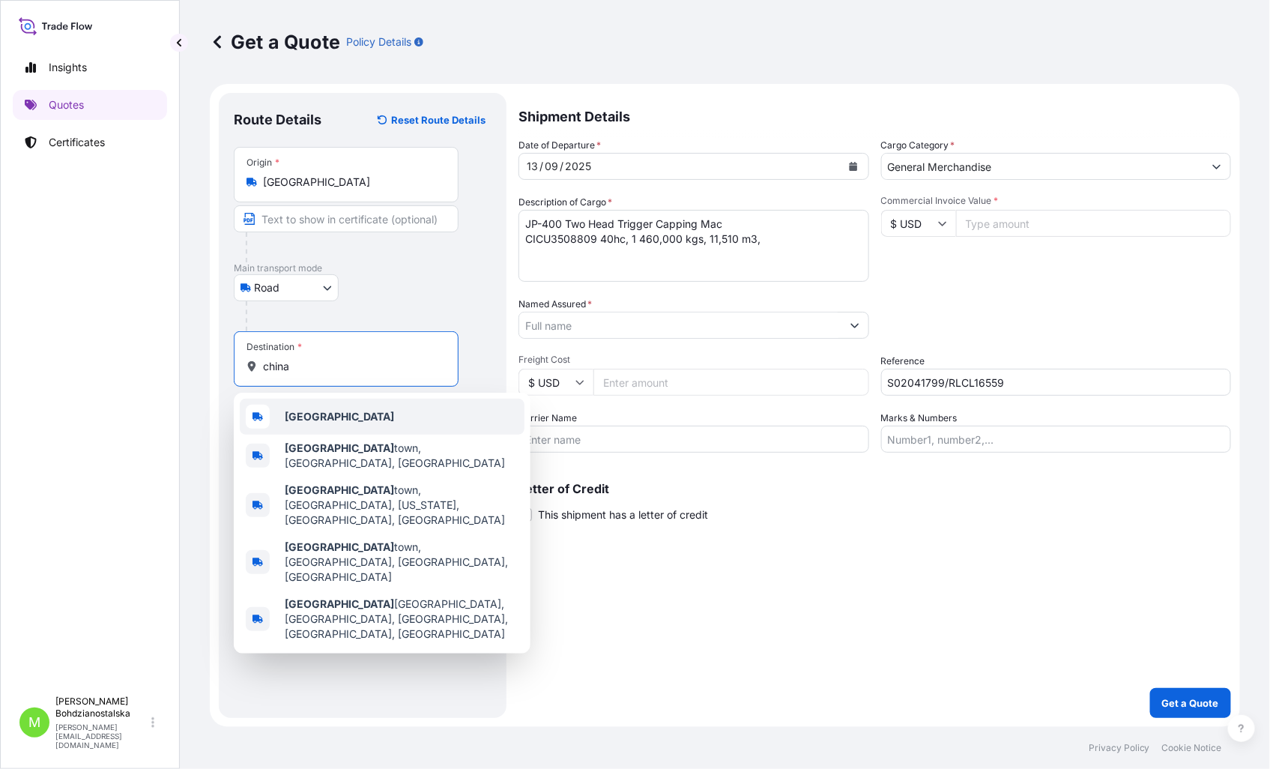
click at [352, 417] on div "[GEOGRAPHIC_DATA]" at bounding box center [382, 417] width 285 height 36
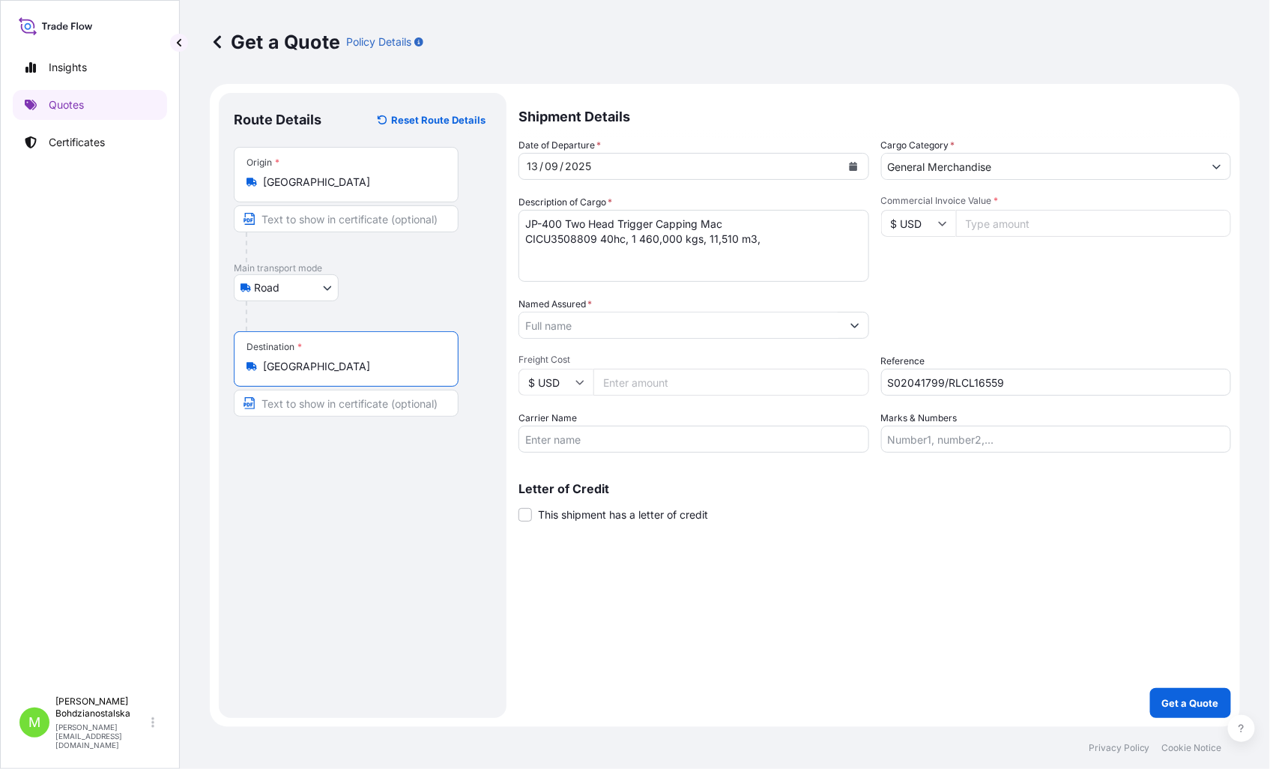
type input "[GEOGRAPHIC_DATA]"
drag, startPoint x: 422, startPoint y: 617, endPoint x: 475, endPoint y: 618, distance: 53.2
click at [423, 618] on div "Route Details Reset Route Details Place of loading Road / [GEOGRAPHIC_DATA] / I…" at bounding box center [363, 405] width 258 height 595
click at [790, 678] on div "Shipment Details Date of Departure * [DATE] Cargo Category * General Merchandis…" at bounding box center [874, 405] width 712 height 625
click at [971, 235] on input "Commercial Invoice Value *" at bounding box center [1094, 223] width 276 height 27
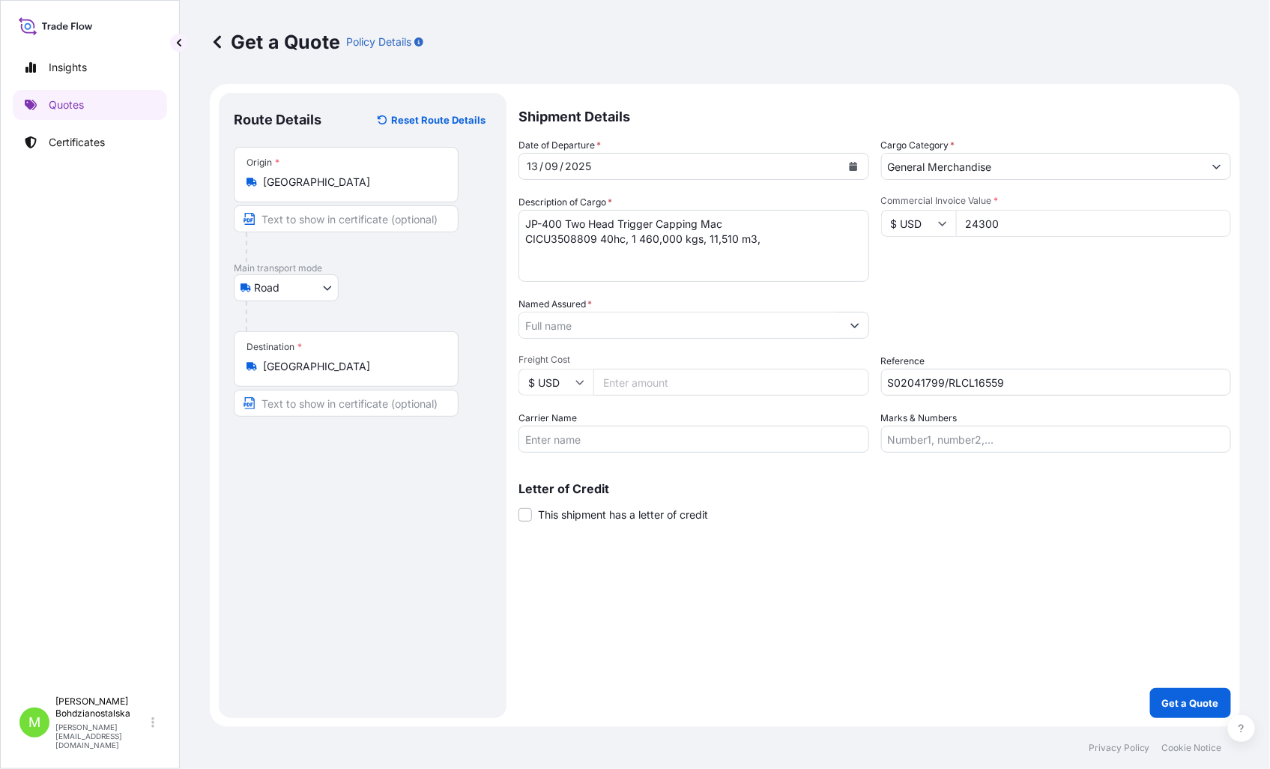
type input "24300"
click at [623, 324] on input "Named Assured *" at bounding box center [680, 325] width 322 height 27
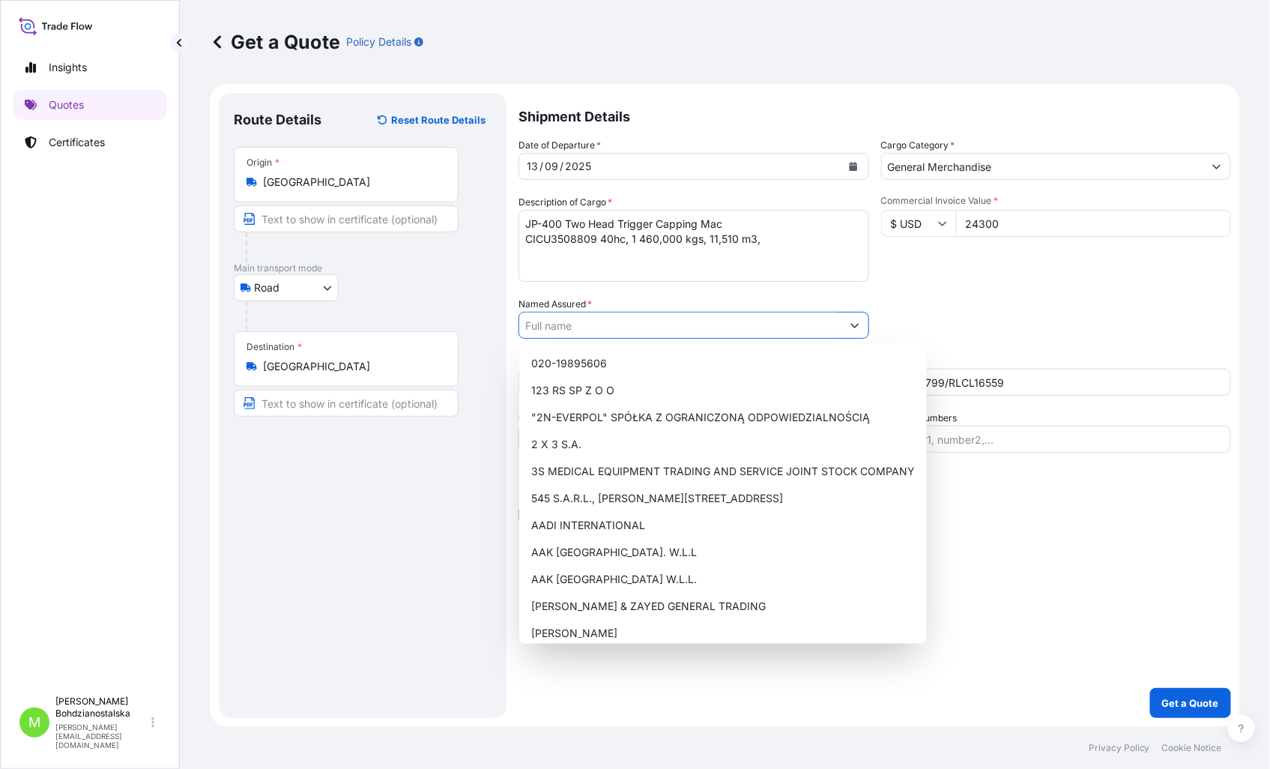
click at [557, 324] on input "Named Assured *" at bounding box center [680, 325] width 322 height 27
paste input "DRAMERS"
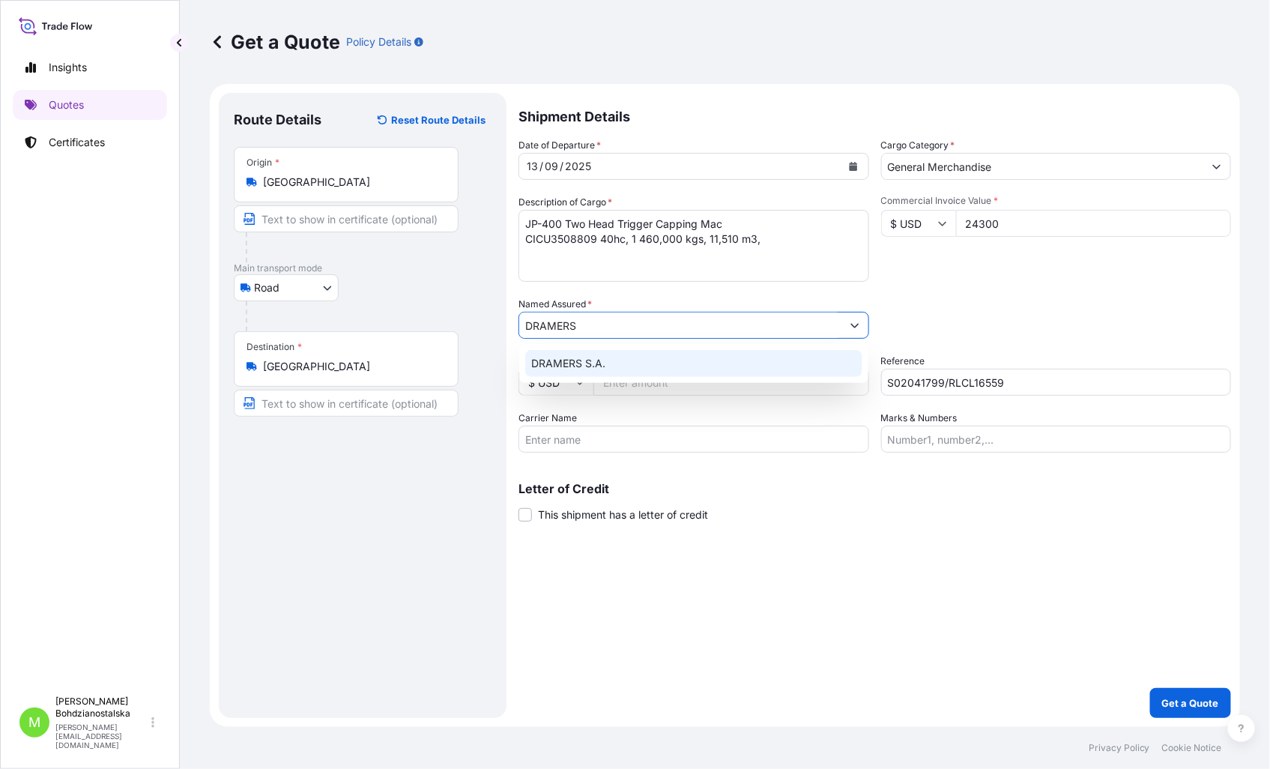
click at [589, 362] on span "DRAMERS S.A." at bounding box center [568, 363] width 74 height 15
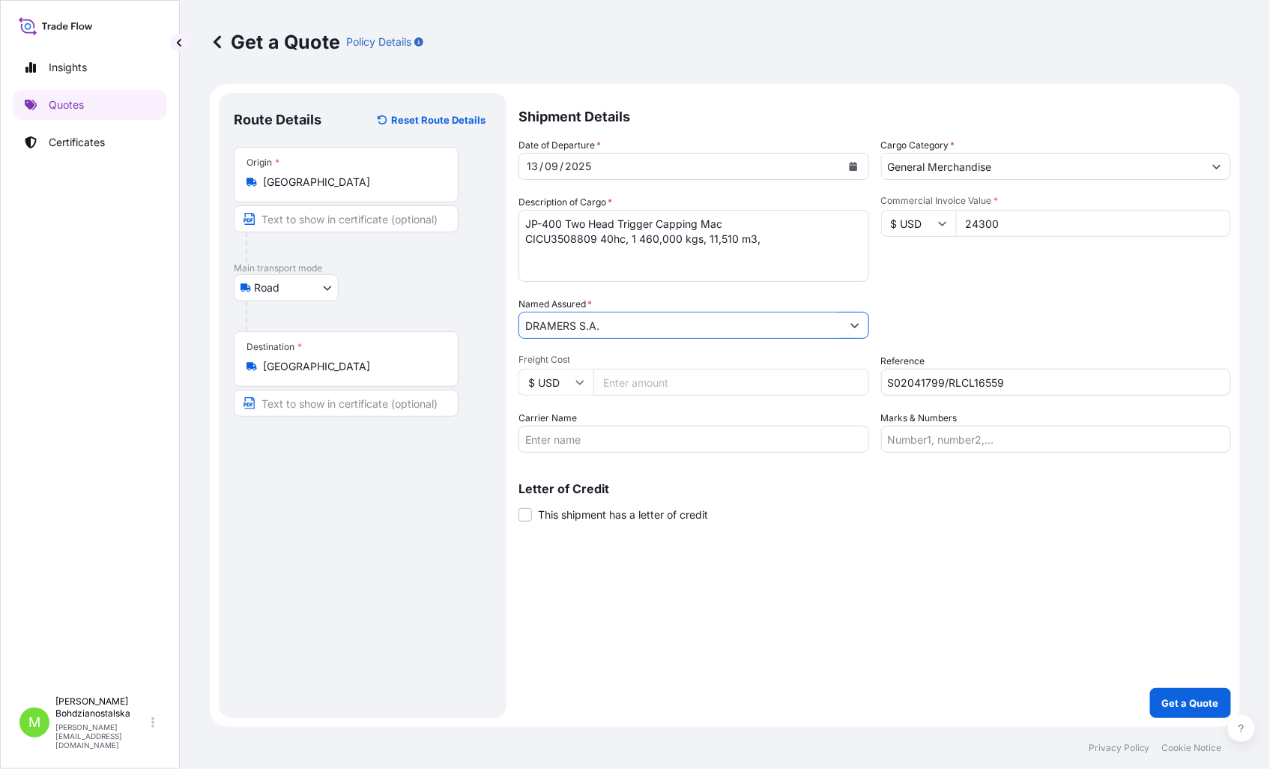
type input "DRAMERS S.A."
click at [775, 597] on div "Shipment Details Date of Departure * [DATE] Cargo Category * General Merchandis…" at bounding box center [874, 405] width 712 height 625
click at [1035, 228] on input "24300" at bounding box center [1094, 223] width 276 height 27
type input "24300.00"
click at [991, 321] on div "Packing Category Type to search a container mode Please select a primary mode o…" at bounding box center [1056, 318] width 351 height 42
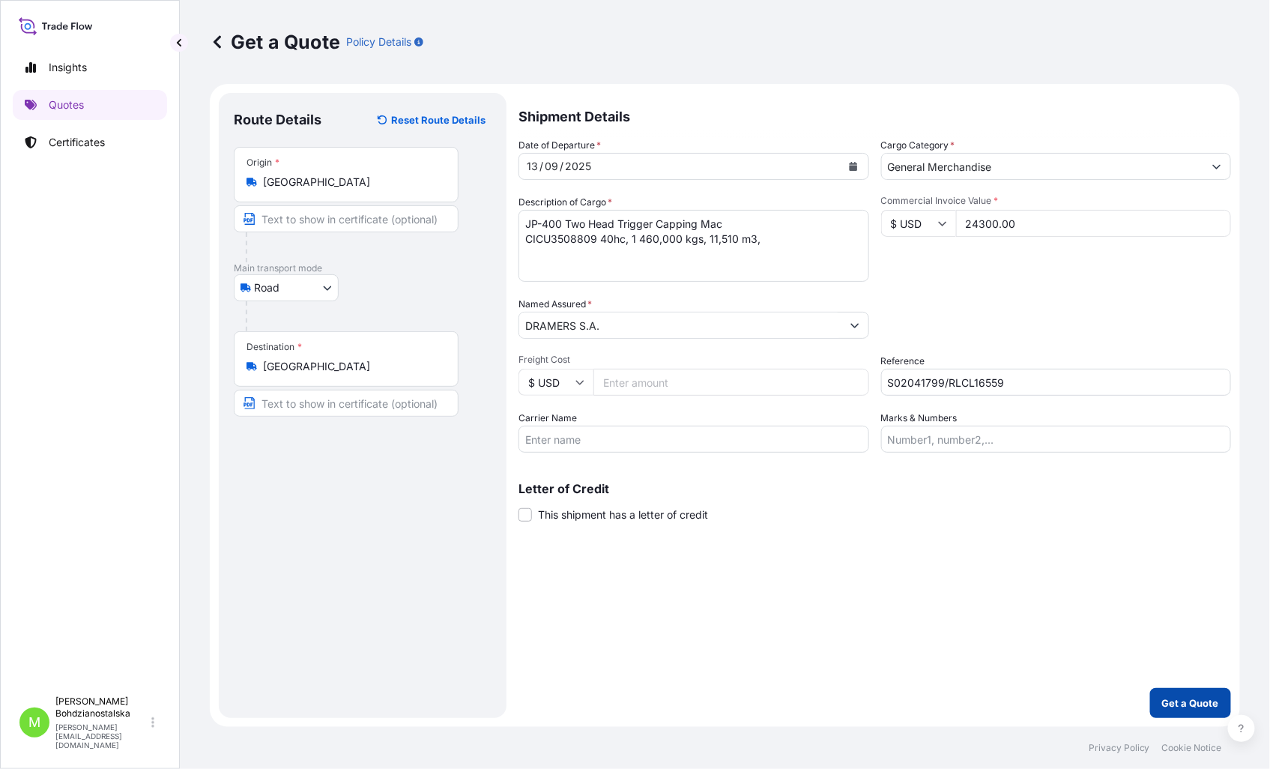
click at [1214, 699] on p "Get a Quote" at bounding box center [1190, 702] width 57 height 15
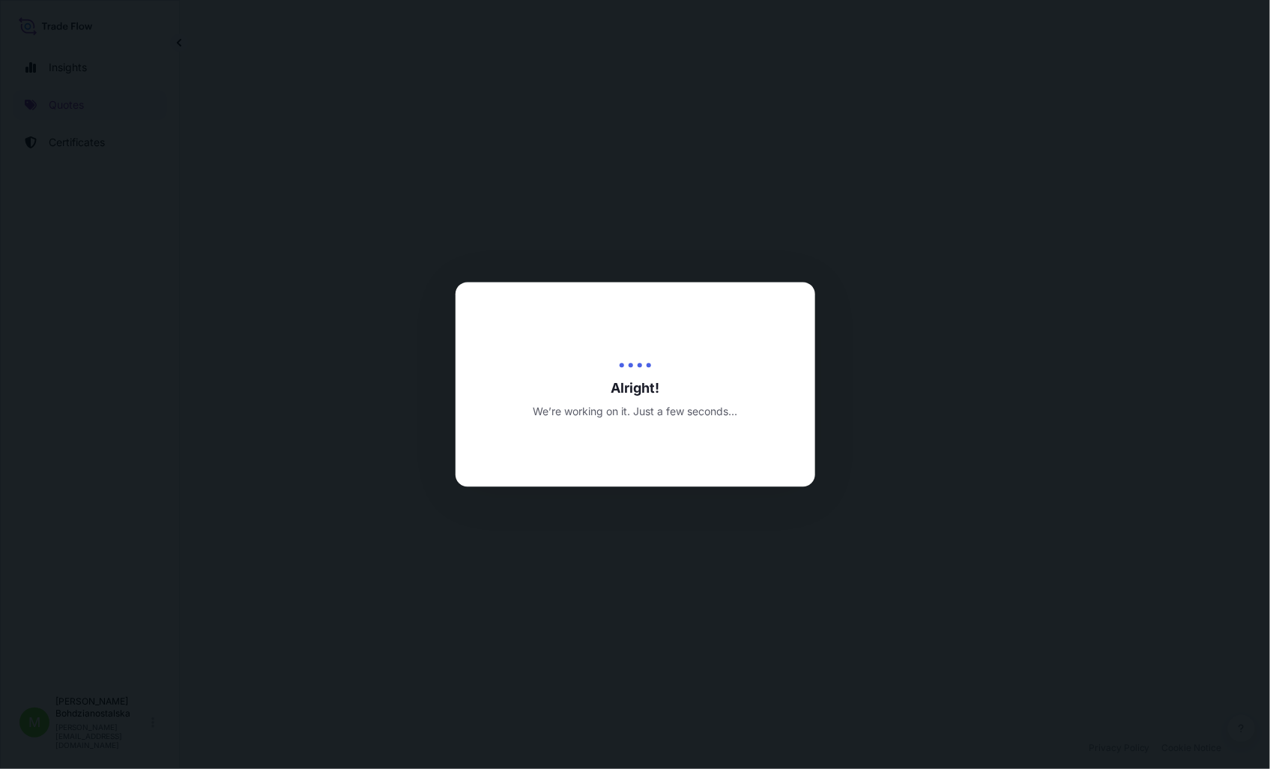
select select "Road"
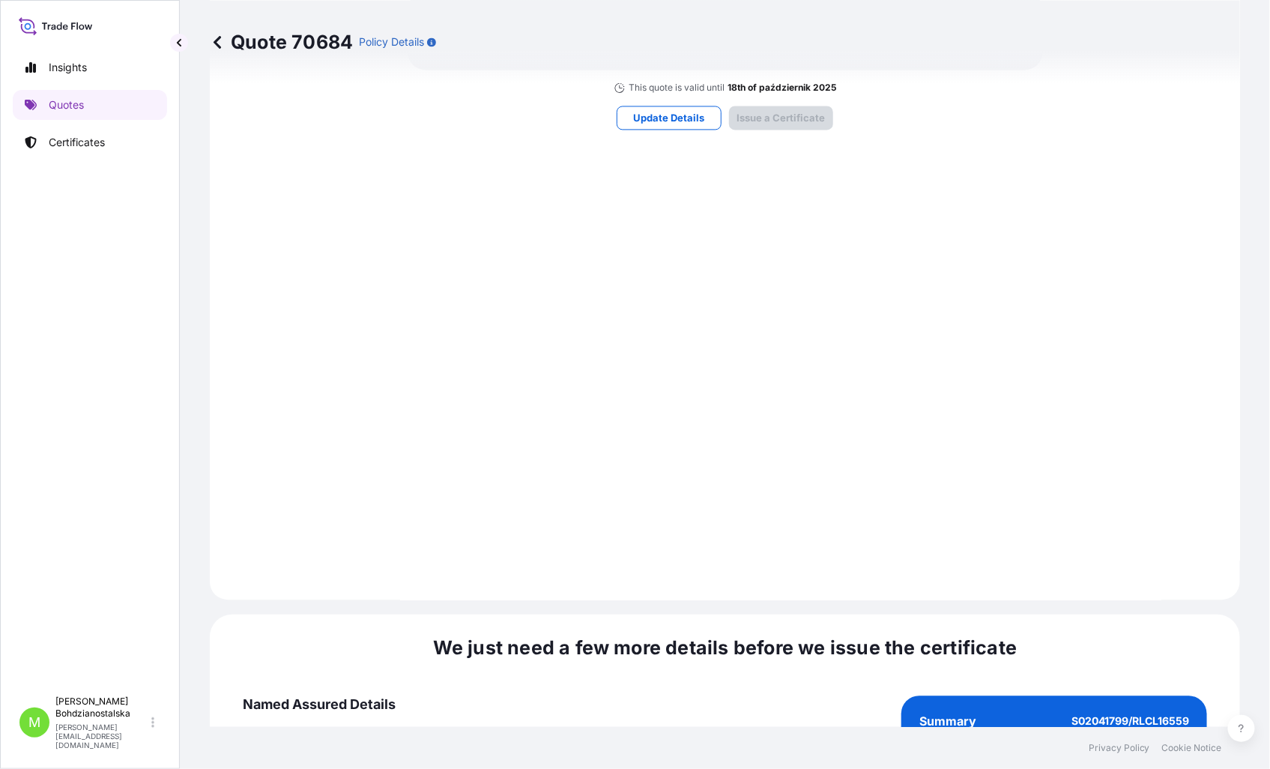
scroll to position [1517, 0]
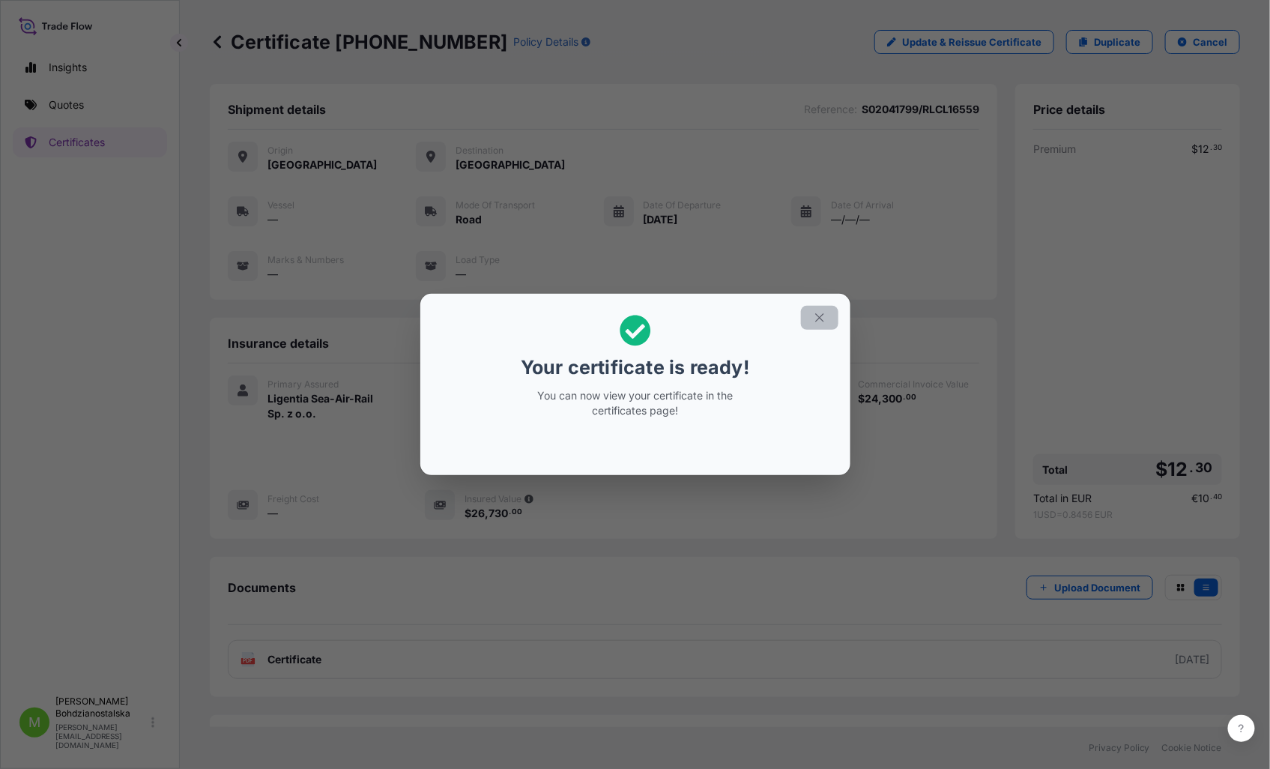
click at [824, 318] on icon "button" at bounding box center [819, 317] width 13 height 13
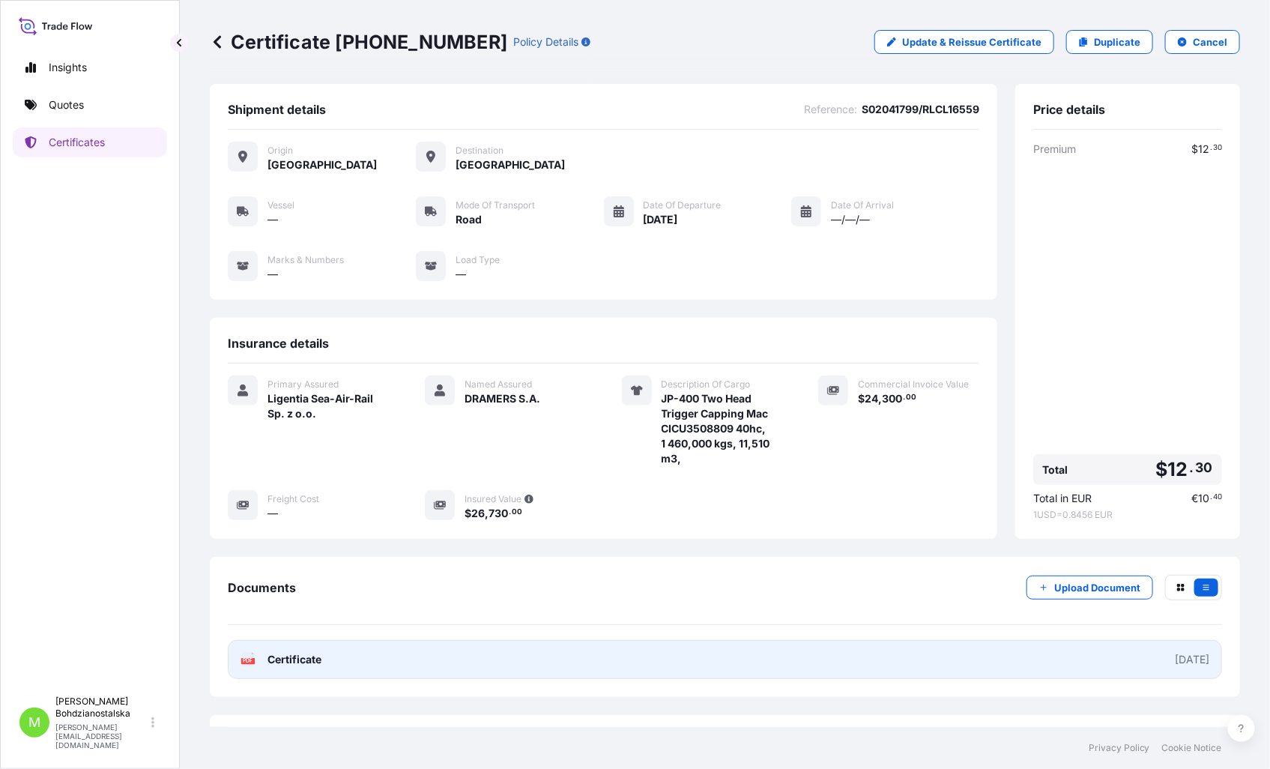
click at [333, 658] on link "PDF Certificate [DATE]" at bounding box center [725, 659] width 994 height 39
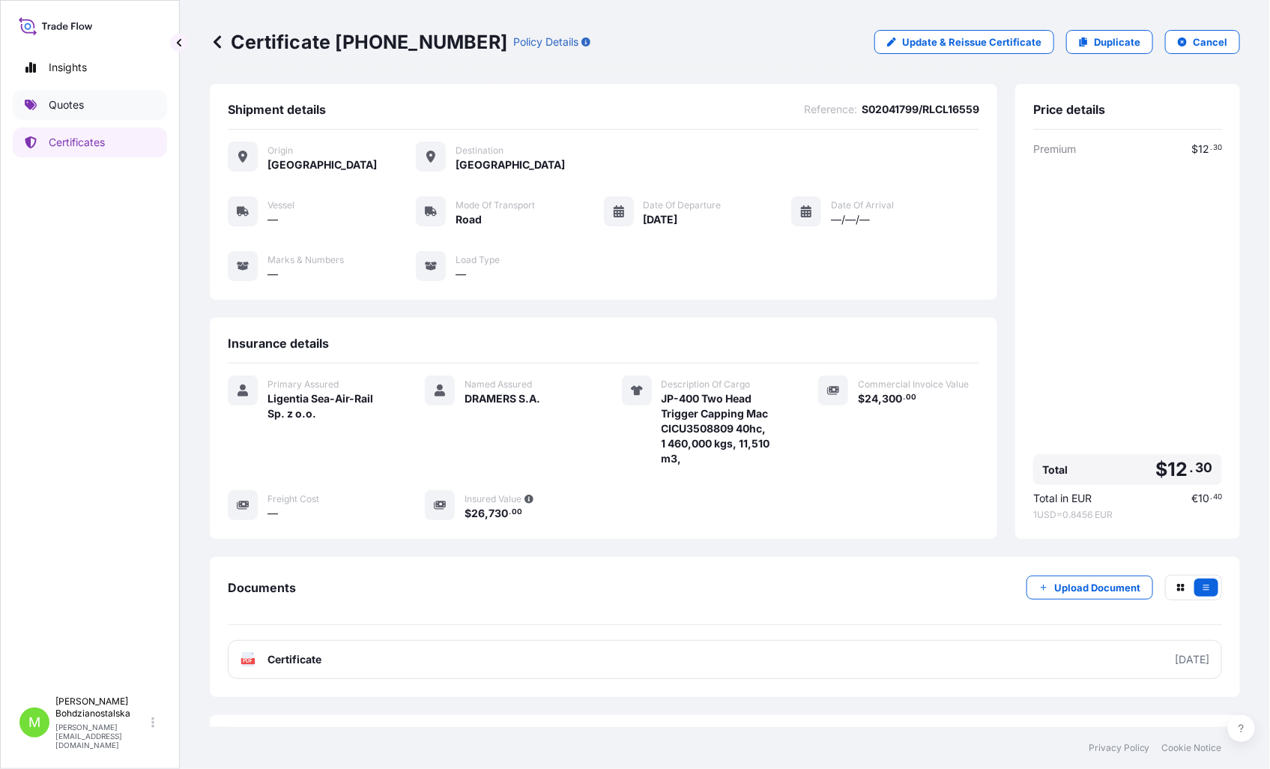
click at [70, 103] on p "Quotes" at bounding box center [66, 104] width 35 height 15
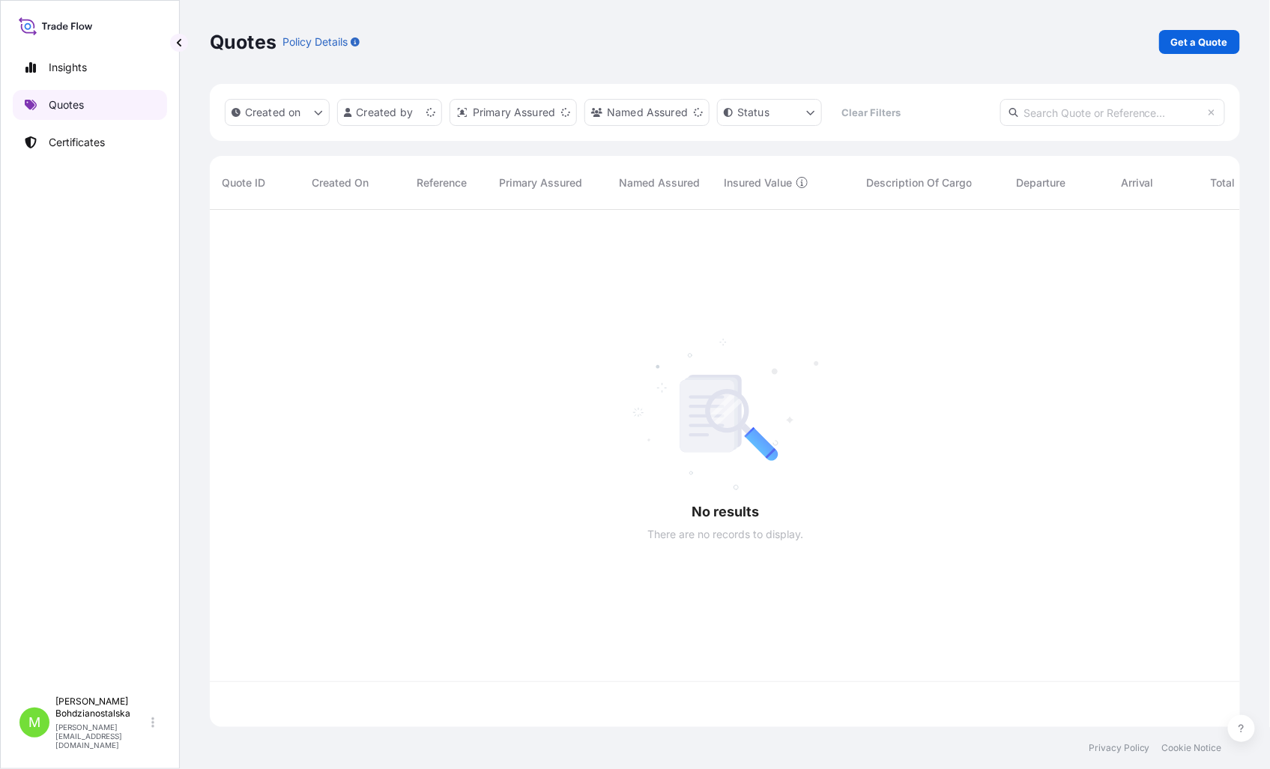
scroll to position [513, 1017]
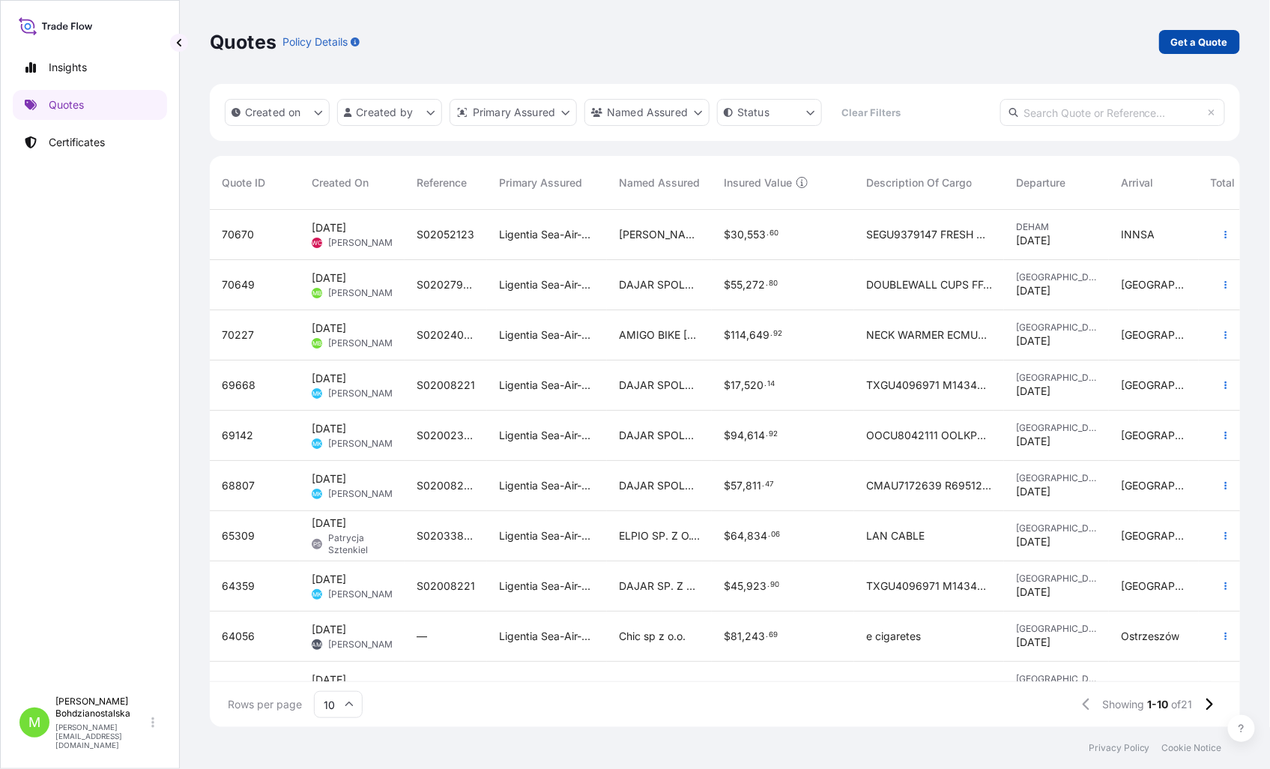
click at [1172, 32] on link "Get a Quote" at bounding box center [1199, 42] width 81 height 24
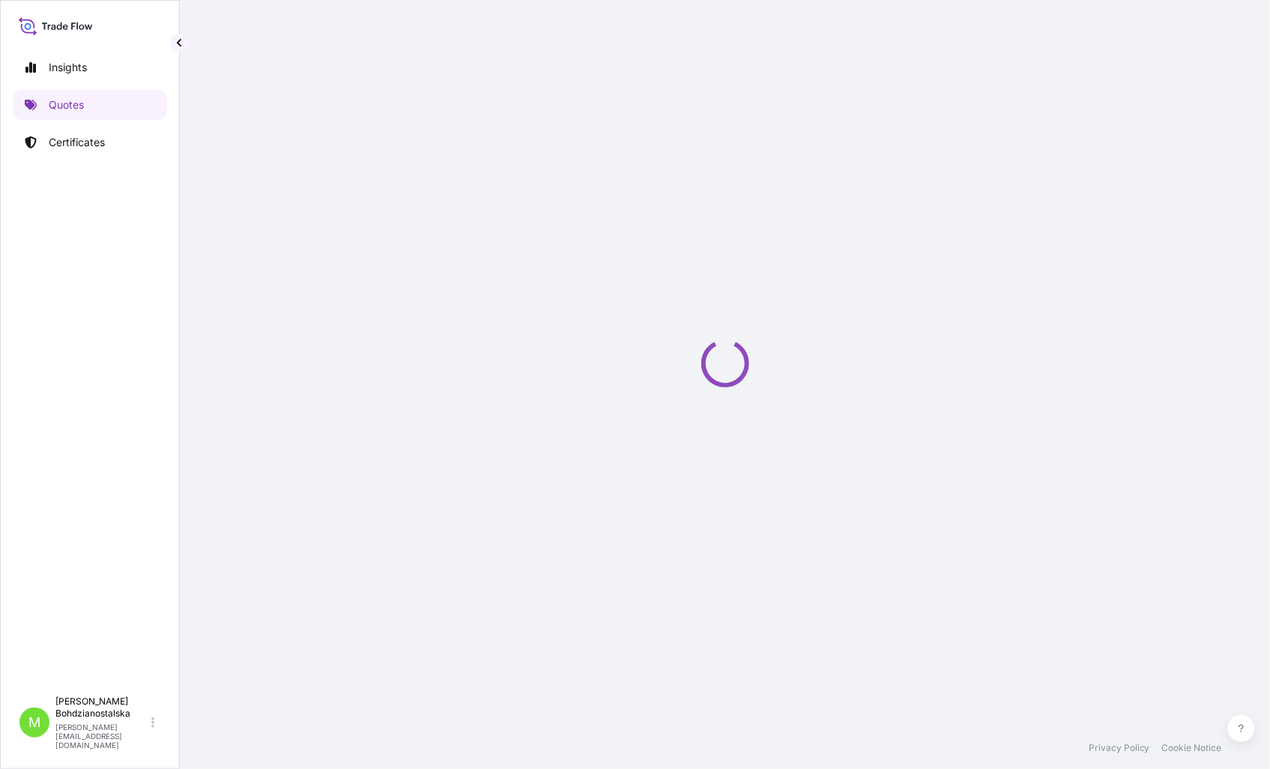
select select "Sea"
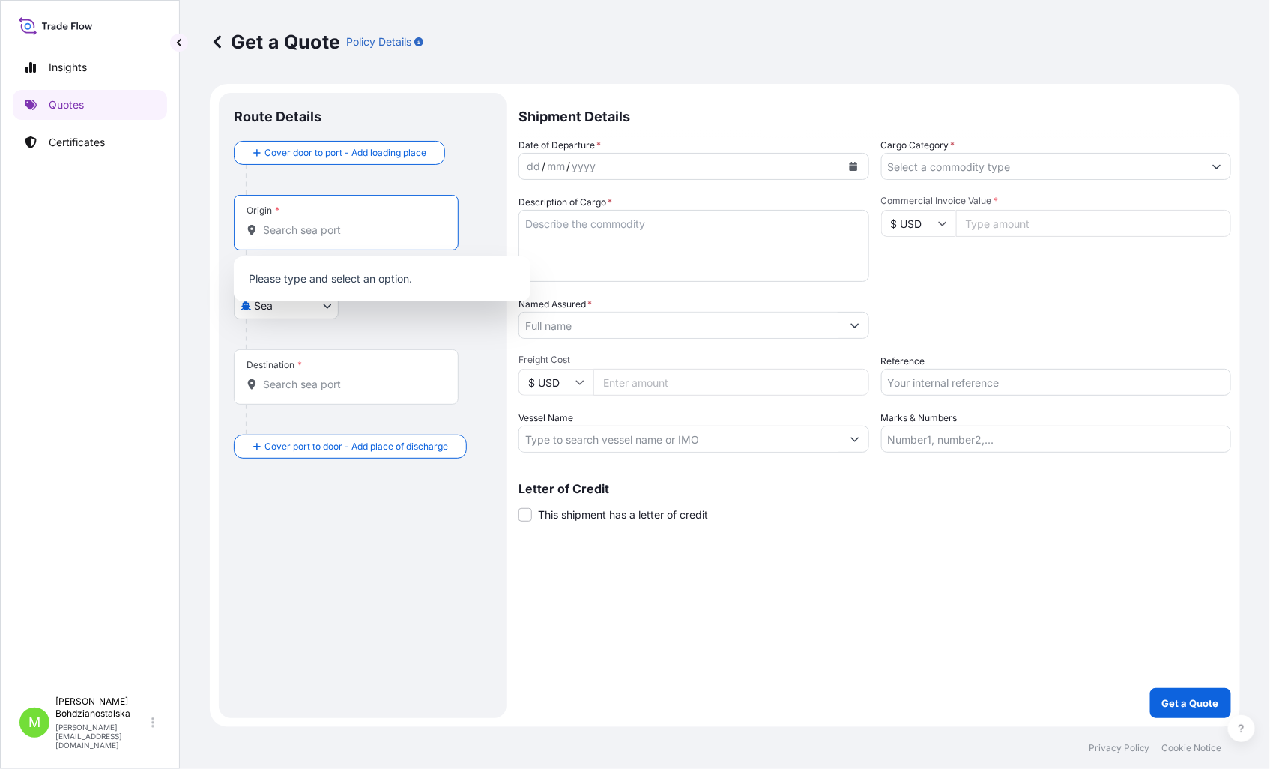
click at [292, 236] on input "Origin *" at bounding box center [351, 229] width 177 height 15
click at [302, 233] on input "Origin * Please select an origin" at bounding box center [351, 229] width 177 height 15
paste input "Savannah"
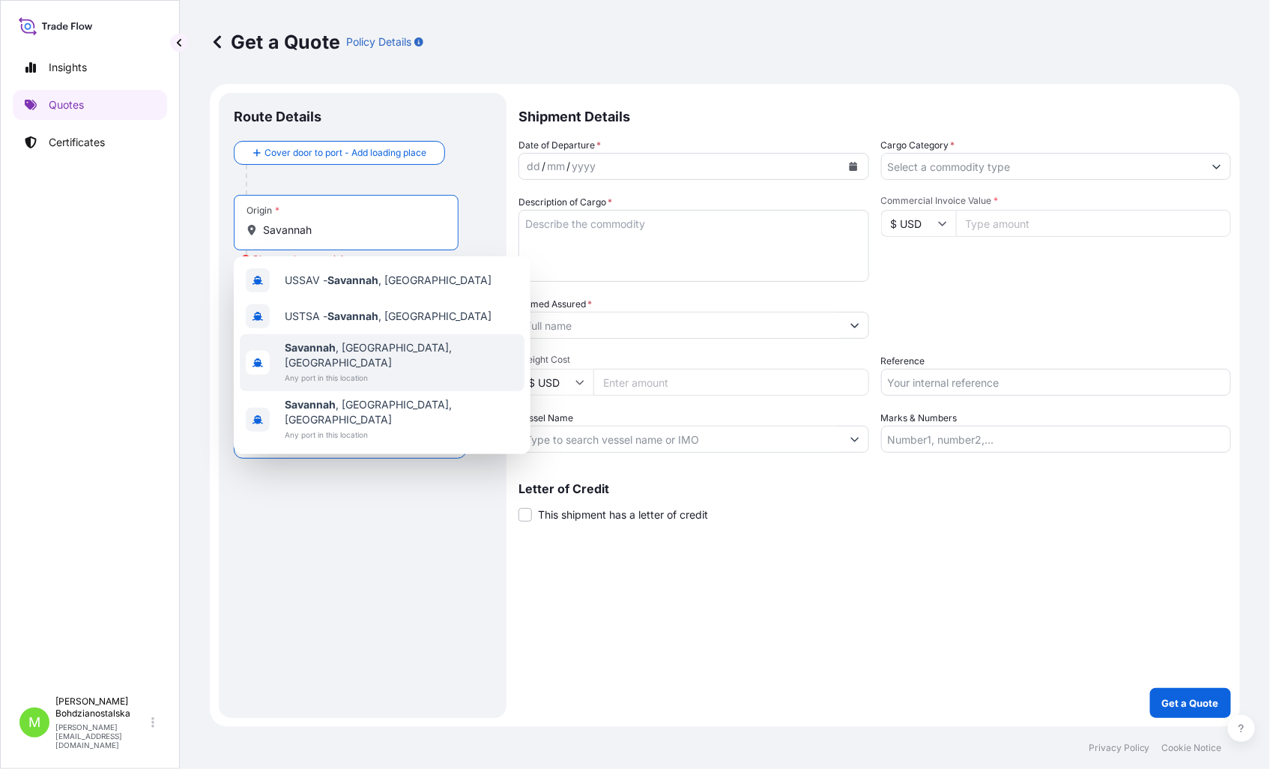
click at [357, 348] on span "[GEOGRAPHIC_DATA] , [GEOGRAPHIC_DATA], [GEOGRAPHIC_DATA]" at bounding box center [402, 355] width 234 height 30
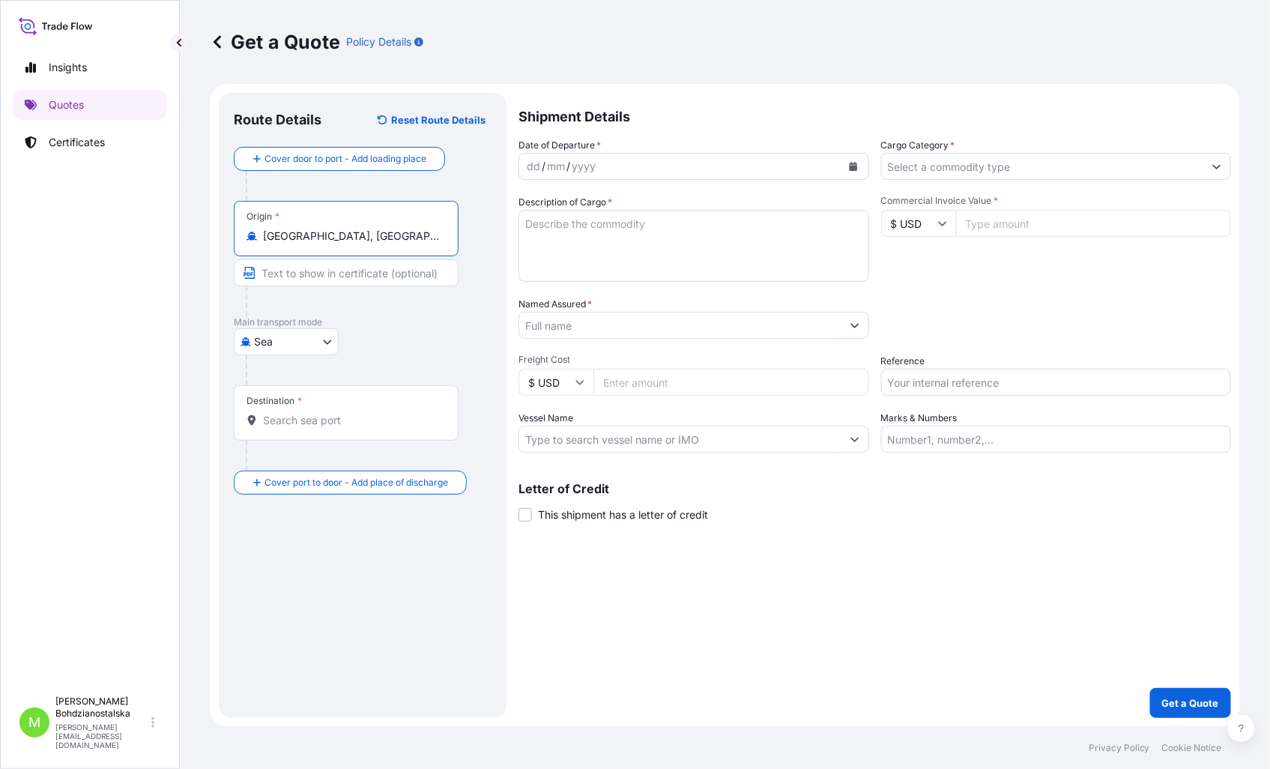
type input "[GEOGRAPHIC_DATA], [GEOGRAPHIC_DATA], [GEOGRAPHIC_DATA]"
click at [272, 402] on div "Destination *" at bounding box center [273, 401] width 55 height 12
click at [272, 413] on input "Destination *" at bounding box center [354, 420] width 182 height 15
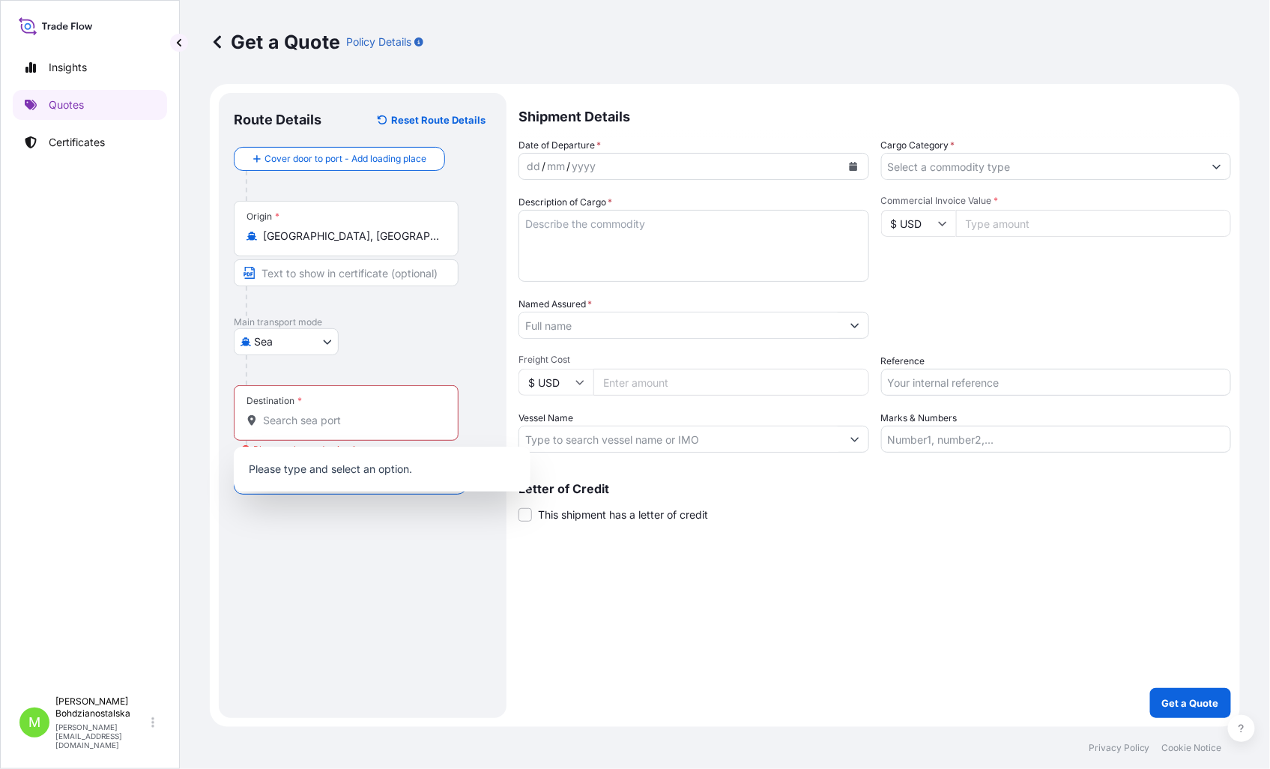
click at [280, 433] on div "Destination *" at bounding box center [346, 412] width 225 height 55
click at [280, 428] on input "Destination * Please select a destination" at bounding box center [351, 420] width 177 height 15
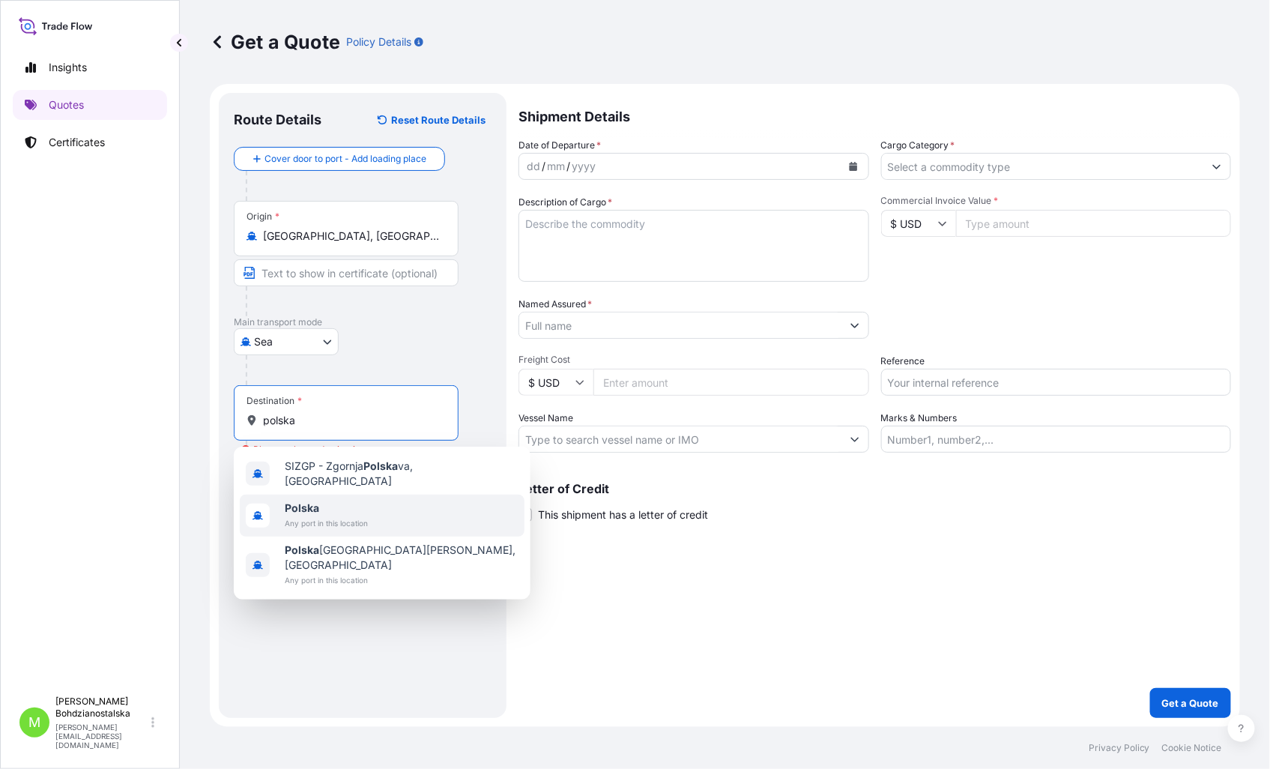
click at [315, 515] on span "Any port in this location" at bounding box center [326, 522] width 83 height 15
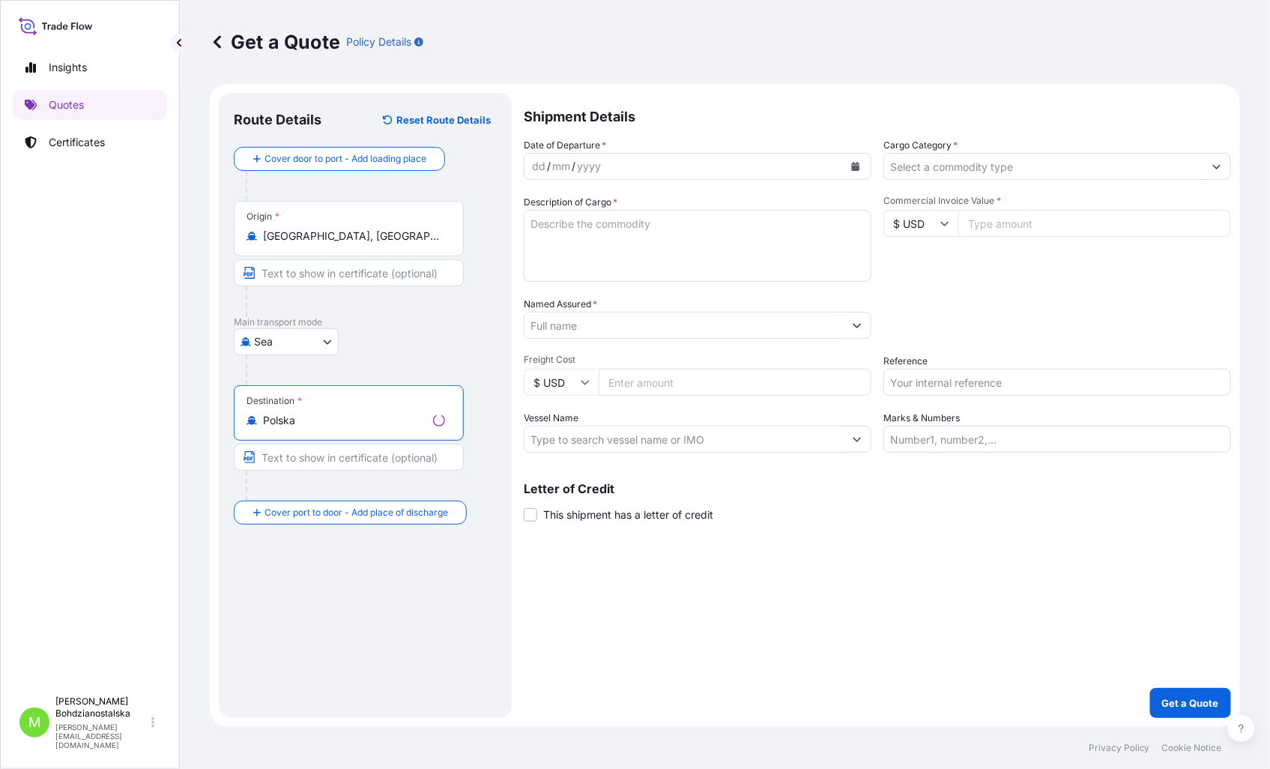
type input "Polska"
click at [540, 163] on div "dd" at bounding box center [538, 166] width 16 height 18
click at [956, 163] on input "Cargo Category *" at bounding box center [1043, 166] width 322 height 27
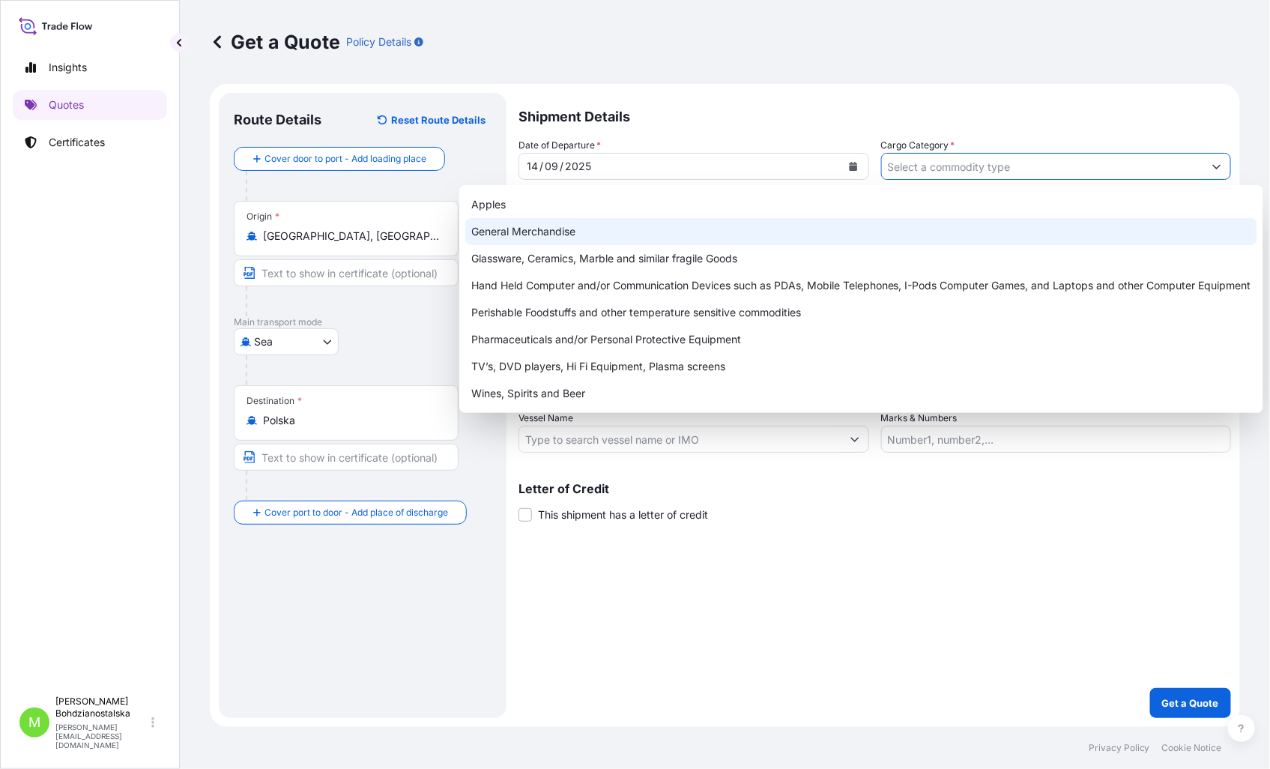
click at [616, 236] on div "General Merchandise" at bounding box center [861, 231] width 792 height 27
type input "General Merchandise"
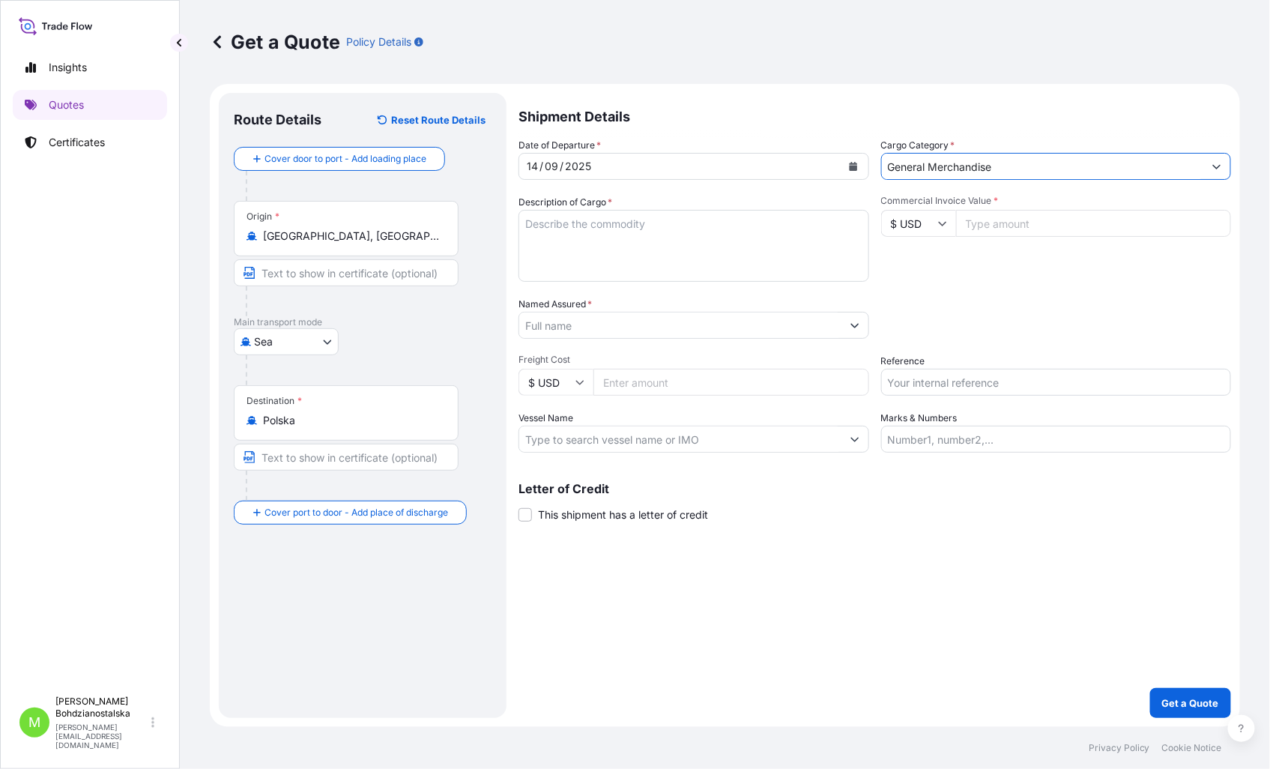
click at [641, 234] on textarea "Description of Cargo *" at bounding box center [693, 246] width 351 height 72
drag, startPoint x: 600, startPoint y: 243, endPoint x: 631, endPoint y: 211, distance: 44.5
click at [598, 242] on textarea "Description of Cargo *" at bounding box center [693, 246] width 351 height 72
click at [567, 240] on textarea "Description of Cargo *" at bounding box center [693, 246] width 351 height 72
paste textarea "NON WOVEN FABRIC"
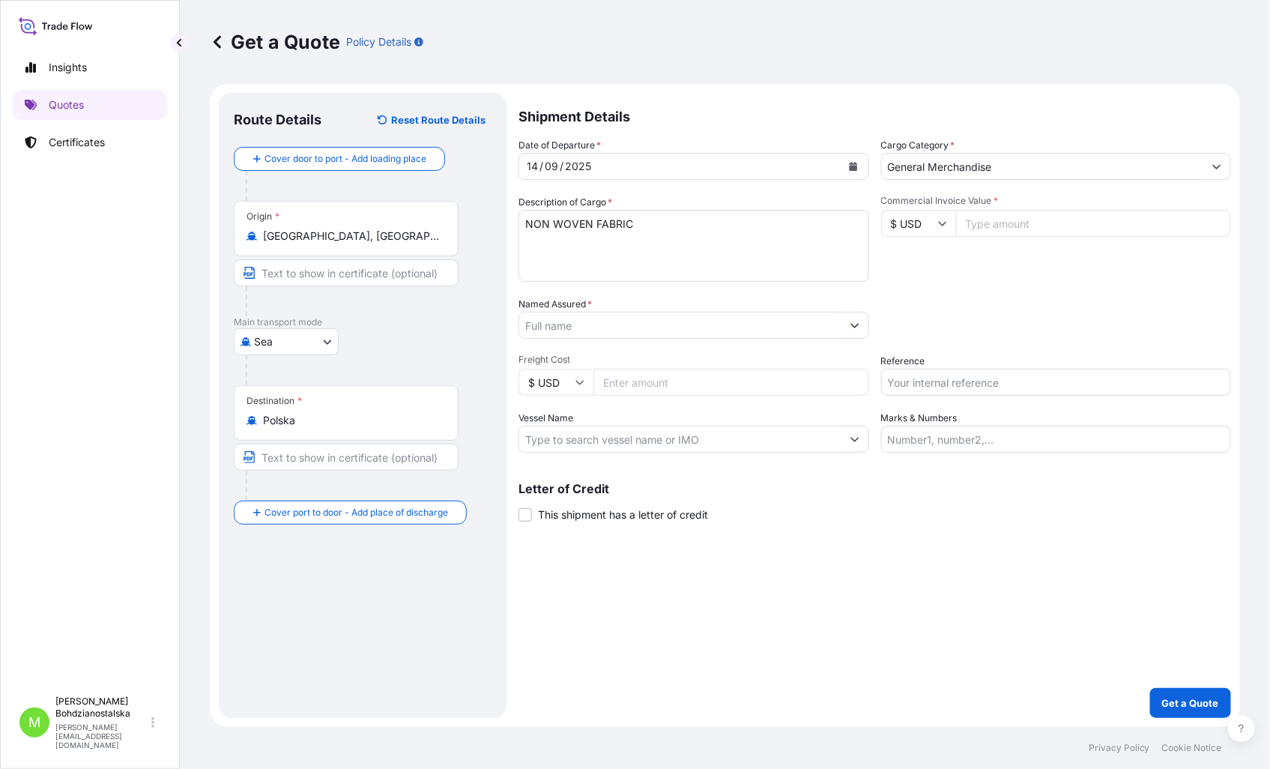
click at [575, 256] on textarea "NON WOVEN FABRIC" at bounding box center [693, 246] width 351 height 72
paste textarea "HAMU3513892"
click at [729, 249] on textarea "NON WOVEN FABRIC HAMU3513892 40hc," at bounding box center [693, 246] width 351 height 72
paste textarea "11730,950"
type textarea "NON WOVEN FABRIC HAMU3513892 40hc, 11730,950 kgs, 65,00 m3, 110 unt"
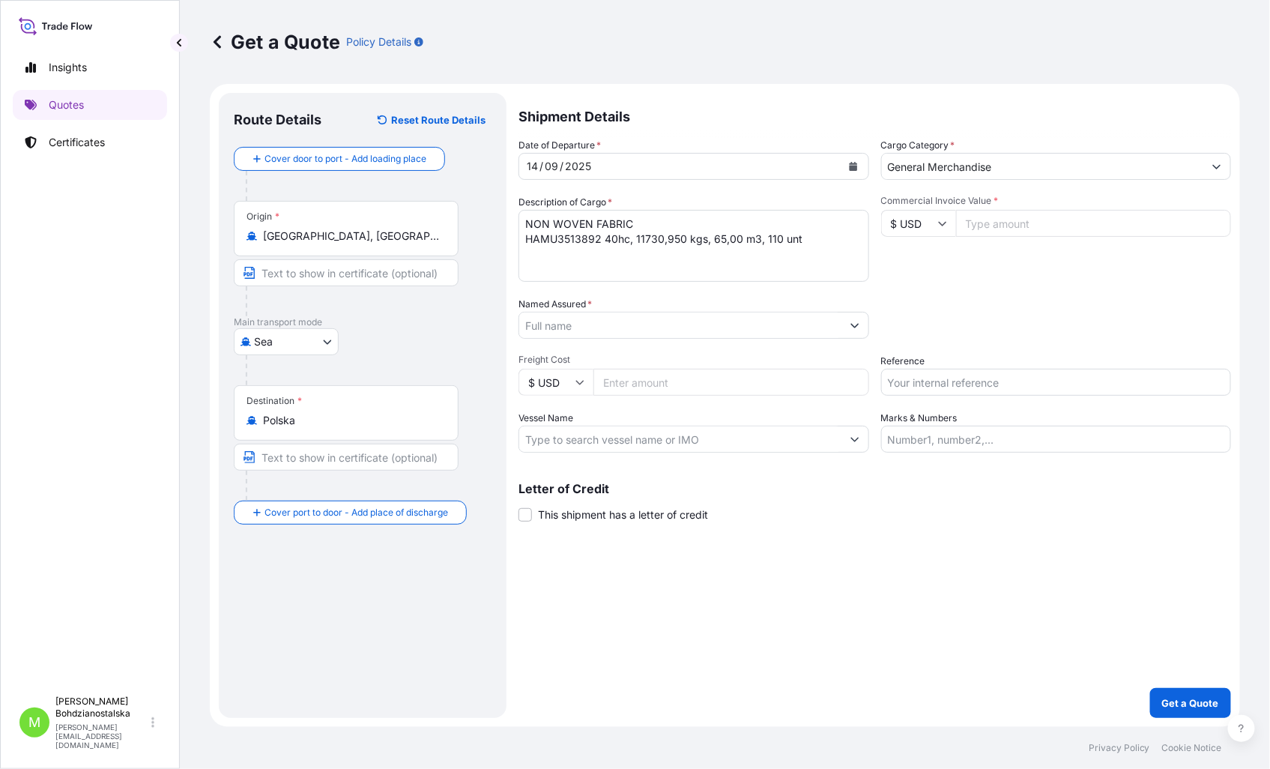
click at [997, 233] on input "Commercial Invoice Value *" at bounding box center [1094, 223] width 276 height 27
click at [996, 220] on input "Commercial Invoice Value *" at bounding box center [1094, 223] width 276 height 27
paste input "44.33"
type input "44.33"
drag, startPoint x: 1023, startPoint y: 227, endPoint x: 753, endPoint y: 225, distance: 269.7
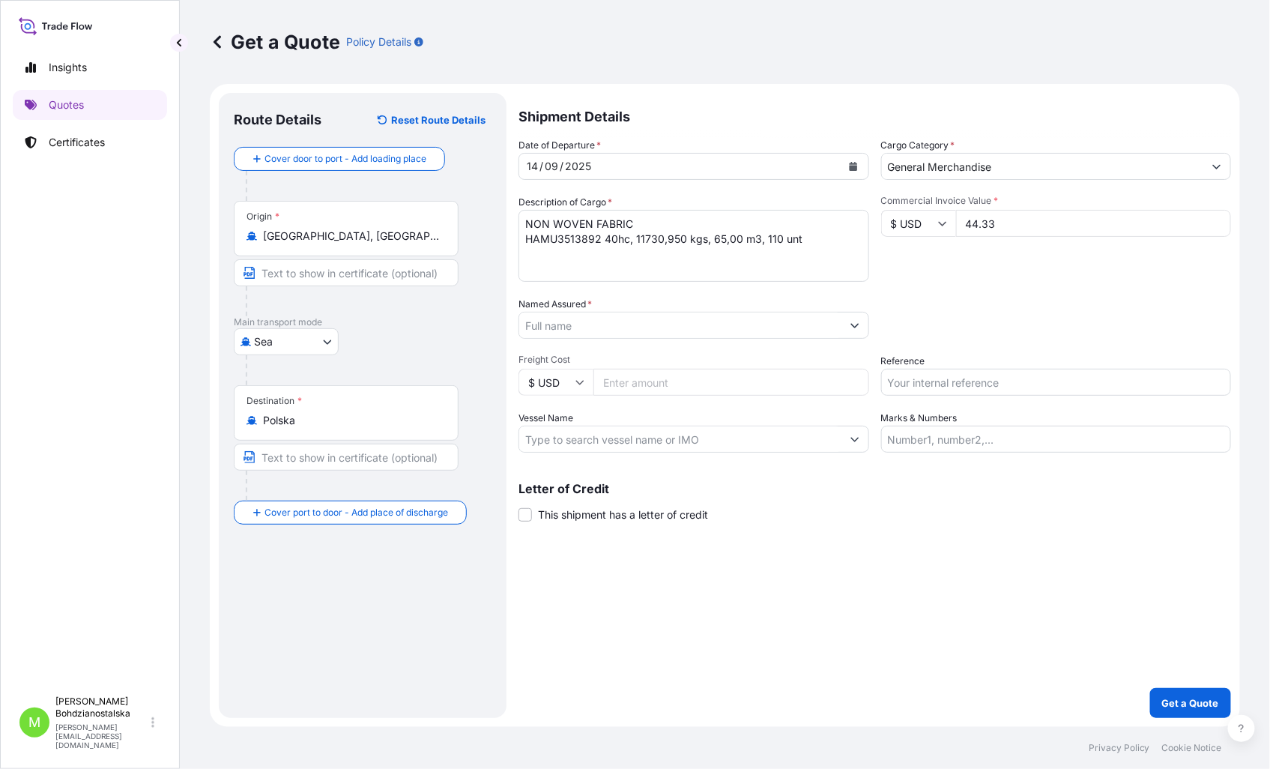
click at [750, 228] on div "Date of Departure * [DATE] Cargo Category * General Merchandise Description of …" at bounding box center [874, 295] width 712 height 315
type input "44328.71"
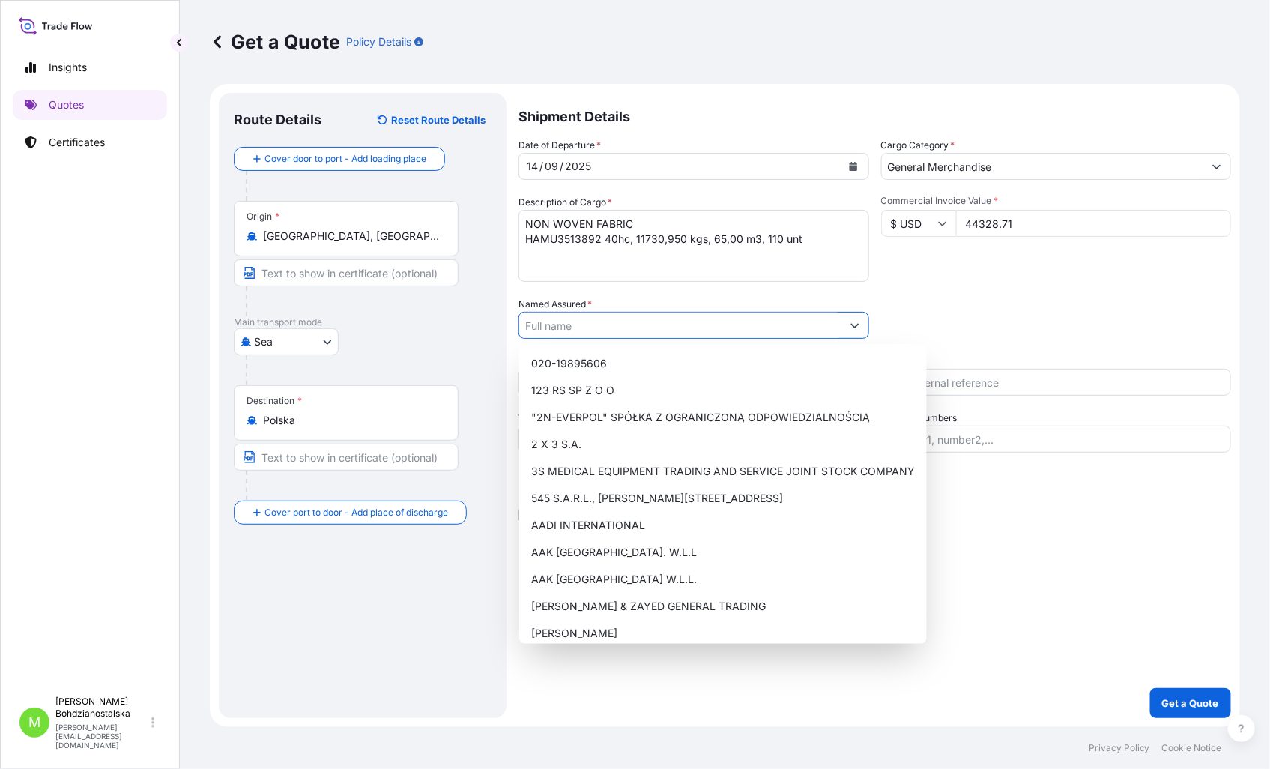
click at [587, 331] on input "Named Assured *" at bounding box center [680, 325] width 322 height 27
click at [572, 334] on input "Named Assured *" at bounding box center [680, 325] width 322 height 27
type input "g"
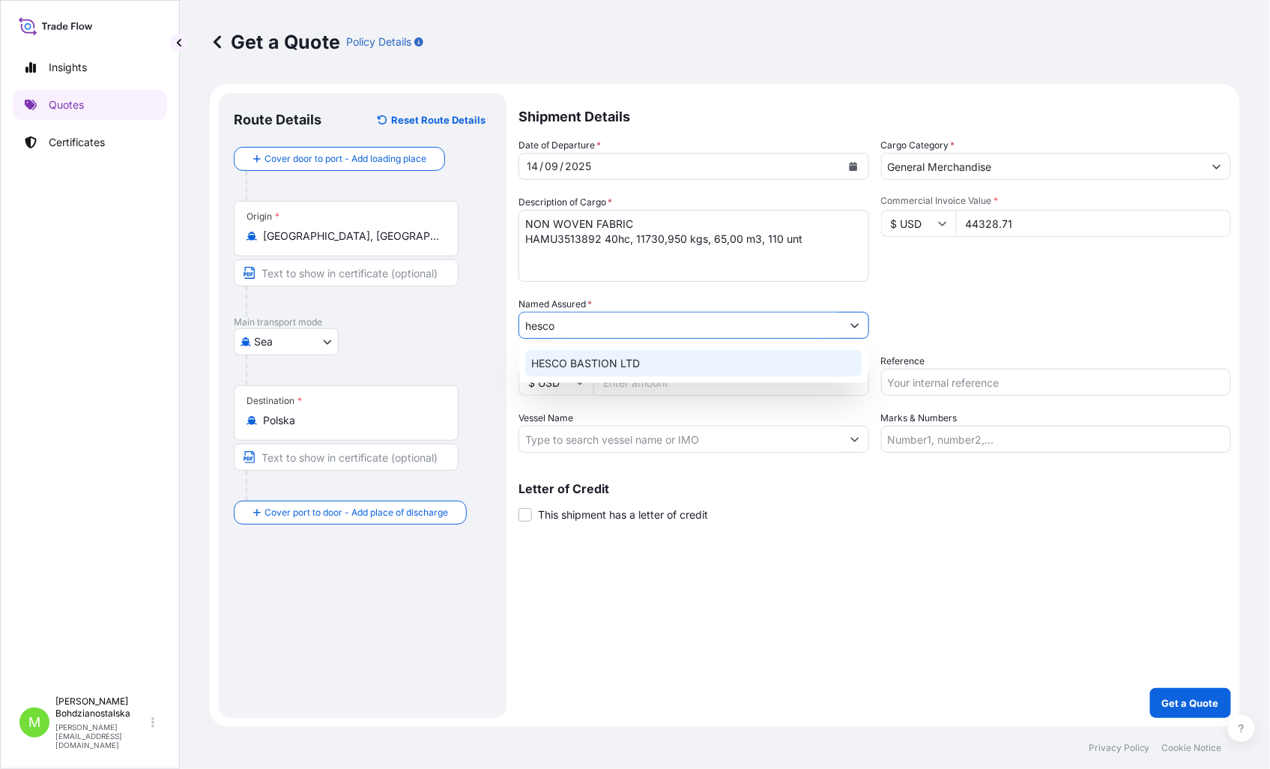
click at [643, 363] on div "HESCO BASTION LTD" at bounding box center [693, 363] width 337 height 27
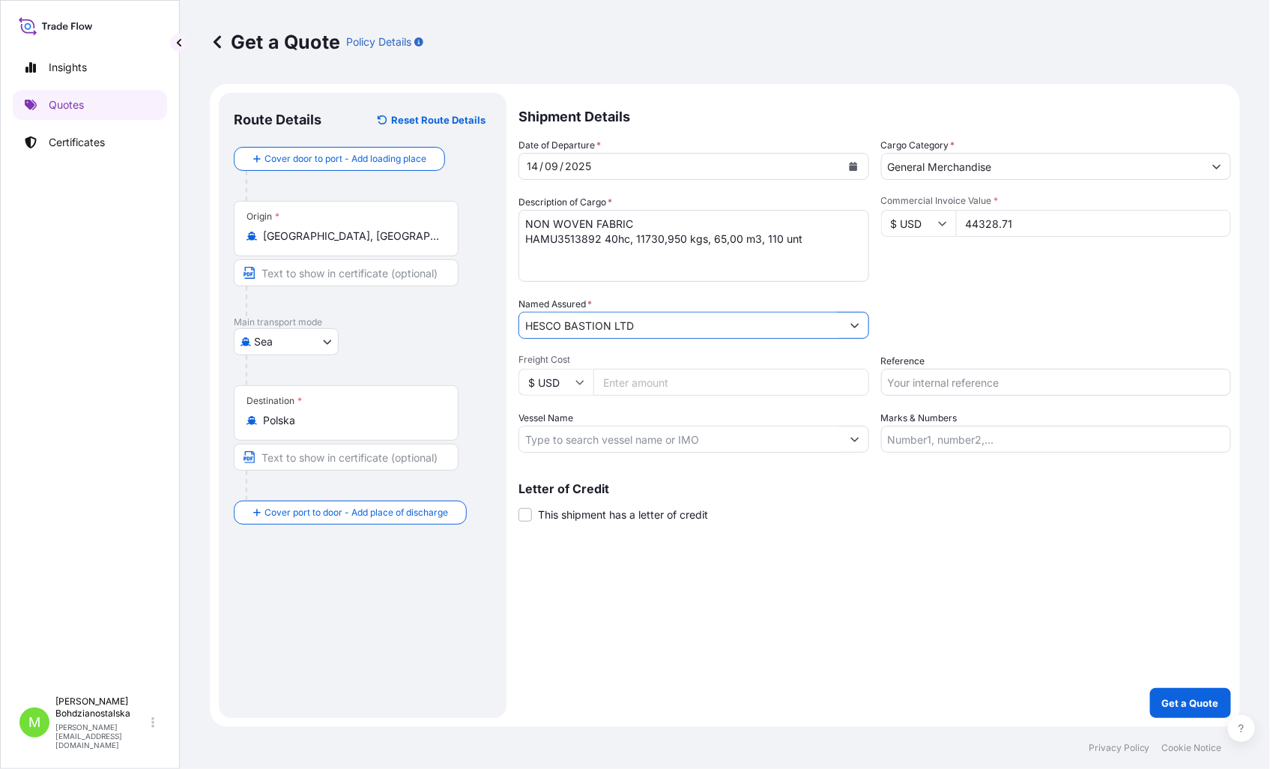
type input "HESCO BASTION LTD"
click at [957, 387] on input "Reference" at bounding box center [1056, 382] width 351 height 27
type input "S02052295"
click at [1005, 289] on div "Date of Departure * [DATE] Cargo Category * General Merchandise Description of …" at bounding box center [874, 295] width 712 height 315
click at [1190, 708] on p "Get a Quote" at bounding box center [1190, 702] width 57 height 15
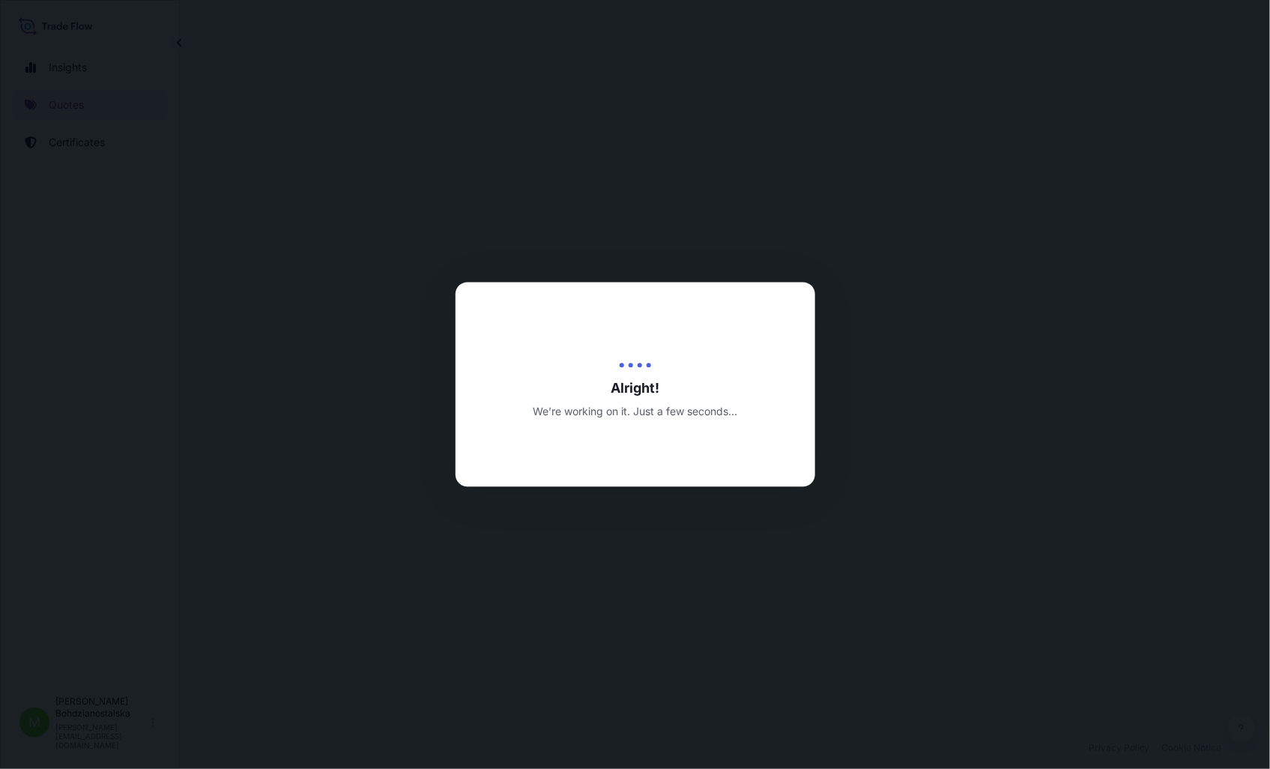
select select "Sea"
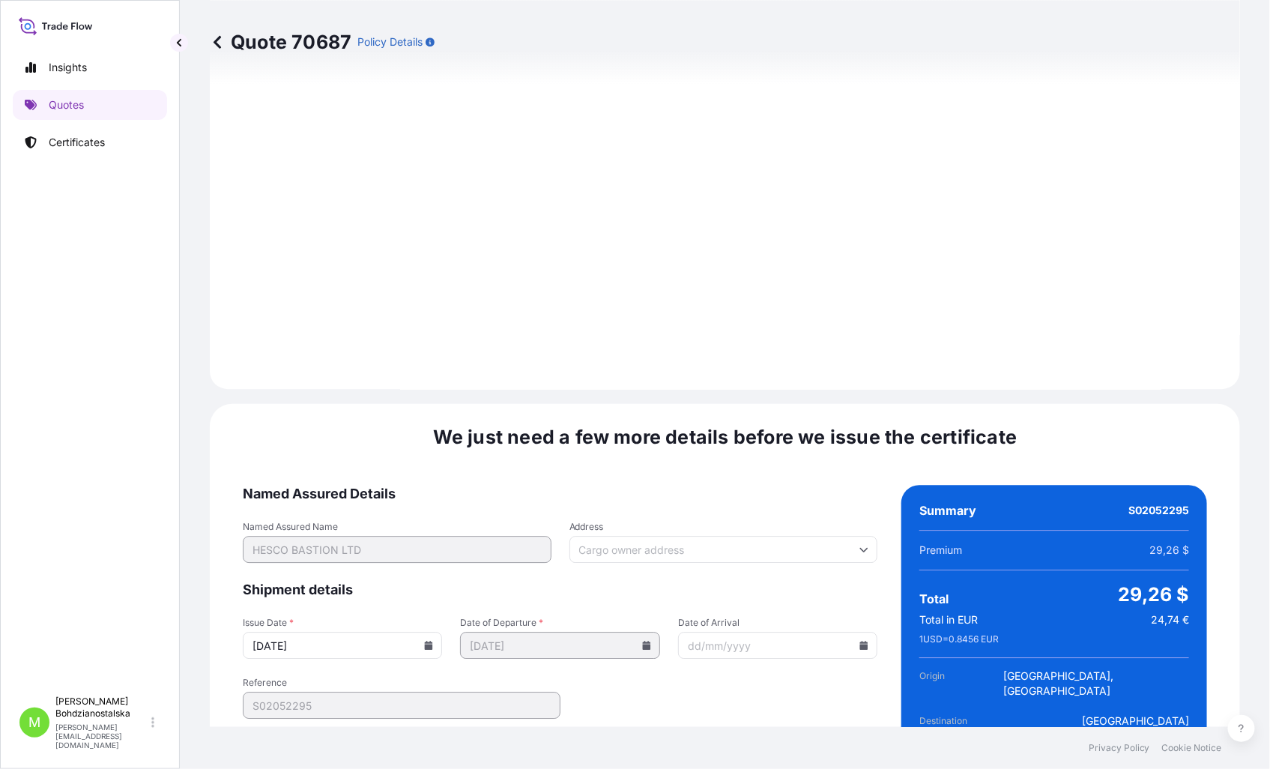
scroll to position [1517, 0]
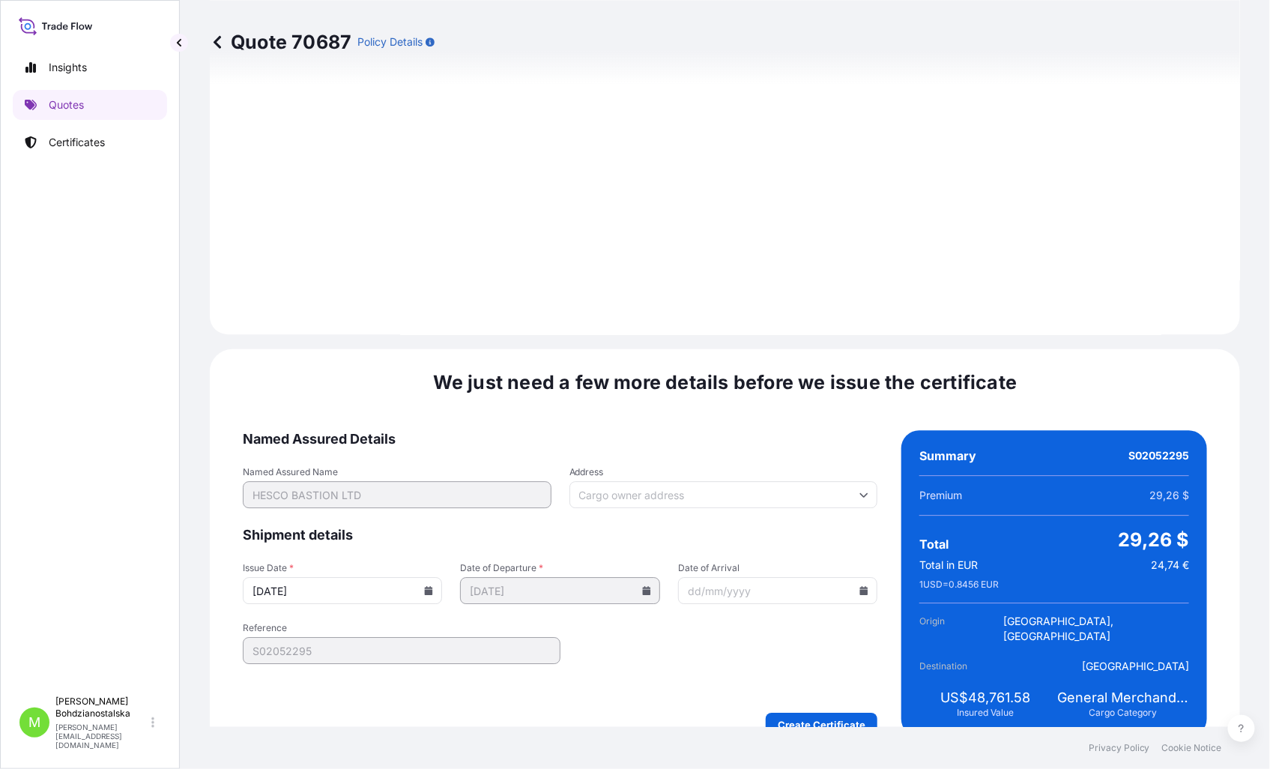
click at [809, 679] on form "Named Assured Details Named Assured Name HESCO BASTION LTD Address Shipment det…" at bounding box center [560, 583] width 635 height 306
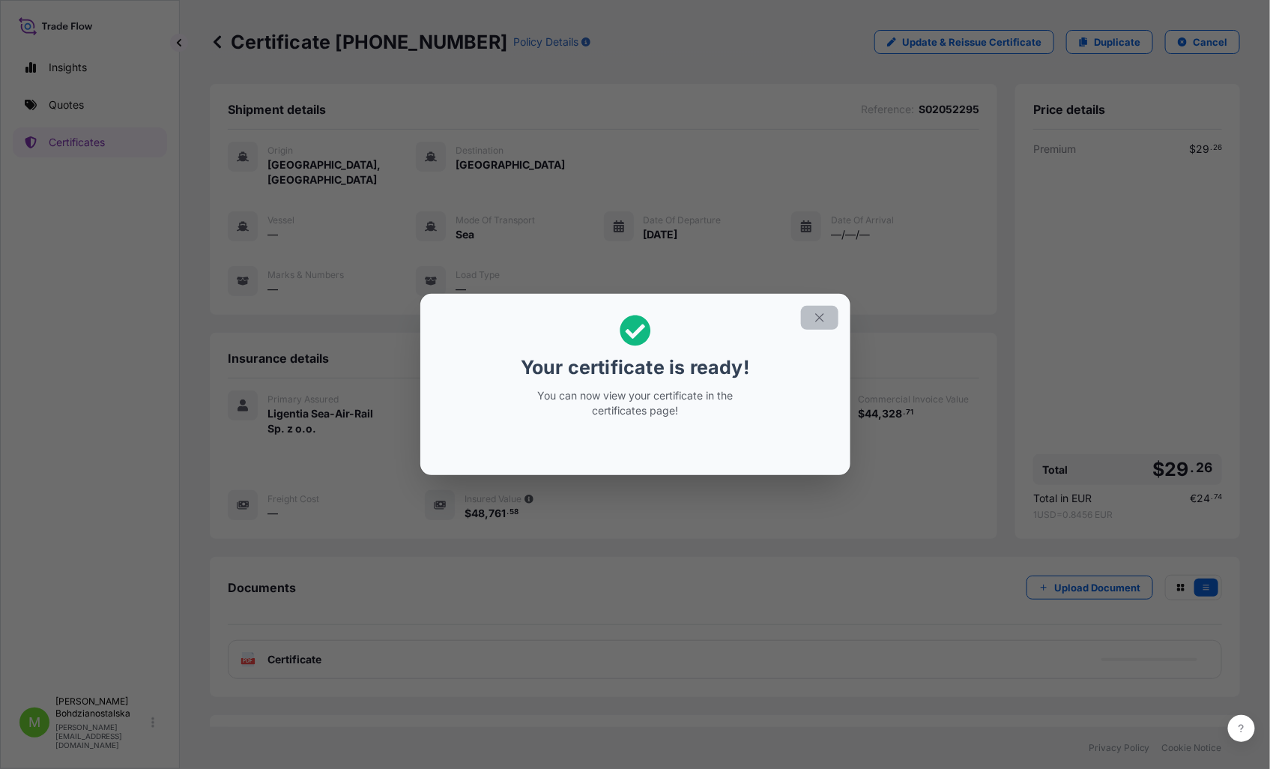
click at [815, 315] on icon "button" at bounding box center [819, 317] width 13 height 13
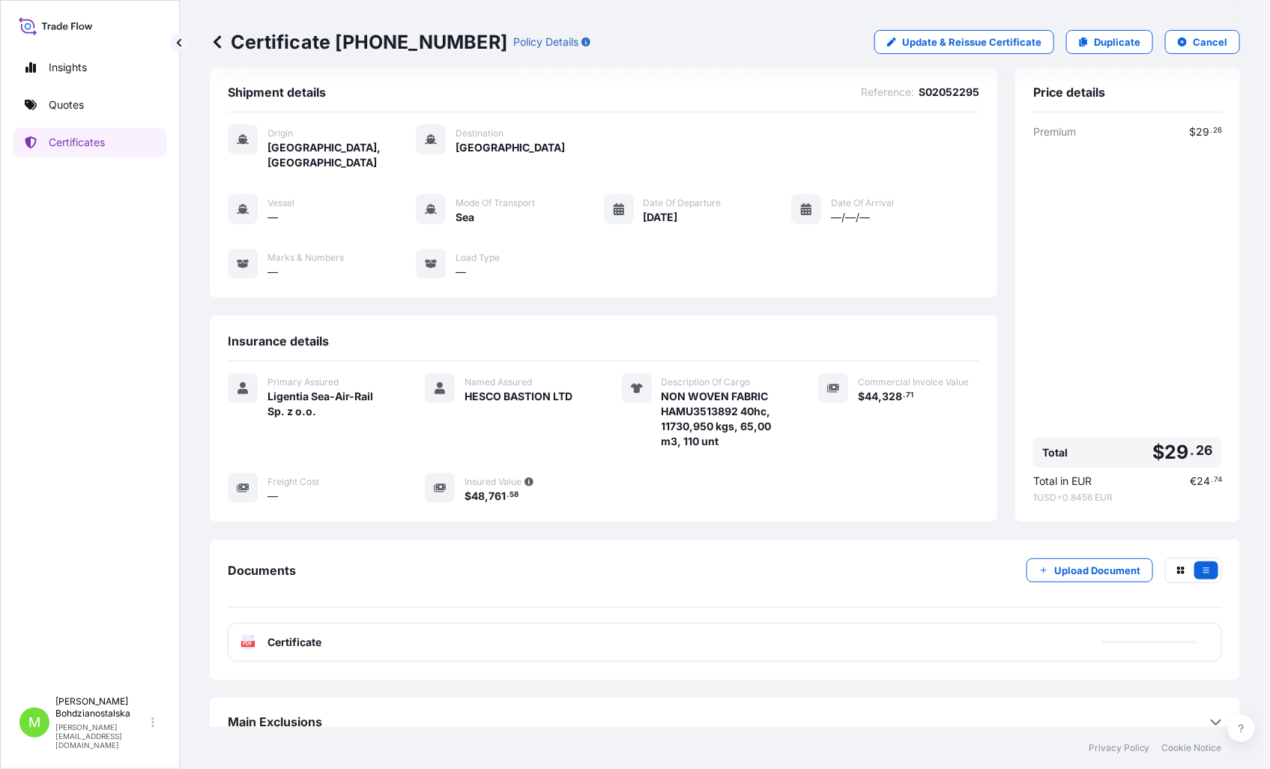
scroll to position [22, 0]
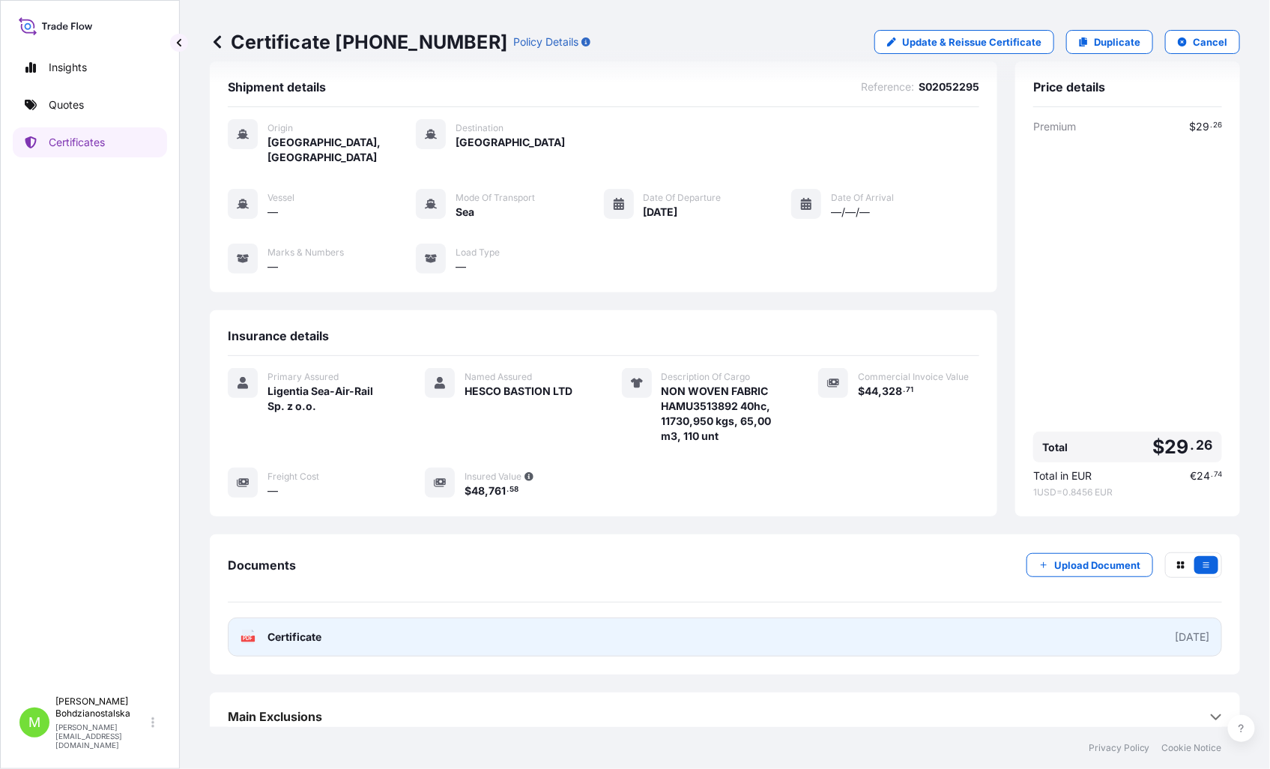
click at [555, 626] on link "PDF Certificate [DATE]" at bounding box center [725, 636] width 994 height 39
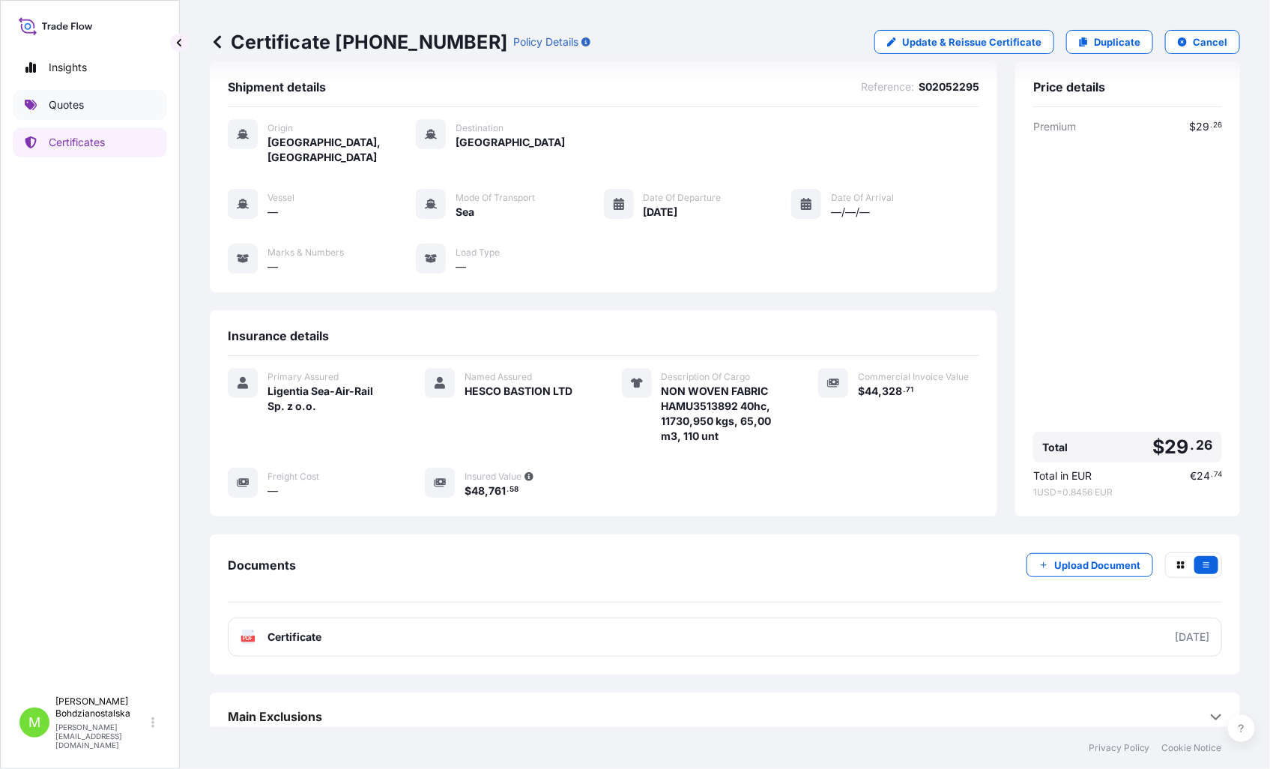
click at [66, 99] on p "Quotes" at bounding box center [66, 104] width 35 height 15
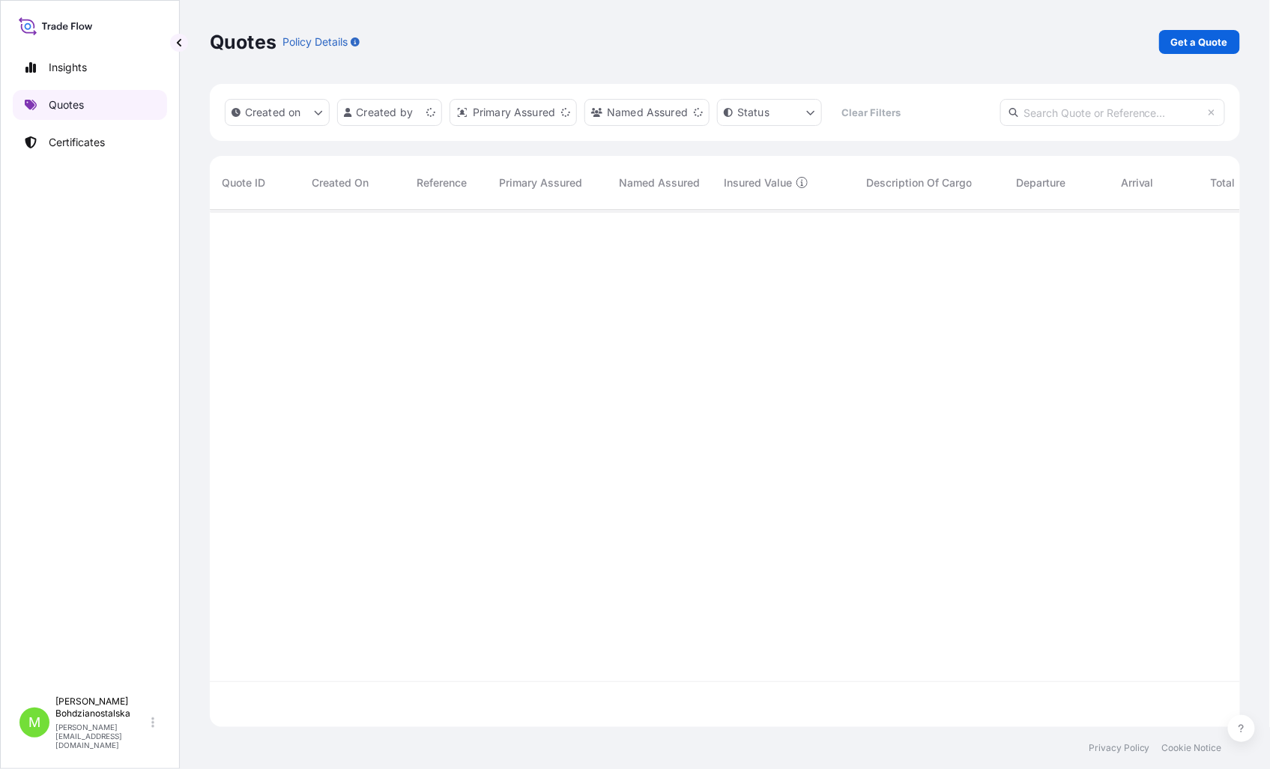
scroll to position [513, 1017]
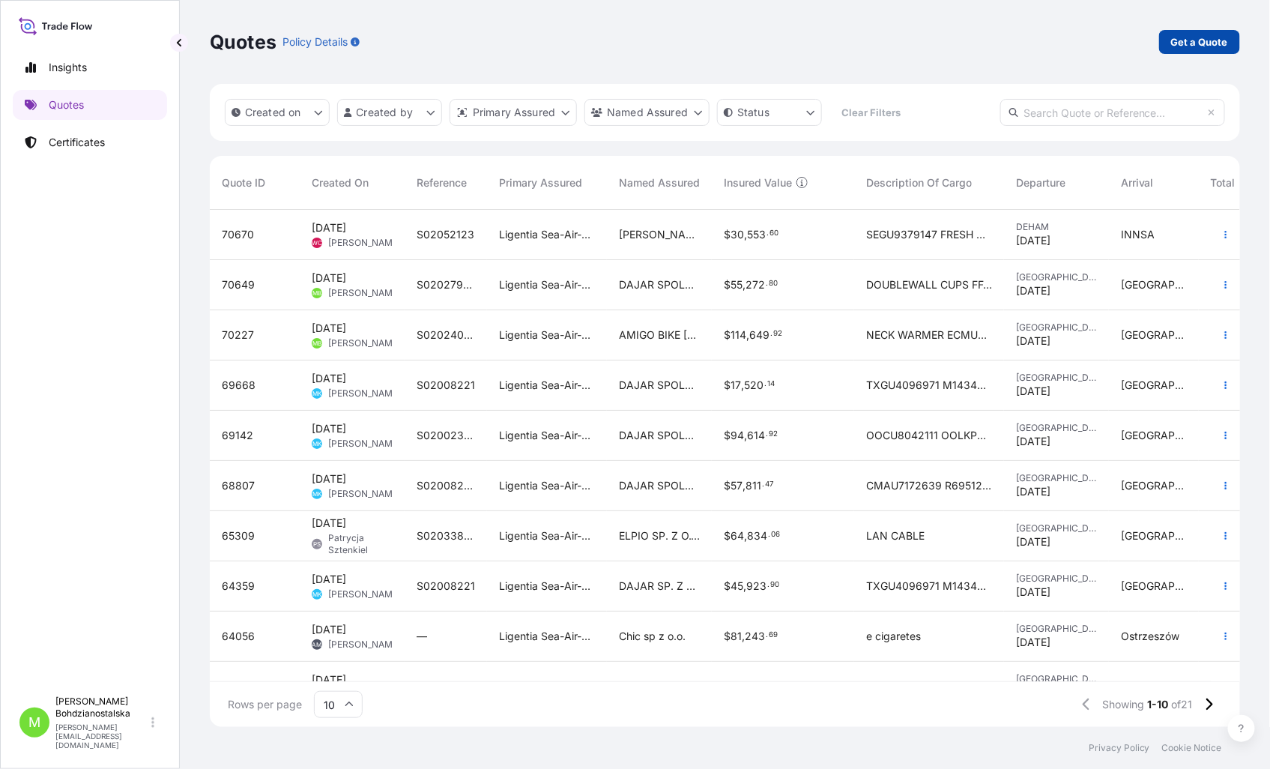
click at [1200, 37] on p "Get a Quote" at bounding box center [1199, 41] width 57 height 15
select select "Sea"
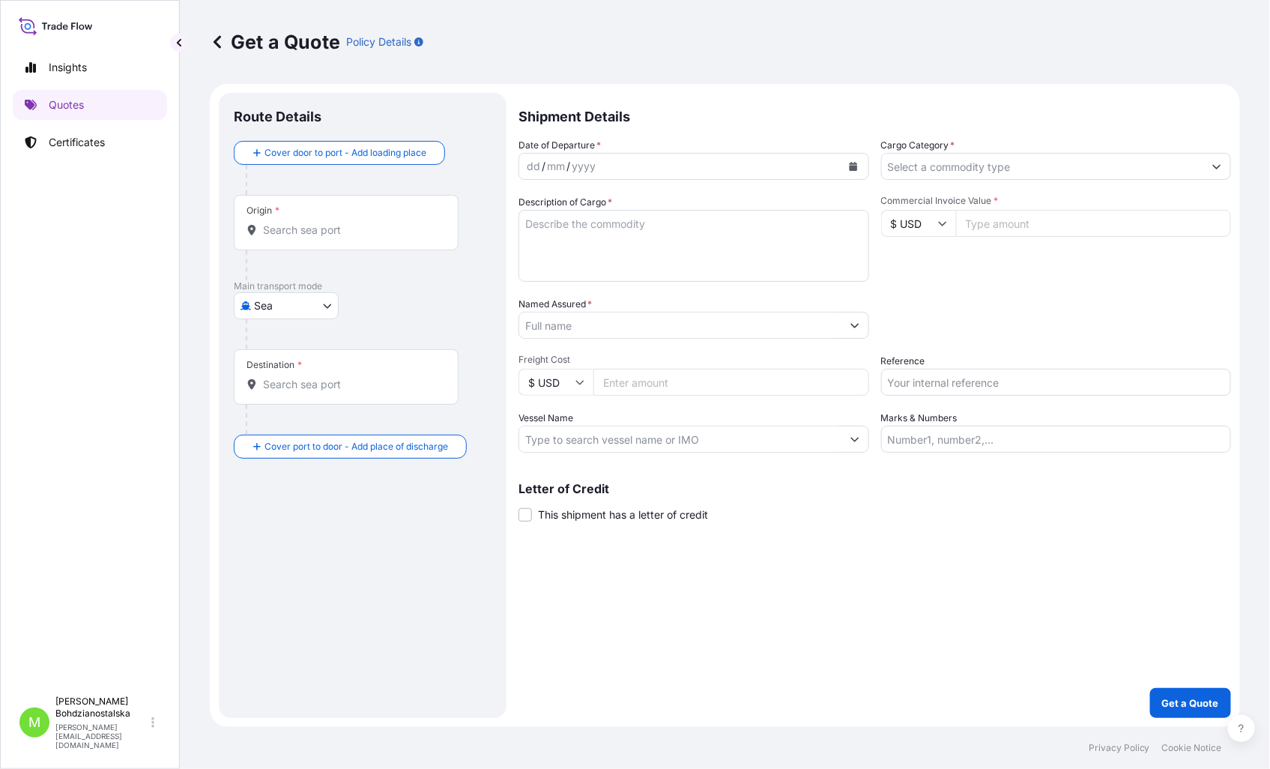
click at [333, 234] on input "Origin *" at bounding box center [351, 229] width 177 height 15
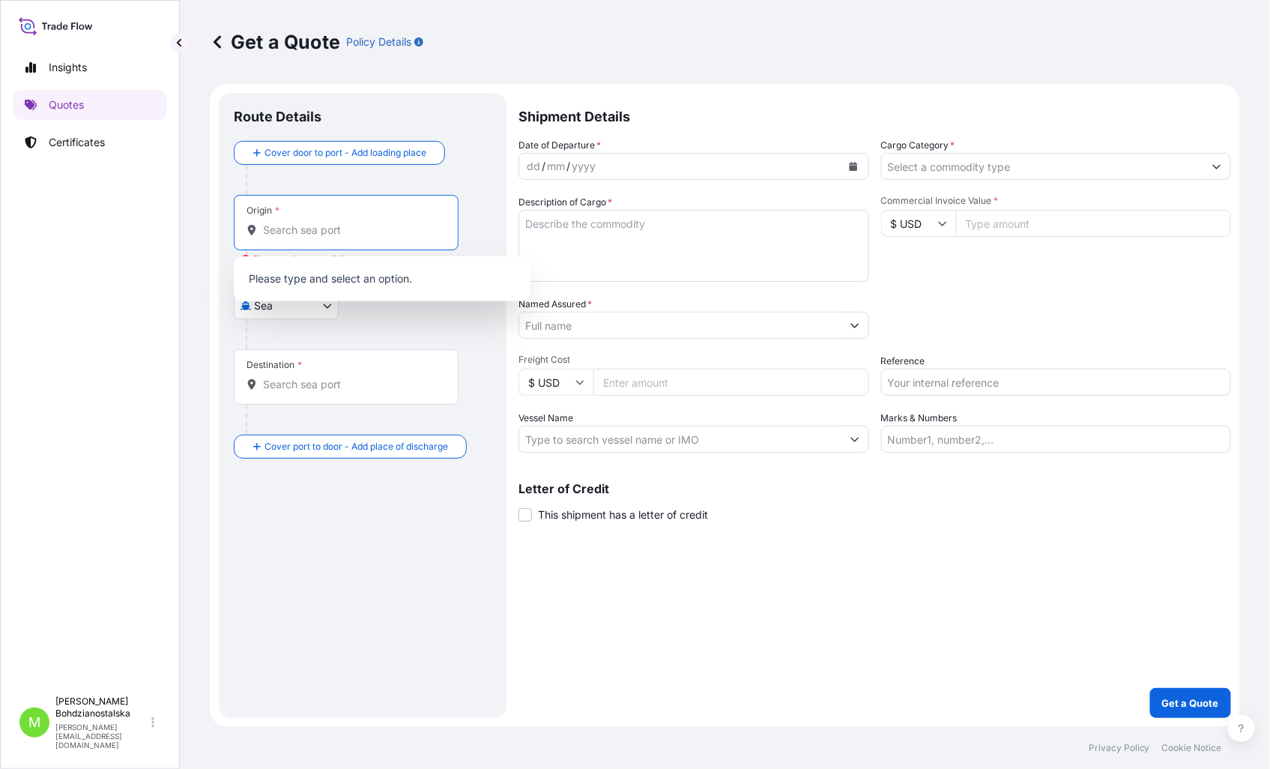
click at [273, 231] on input "Origin * Please select an origin" at bounding box center [351, 229] width 177 height 15
paste input "Savannah"
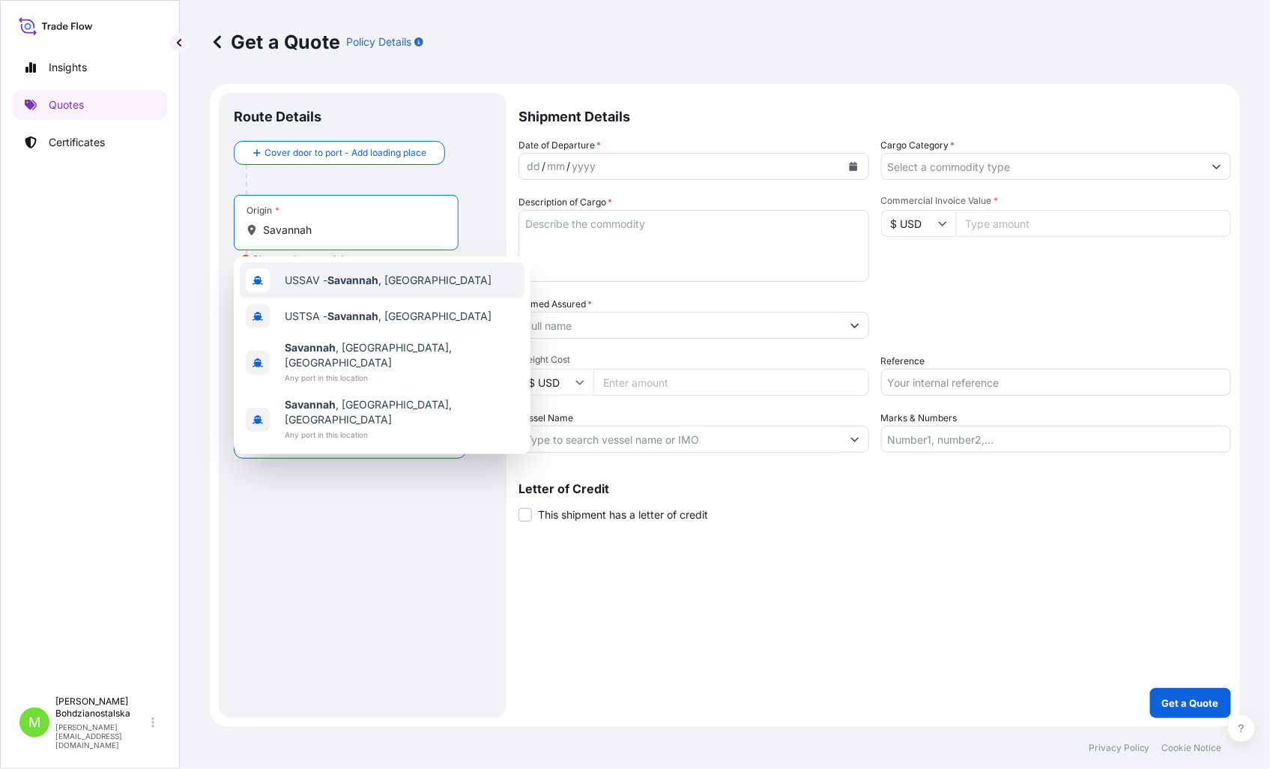
type input "USSAV - [GEOGRAPHIC_DATA], [GEOGRAPHIC_DATA]"
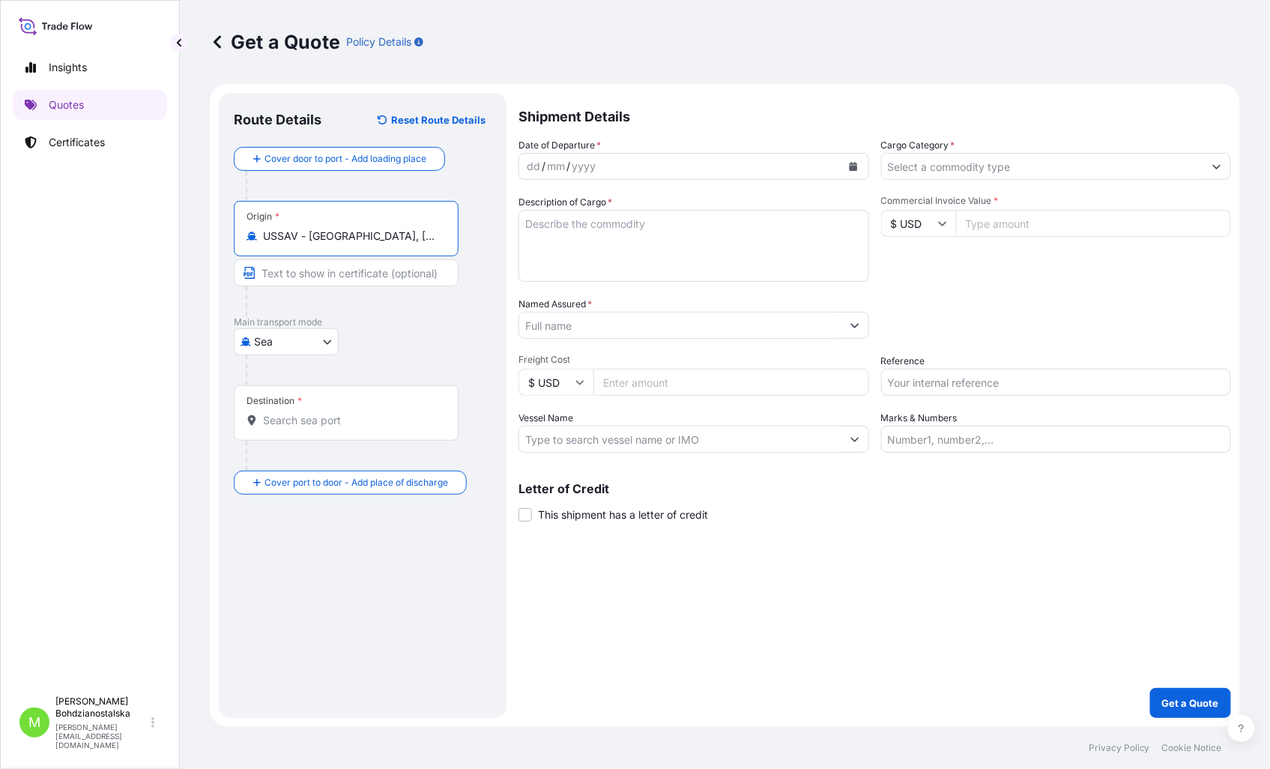
drag, startPoint x: 432, startPoint y: 234, endPoint x: 190, endPoint y: 231, distance: 242.0
click at [190, 231] on div "Get a Quote Policy Details Route Details Reset Route Details Cover door to port…" at bounding box center [725, 363] width 1090 height 727
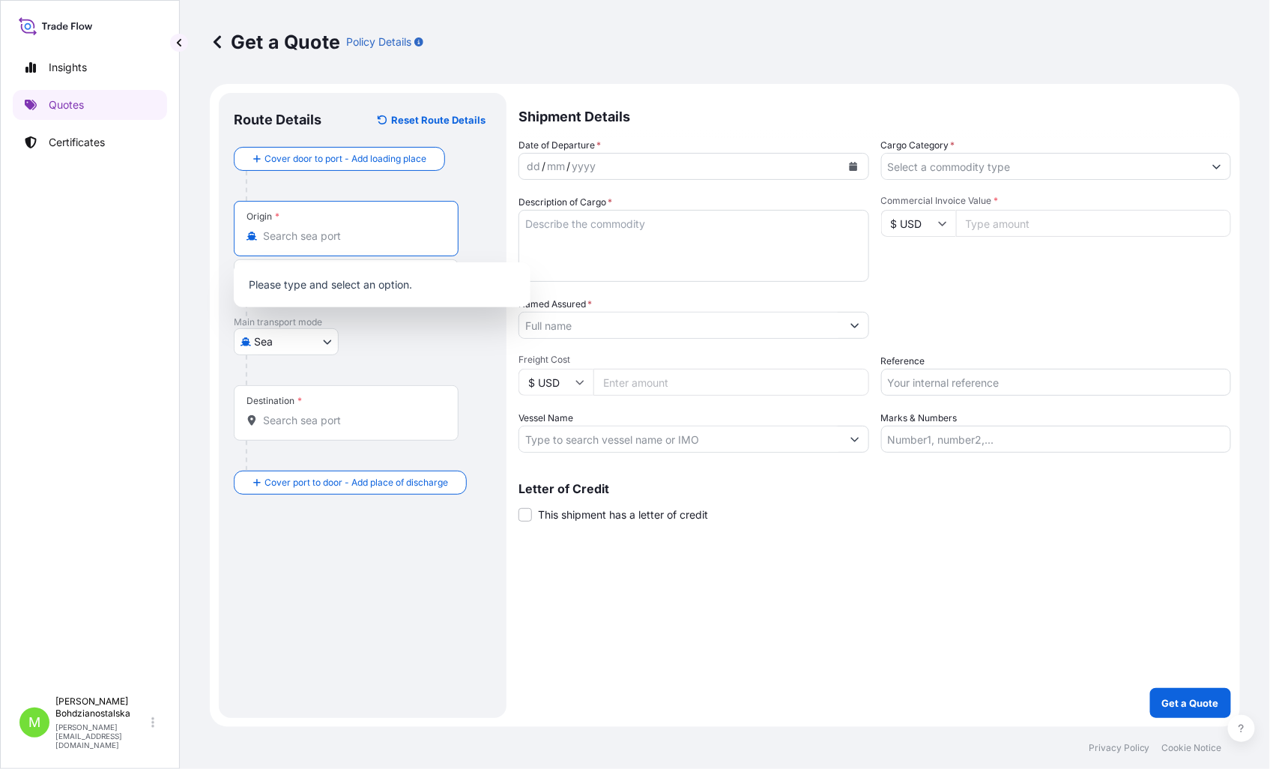
paste input "Savannah"
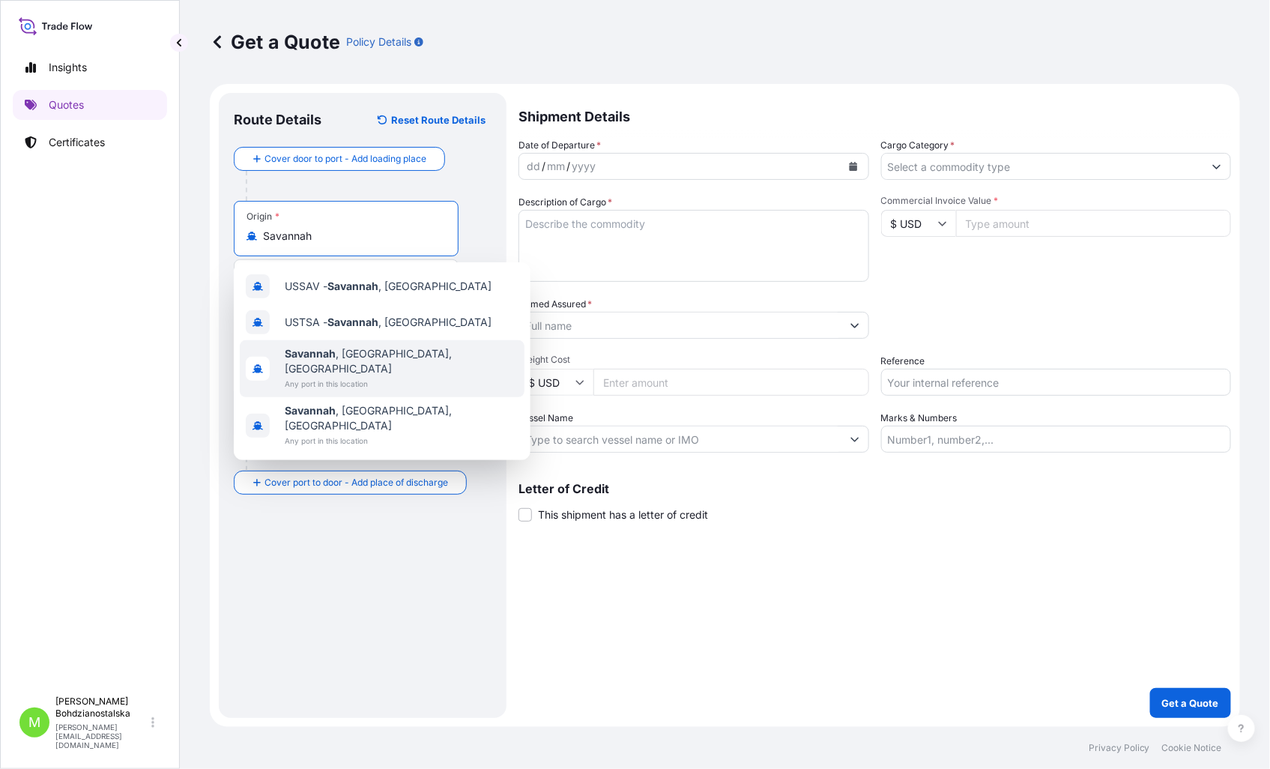
click at [409, 348] on div "[GEOGRAPHIC_DATA] , [GEOGRAPHIC_DATA], [GEOGRAPHIC_DATA] Any port in this locat…" at bounding box center [382, 368] width 285 height 57
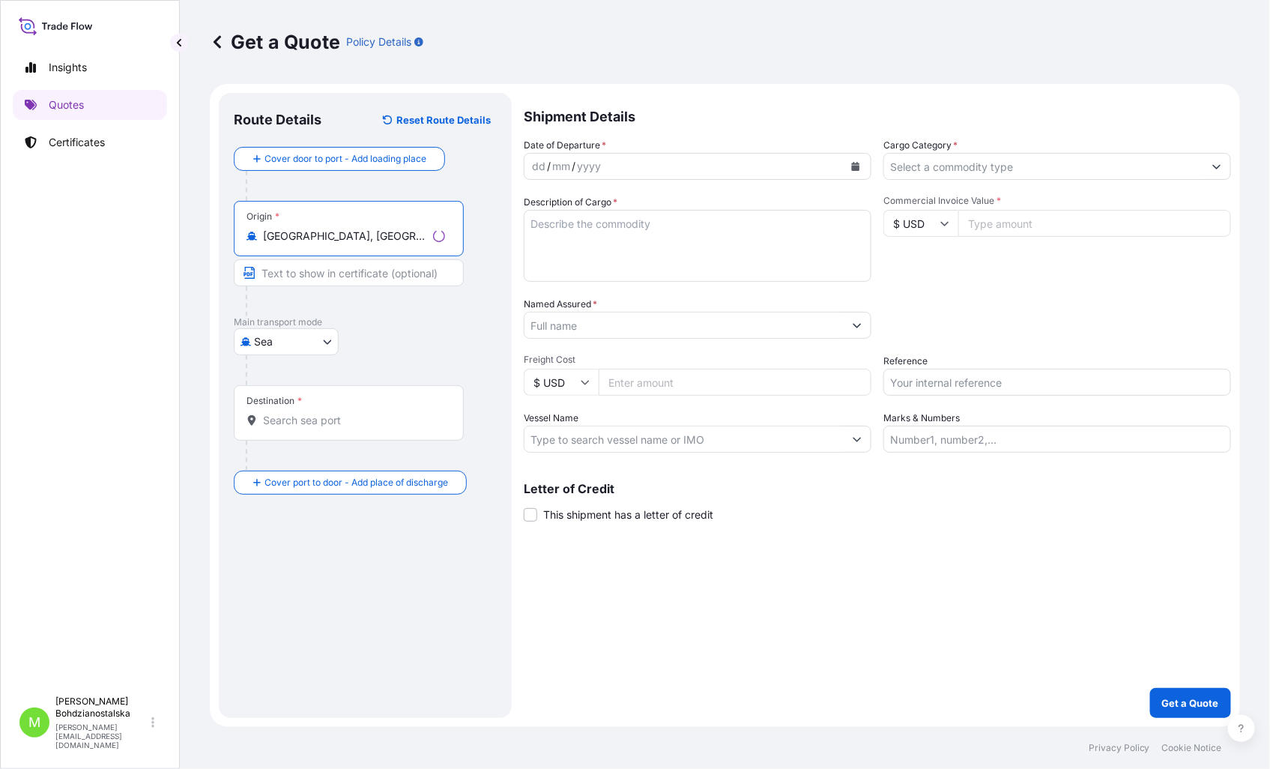
type input "[GEOGRAPHIC_DATA], [GEOGRAPHIC_DATA], [GEOGRAPHIC_DATA]"
click at [309, 425] on input "Destination *" at bounding box center [354, 420] width 182 height 15
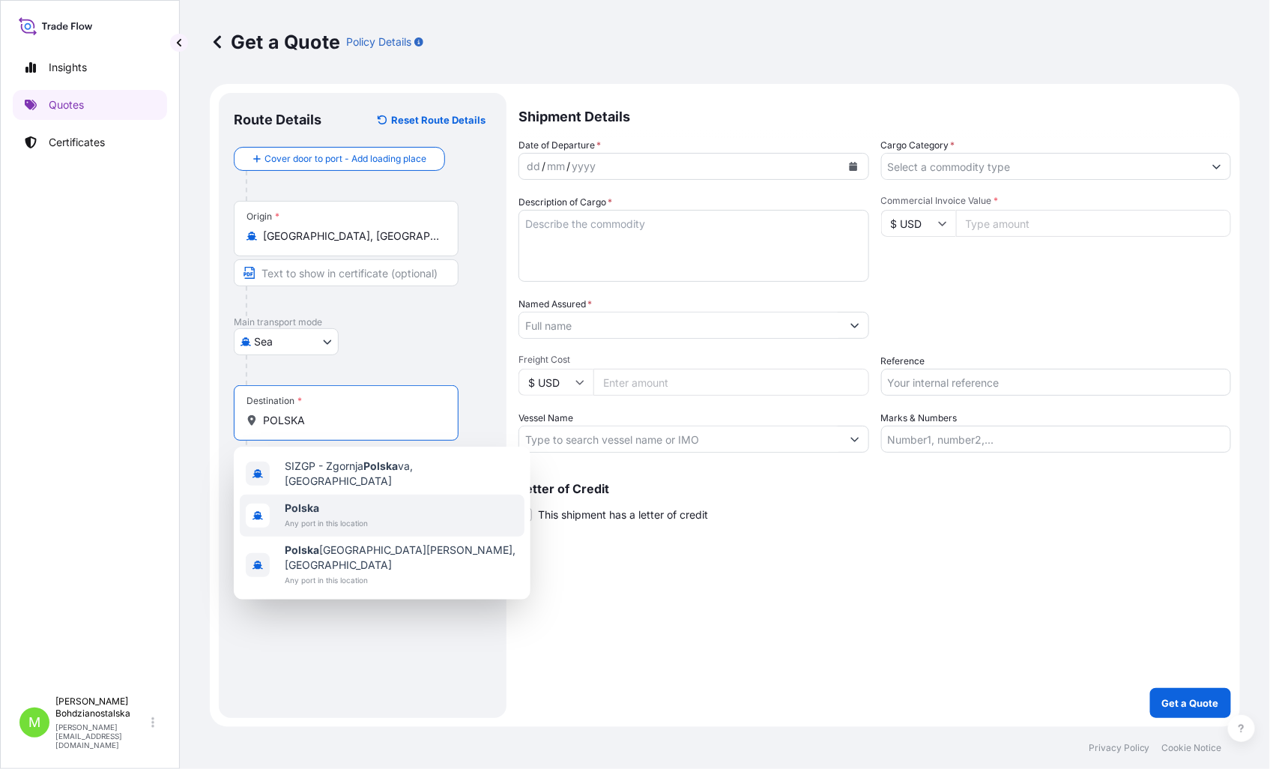
click at [333, 515] on span "Any port in this location" at bounding box center [326, 522] width 83 height 15
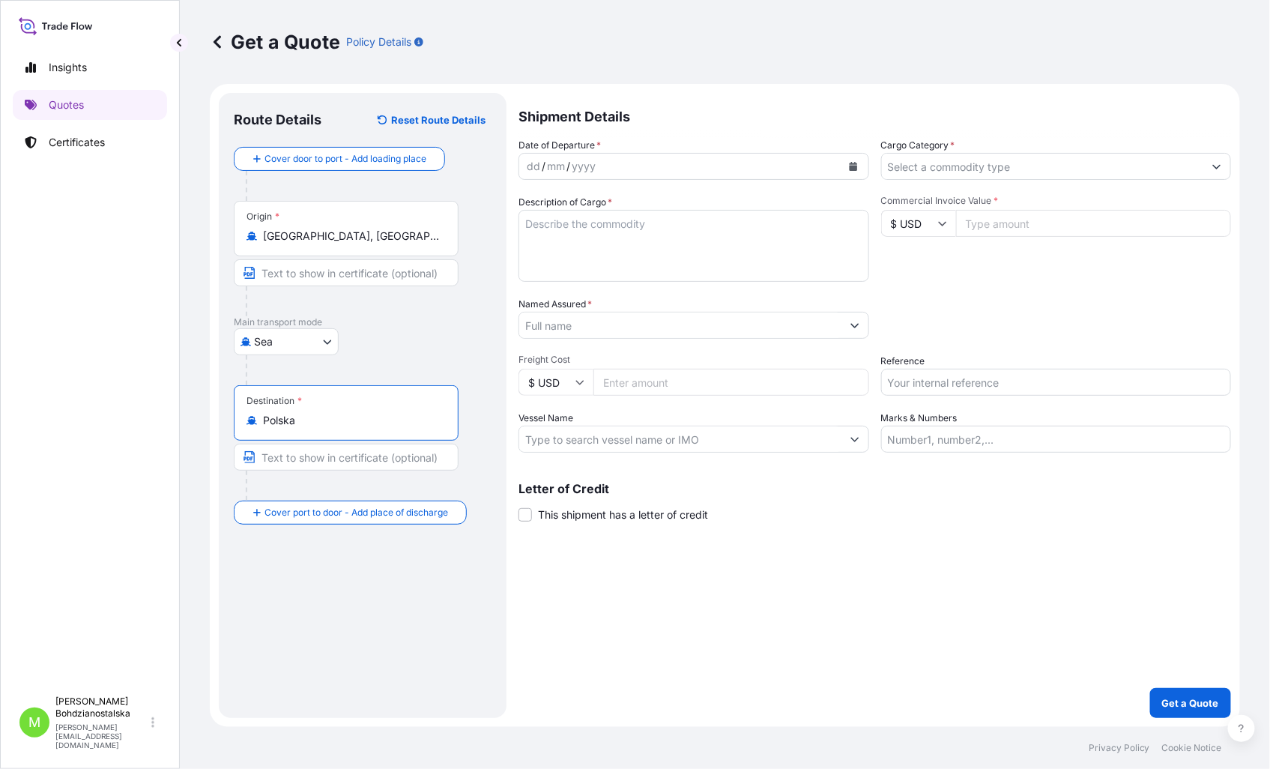
type input "Polska"
click at [523, 169] on div "dd / mm / yyyy" at bounding box center [680, 166] width 322 height 27
click at [960, 169] on input "Cargo Category *" at bounding box center [1043, 166] width 322 height 27
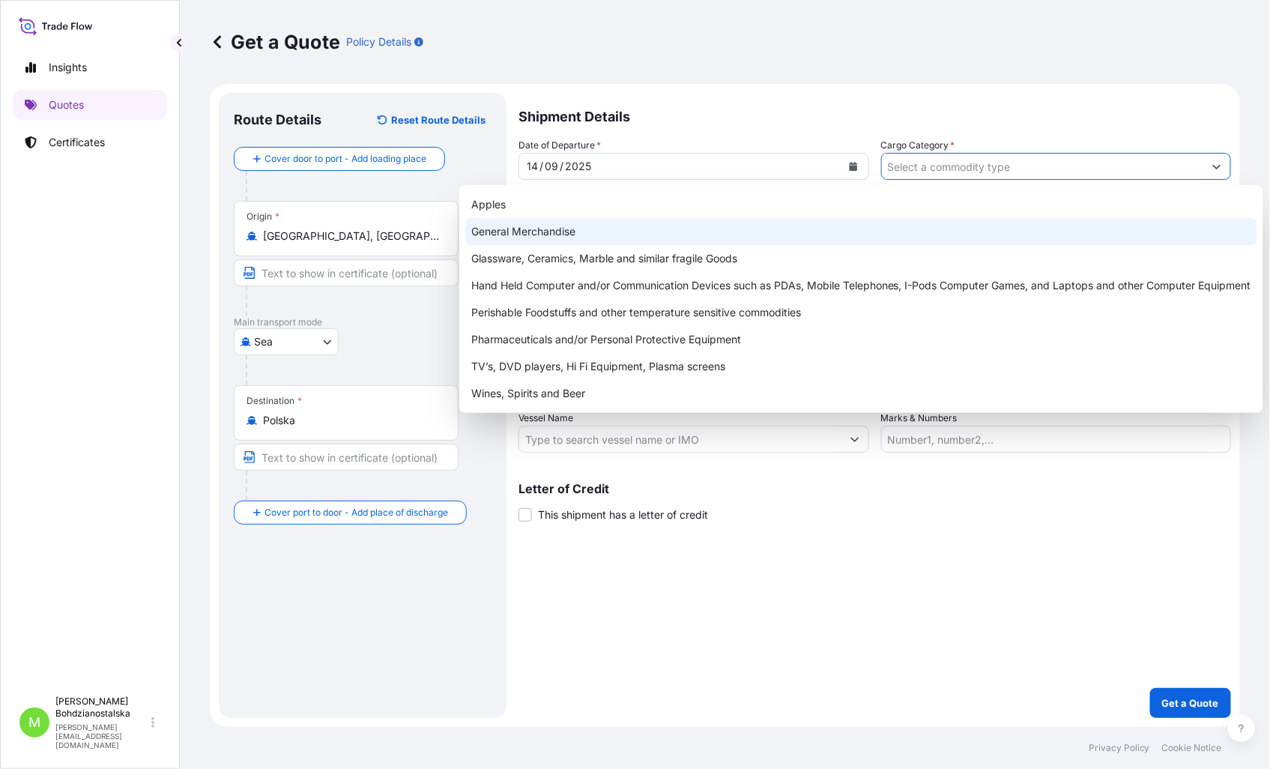
click at [520, 232] on div "General Merchandise" at bounding box center [861, 231] width 792 height 27
type input "General Merchandise"
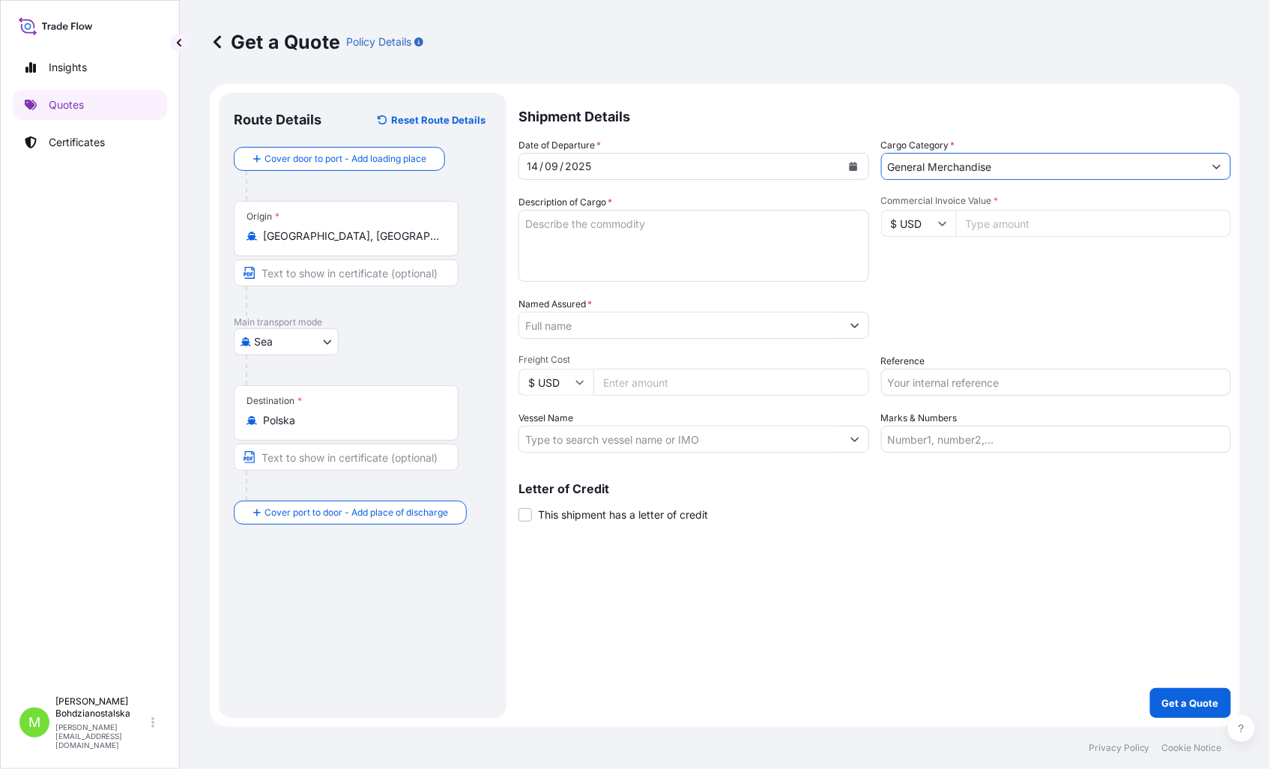
click at [582, 255] on textarea "Description of Cargo *" at bounding box center [693, 246] width 351 height 72
click at [574, 226] on textarea "Description of Cargo *" at bounding box center [693, 246] width 351 height 72
paste textarea "NON WOVEN FABRIC"
click at [557, 247] on textarea "NON WOVEN FABRIC" at bounding box center [693, 246] width 351 height 72
paste textarea "HAMU2296344"
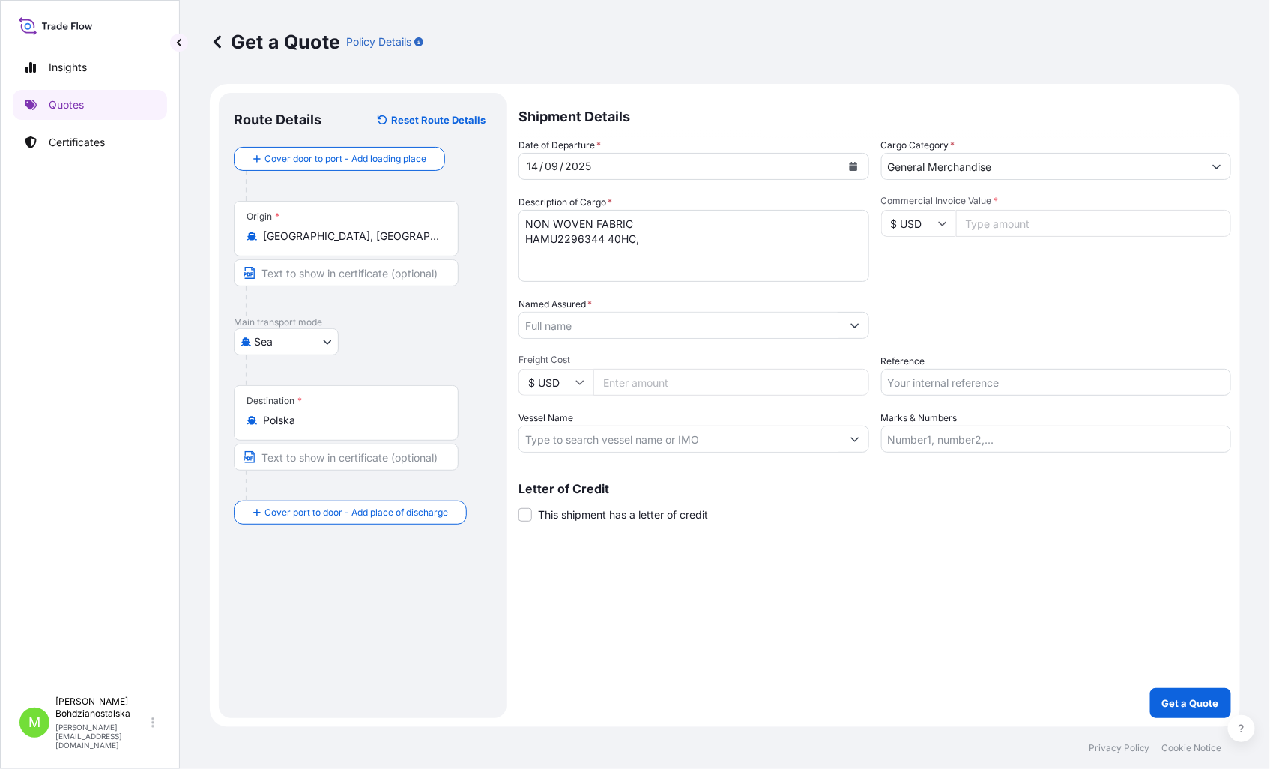
click at [758, 249] on textarea "NON WOVEN FABRIC HAMU2296344 40HC," at bounding box center [693, 246] width 351 height 72
paste textarea "11517,660"
type textarea "NON WOVEN FABRIC HAMU2296344 40HC, 11517,660 KGS, 65,00 M3, 108 UNT"
click at [1005, 228] on input "Commercial Invoice Value *" at bounding box center [1094, 223] width 276 height 27
click at [1038, 219] on input "Commercial Invoice Value *" at bounding box center [1094, 223] width 276 height 27
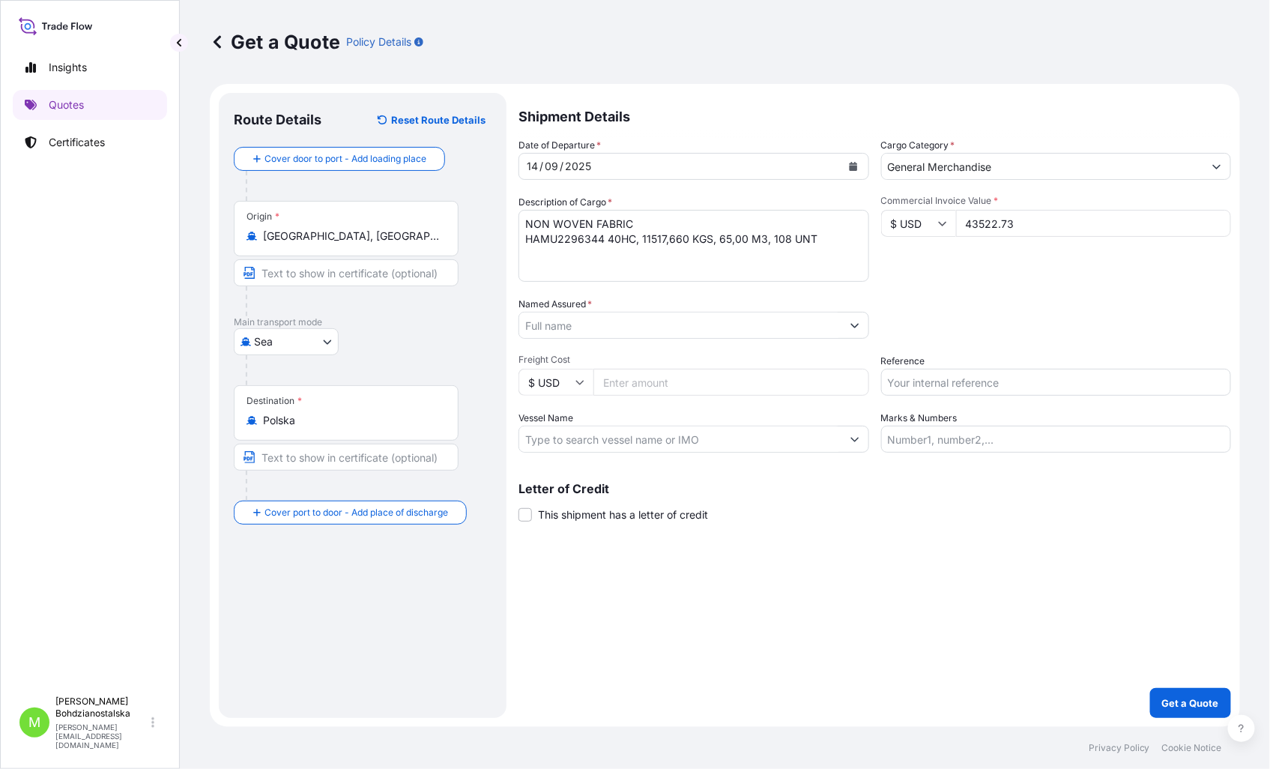
type input "43522.73"
click at [922, 288] on div "Date of Departure * [DATE] Cargo Category * General Merchandise Description of …" at bounding box center [874, 295] width 712 height 315
click at [547, 324] on input "Named Assured *" at bounding box center [680, 325] width 322 height 27
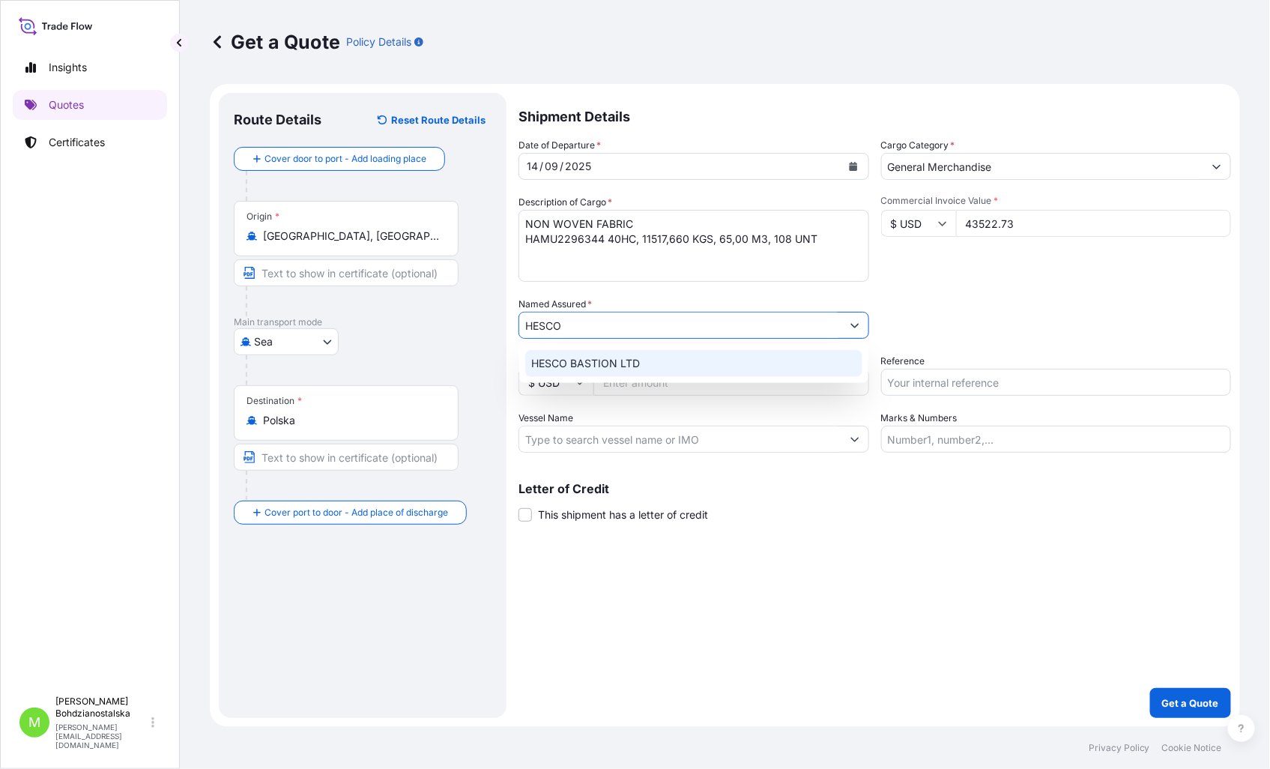
click at [650, 363] on div "HESCO BASTION LTD" at bounding box center [693, 363] width 337 height 27
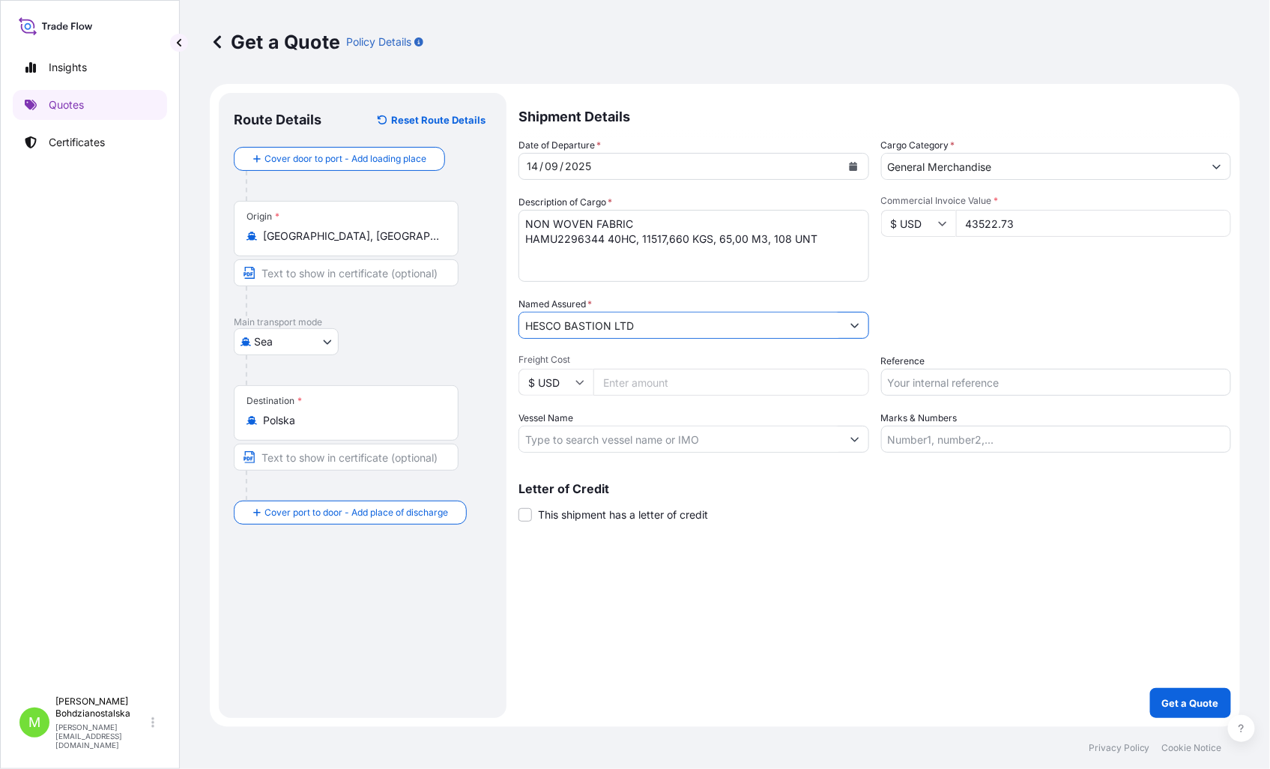
type input "HESCO BASTION LTD"
click at [936, 387] on input "Reference" at bounding box center [1056, 382] width 351 height 27
click at [935, 381] on input "Reference" at bounding box center [1056, 382] width 351 height 27
paste input "S02053066"
type input "S02053066"
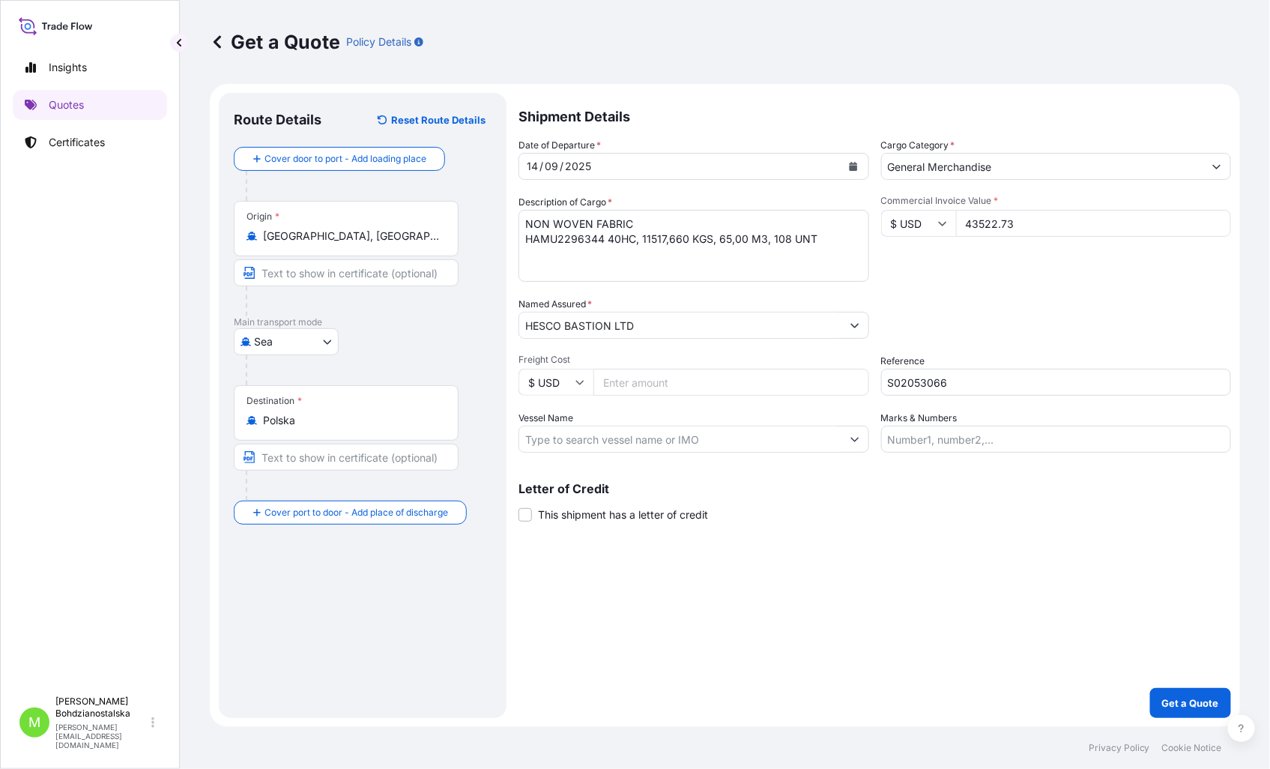
click at [871, 583] on div "Shipment Details Date of Departure * [DATE] Cargo Category * General Merchandis…" at bounding box center [874, 405] width 712 height 625
click at [978, 660] on div "Shipment Details Date of Departure * [DATE] Cargo Category * General Merchandis…" at bounding box center [874, 405] width 712 height 625
click at [1196, 695] on p "Get a Quote" at bounding box center [1190, 702] width 57 height 15
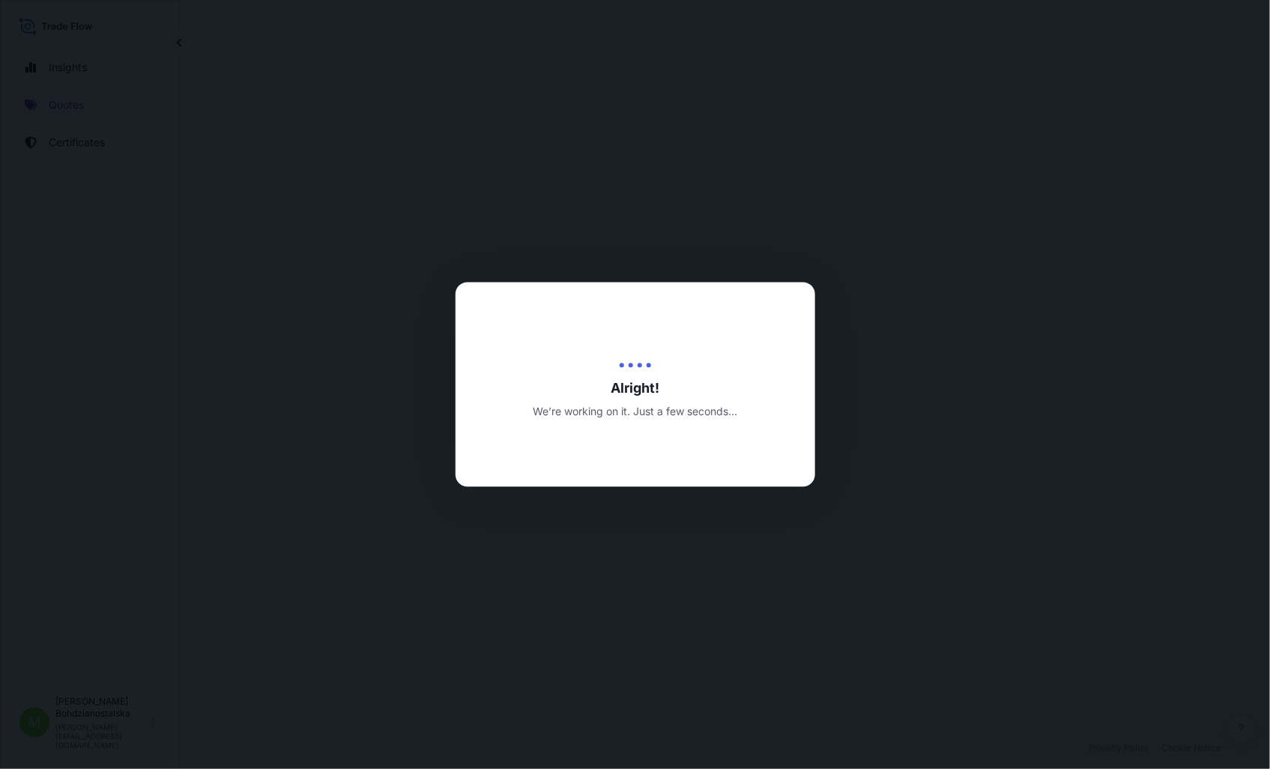
select select "Sea"
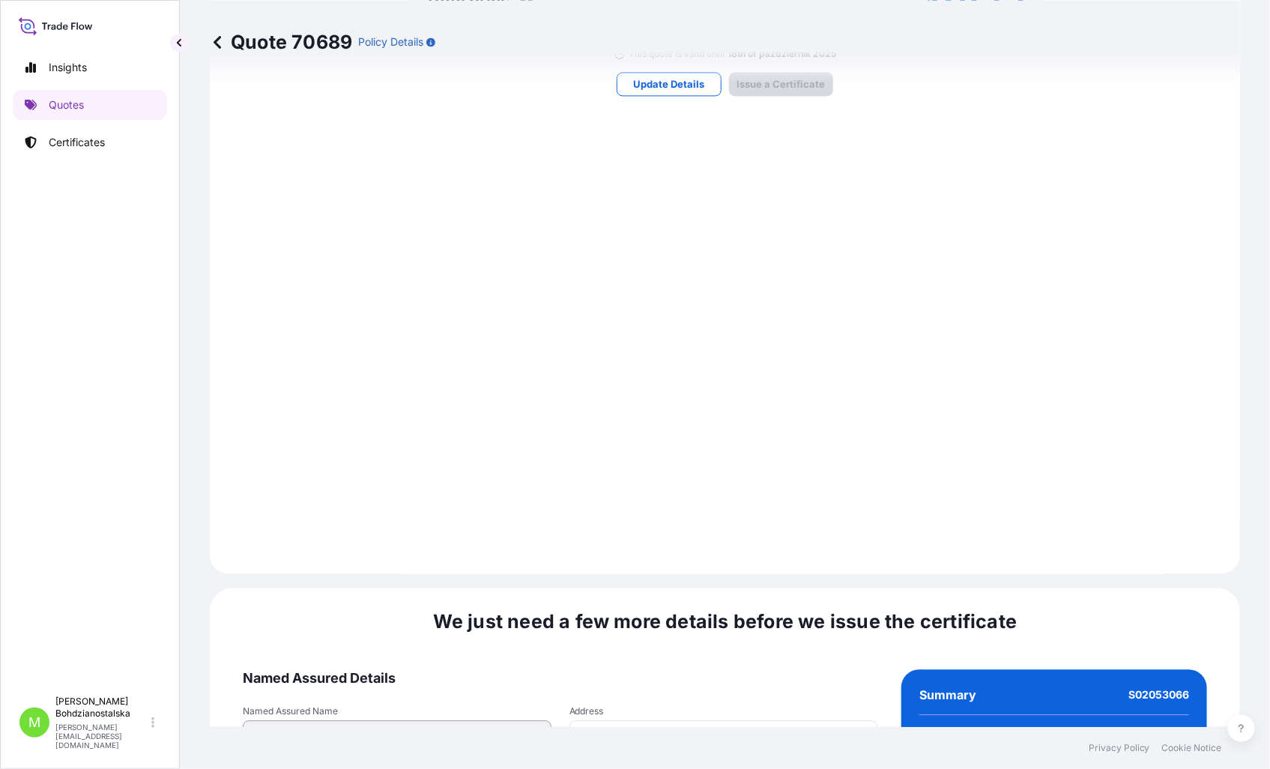
scroll to position [1517, 0]
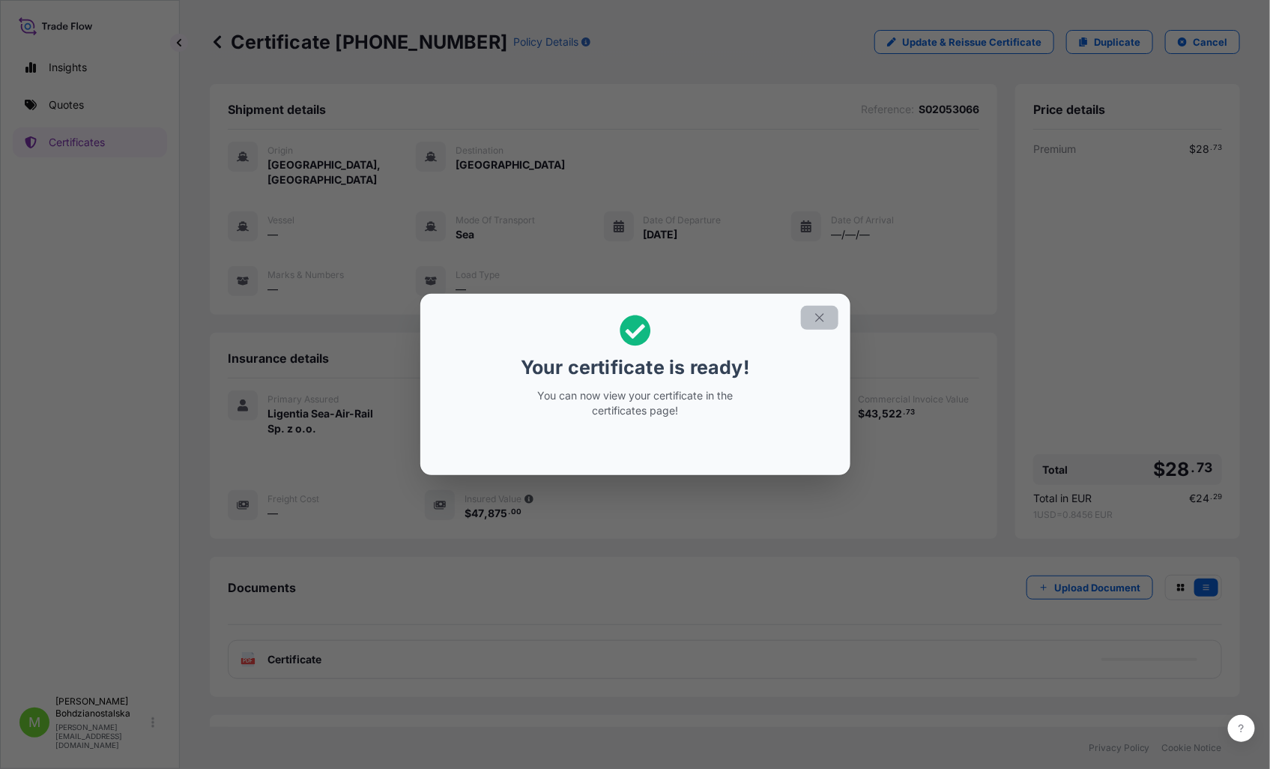
click at [817, 315] on icon "button" at bounding box center [819, 317] width 13 height 13
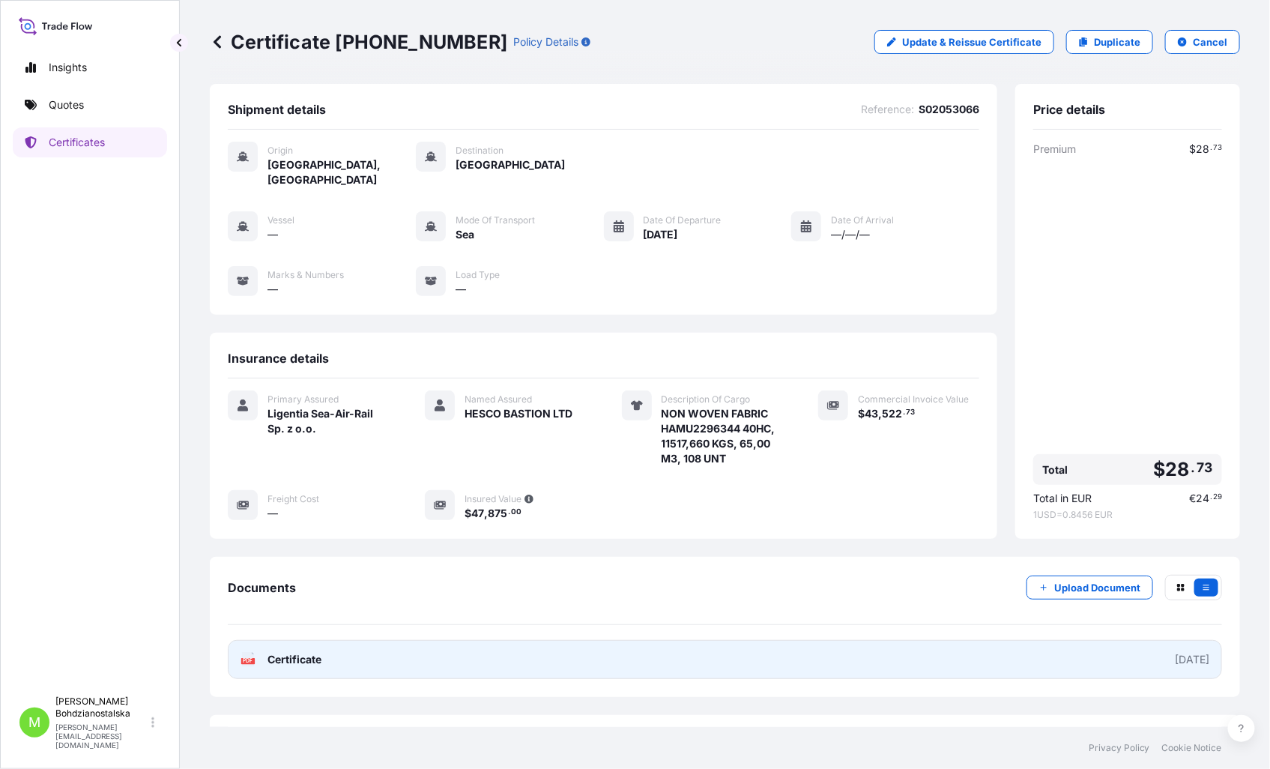
click at [387, 642] on link "PDF Certificate [DATE]" at bounding box center [725, 659] width 994 height 39
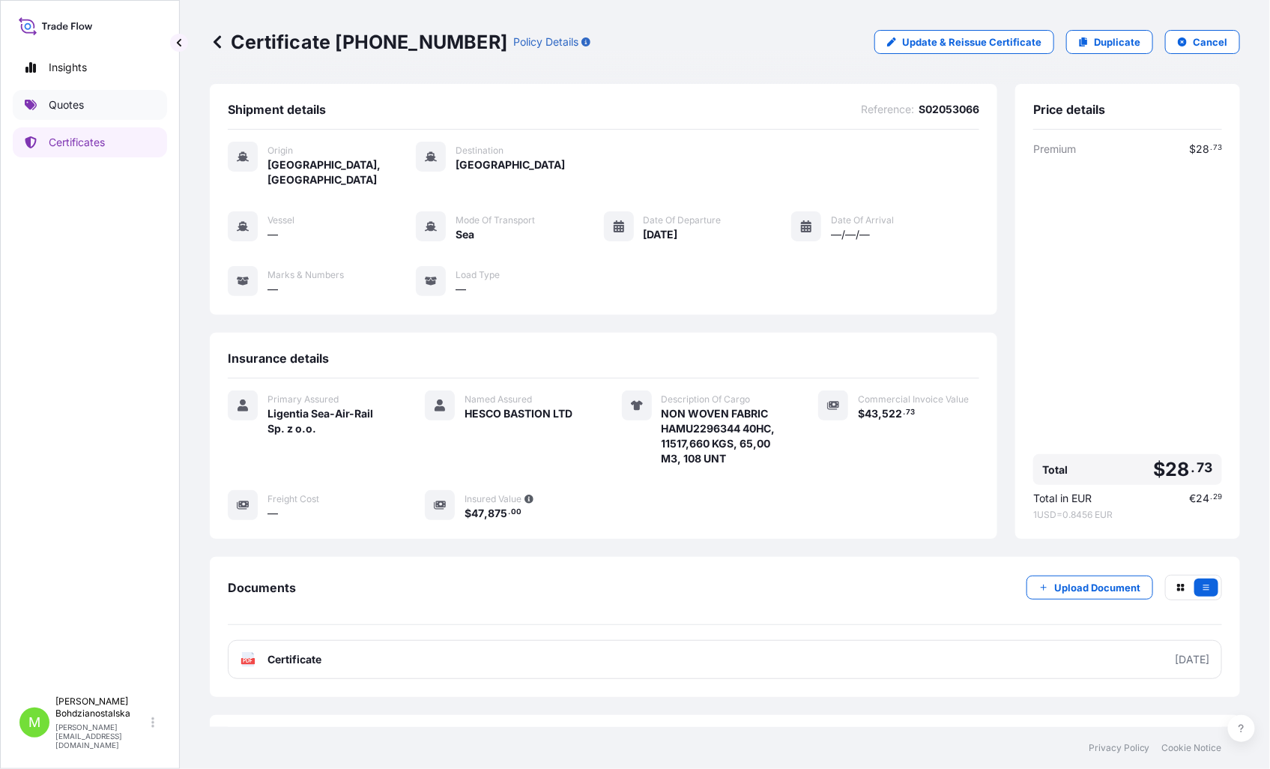
click at [60, 93] on link "Quotes" at bounding box center [90, 105] width 154 height 30
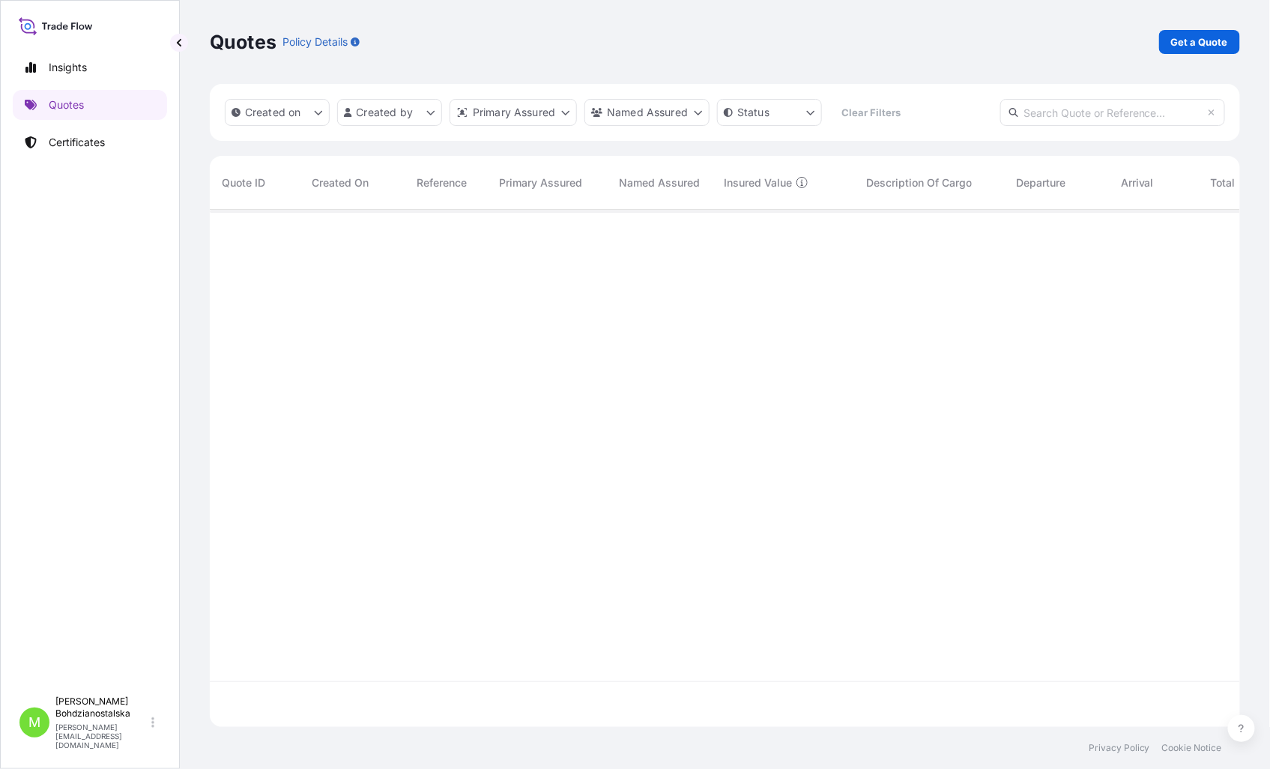
scroll to position [513, 1017]
